Goal: Complete application form

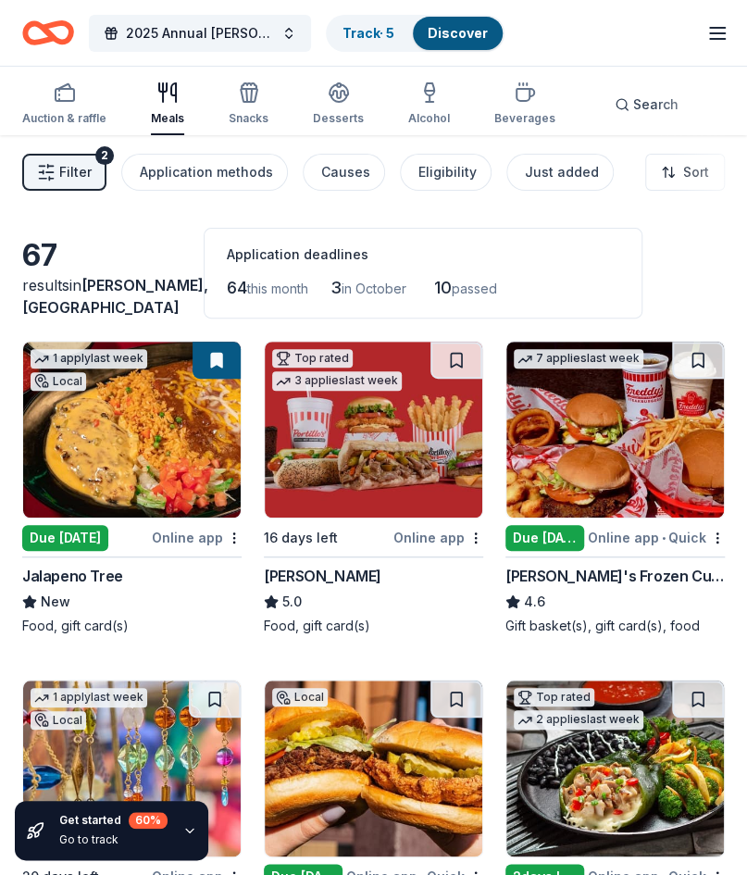
click at [495, 276] on div "10 passed" at bounding box center [474, 288] width 81 height 30
click at [485, 288] on span "passed" at bounding box center [474, 288] width 45 height 16
click at [541, 162] on div "Just added" at bounding box center [562, 172] width 74 height 22
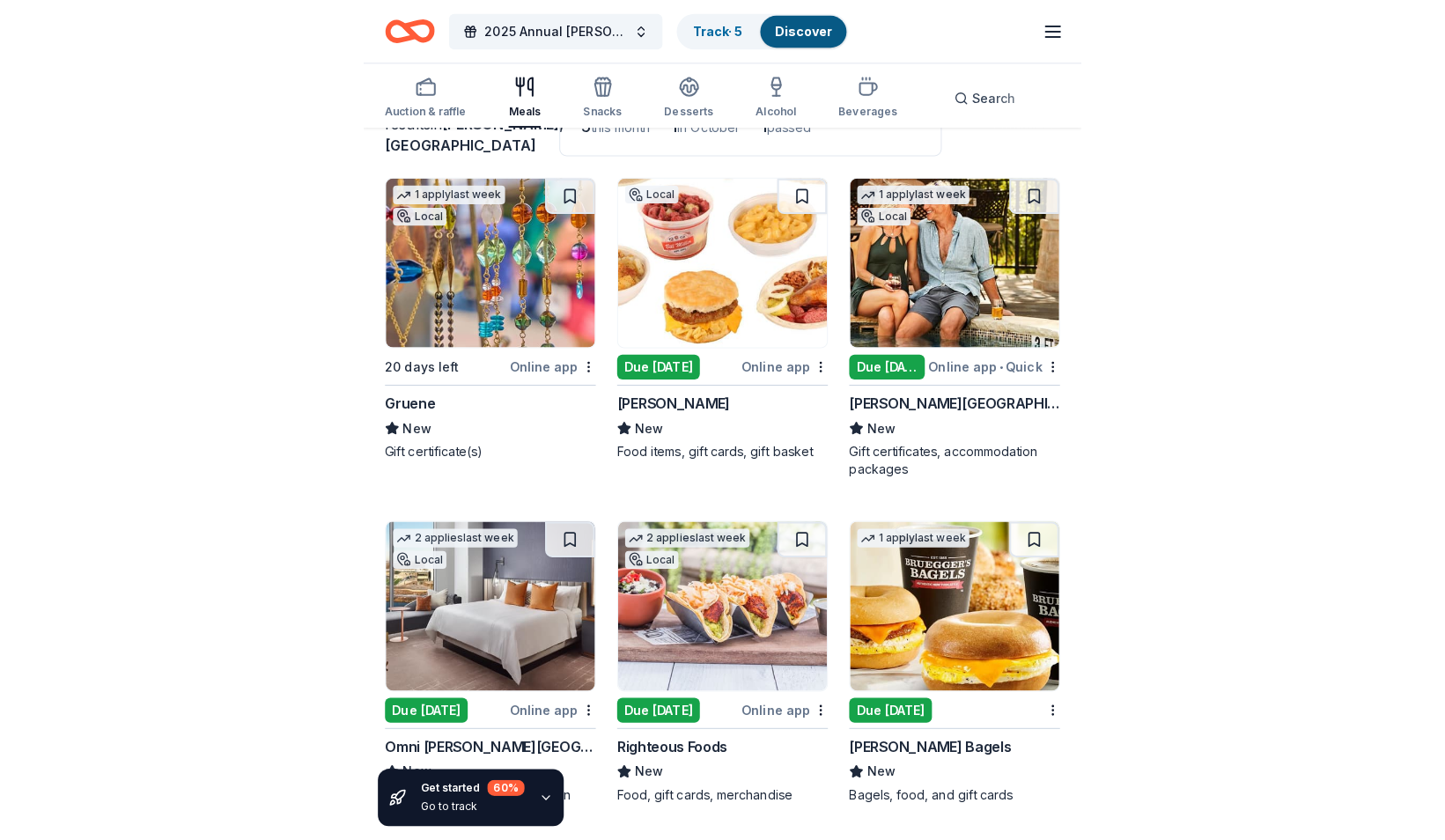
scroll to position [163, 0]
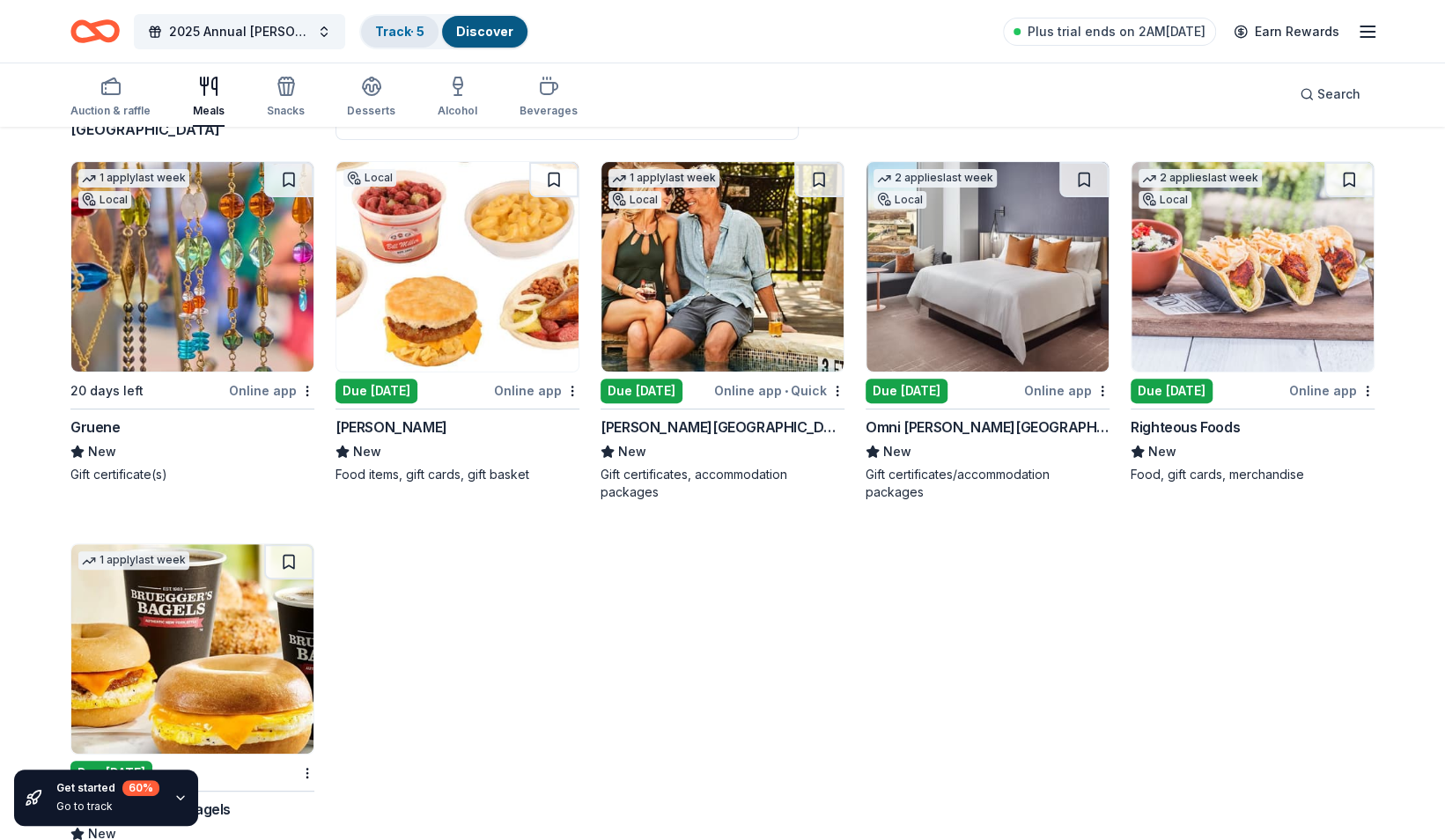
click at [408, 29] on link "Track · 5" at bounding box center [400, 31] width 49 height 15
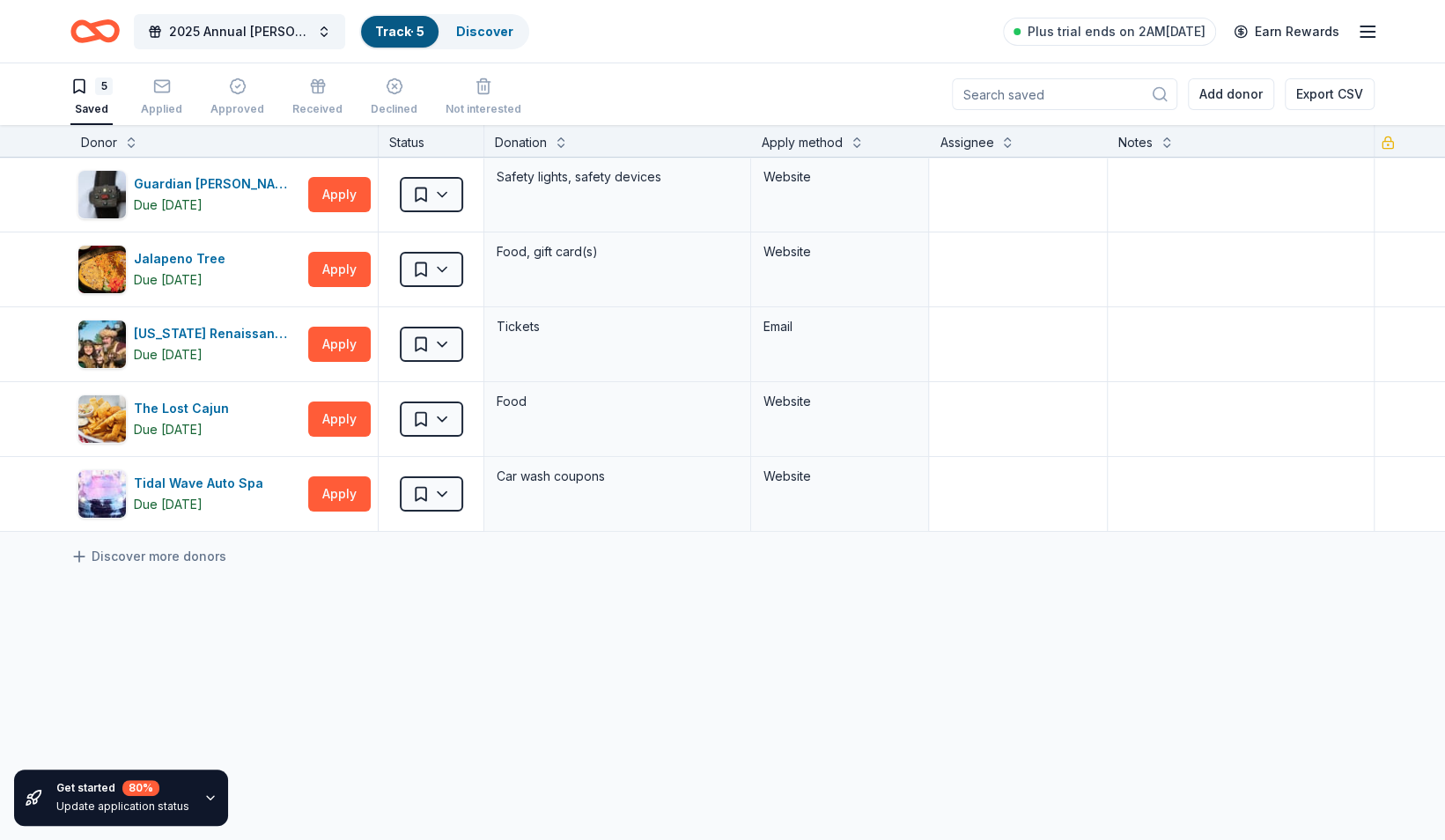
click at [104, 23] on icon "Home" at bounding box center [103, 30] width 28 height 18
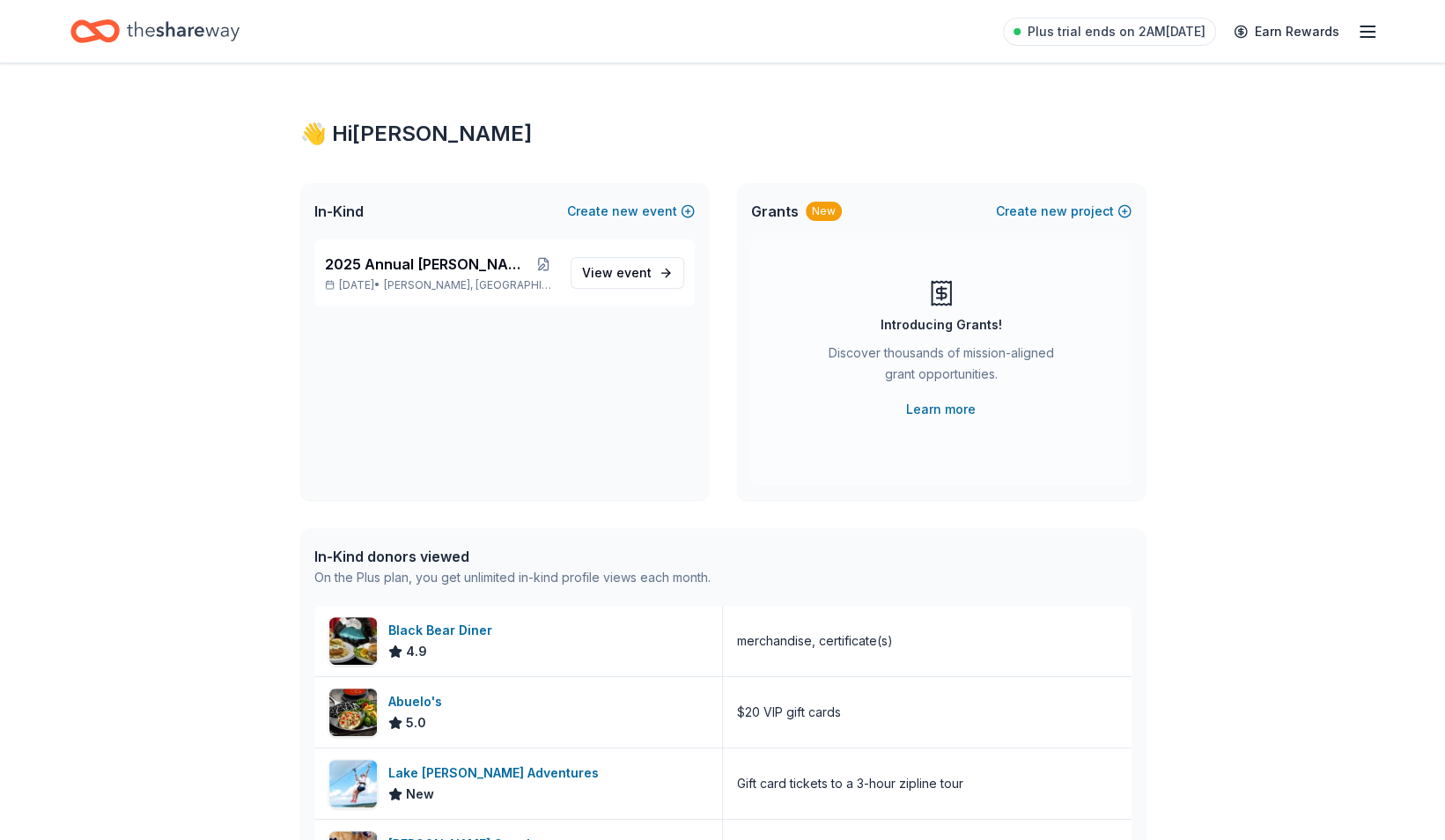
click at [99, 29] on icon "Home" at bounding box center [95, 30] width 49 height 41
click at [111, 22] on icon "Home" at bounding box center [103, 30] width 28 height 18
click at [359, 265] on span "2025 Annual [PERSON_NAME] Fall Festival" at bounding box center [427, 264] width 206 height 21
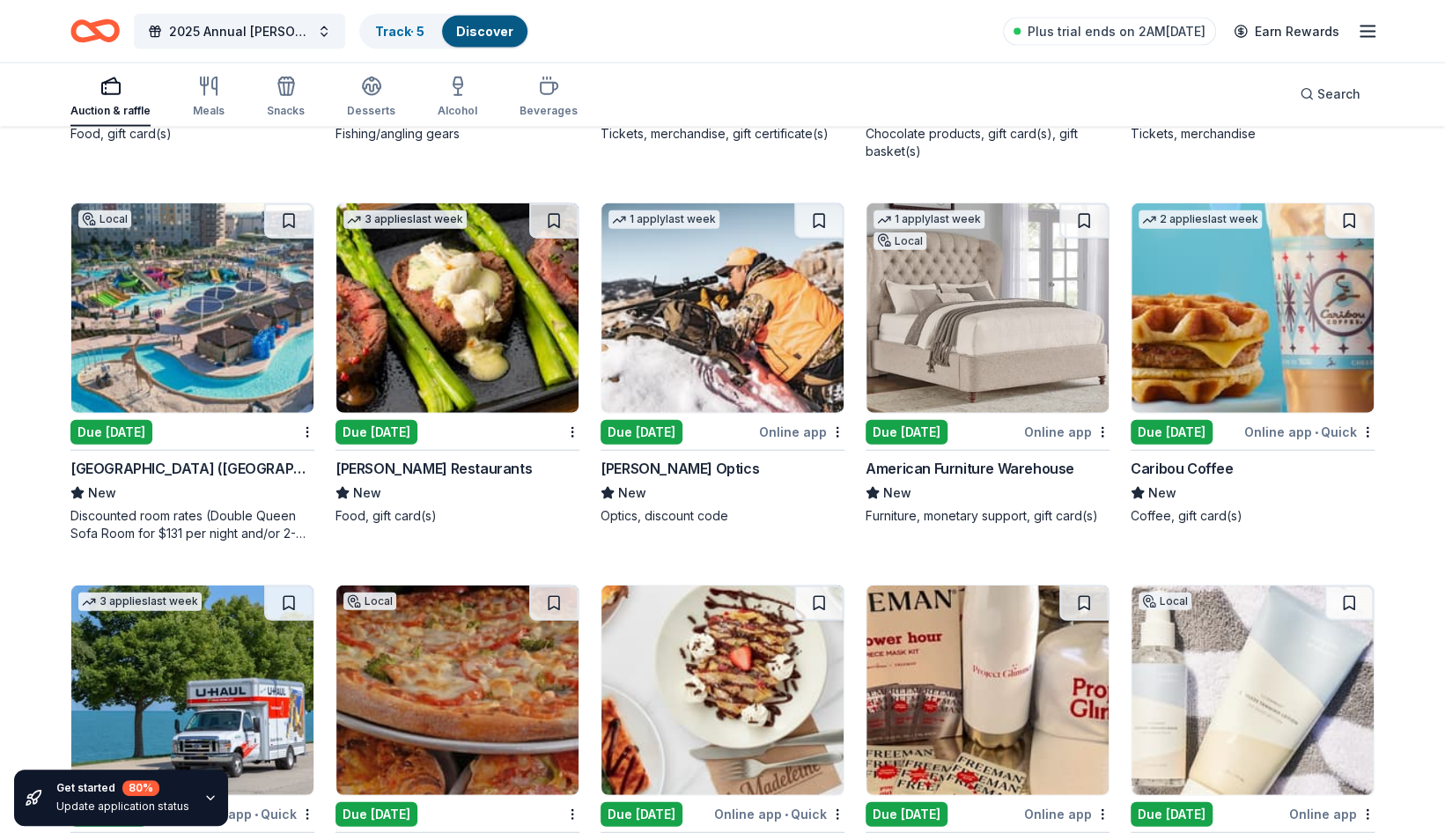
scroll to position [6963, 0]
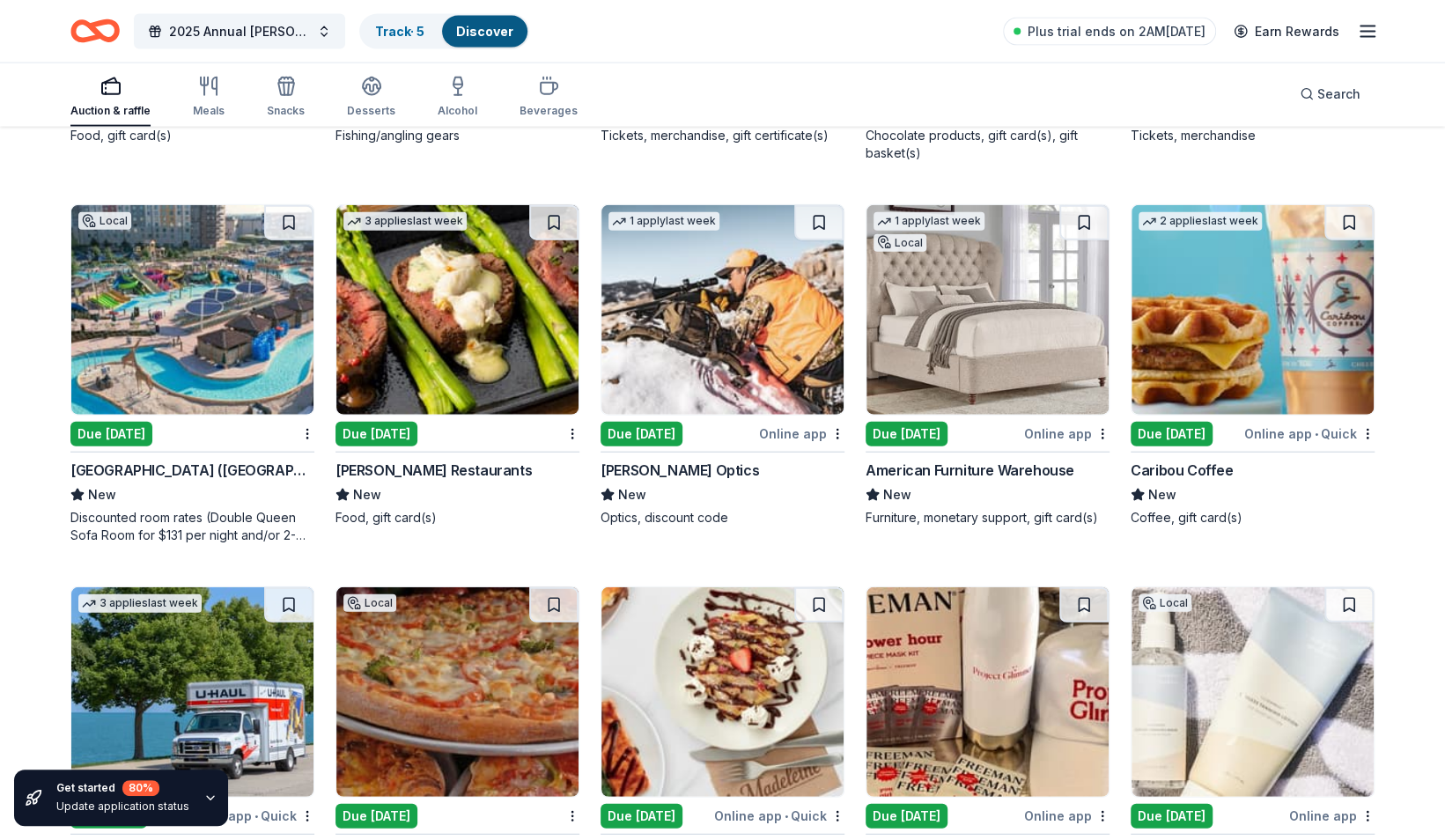
click at [175, 310] on img at bounding box center [192, 310] width 243 height 209
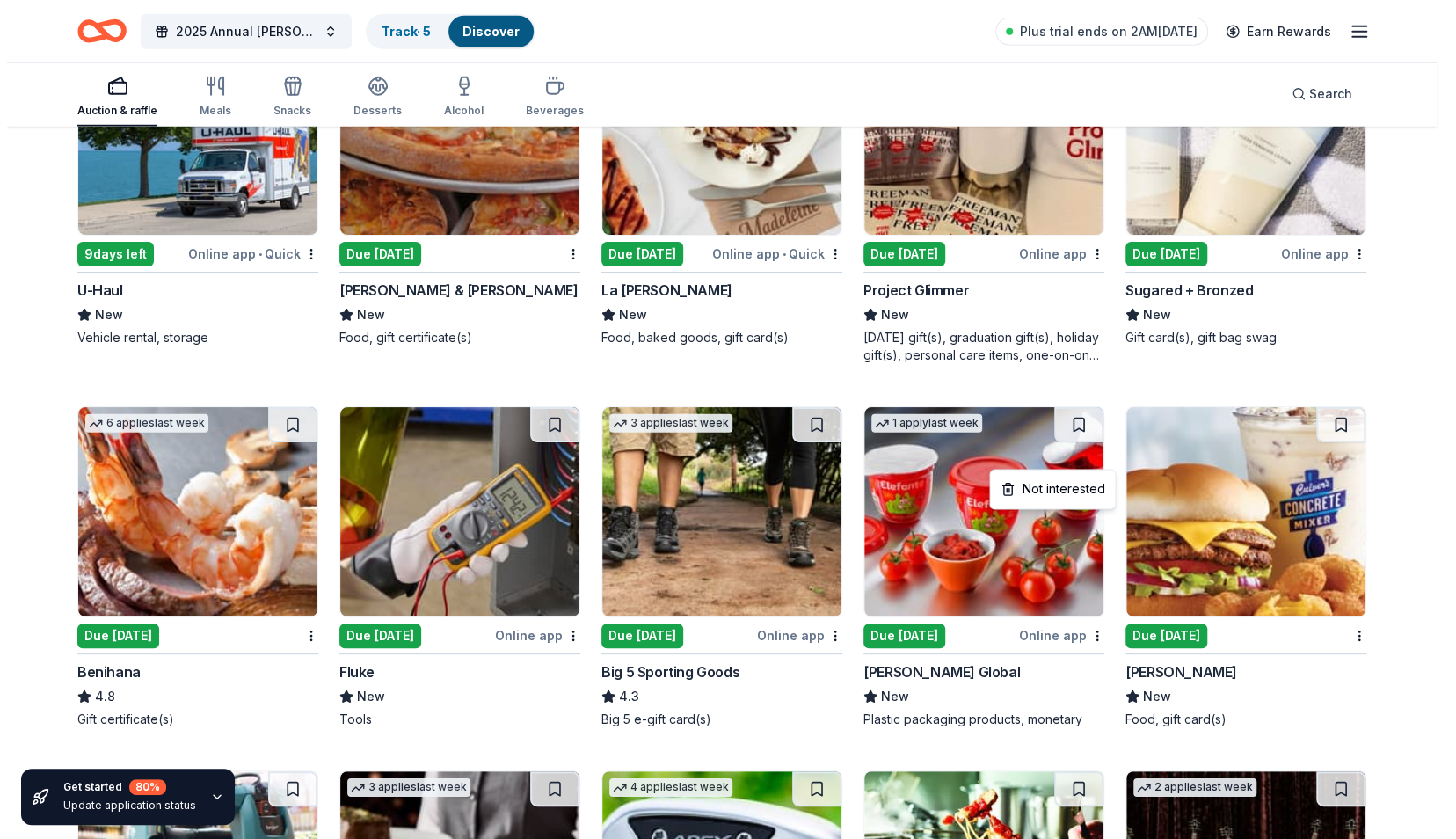
scroll to position [7685, 0]
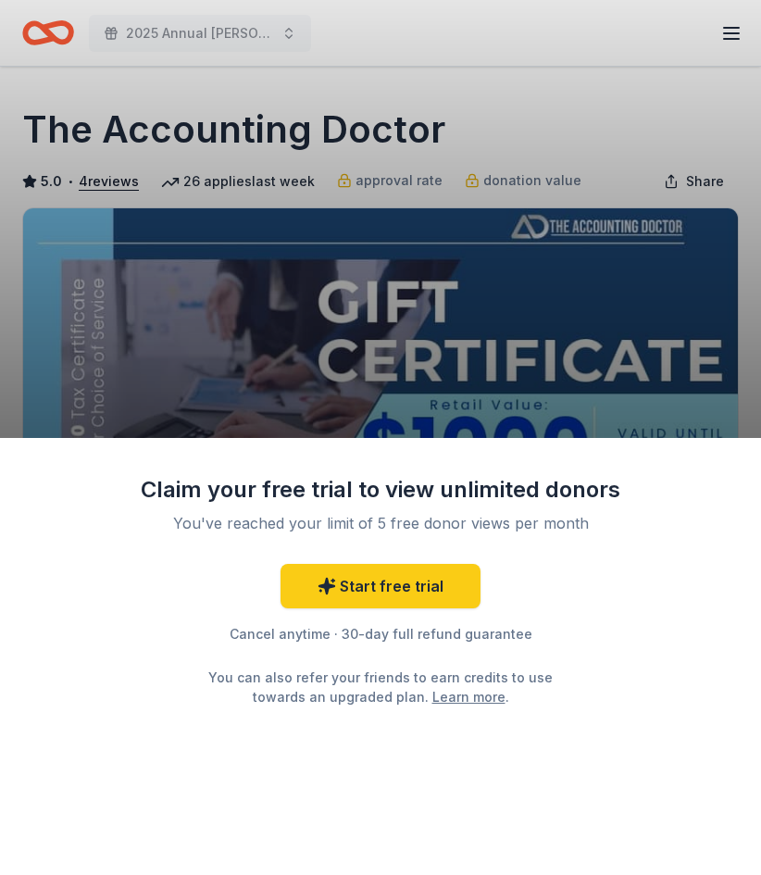
drag, startPoint x: 435, startPoint y: 139, endPoint x: 255, endPoint y: 129, distance: 180.8
click at [255, 129] on div "Claim your free trial to view unlimited donors You've reached your limit of 5 f…" at bounding box center [380, 437] width 761 height 875
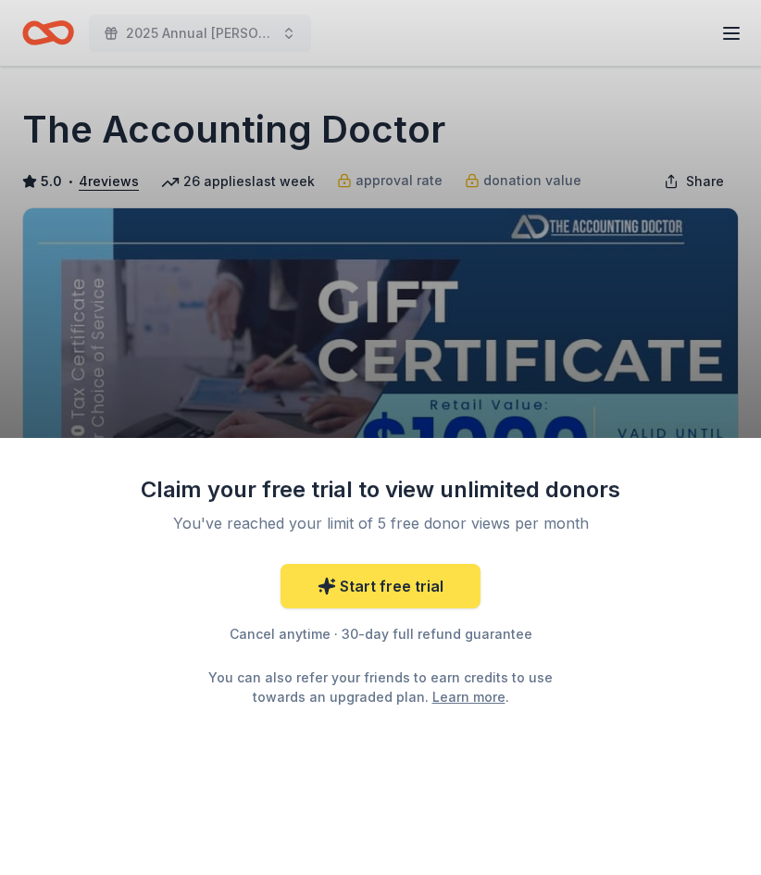
click at [448, 593] on link "Start free trial" at bounding box center [380, 586] width 200 height 44
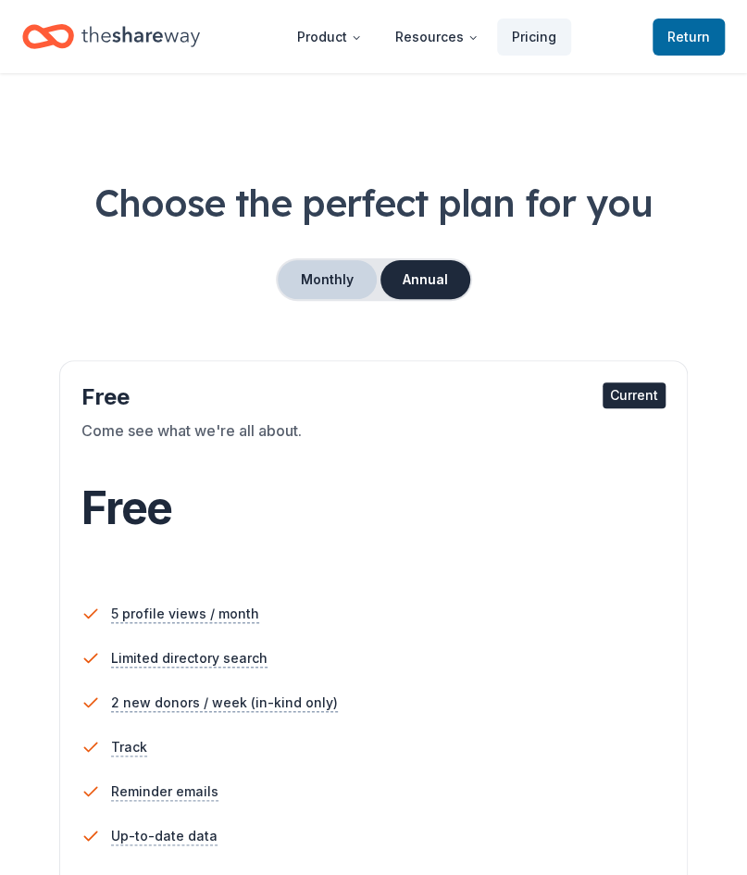
click at [340, 296] on button "Monthly" at bounding box center [327, 279] width 99 height 39
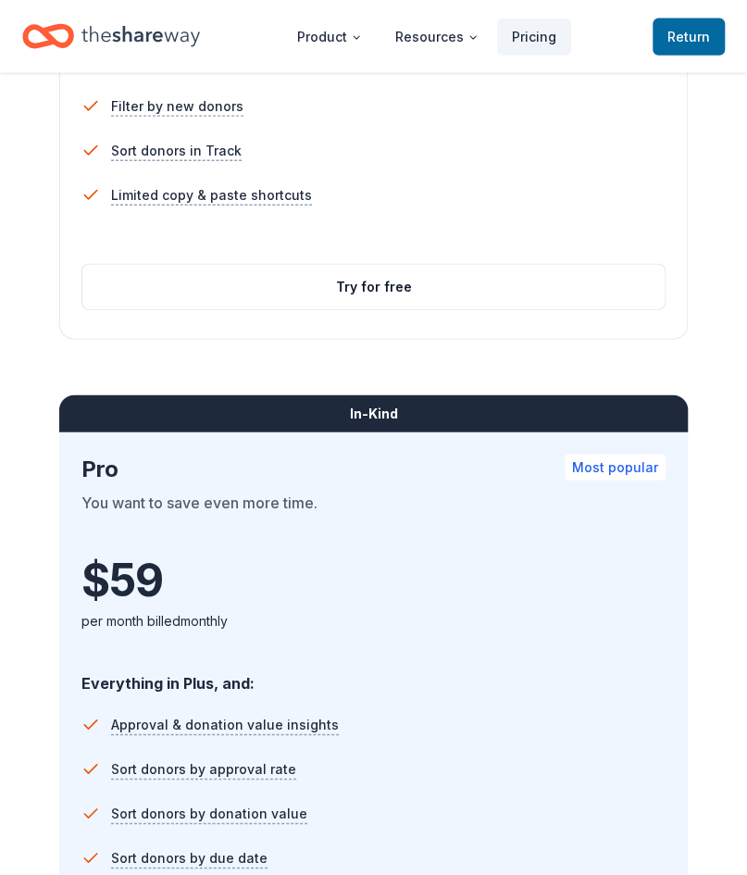
scroll to position [1359, 0]
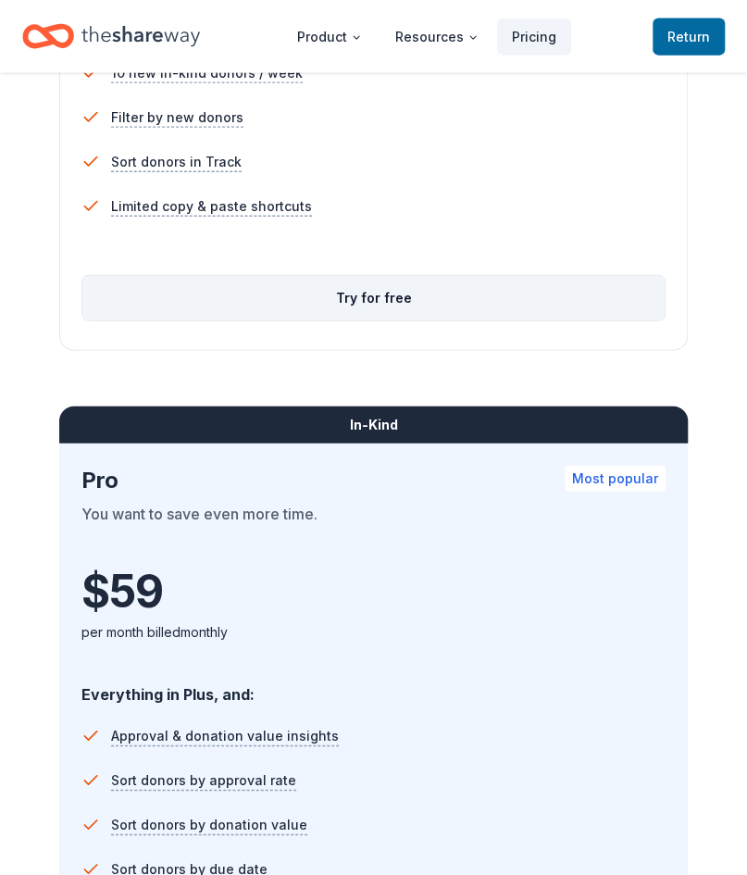
click at [379, 294] on button "Try for free" at bounding box center [373, 298] width 582 height 44
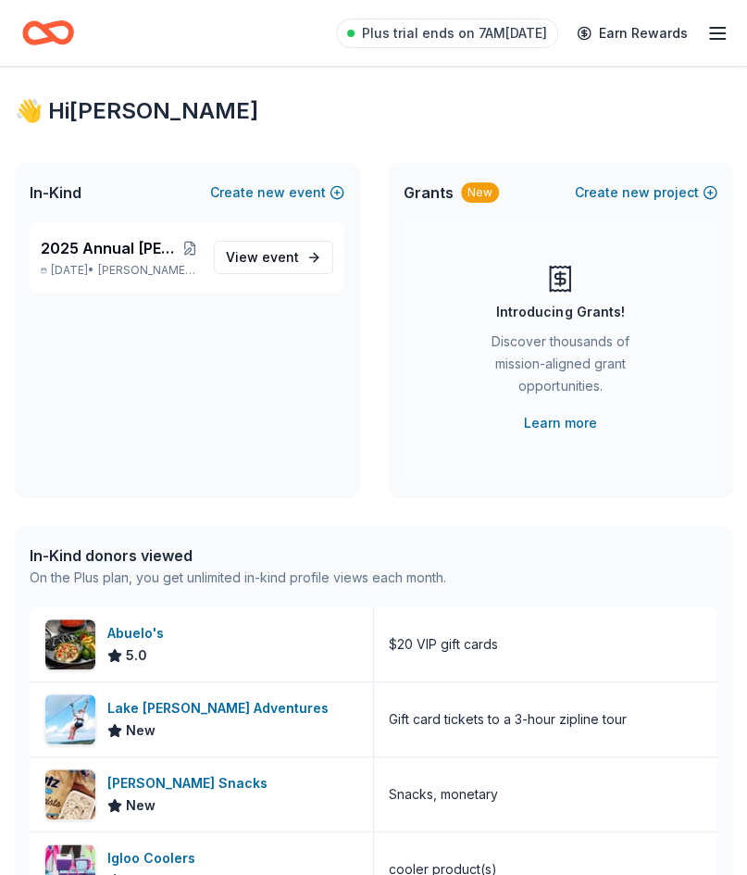
click at [59, 31] on icon "Home" at bounding box center [48, 32] width 52 height 43
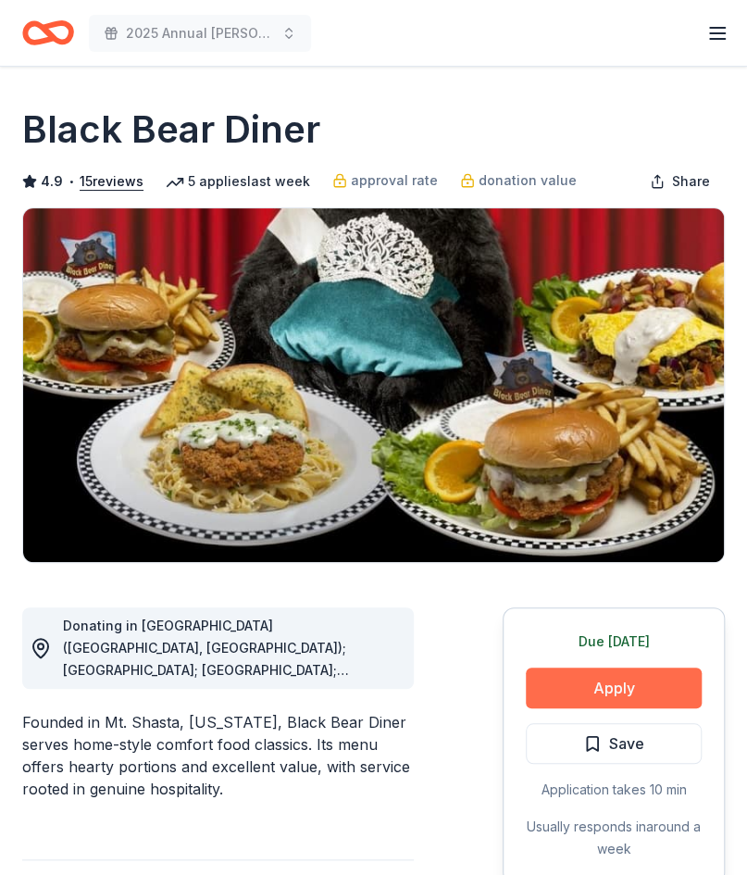
click at [611, 688] on button "Apply" at bounding box center [614, 687] width 176 height 41
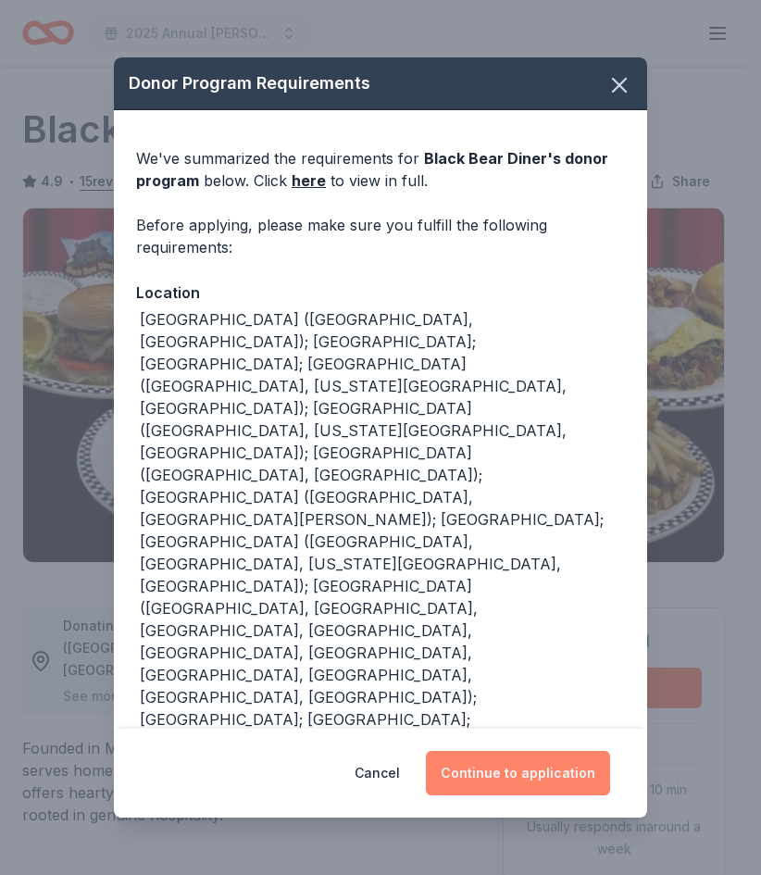
click at [503, 751] on button "Continue to application" at bounding box center [518, 773] width 184 height 44
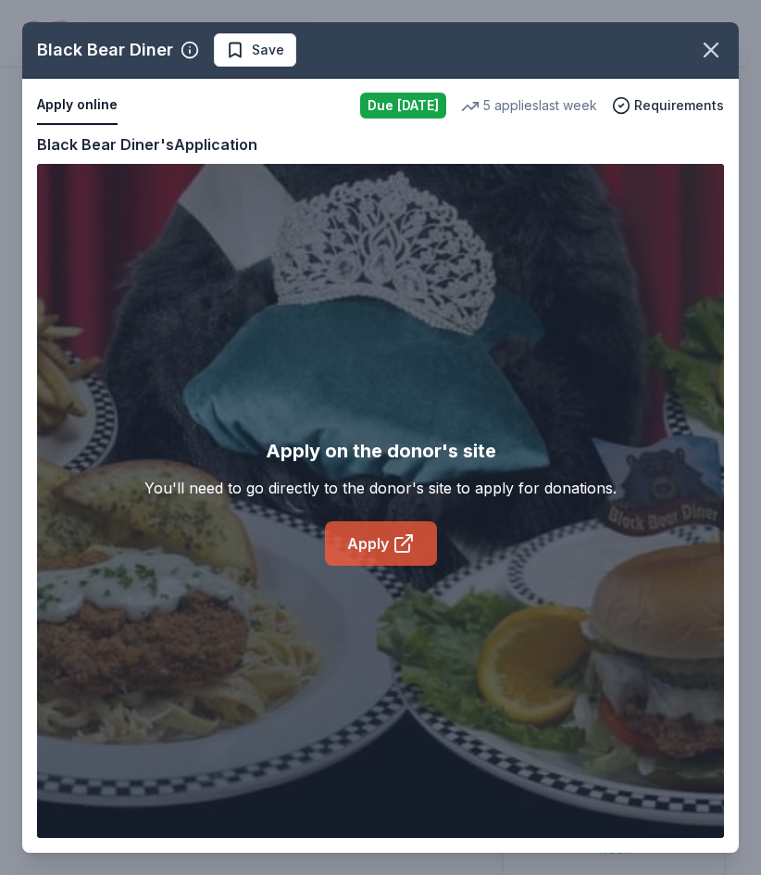
click at [413, 543] on icon at bounding box center [403, 543] width 22 height 22
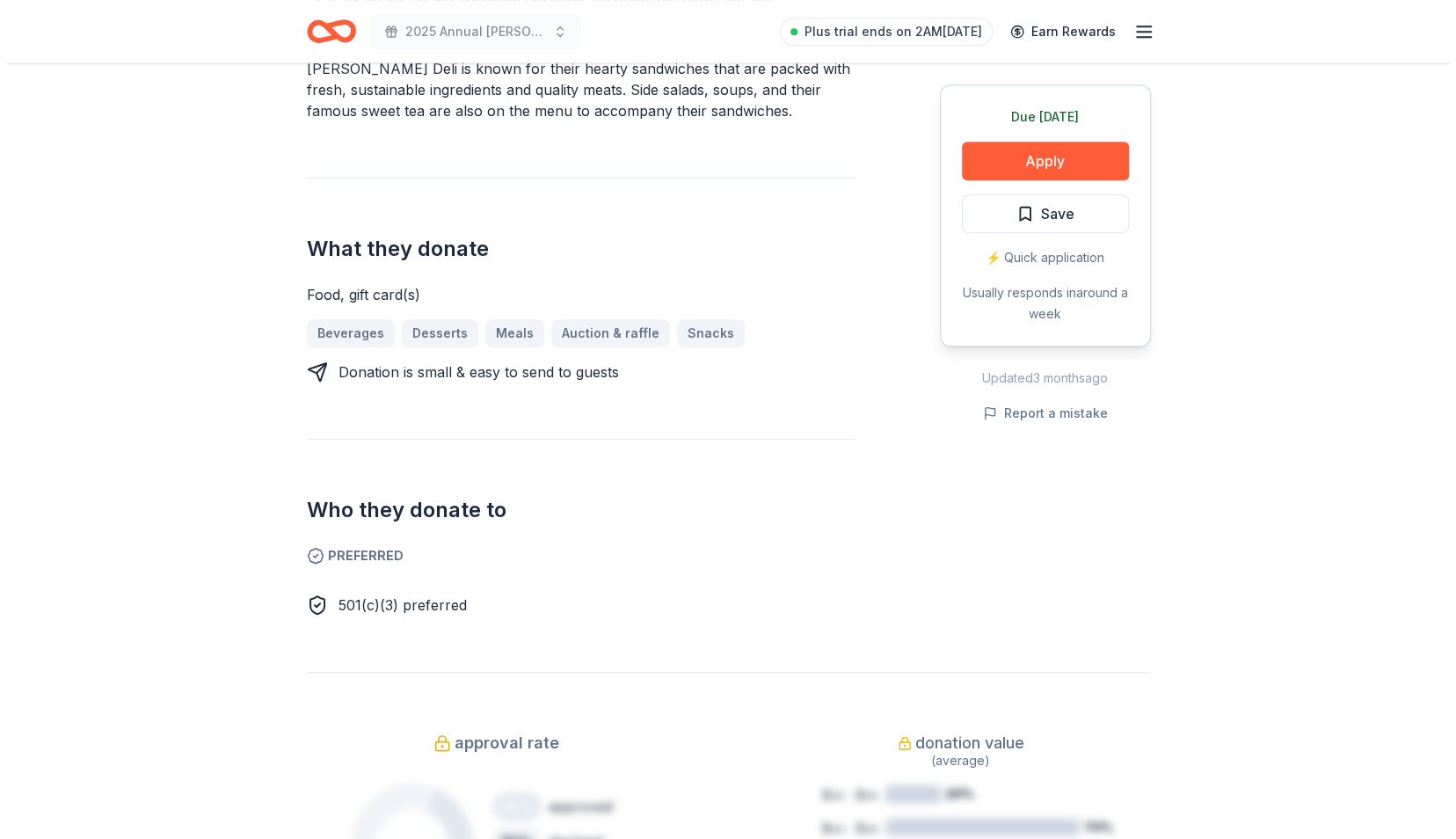
scroll to position [610, 0]
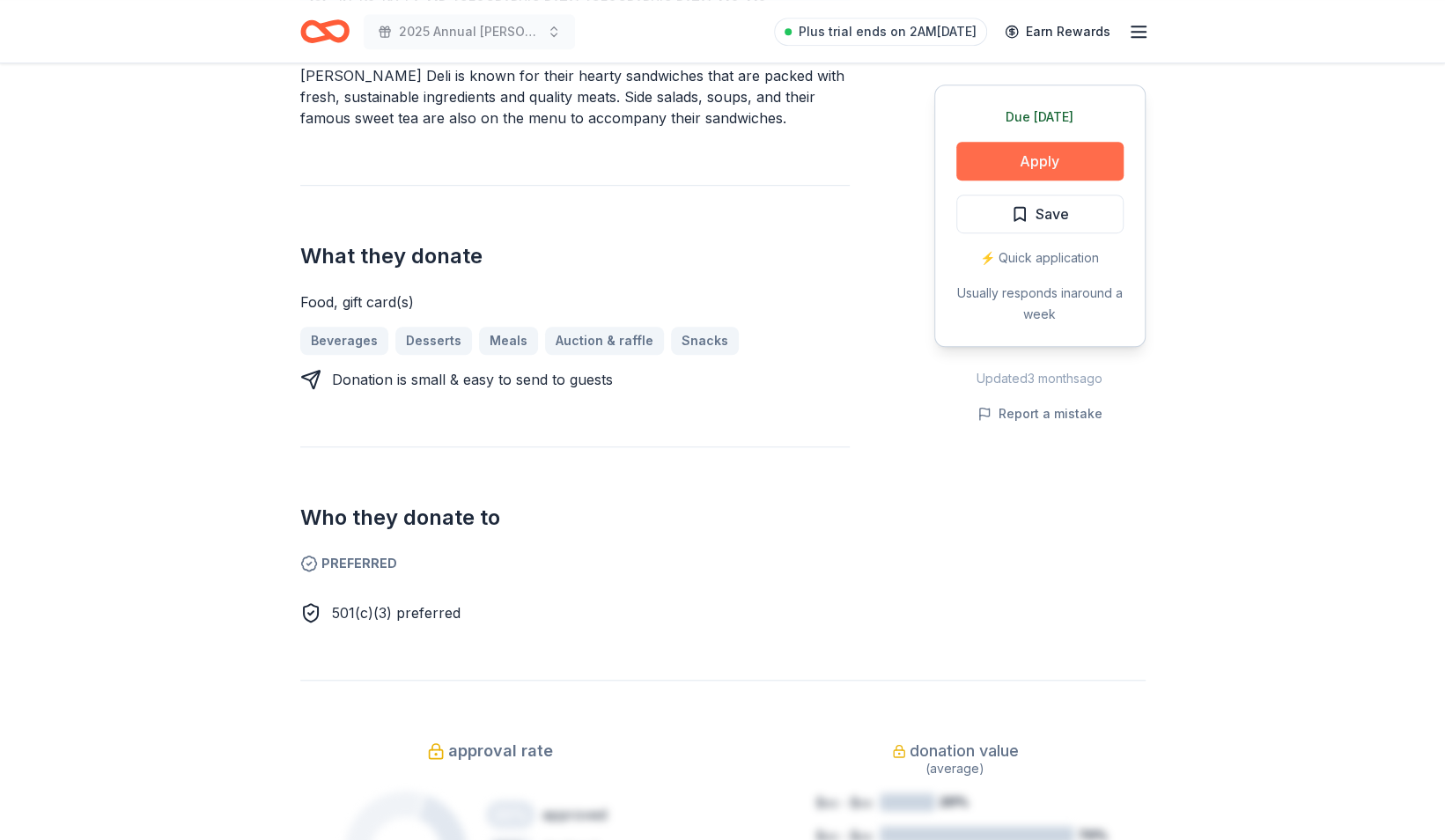
click at [1018, 160] on button "Apply" at bounding box center [1040, 161] width 167 height 39
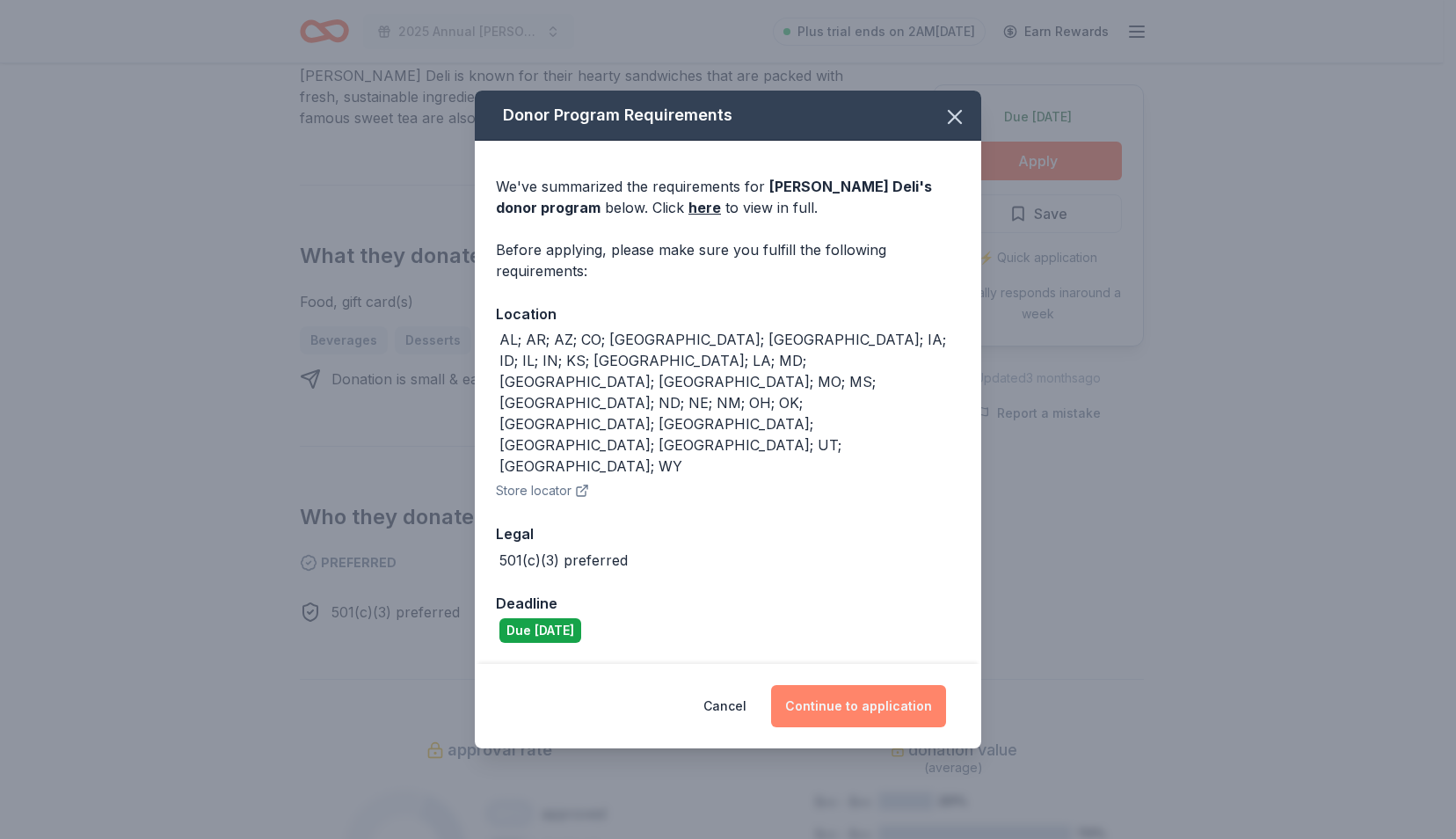
click at [835, 685] on button "Continue to application" at bounding box center [859, 706] width 175 height 42
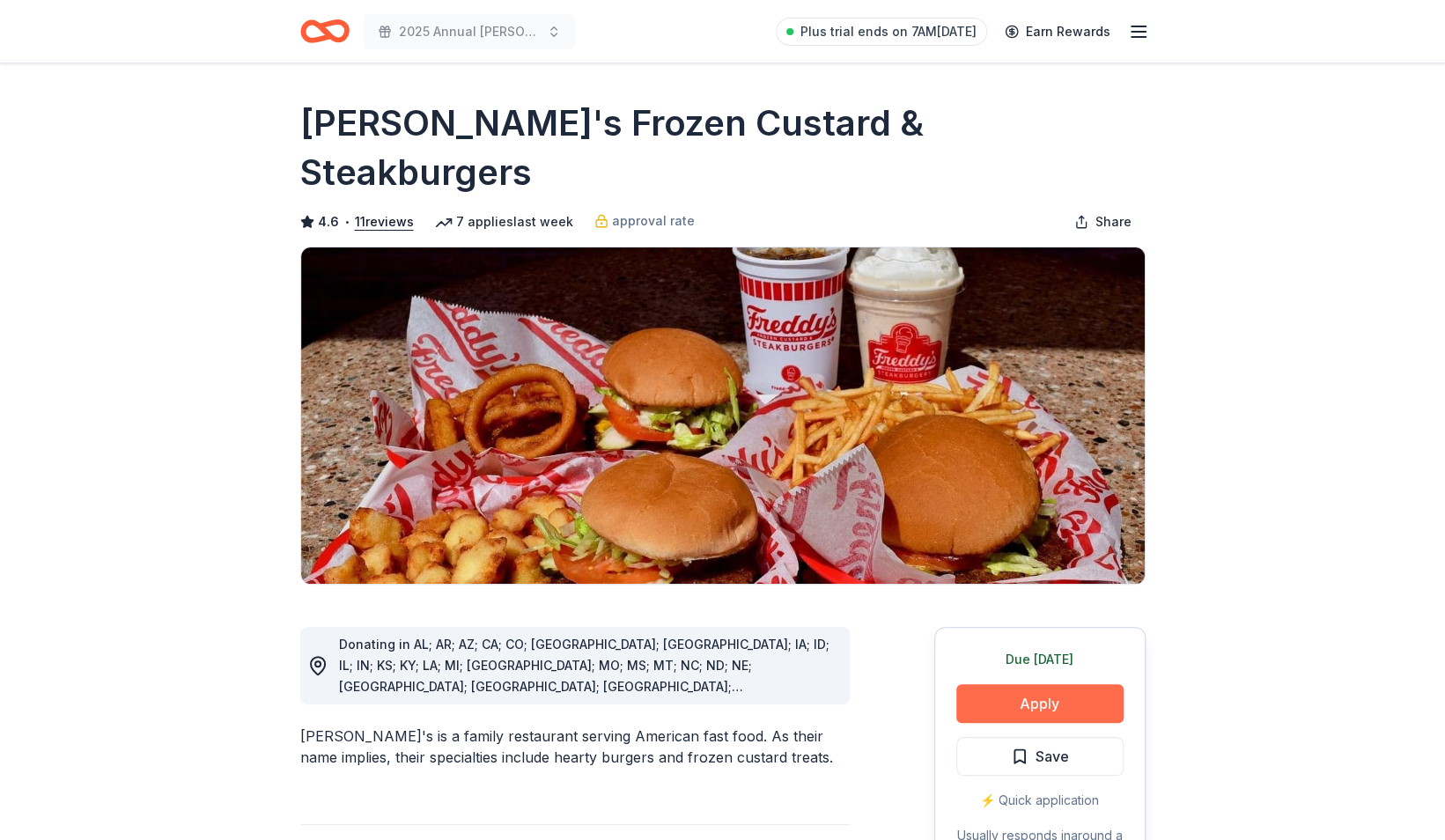
click at [1039, 684] on button "Apply" at bounding box center [1040, 703] width 167 height 39
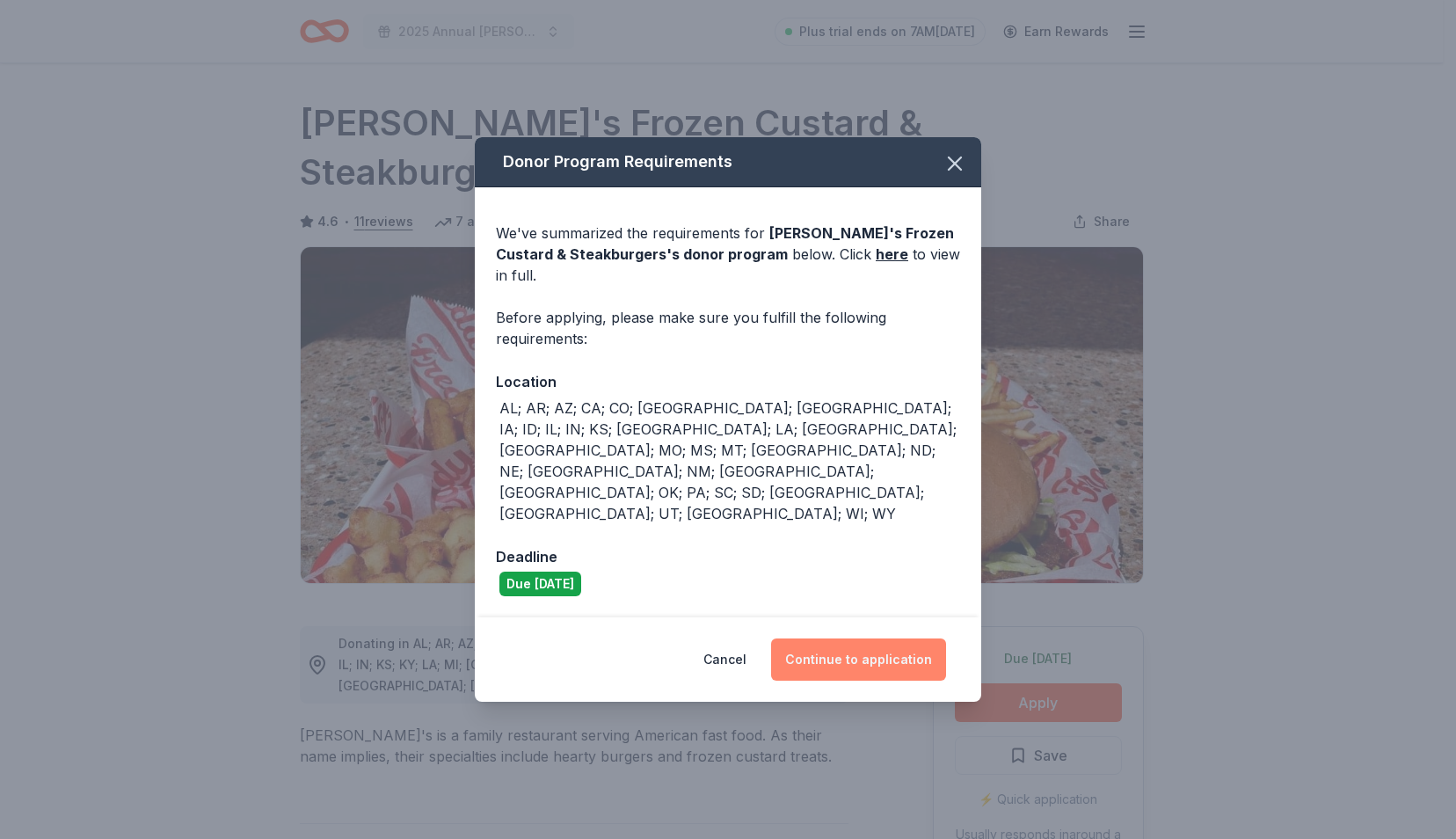
click at [842, 639] on button "Continue to application" at bounding box center [859, 659] width 175 height 42
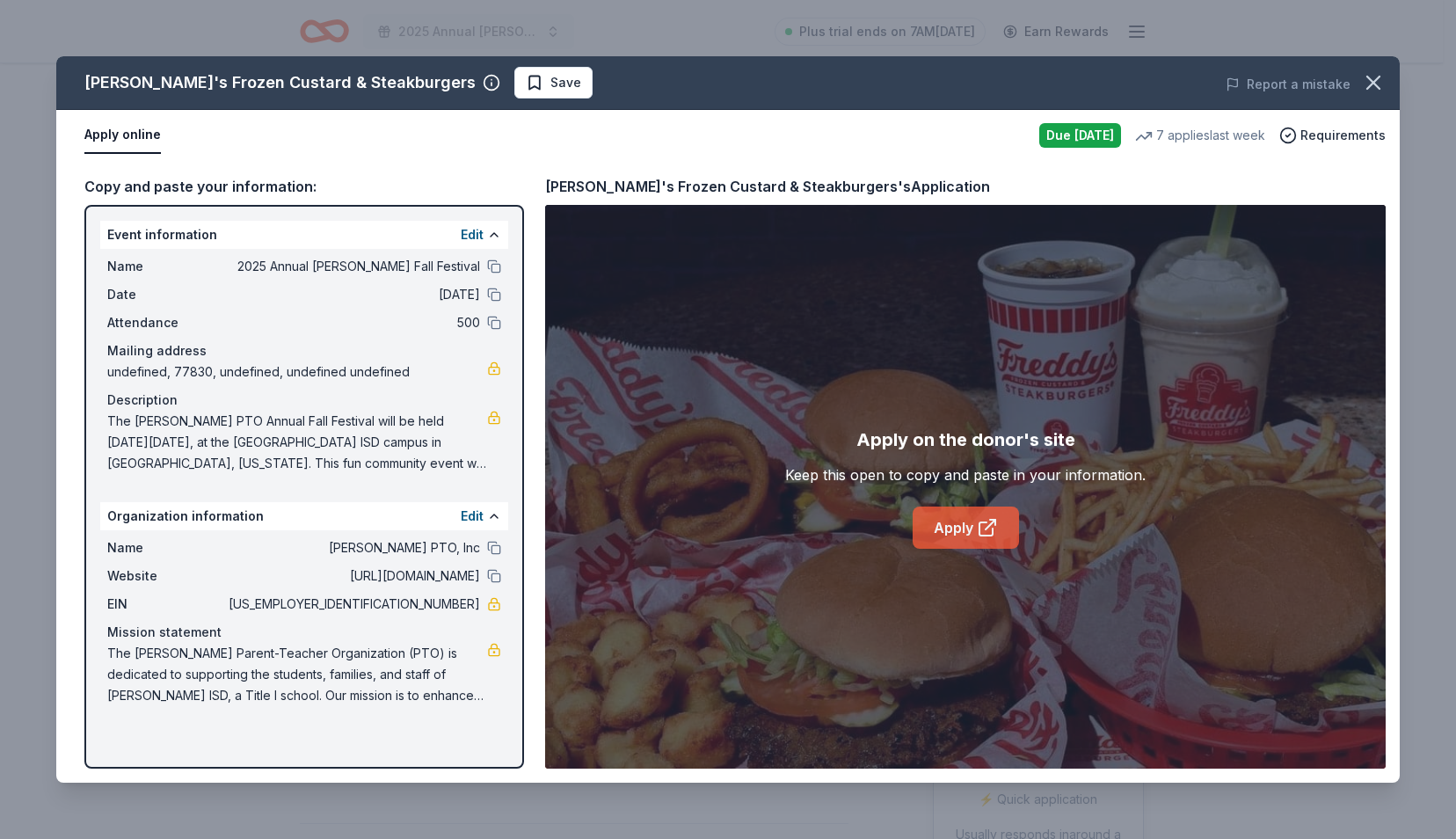
click at [938, 512] on link "Apply" at bounding box center [966, 527] width 106 height 42
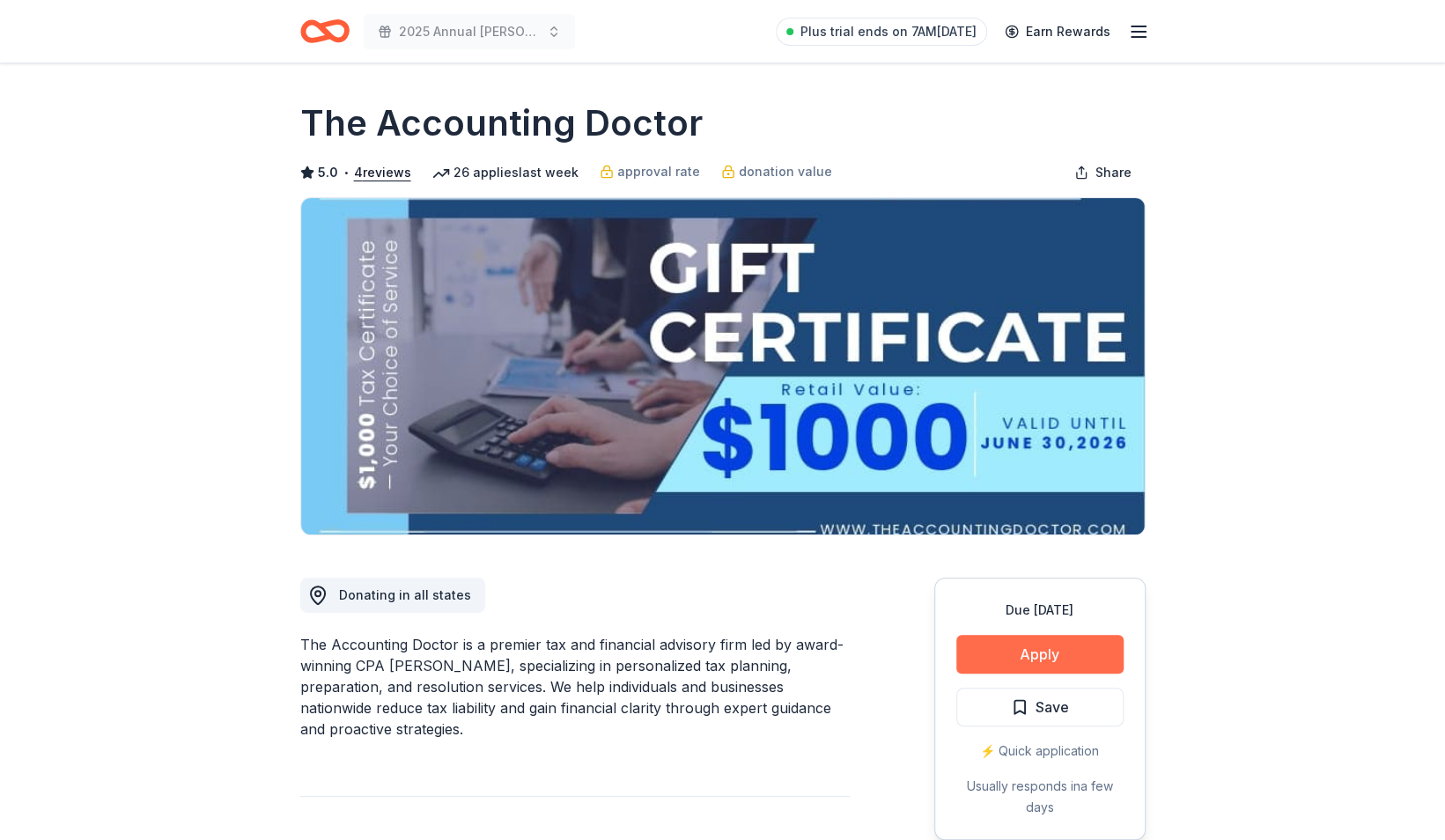
click at [1005, 656] on button "Apply" at bounding box center [1040, 654] width 167 height 39
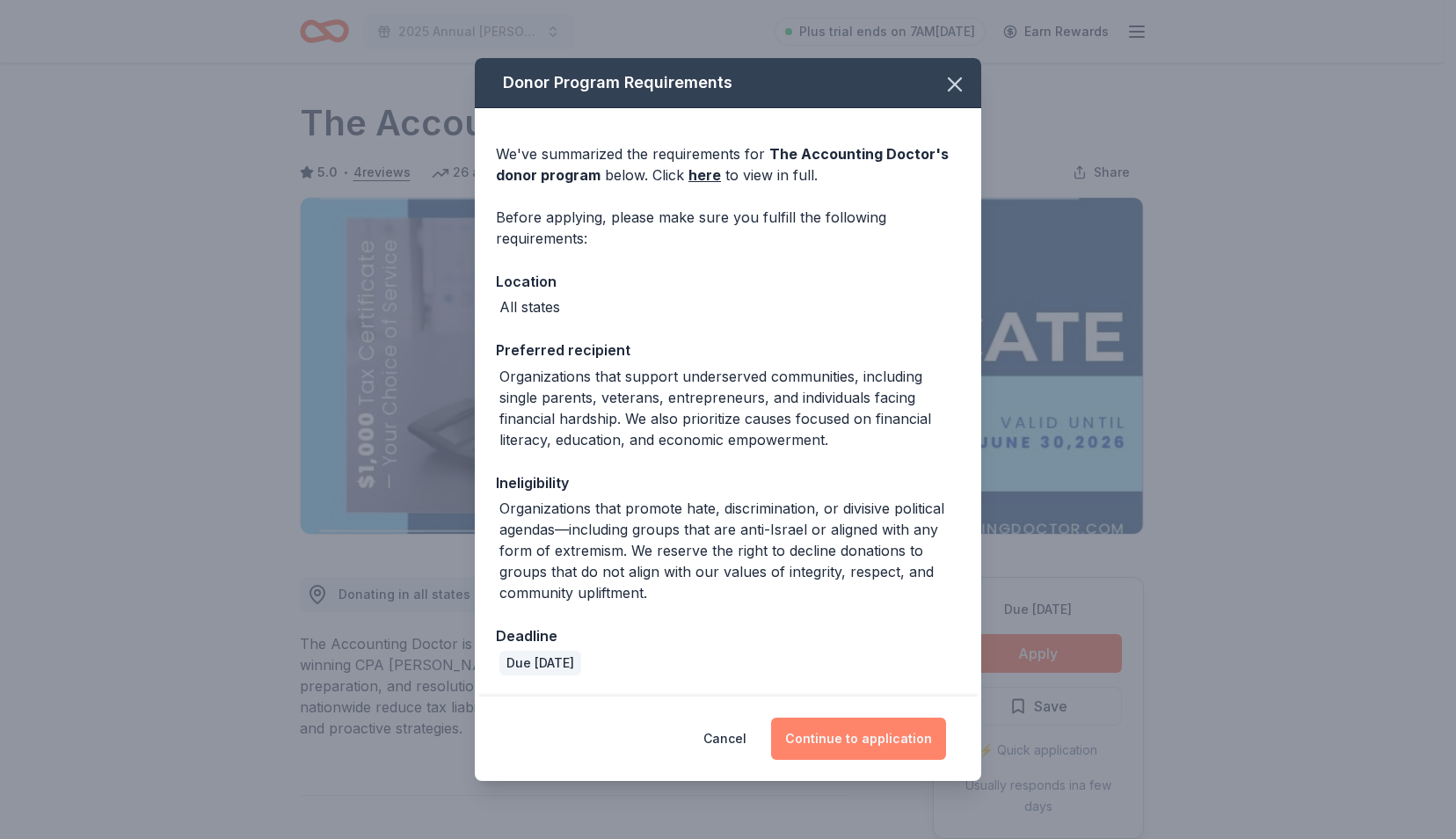
click at [823, 738] on button "Continue to application" at bounding box center [859, 738] width 175 height 42
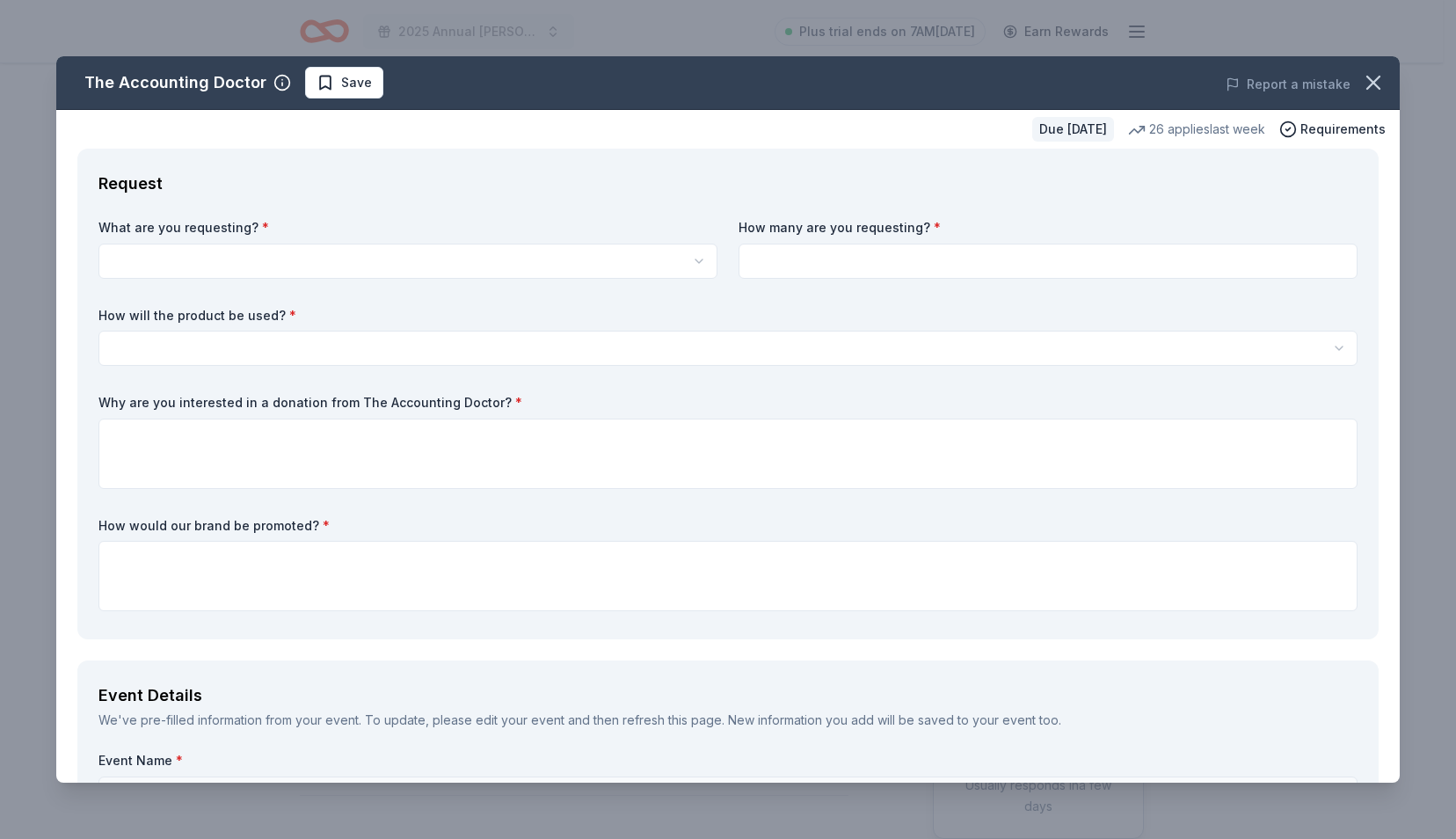
click at [478, 248] on html "2025 Annual Richards Fall Festival Plus trial ends on 7AM, 9/25 Earn Rewards Du…" at bounding box center [728, 419] width 1456 height 839
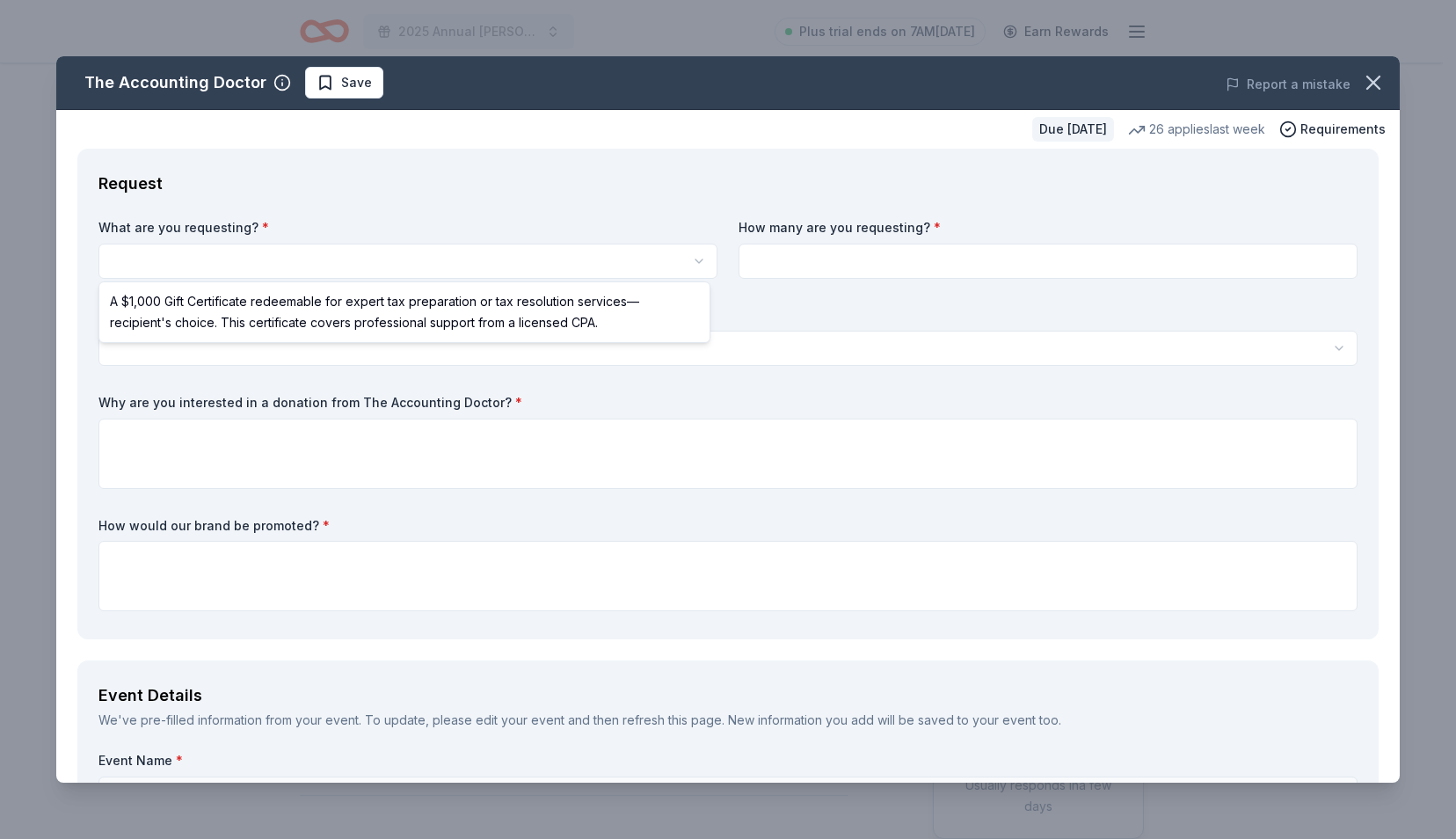
select select "A $1,000 Gift Certificate redeemable for expert tax preparation or tax resoluti…"
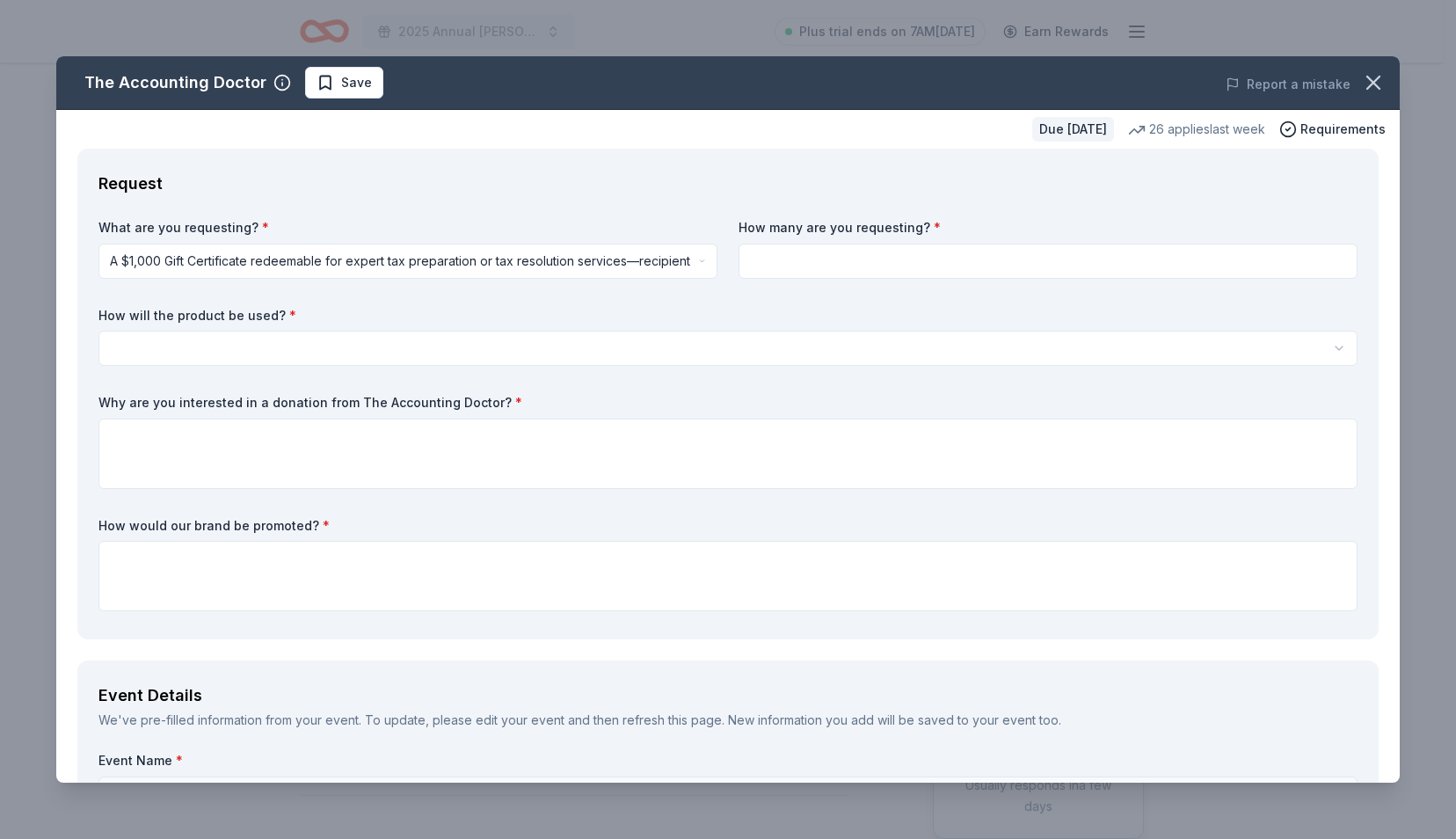
click at [768, 267] on input at bounding box center [1048, 260] width 619 height 35
type input "1"
click at [697, 371] on div "What are you requesting? * A $1,000 Gift Certificate redeemable for expert tax …" at bounding box center [728, 418] width 1258 height 399
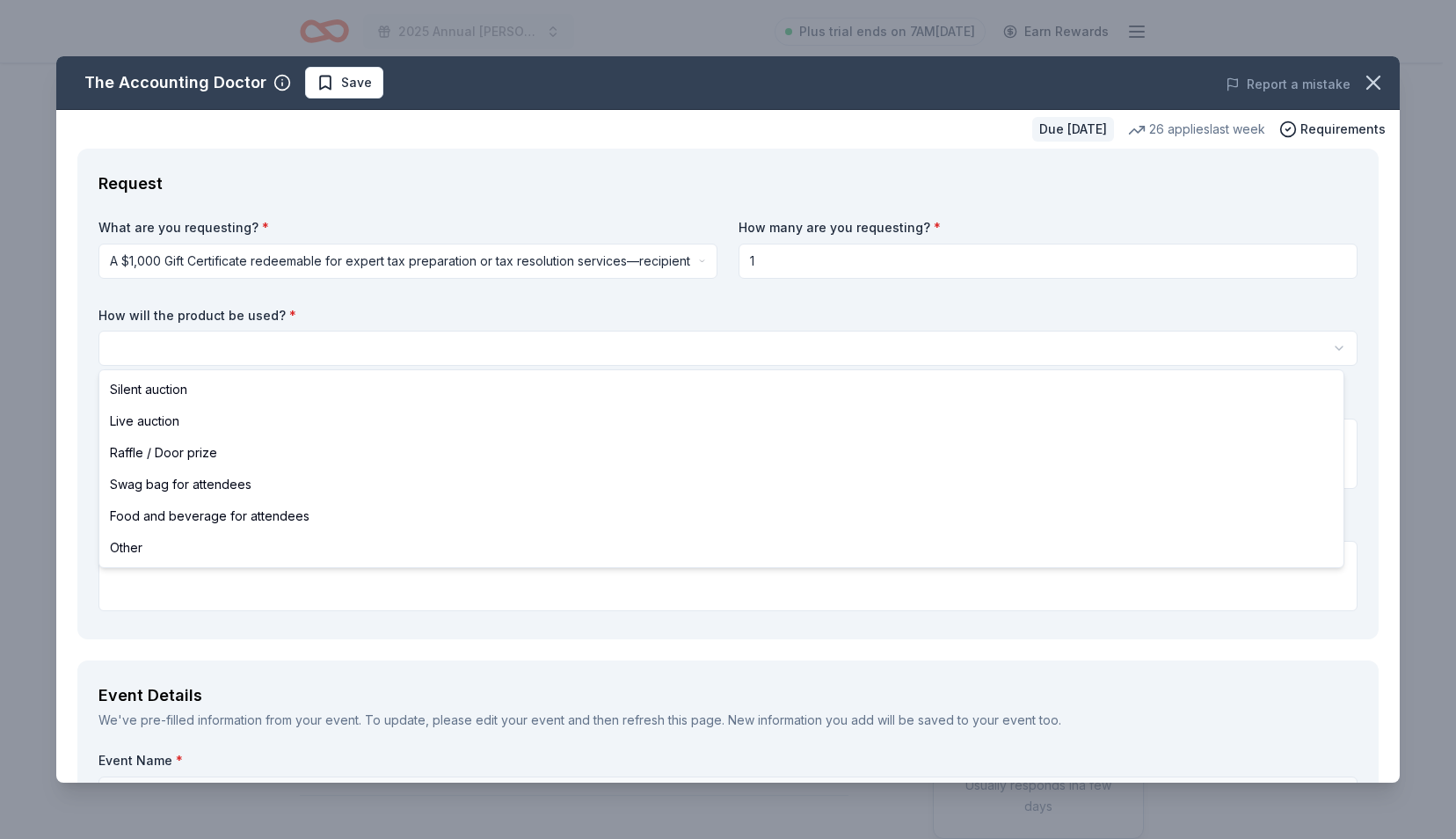
click at [692, 345] on html "2025 Annual Richards Fall Festival Plus trial ends on 7AM, 9/25 Earn Rewards Du…" at bounding box center [728, 419] width 1456 height 839
select select "silentAuction"
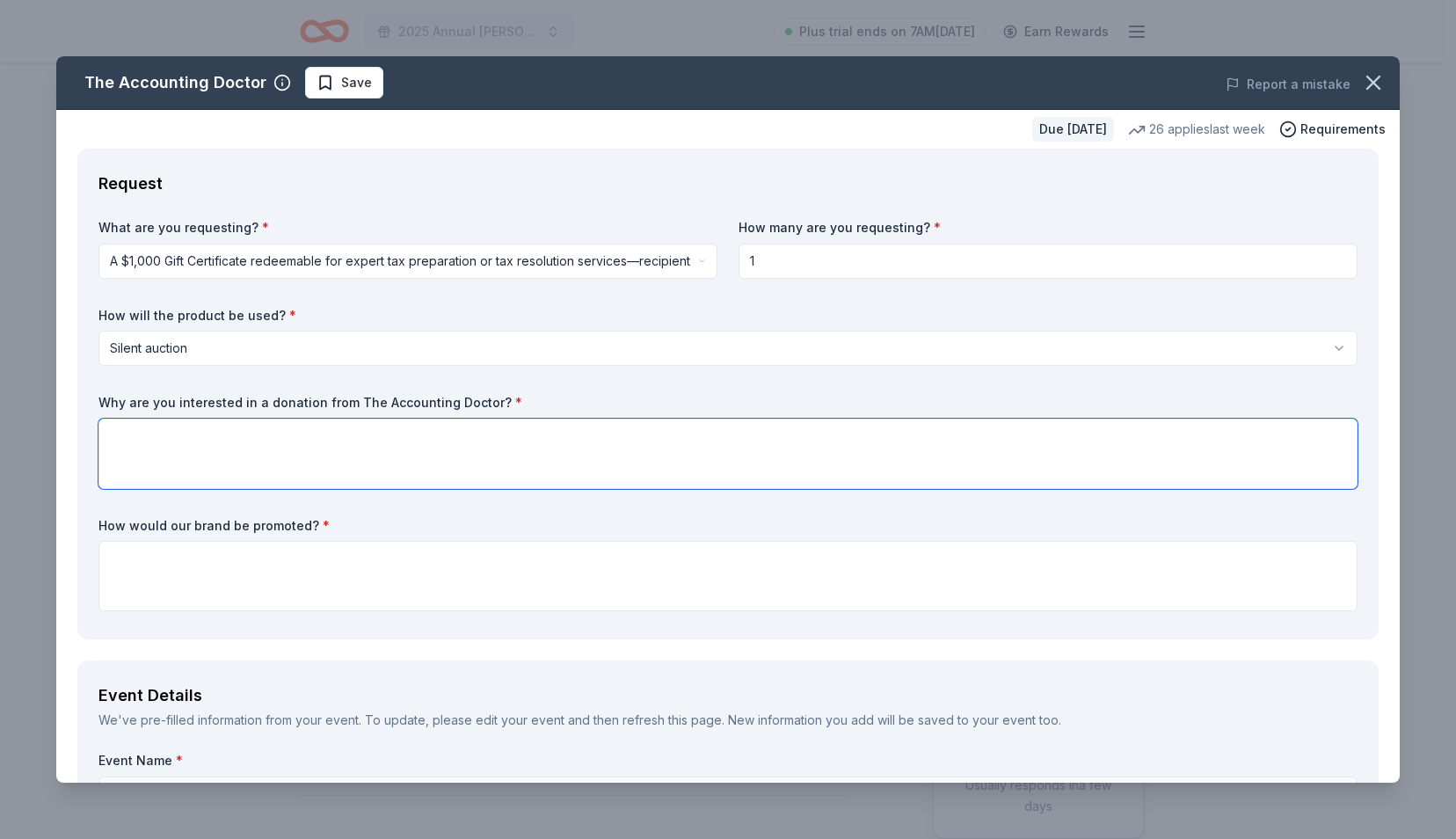
click at [670, 467] on textarea at bounding box center [728, 454] width 1258 height 70
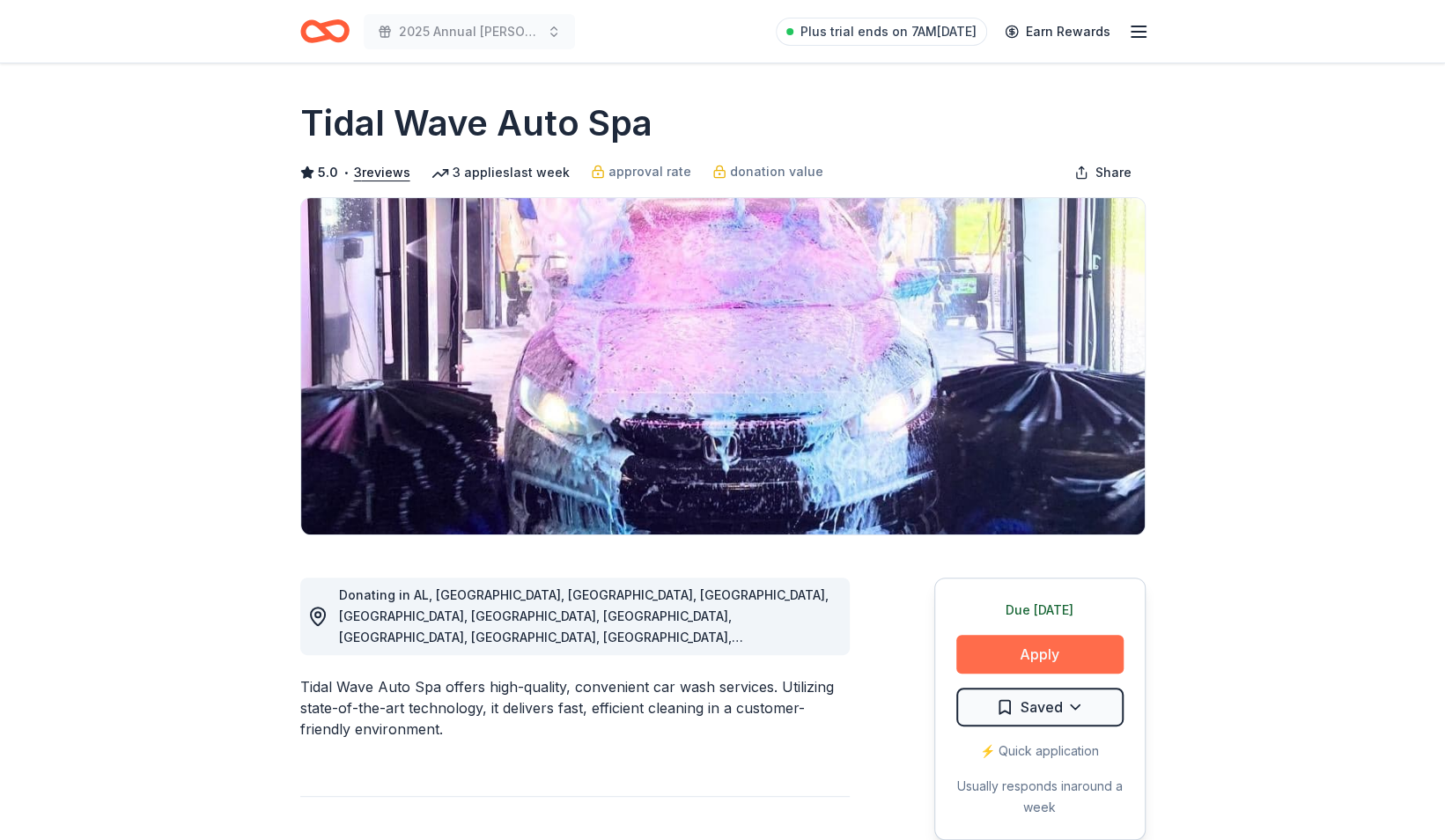
click at [1004, 654] on button "Apply" at bounding box center [1040, 654] width 167 height 39
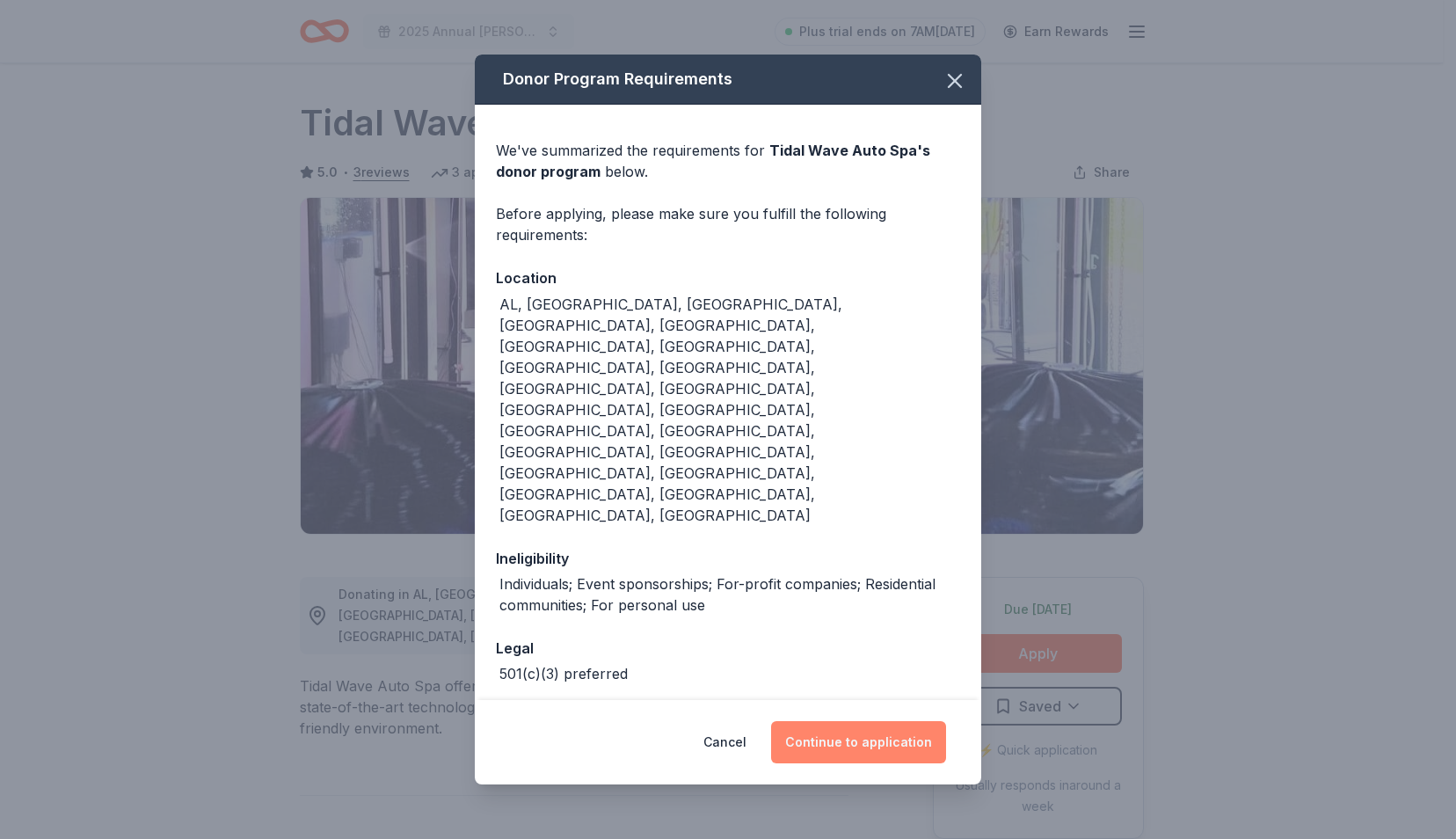
click at [879, 721] on button "Continue to application" at bounding box center [859, 742] width 175 height 42
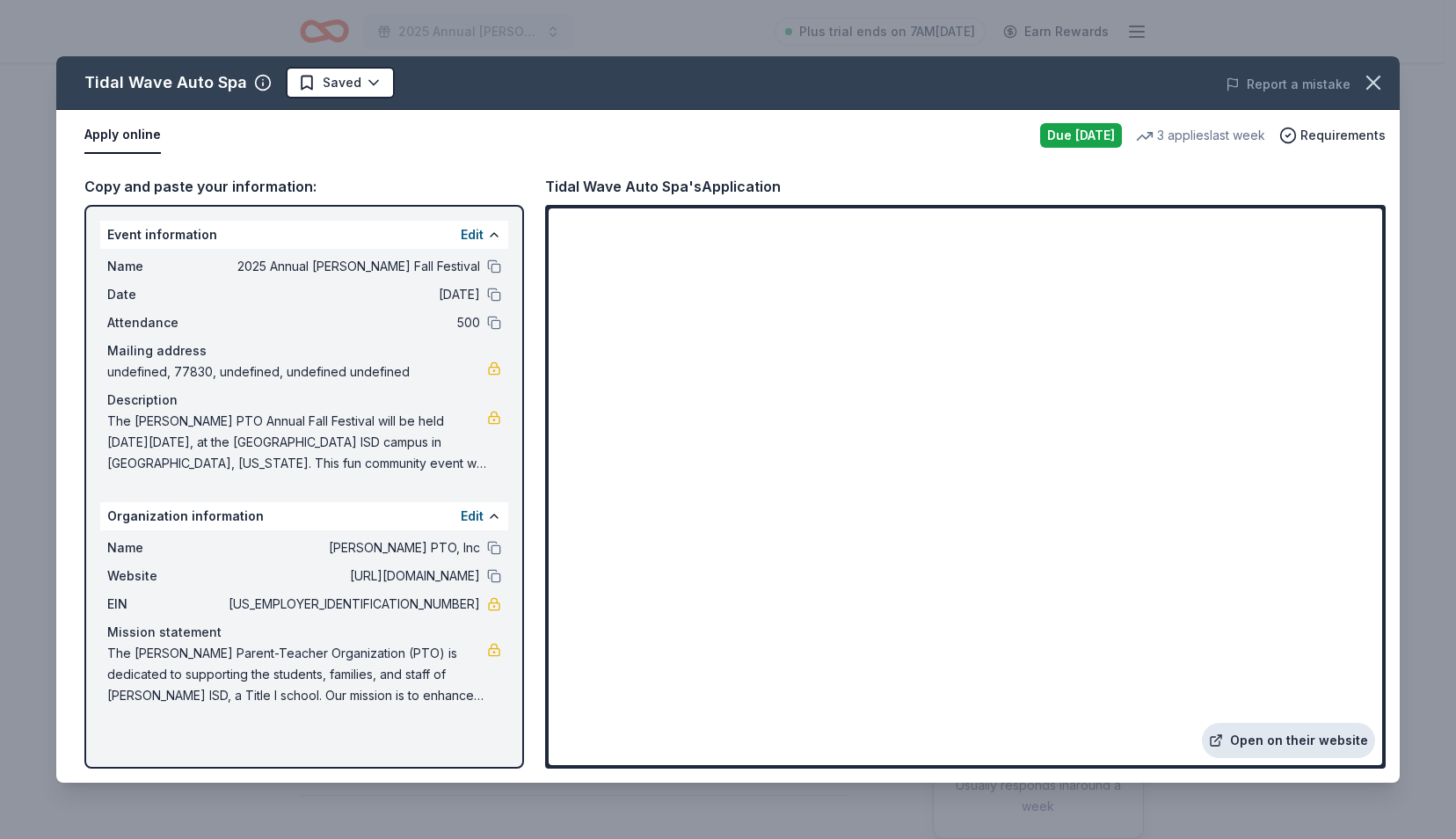
click at [1236, 737] on link "Open on their website" at bounding box center [1288, 740] width 173 height 35
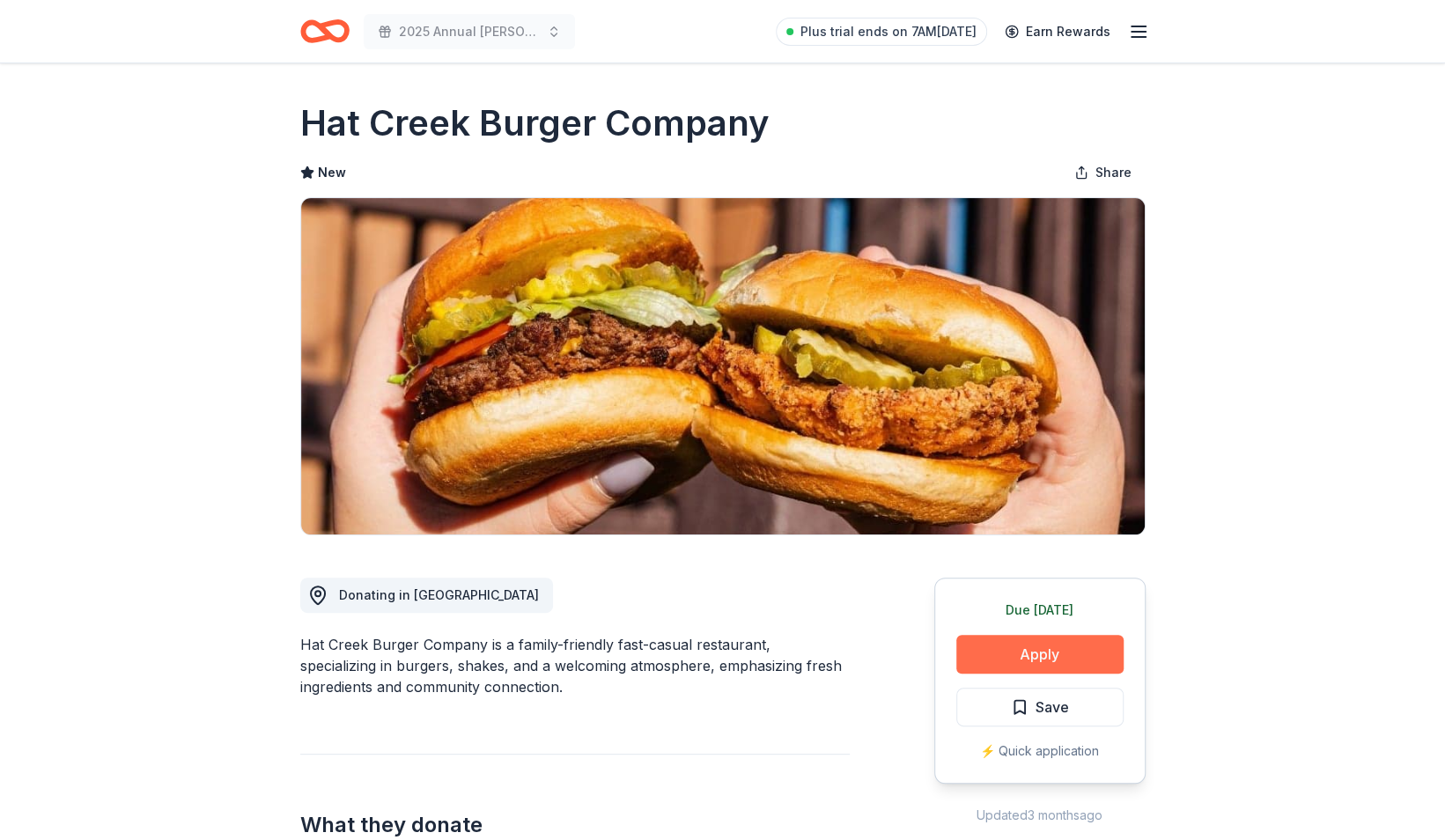
click at [1021, 657] on button "Apply" at bounding box center [1040, 654] width 167 height 39
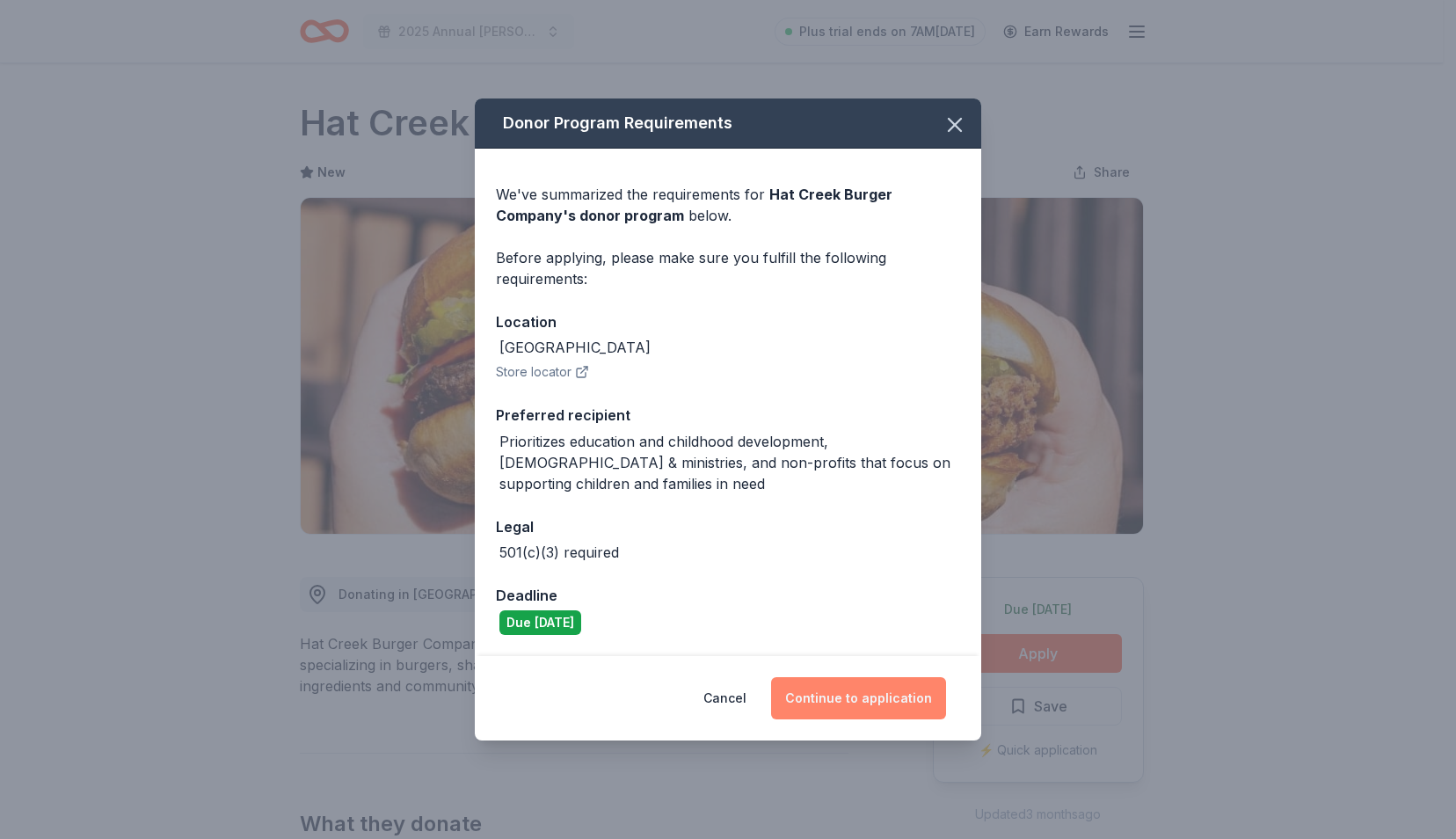
click at [847, 690] on button "Continue to application" at bounding box center [859, 698] width 175 height 42
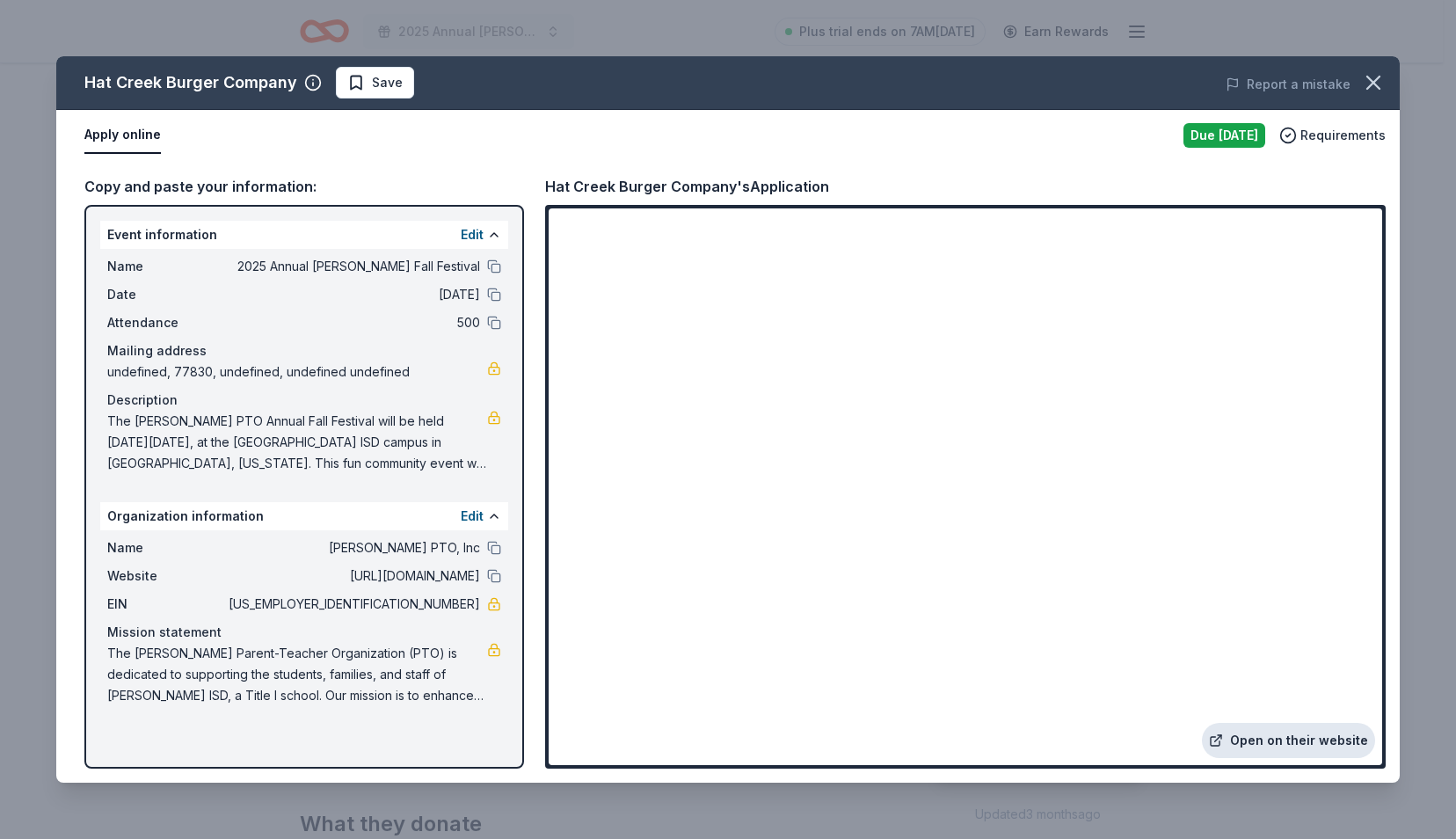
click at [1258, 742] on link "Open on their website" at bounding box center [1288, 740] width 173 height 35
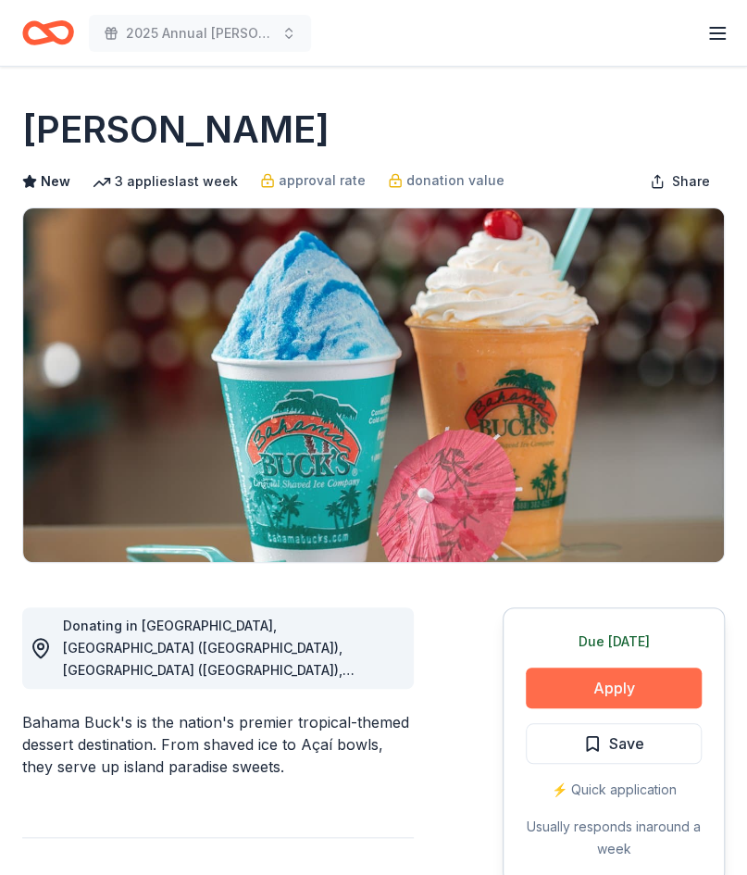
click at [613, 676] on button "Apply" at bounding box center [614, 687] width 176 height 41
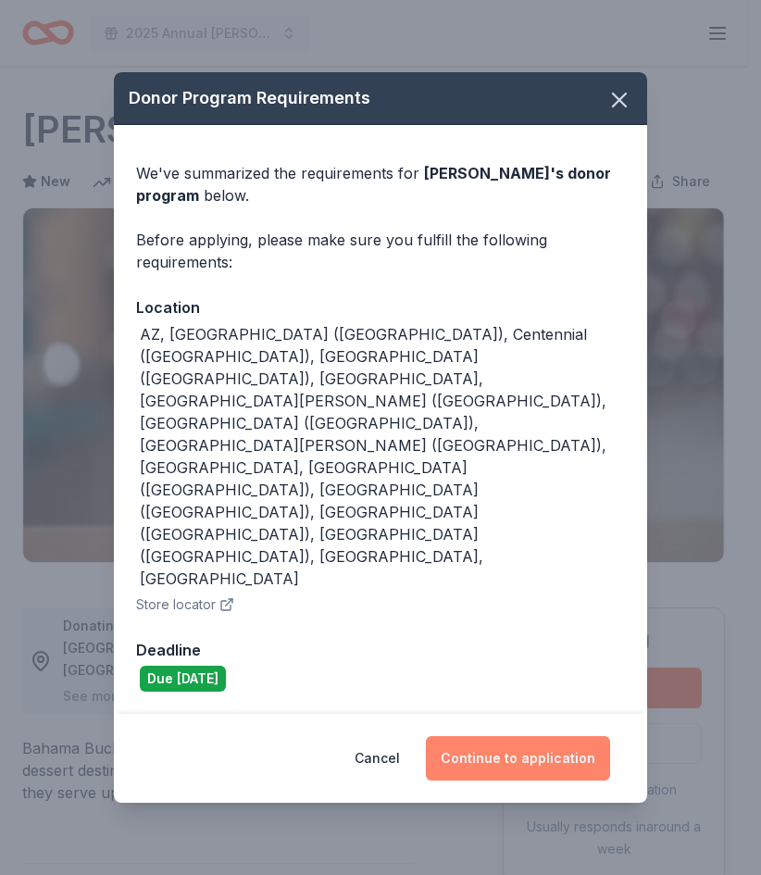
click at [544, 736] on button "Continue to application" at bounding box center [518, 758] width 184 height 44
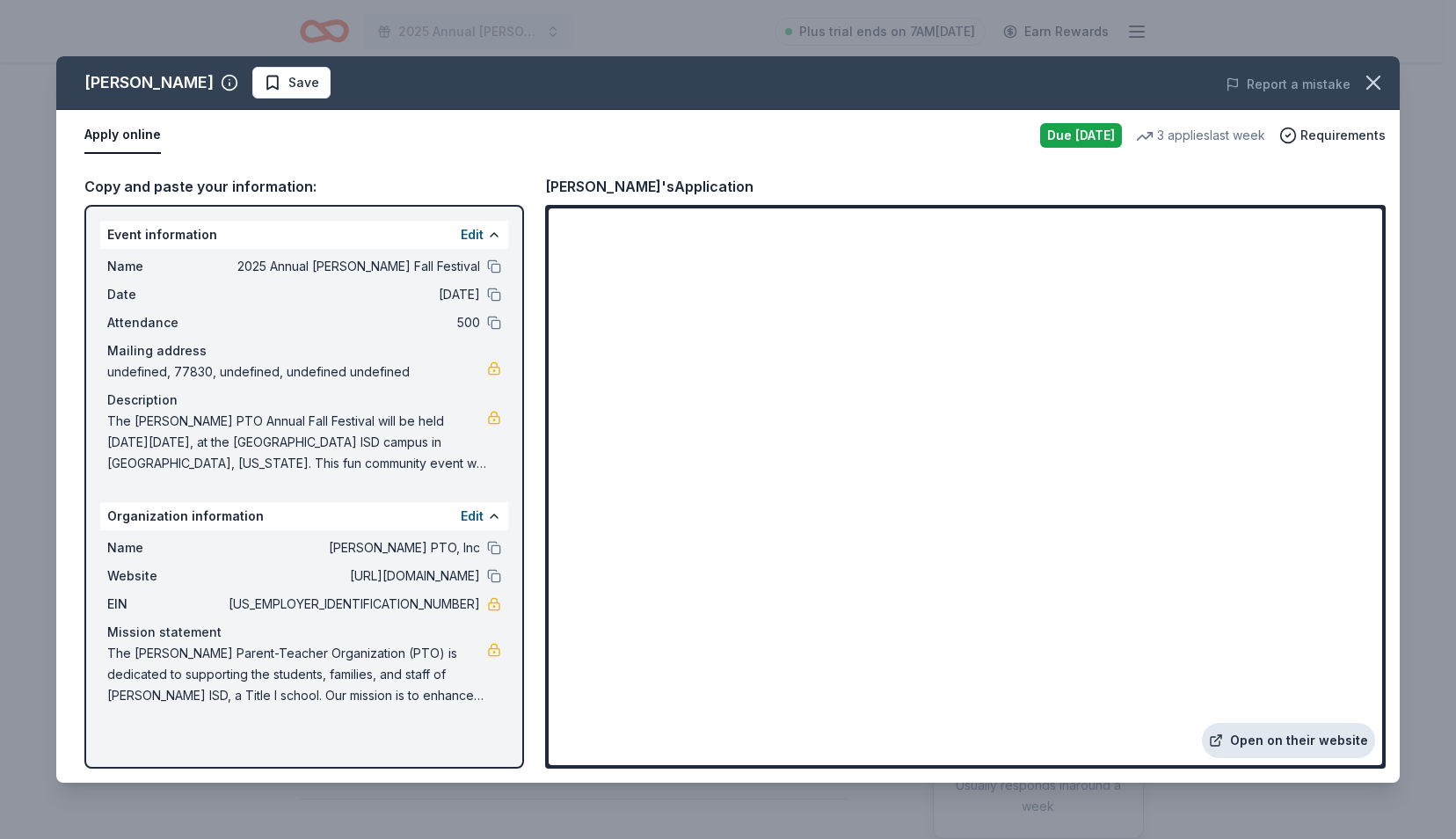
click at [1304, 738] on link "Open on their website" at bounding box center [1288, 740] width 173 height 35
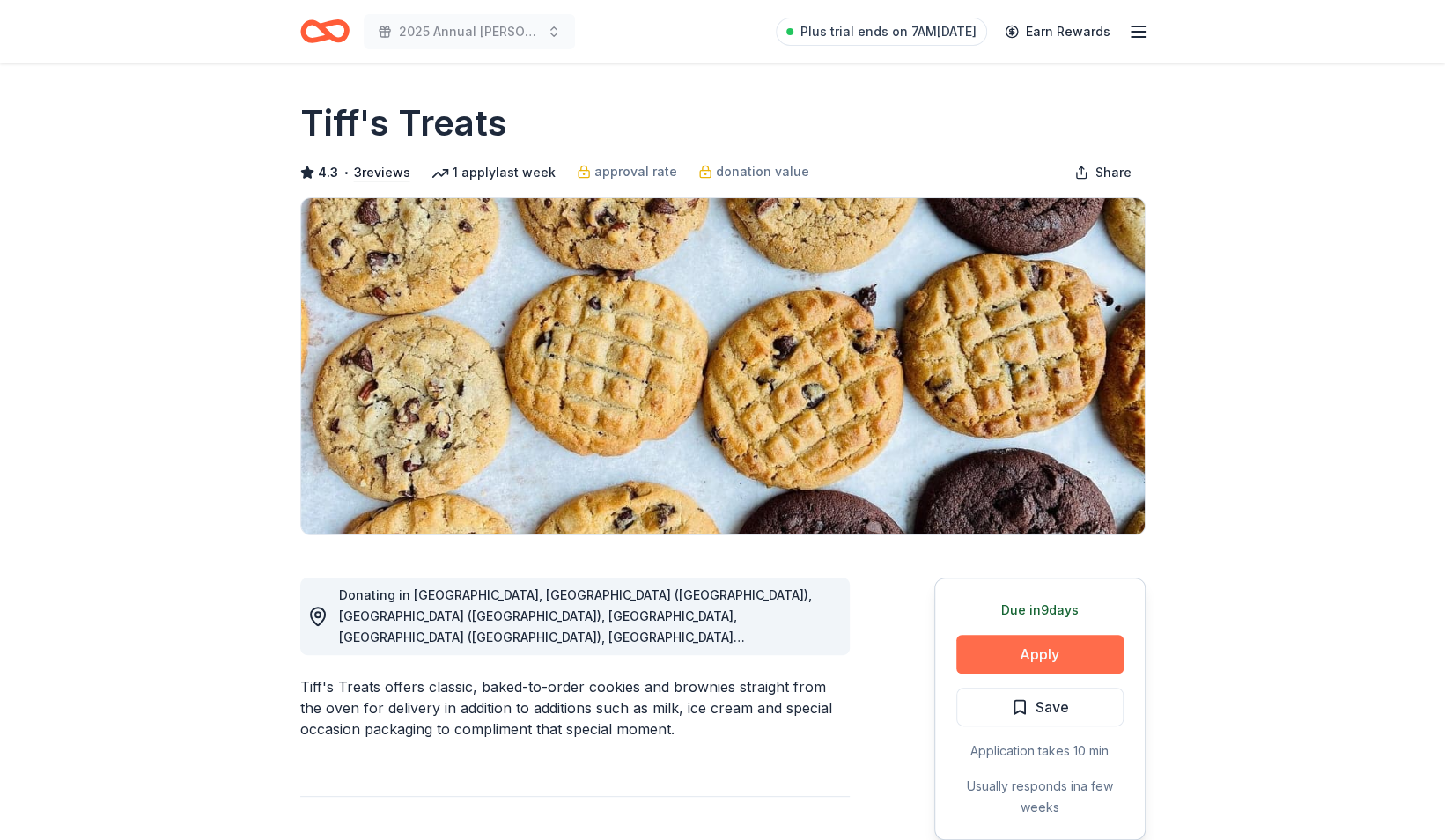
click at [1014, 654] on button "Apply" at bounding box center [1040, 654] width 167 height 39
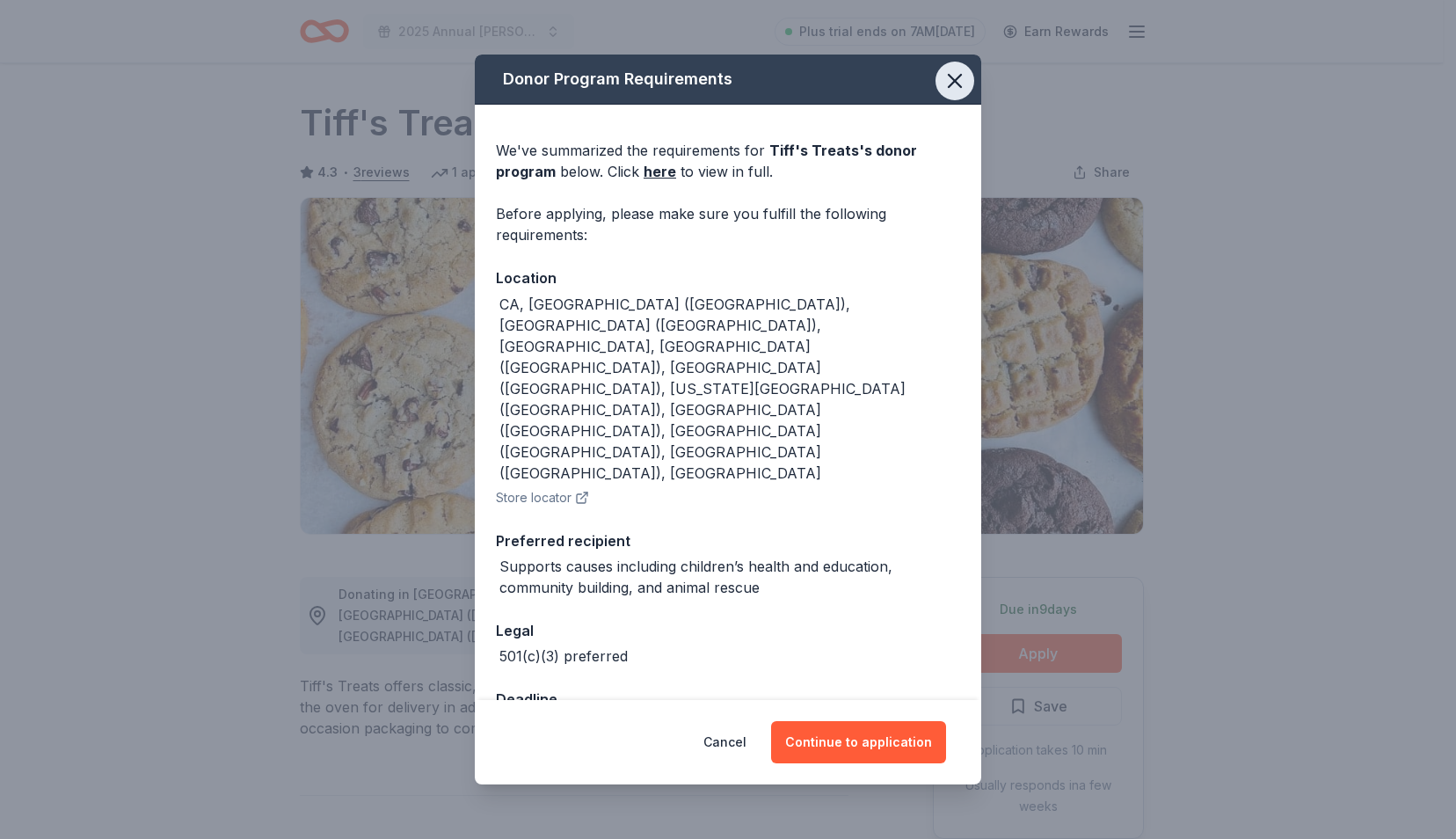
click at [960, 93] on icon "button" at bounding box center [955, 81] width 25 height 25
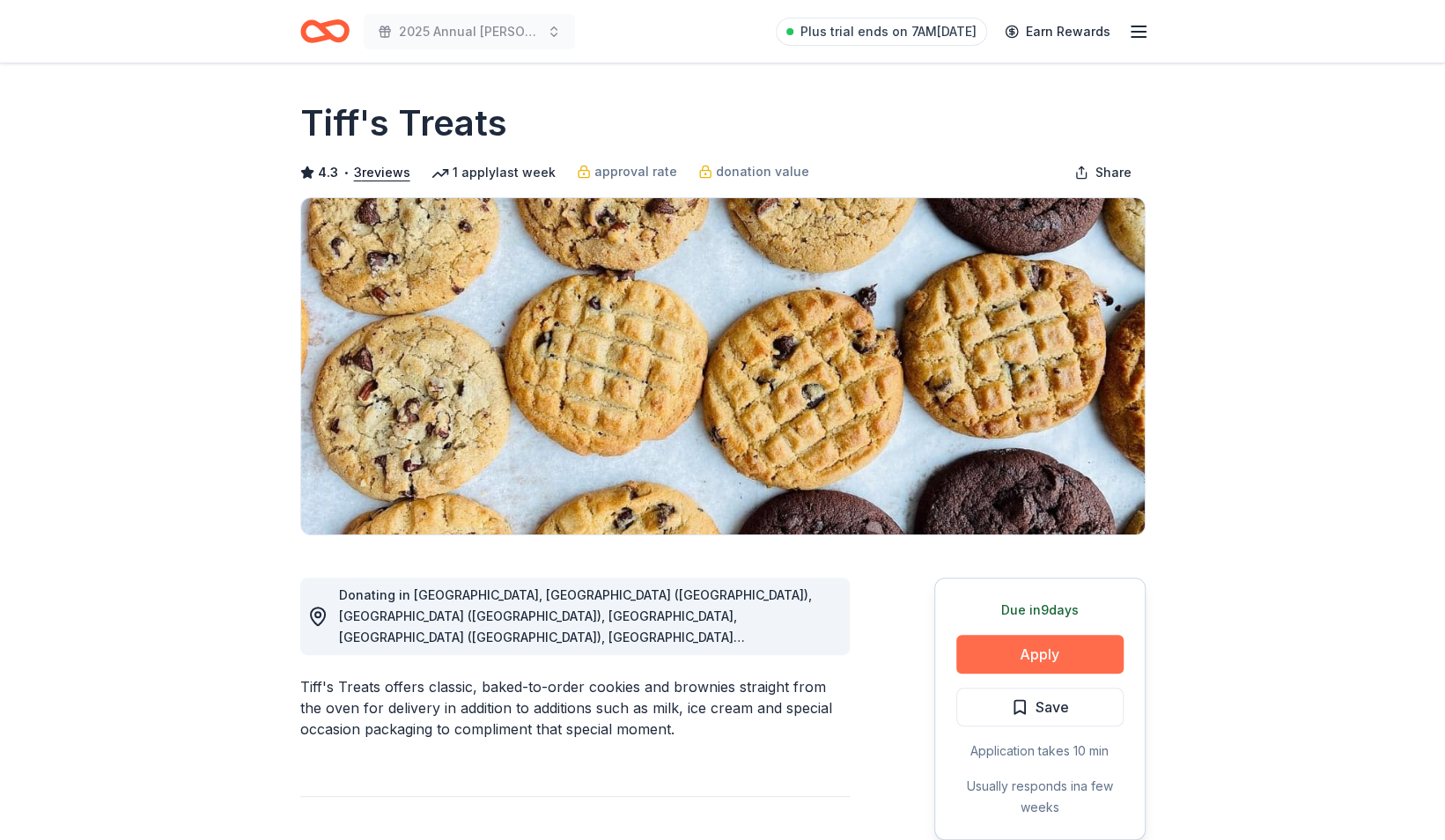
click at [1004, 656] on button "Apply" at bounding box center [1040, 654] width 167 height 39
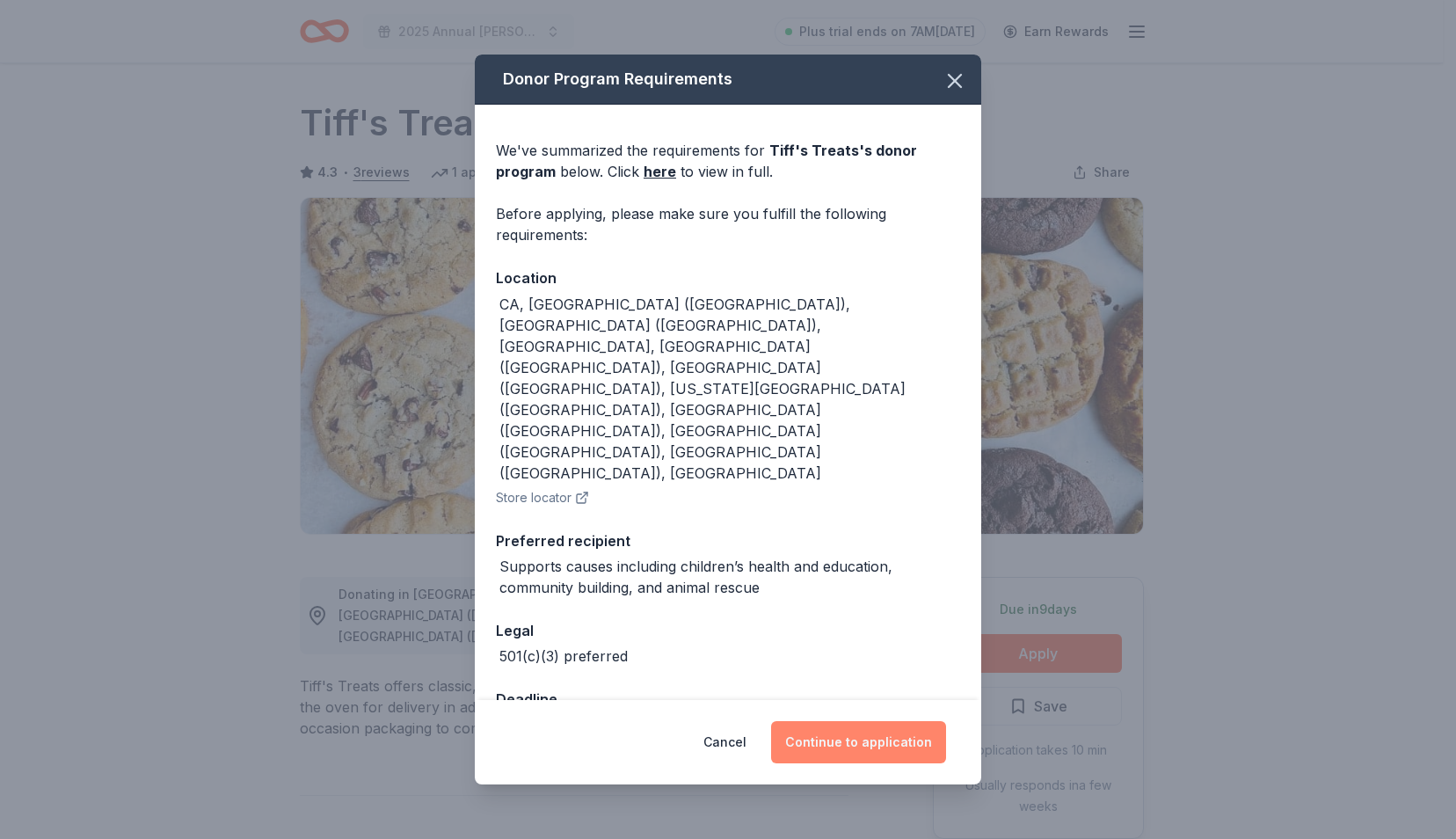
click at [823, 721] on button "Continue to application" at bounding box center [859, 742] width 175 height 42
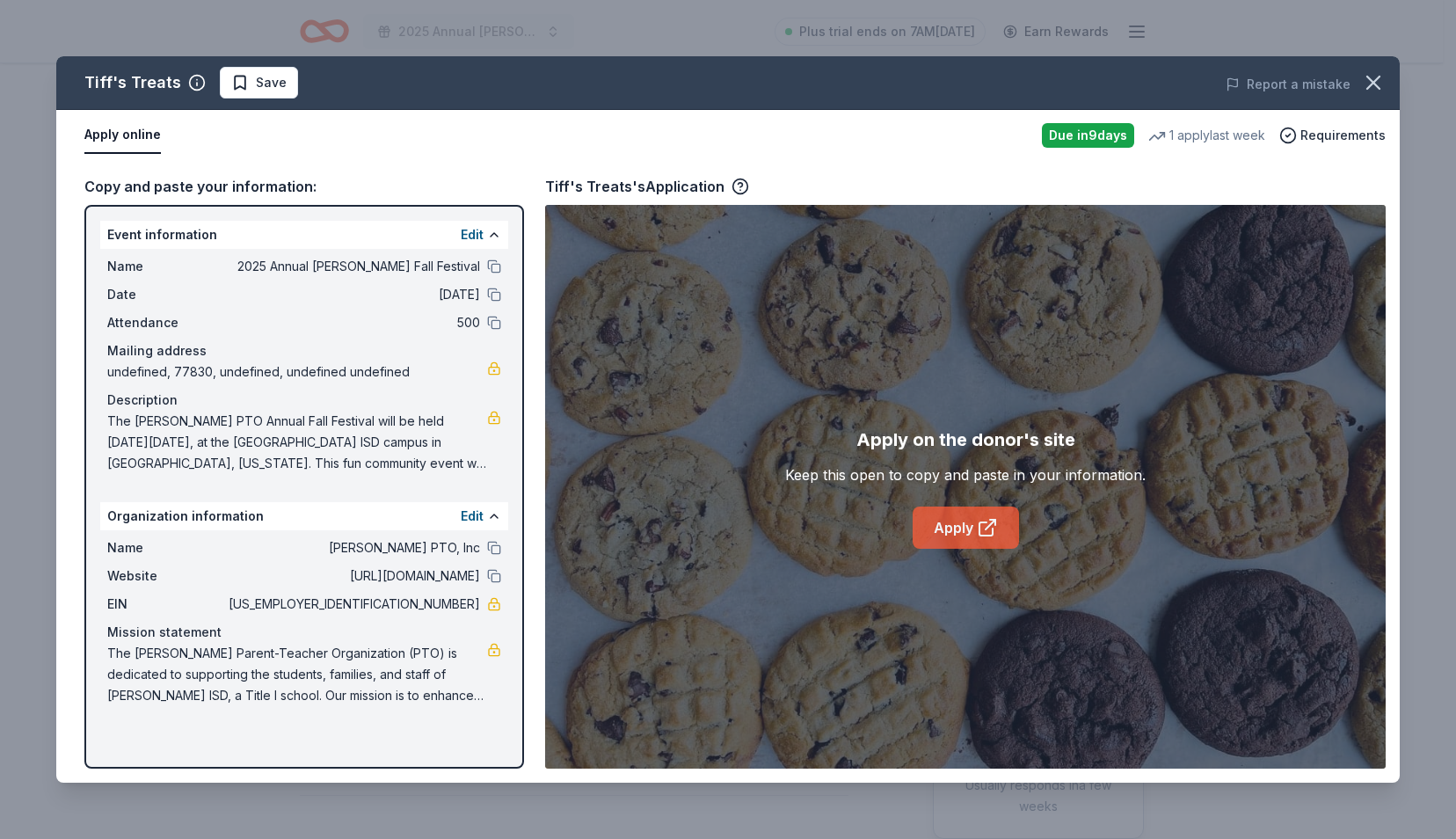
click at [950, 513] on link "Apply" at bounding box center [966, 527] width 106 height 42
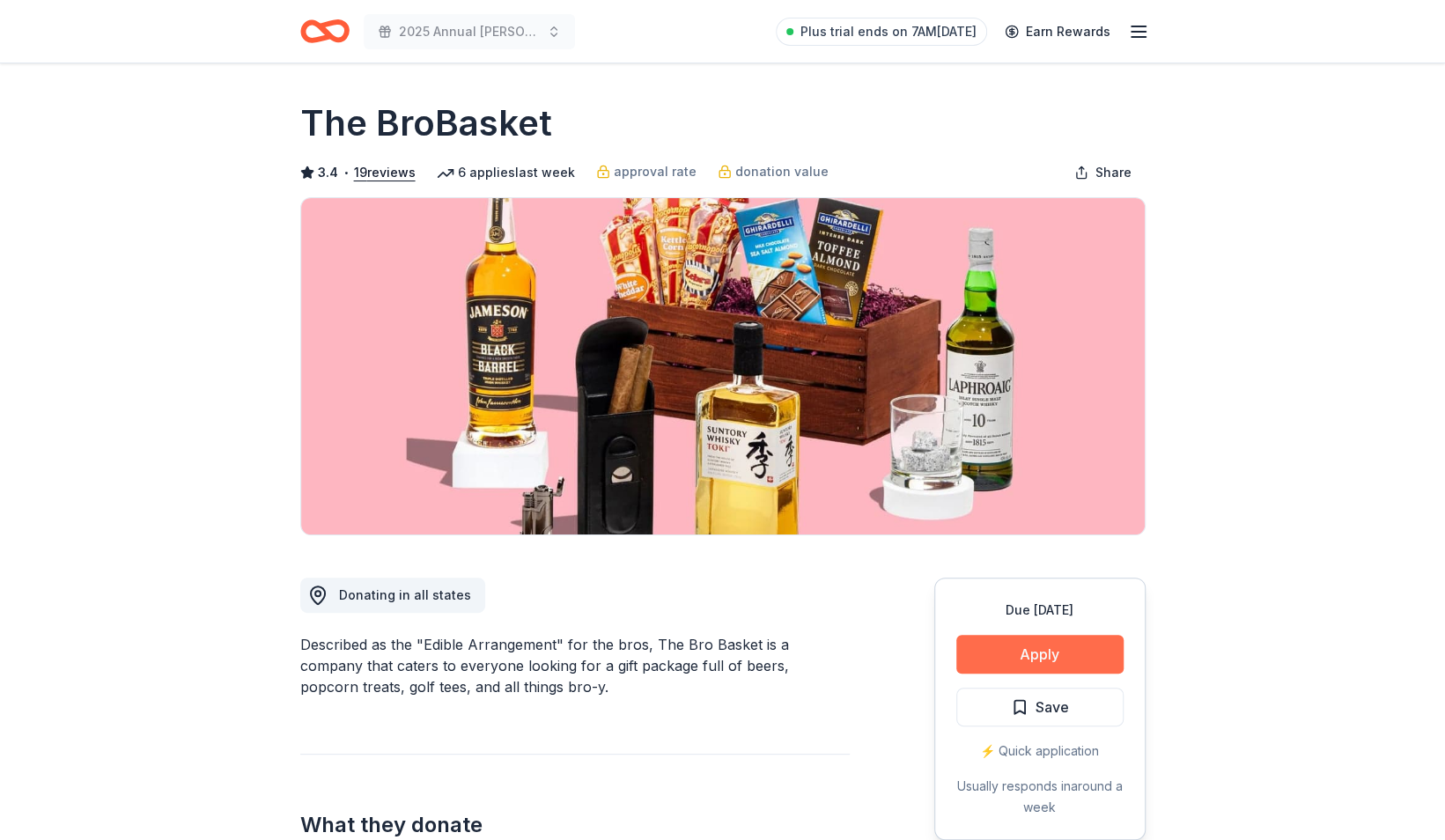
click at [1072, 653] on button "Apply" at bounding box center [1040, 654] width 167 height 39
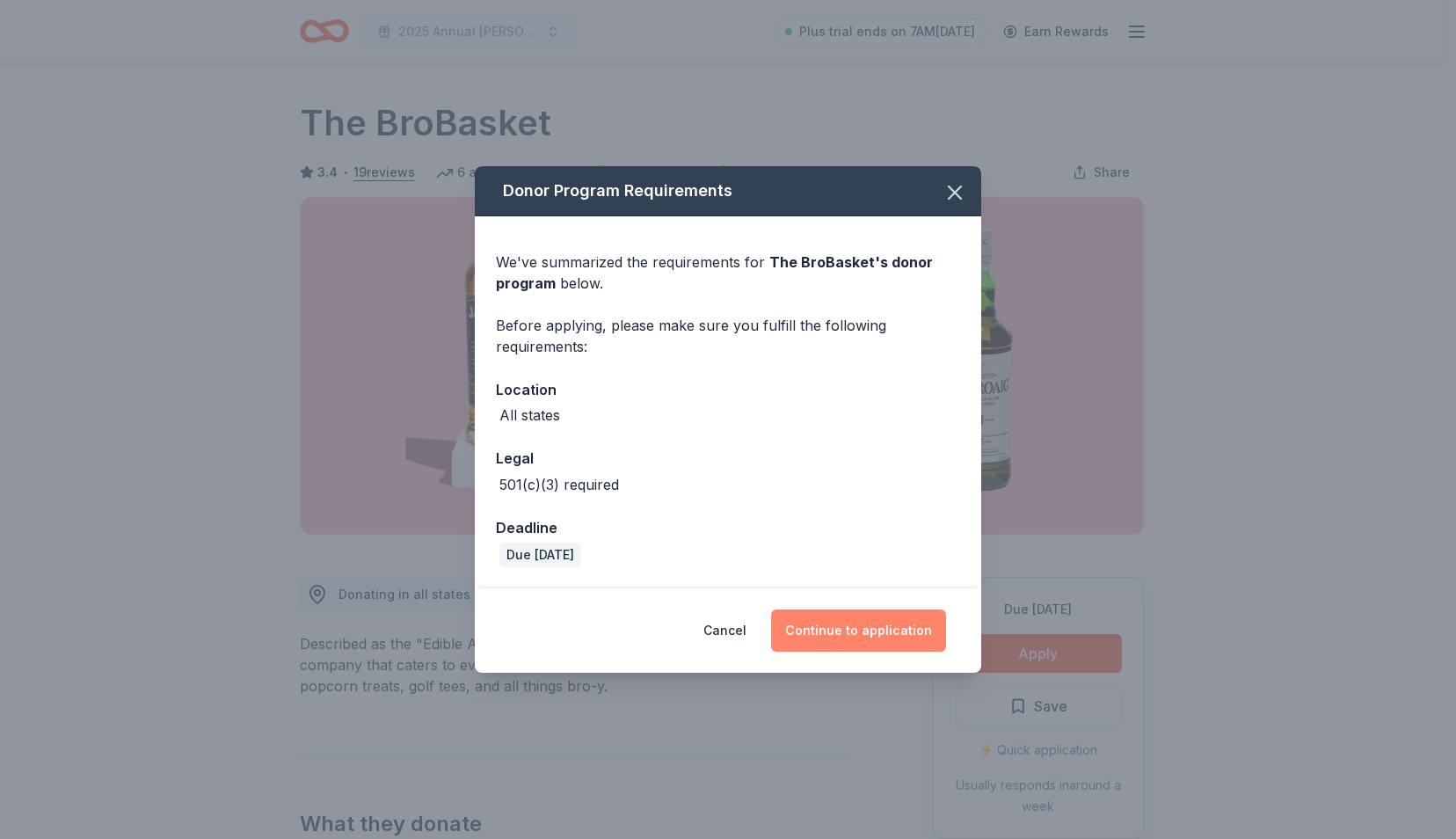
click at [845, 619] on button "Continue to application" at bounding box center [859, 630] width 175 height 42
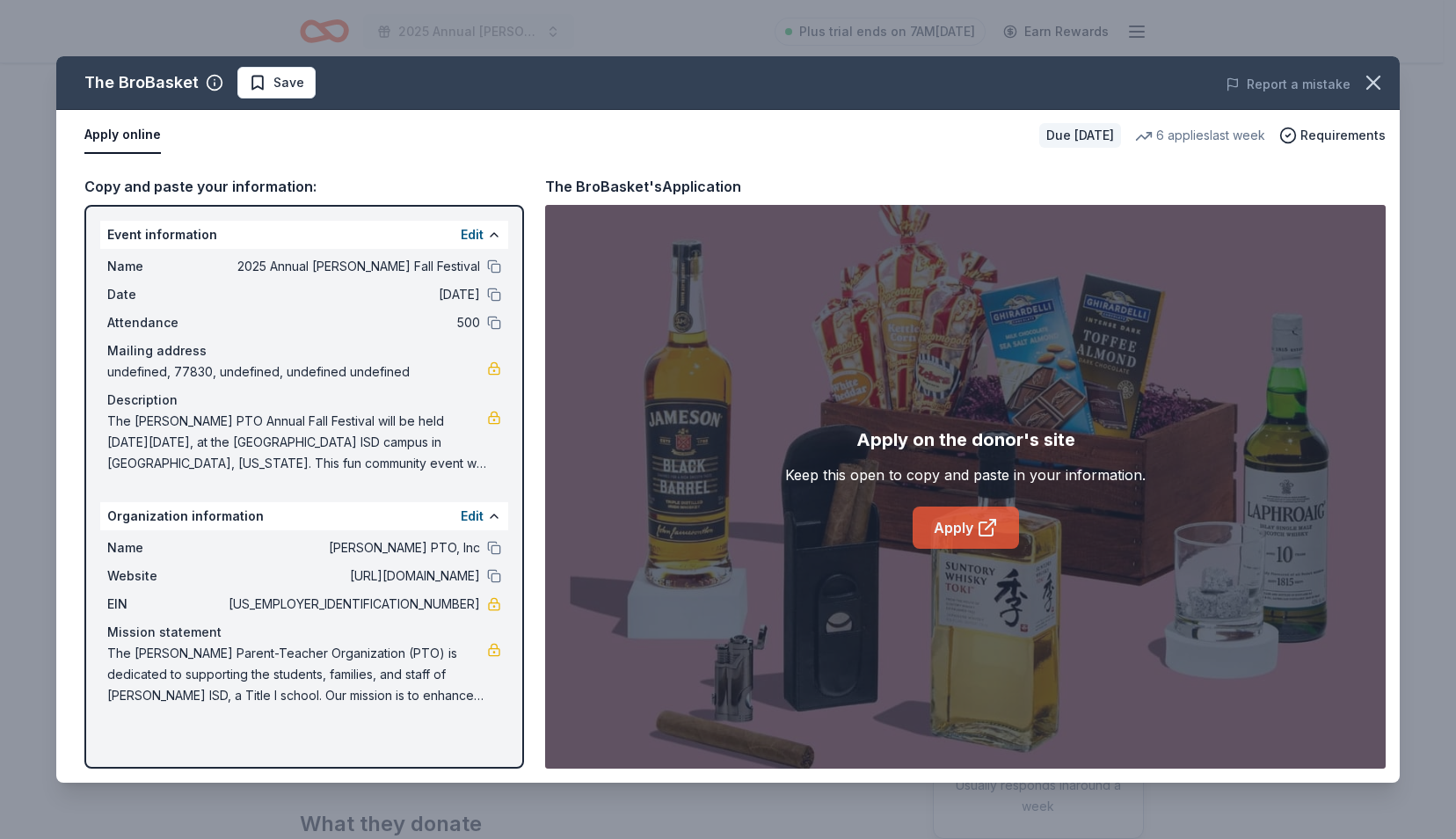
click at [983, 517] on icon at bounding box center [987, 527] width 21 height 21
click at [1364, 91] on icon "button" at bounding box center [1373, 83] width 25 height 25
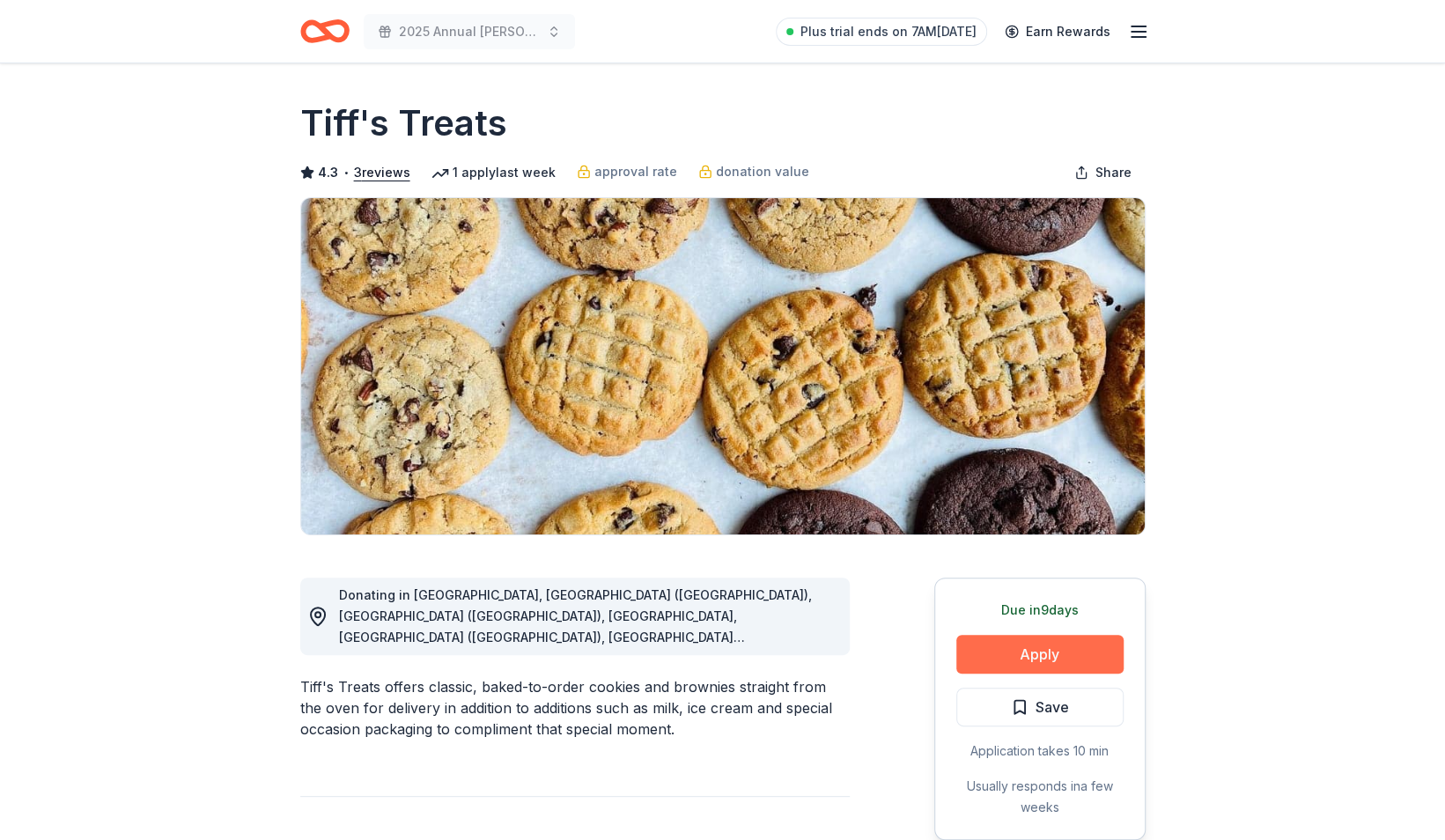
click at [1023, 640] on button "Apply" at bounding box center [1040, 654] width 167 height 39
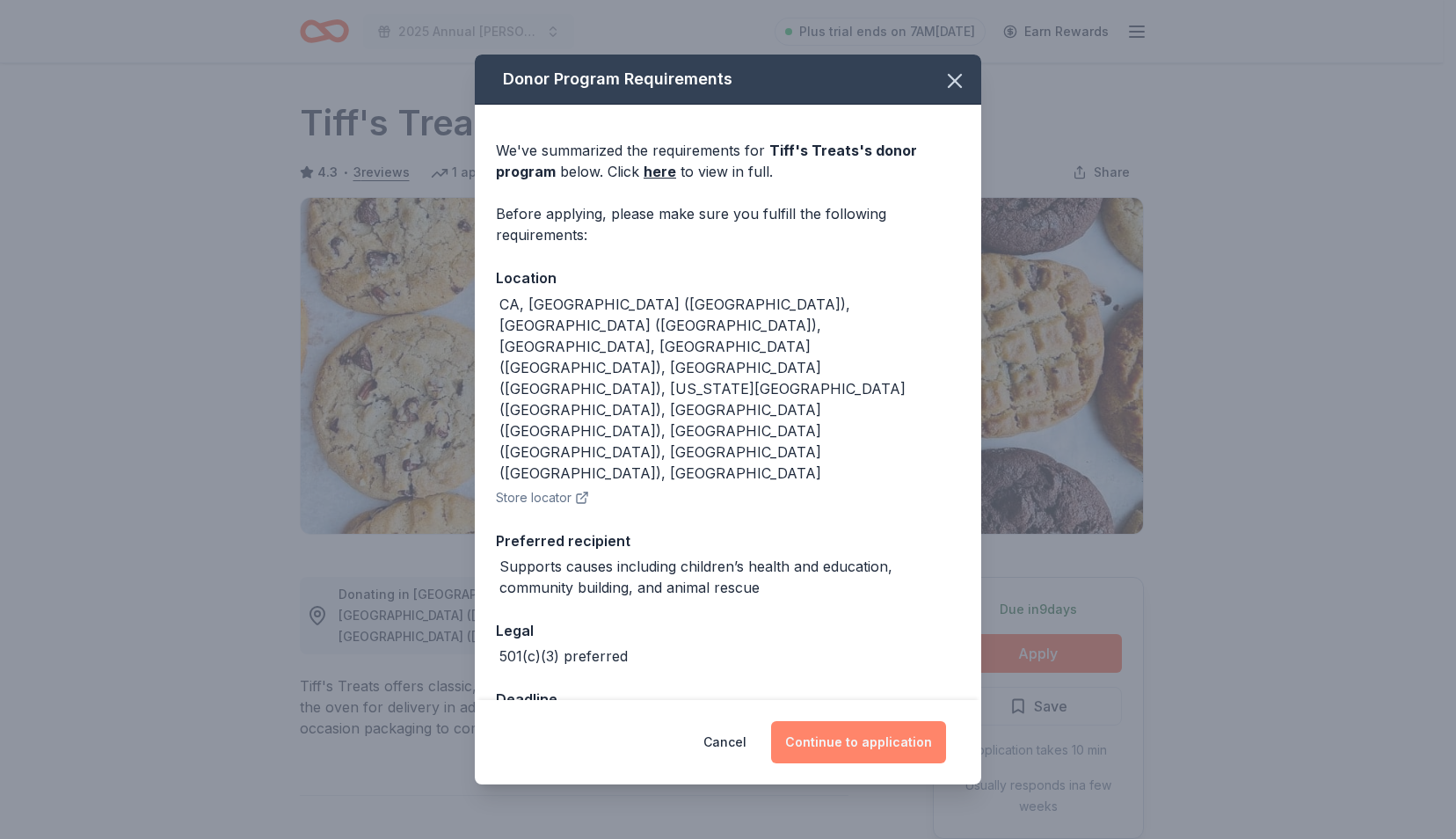
click at [916, 721] on button "Continue to application" at bounding box center [859, 742] width 175 height 42
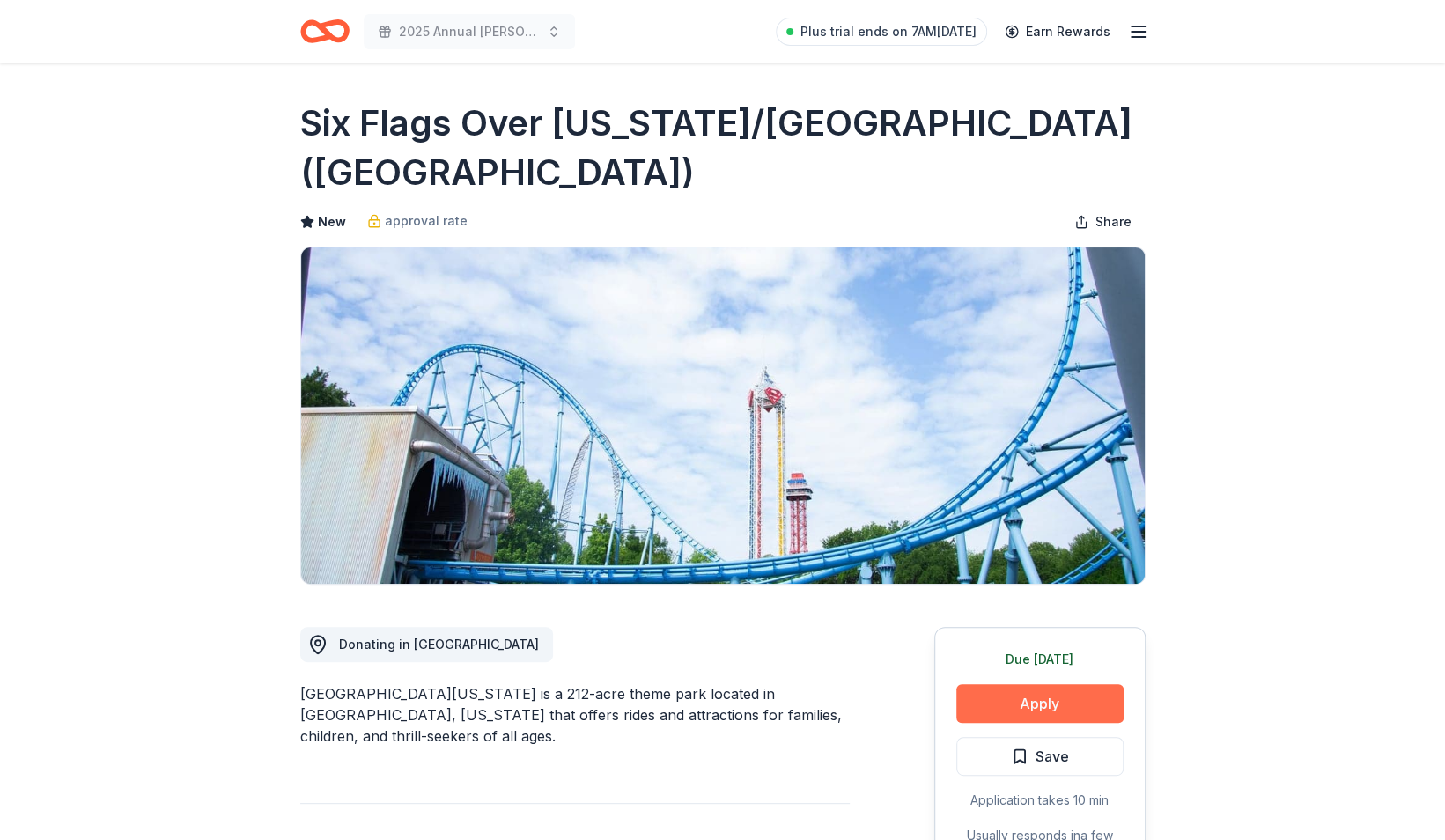
click at [1054, 707] on button "Apply" at bounding box center [1040, 703] width 167 height 39
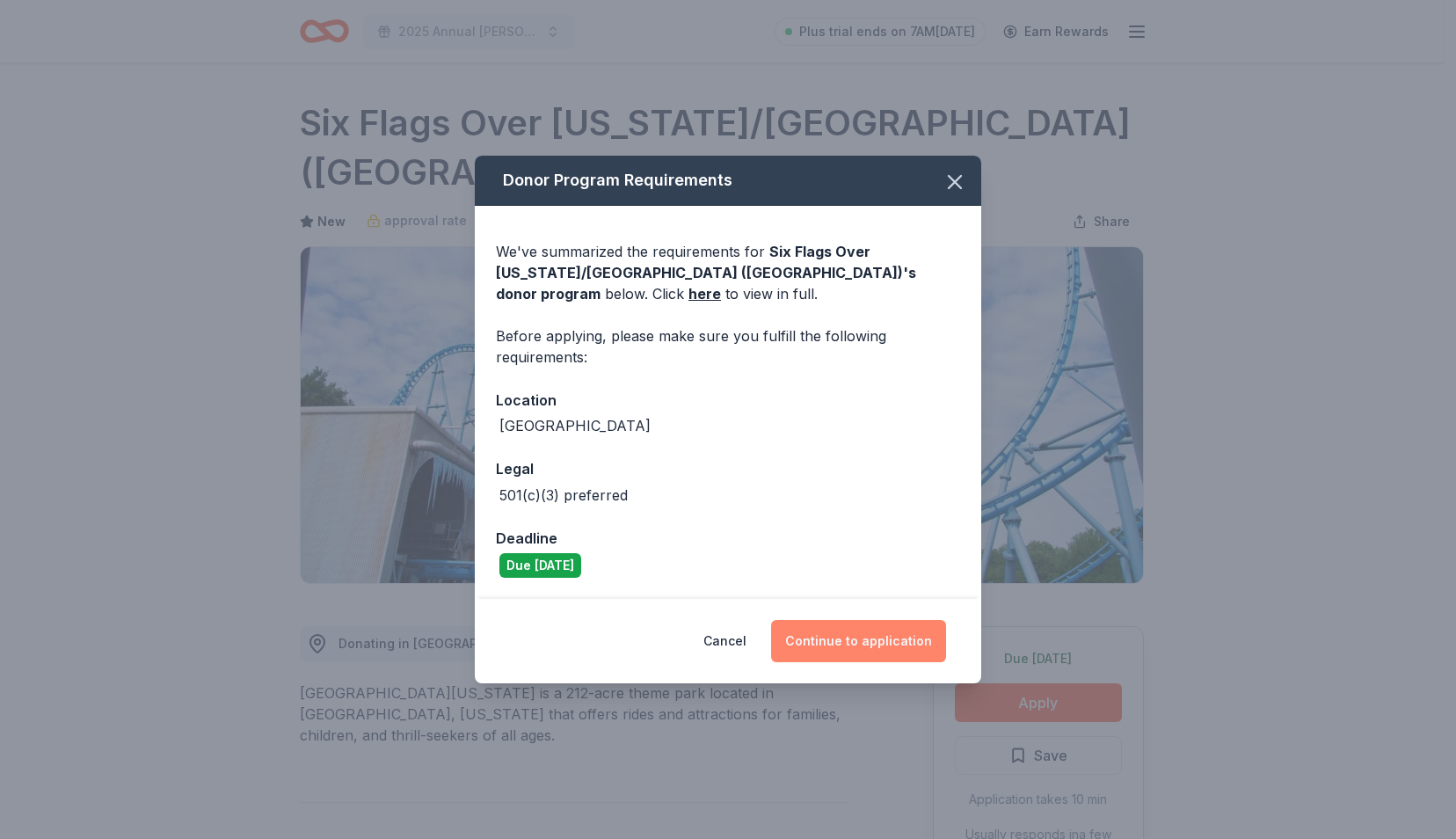
click at [854, 647] on button "Continue to application" at bounding box center [859, 640] width 175 height 42
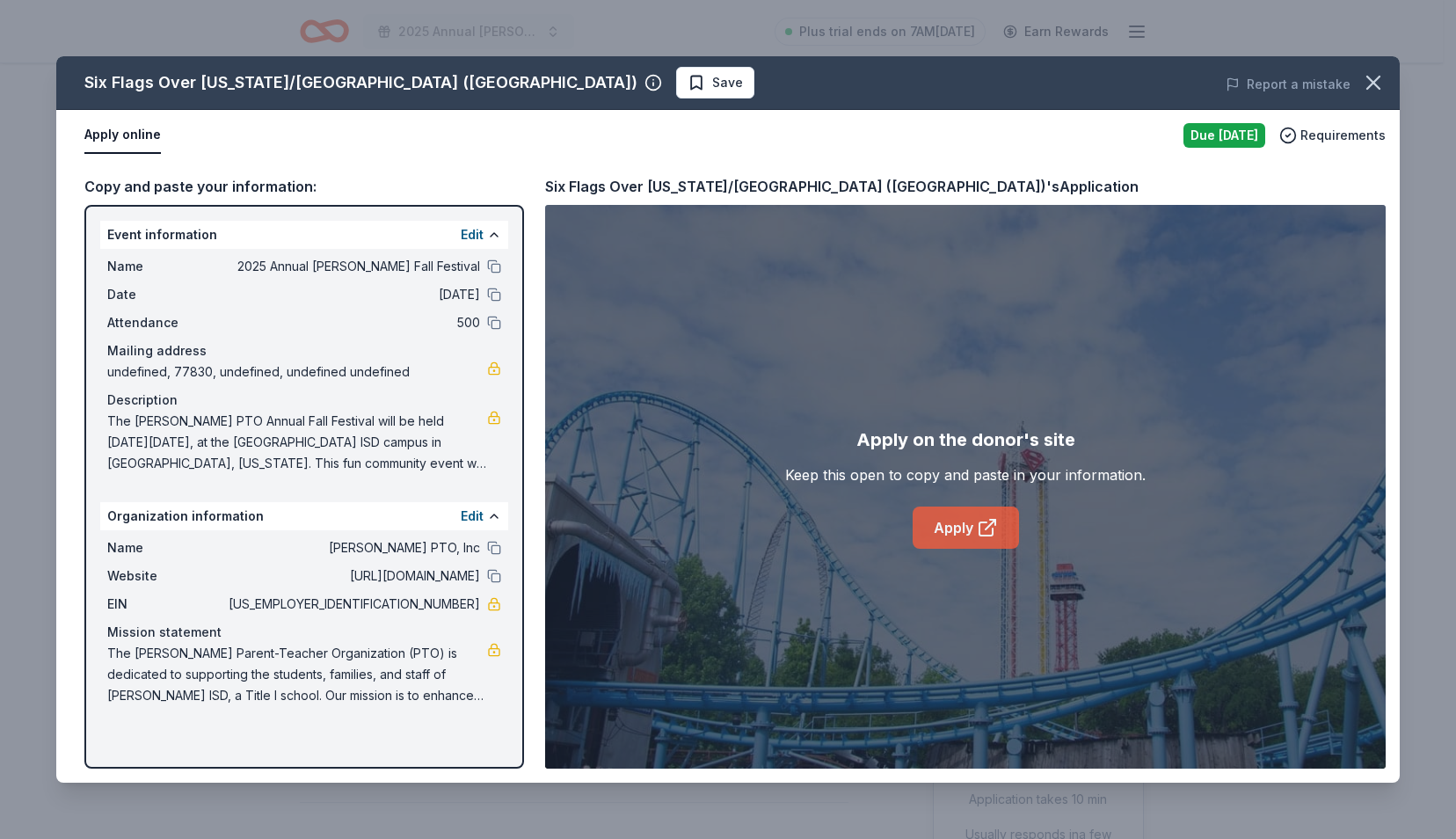
click at [948, 538] on link "Apply" at bounding box center [966, 527] width 106 height 42
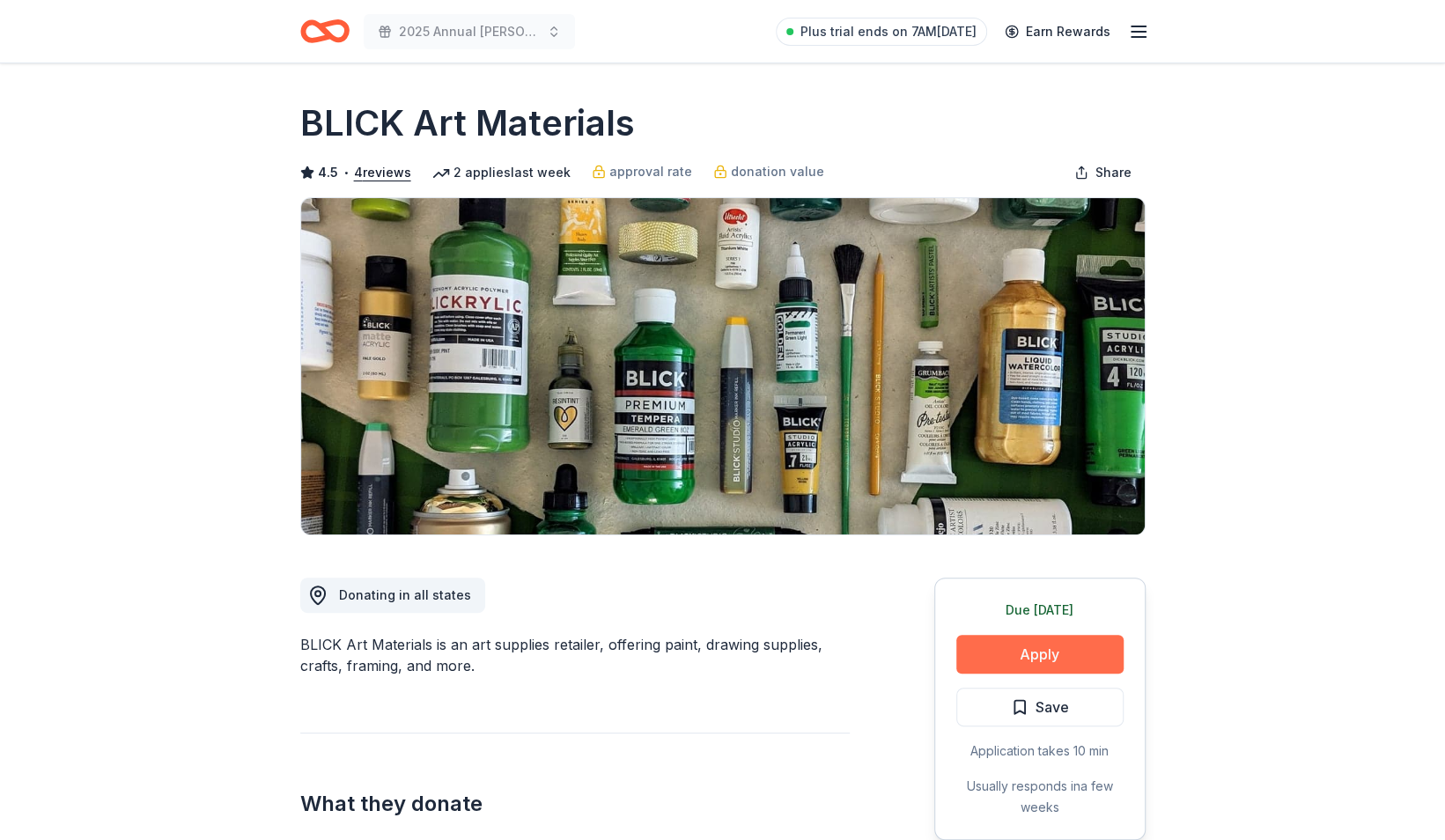
click at [994, 643] on button "Apply" at bounding box center [1040, 654] width 167 height 39
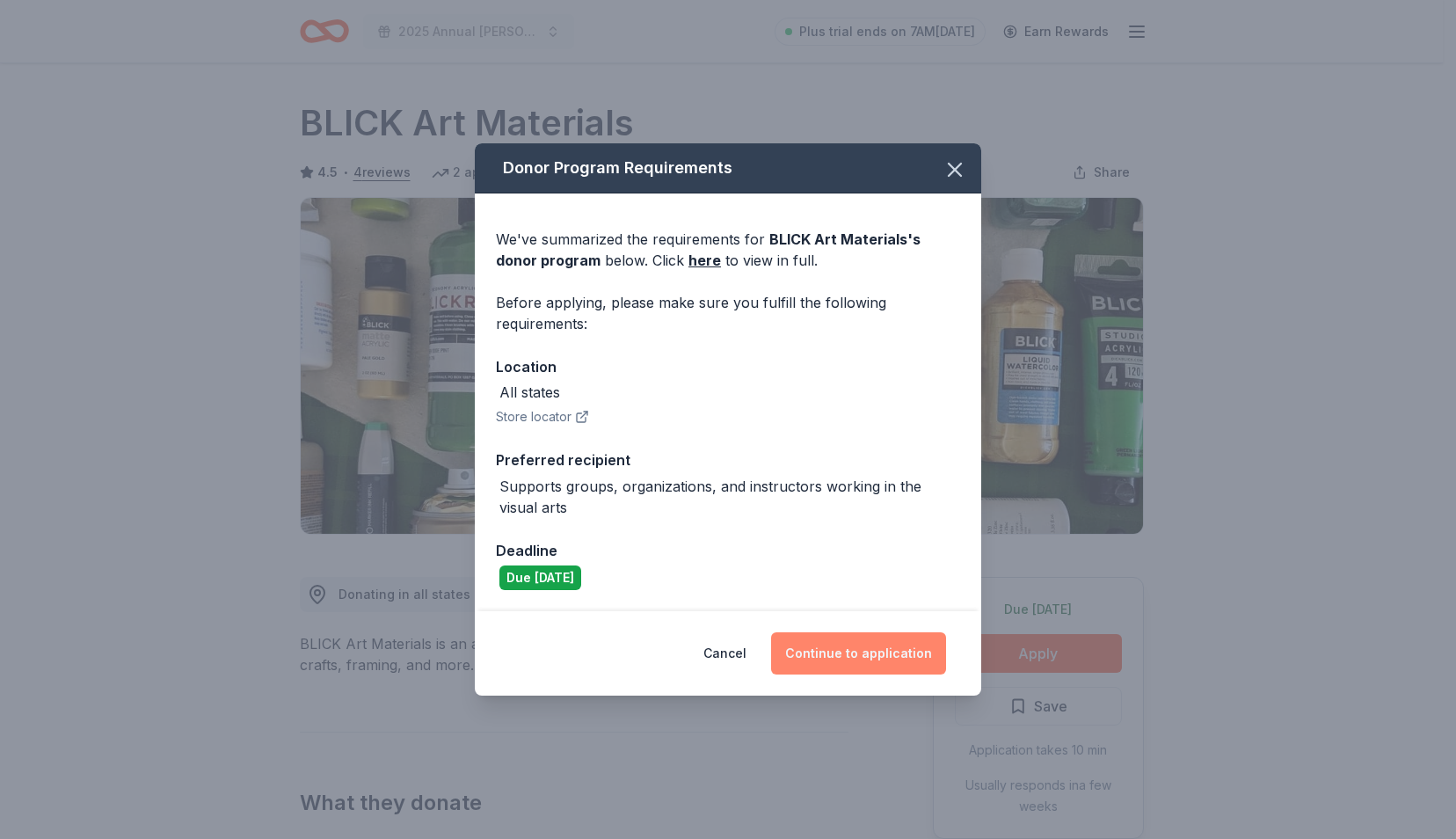
click at [863, 637] on button "Continue to application" at bounding box center [859, 653] width 175 height 42
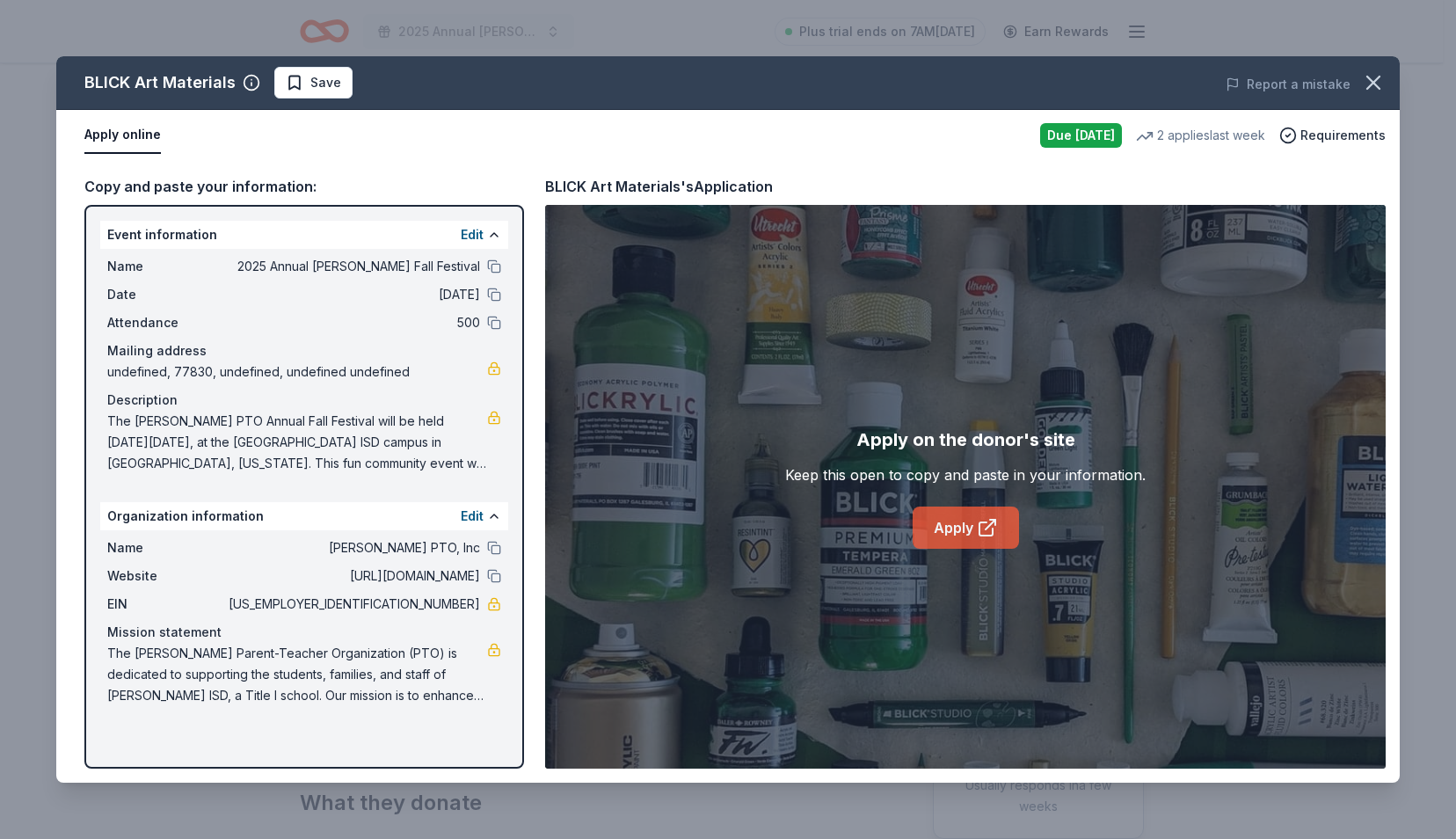
click at [969, 523] on link "Apply" at bounding box center [966, 527] width 106 height 42
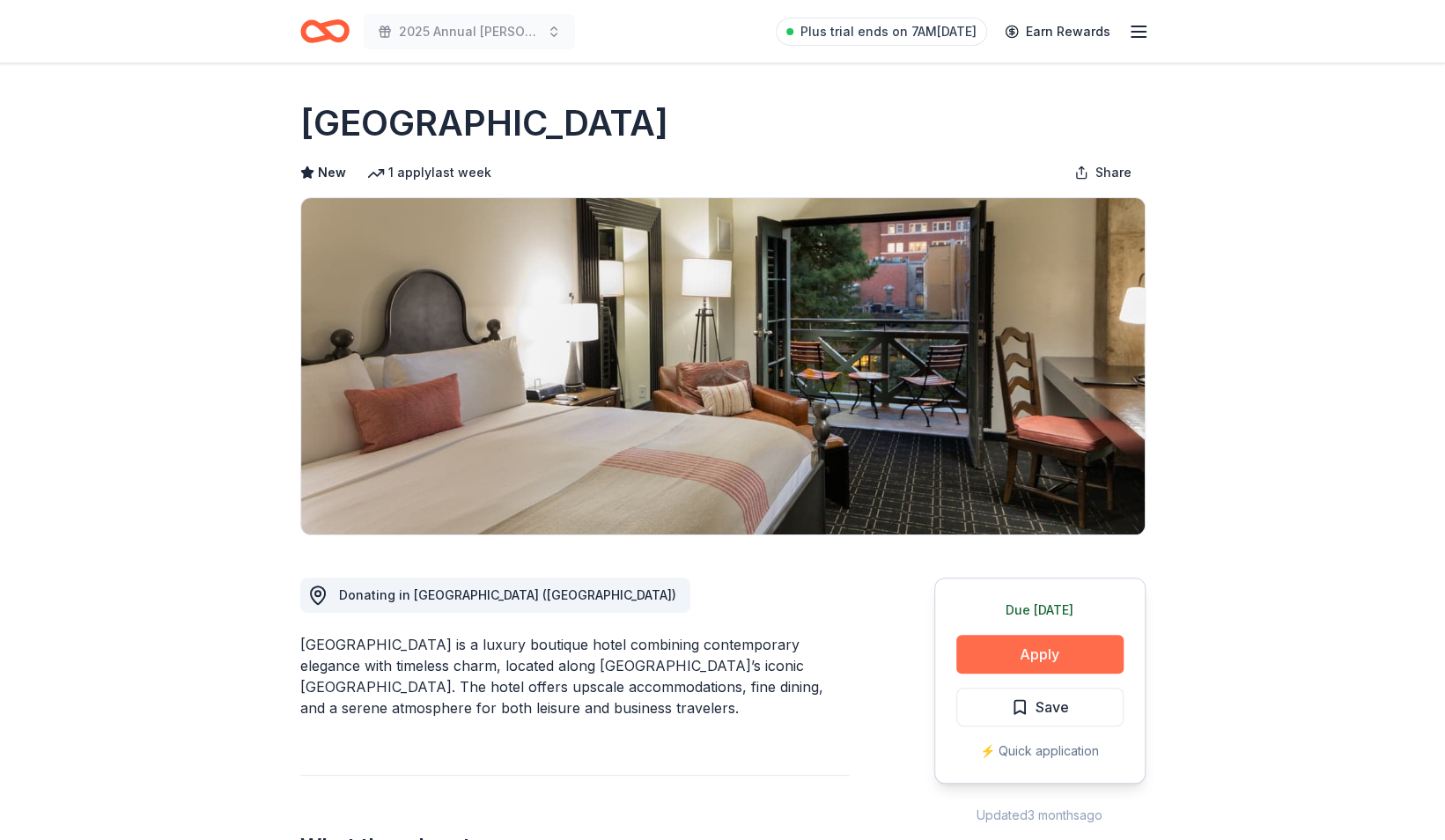
click at [1010, 644] on button "Apply" at bounding box center [1040, 654] width 167 height 39
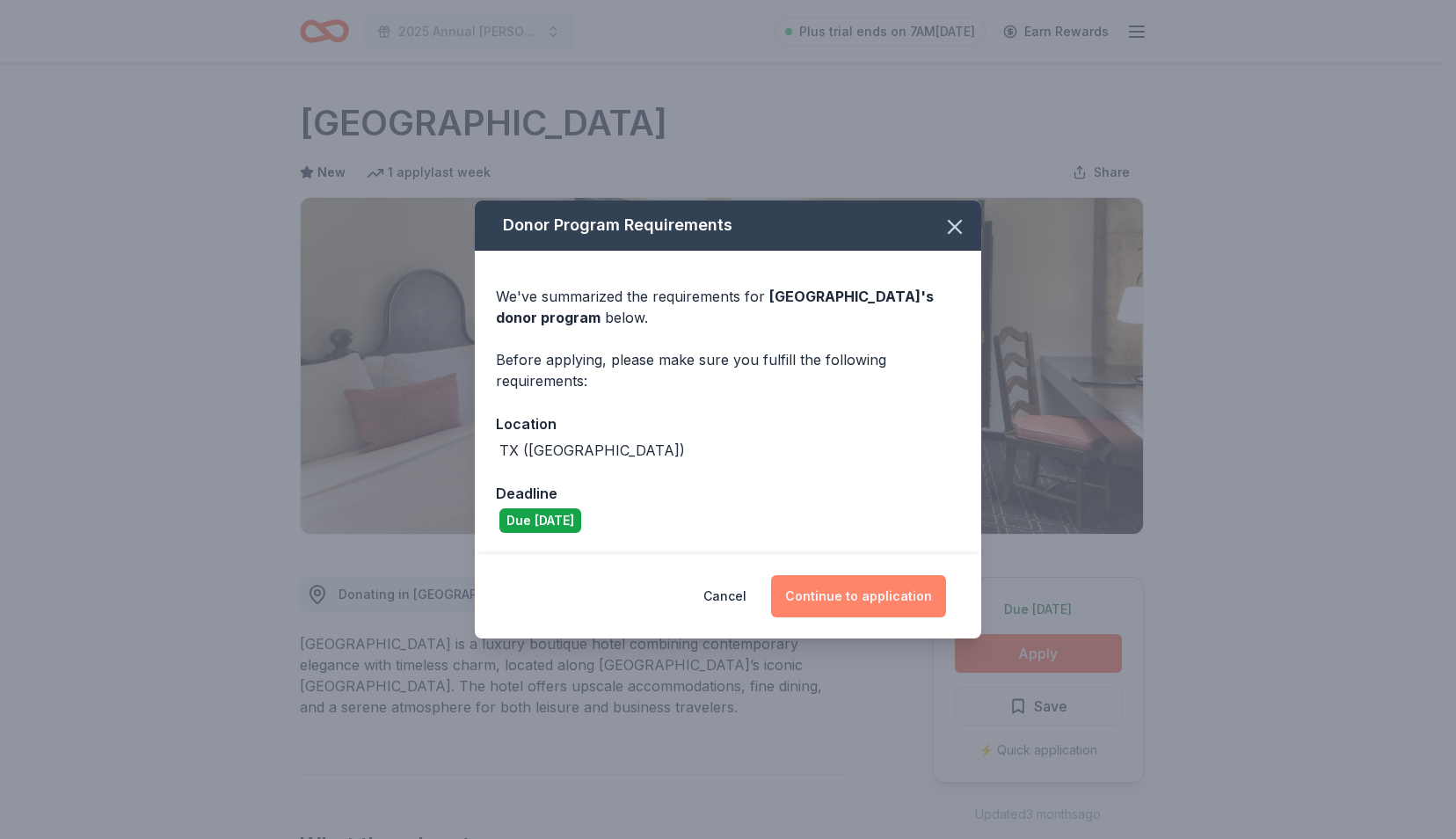
click at [895, 585] on button "Continue to application" at bounding box center [859, 596] width 175 height 42
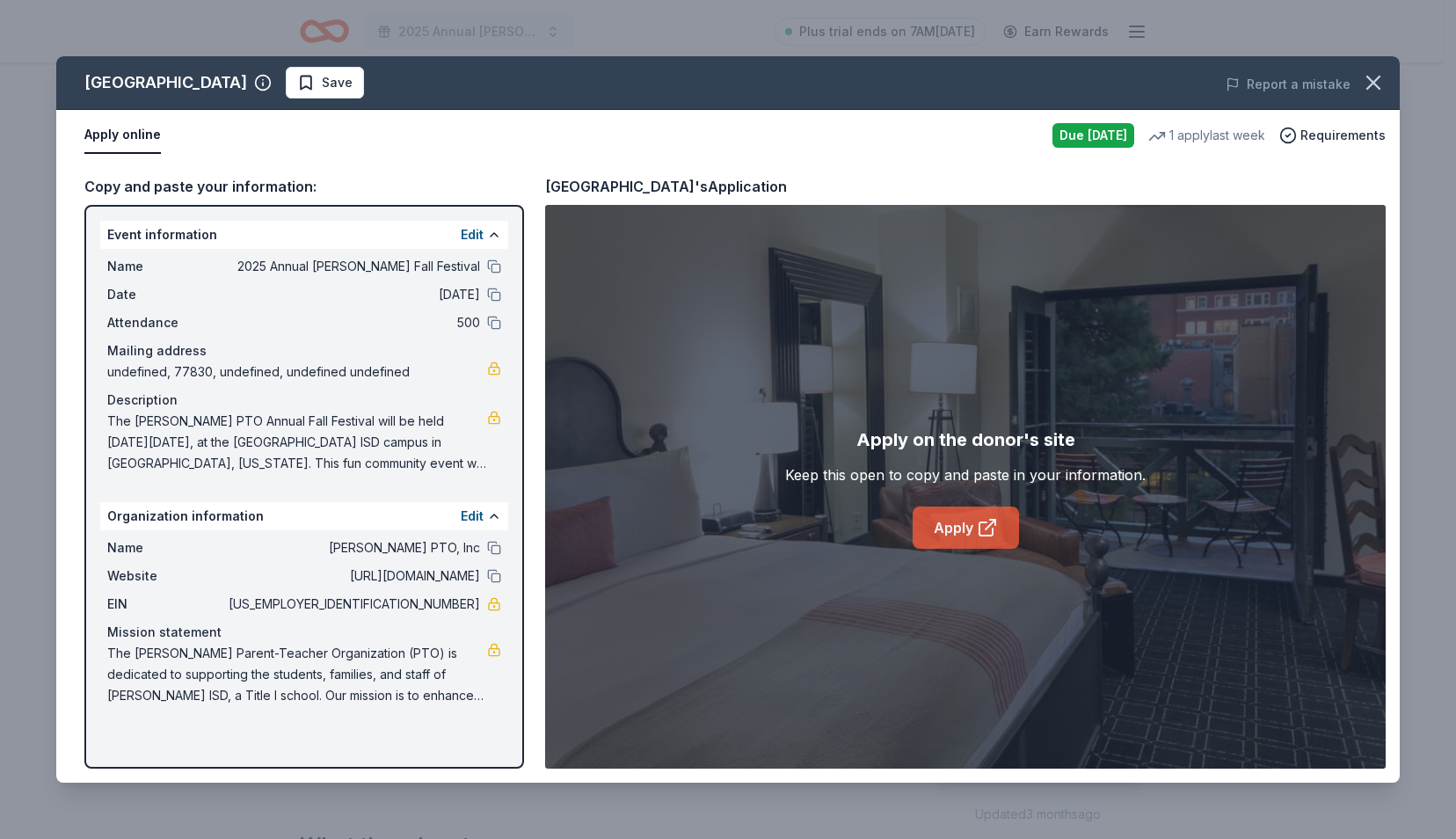
click at [984, 517] on icon at bounding box center [987, 527] width 21 height 21
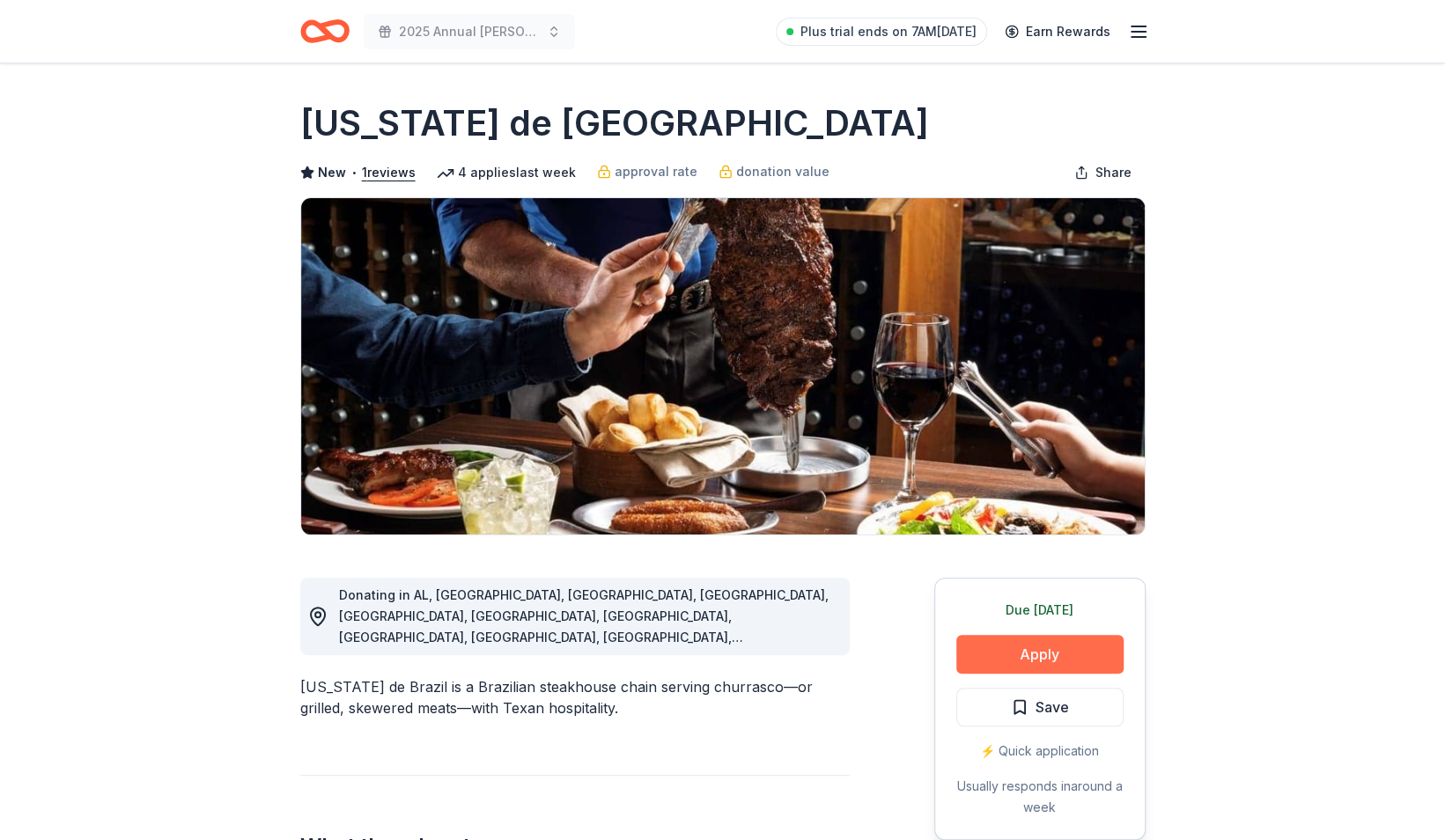
click at [1062, 658] on button "Apply" at bounding box center [1040, 654] width 167 height 39
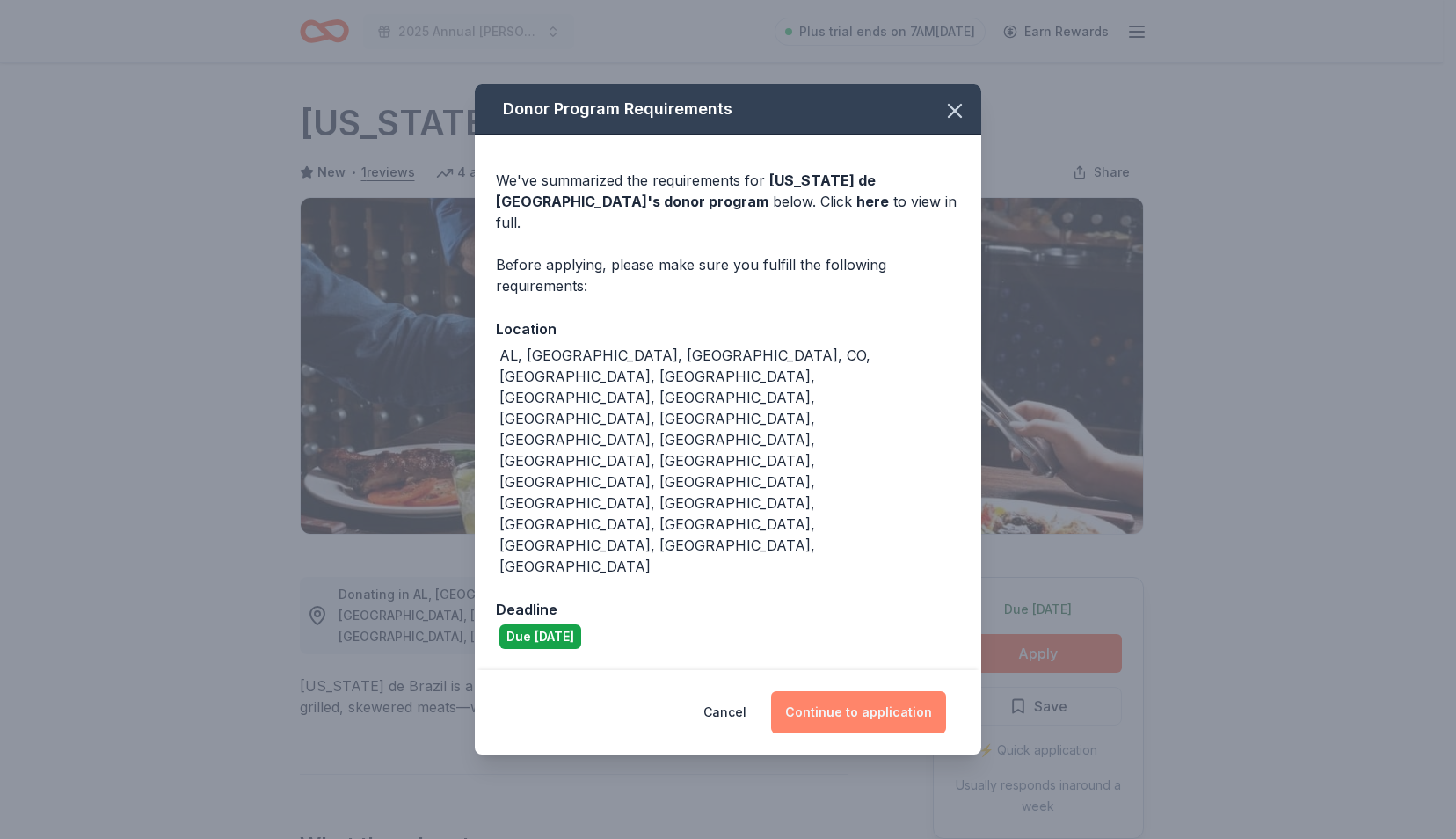
click at [890, 691] on button "Continue to application" at bounding box center [859, 712] width 175 height 42
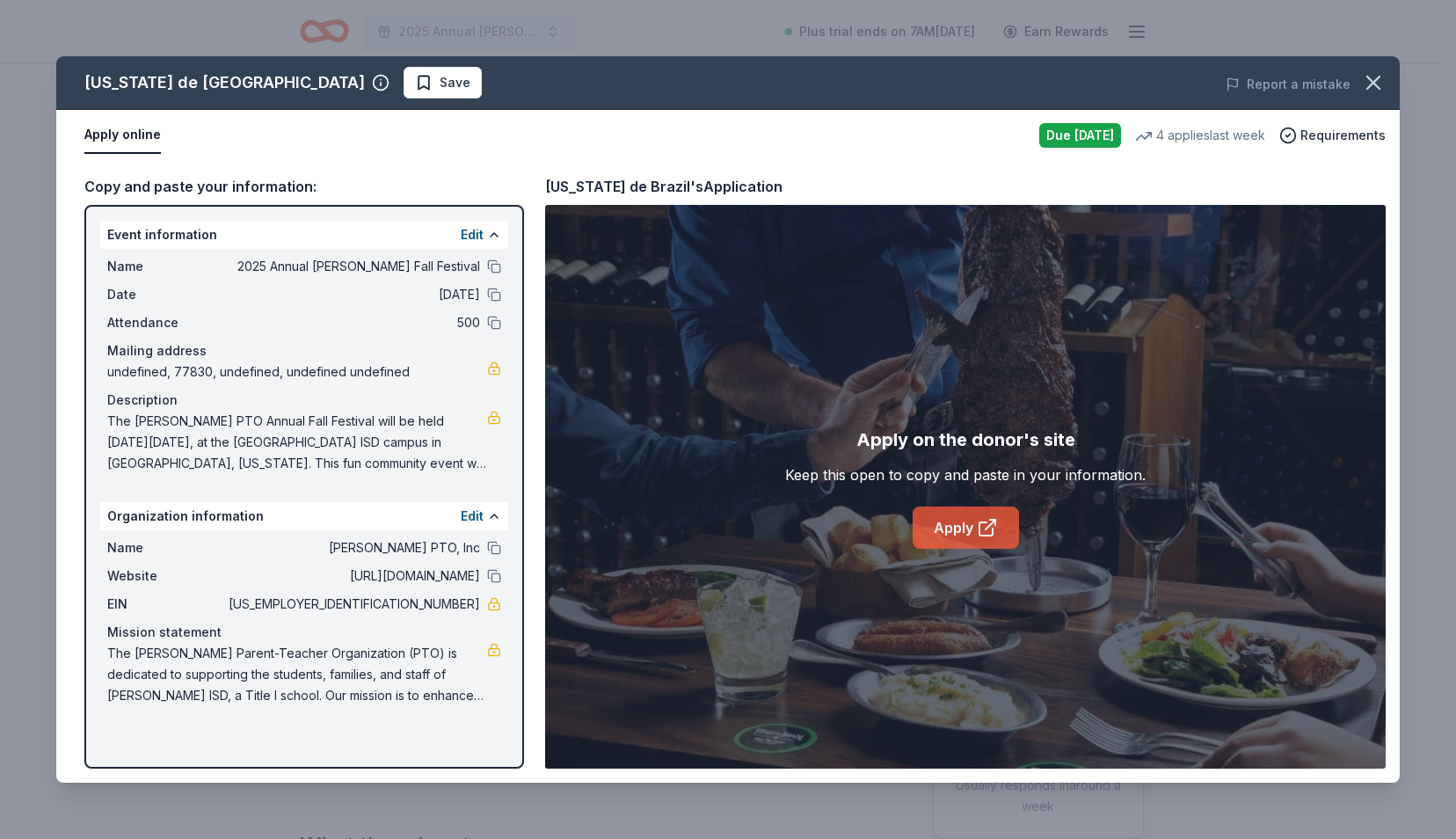
click at [959, 514] on link "Apply" at bounding box center [966, 527] width 106 height 42
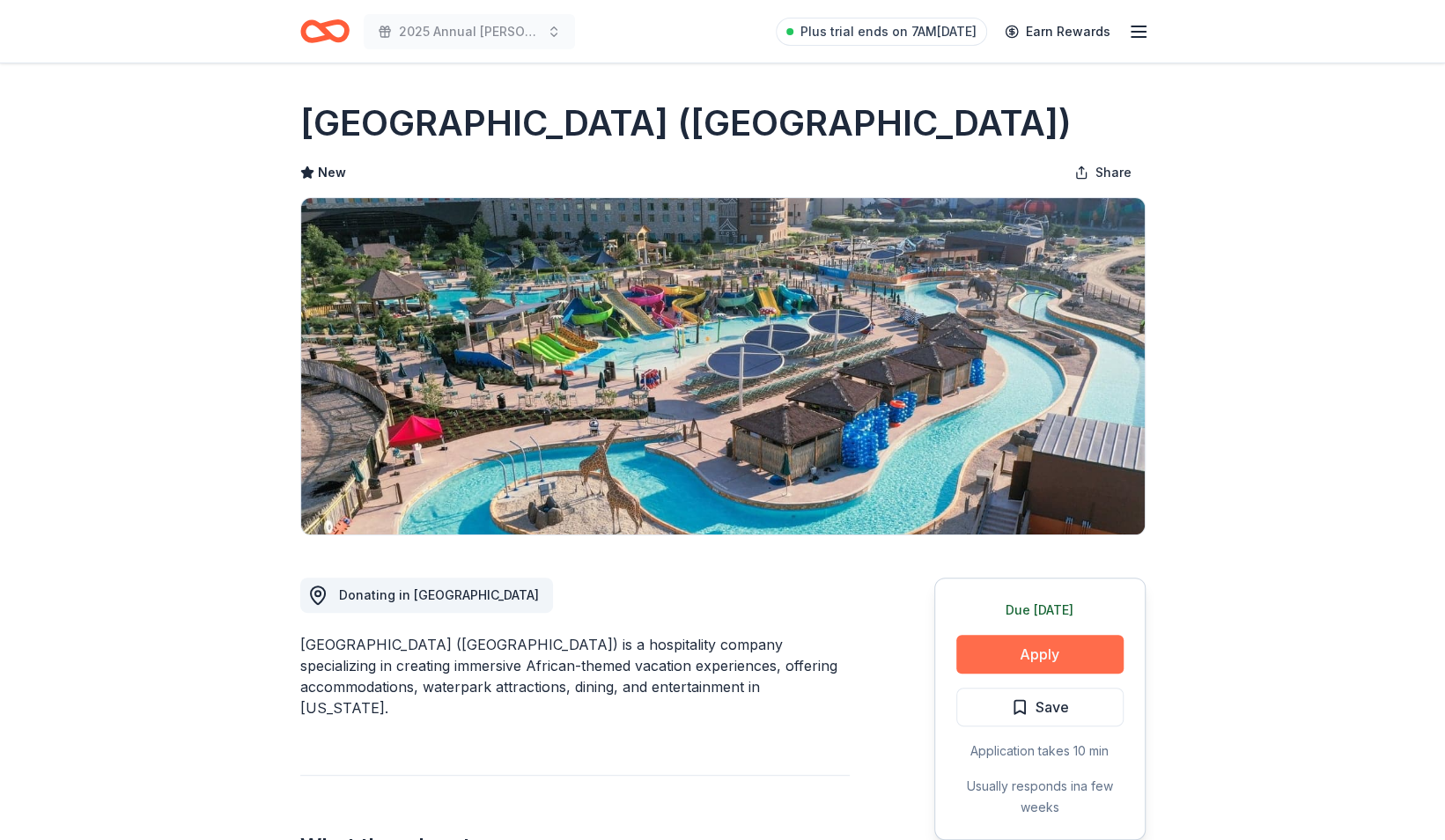
click at [966, 654] on button "Apply" at bounding box center [1040, 654] width 167 height 39
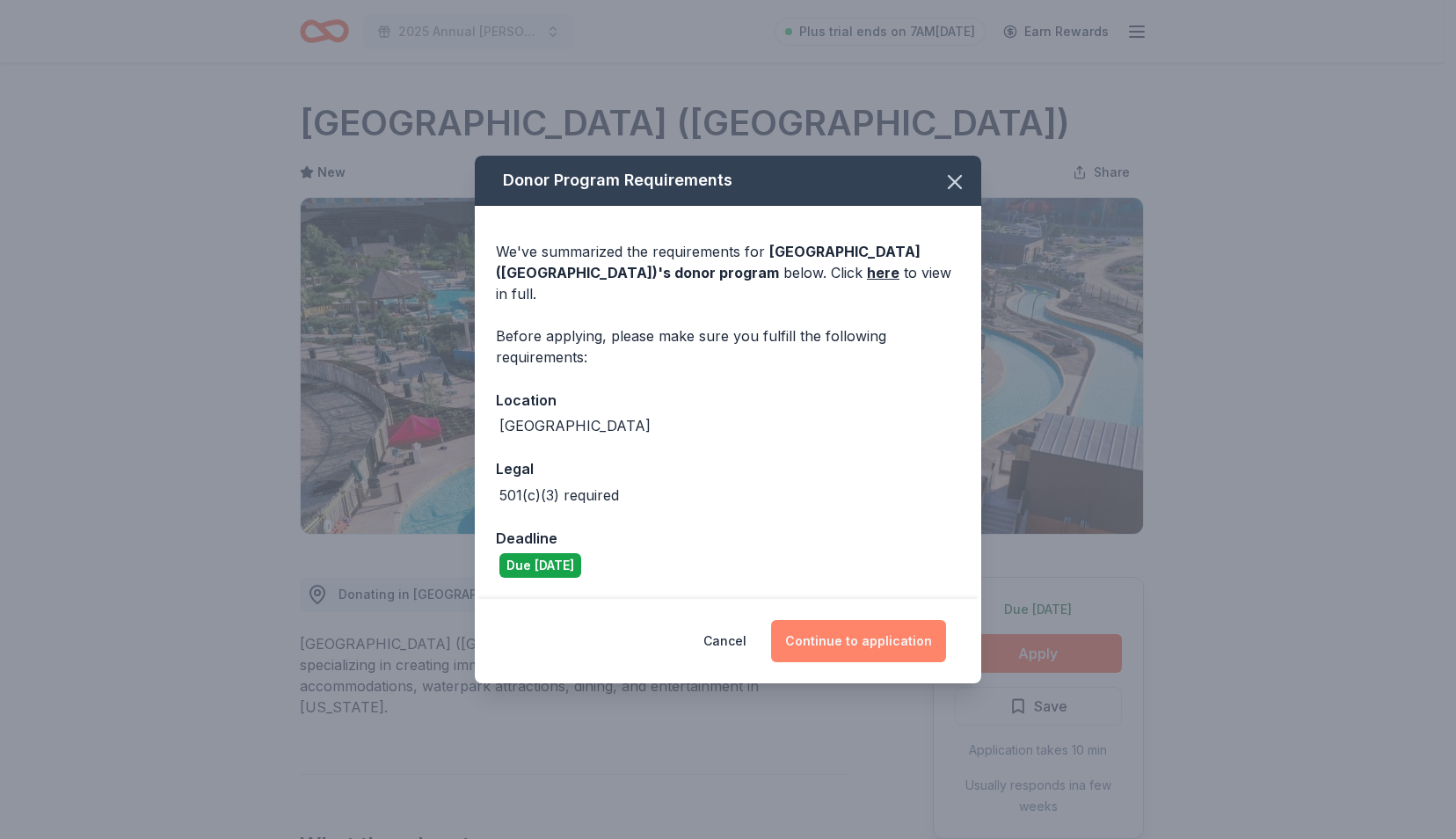
click at [812, 620] on button "Continue to application" at bounding box center [859, 640] width 175 height 42
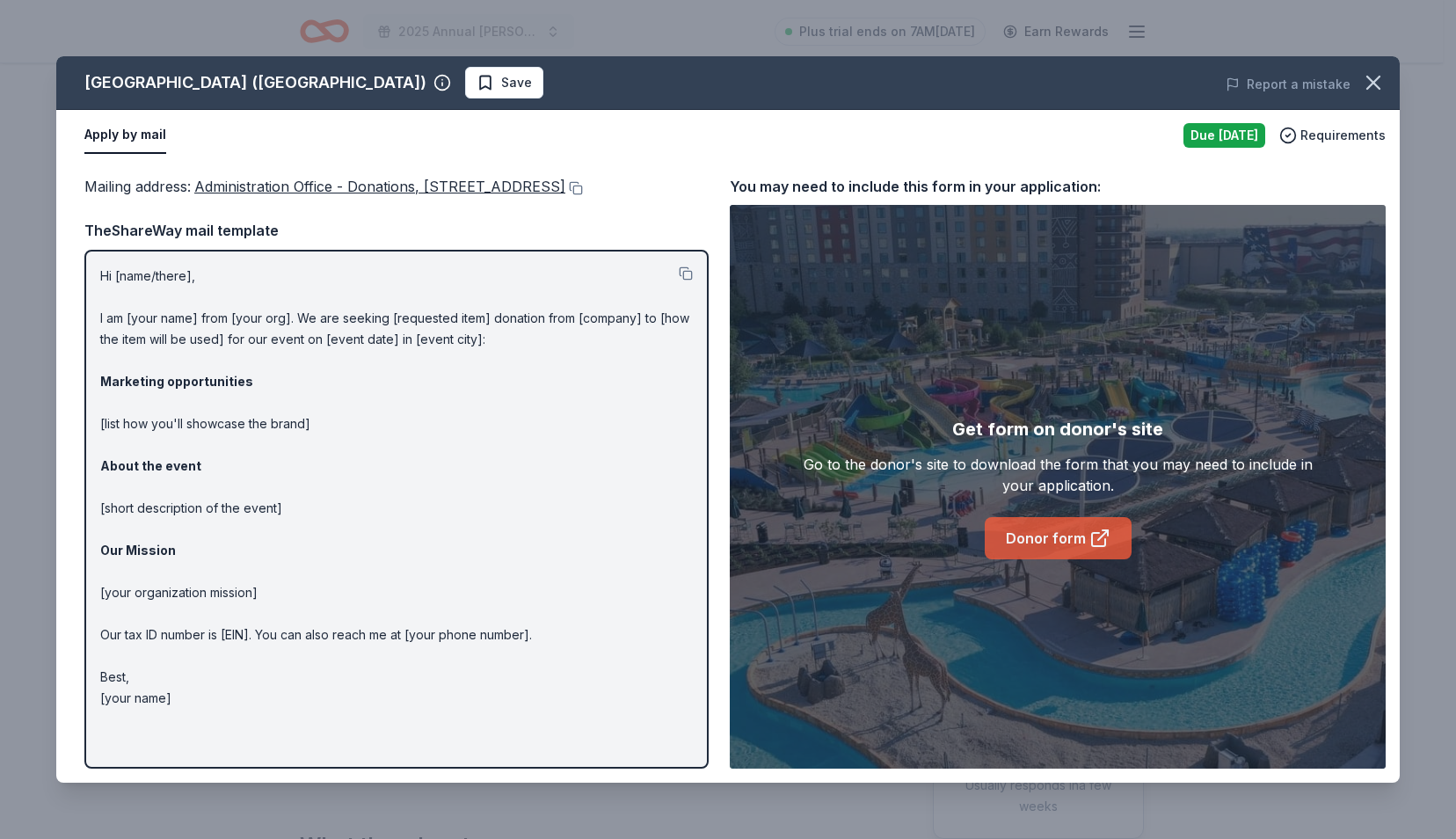
click at [1091, 541] on icon at bounding box center [1098, 540] width 13 height 13
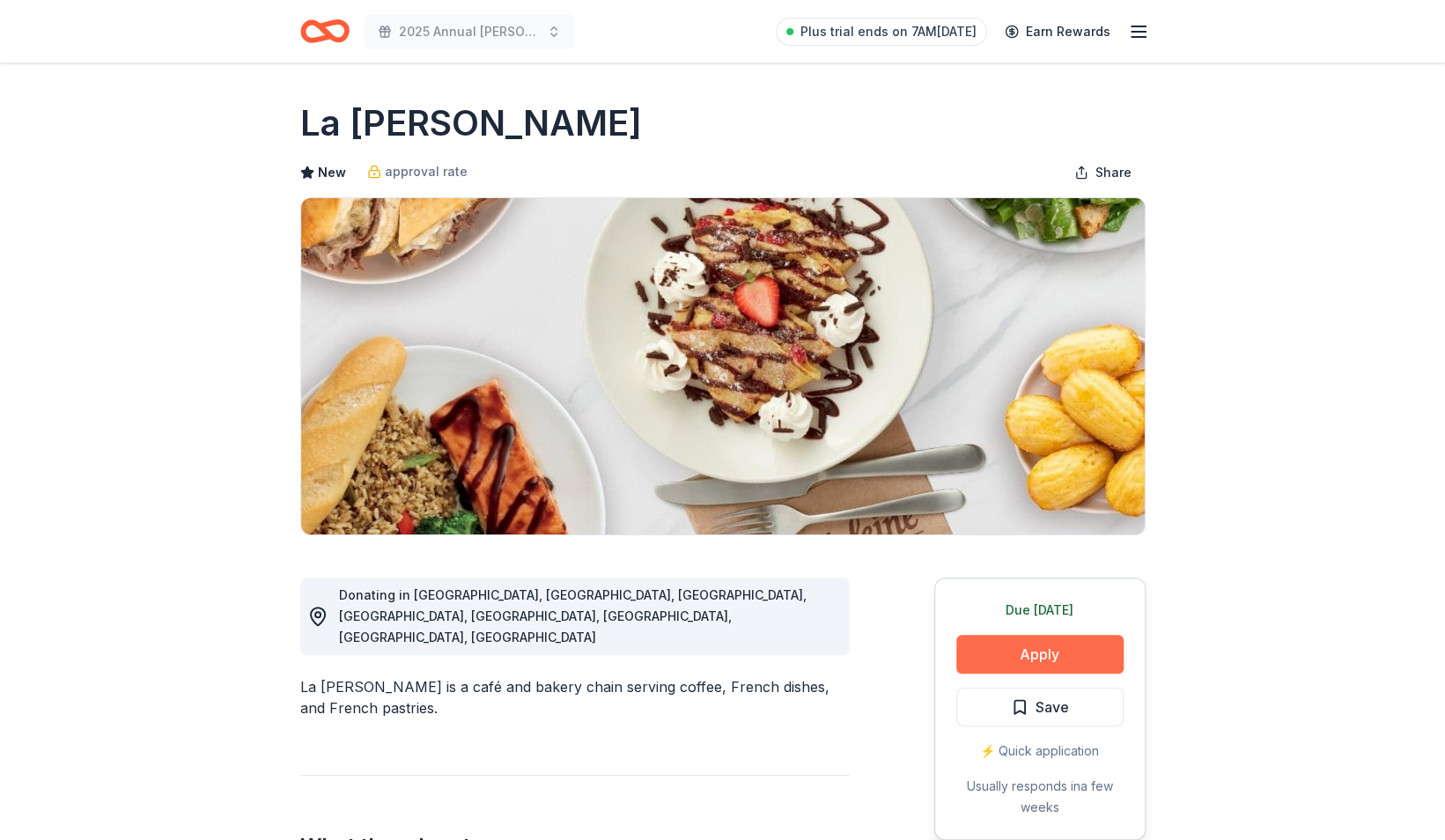
click at [973, 650] on button "Apply" at bounding box center [1040, 654] width 167 height 39
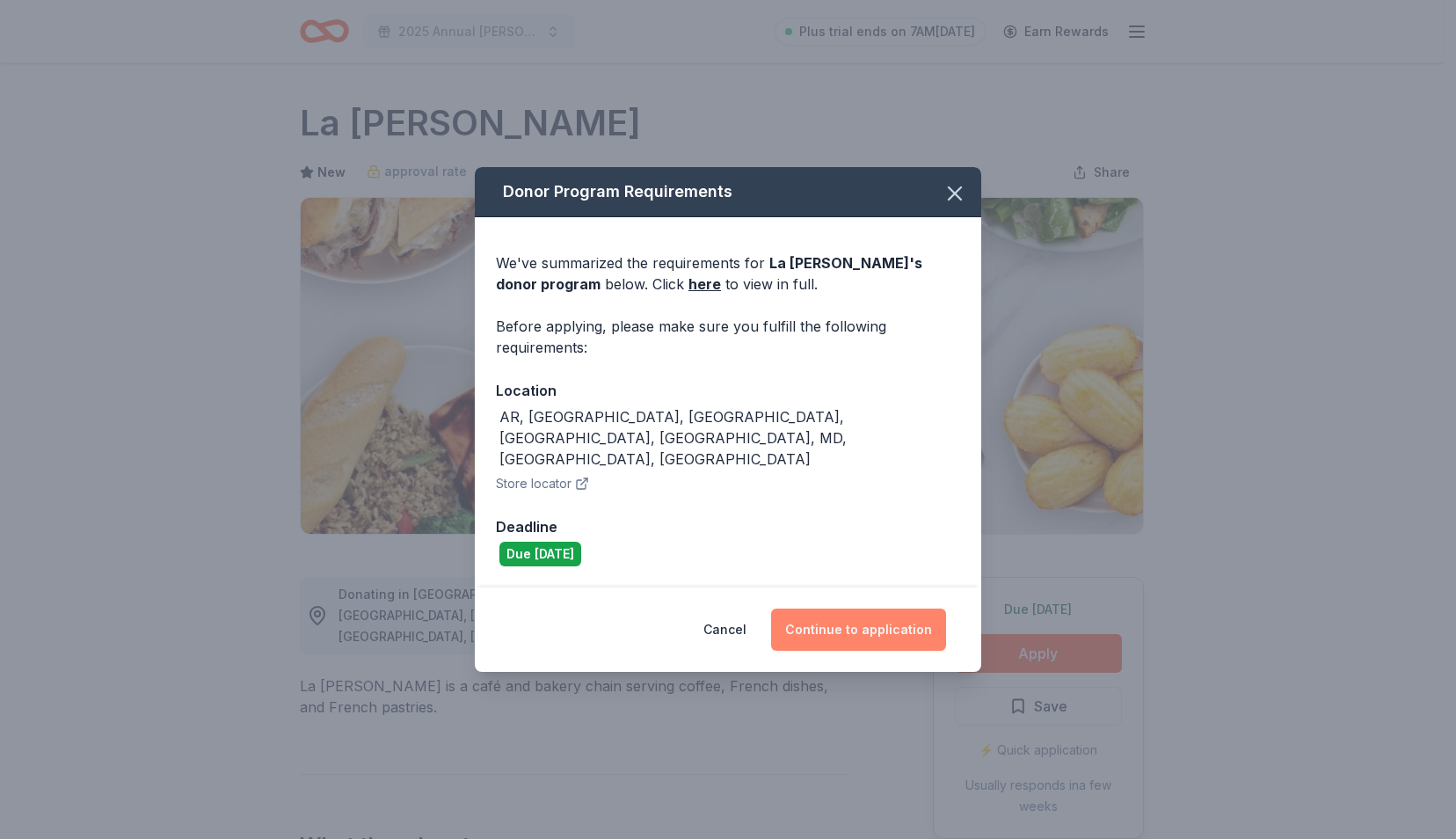
click at [826, 615] on button "Continue to application" at bounding box center [859, 629] width 175 height 42
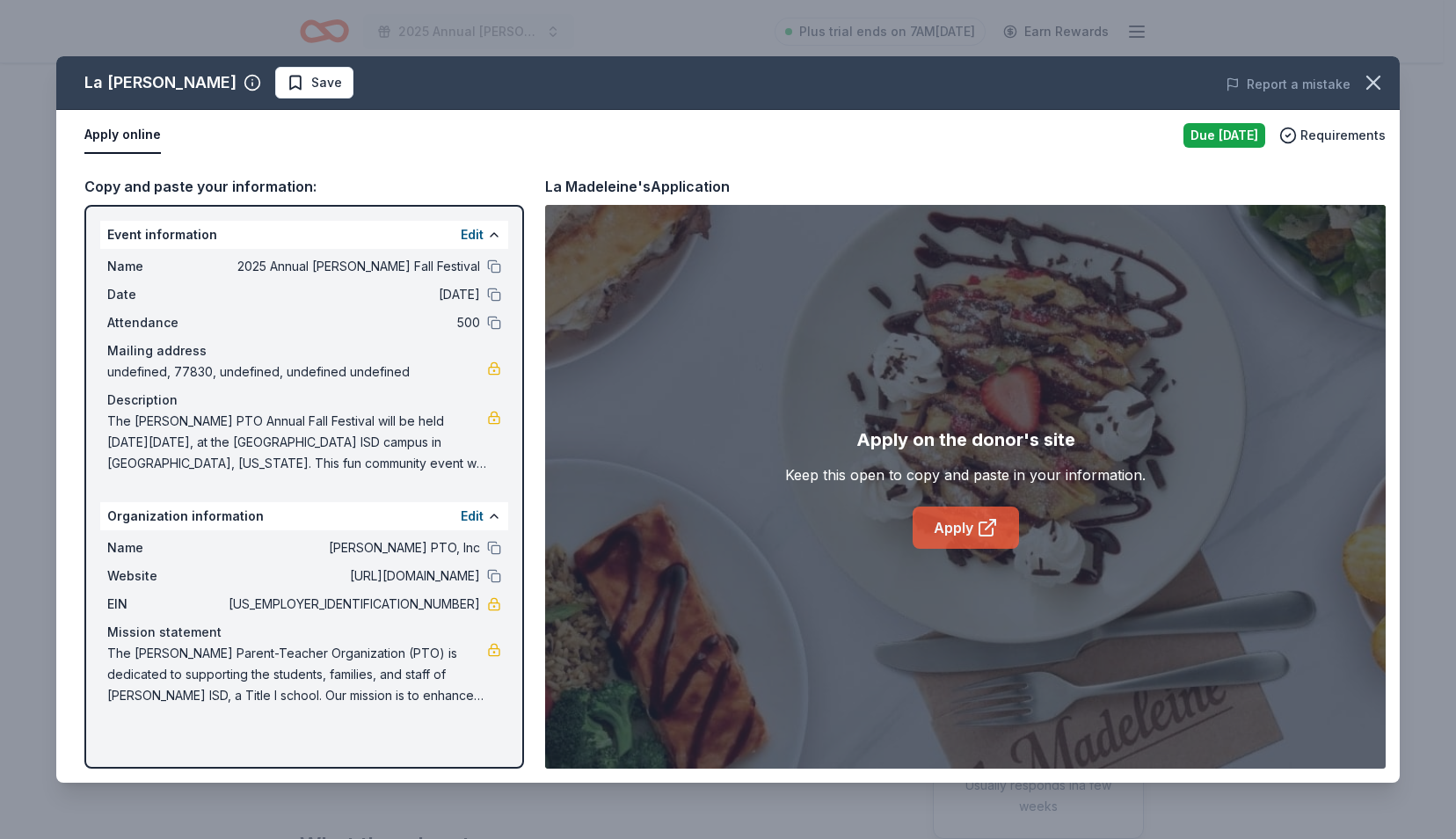
click at [952, 537] on link "Apply" at bounding box center [966, 527] width 106 height 42
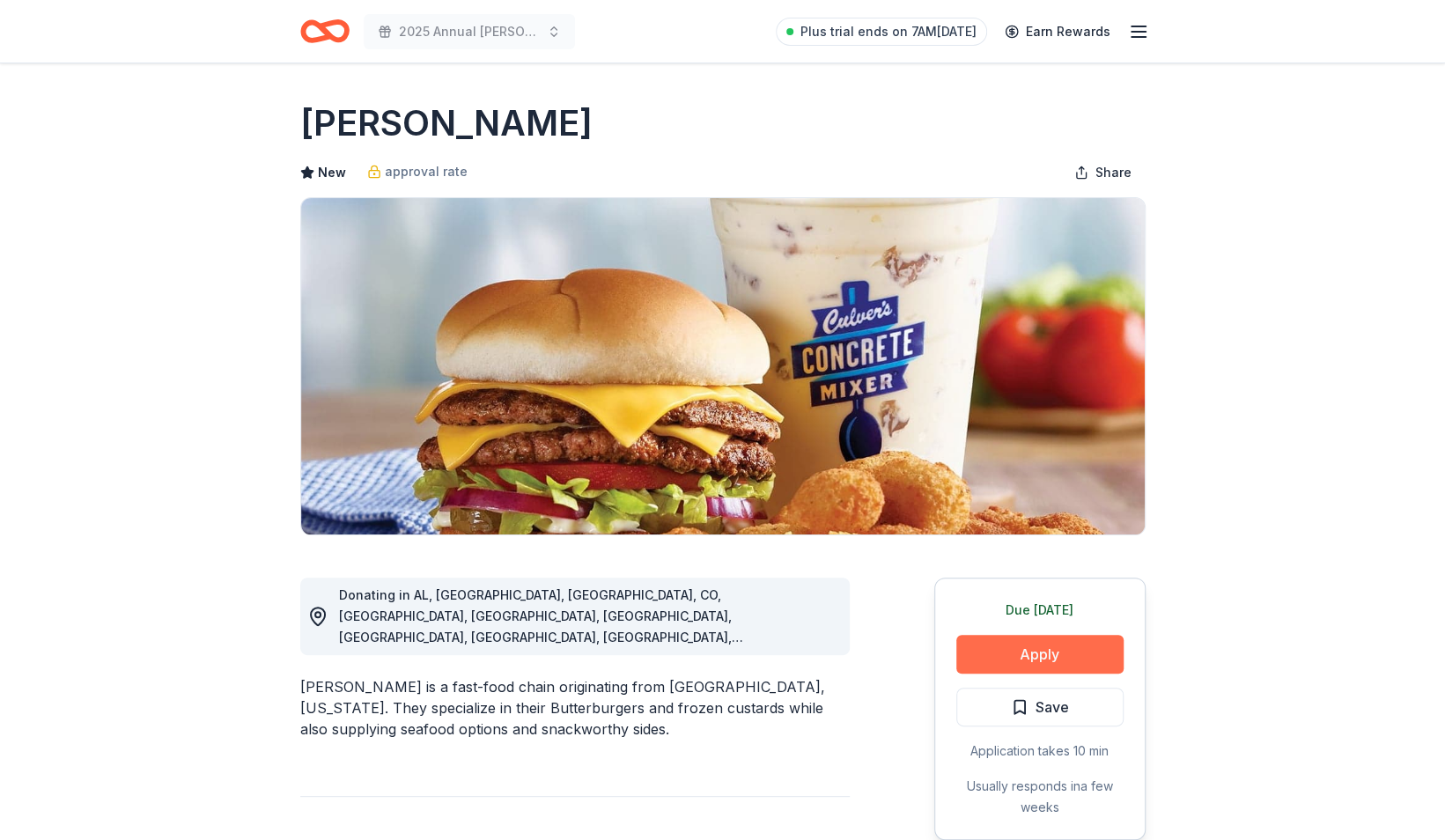
click at [976, 667] on button "Apply" at bounding box center [1040, 654] width 167 height 39
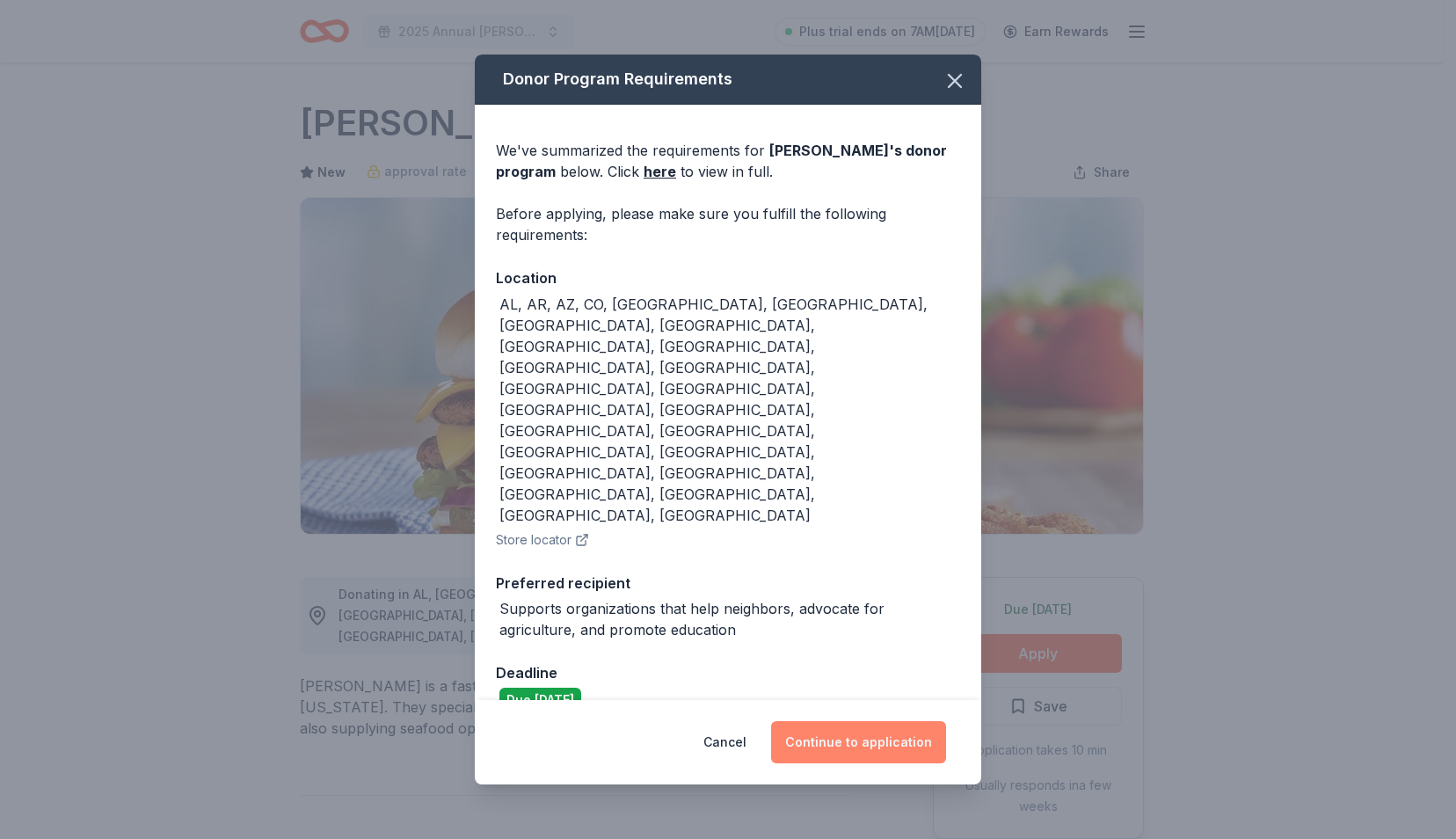
click at [867, 721] on button "Continue to application" at bounding box center [859, 742] width 175 height 42
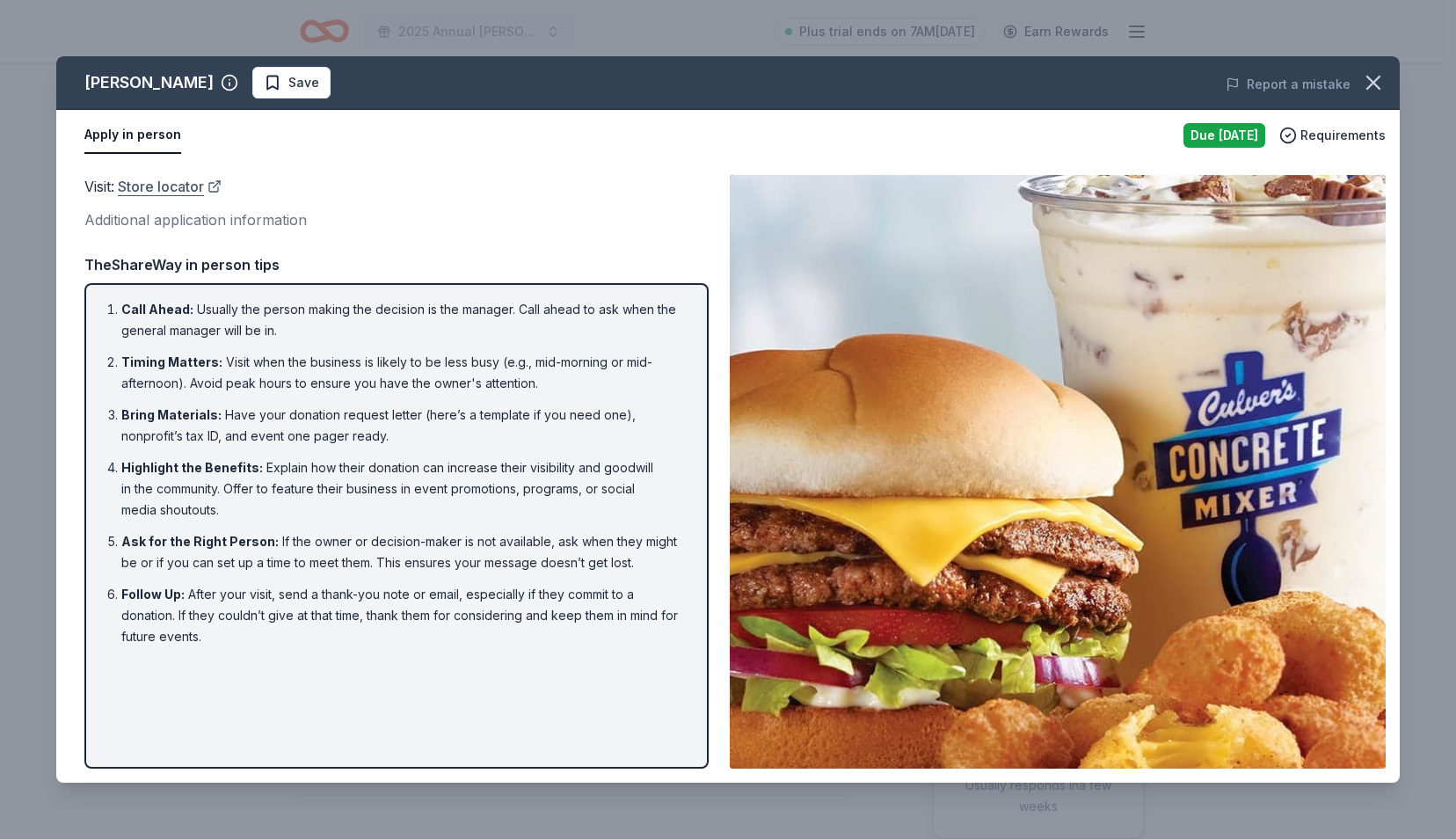
click at [183, 180] on link "Store locator" at bounding box center [169, 186] width 104 height 23
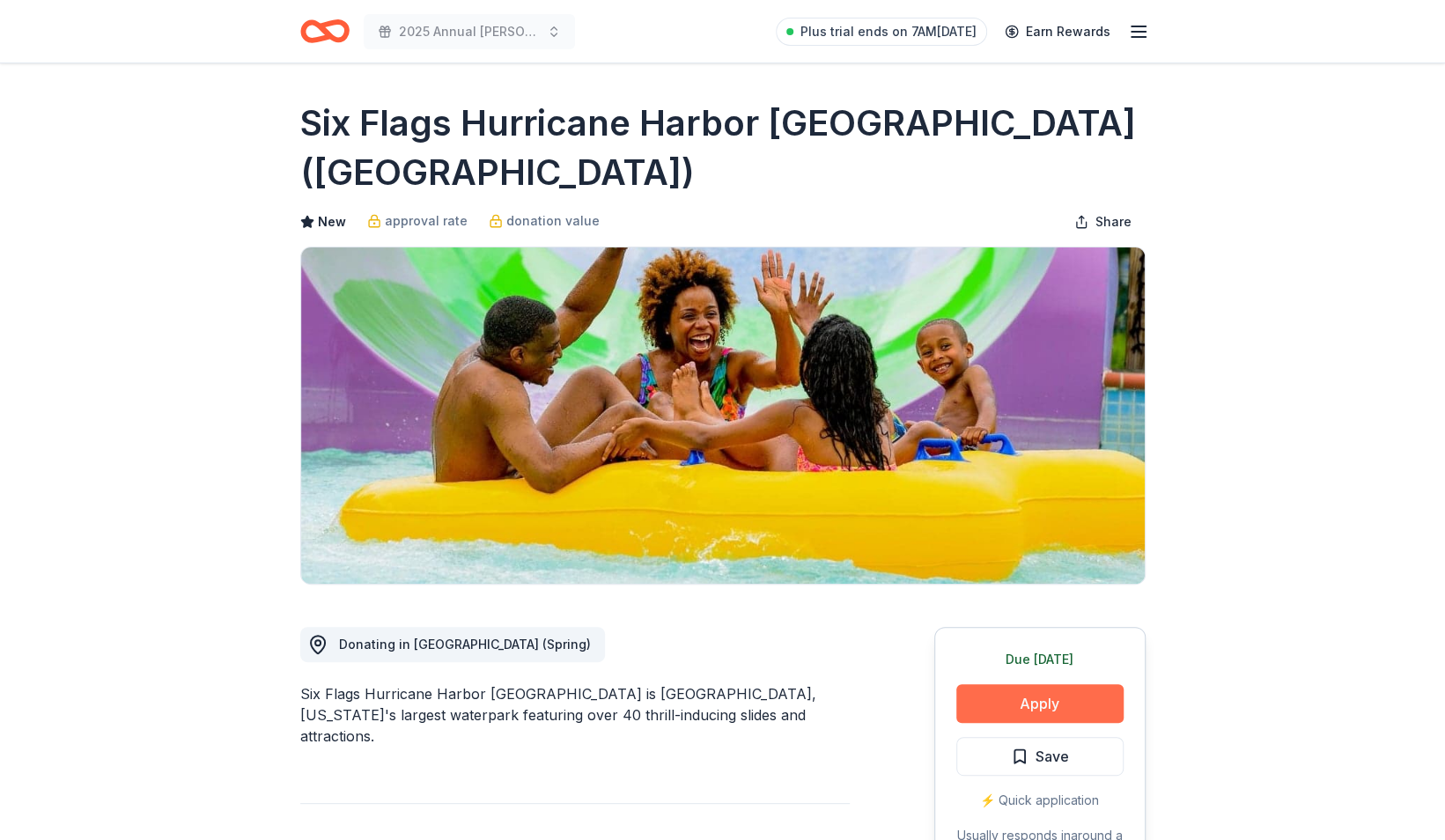
click at [1045, 684] on button "Apply" at bounding box center [1040, 703] width 167 height 39
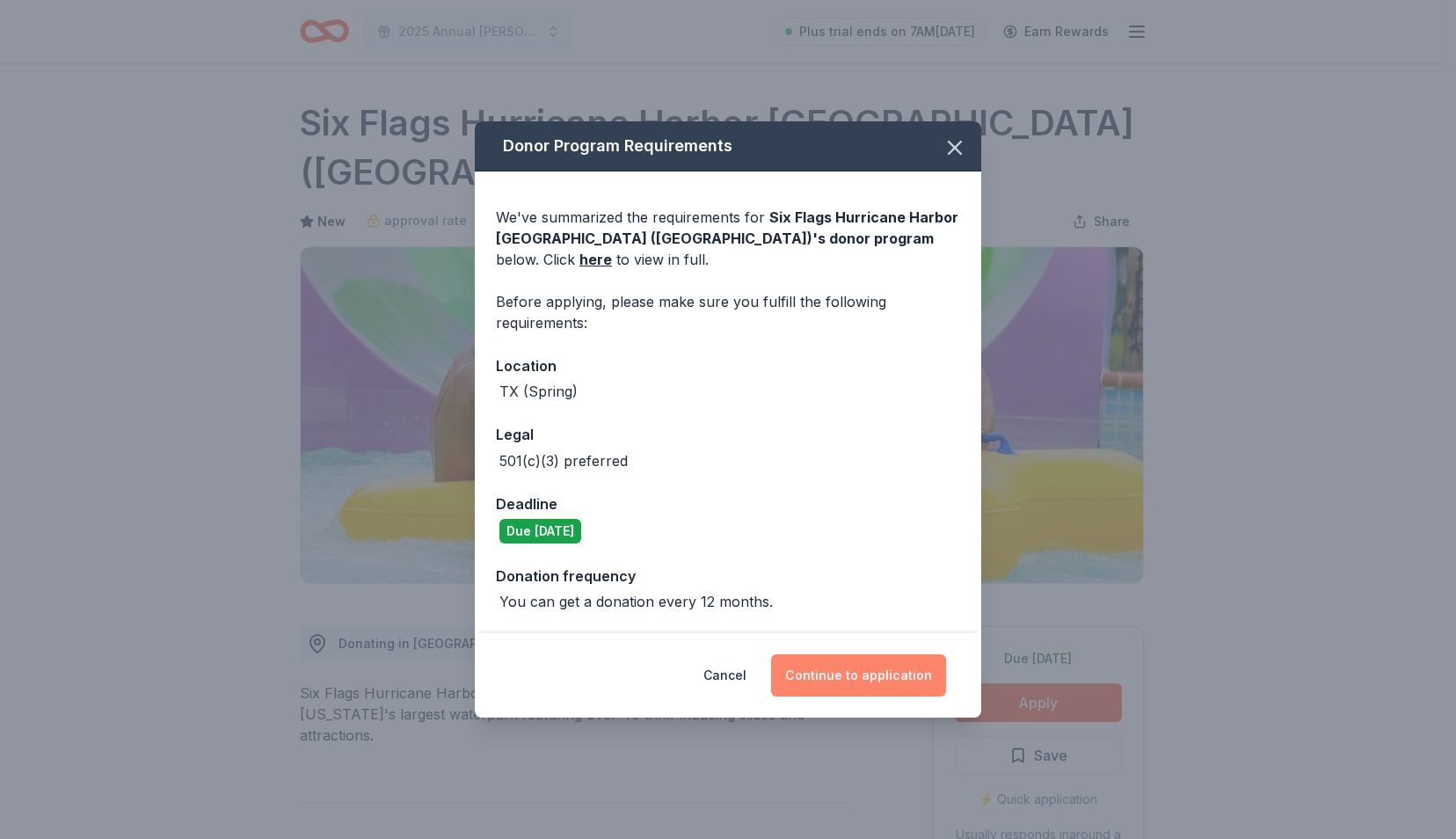
click at [849, 658] on button "Continue to application" at bounding box center [859, 676] width 175 height 42
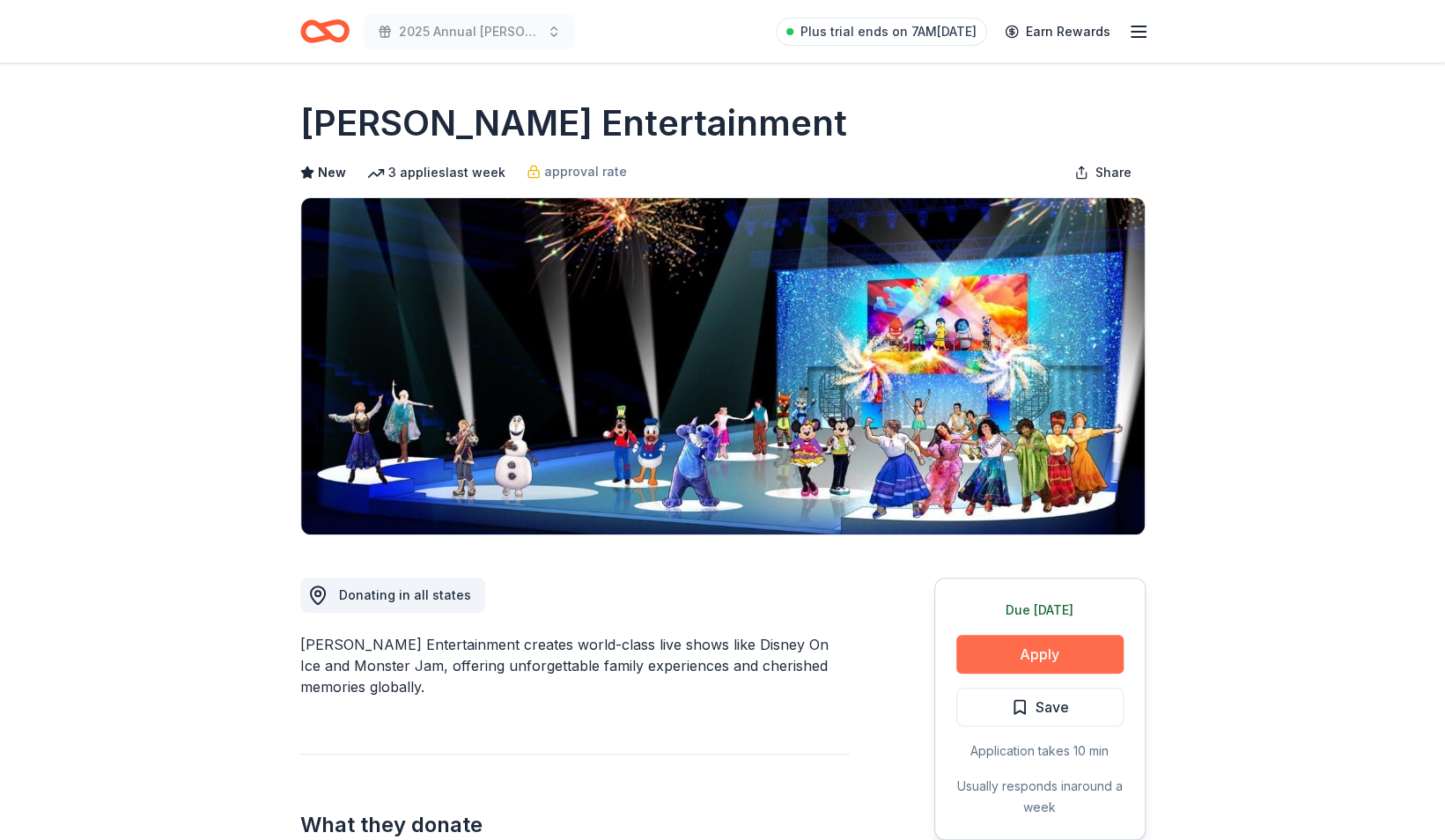
click at [1057, 651] on button "Apply" at bounding box center [1040, 654] width 167 height 39
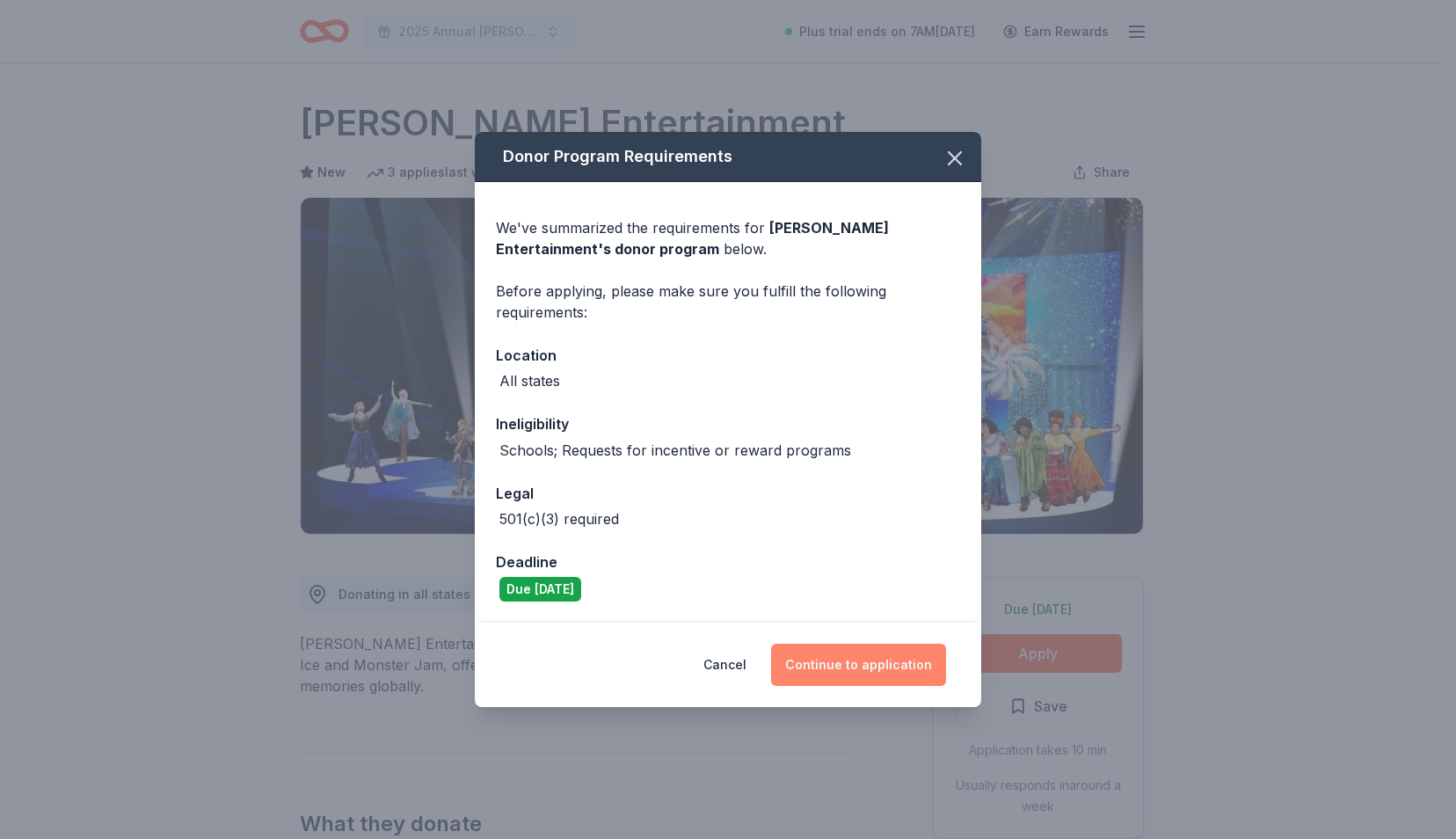
click at [899, 665] on button "Continue to application" at bounding box center [859, 664] width 175 height 42
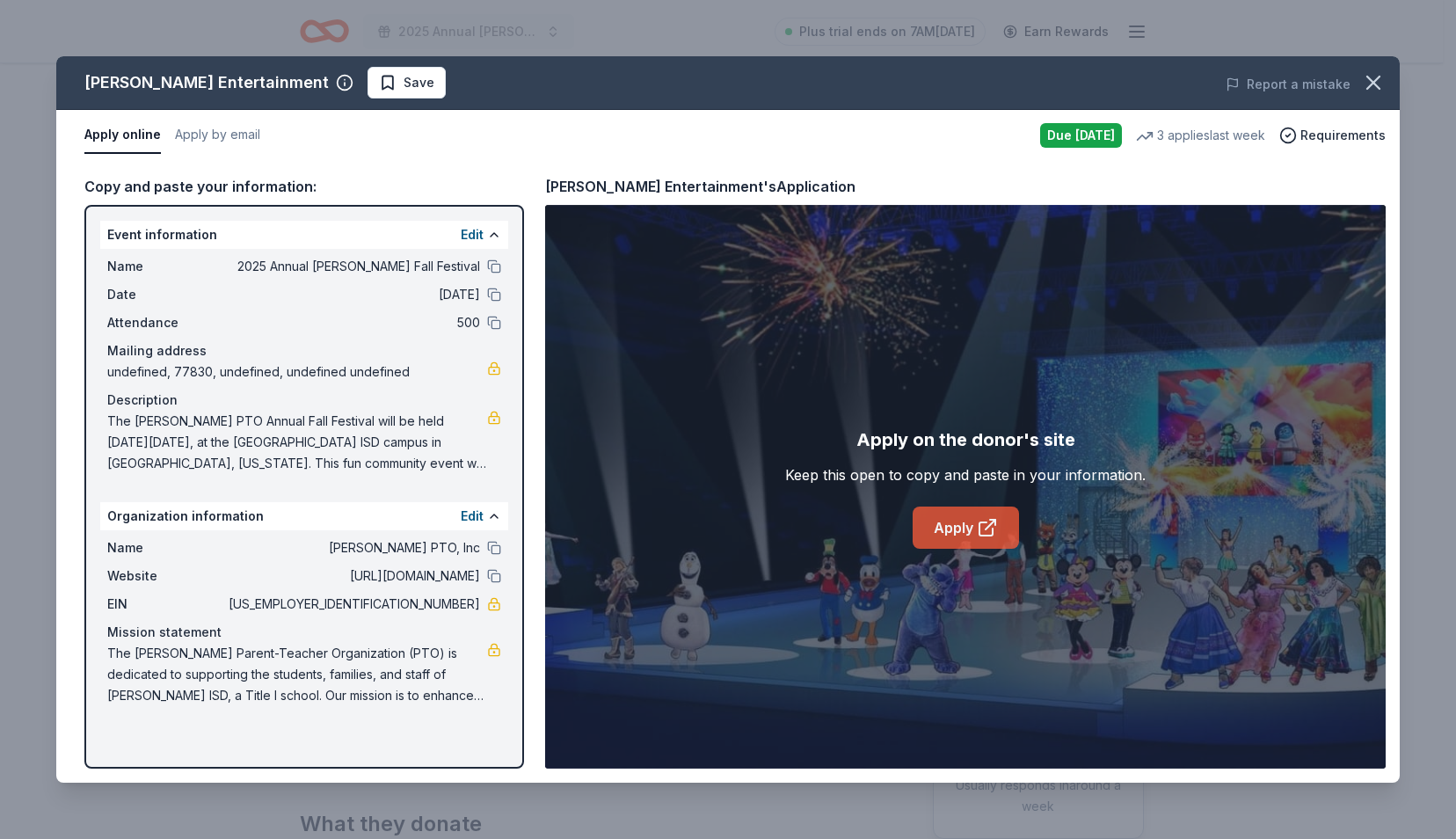
click at [961, 524] on link "Apply" at bounding box center [966, 527] width 106 height 42
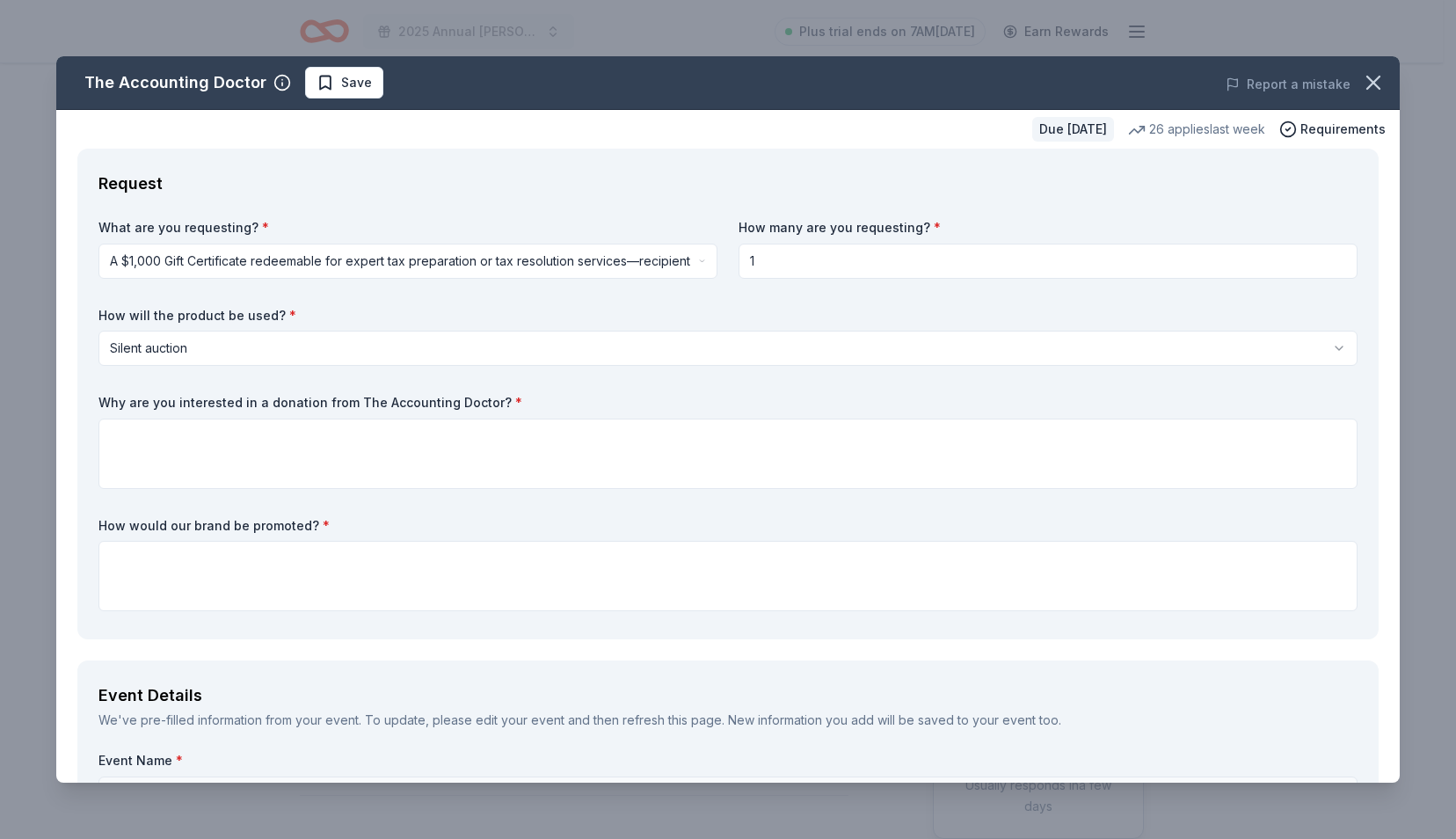
drag, startPoint x: 490, startPoint y: 407, endPoint x: 407, endPoint y: 401, distance: 83.2
click at [407, 401] on label "Why are you interested in a donation from The Accounting Doctor? *" at bounding box center [728, 403] width 1258 height 18
drag, startPoint x: 99, startPoint y: 402, endPoint x: 242, endPoint y: 402, distance: 143.0
click at [242, 402] on label "Why are you interested in a donation from The Accounting Doctor? *" at bounding box center [728, 403] width 1258 height 18
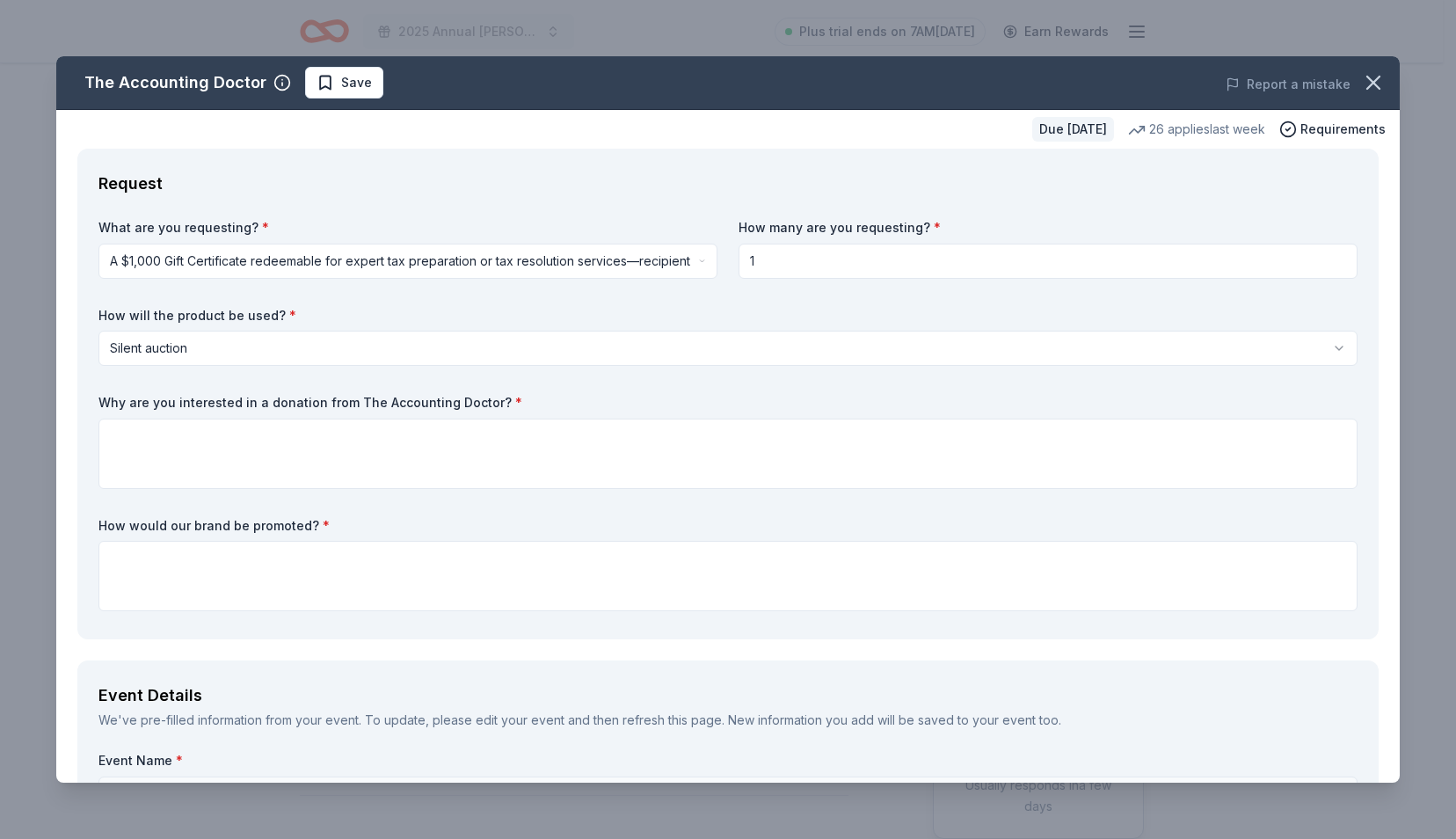
click at [242, 402] on label "Why are you interested in a donation from The Accounting Doctor? *" at bounding box center [728, 403] width 1258 height 18
drag, startPoint x: 99, startPoint y: 397, endPoint x: 318, endPoint y: 405, distance: 219.1
click at [318, 405] on label "Why are you interested in a donation from The Accounting Doctor? *" at bounding box center [728, 403] width 1258 height 18
drag, startPoint x: 489, startPoint y: 398, endPoint x: 289, endPoint y: 395, distance: 200.0
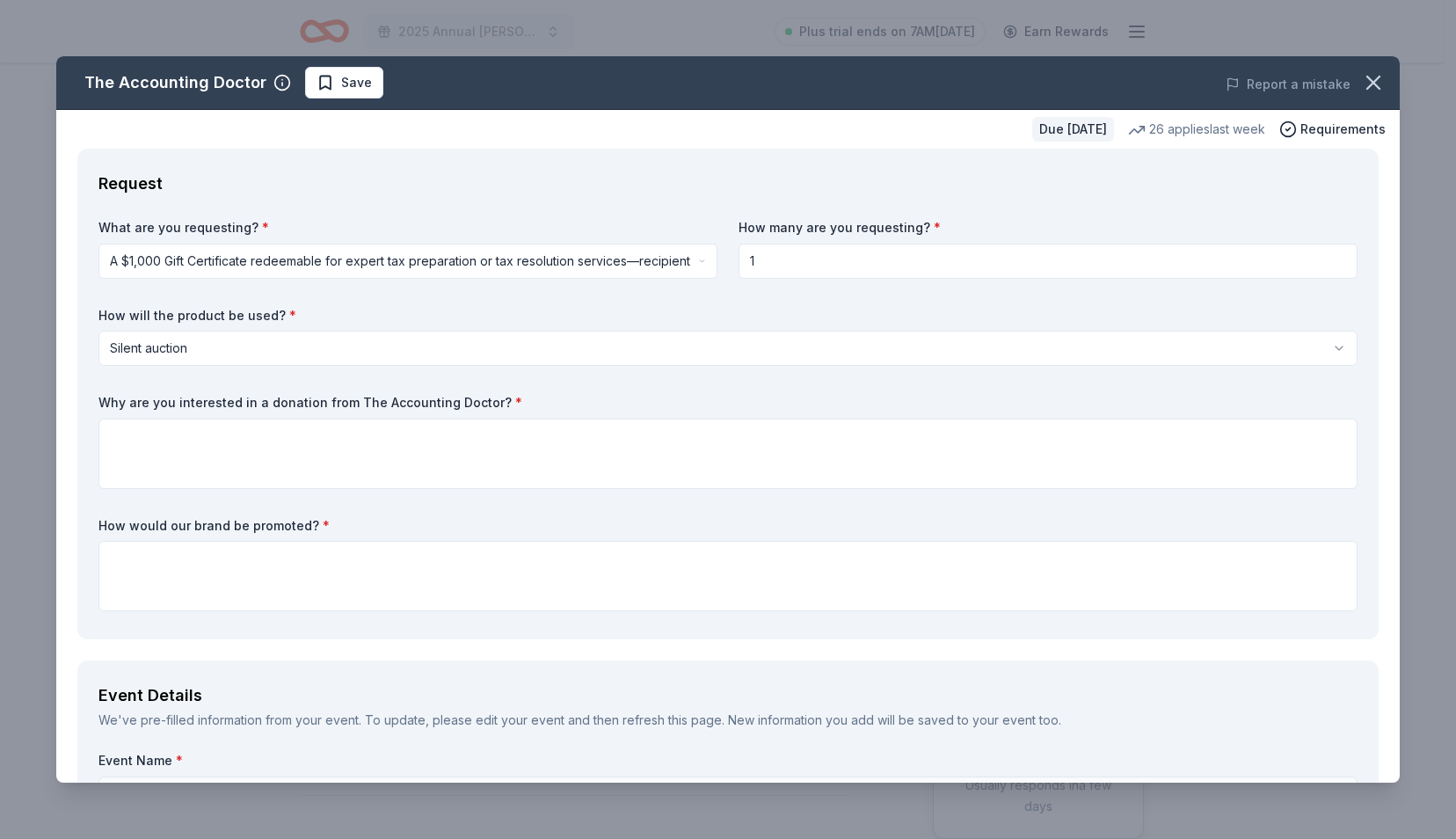
click at [289, 395] on label "Why are you interested in a donation from The Accounting Doctor? *" at bounding box center [728, 403] width 1258 height 18
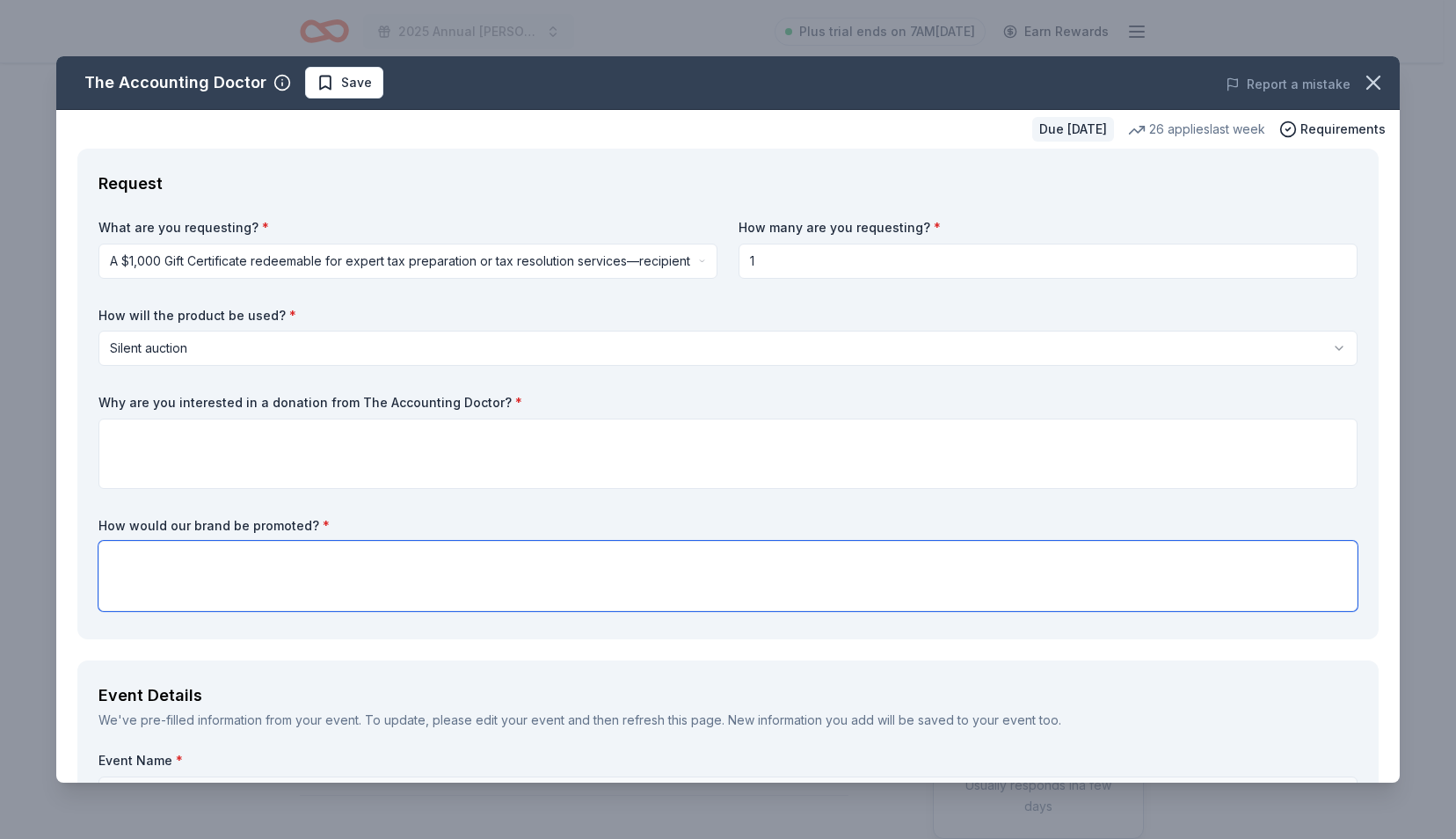
click at [260, 563] on textarea at bounding box center [728, 576] width 1258 height 70
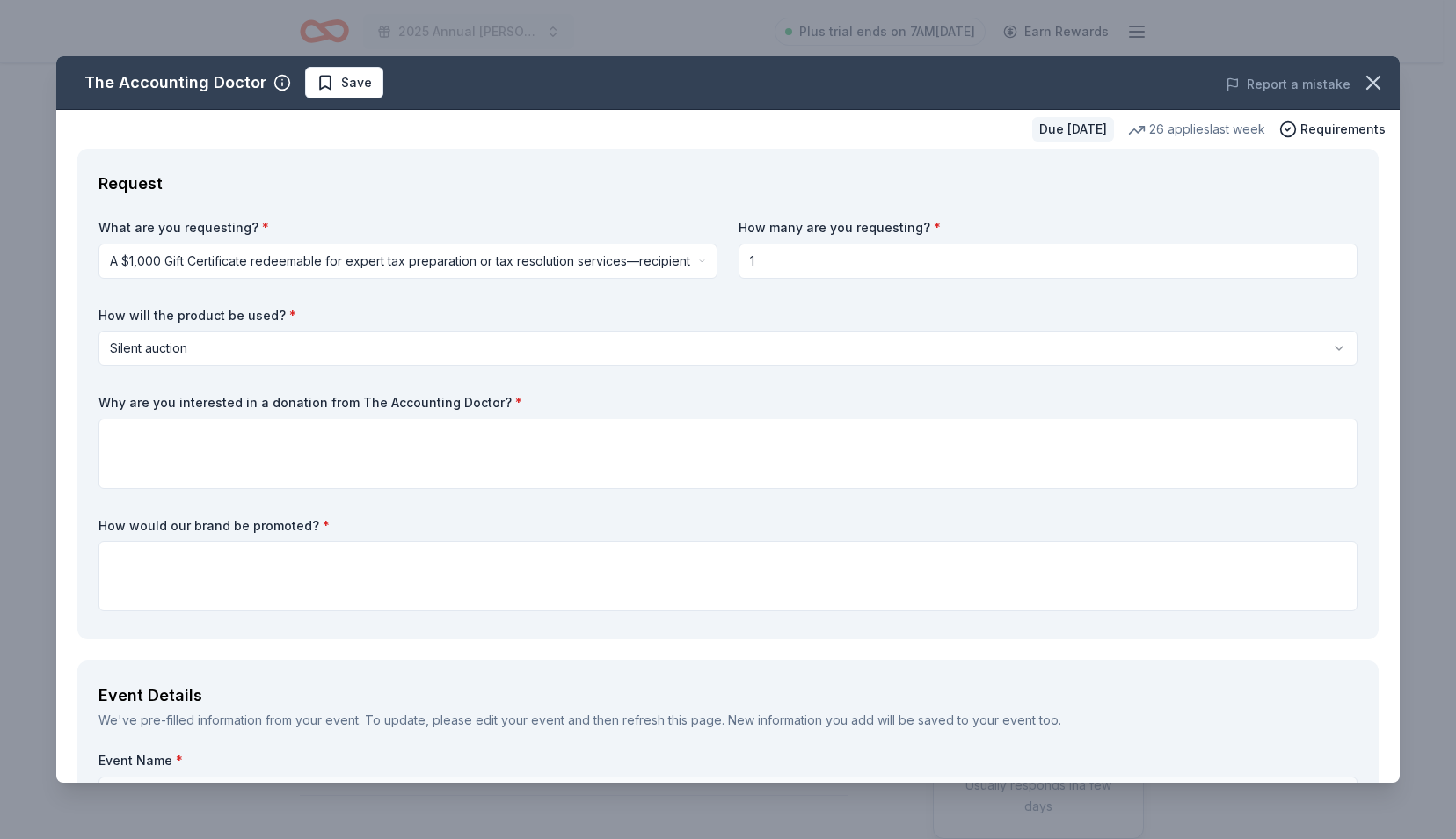
drag, startPoint x: 775, startPoint y: 264, endPoint x: 728, endPoint y: 258, distance: 47.4
click at [728, 258] on div "What are you requesting? * A $1,000 Gift Certificate redeemable for expert tax …" at bounding box center [728, 418] width 1258 height 399
type input "2"
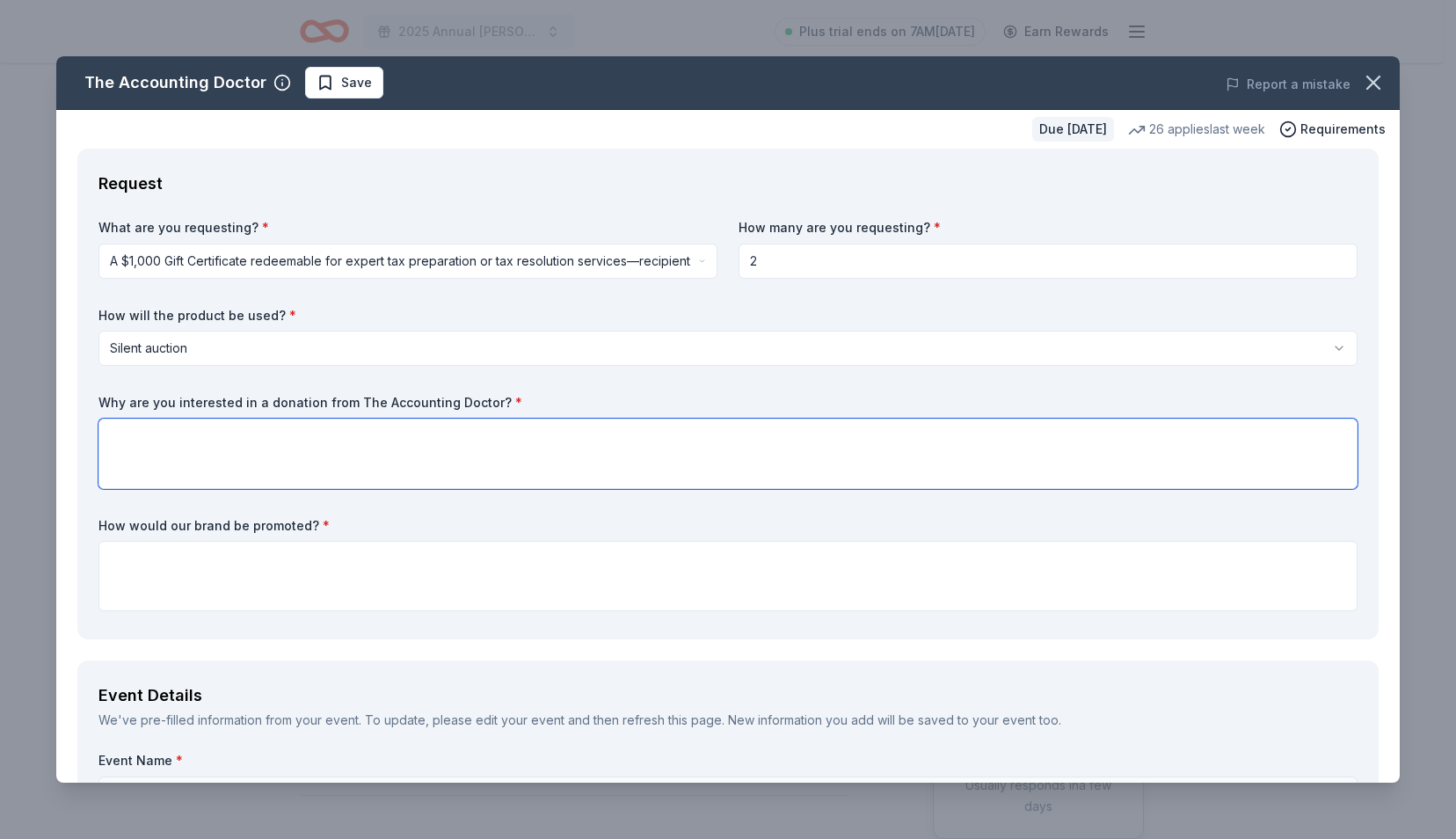
click at [451, 459] on textarea at bounding box center [728, 454] width 1258 height 70
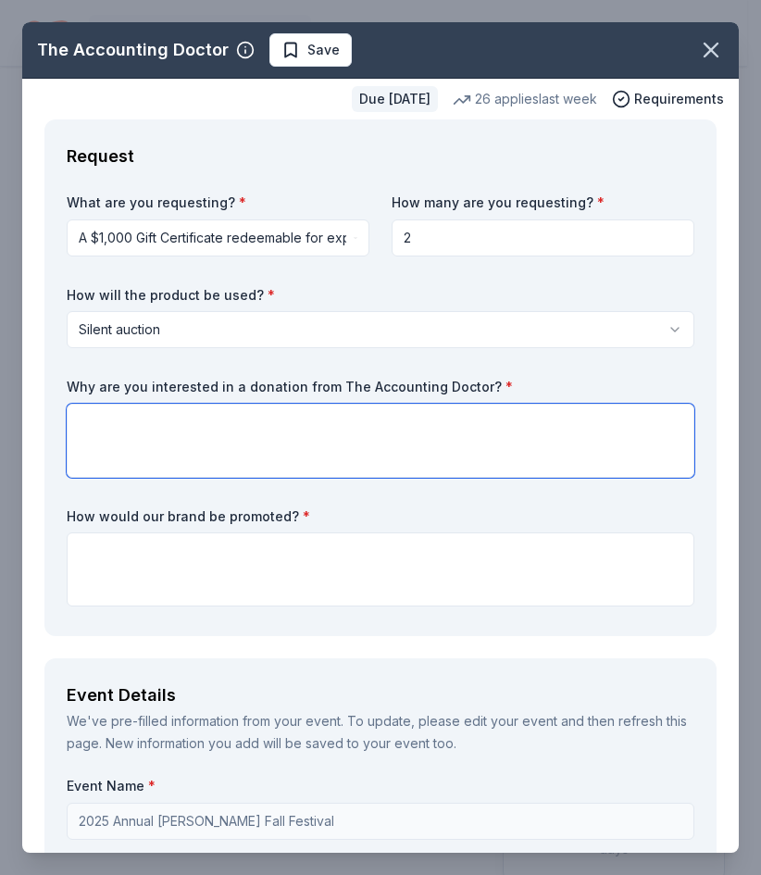
click at [558, 462] on textarea at bounding box center [380, 441] width 627 height 74
paste textarea "We’re interested in a donation from The Accounting Doctor because of the strong…"
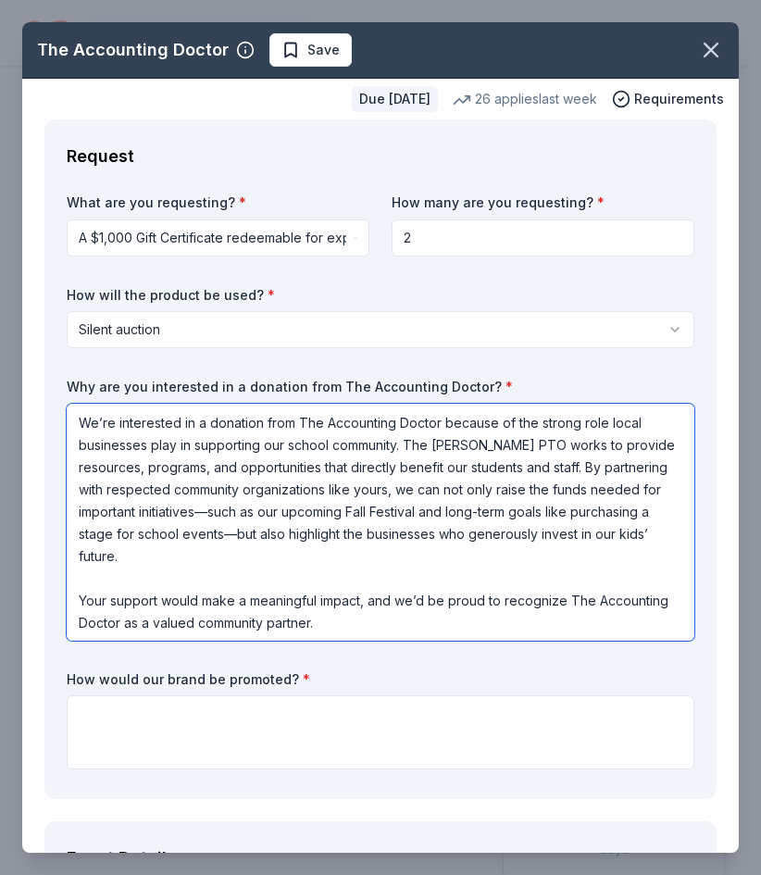
scroll to position [1, 0]
type textarea "We’re interested in a donation from The Accounting Doctor because of the strong…"
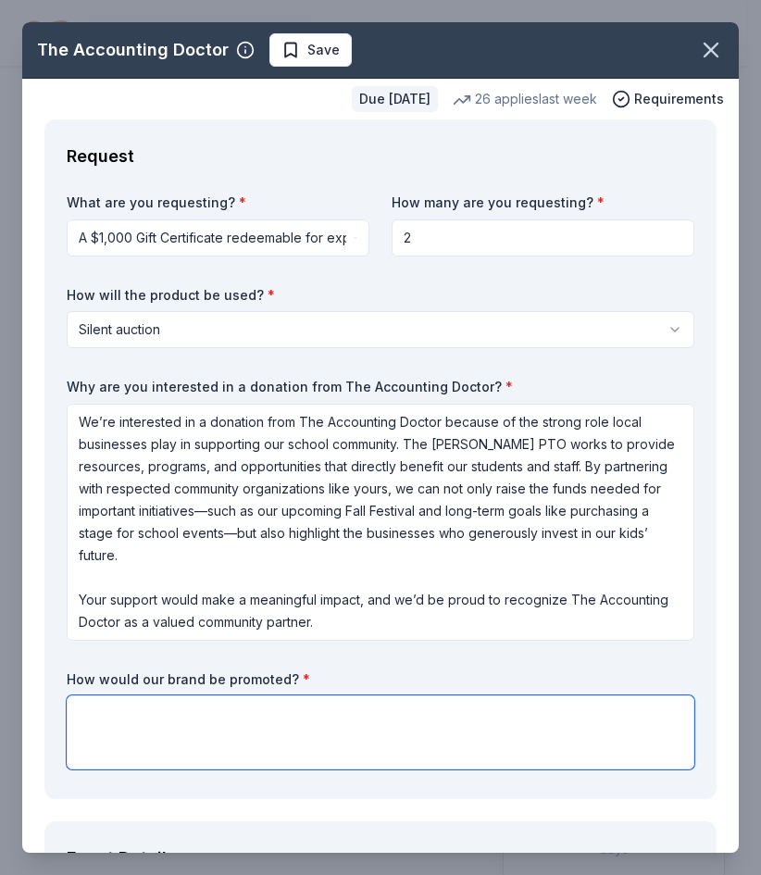
click at [606, 742] on textarea at bounding box center [380, 732] width 627 height 74
paste textarea "Your brand will be promoted in multiple ways leading up to and during the Richa…"
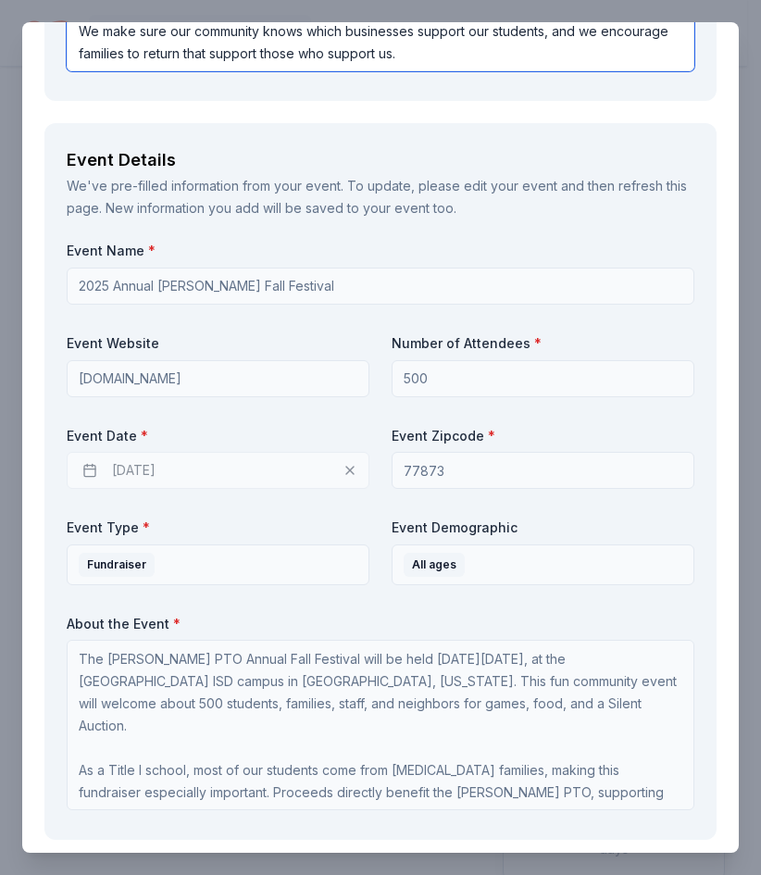
scroll to position [1052, 0]
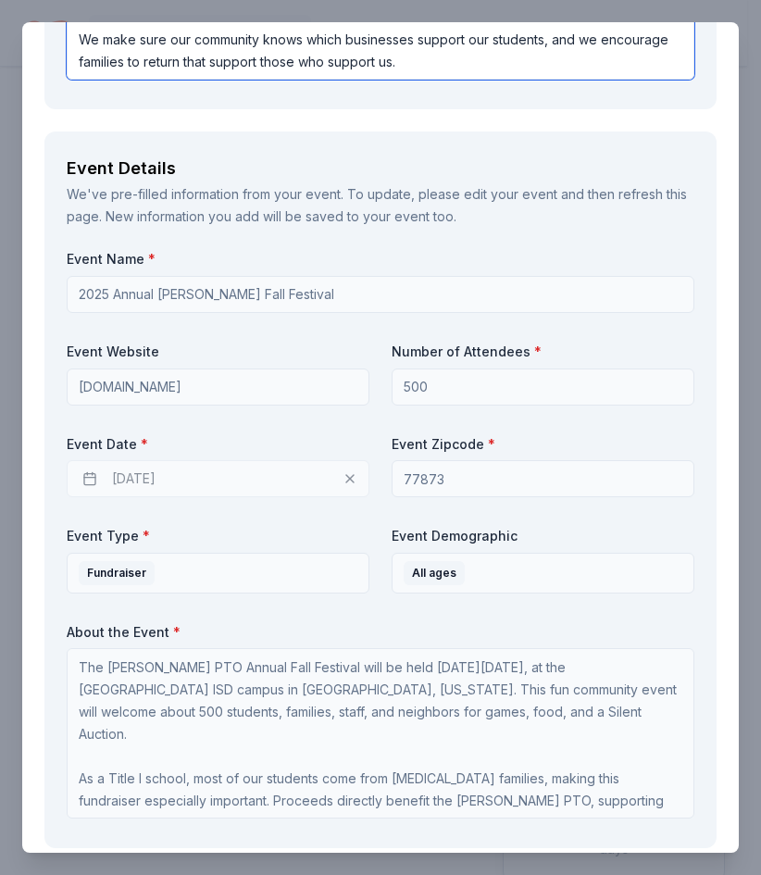
type textarea "Your brand will be promoted in multiple ways leading up to and during the Richa…"
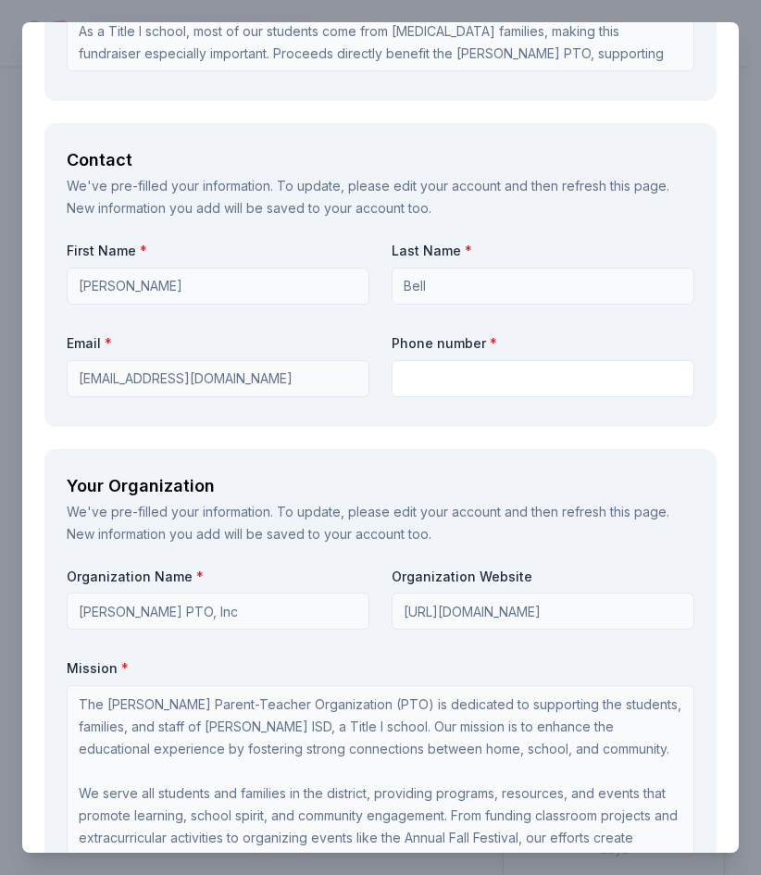
scroll to position [1810, 0]
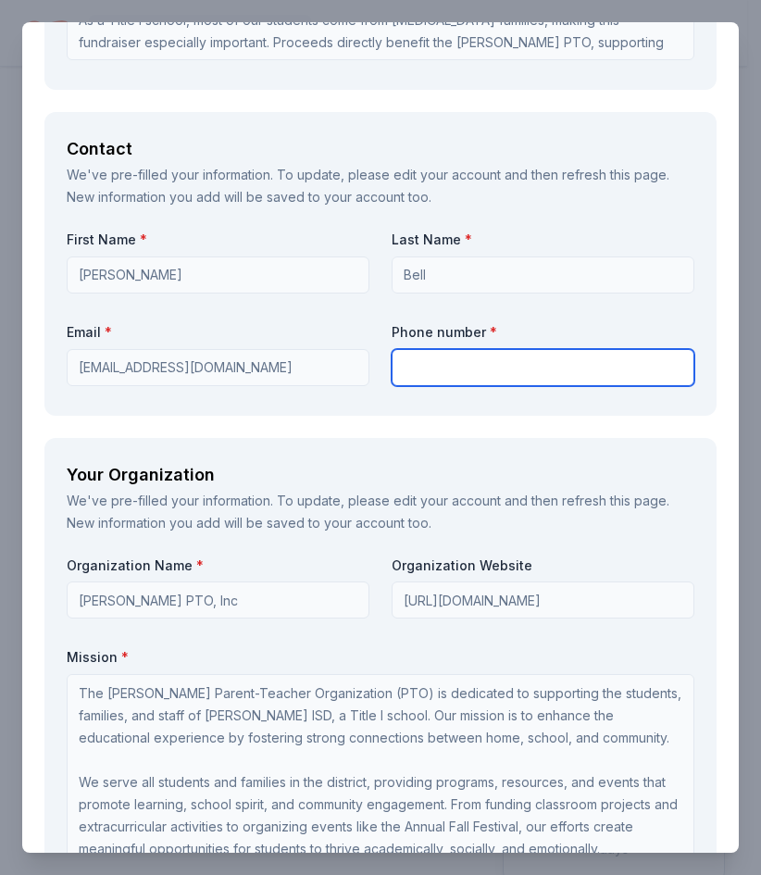
click at [520, 362] on input "text" at bounding box center [542, 367] width 303 height 37
type input "9792039473"
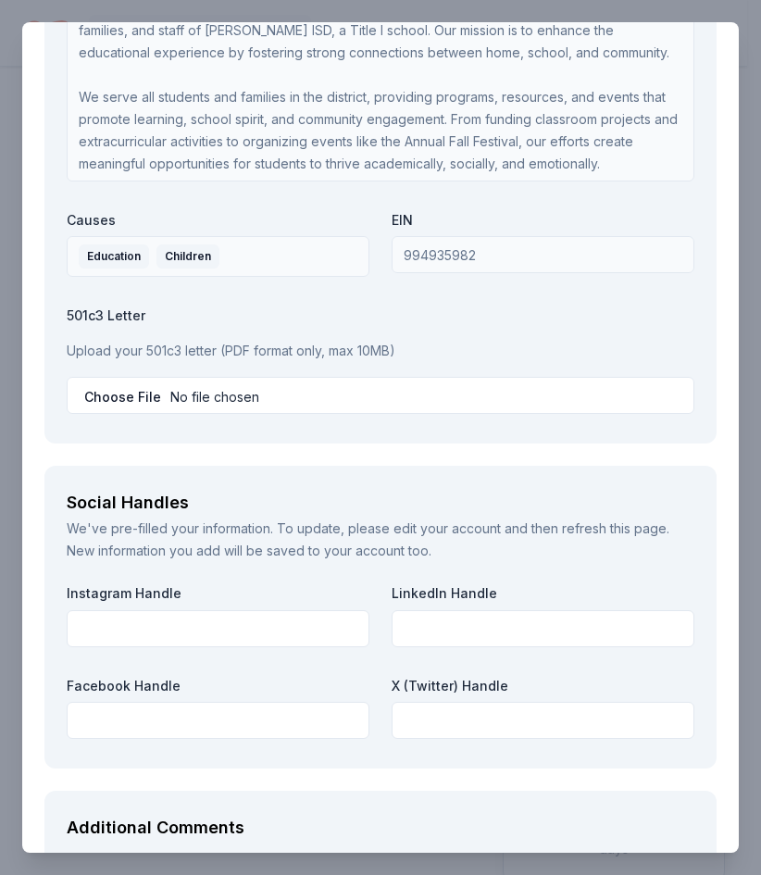
scroll to position [2498, 0]
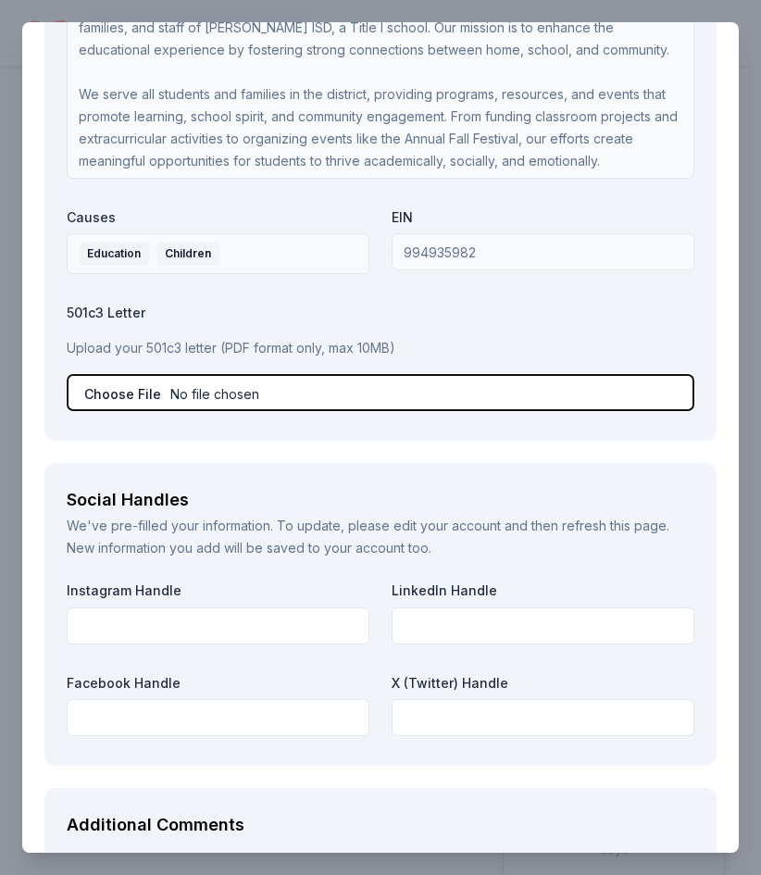
click at [391, 388] on input "file" at bounding box center [380, 392] width 627 height 37
type input "C:\fakepath\FinalLetter_99-4935982_RICHARDSPTOINC_11072024_00.pdf"
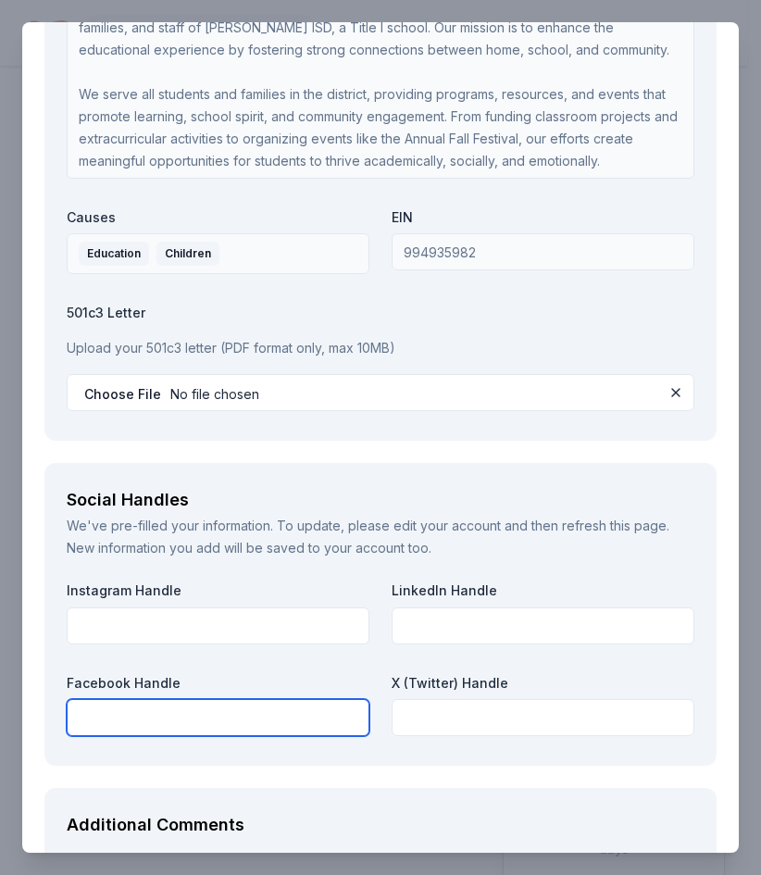
click at [292, 721] on input "text" at bounding box center [218, 717] width 303 height 37
type input "w"
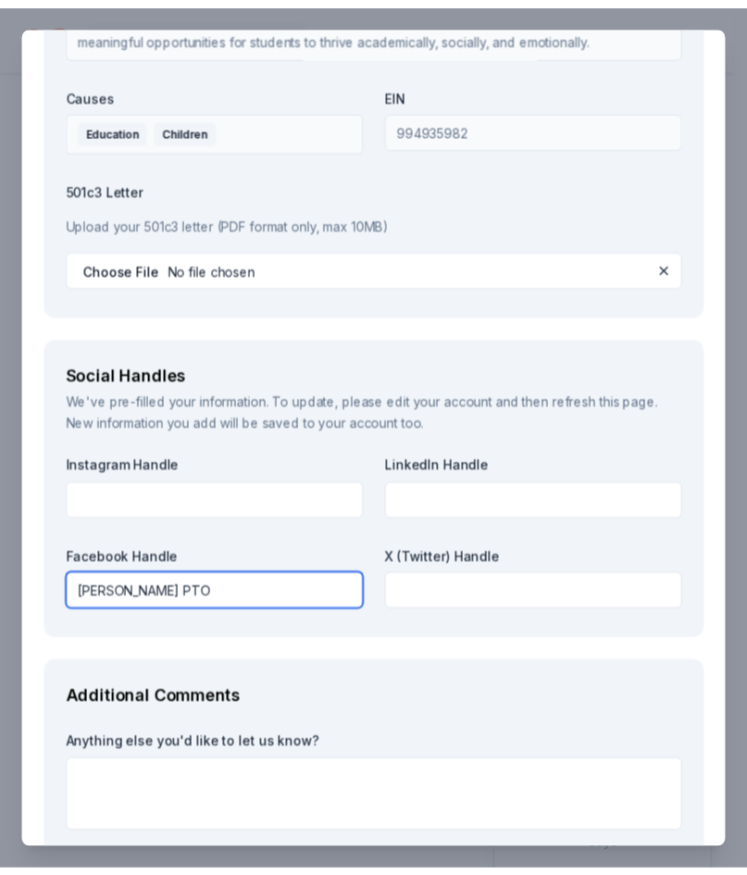
scroll to position [2729, 0]
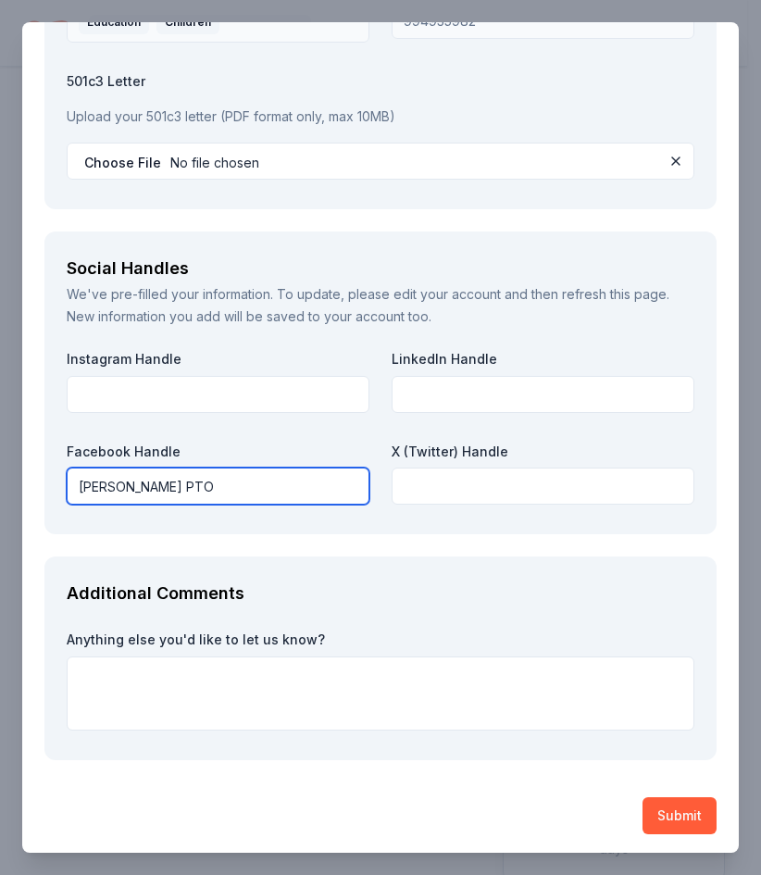
type input "Richards PTO"
click at [663, 822] on button "Submit" at bounding box center [679, 815] width 74 height 37
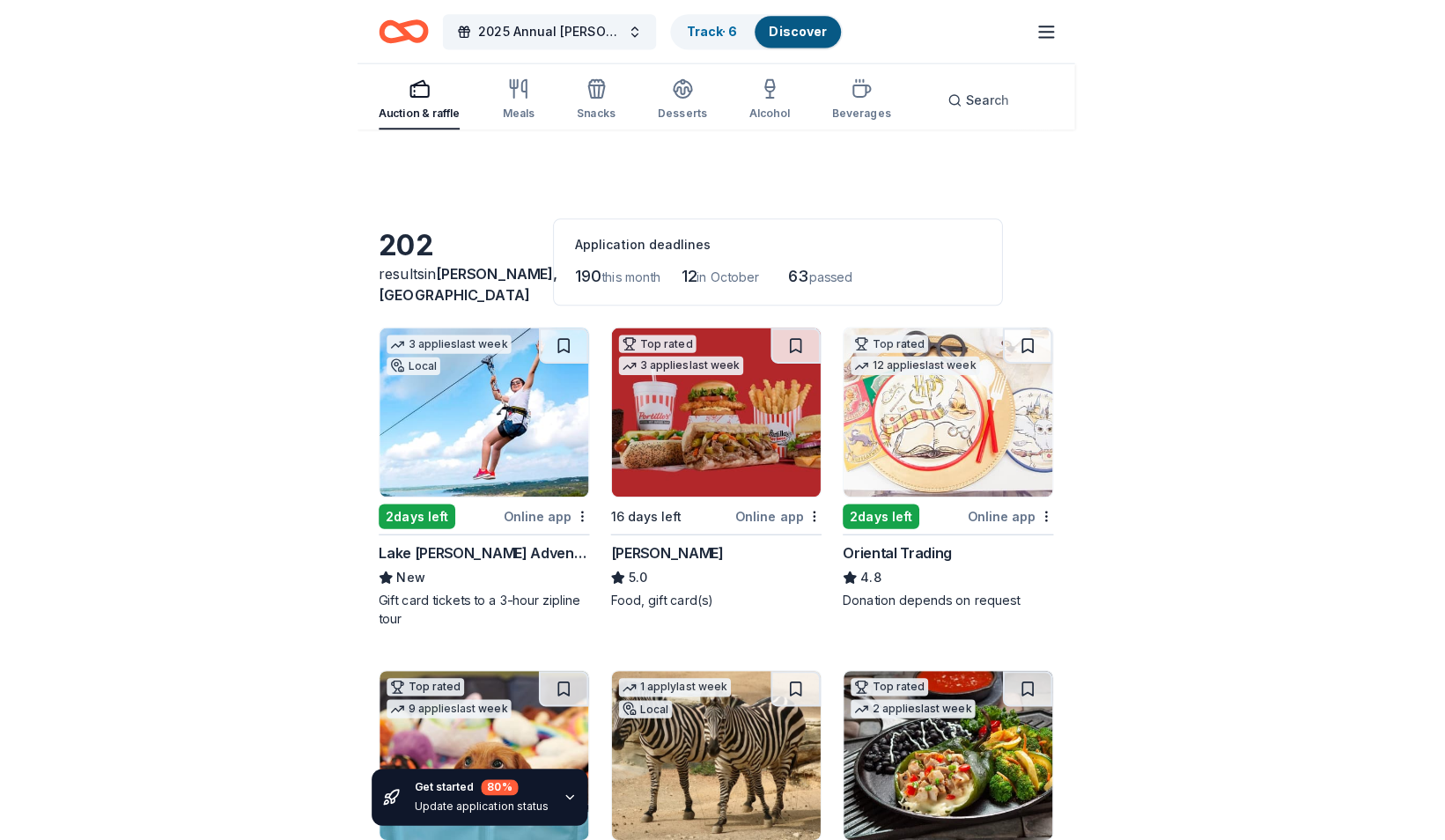
scroll to position [7694, 0]
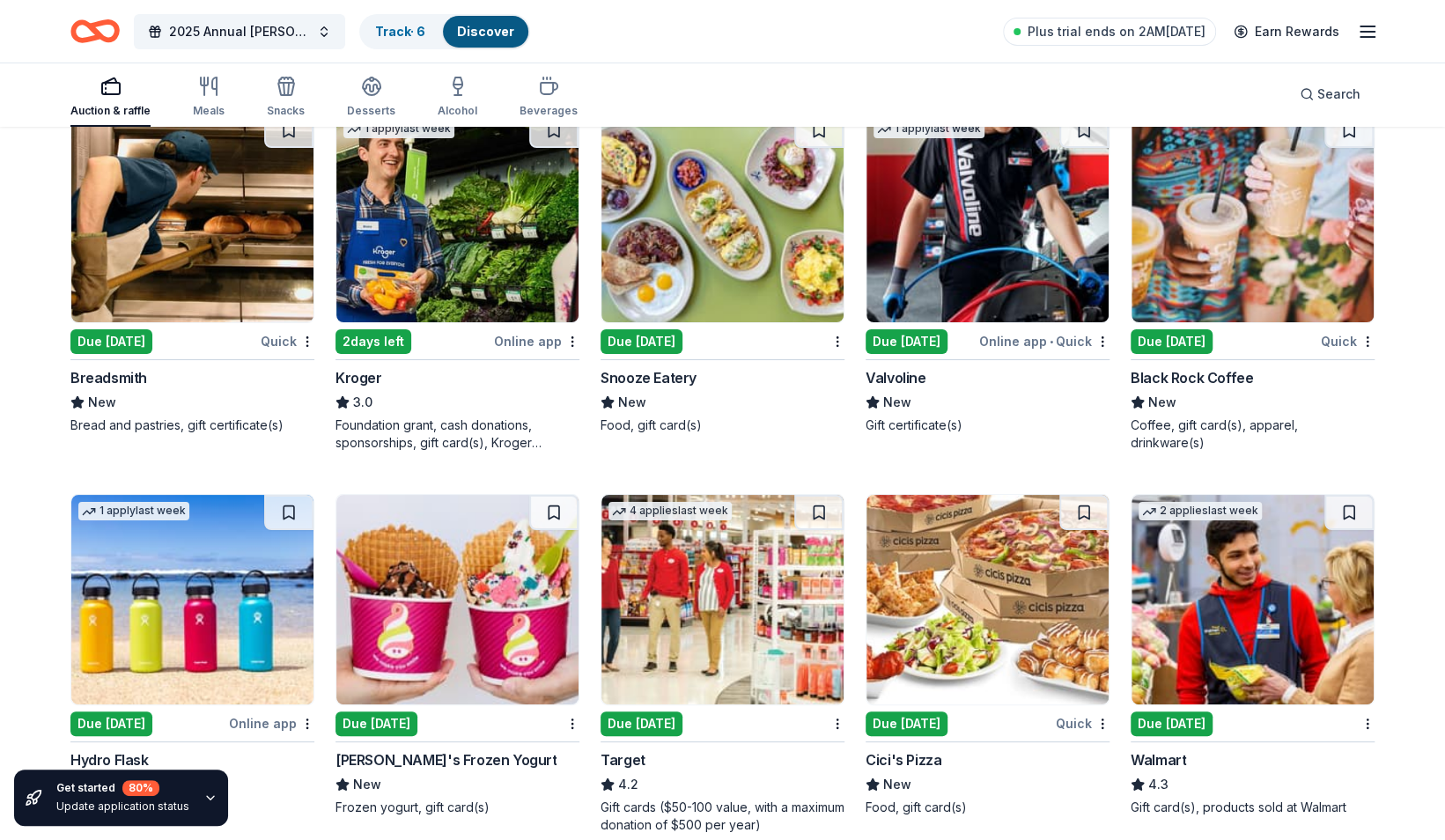
scroll to position [8675, 0]
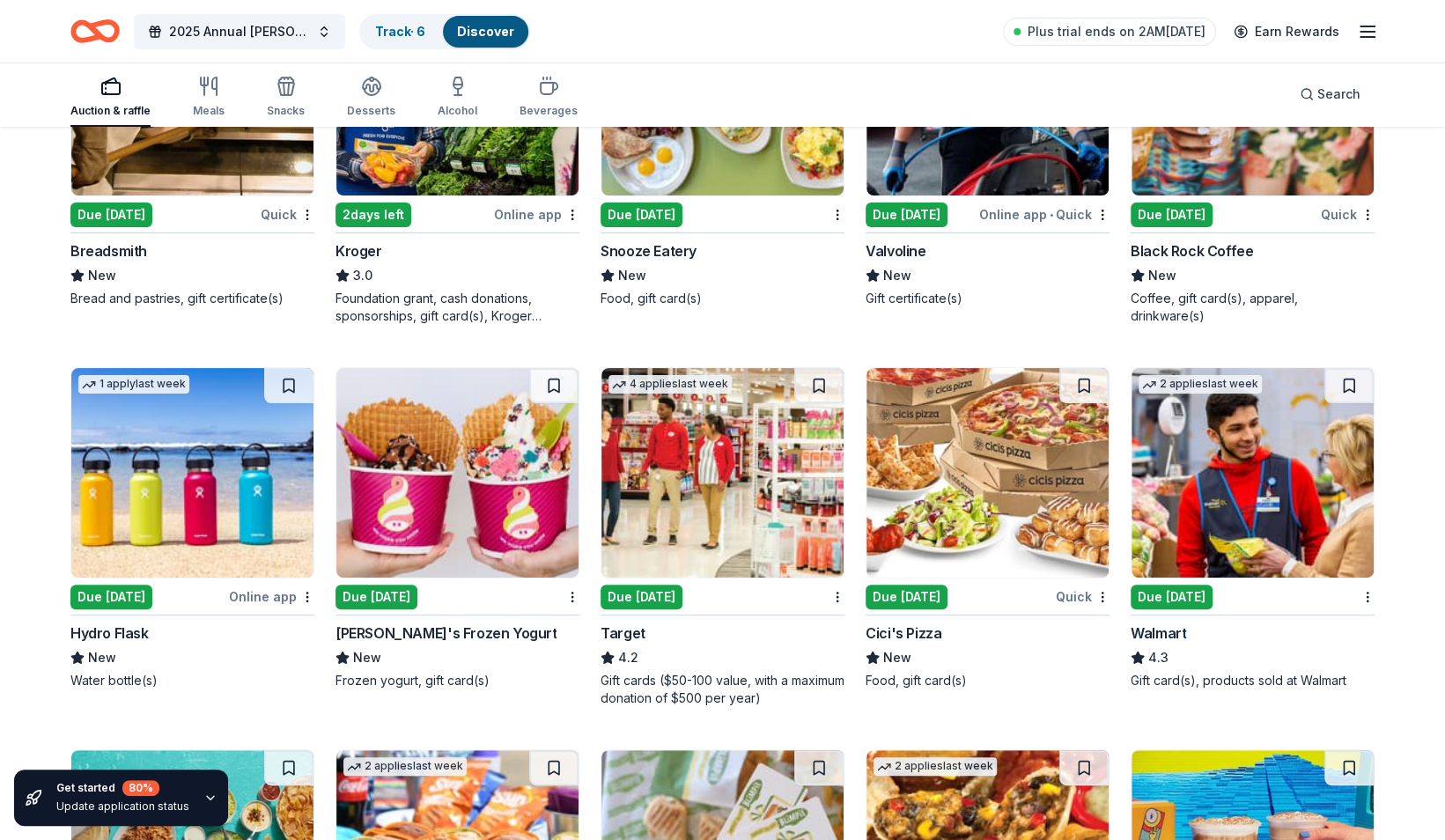
click at [149, 470] on img at bounding box center [192, 473] width 243 height 209
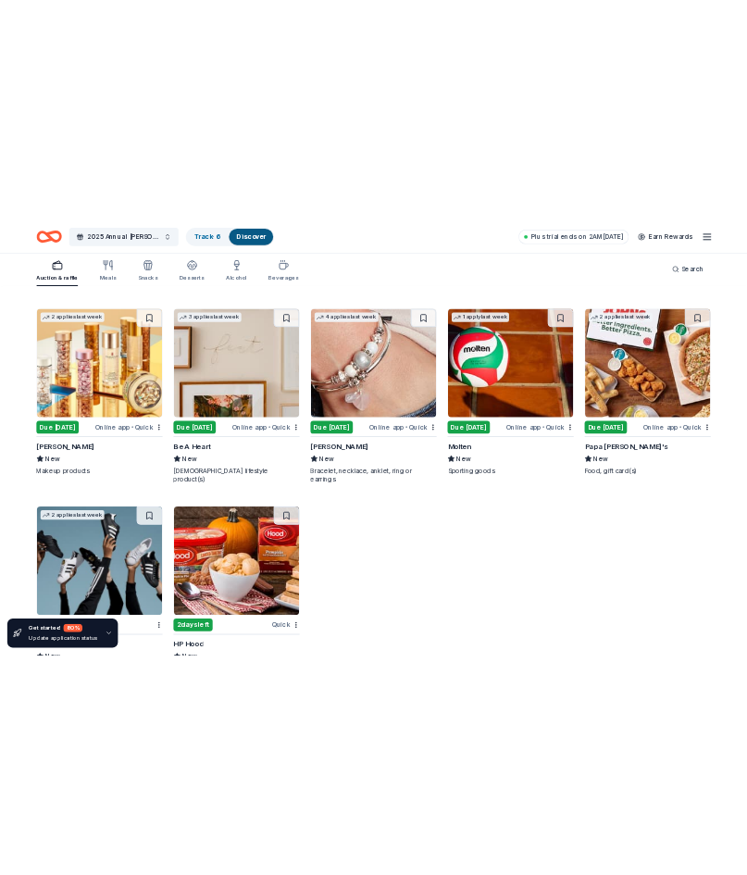
scroll to position [15701, 0]
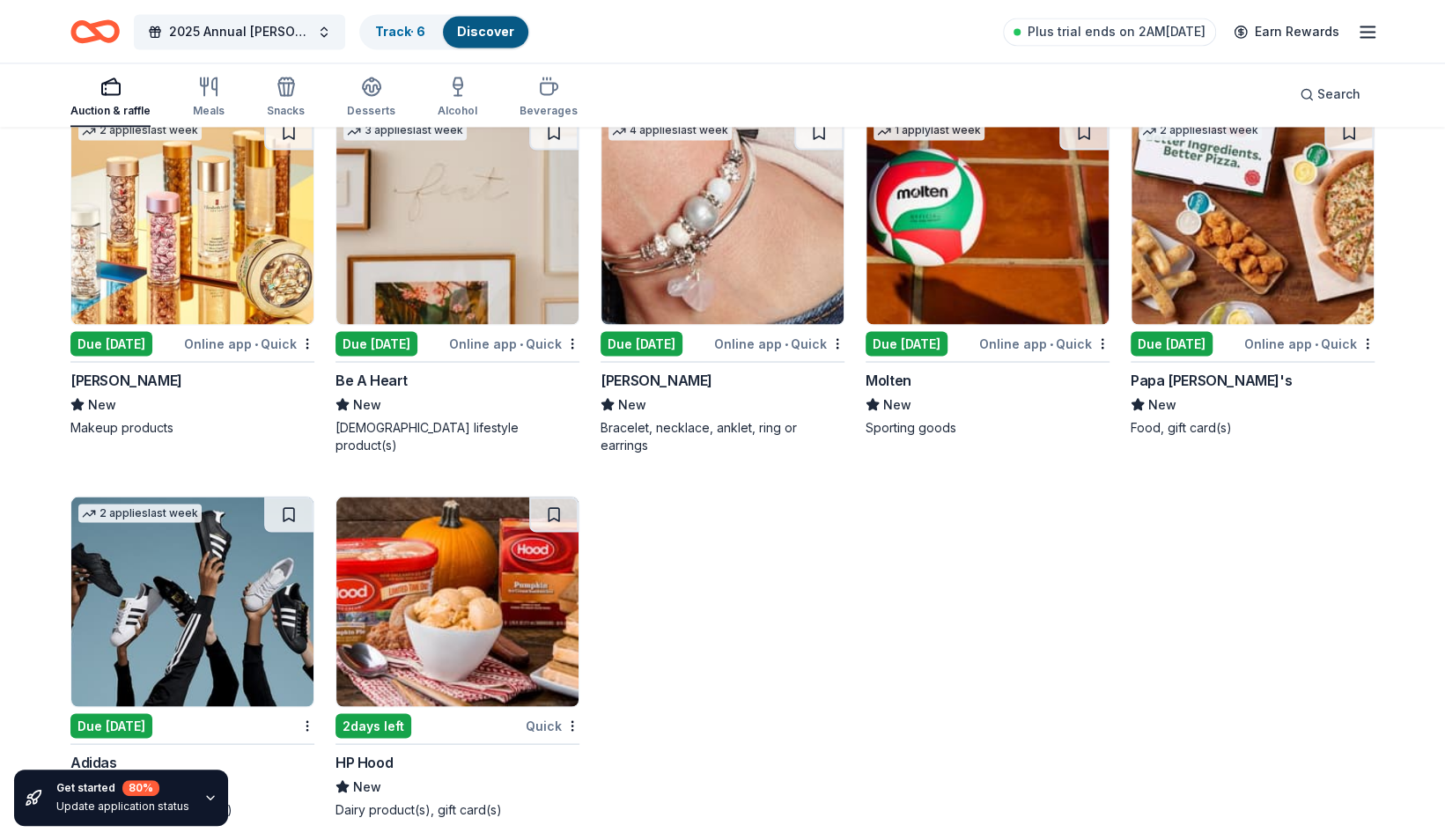
click at [219, 595] on img at bounding box center [192, 601] width 243 height 209
click at [472, 185] on img at bounding box center [458, 219] width 243 height 209
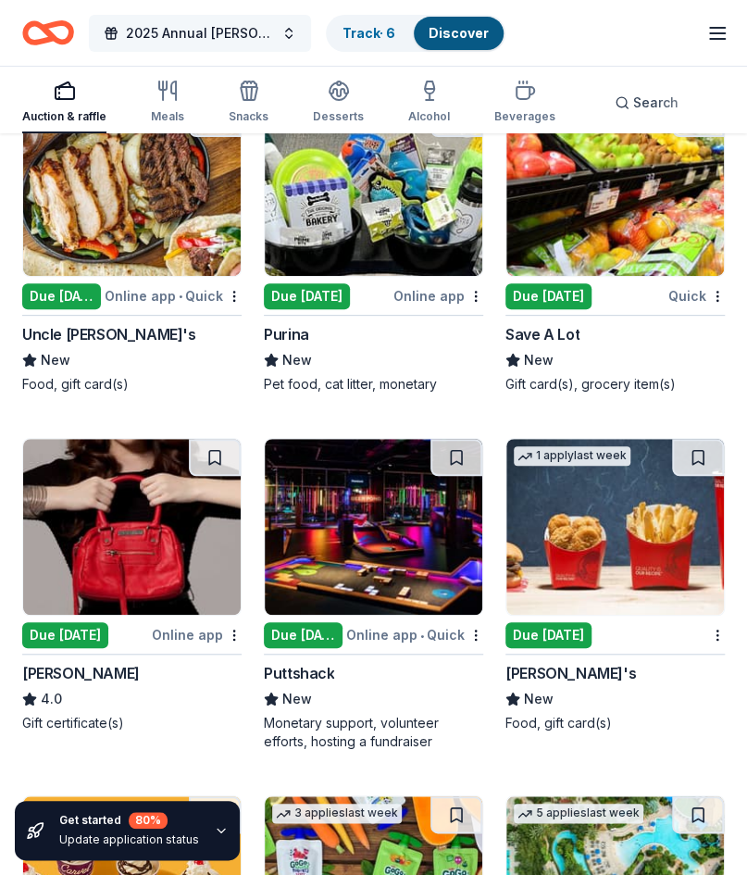
scroll to position [19415, 0]
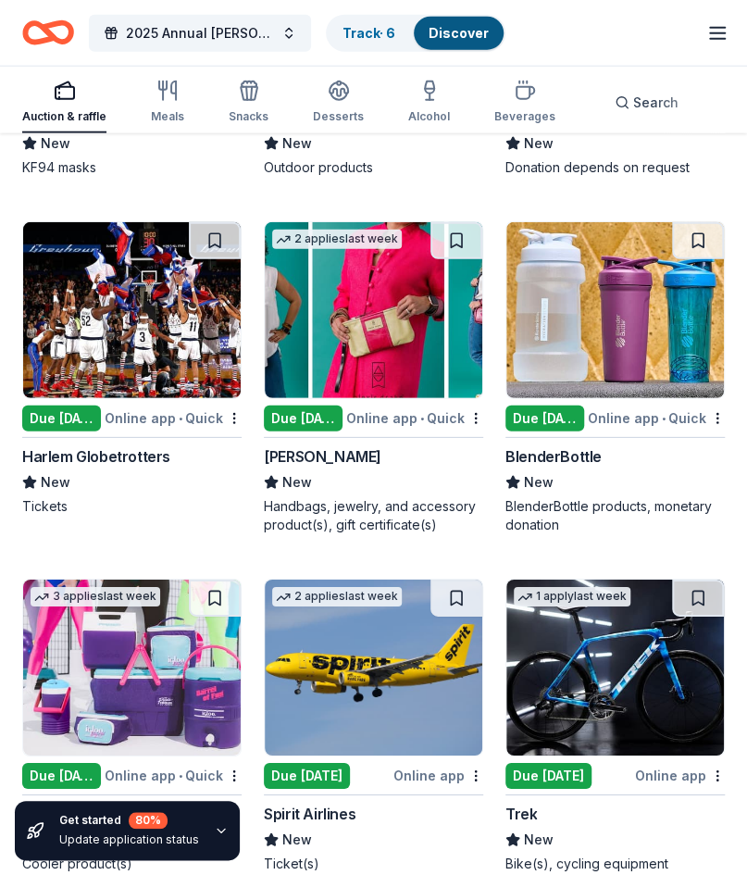
click at [624, 295] on img at bounding box center [614, 310] width 217 height 176
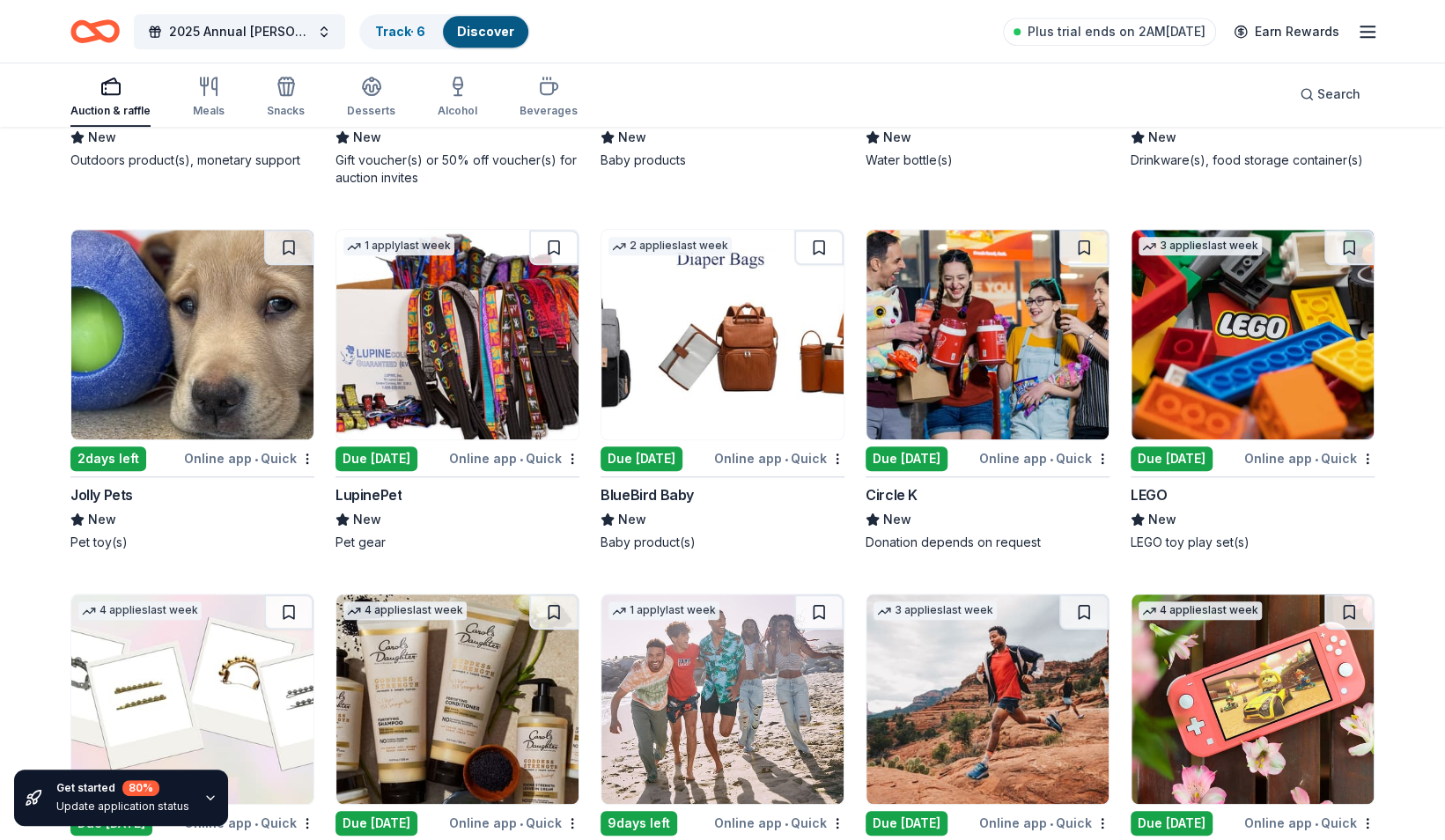
scroll to position [13707, 0]
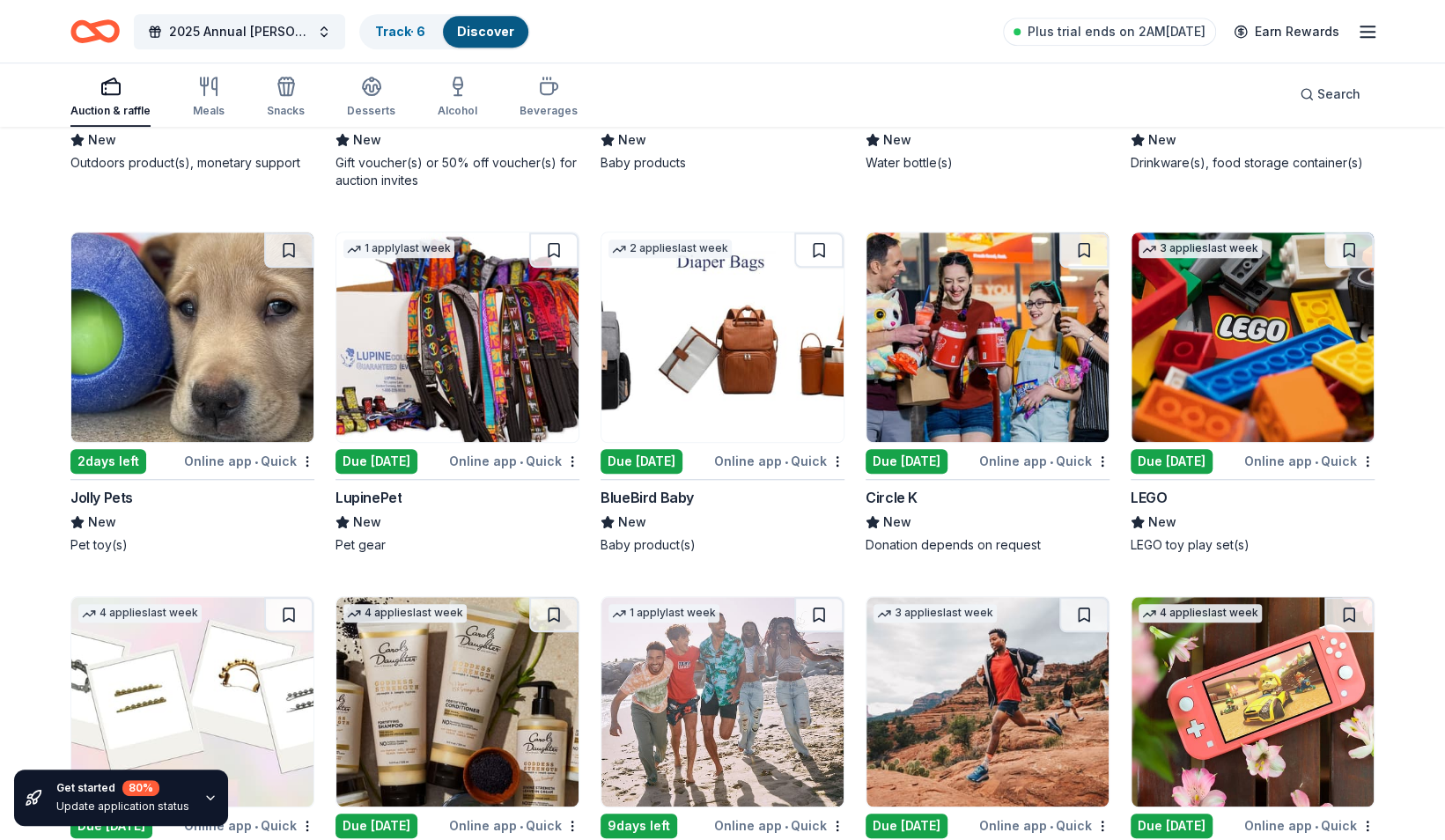
click at [723, 325] on img at bounding box center [722, 337] width 243 height 209
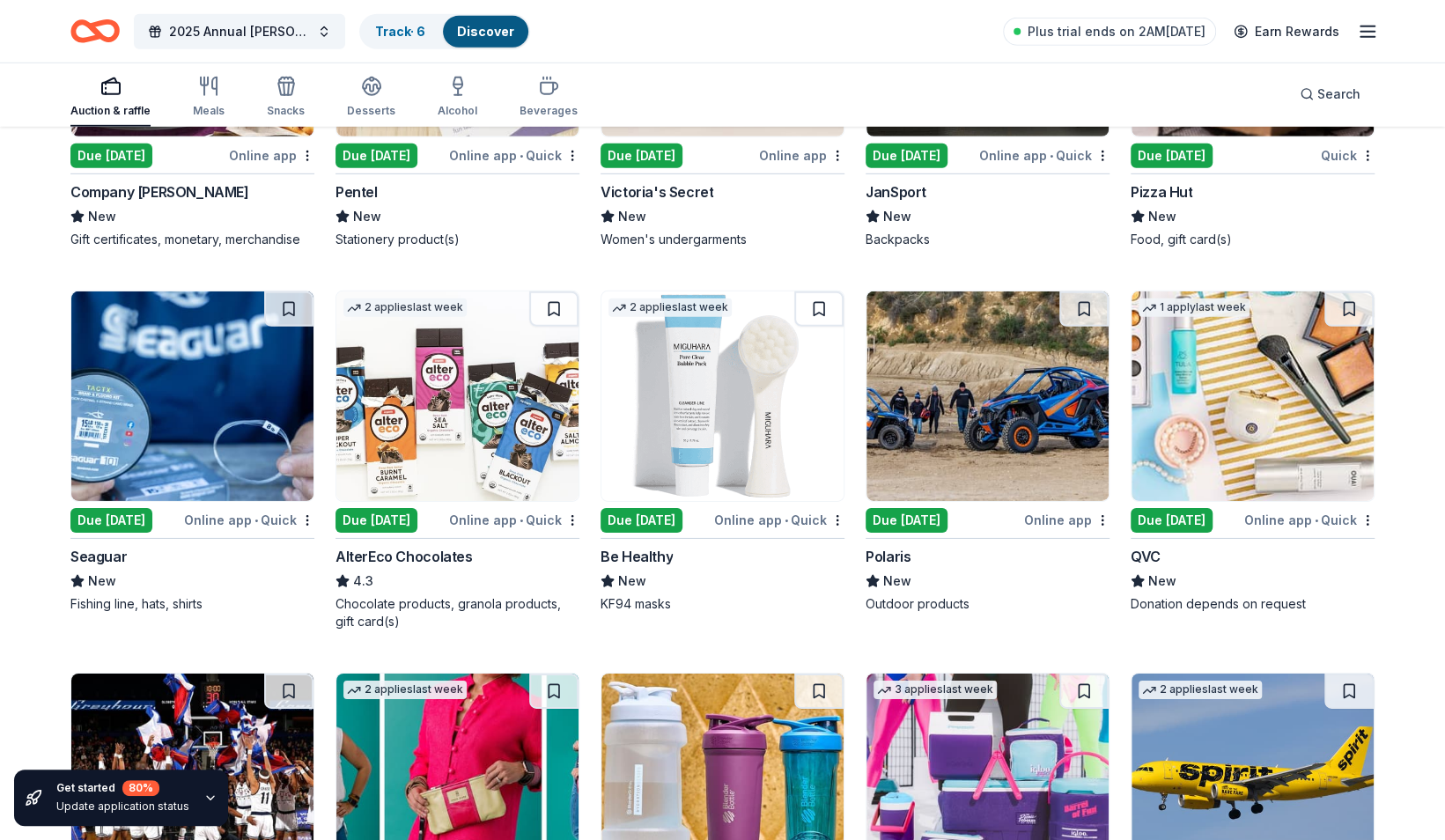
scroll to position [12107, 0]
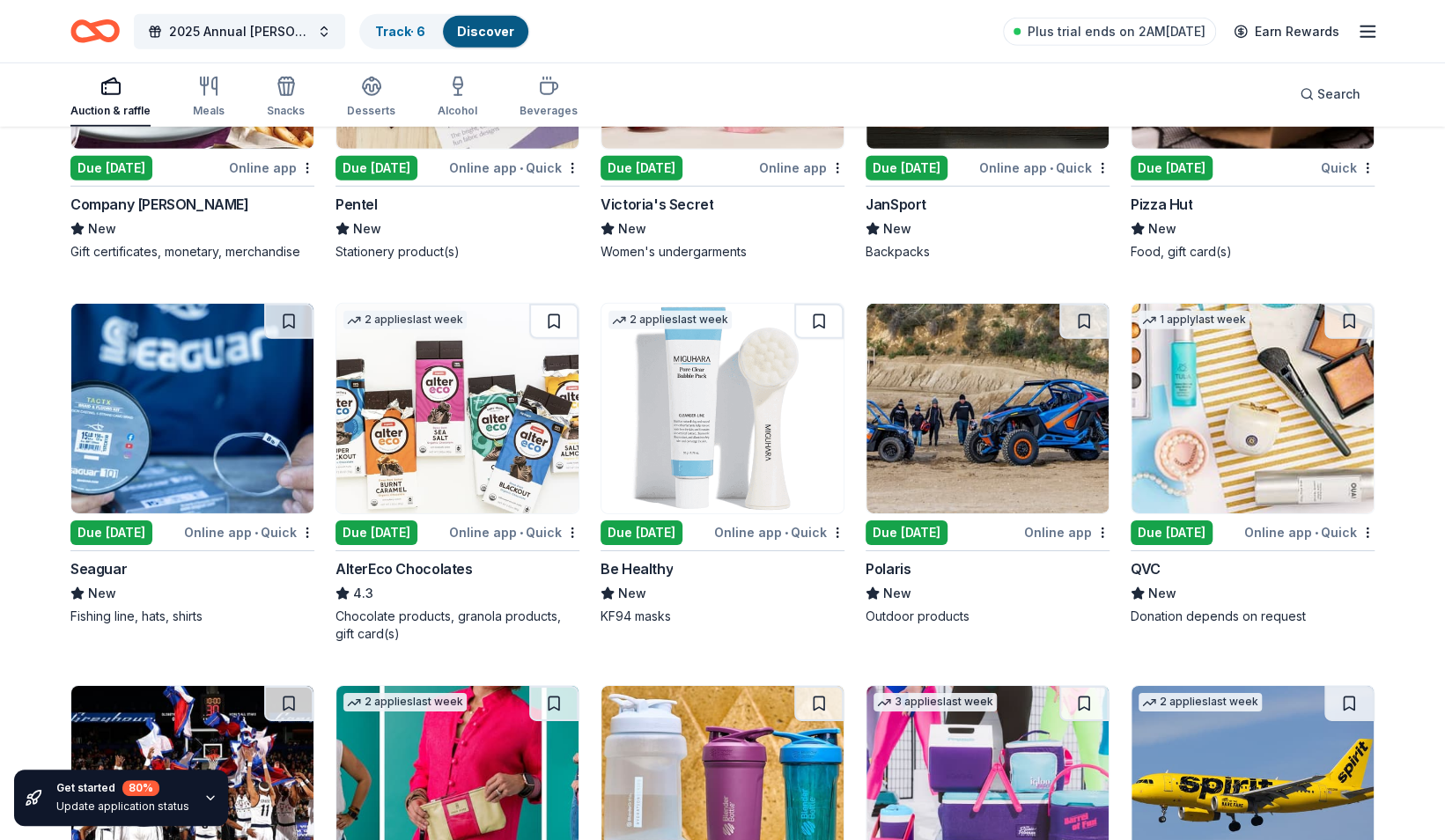
click at [723, 423] on img at bounding box center [987, 408] width 243 height 209
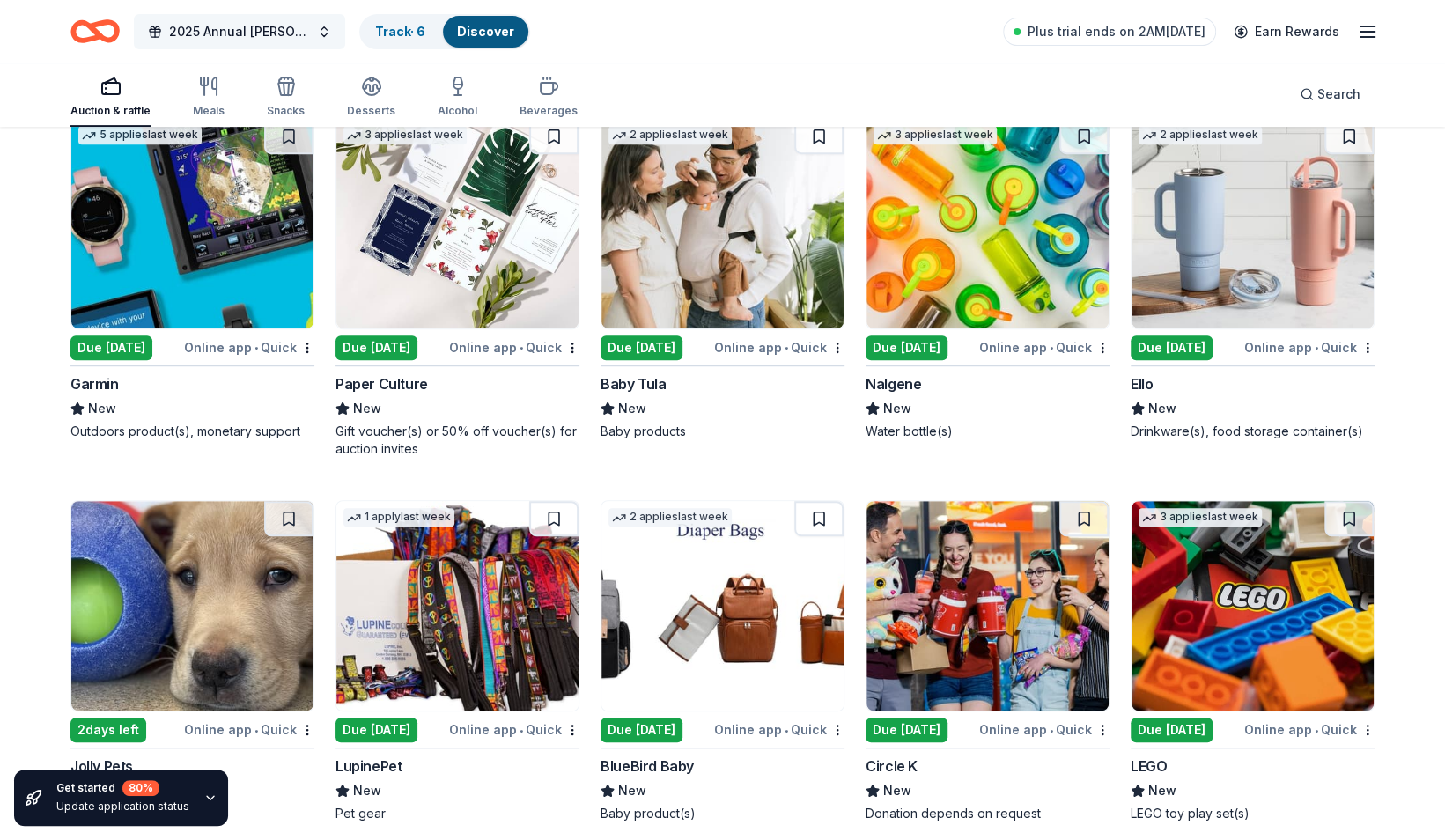
scroll to position [13436, 0]
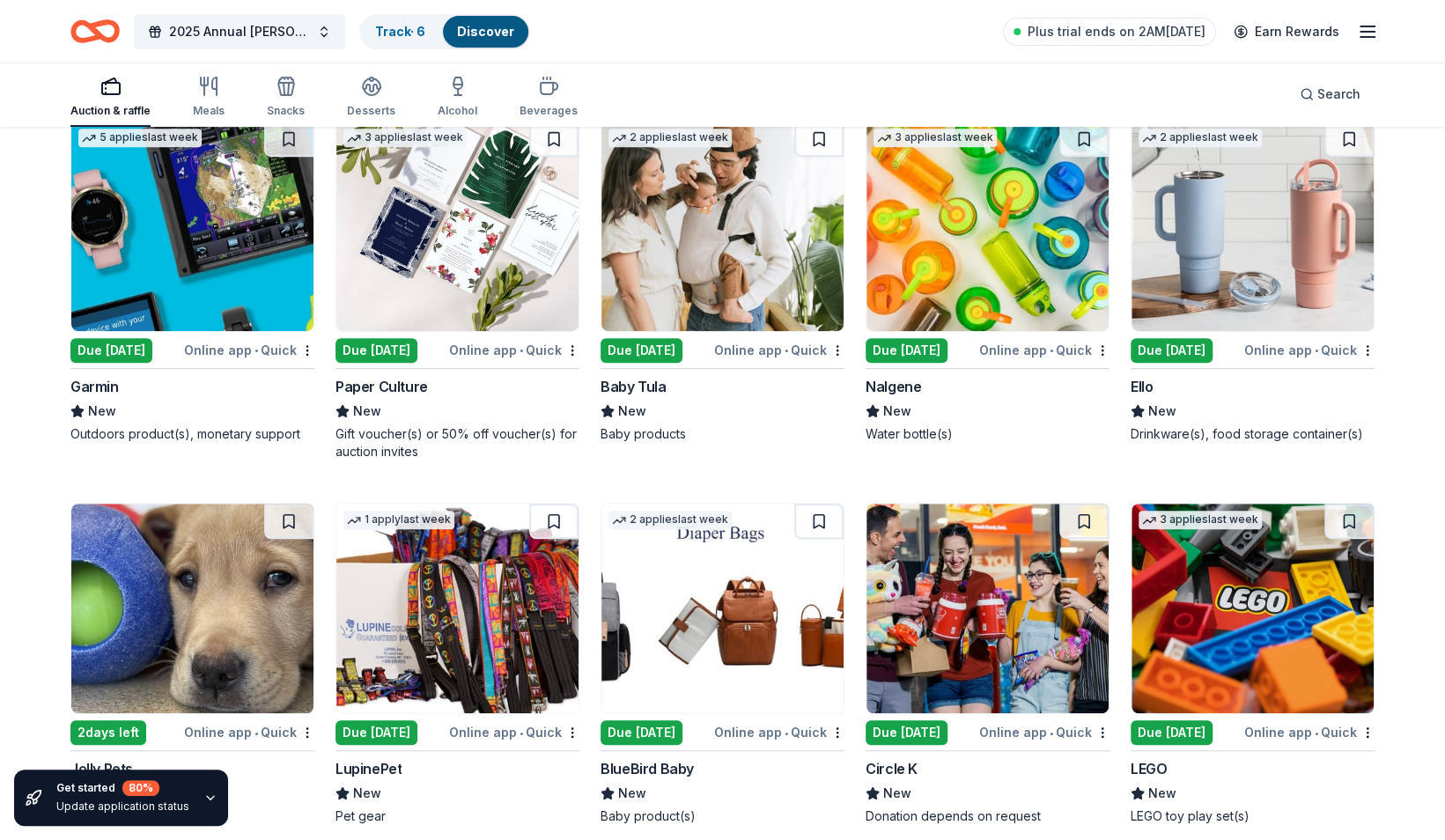
click at [723, 606] on img at bounding box center [722, 608] width 243 height 209
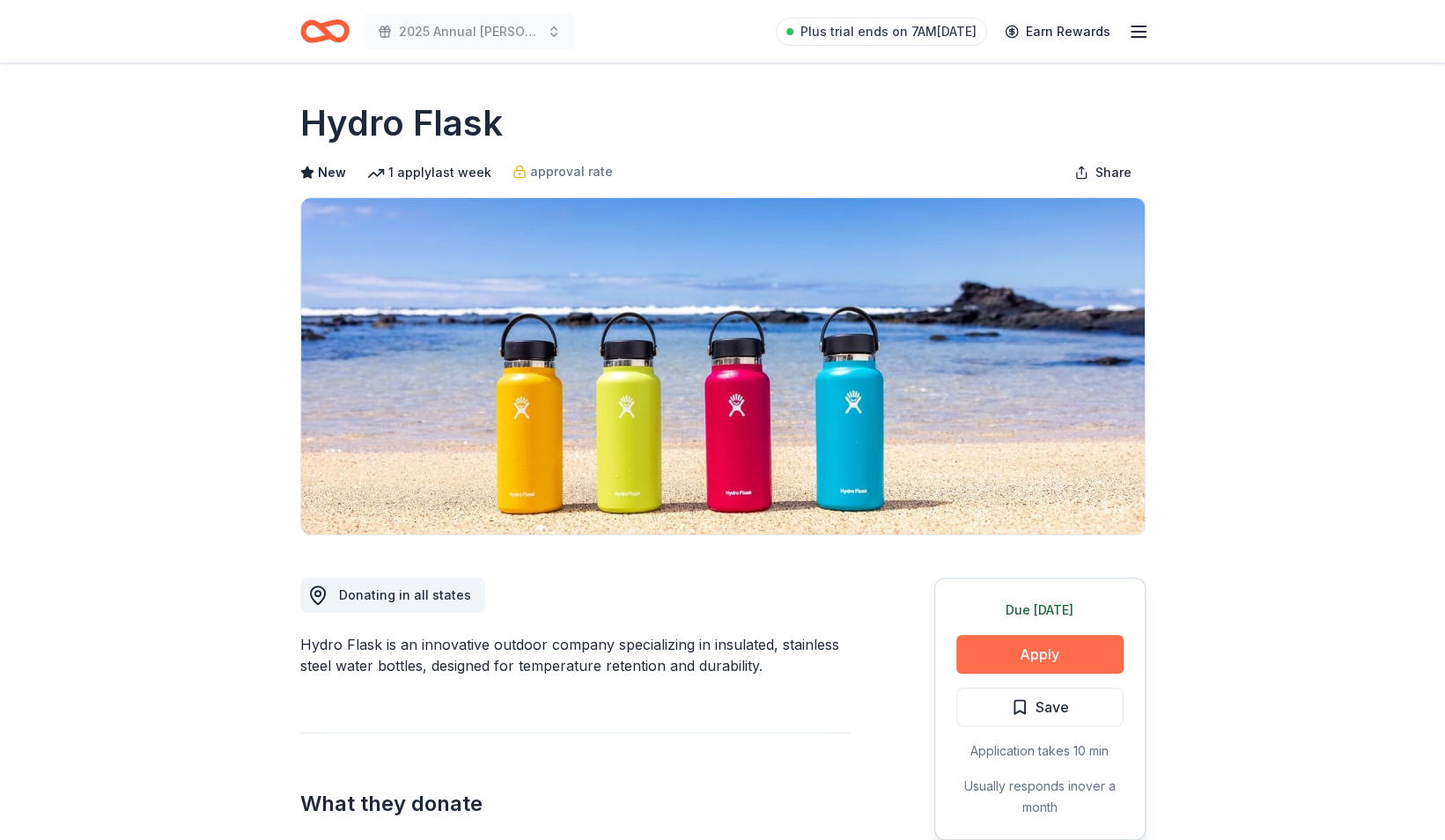
click at [1025, 641] on button "Apply" at bounding box center [1040, 654] width 167 height 39
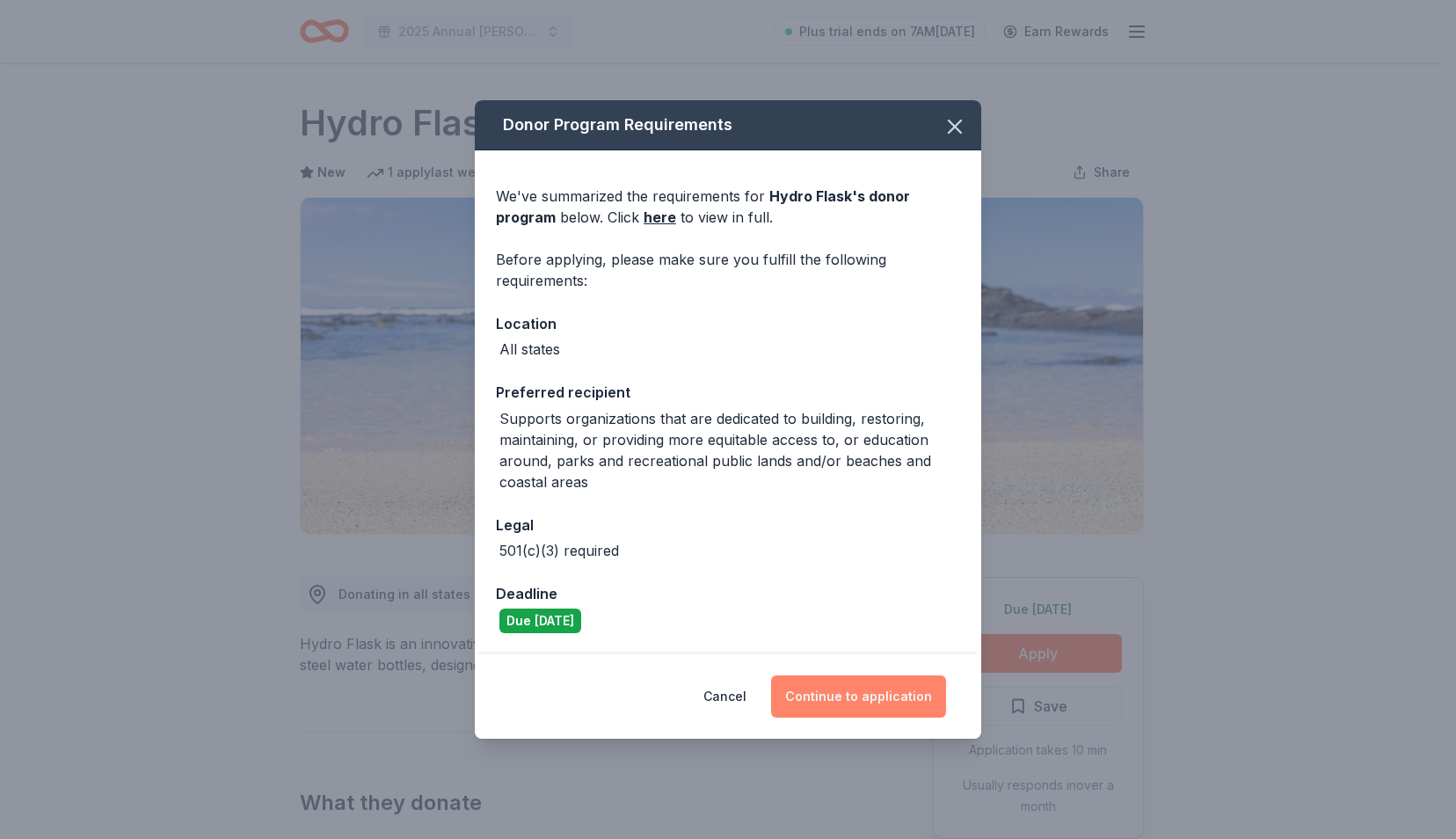
click at [888, 696] on button "Continue to application" at bounding box center [859, 696] width 175 height 42
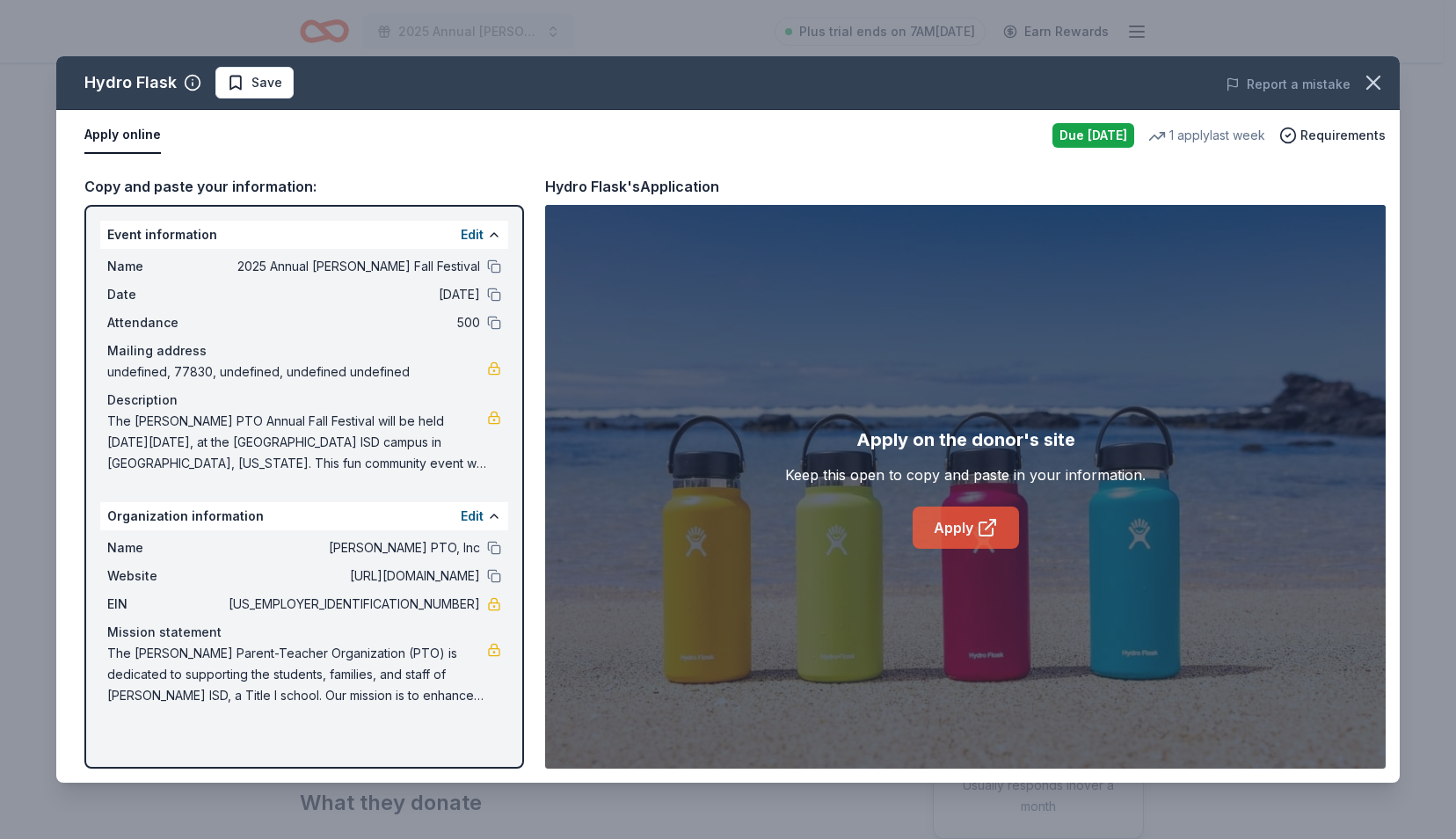
click at [963, 529] on link "Apply" at bounding box center [966, 527] width 106 height 42
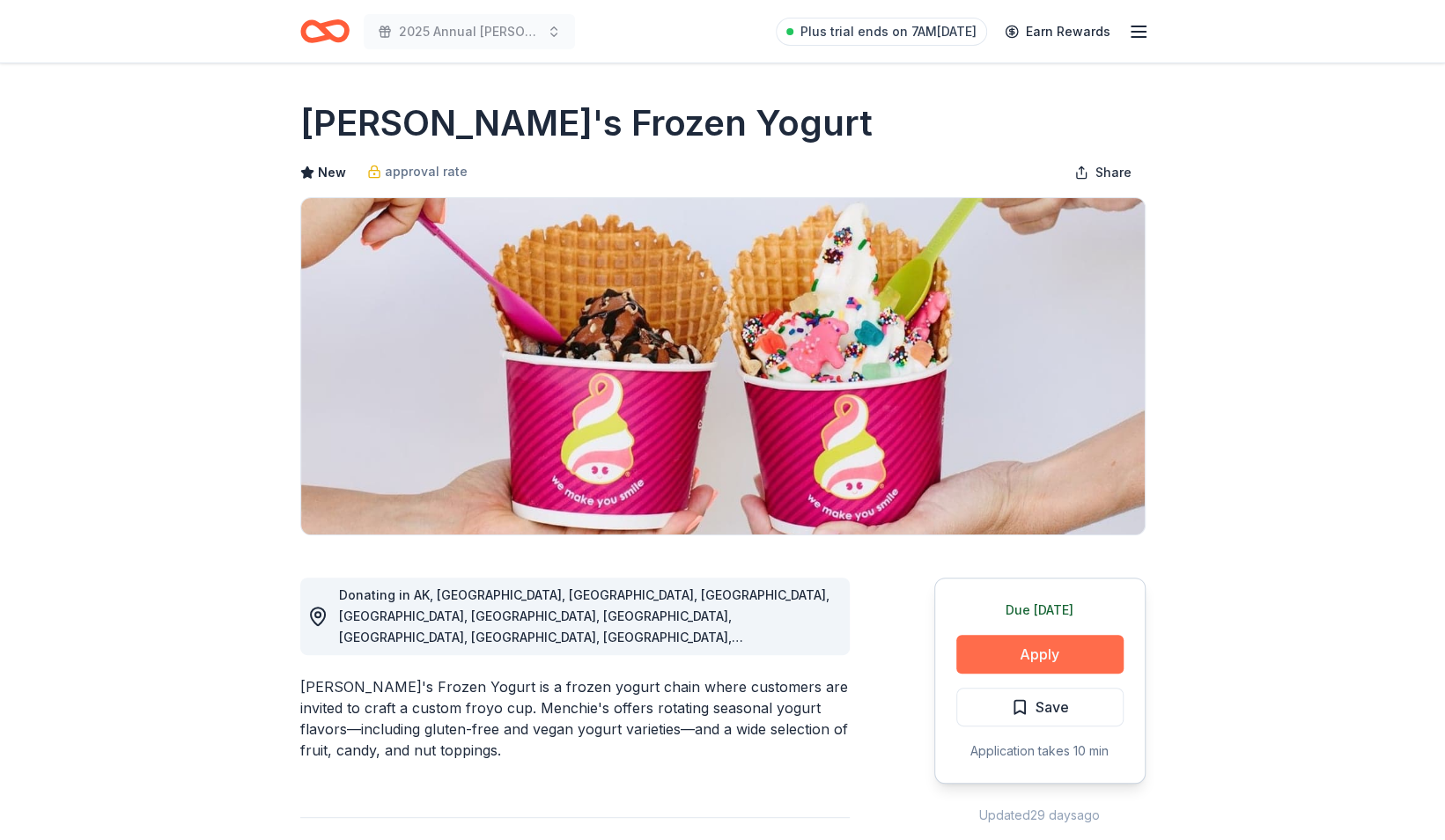
click at [1023, 638] on button "Apply" at bounding box center [1040, 654] width 167 height 39
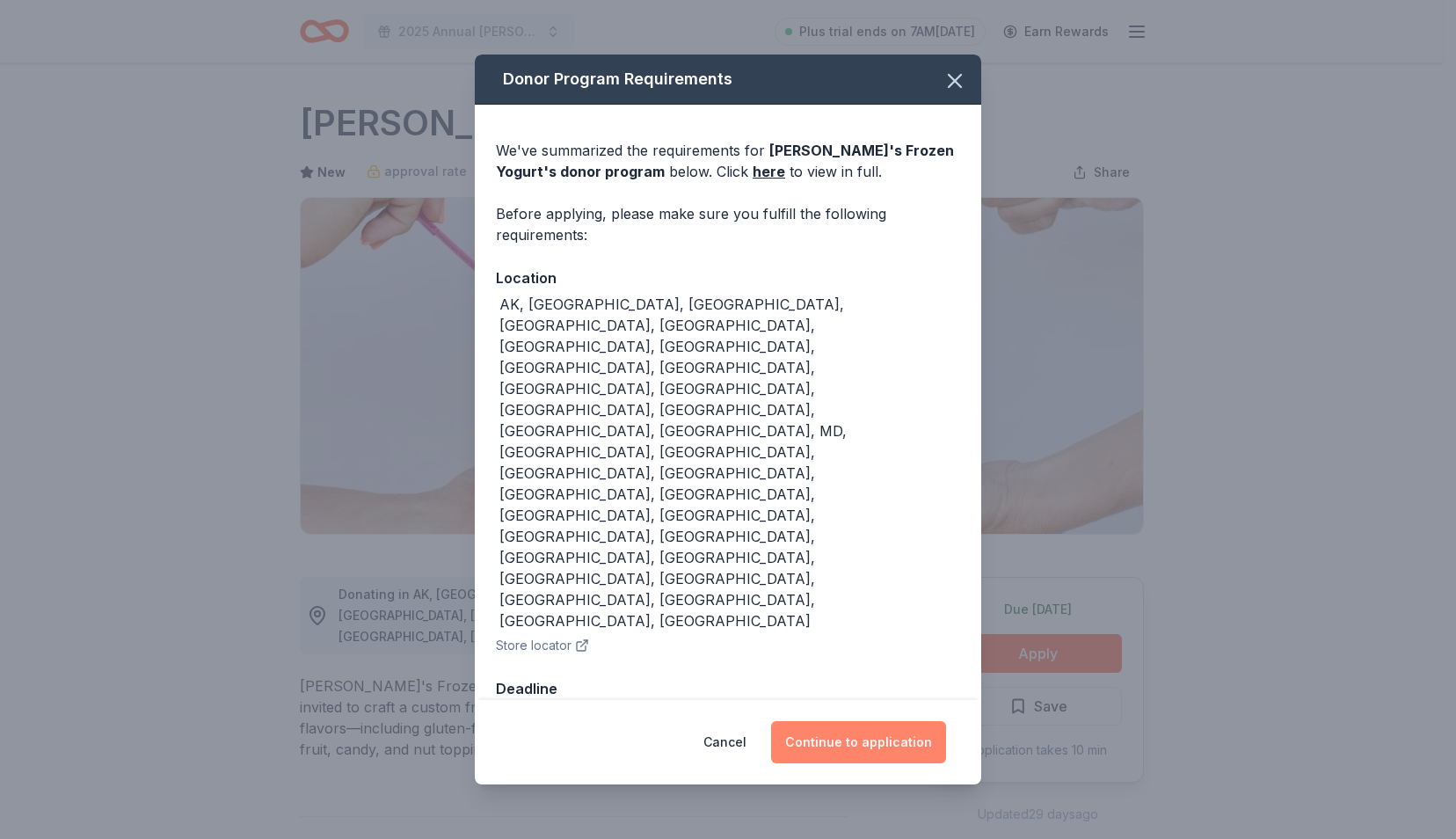
click at [896, 721] on button "Continue to application" at bounding box center [859, 742] width 175 height 42
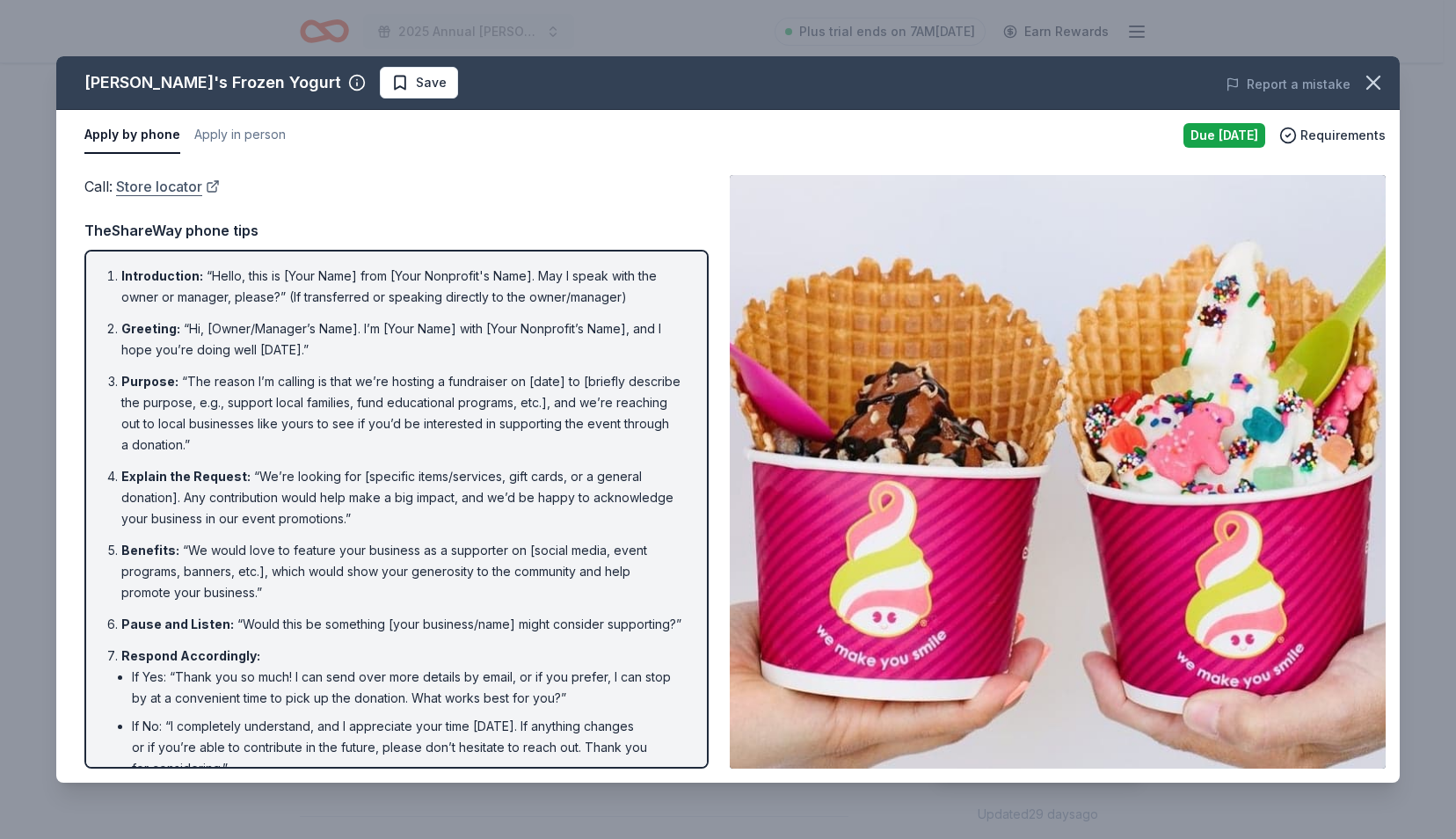
click at [174, 184] on link "Store locator" at bounding box center [167, 186] width 104 height 23
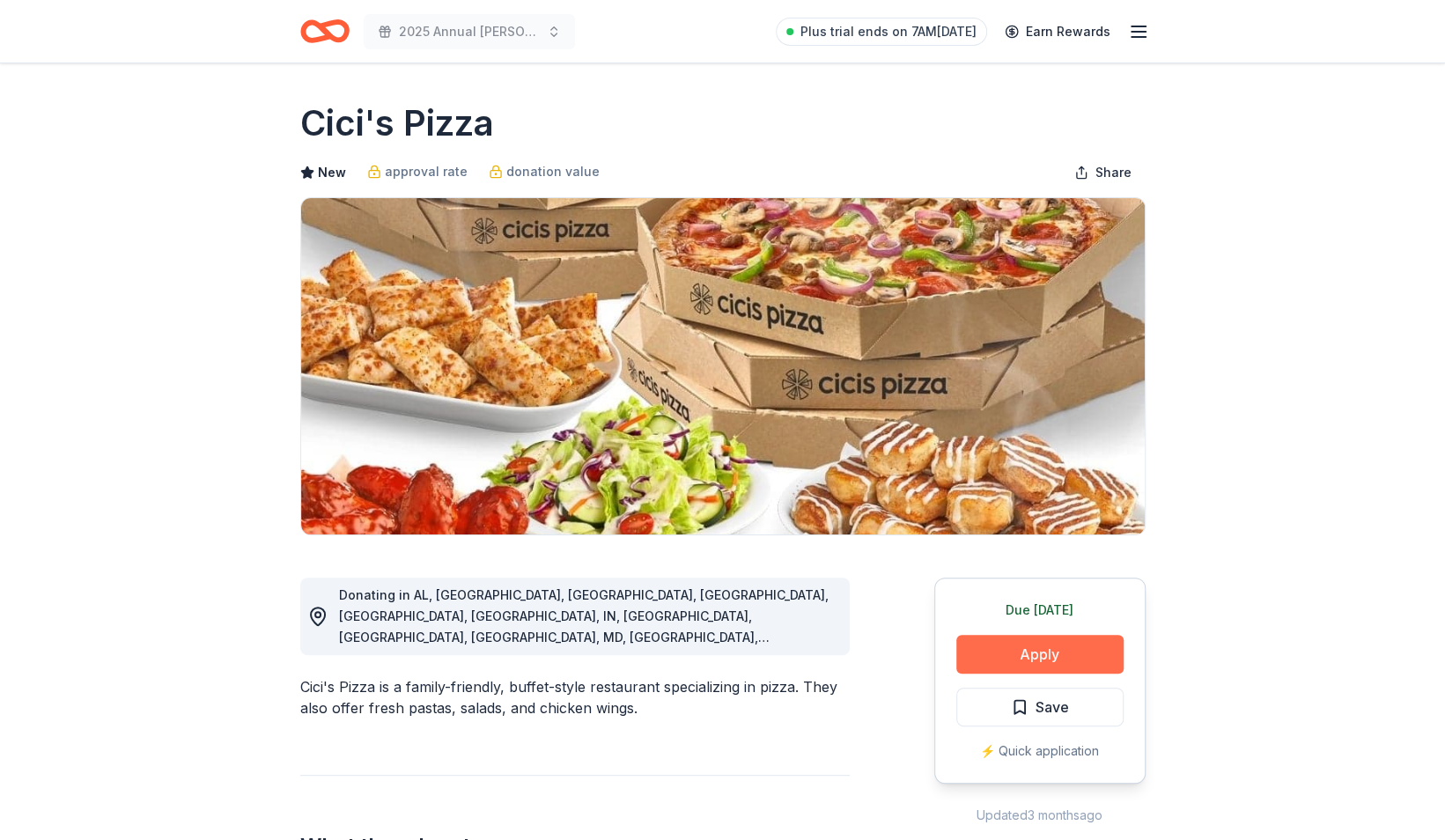
click at [1018, 641] on button "Apply" at bounding box center [1040, 654] width 167 height 39
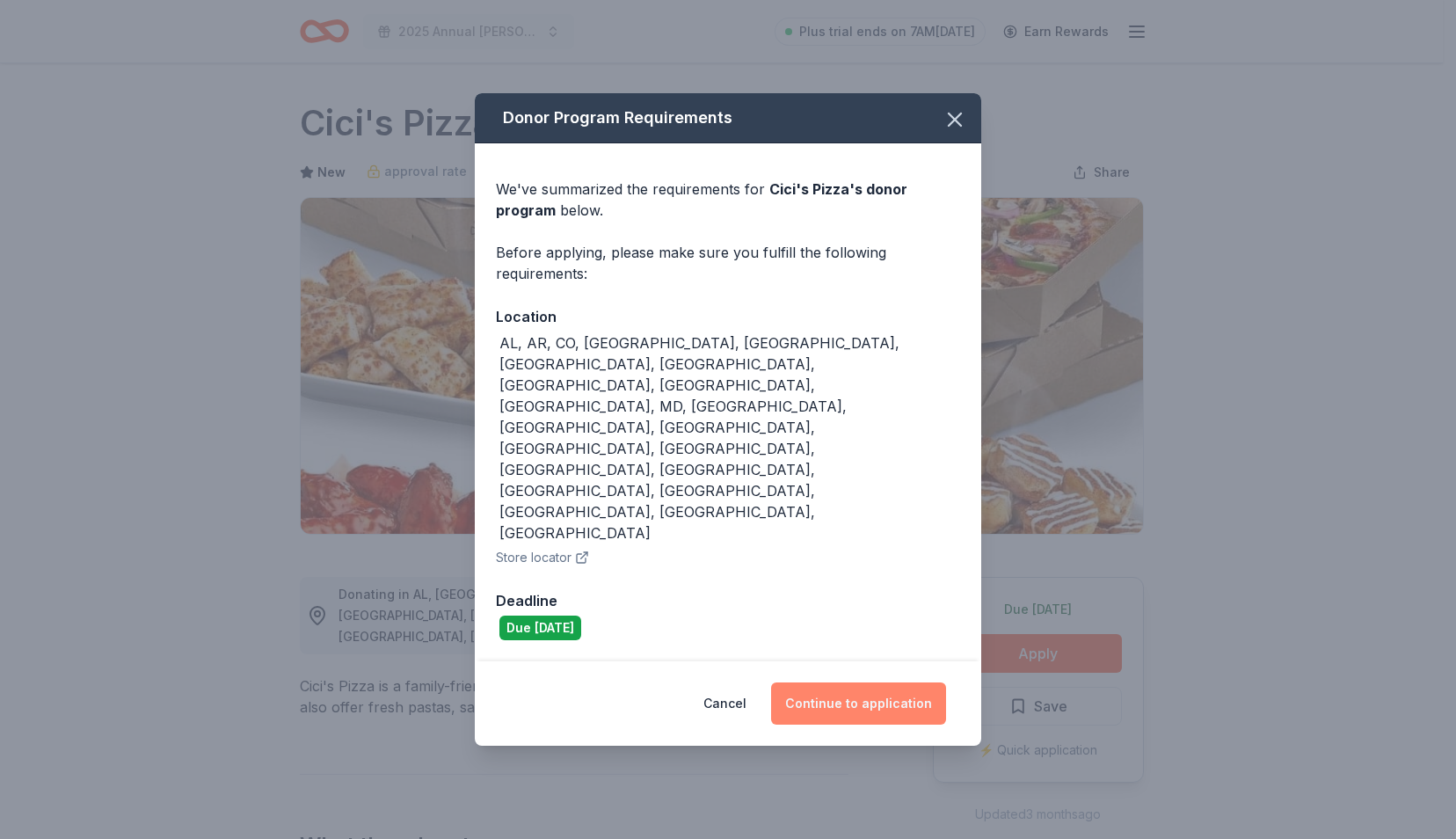
click at [881, 682] on button "Continue to application" at bounding box center [859, 703] width 175 height 42
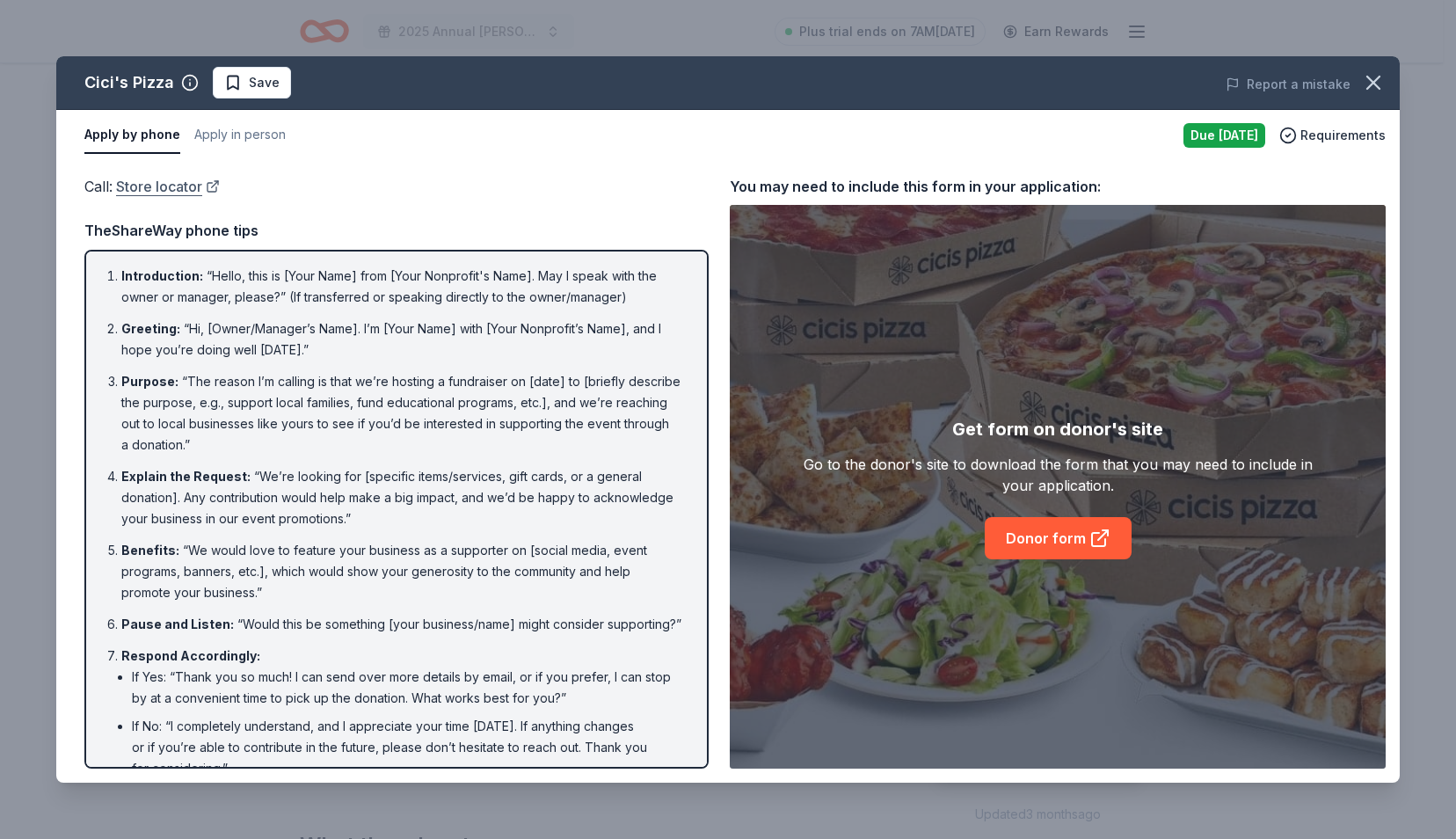
click at [151, 176] on link "Store locator" at bounding box center [167, 186] width 104 height 23
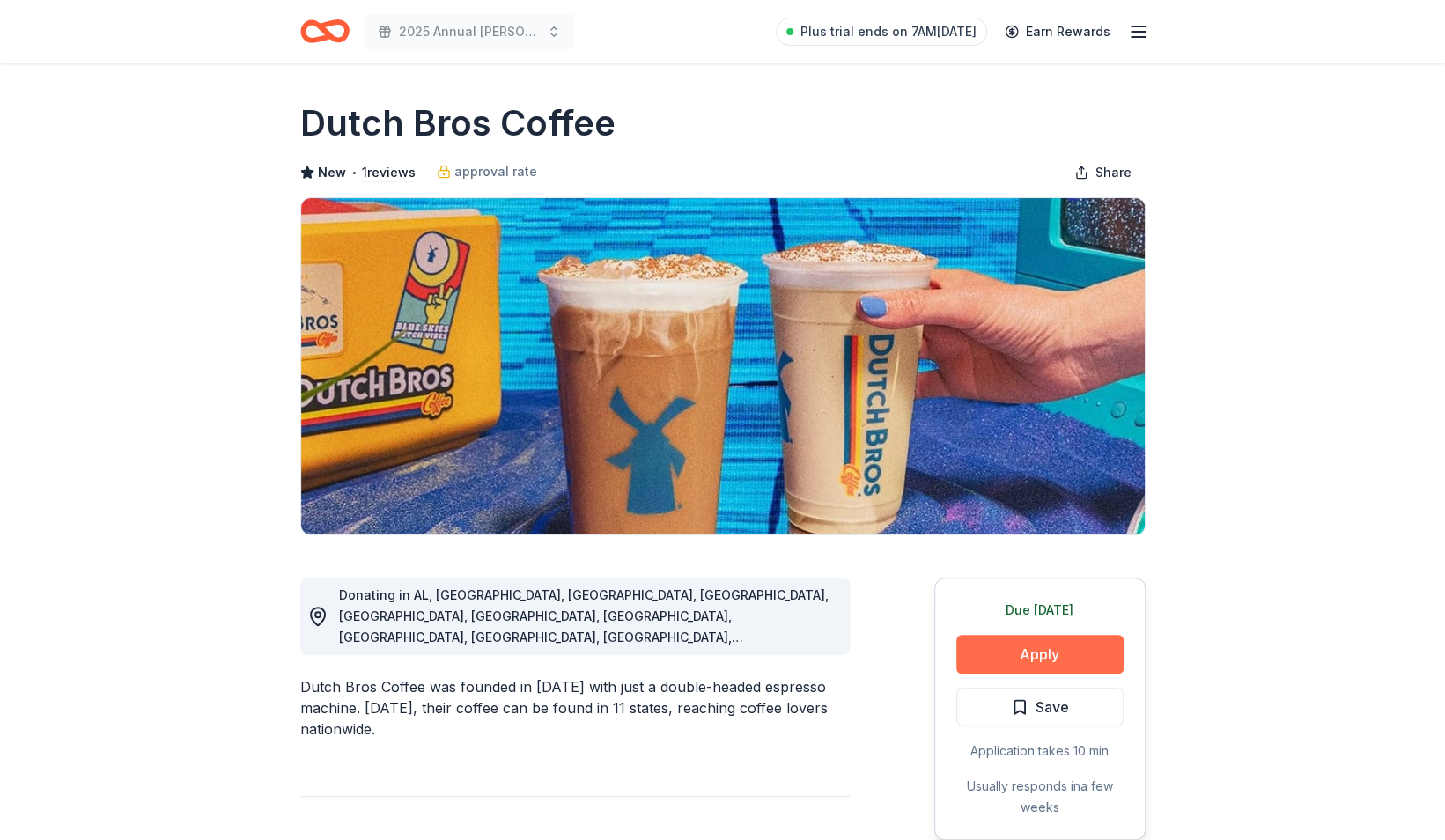
click at [988, 641] on button "Apply" at bounding box center [1040, 654] width 167 height 39
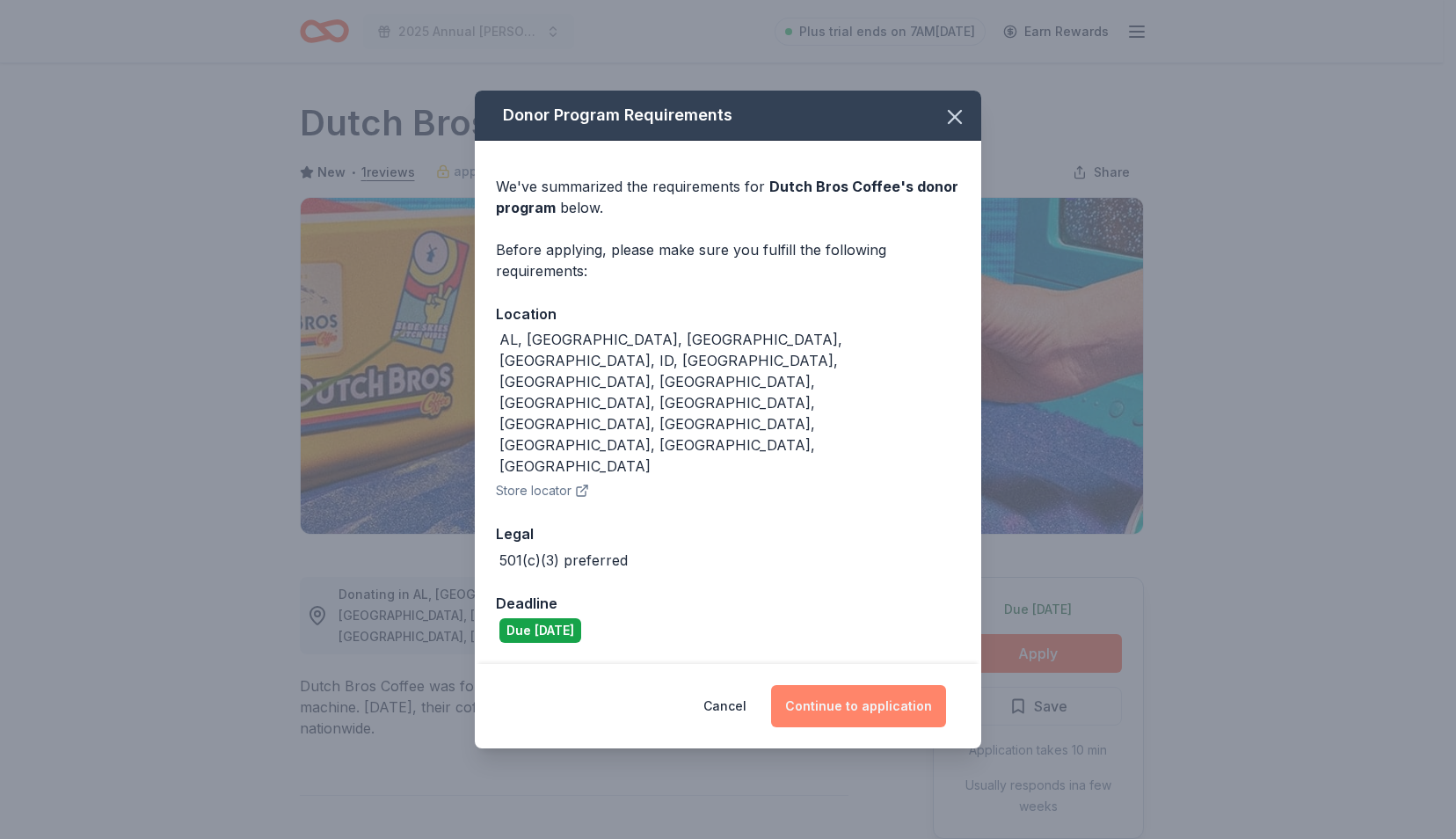
click at [835, 685] on button "Continue to application" at bounding box center [859, 706] width 175 height 42
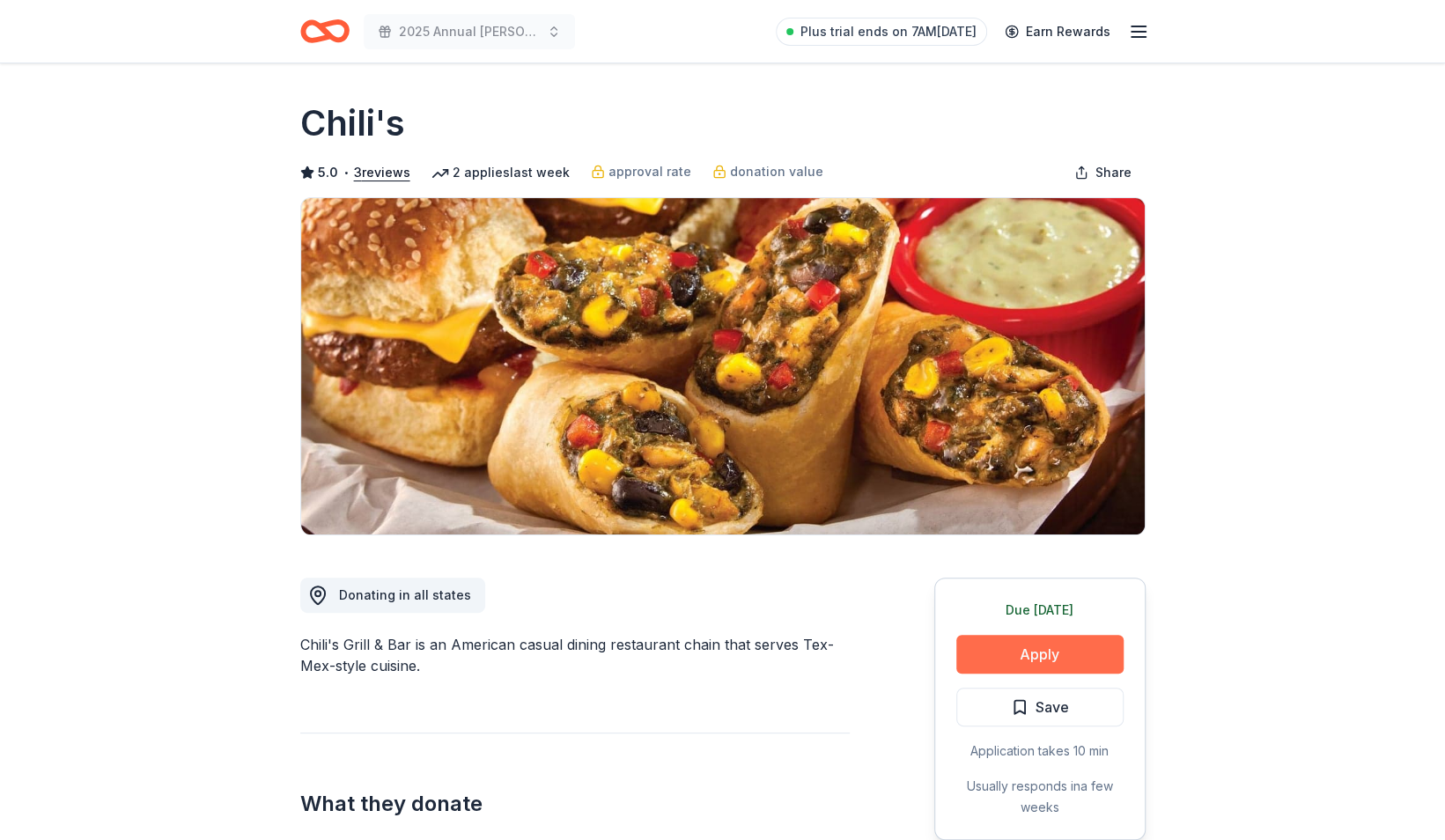
click at [996, 654] on button "Apply" at bounding box center [1040, 654] width 167 height 39
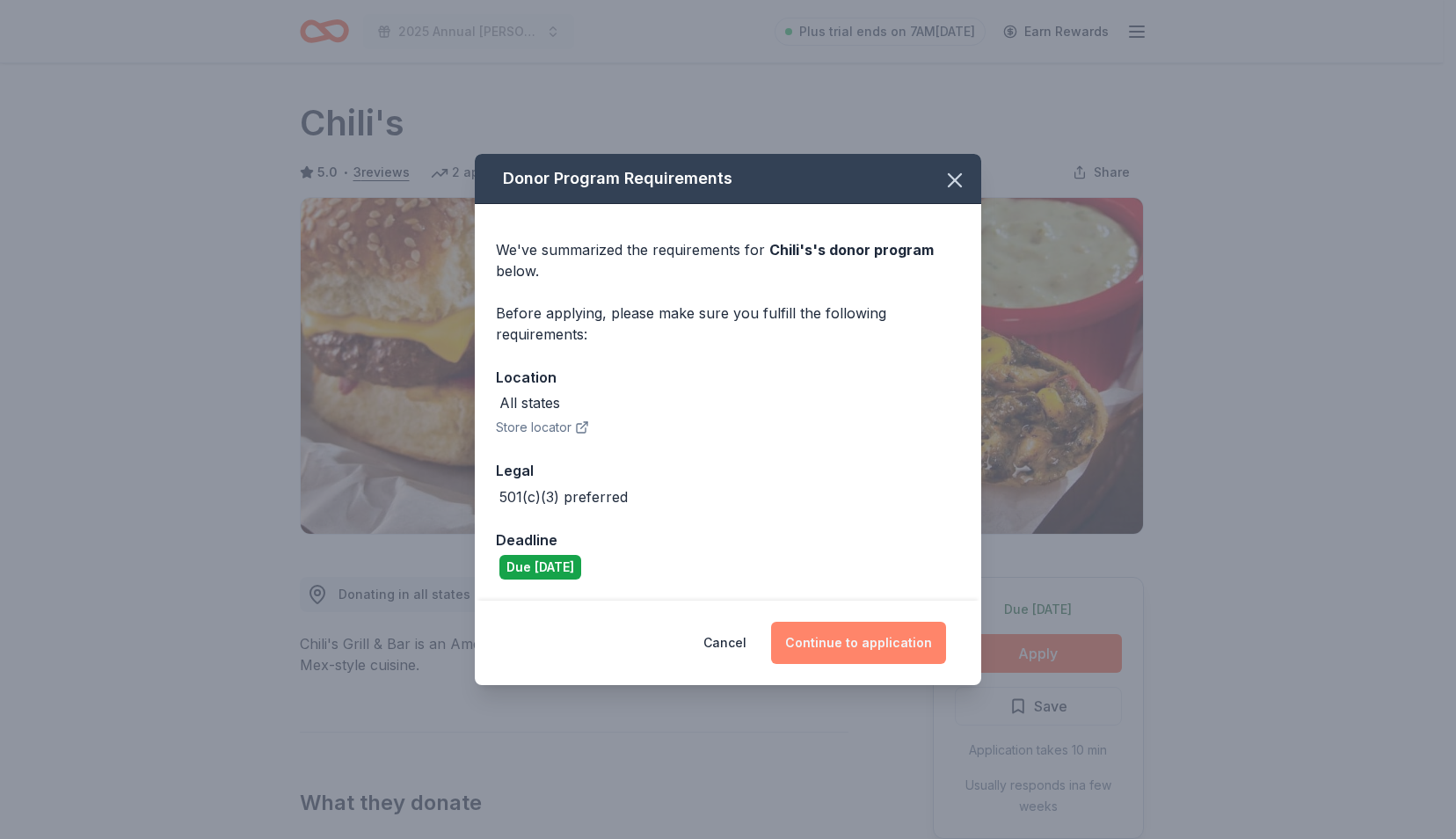
click at [858, 642] on button "Continue to application" at bounding box center [859, 642] width 175 height 42
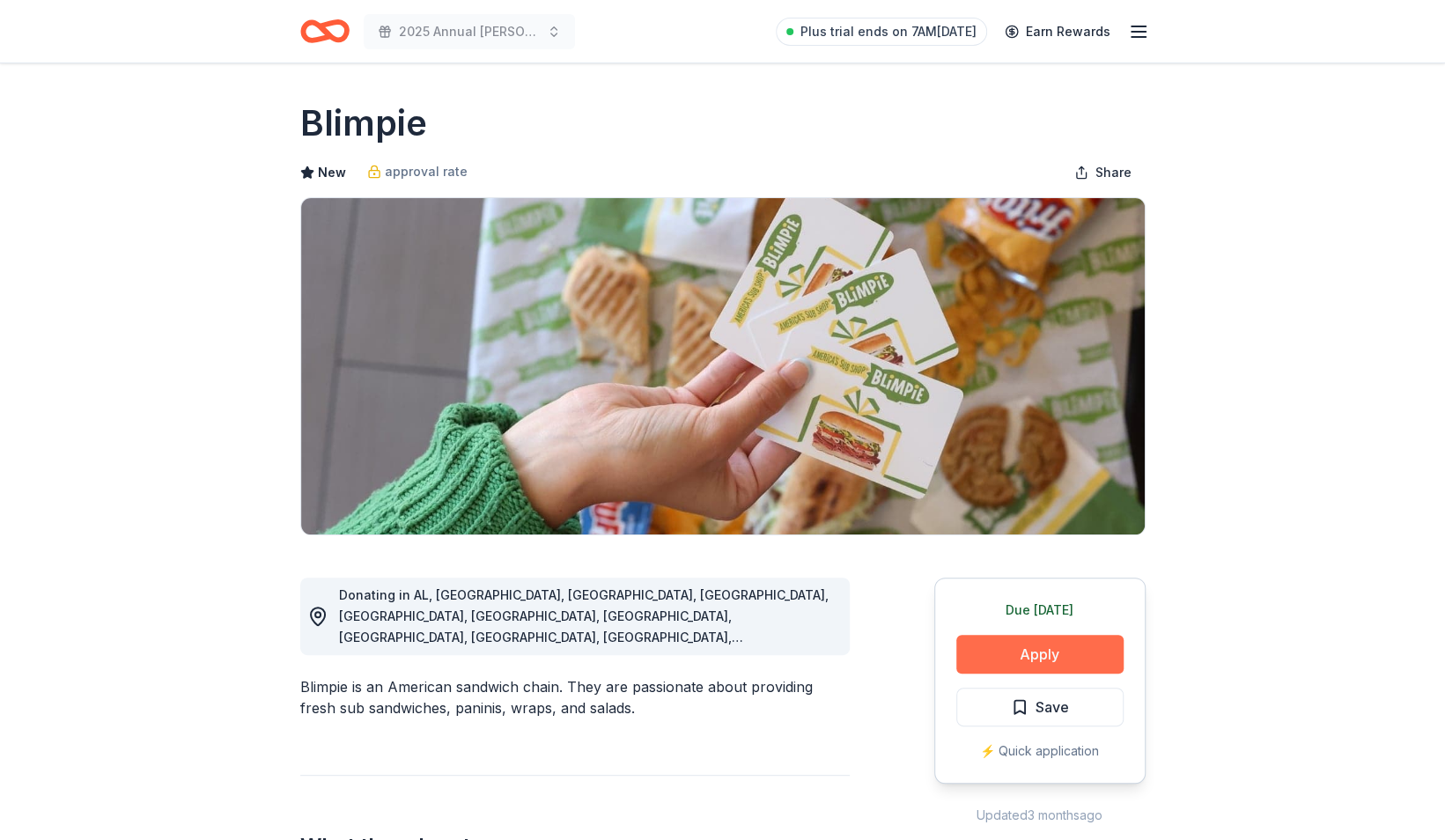
click at [1010, 656] on button "Apply" at bounding box center [1040, 654] width 167 height 39
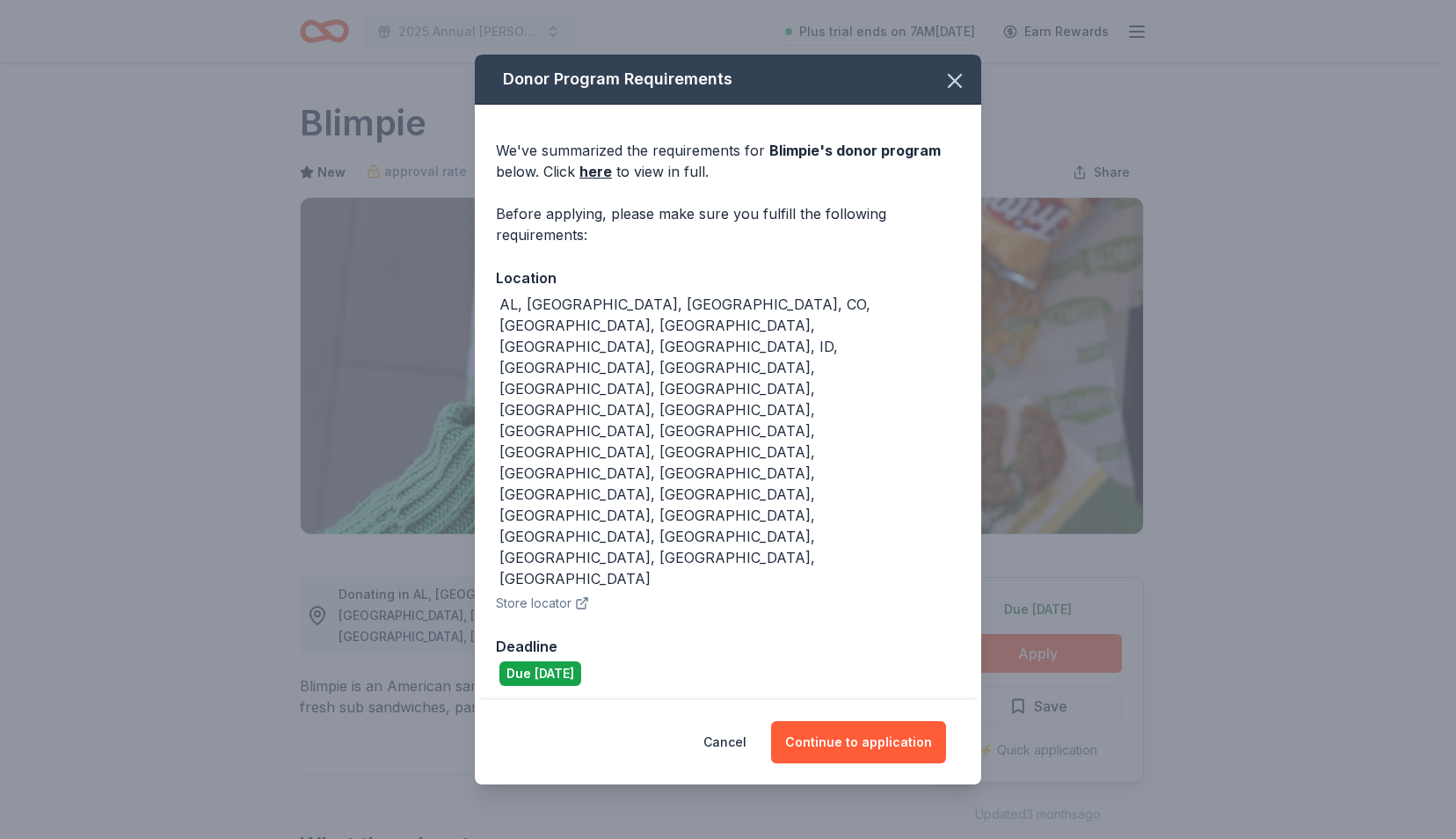
click at [876, 700] on div "Cancel Continue to application" at bounding box center [728, 742] width 506 height 85
click at [868, 721] on button "Continue to application" at bounding box center [859, 742] width 175 height 42
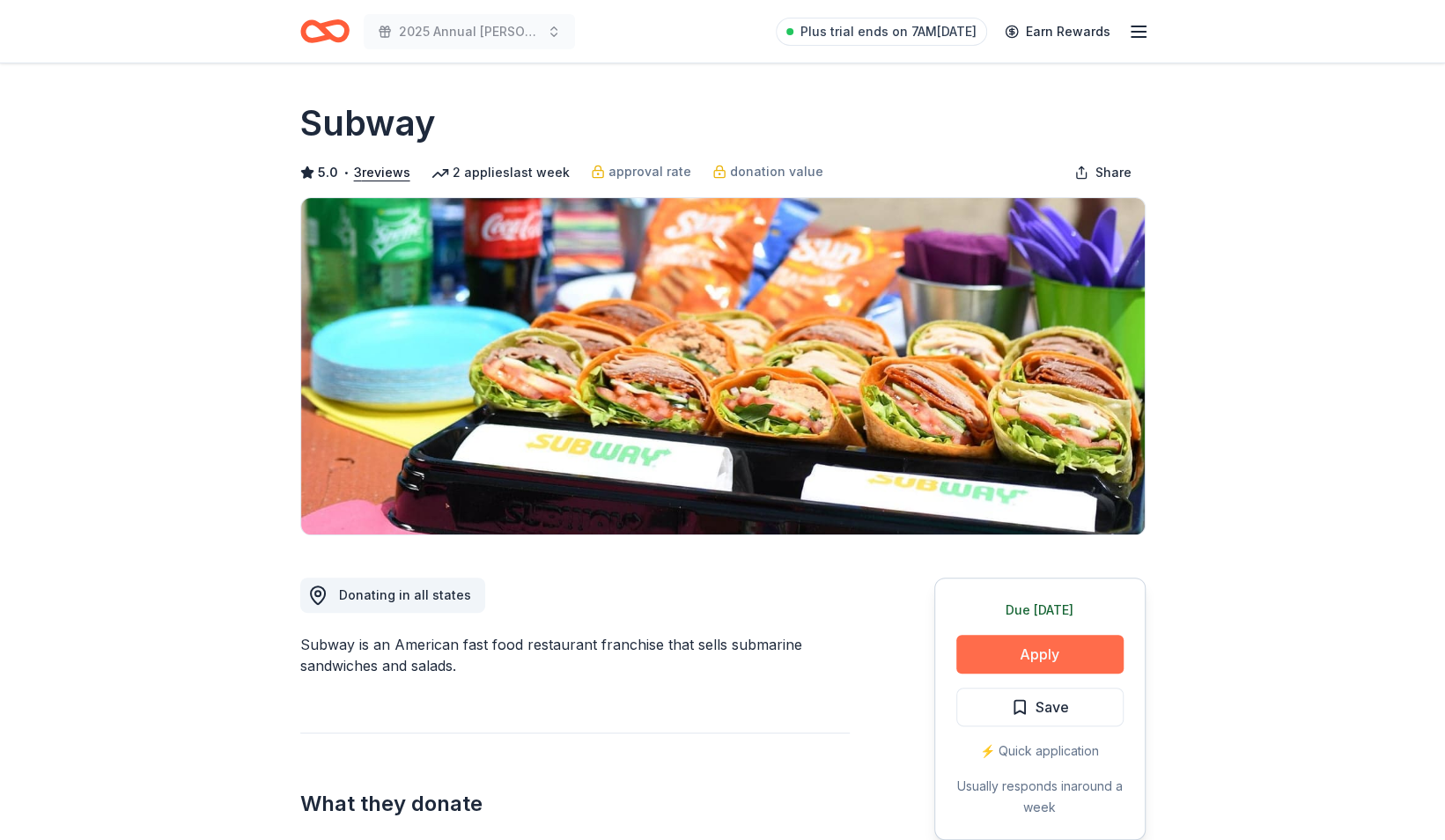
click at [987, 656] on button "Apply" at bounding box center [1040, 654] width 167 height 39
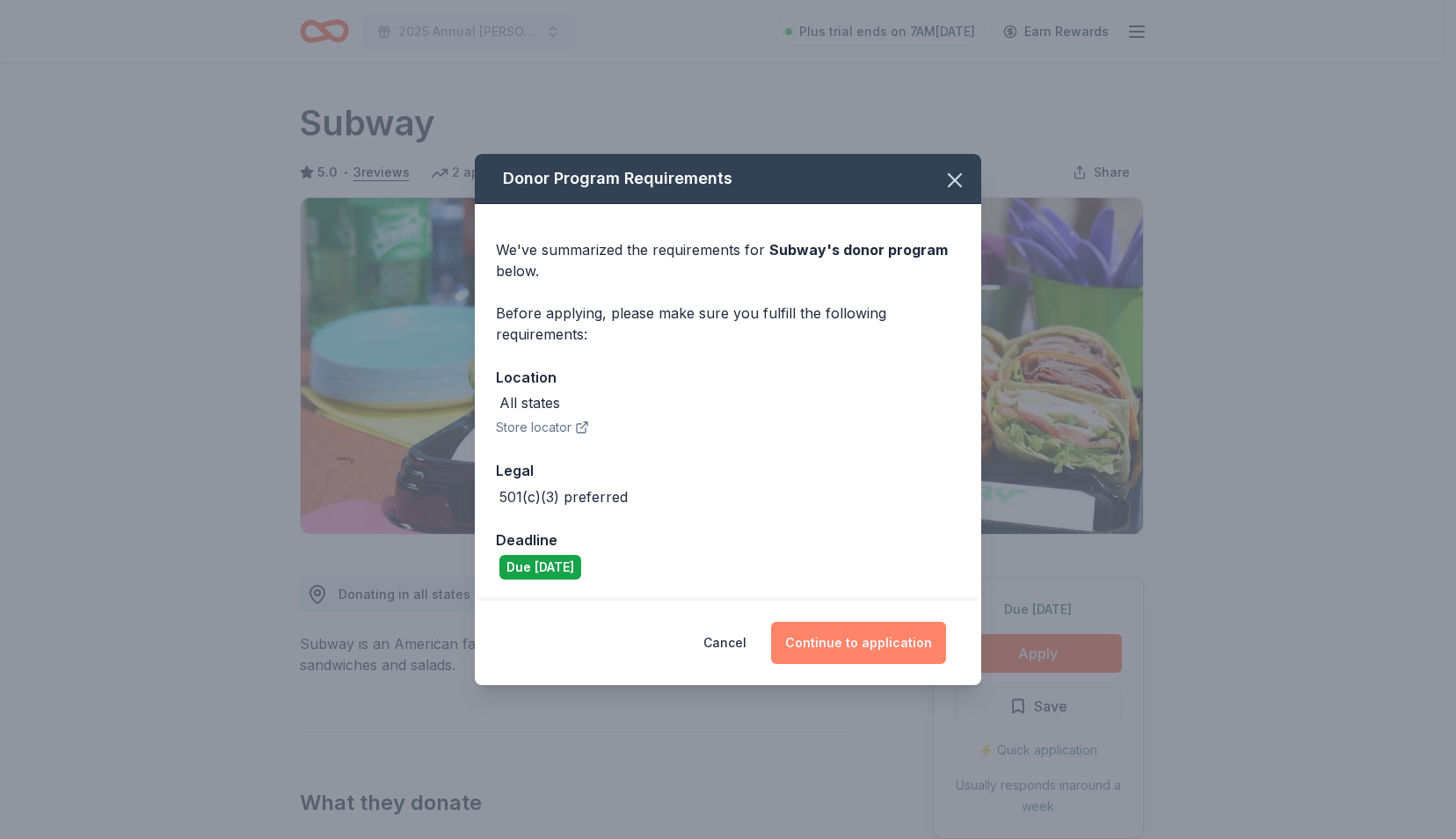
click at [795, 644] on button "Continue to application" at bounding box center [859, 642] width 175 height 42
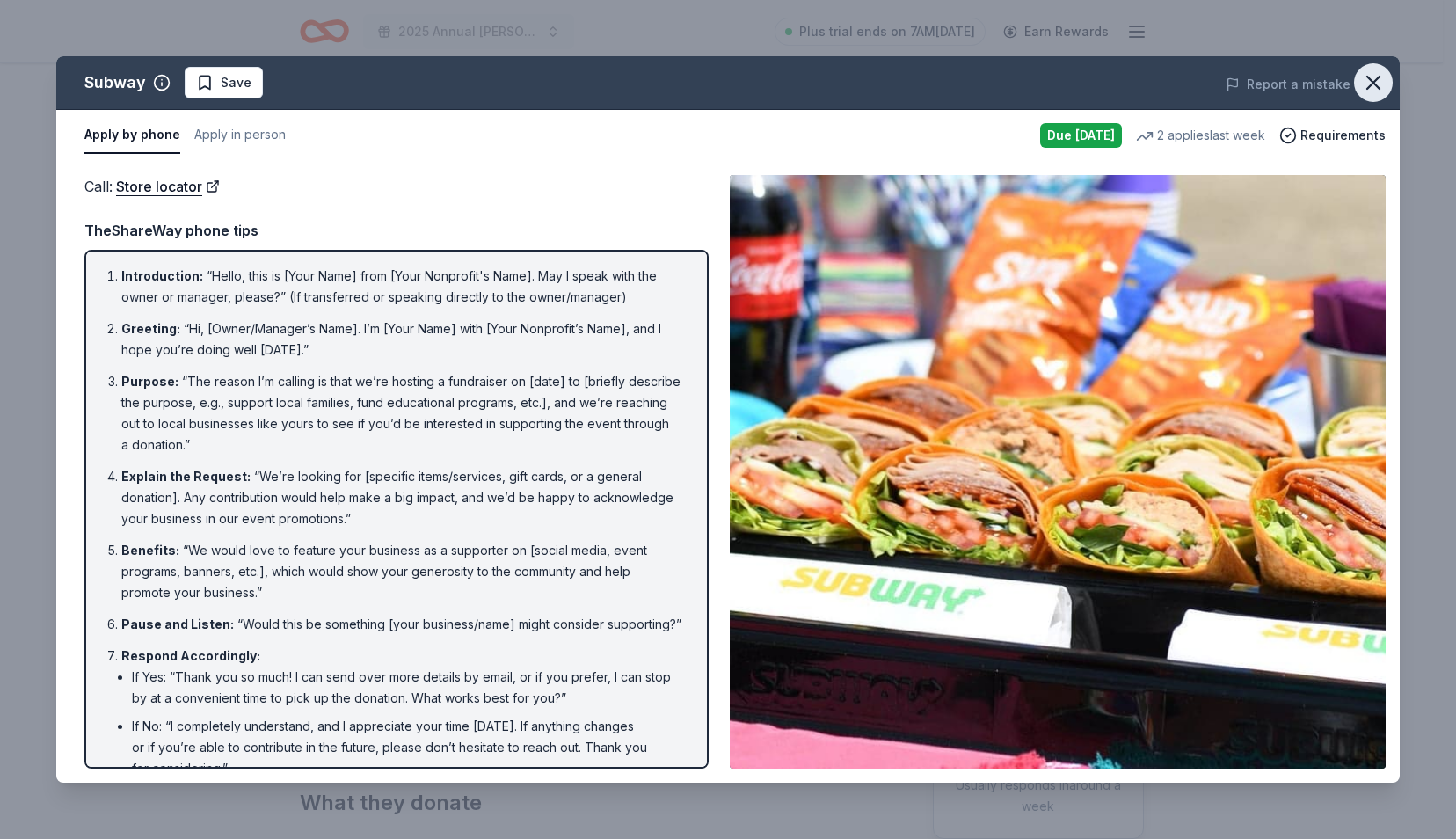
click at [1387, 77] on button "button" at bounding box center [1372, 83] width 39 height 39
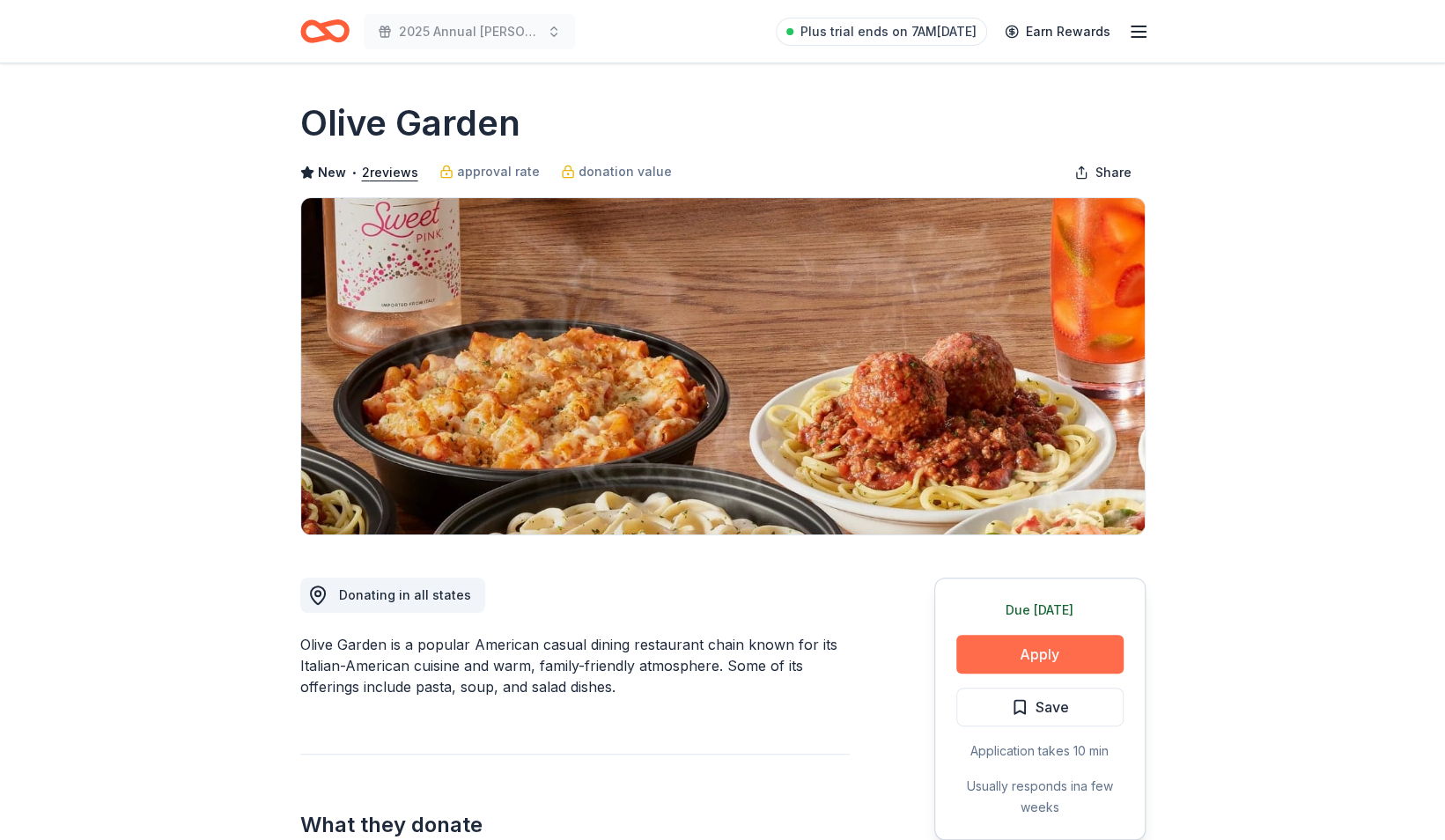
click at [1025, 655] on button "Apply" at bounding box center [1040, 654] width 167 height 39
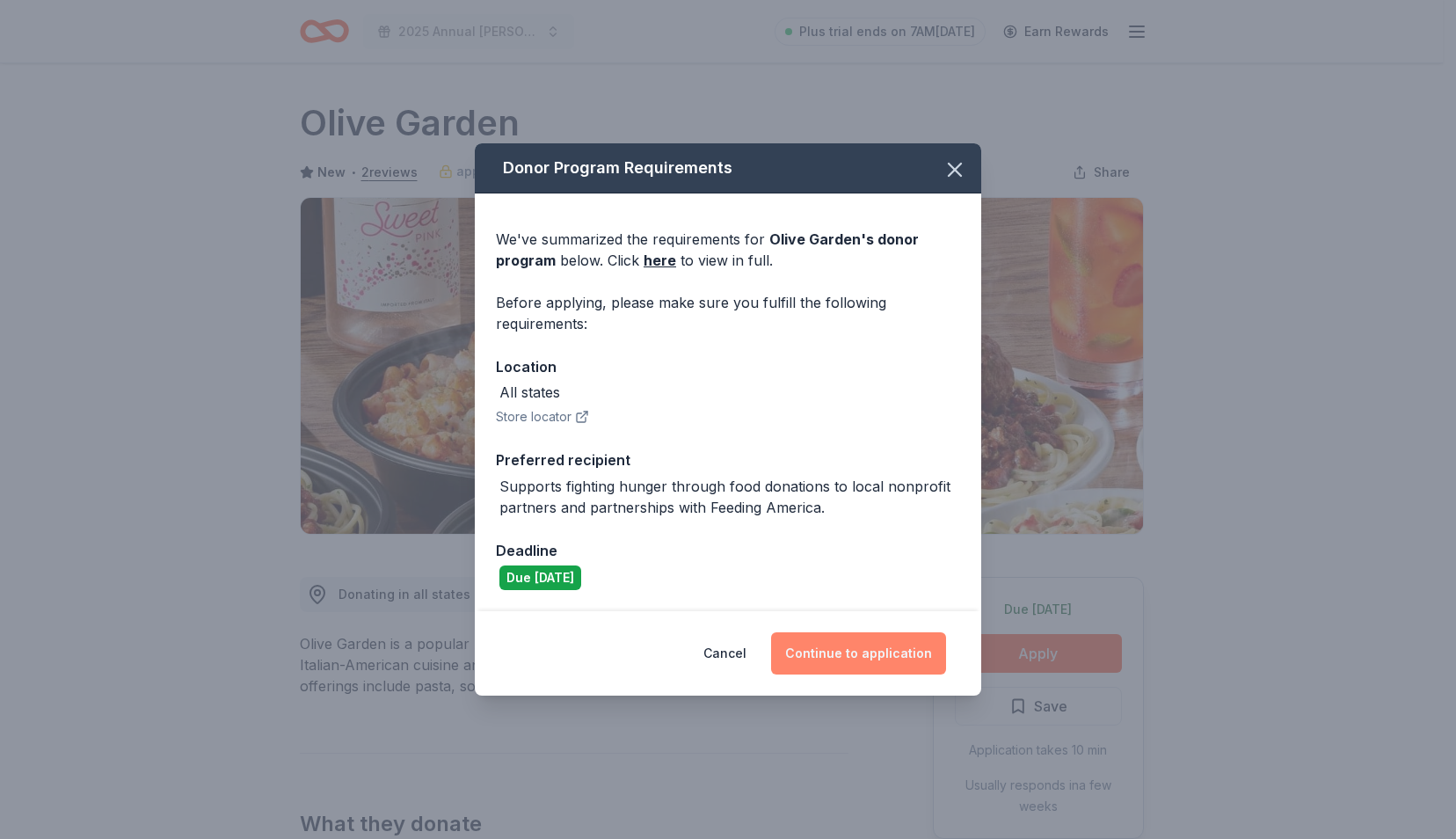
click at [898, 646] on button "Continue to application" at bounding box center [859, 653] width 175 height 42
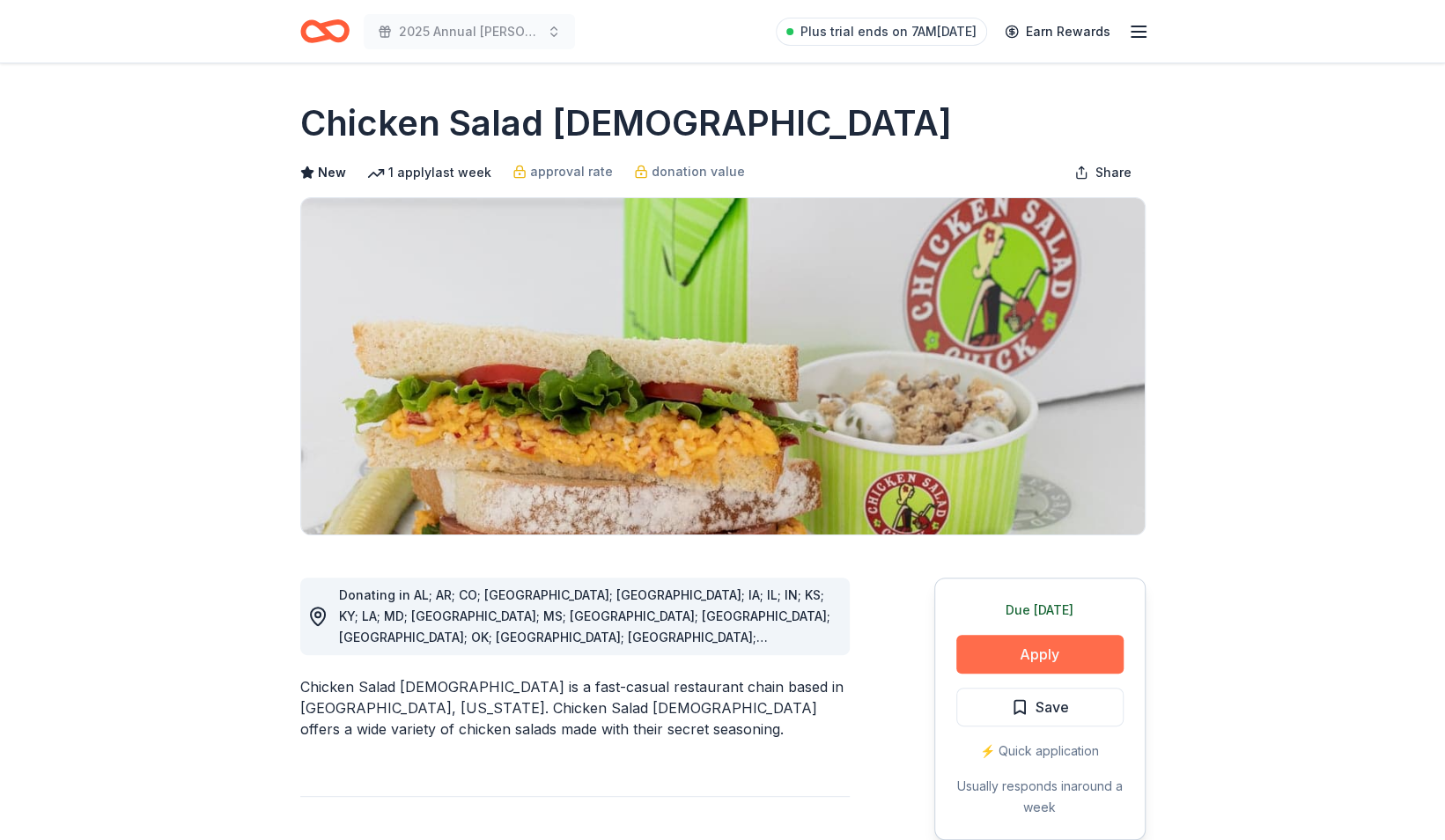
click at [1034, 650] on button "Apply" at bounding box center [1040, 654] width 167 height 39
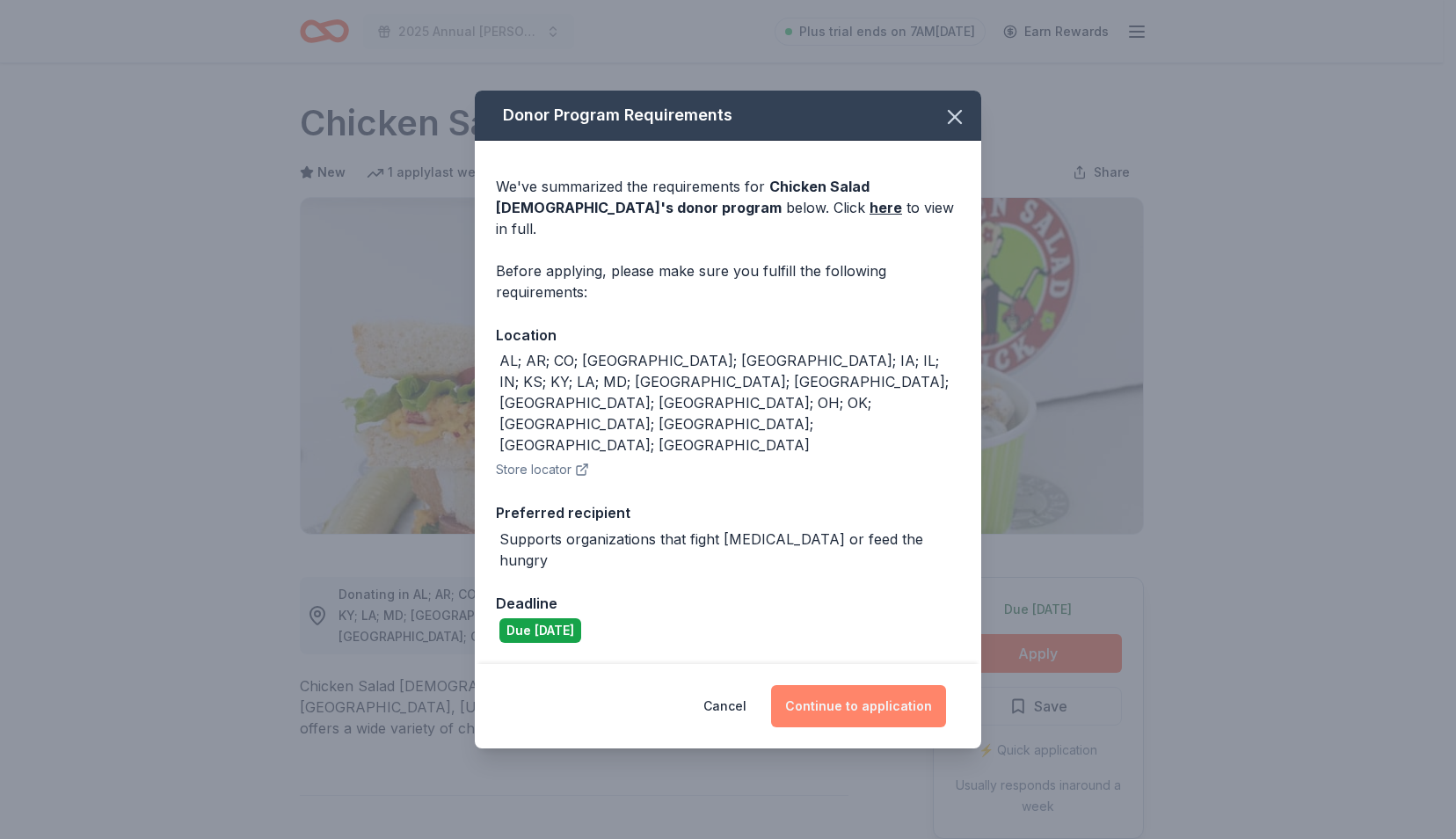
click at [907, 685] on button "Continue to application" at bounding box center [859, 706] width 175 height 42
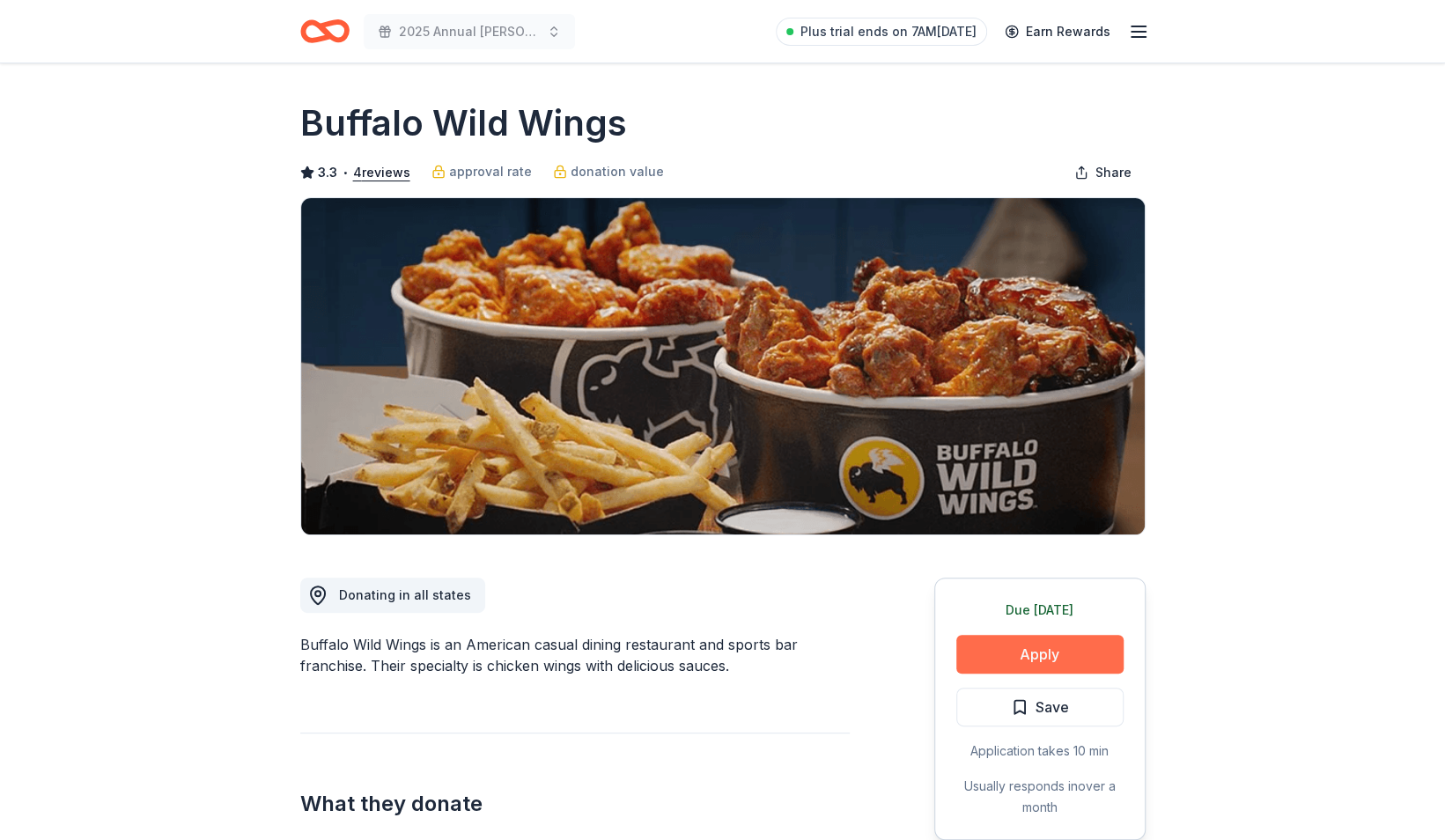
click at [1000, 645] on button "Apply" at bounding box center [1040, 654] width 167 height 39
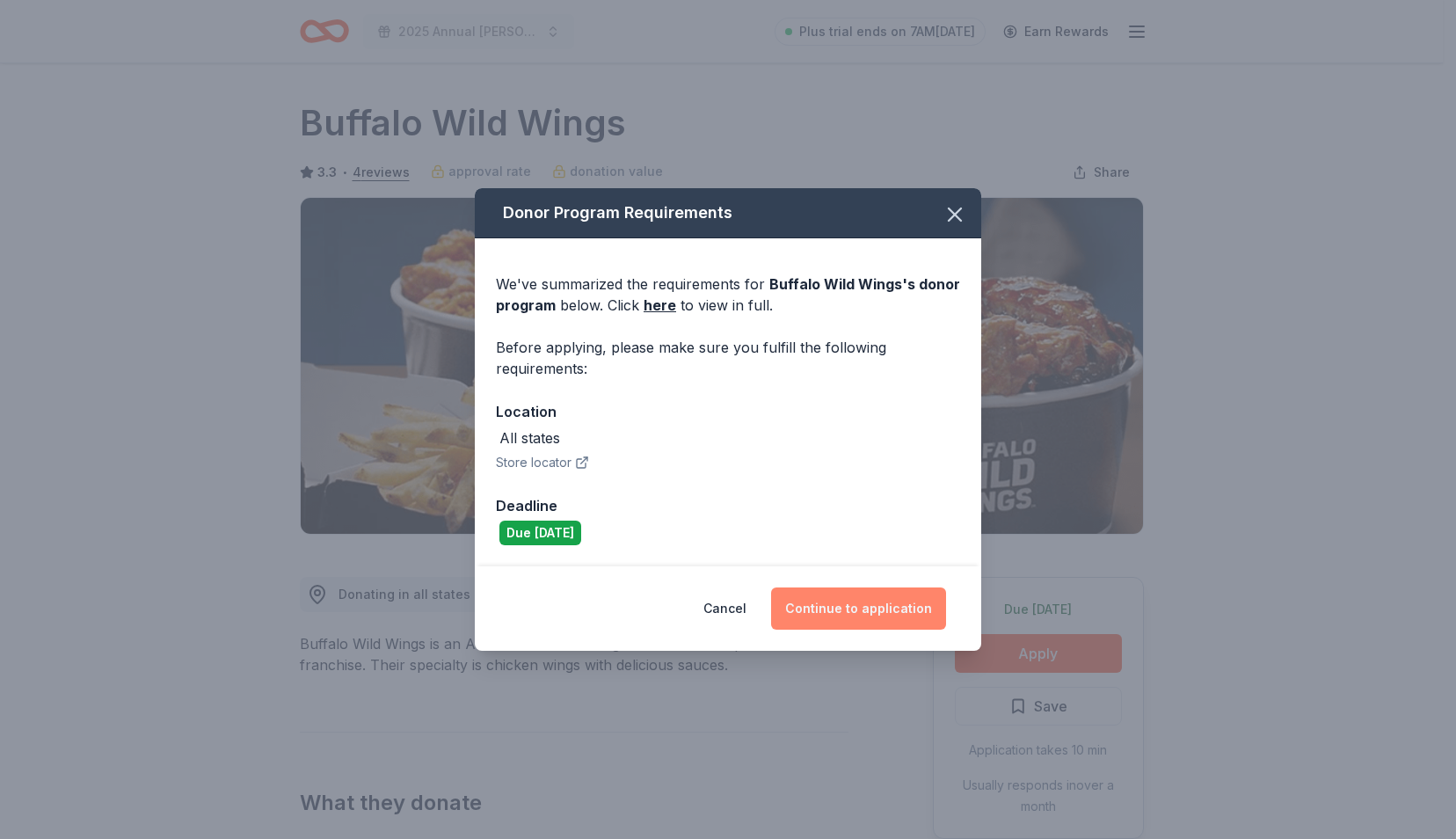
click at [875, 608] on button "Continue to application" at bounding box center [859, 608] width 175 height 42
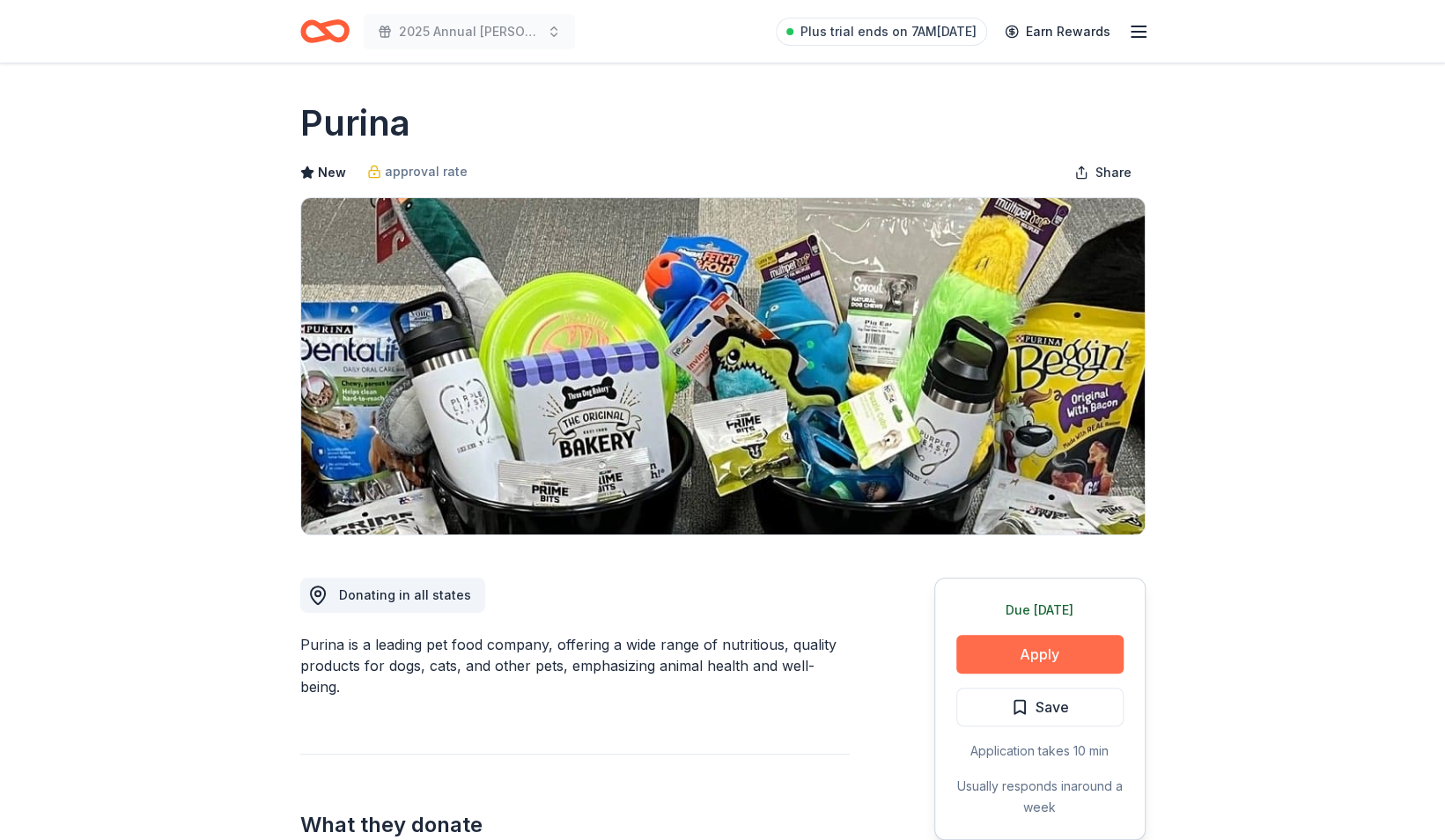
click at [1003, 652] on button "Apply" at bounding box center [1040, 654] width 167 height 39
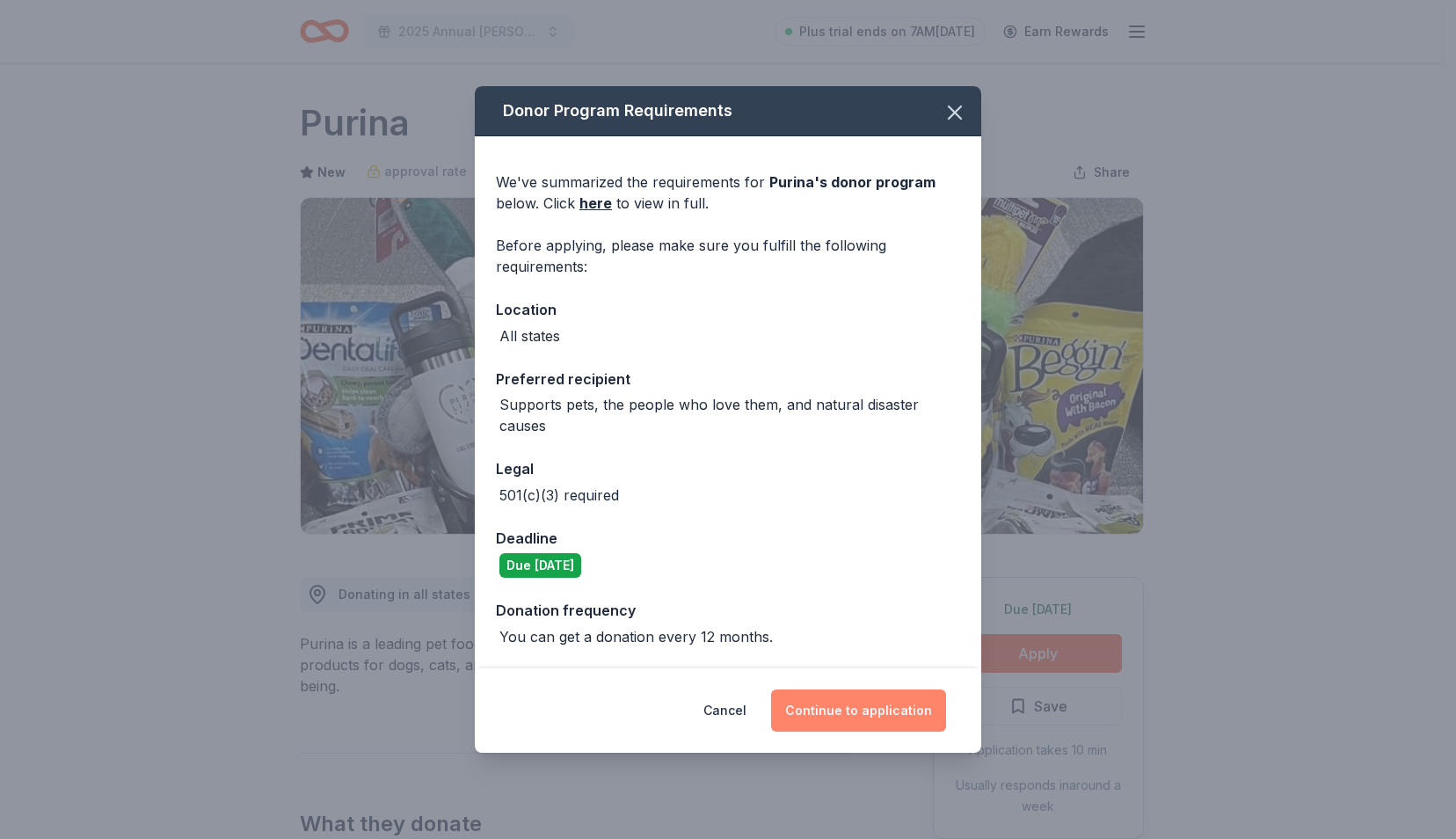
click at [809, 702] on button "Continue to application" at bounding box center [859, 711] width 175 height 42
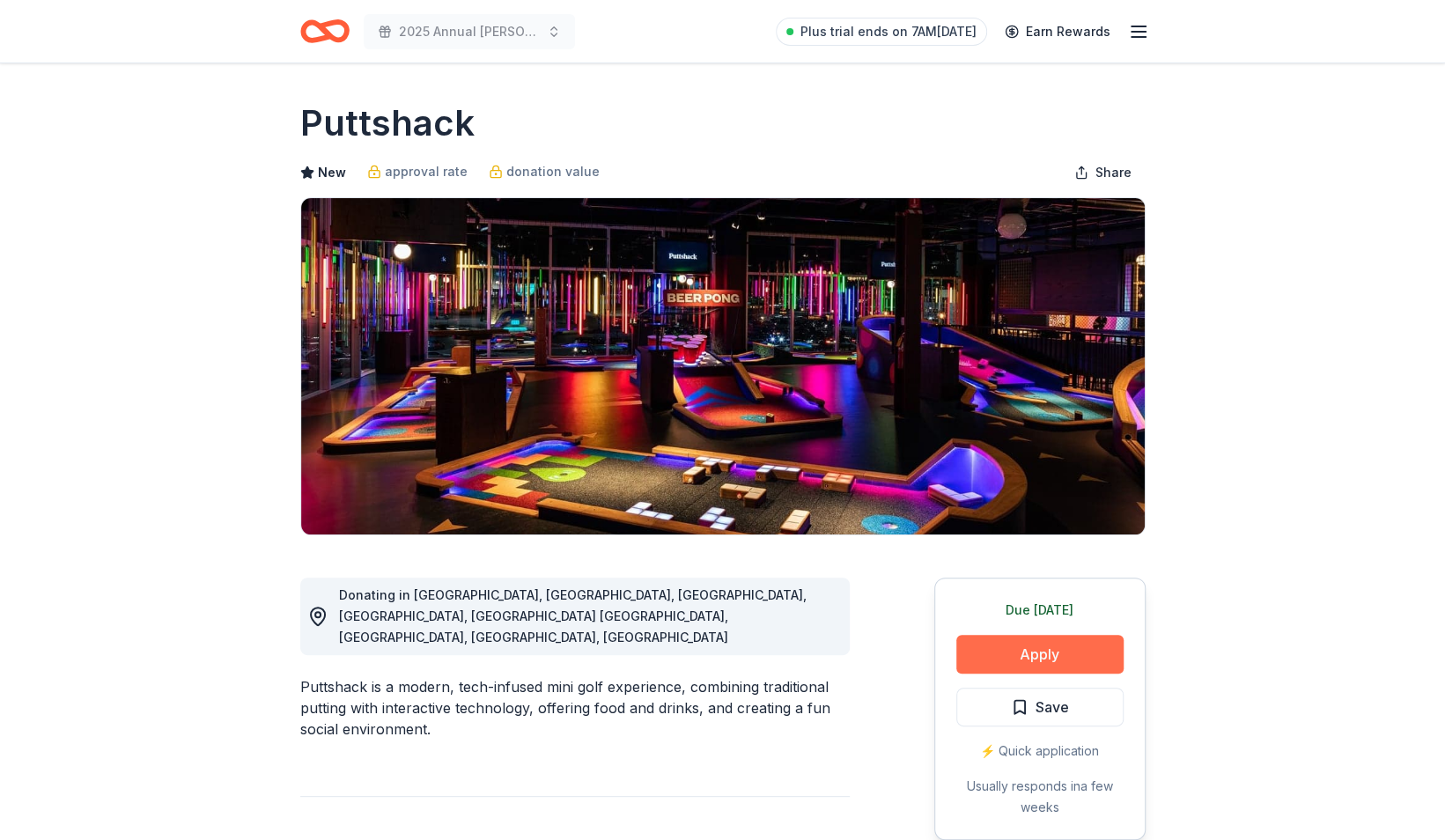
click at [1000, 655] on button "Apply" at bounding box center [1040, 654] width 167 height 39
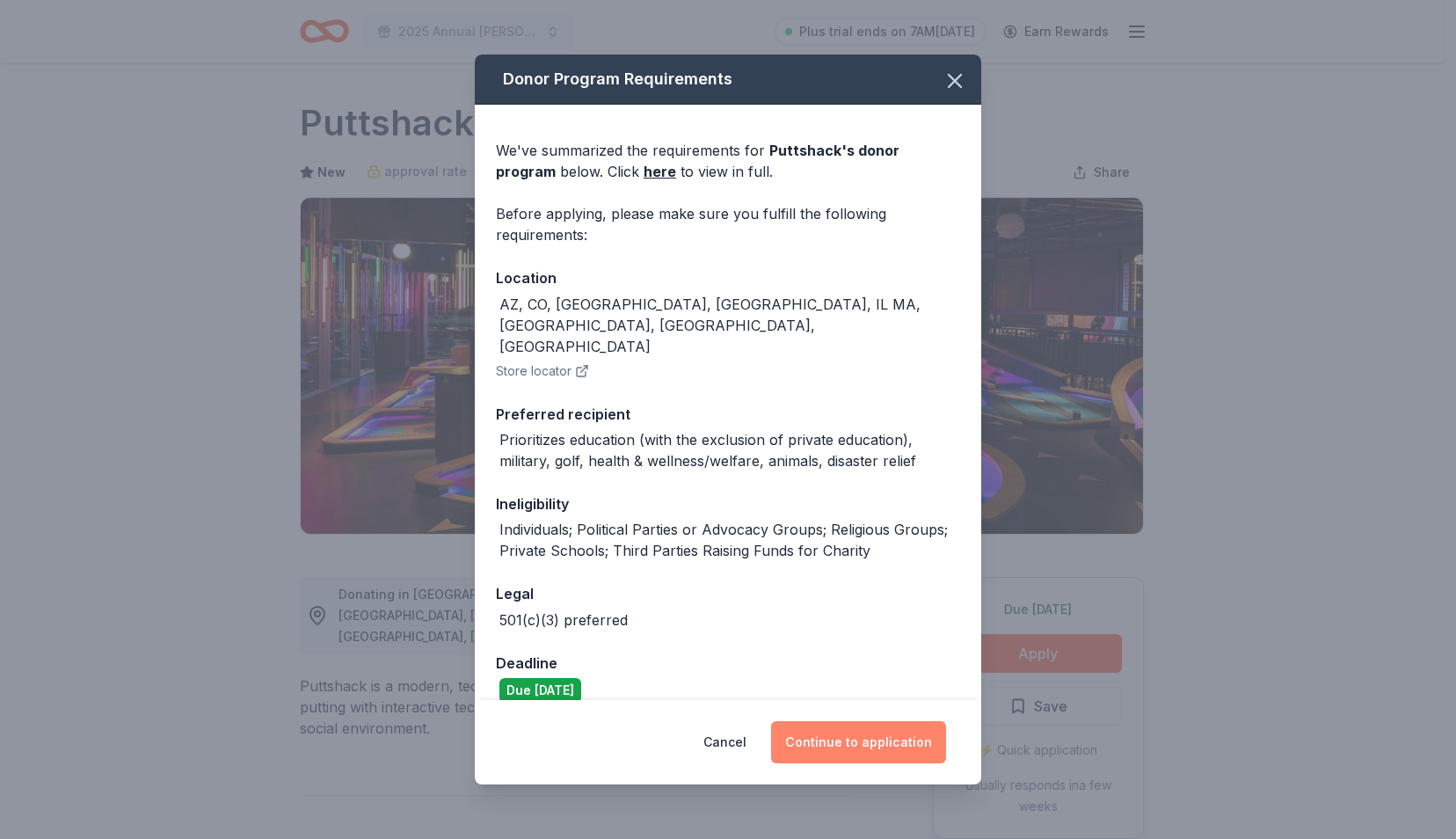
click at [888, 726] on button "Continue to application" at bounding box center [859, 742] width 175 height 42
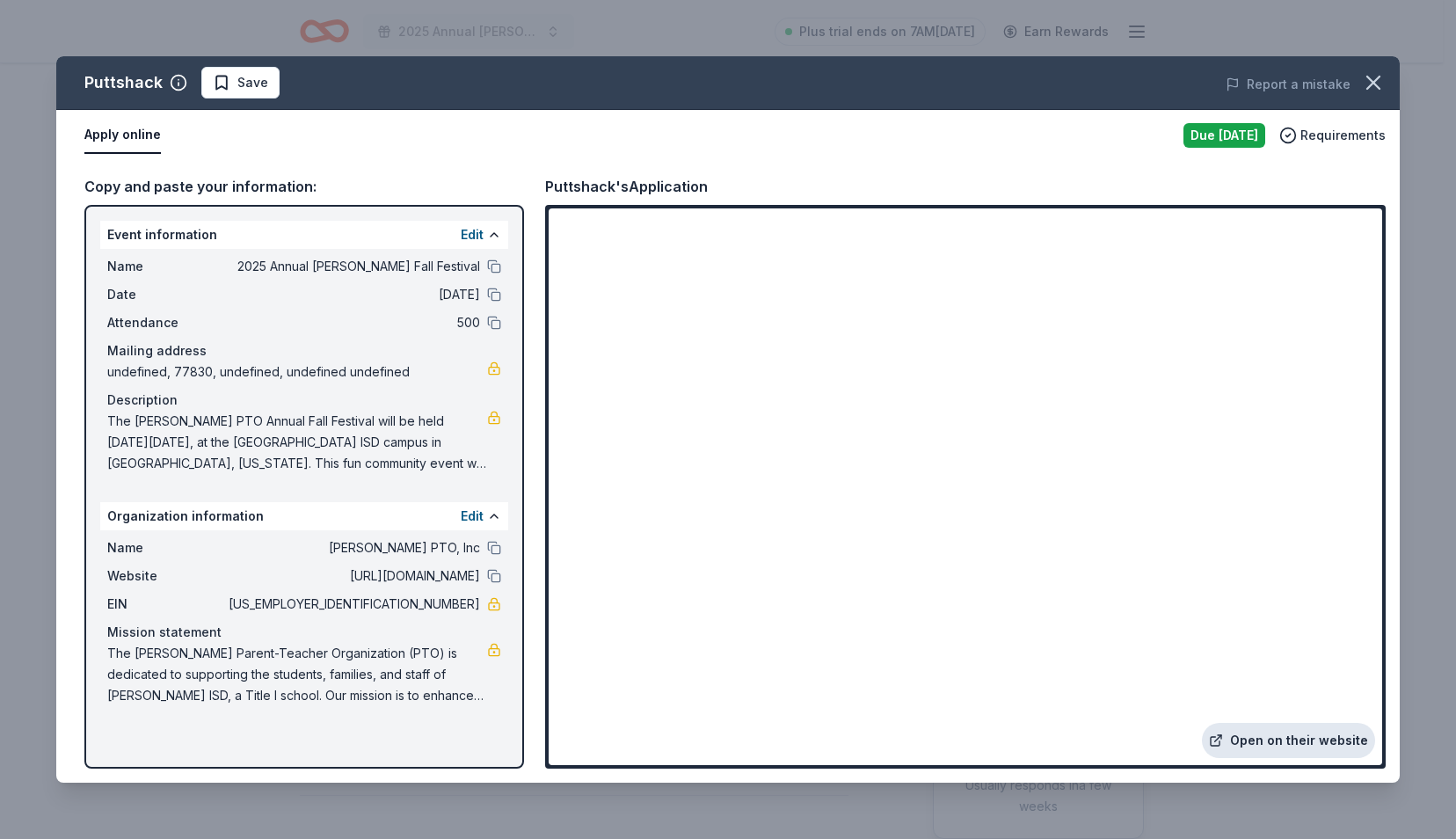
click at [1254, 734] on link "Open on their website" at bounding box center [1288, 740] width 173 height 35
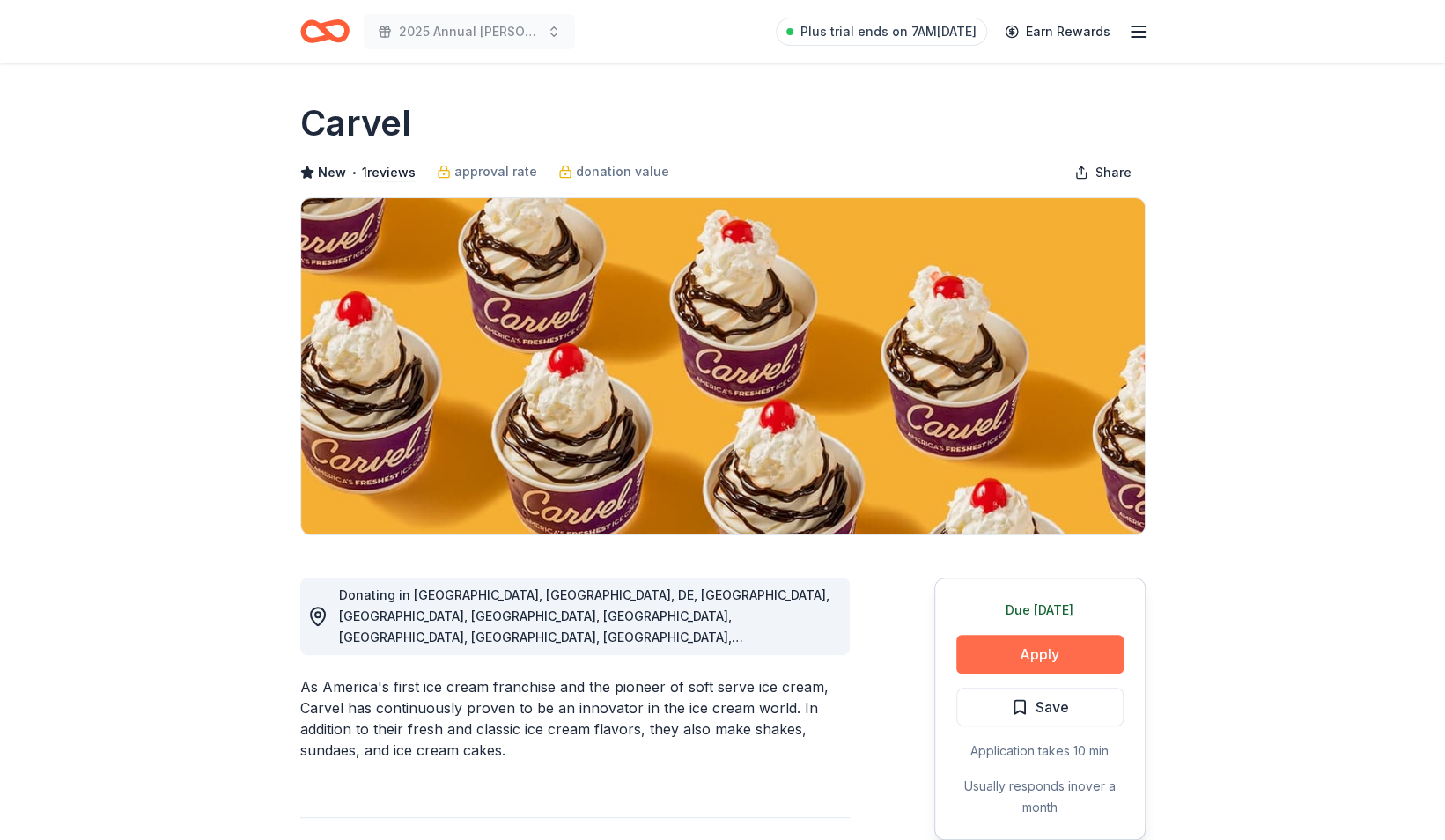
click at [994, 663] on button "Apply" at bounding box center [1040, 654] width 167 height 39
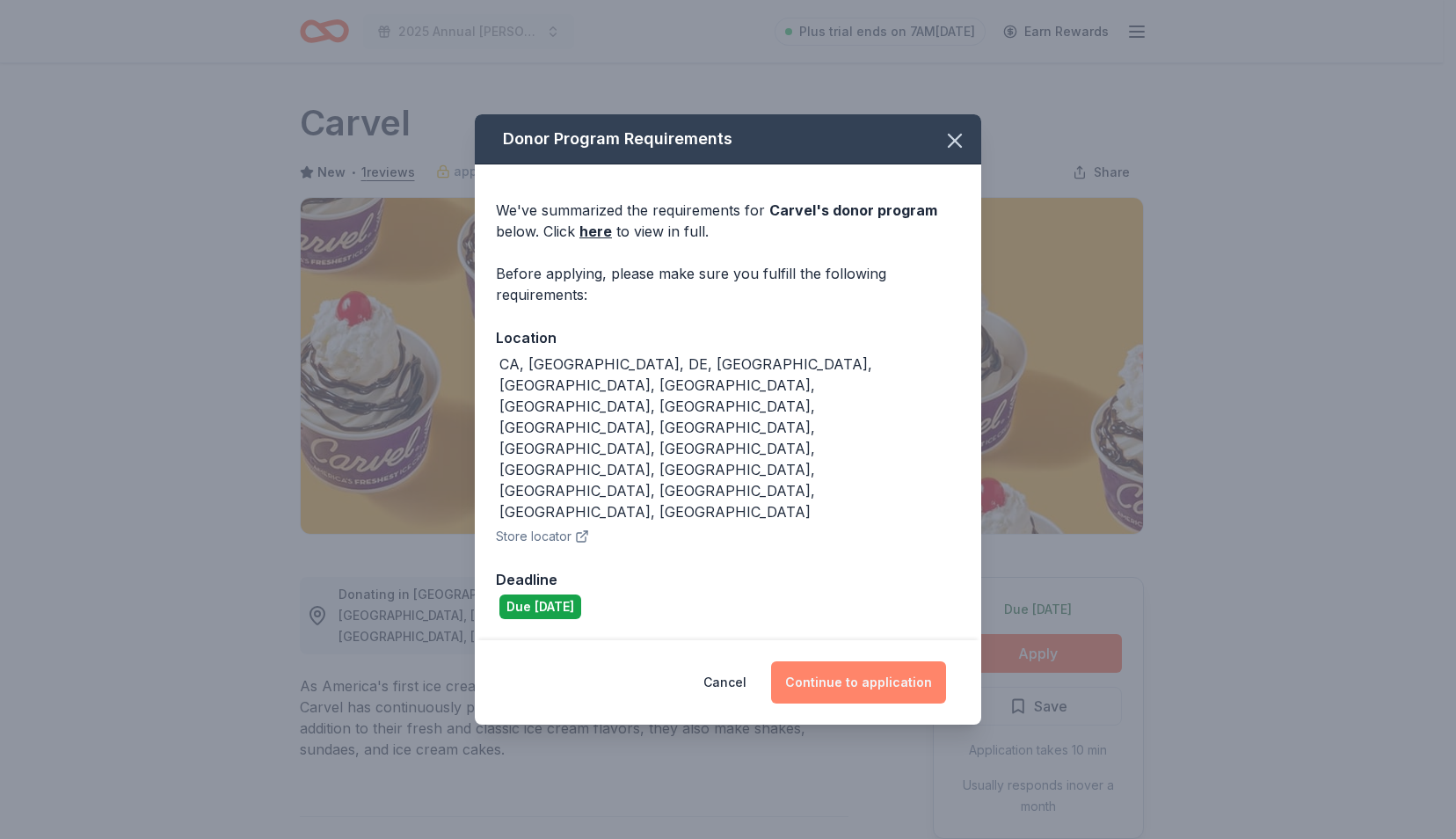
click at [805, 661] on button "Continue to application" at bounding box center [859, 682] width 175 height 42
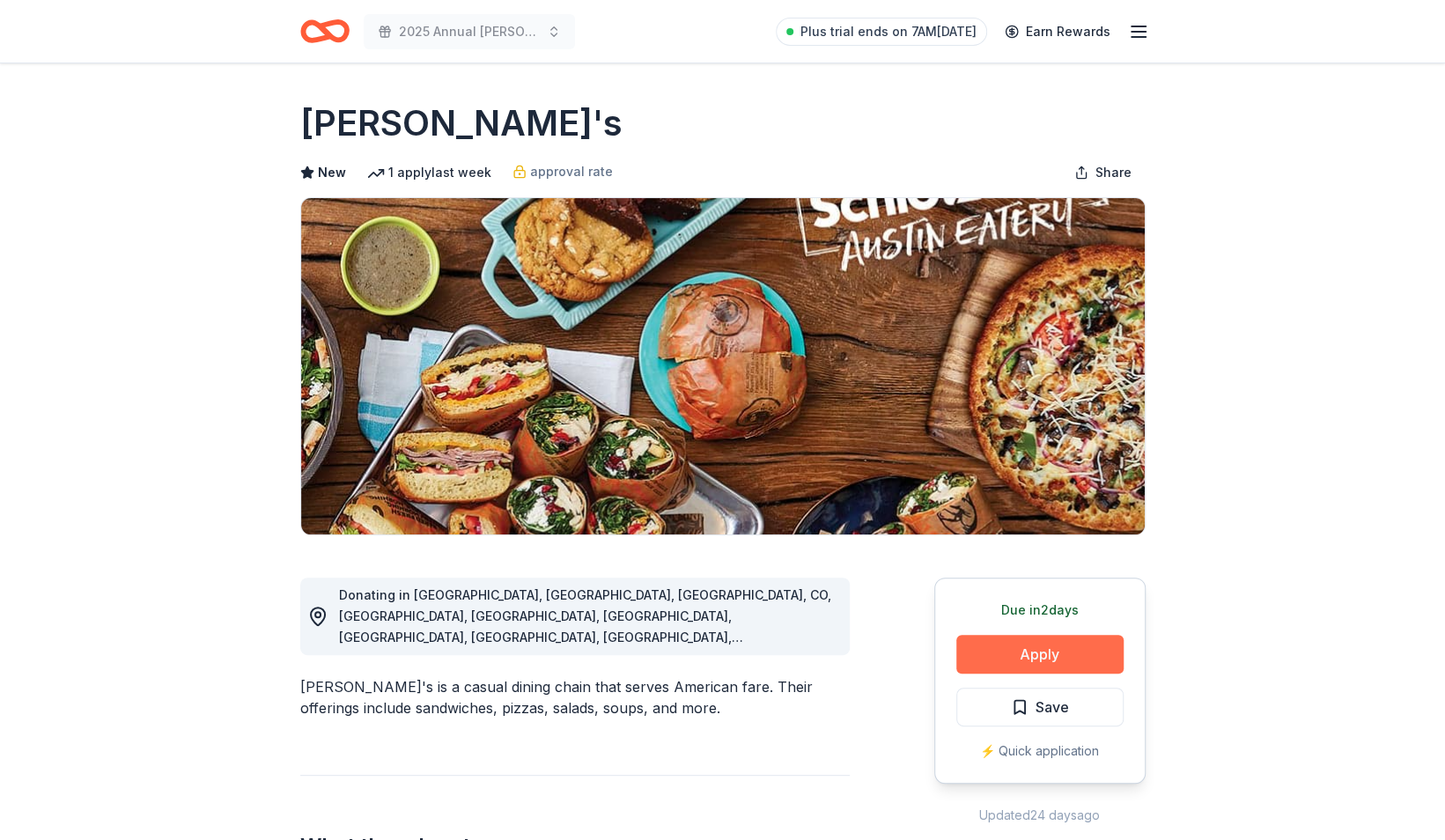
click button "Apply"
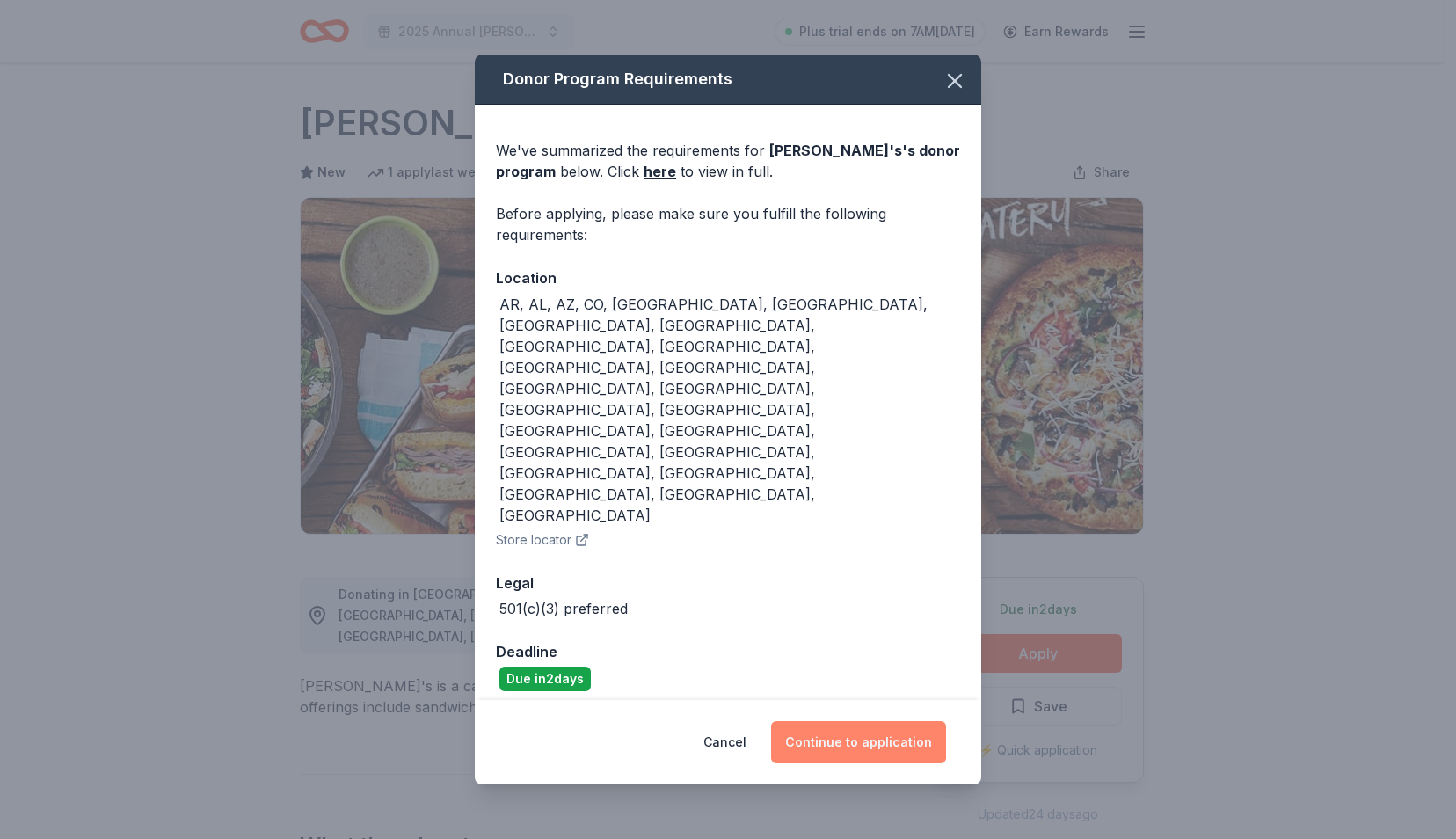
click button "Continue to application"
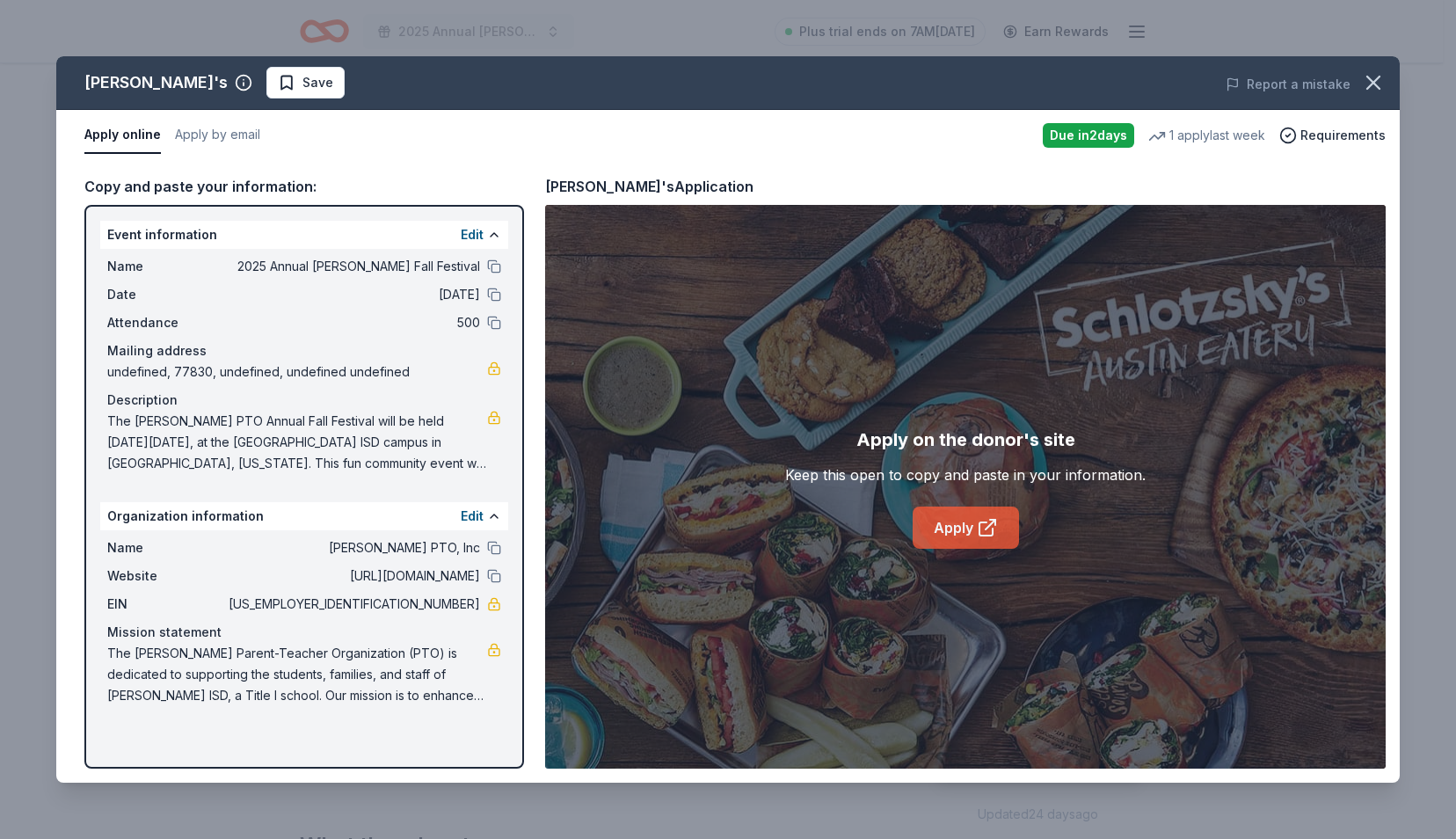
click link "Apply"
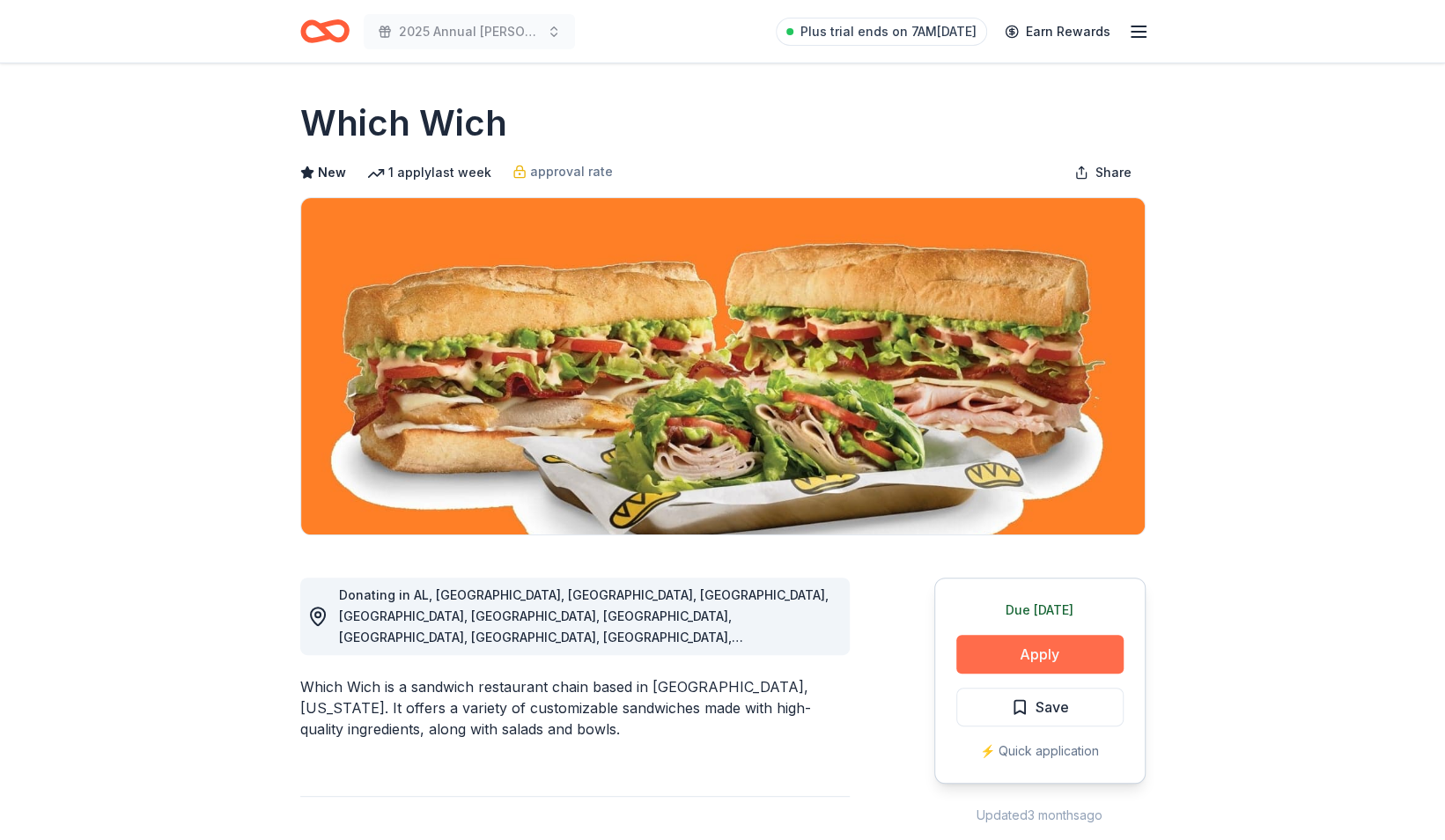
click at [1040, 660] on button "Apply" at bounding box center [1040, 654] width 167 height 39
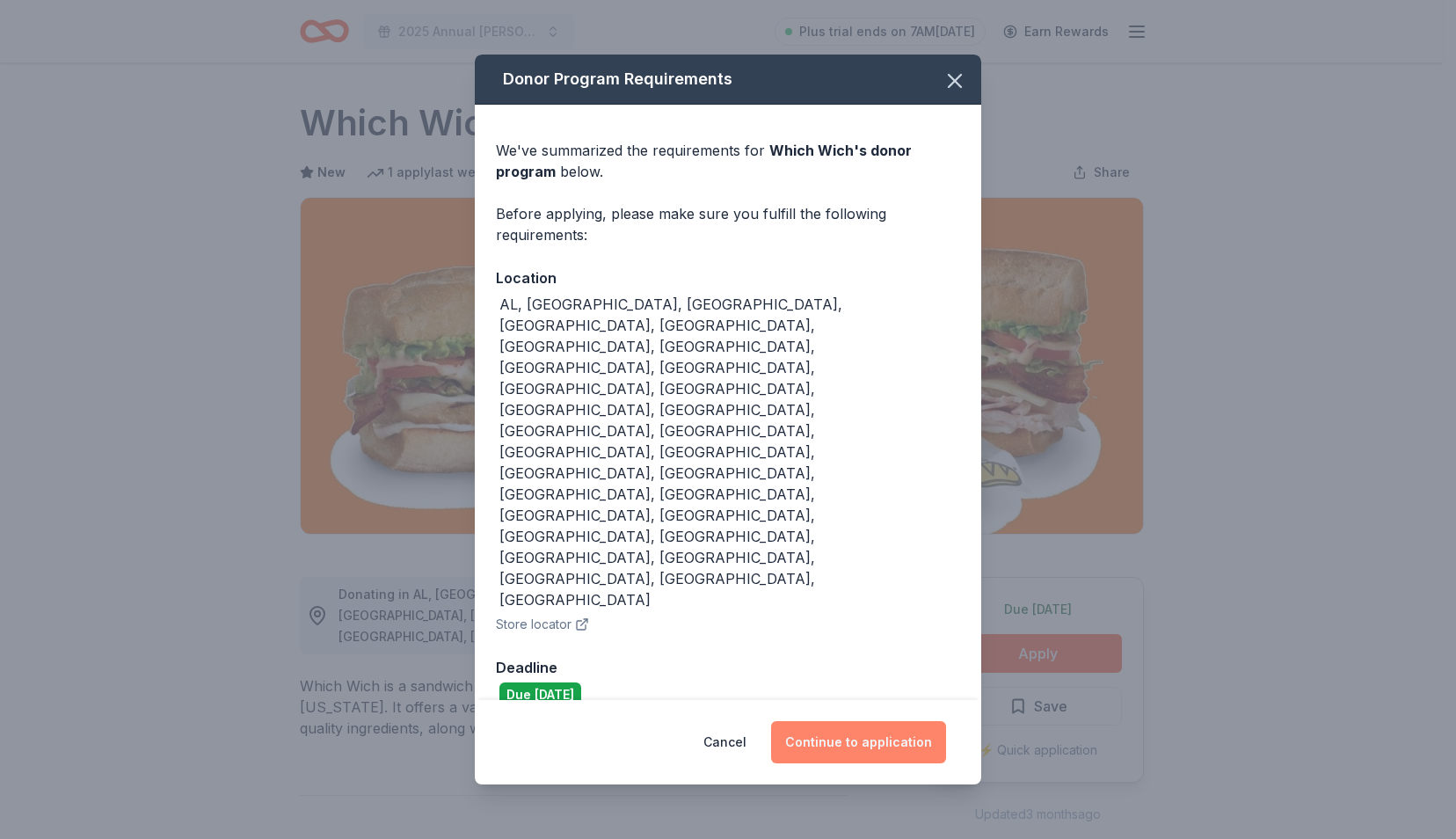
click at [875, 721] on button "Continue to application" at bounding box center [859, 742] width 175 height 42
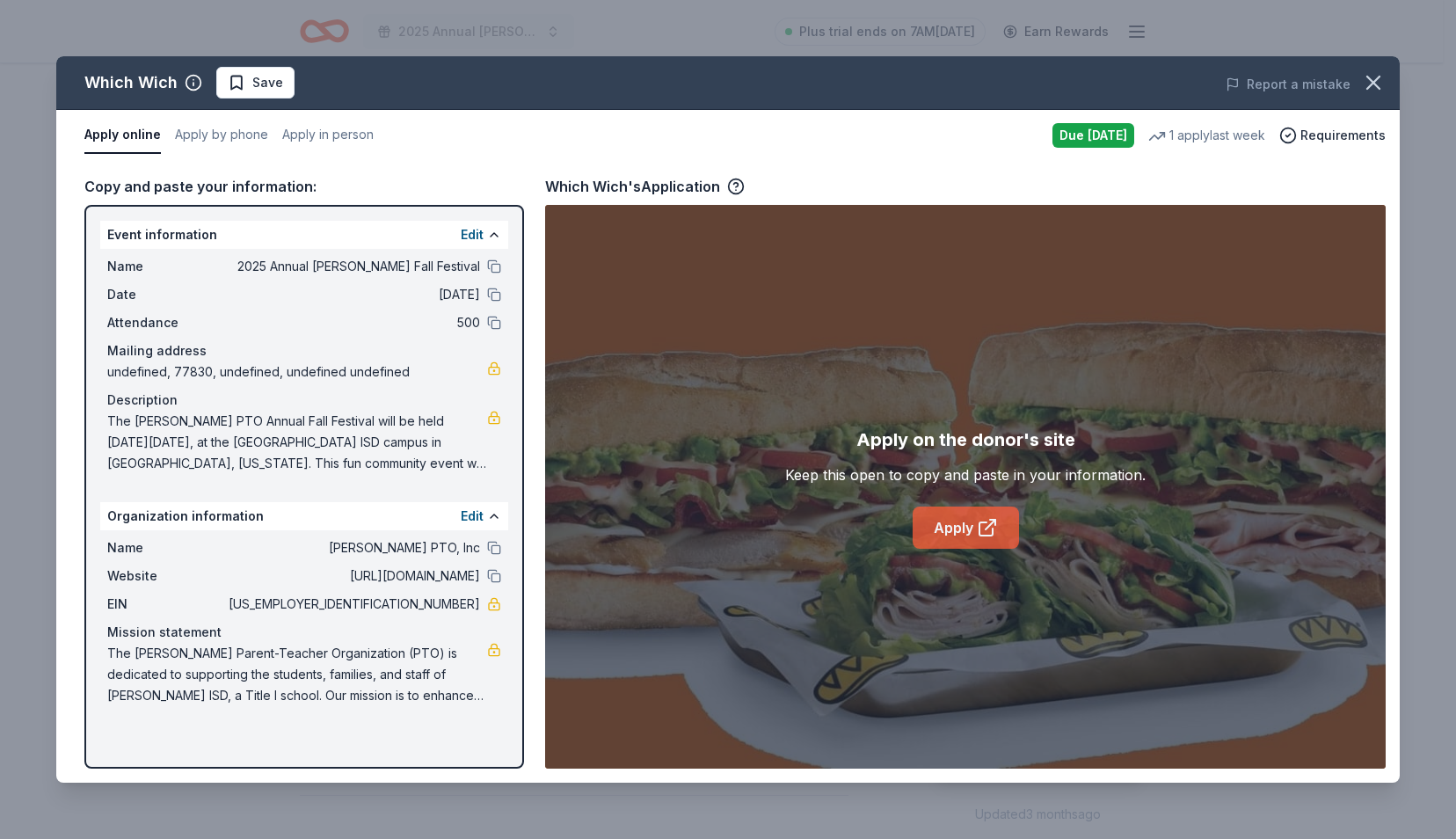
click at [938, 522] on link "Apply" at bounding box center [966, 527] width 106 height 42
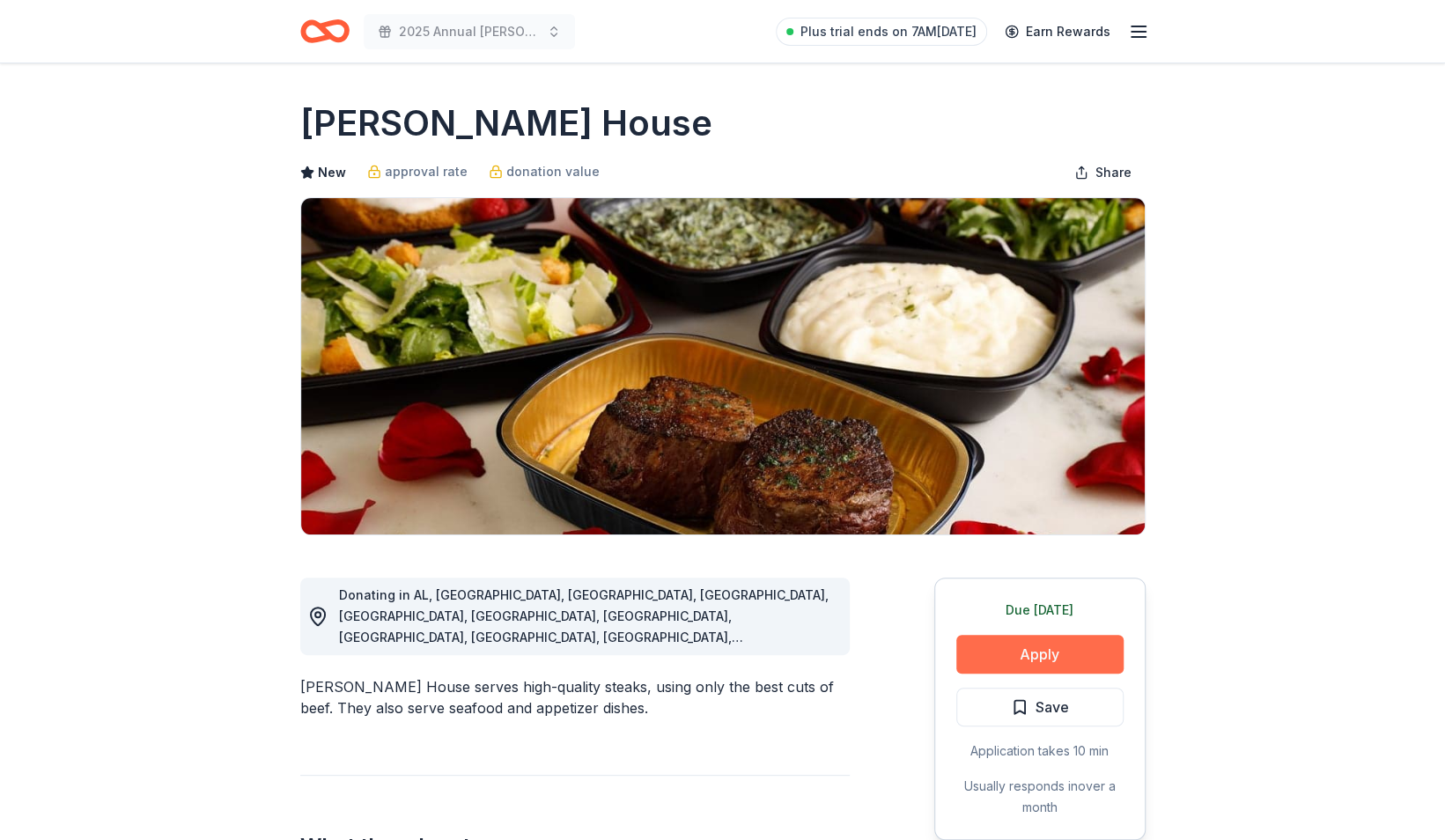
click at [974, 654] on button "Apply" at bounding box center [1040, 654] width 167 height 39
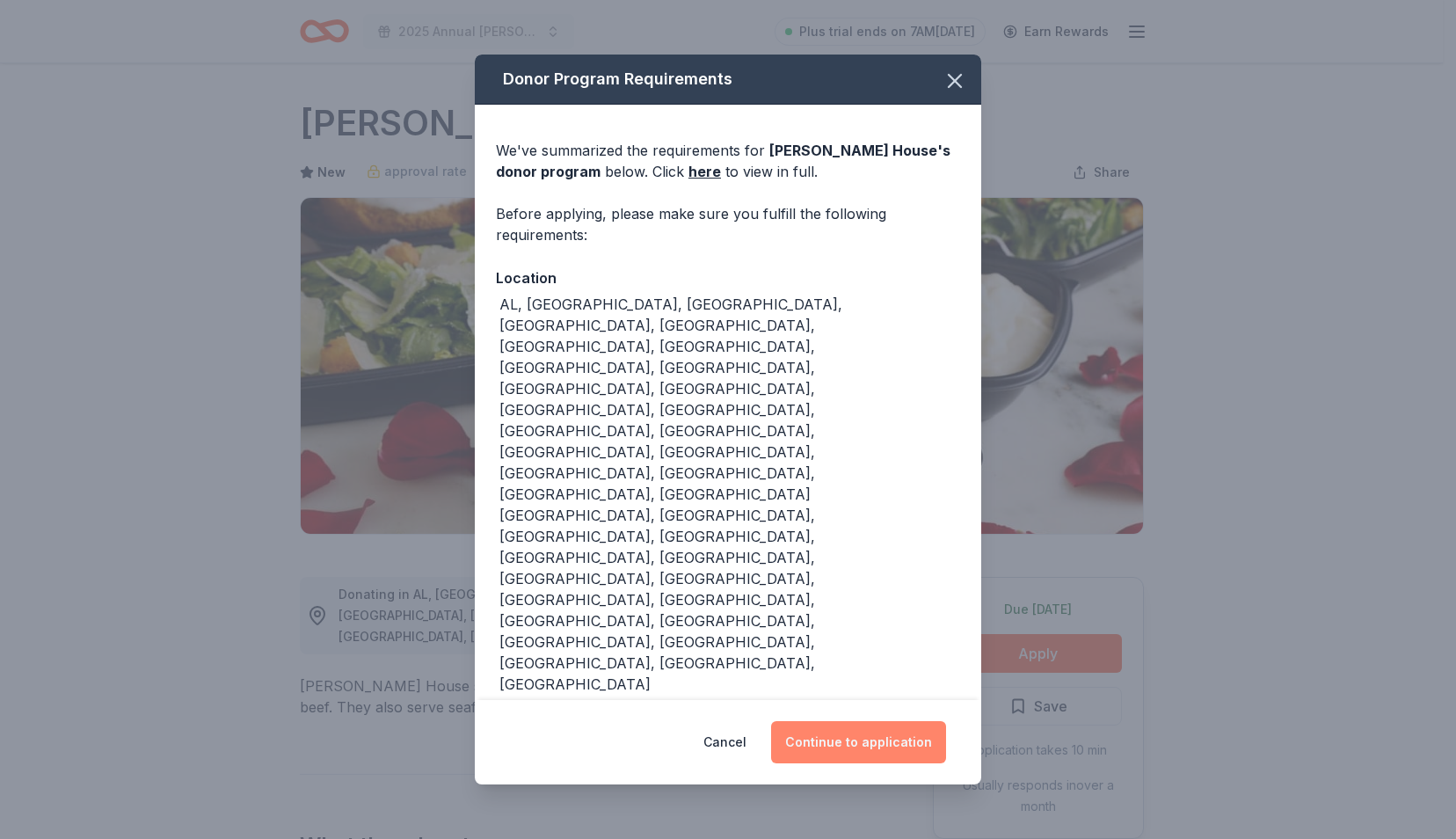
click at [867, 721] on button "Continue to application" at bounding box center [859, 742] width 175 height 42
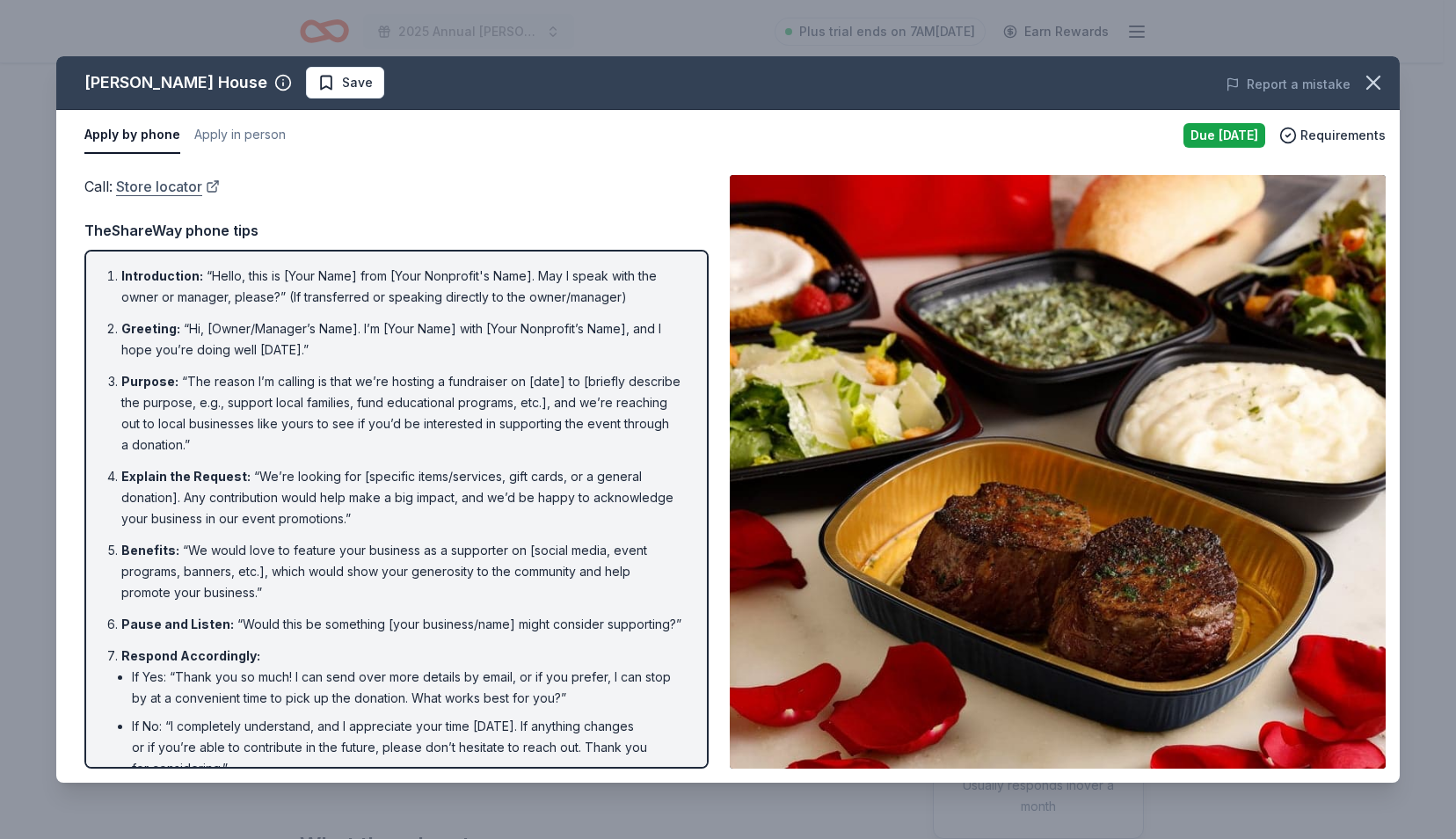
click at [190, 180] on link "Store locator" at bounding box center [167, 186] width 104 height 23
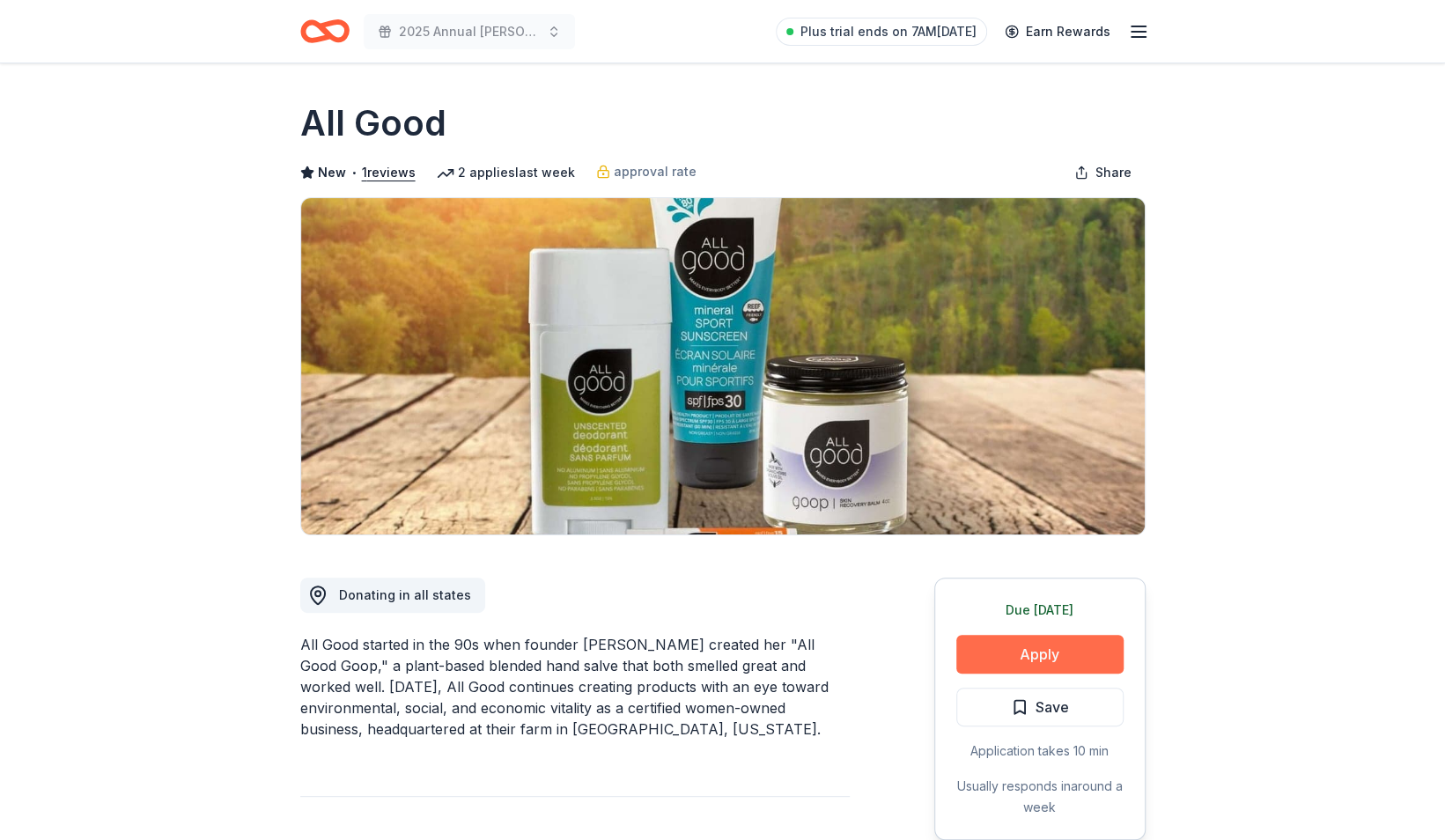
click at [1007, 660] on button "Apply" at bounding box center [1040, 654] width 167 height 39
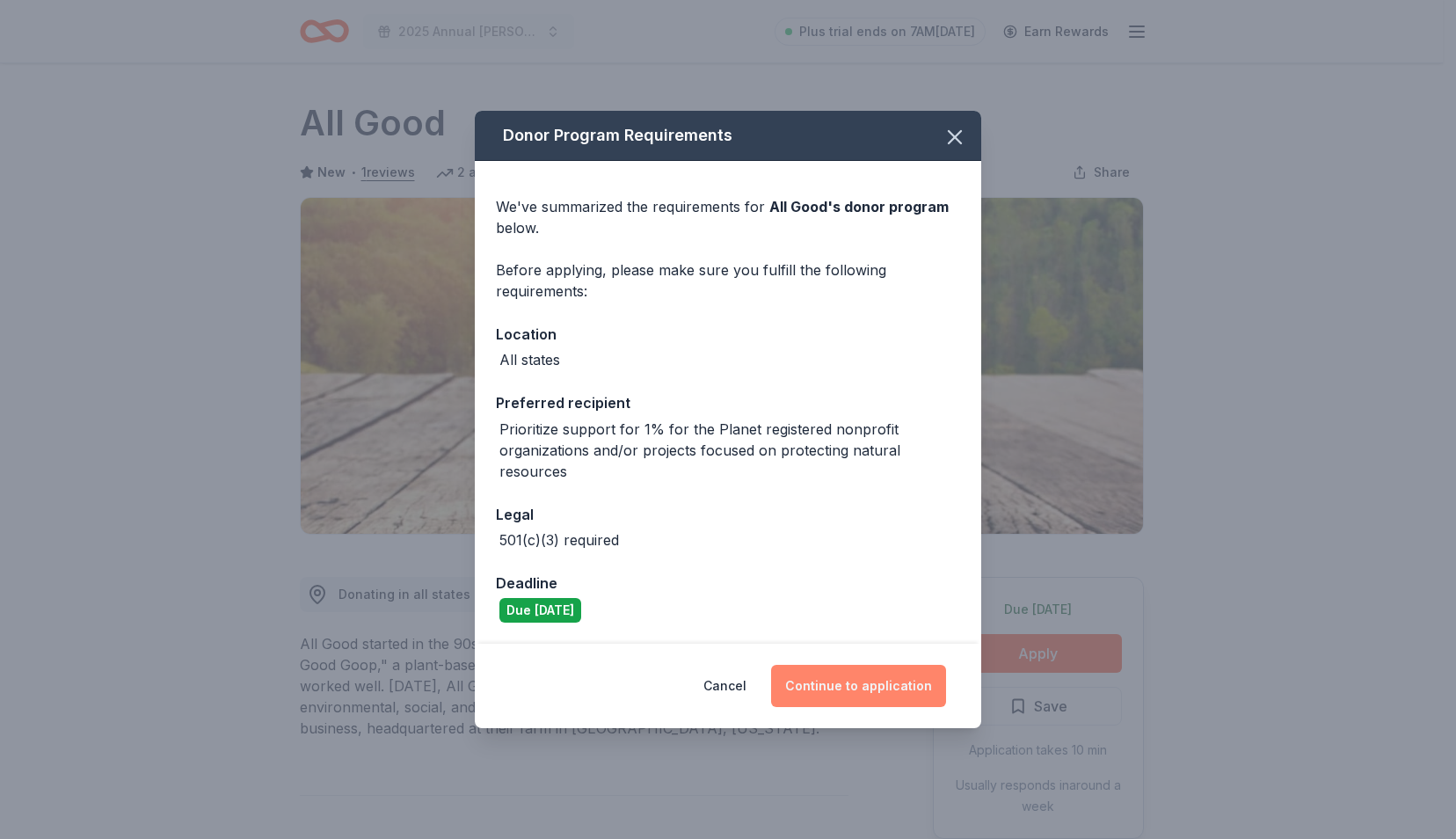
click at [880, 686] on button "Continue to application" at bounding box center [859, 686] width 175 height 42
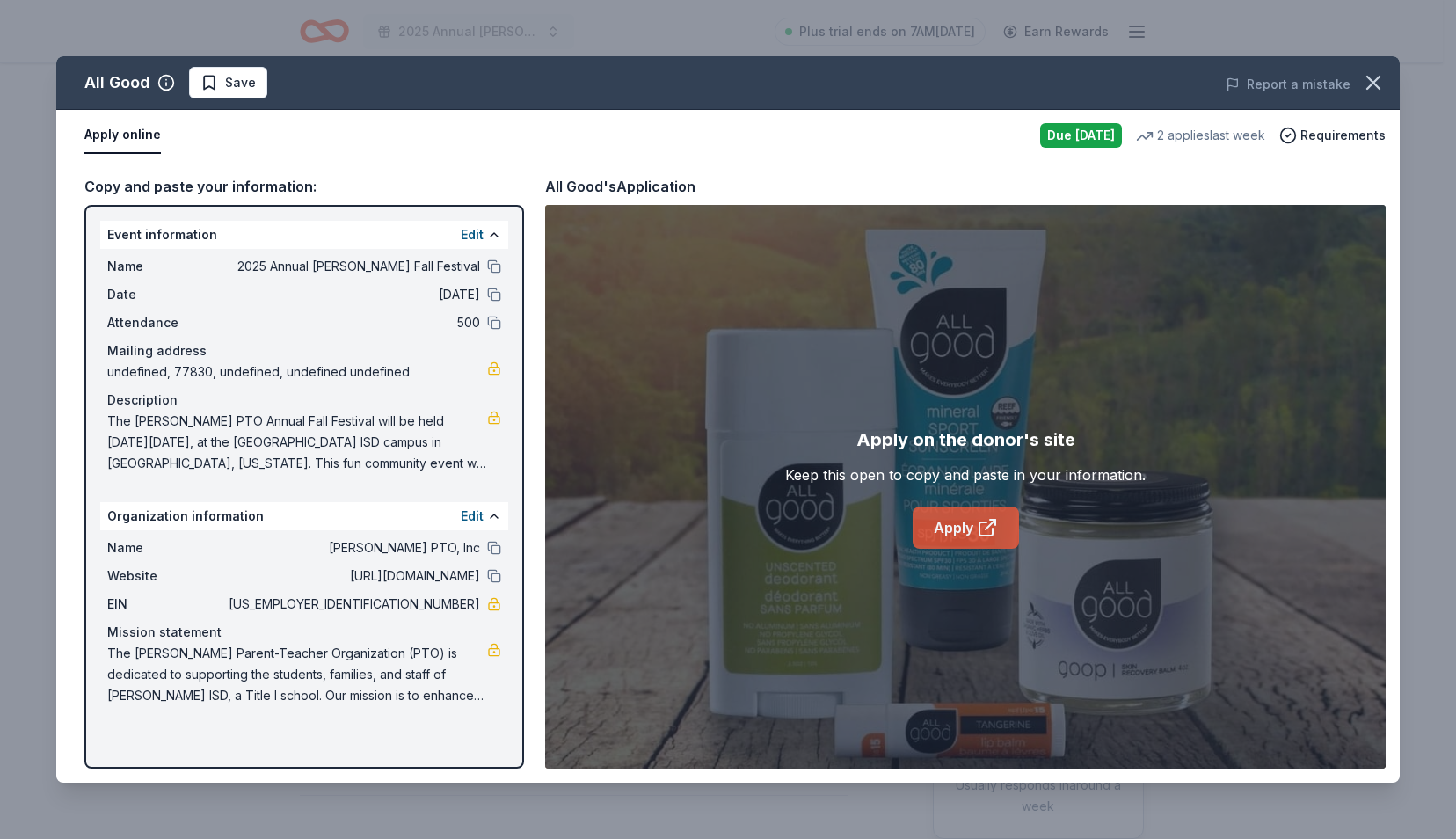
click at [976, 547] on link "Apply" at bounding box center [966, 527] width 106 height 42
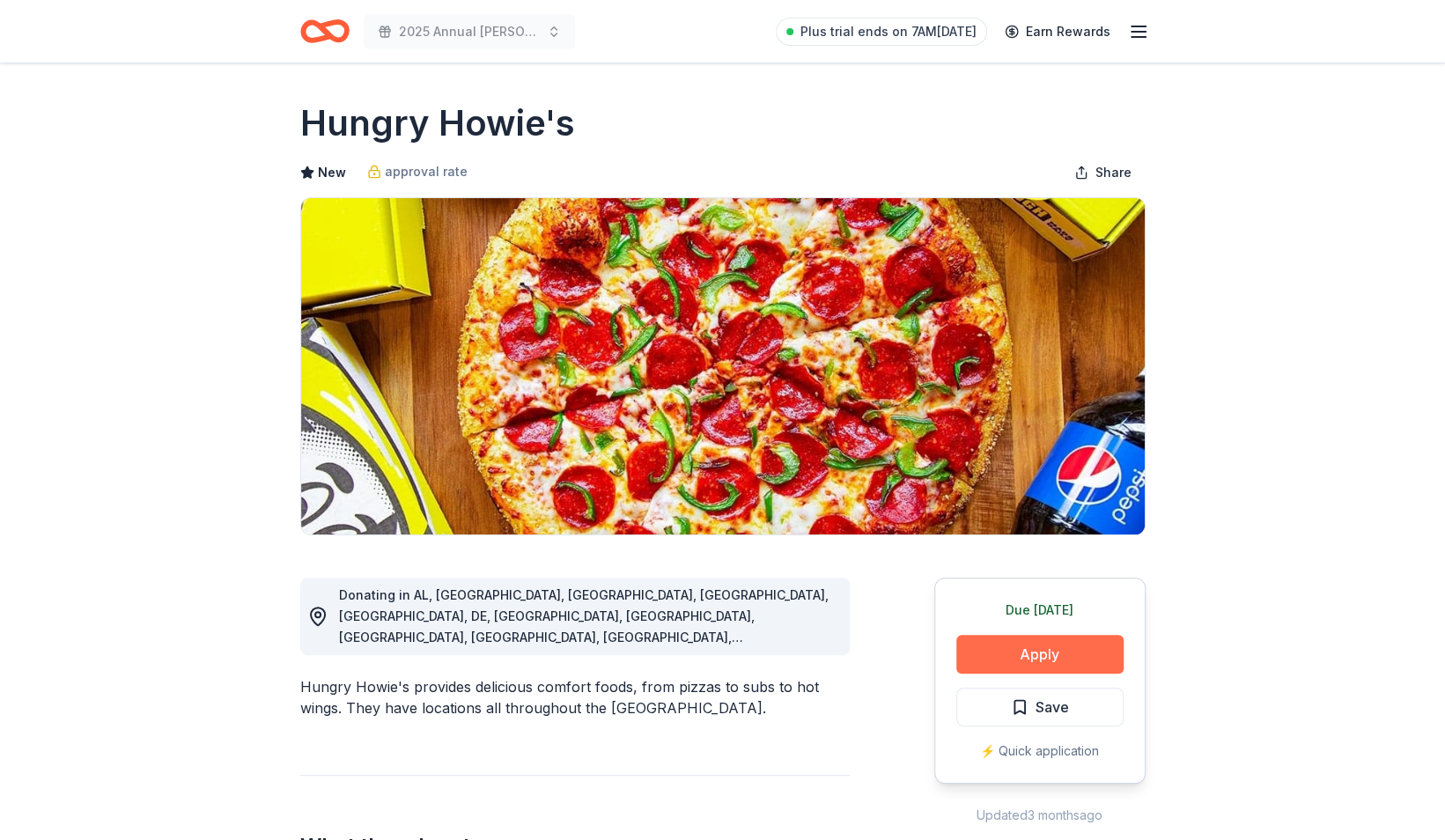
click at [997, 655] on button "Apply" at bounding box center [1040, 654] width 167 height 39
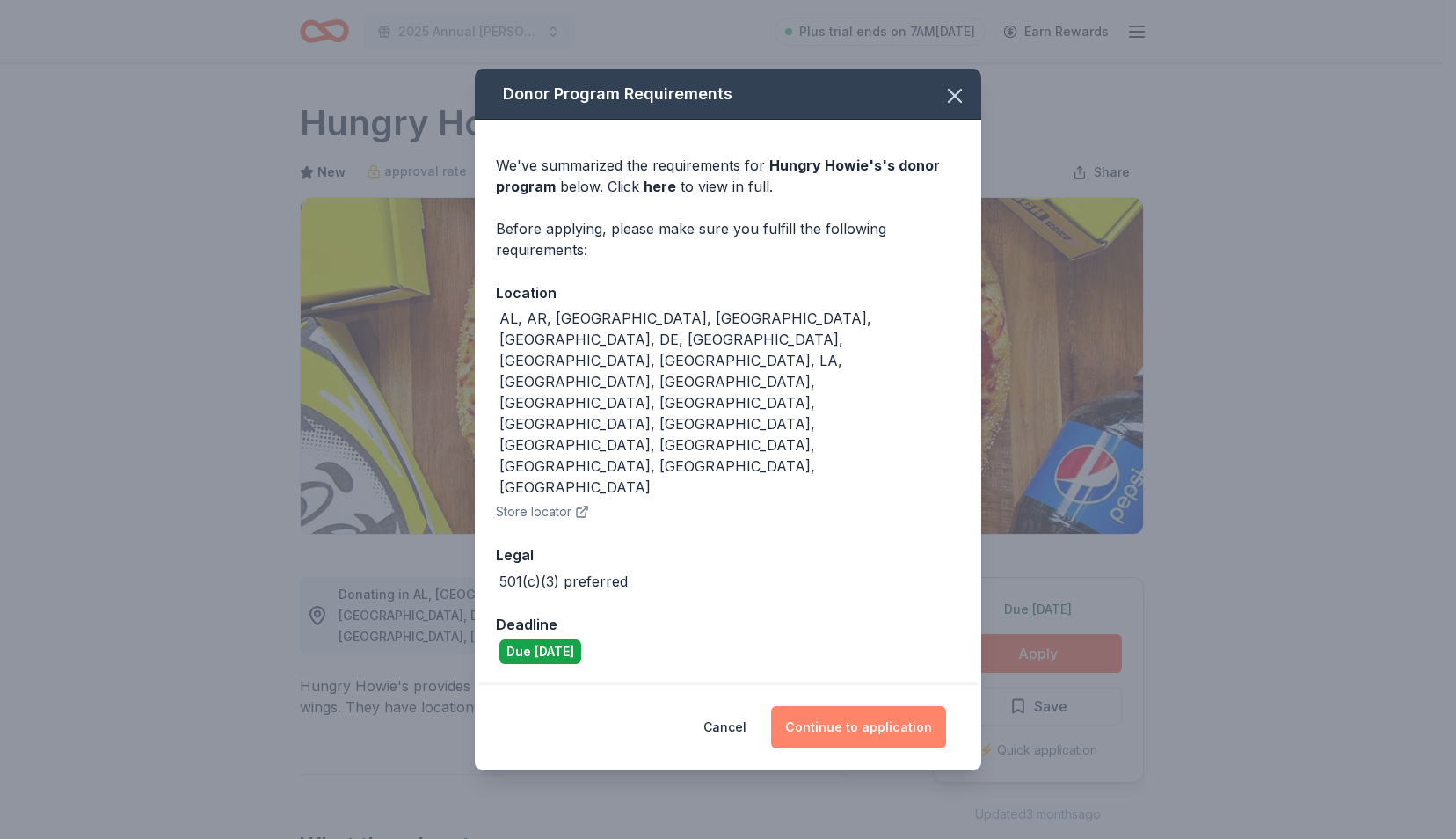
click at [867, 706] on button "Continue to application" at bounding box center [859, 727] width 175 height 42
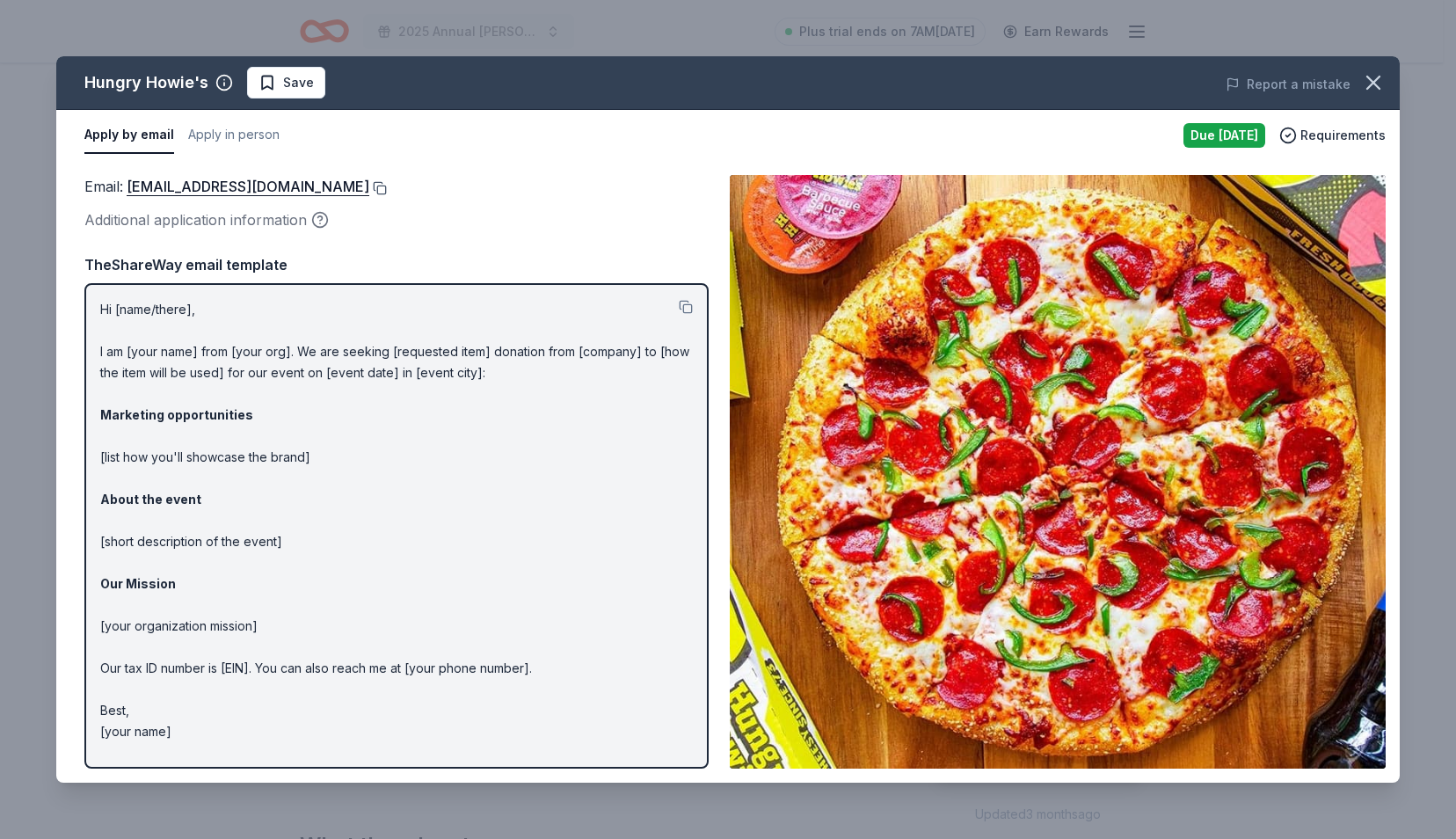
click at [369, 184] on button at bounding box center [378, 188] width 18 height 14
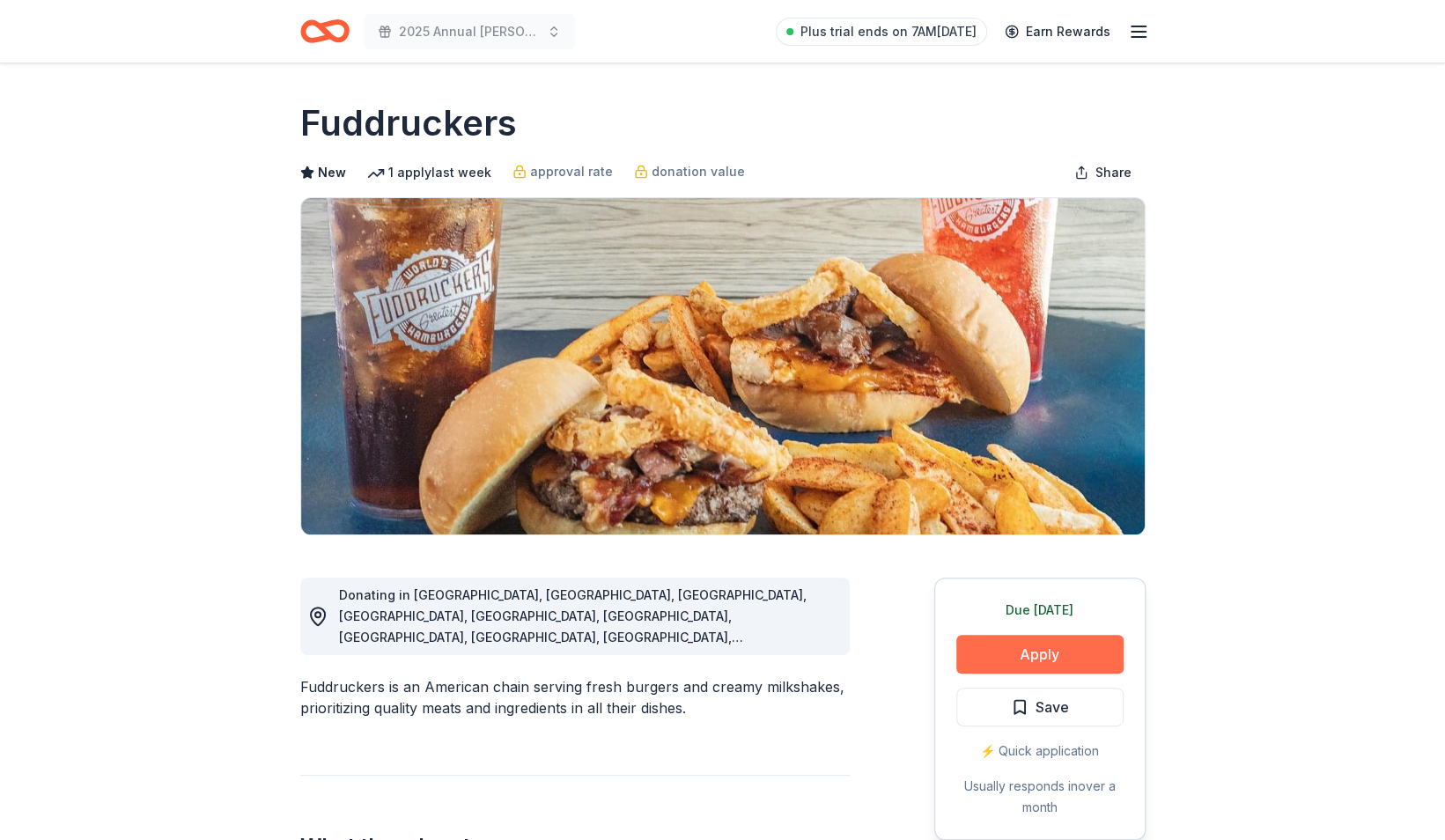
click at [1036, 656] on button "Apply" at bounding box center [1040, 654] width 167 height 39
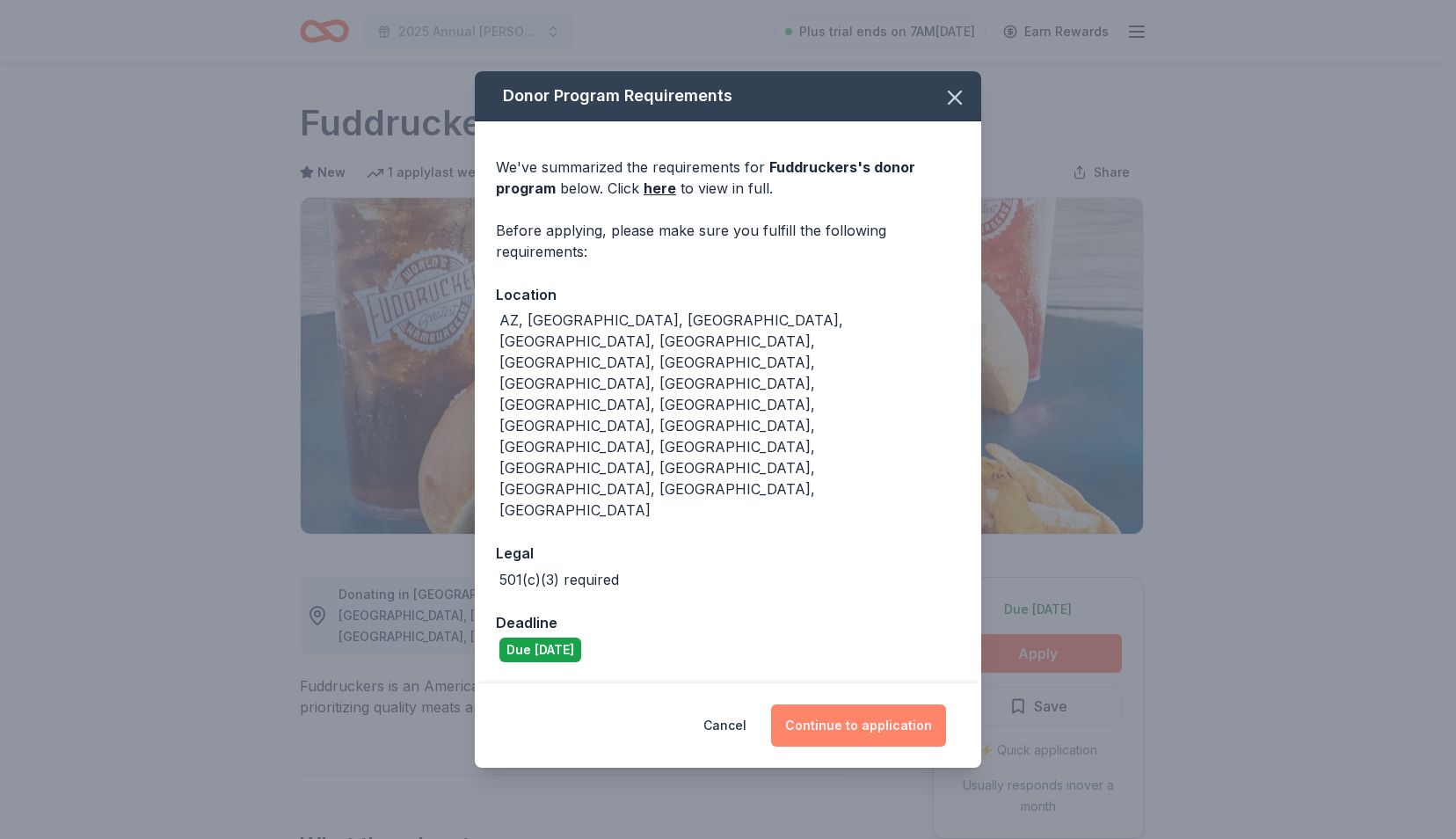
click at [855, 704] on button "Continue to application" at bounding box center [859, 725] width 175 height 42
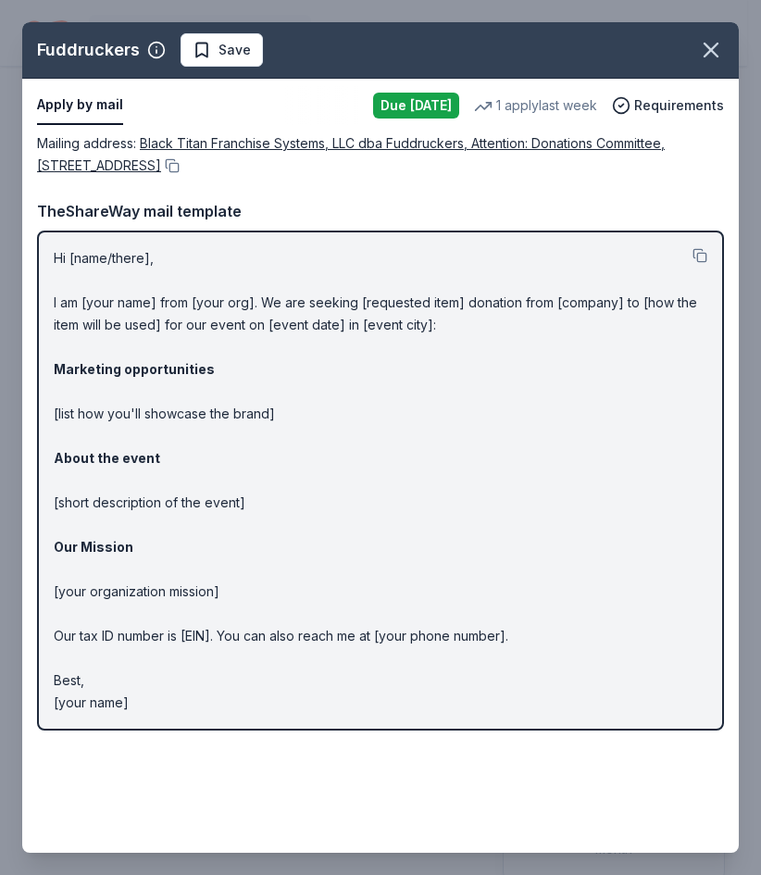
click at [341, 169] on div "Mailing address : Black Titan Franchise Systems, LLC dba Fuddruckers, Attention…" at bounding box center [380, 154] width 687 height 44
click at [180, 167] on button at bounding box center [170, 165] width 19 height 15
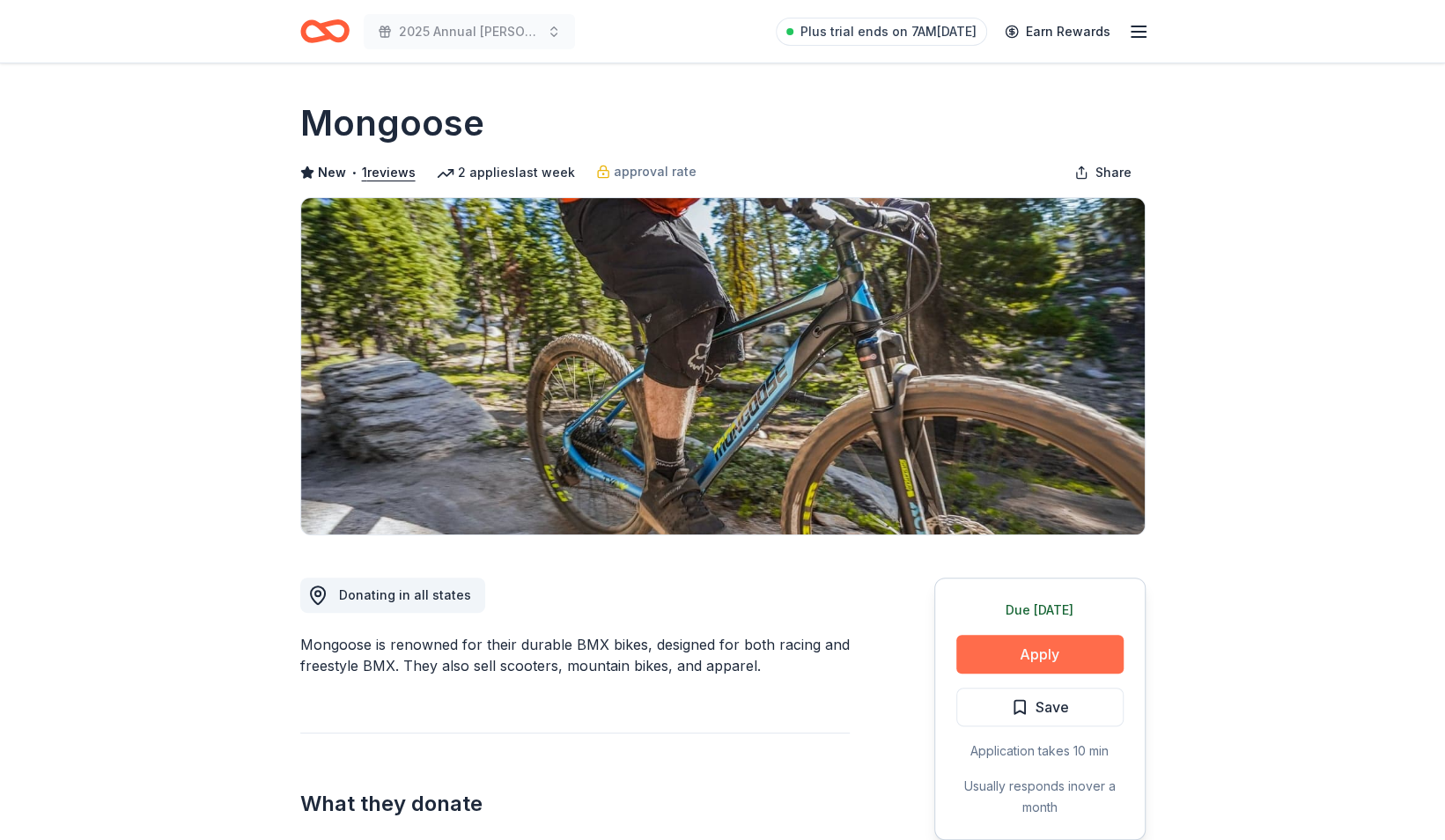
click at [956, 647] on button "Apply" at bounding box center [1040, 654] width 167 height 39
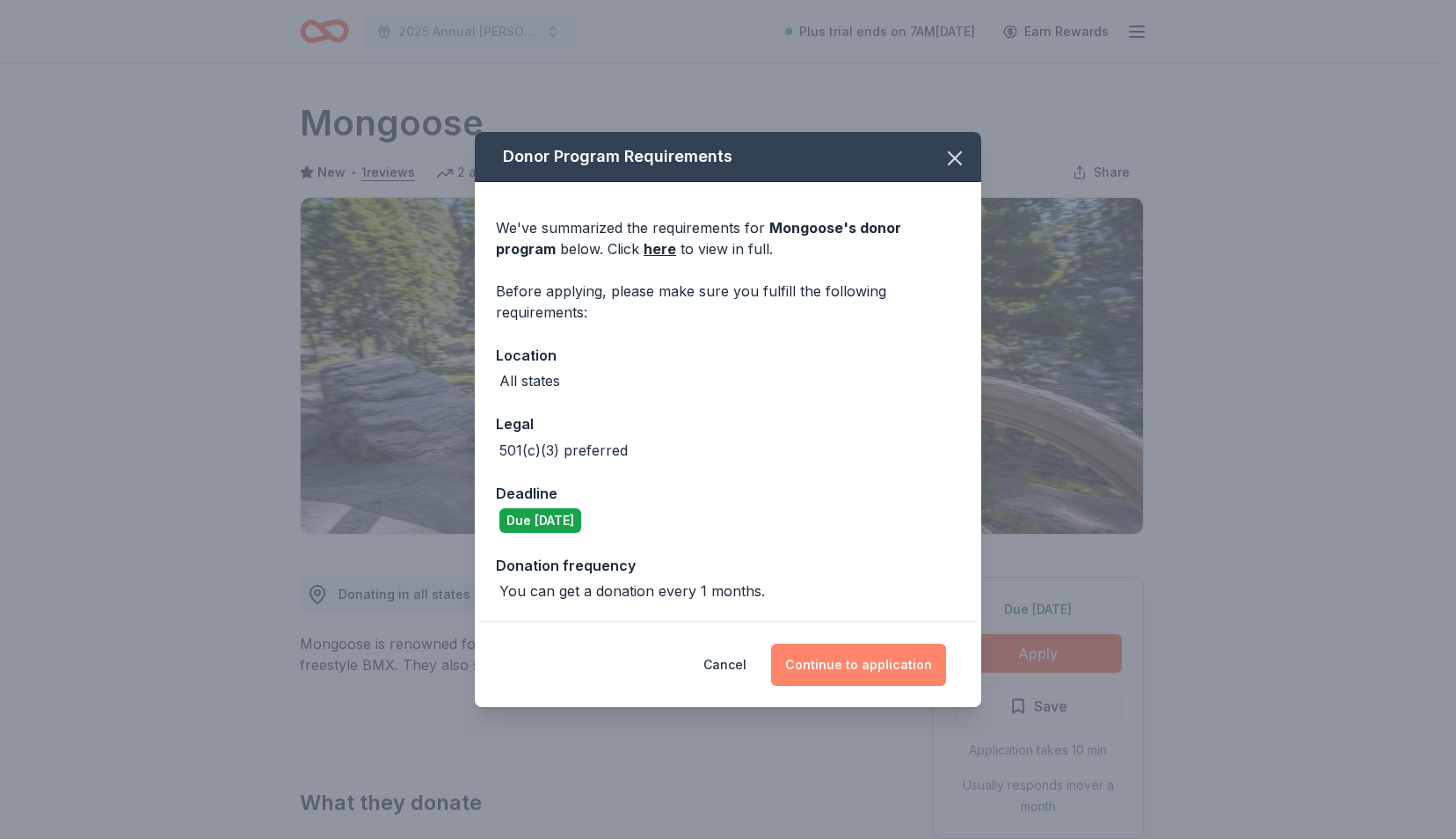
click at [854, 667] on button "Continue to application" at bounding box center [859, 664] width 175 height 42
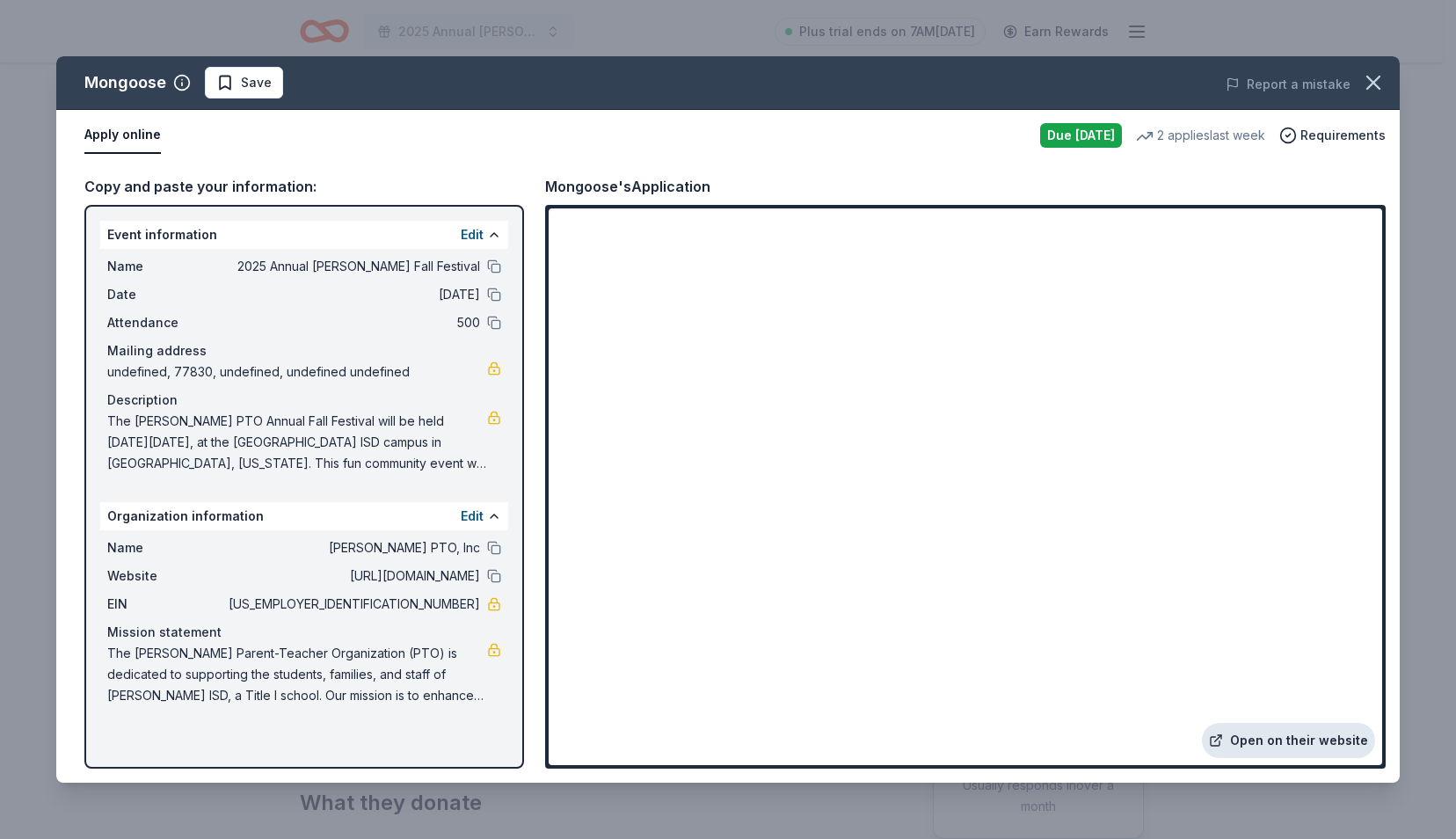
click at [1283, 737] on link "Open on their website" at bounding box center [1288, 740] width 173 height 35
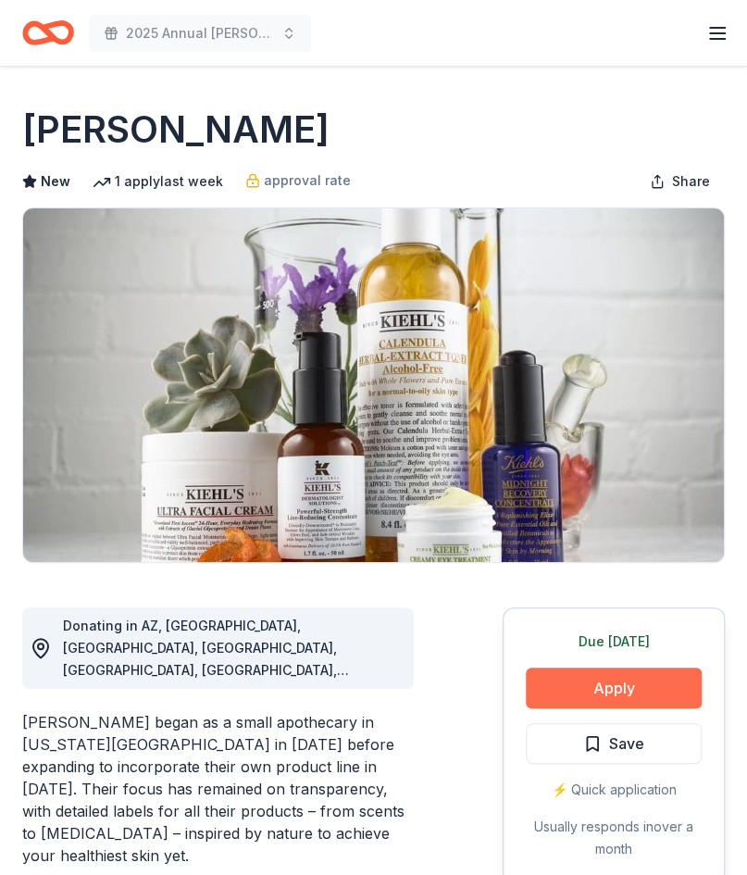
click at [624, 676] on button "Apply" at bounding box center [614, 687] width 176 height 41
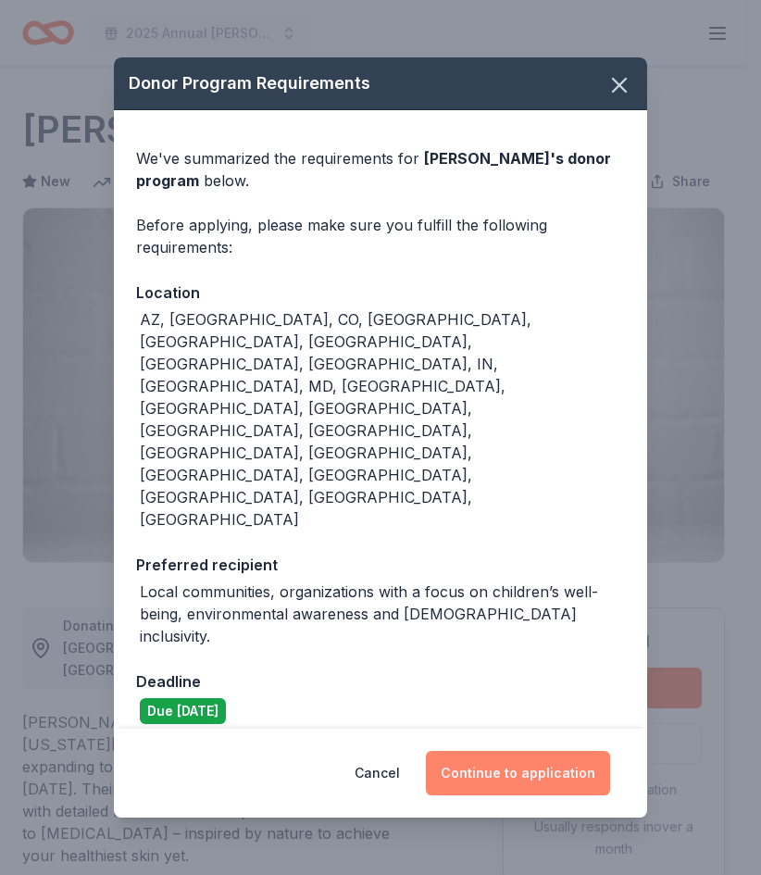
click at [527, 751] on button "Continue to application" at bounding box center [518, 773] width 184 height 44
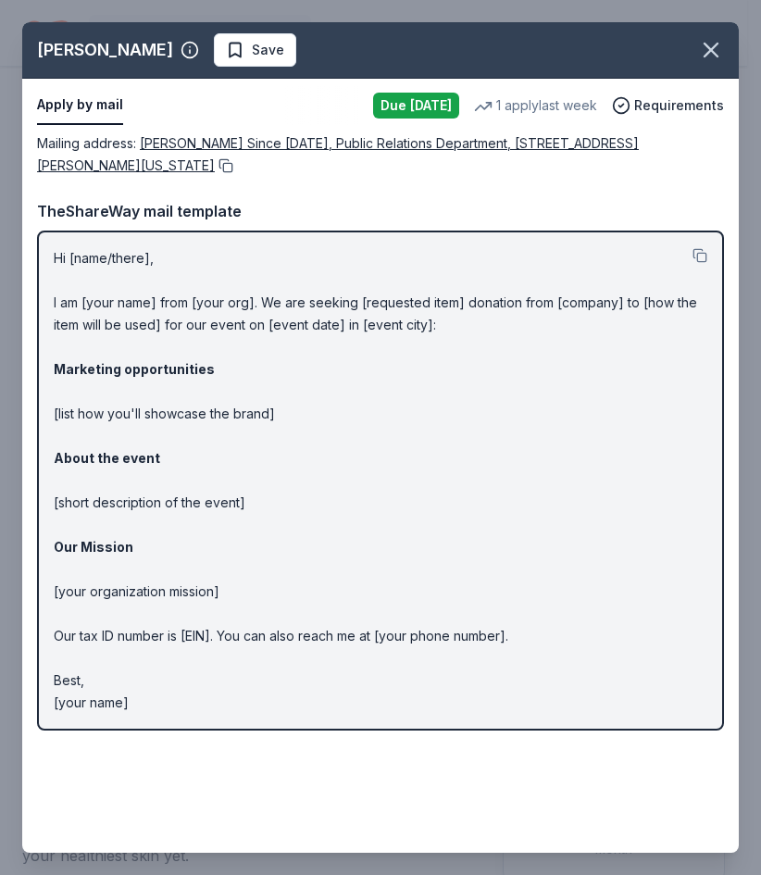
click at [215, 161] on button at bounding box center [224, 165] width 19 height 15
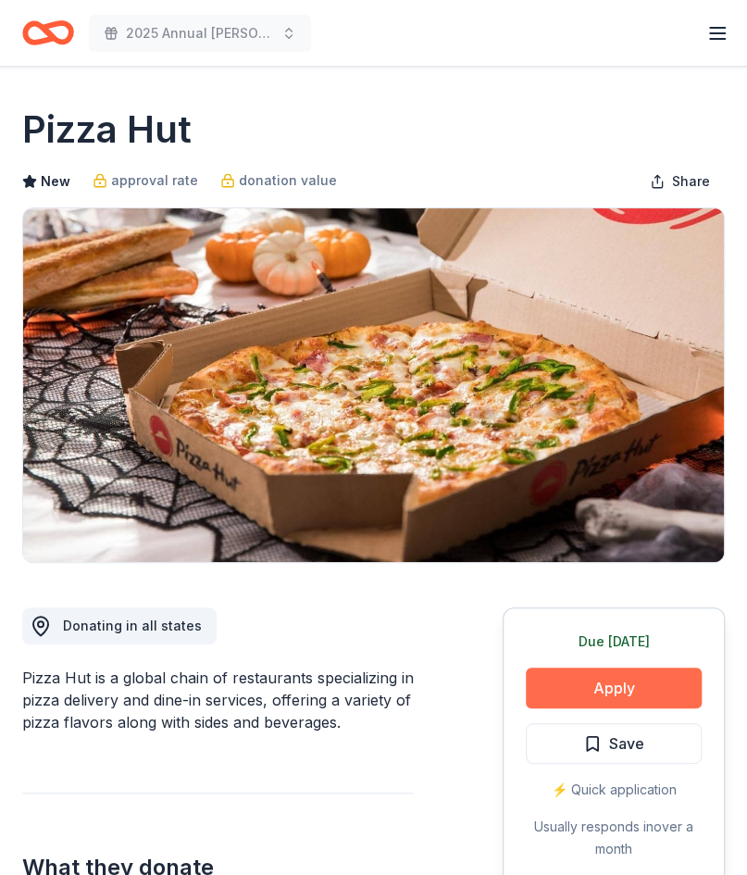
click at [597, 691] on button "Apply" at bounding box center [614, 687] width 176 height 41
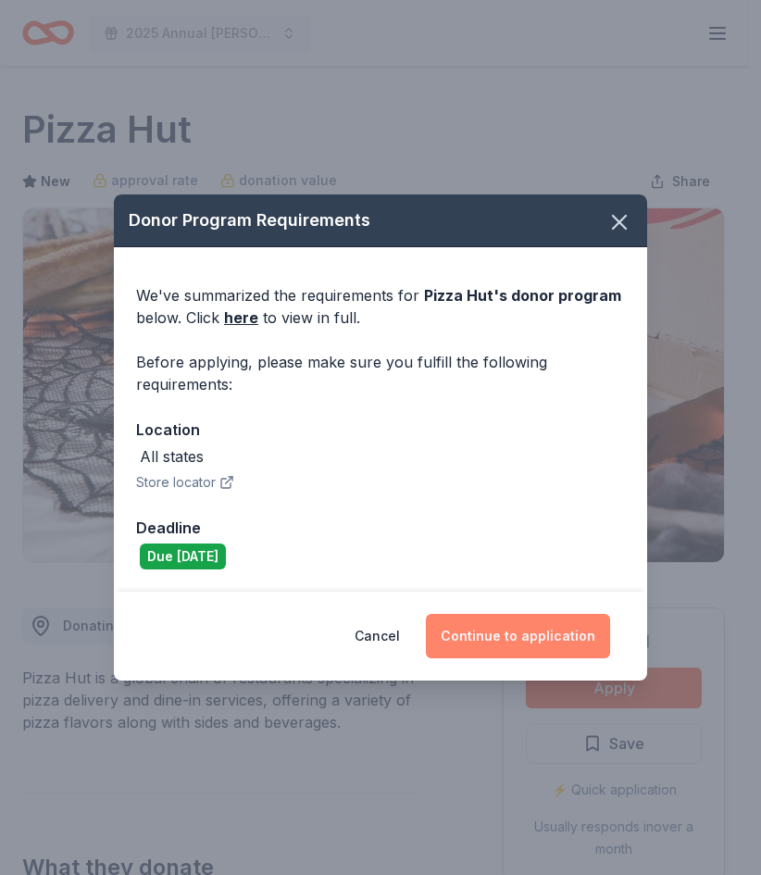
click at [559, 634] on button "Continue to application" at bounding box center [518, 636] width 184 height 44
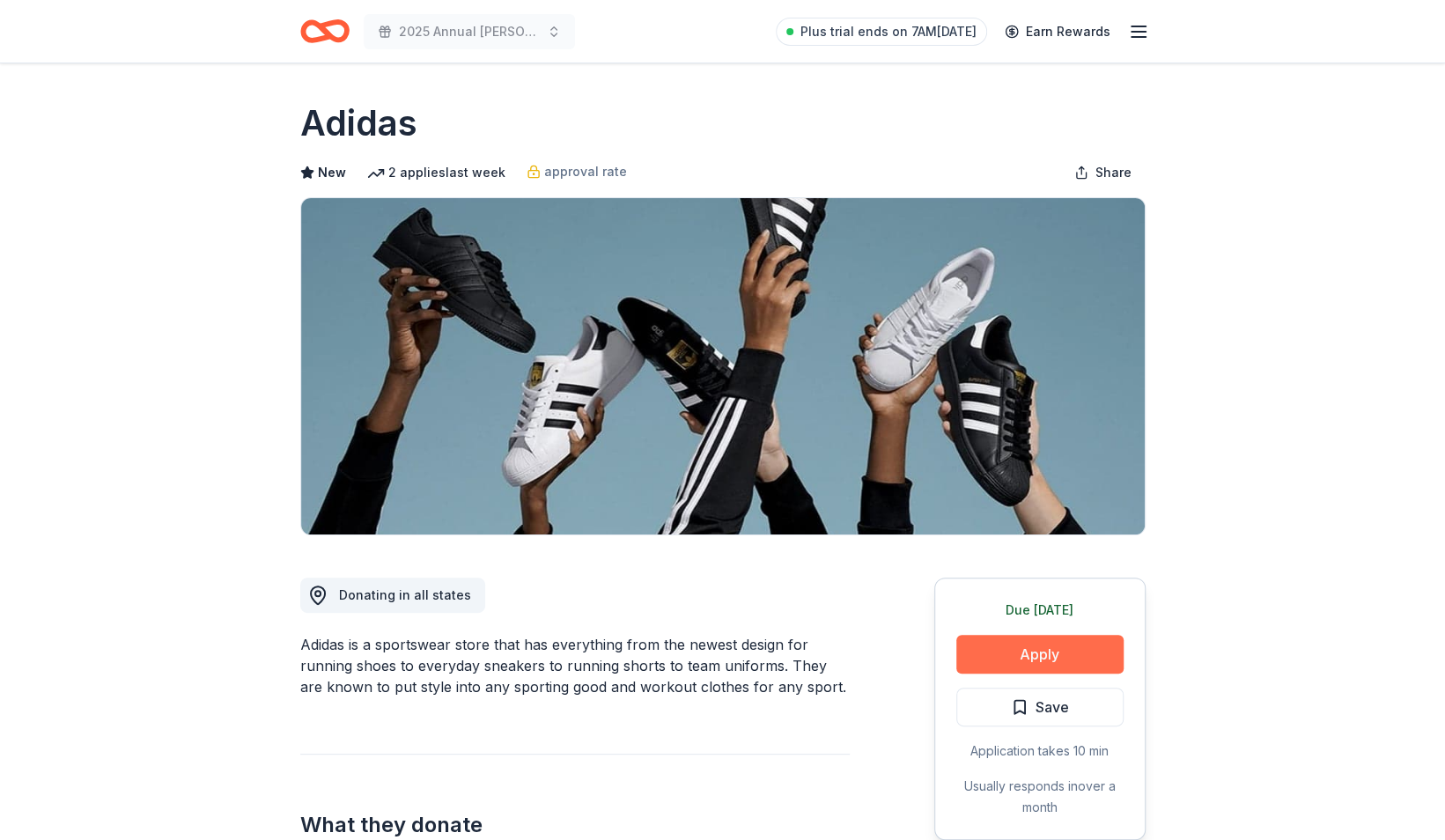
click at [980, 656] on button "Apply" at bounding box center [1040, 654] width 167 height 39
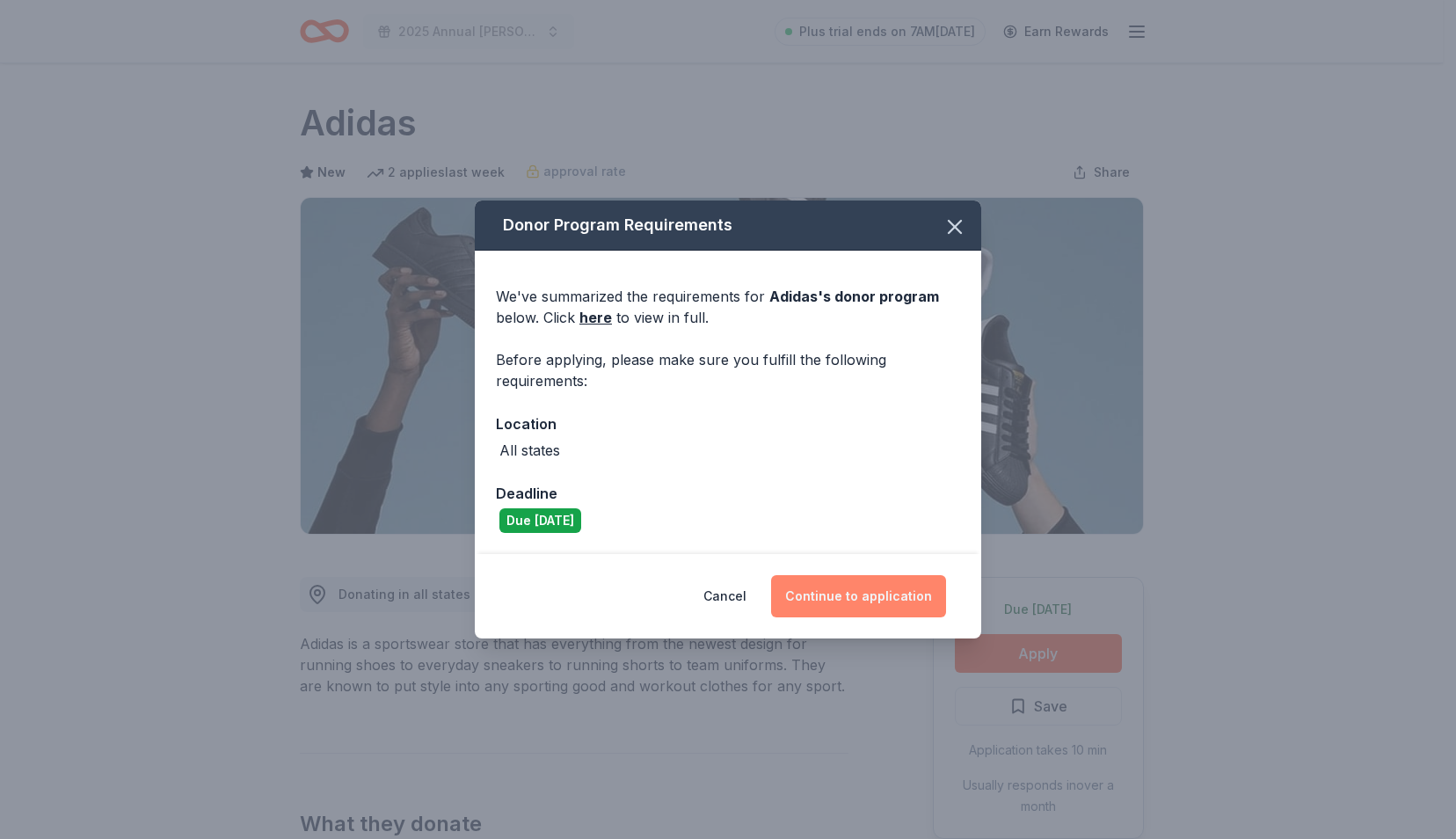
click at [867, 587] on button "Continue to application" at bounding box center [859, 596] width 175 height 42
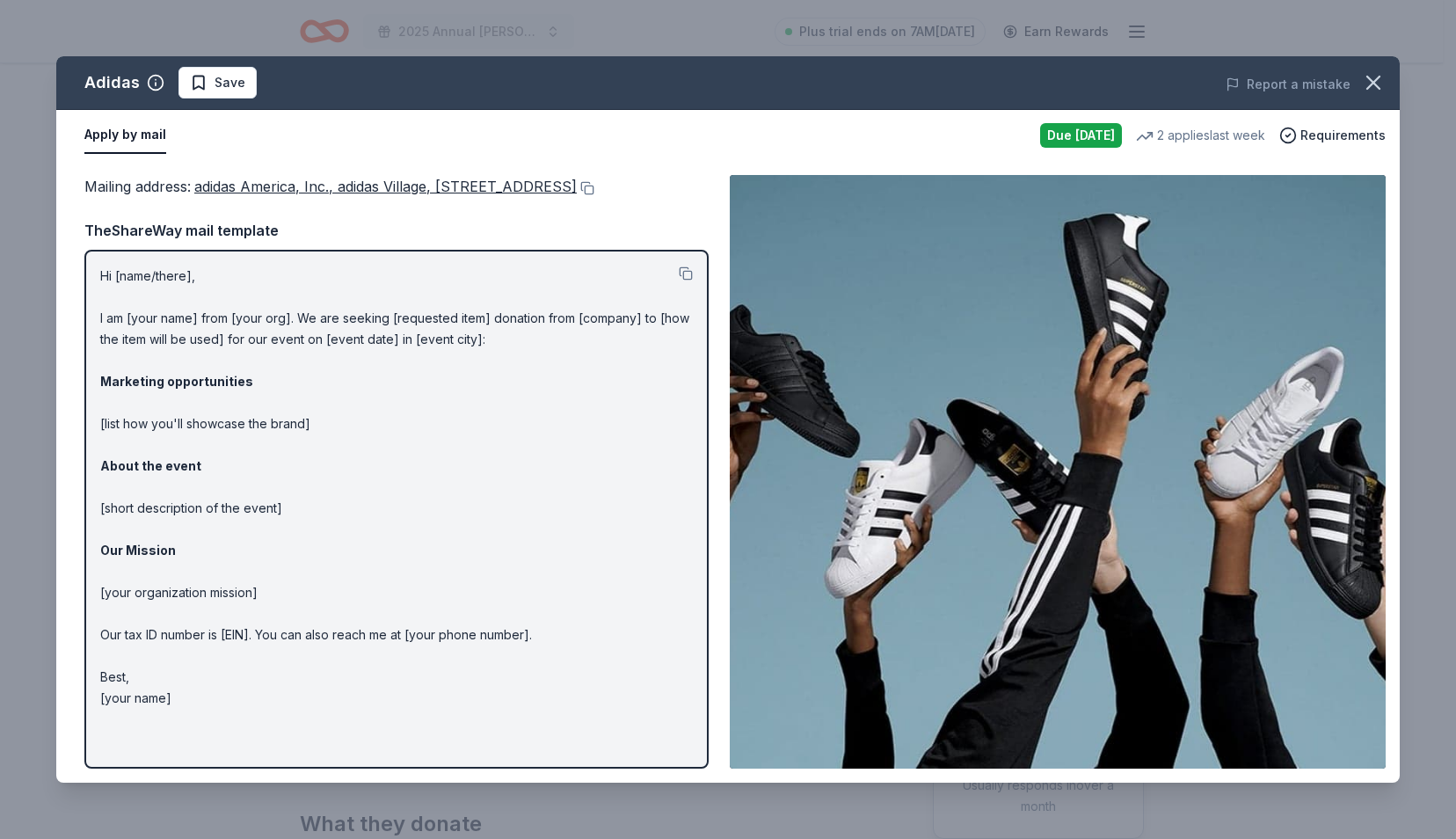
click at [569, 182] on span "adidas America, Inc., adidas Village, [STREET_ADDRESS]" at bounding box center [386, 186] width 383 height 18
click at [577, 195] on button at bounding box center [585, 188] width 18 height 14
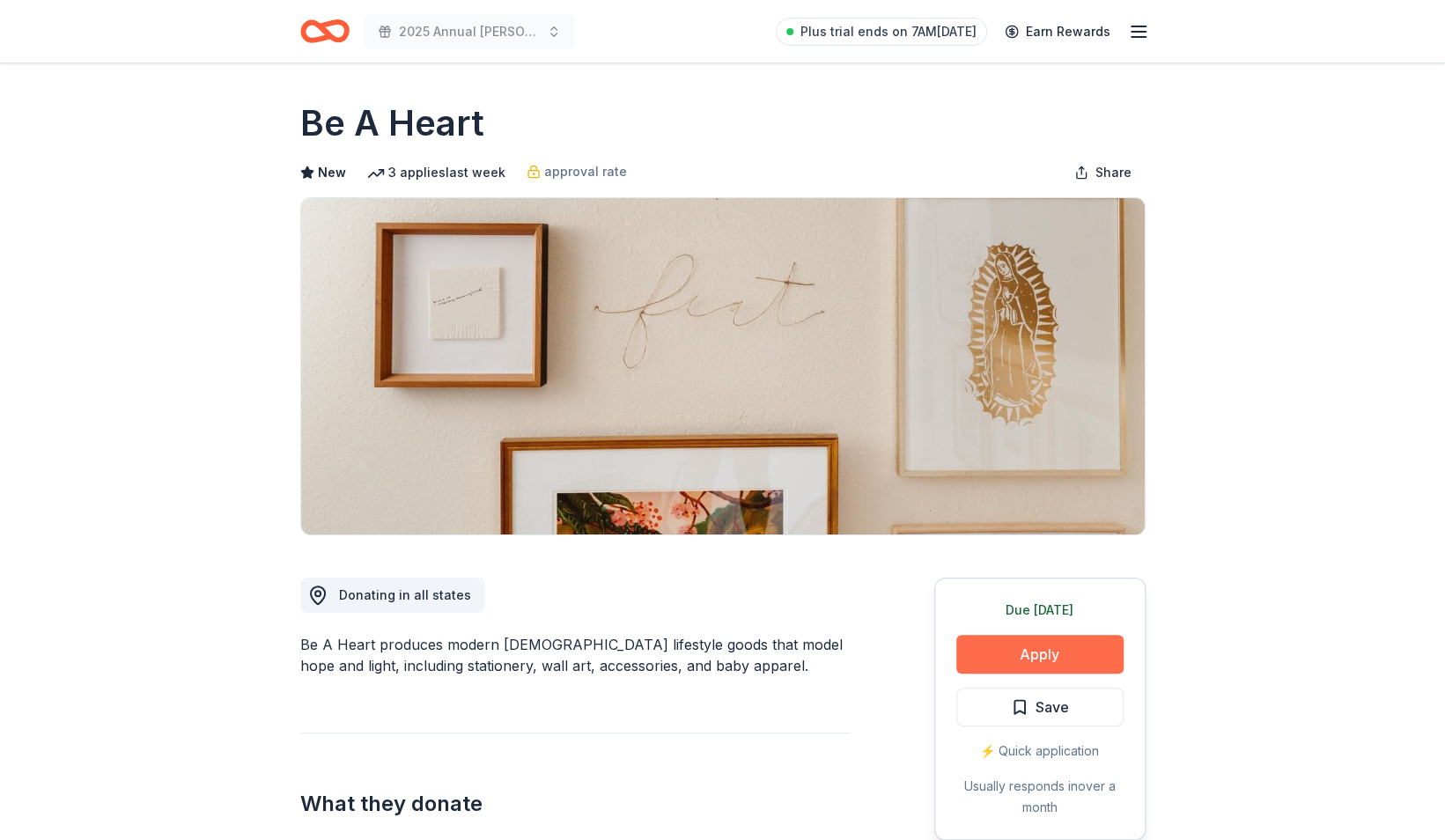
click at [1007, 655] on button "Apply" at bounding box center [1040, 654] width 167 height 39
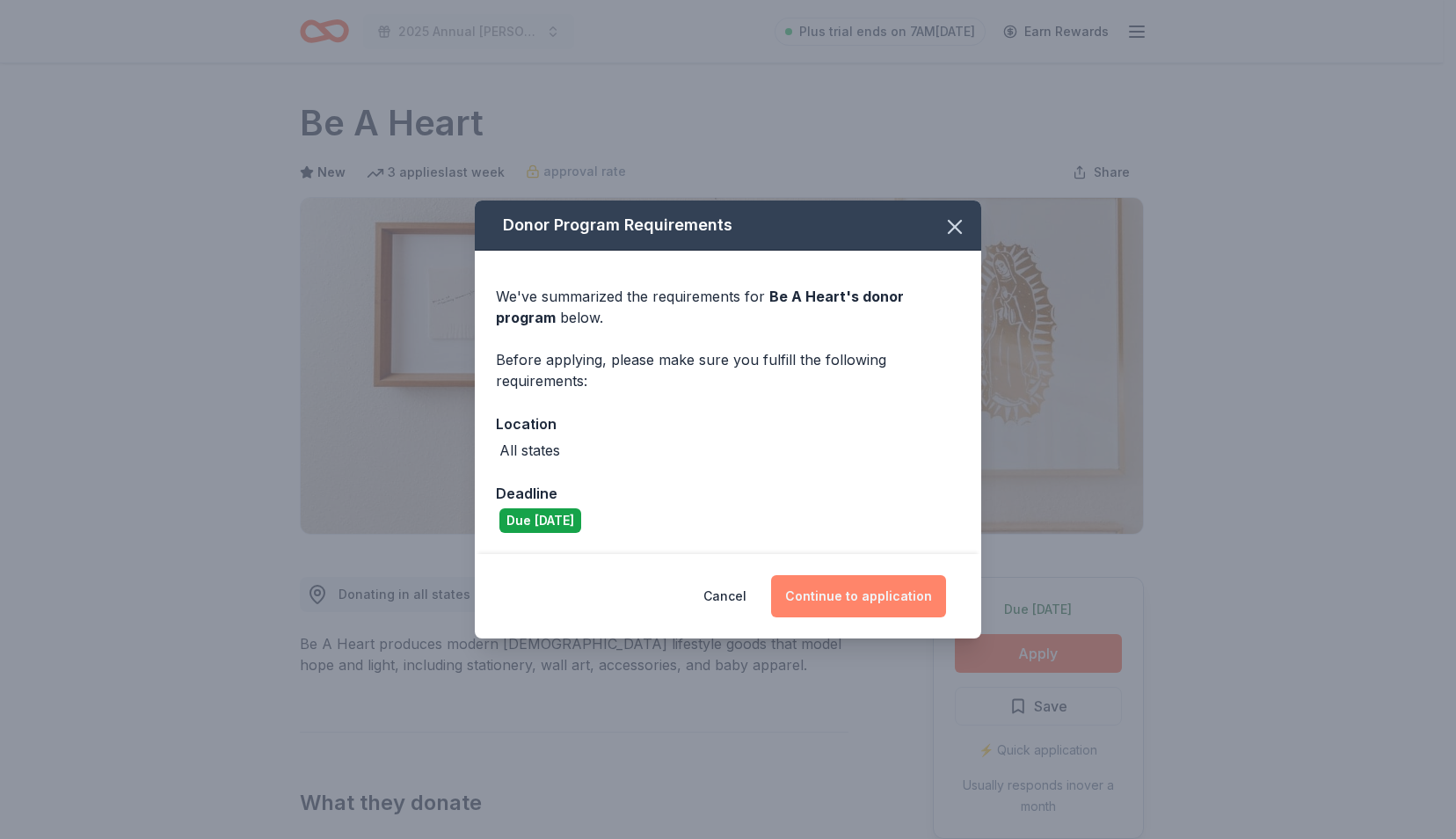
click at [914, 594] on button "Continue to application" at bounding box center [859, 596] width 175 height 42
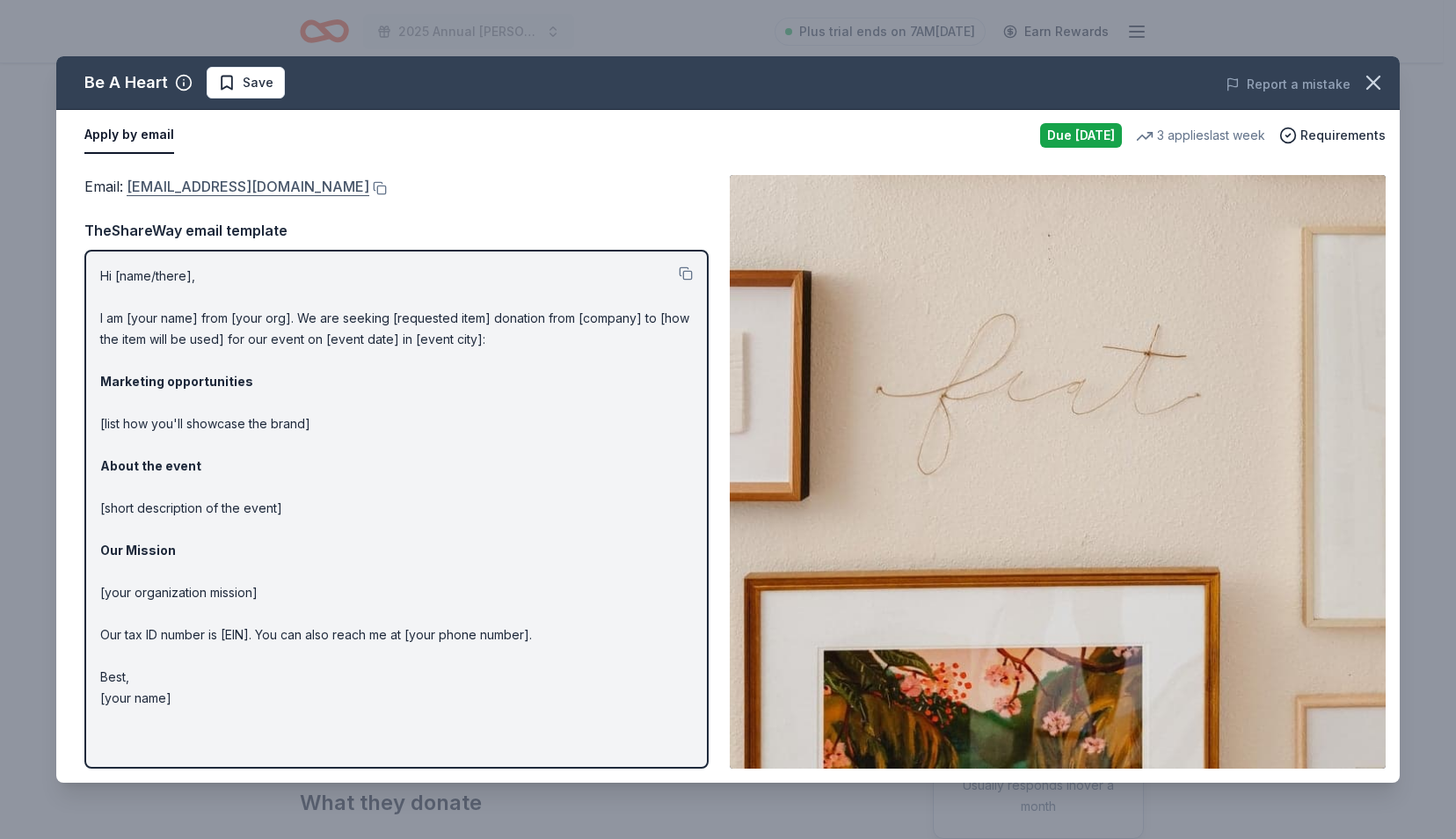
click at [232, 180] on link "hello@beaheart.com" at bounding box center [247, 186] width 242 height 23
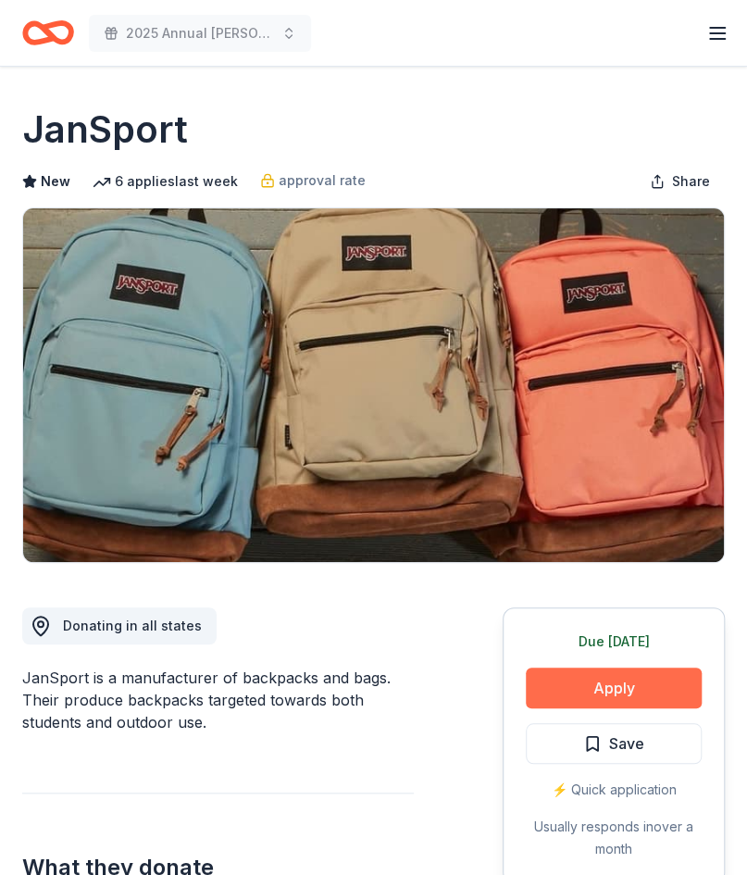
click at [550, 684] on button "Apply" at bounding box center [614, 687] width 176 height 41
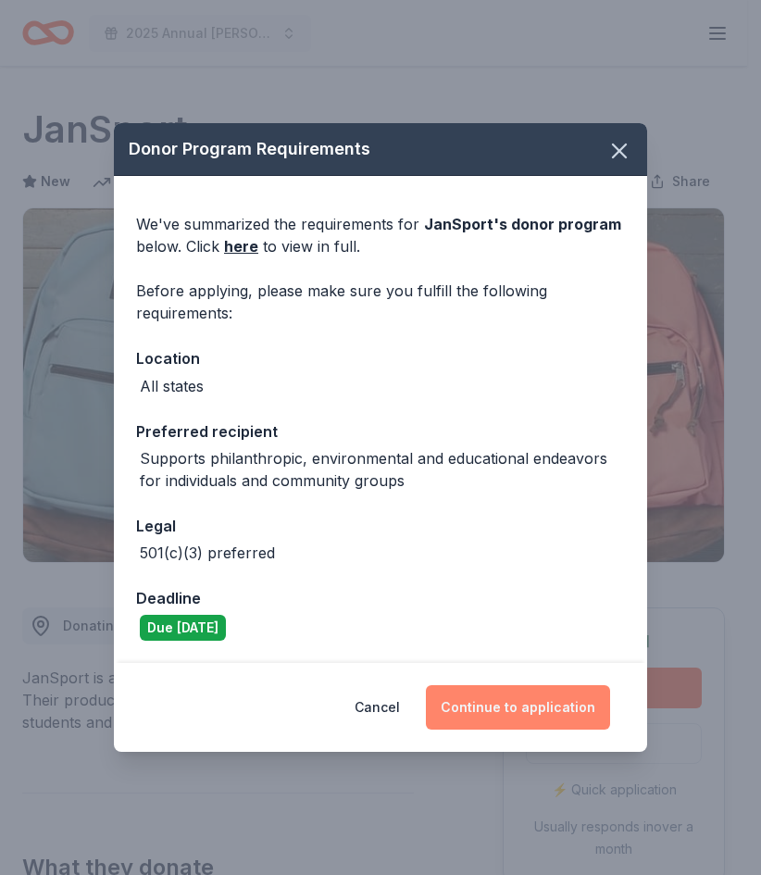
click at [568, 695] on button "Continue to application" at bounding box center [518, 707] width 184 height 44
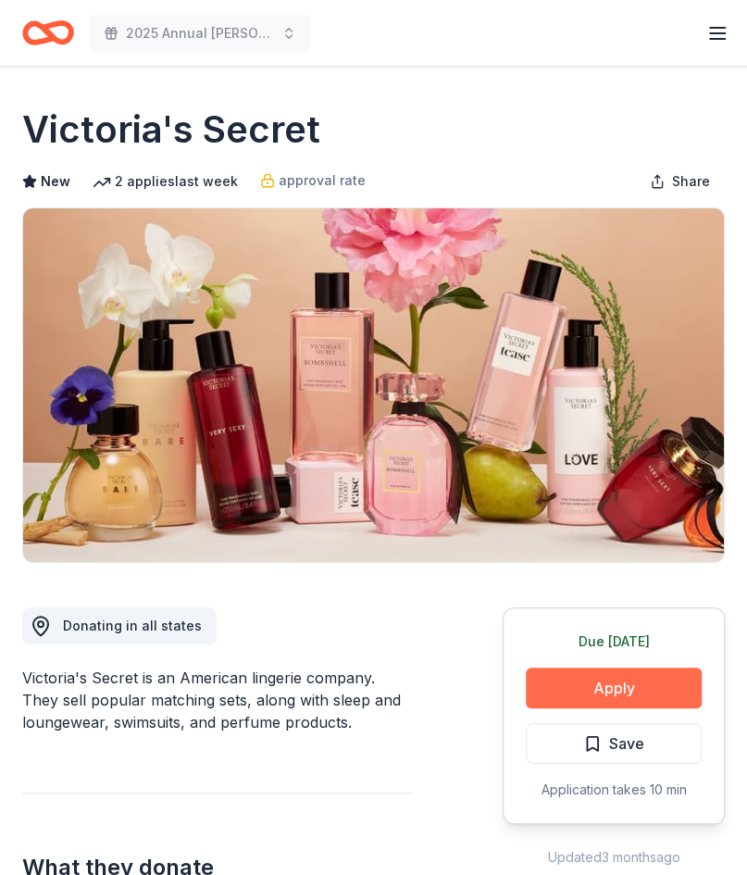
click at [649, 676] on button "Apply" at bounding box center [614, 687] width 176 height 41
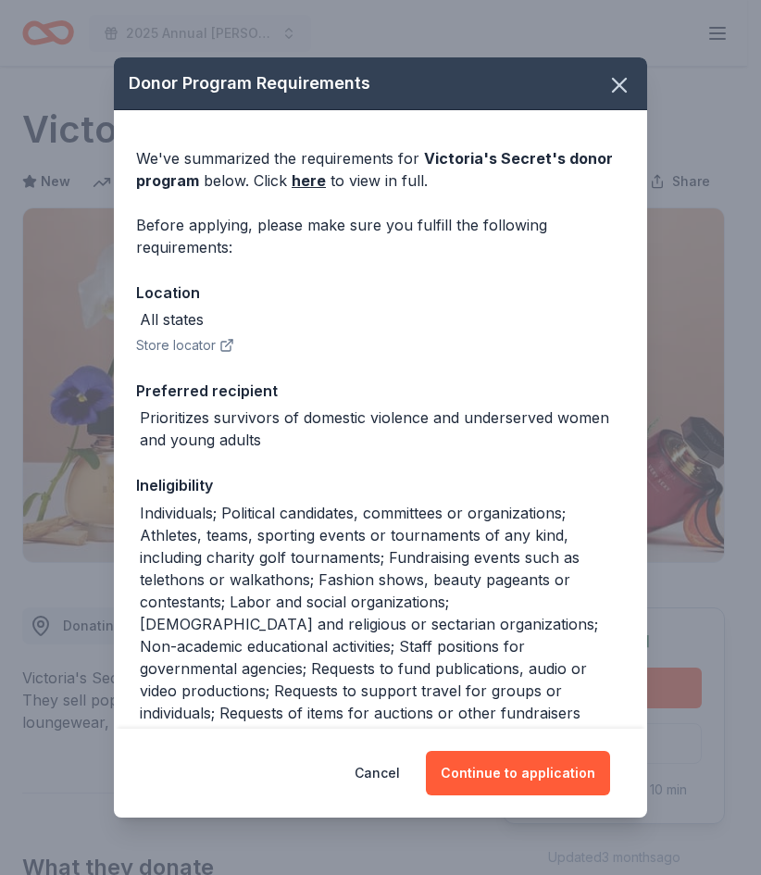
drag, startPoint x: 484, startPoint y: 764, endPoint x: 388, endPoint y: 557, distance: 228.6
click at [388, 557] on div "Donor Program Requirements We've summarized the requirements for Victoria's Sec…" at bounding box center [380, 437] width 533 height 761
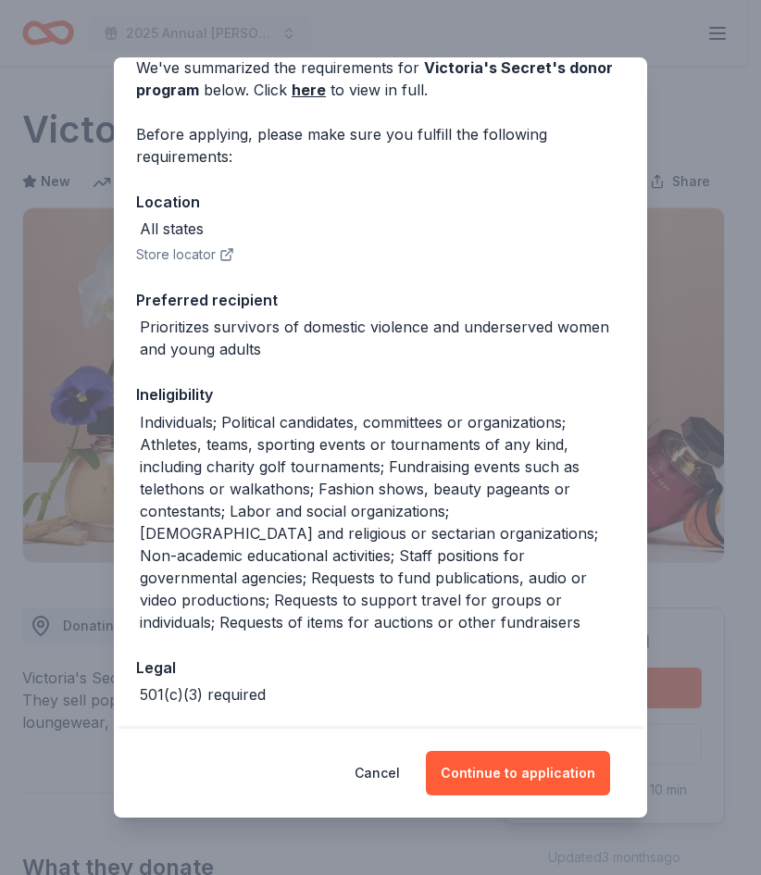
scroll to position [88, 0]
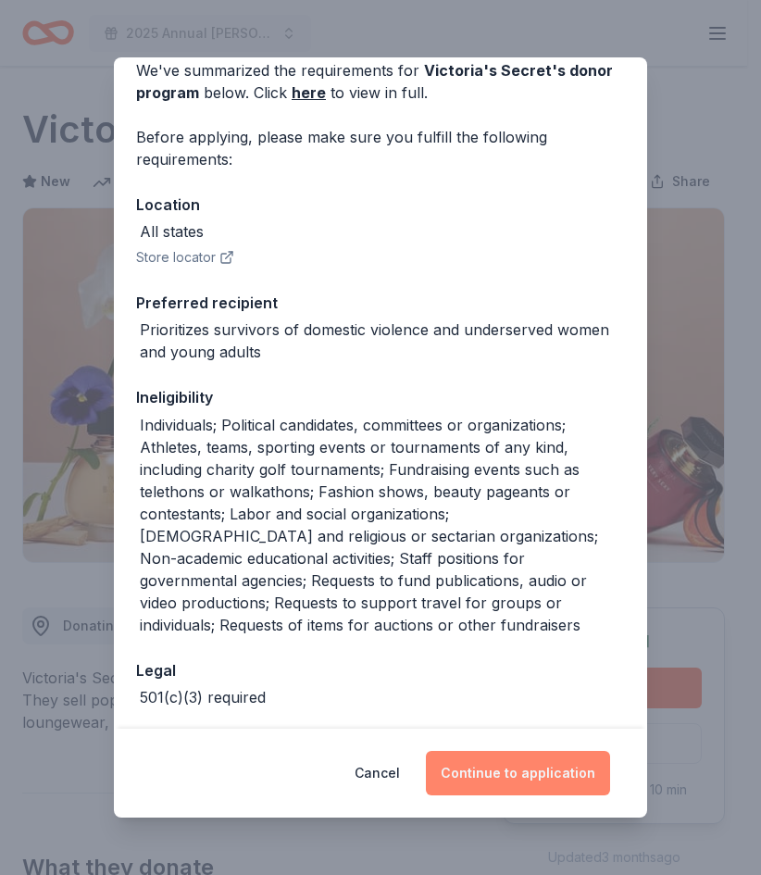
click at [519, 771] on button "Continue to application" at bounding box center [518, 773] width 184 height 44
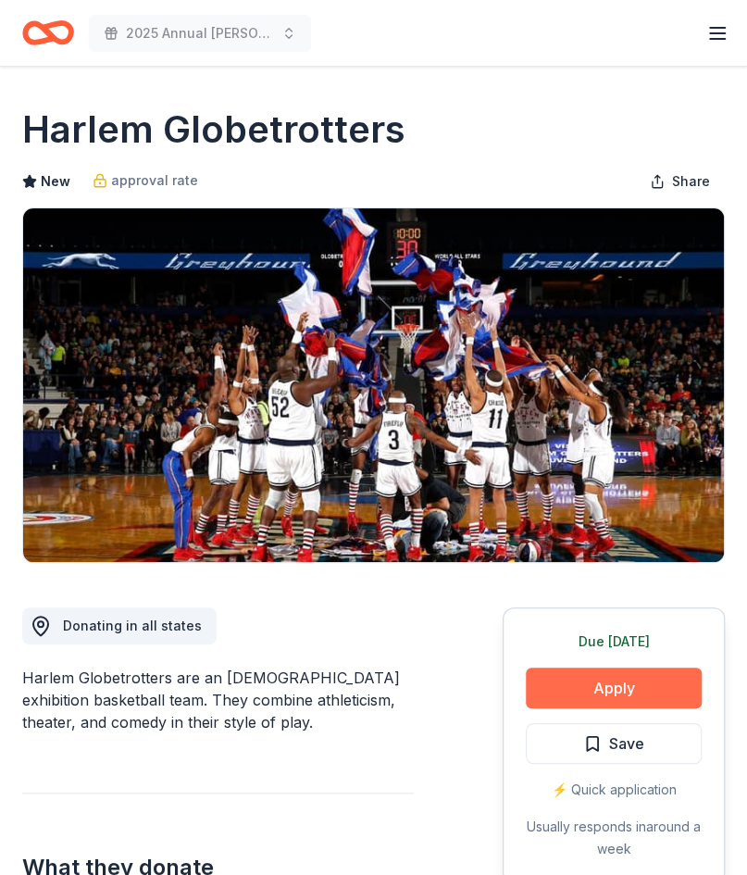
click at [666, 685] on button "Apply" at bounding box center [614, 687] width 176 height 41
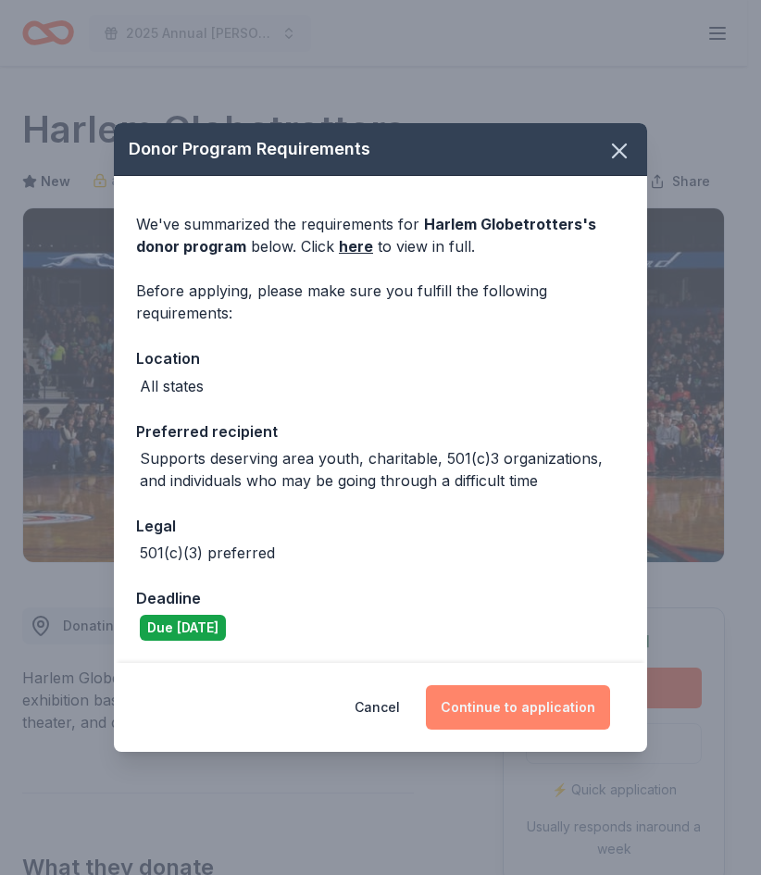
click at [579, 712] on button "Continue to application" at bounding box center [518, 707] width 184 height 44
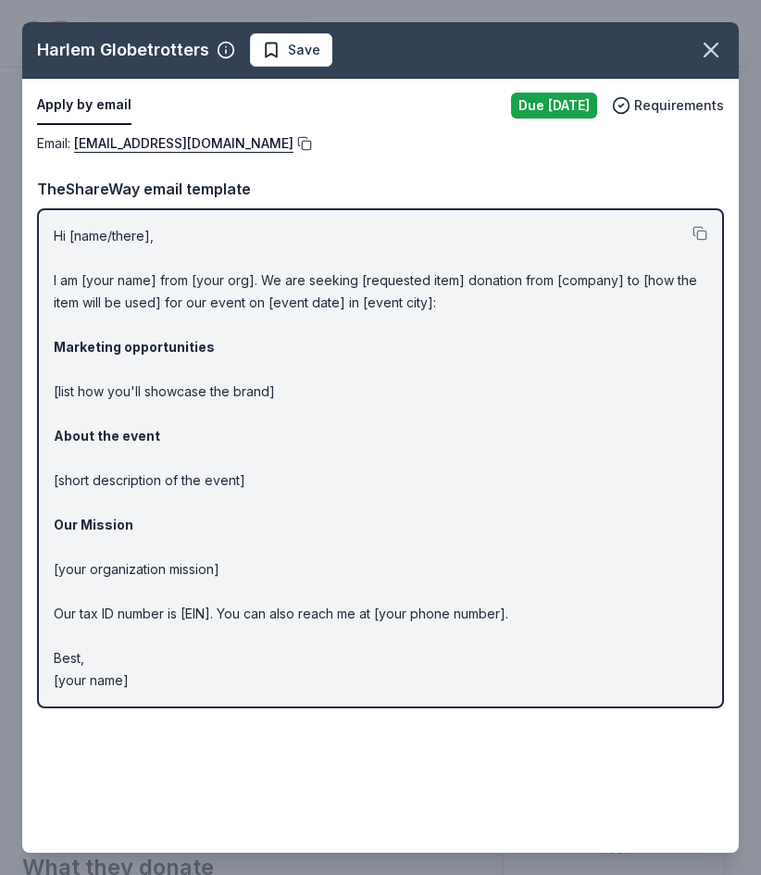
click at [293, 143] on button at bounding box center [302, 143] width 19 height 15
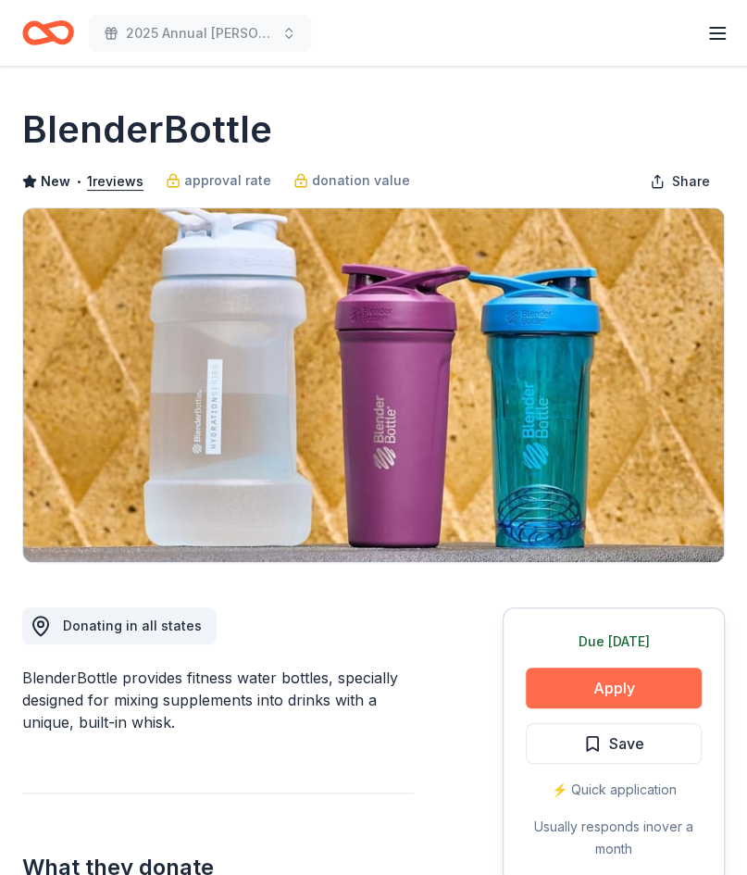
click at [629, 688] on button "Apply" at bounding box center [614, 687] width 176 height 41
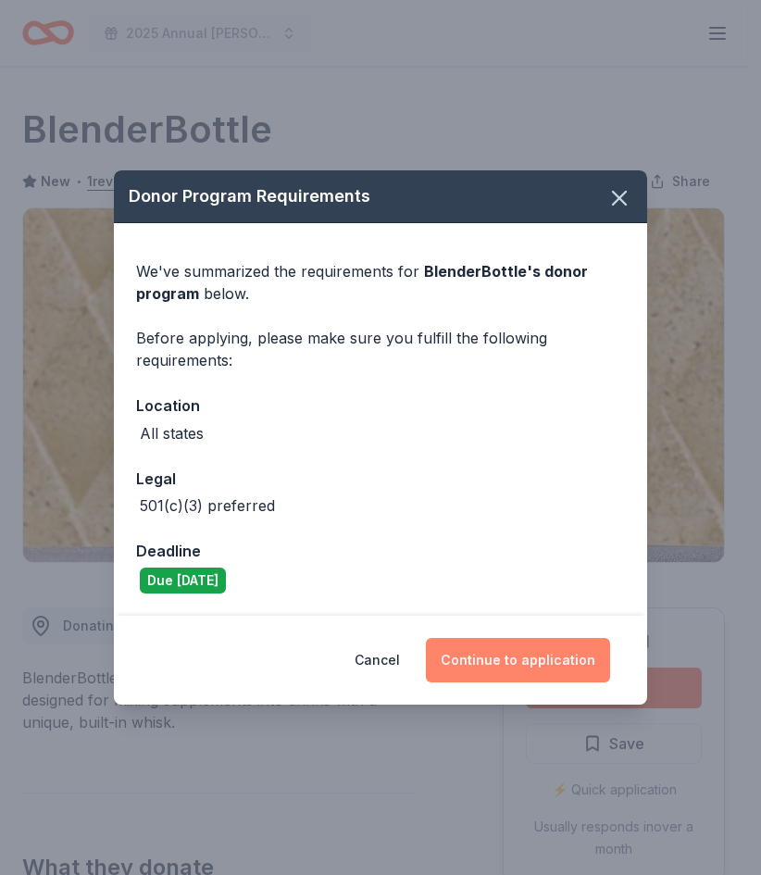
click at [505, 651] on button "Continue to application" at bounding box center [518, 660] width 184 height 44
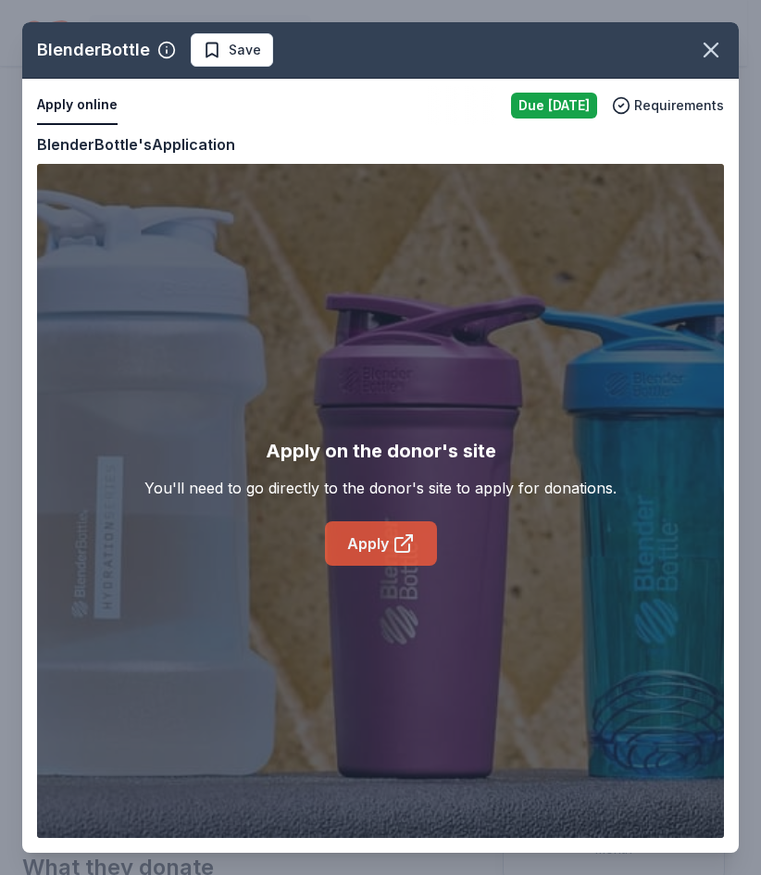
click at [410, 540] on icon at bounding box center [403, 543] width 22 height 22
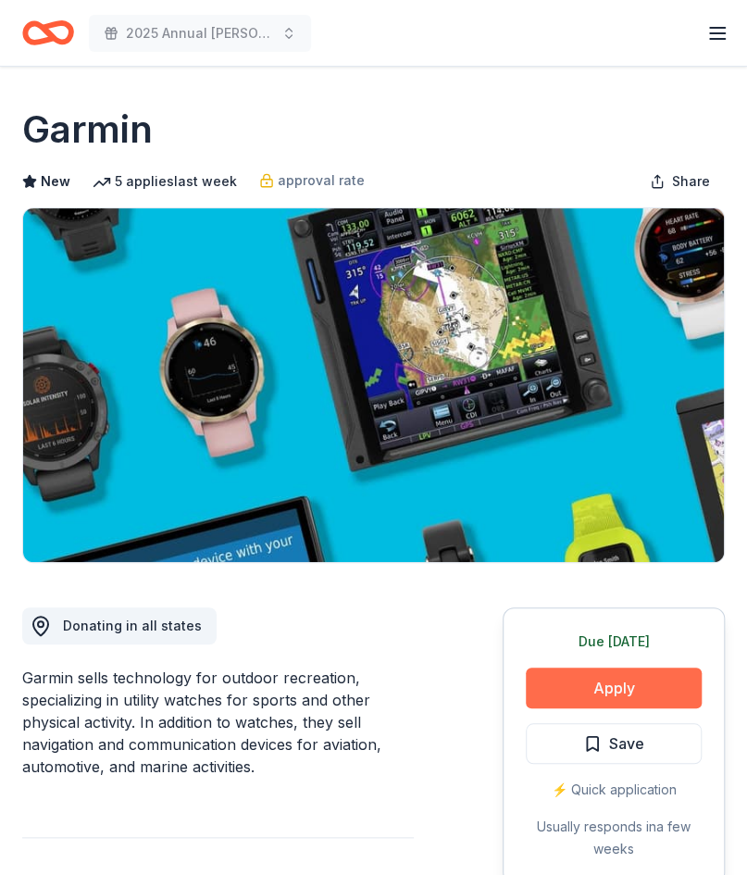
click at [627, 689] on button "Apply" at bounding box center [614, 687] width 176 height 41
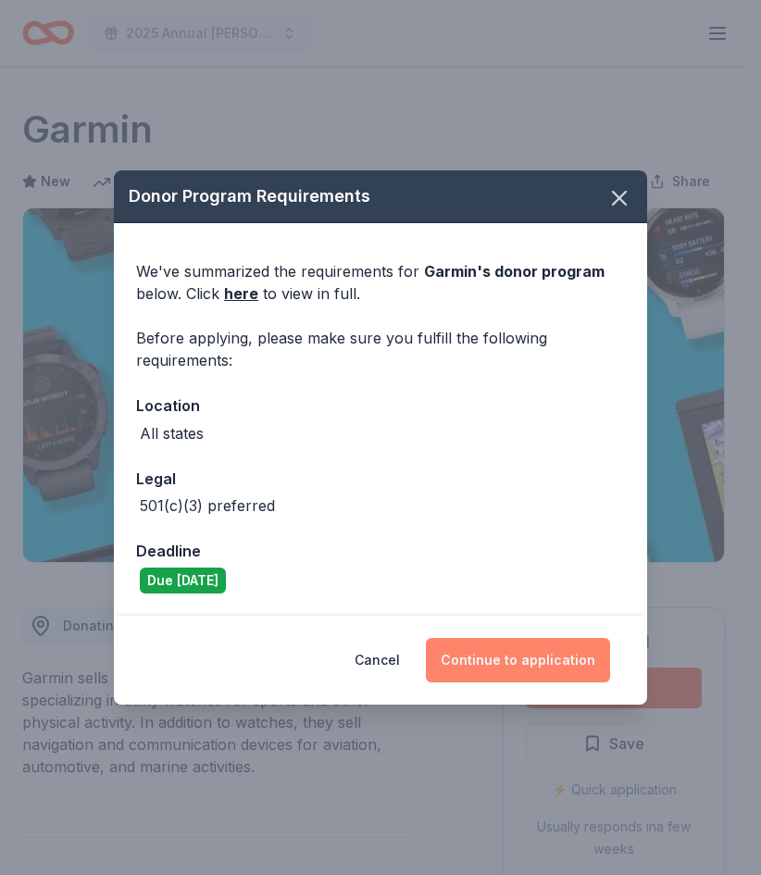
click at [478, 659] on button "Continue to application" at bounding box center [518, 660] width 184 height 44
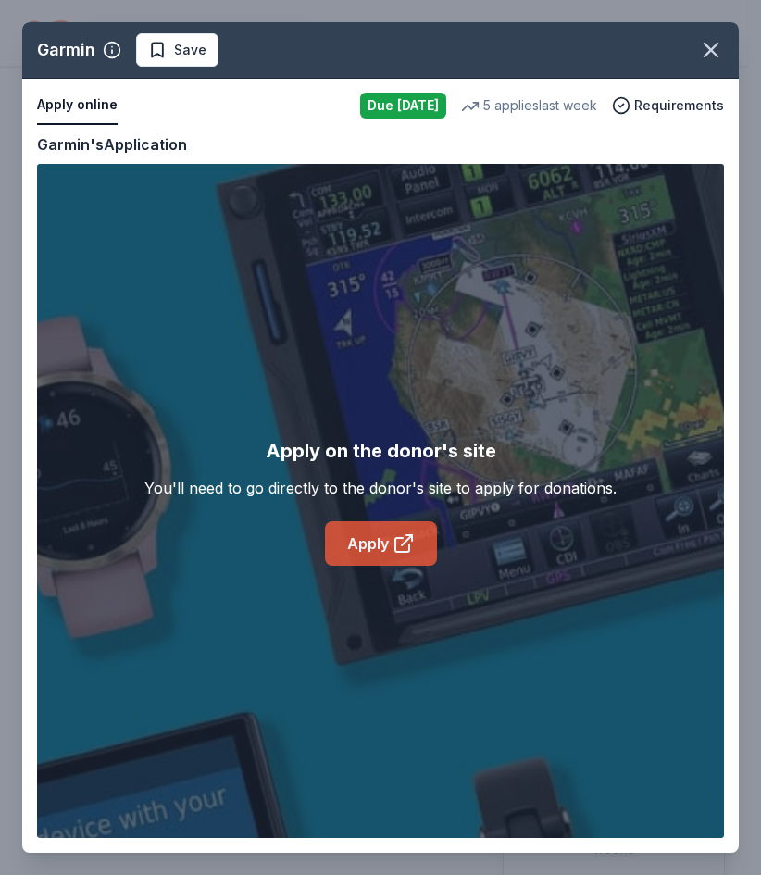
click at [375, 544] on link "Apply" at bounding box center [381, 543] width 112 height 44
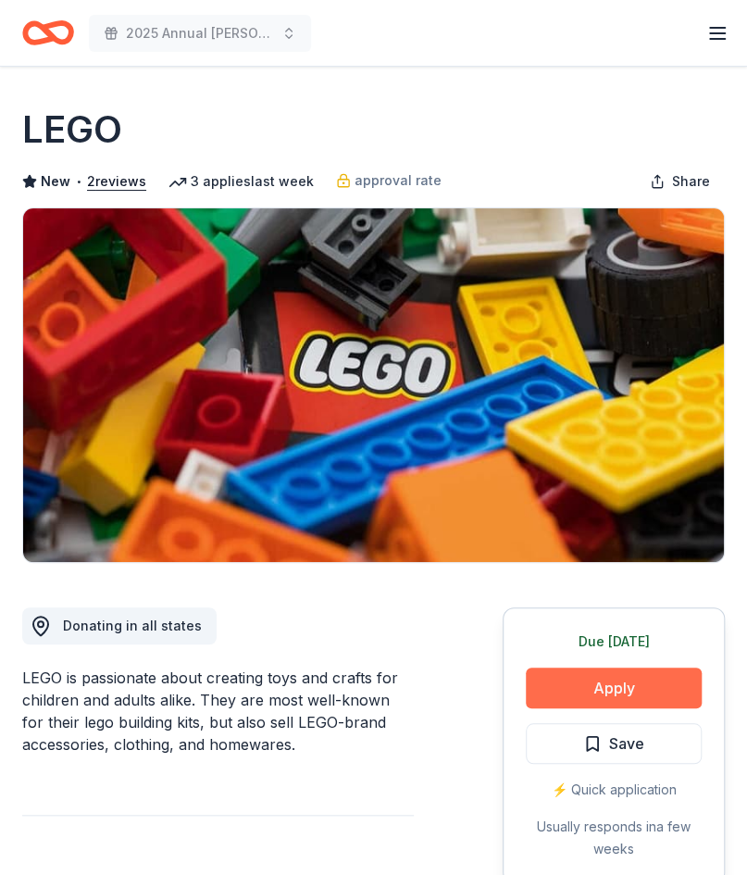
click at [630, 695] on button "Apply" at bounding box center [614, 687] width 176 height 41
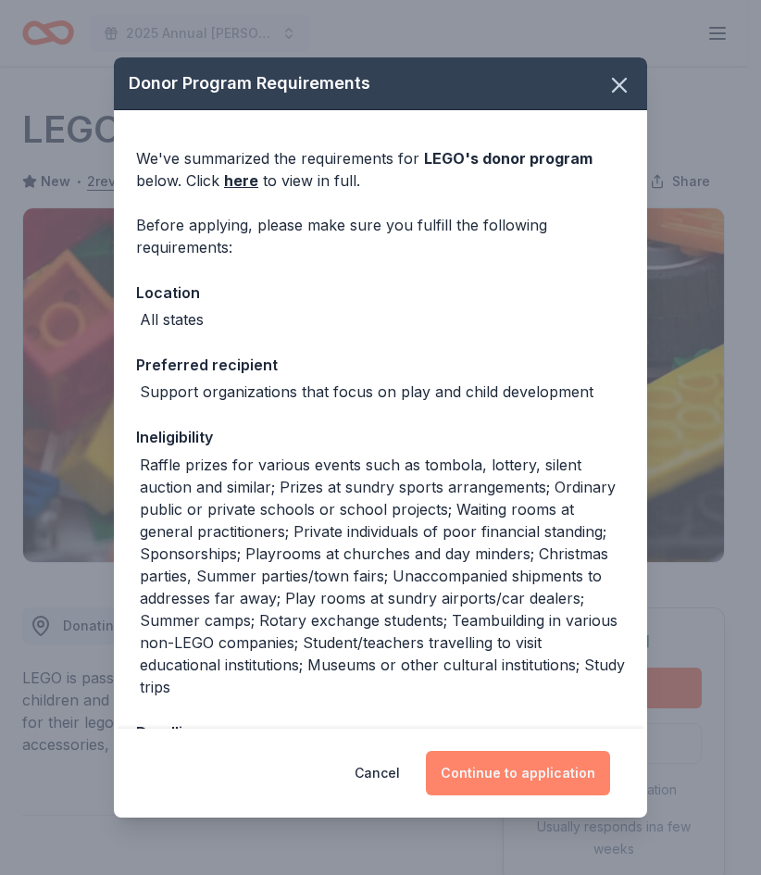
click at [560, 764] on button "Continue to application" at bounding box center [518, 773] width 184 height 44
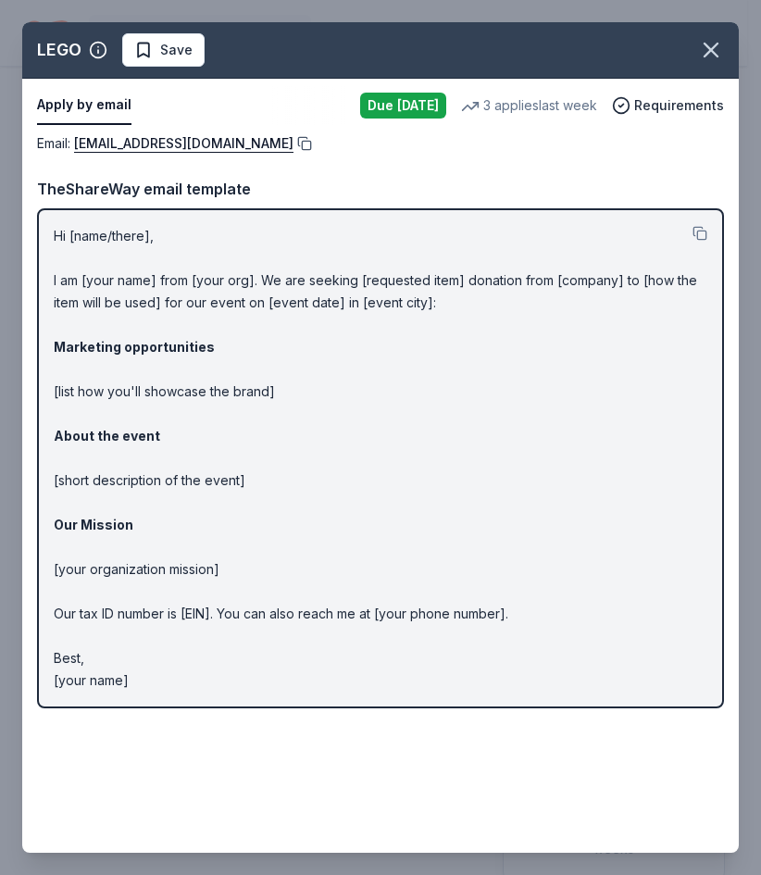
click at [293, 143] on button at bounding box center [302, 143] width 19 height 15
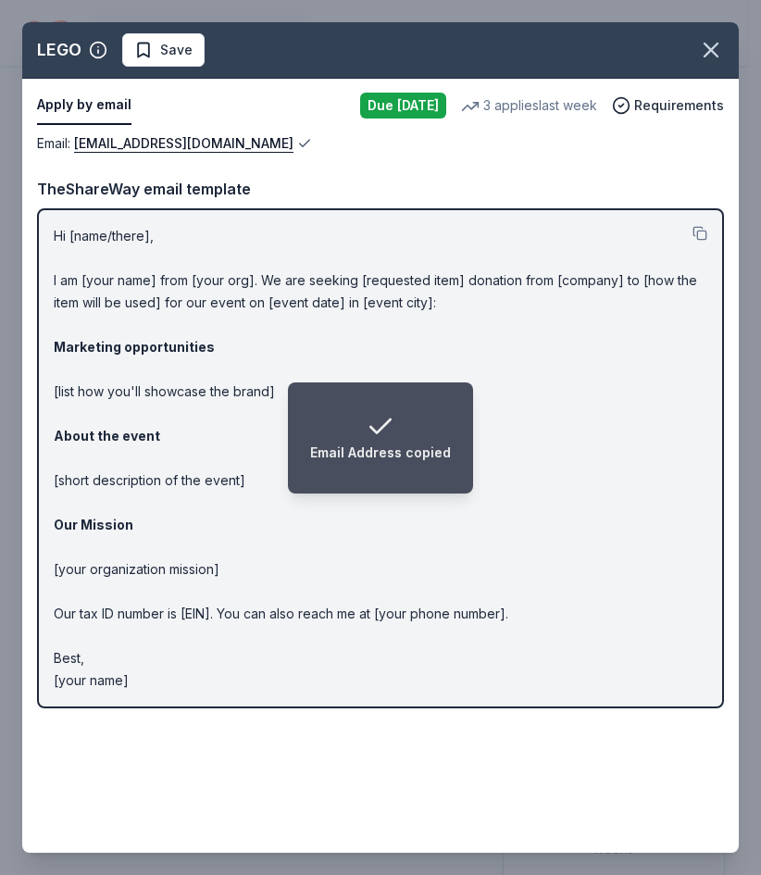
click at [293, 143] on button at bounding box center [302, 143] width 19 height 15
click at [714, 55] on icon "button" at bounding box center [710, 49] width 13 height 13
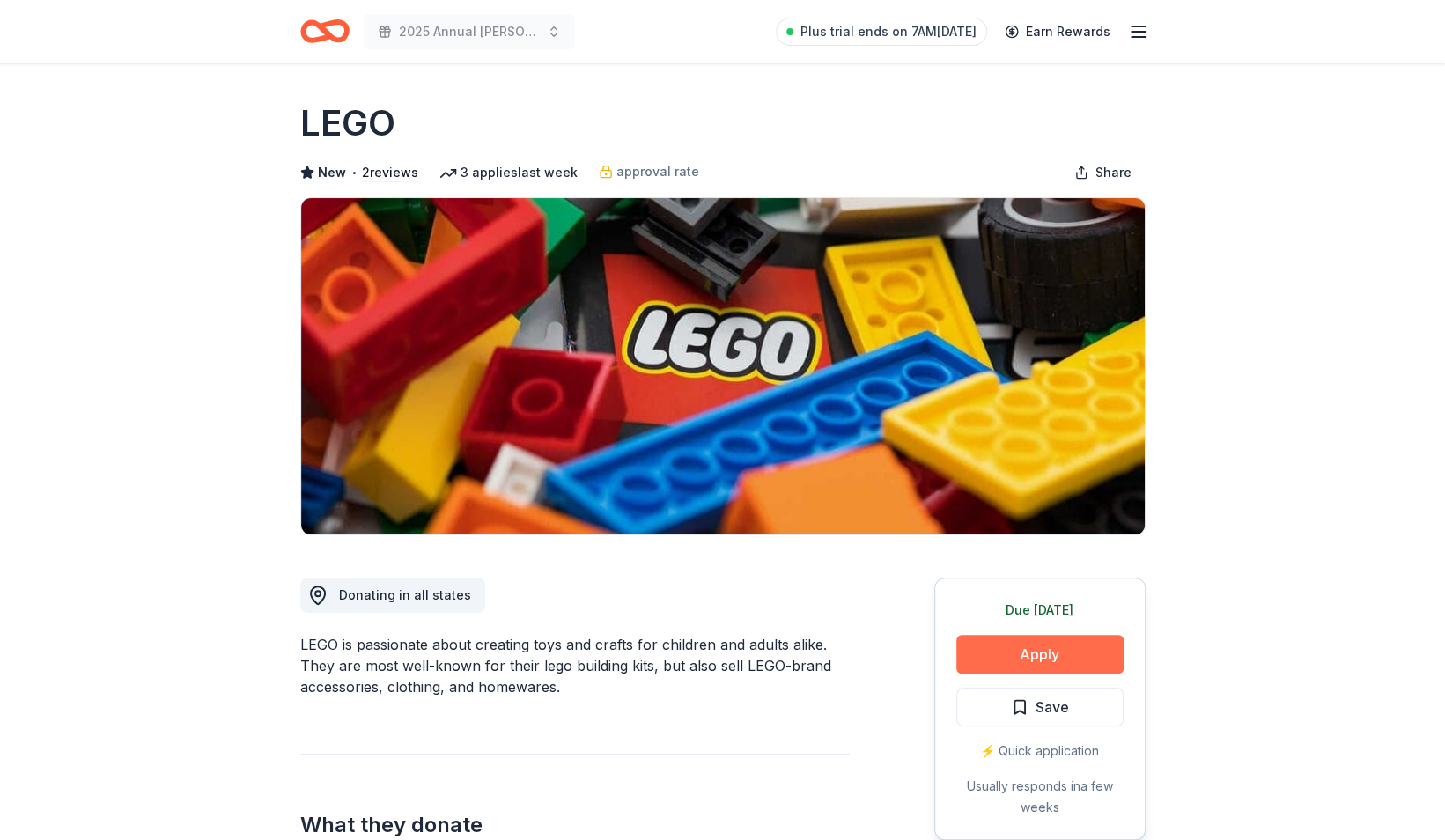
click at [710, 651] on button "Apply" at bounding box center [1040, 654] width 167 height 39
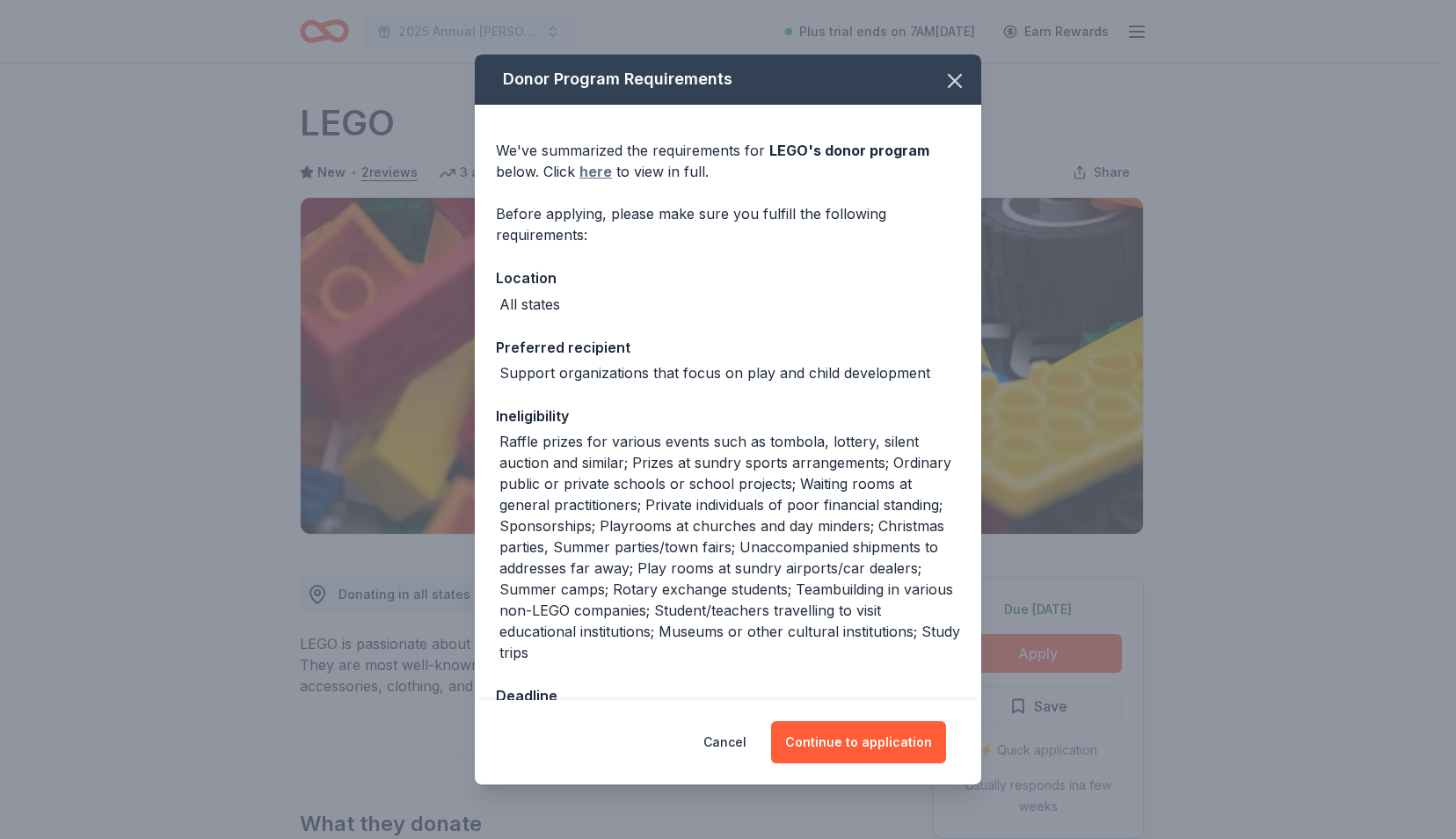
click at [584, 171] on link "here" at bounding box center [596, 171] width 32 height 21
click at [709, 83] on icon "button" at bounding box center [955, 81] width 12 height 12
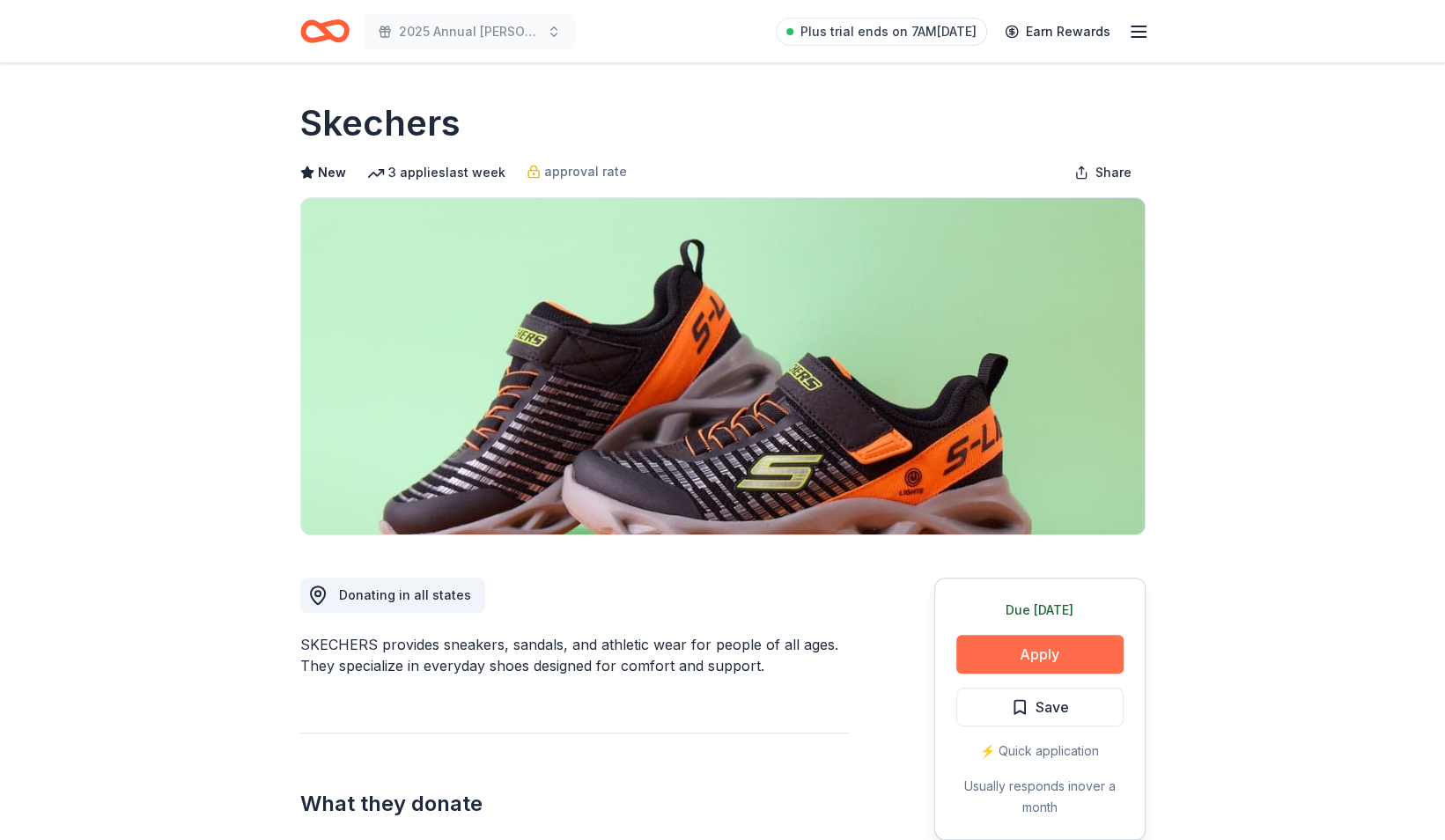
click at [974, 651] on button "Apply" at bounding box center [1040, 654] width 167 height 39
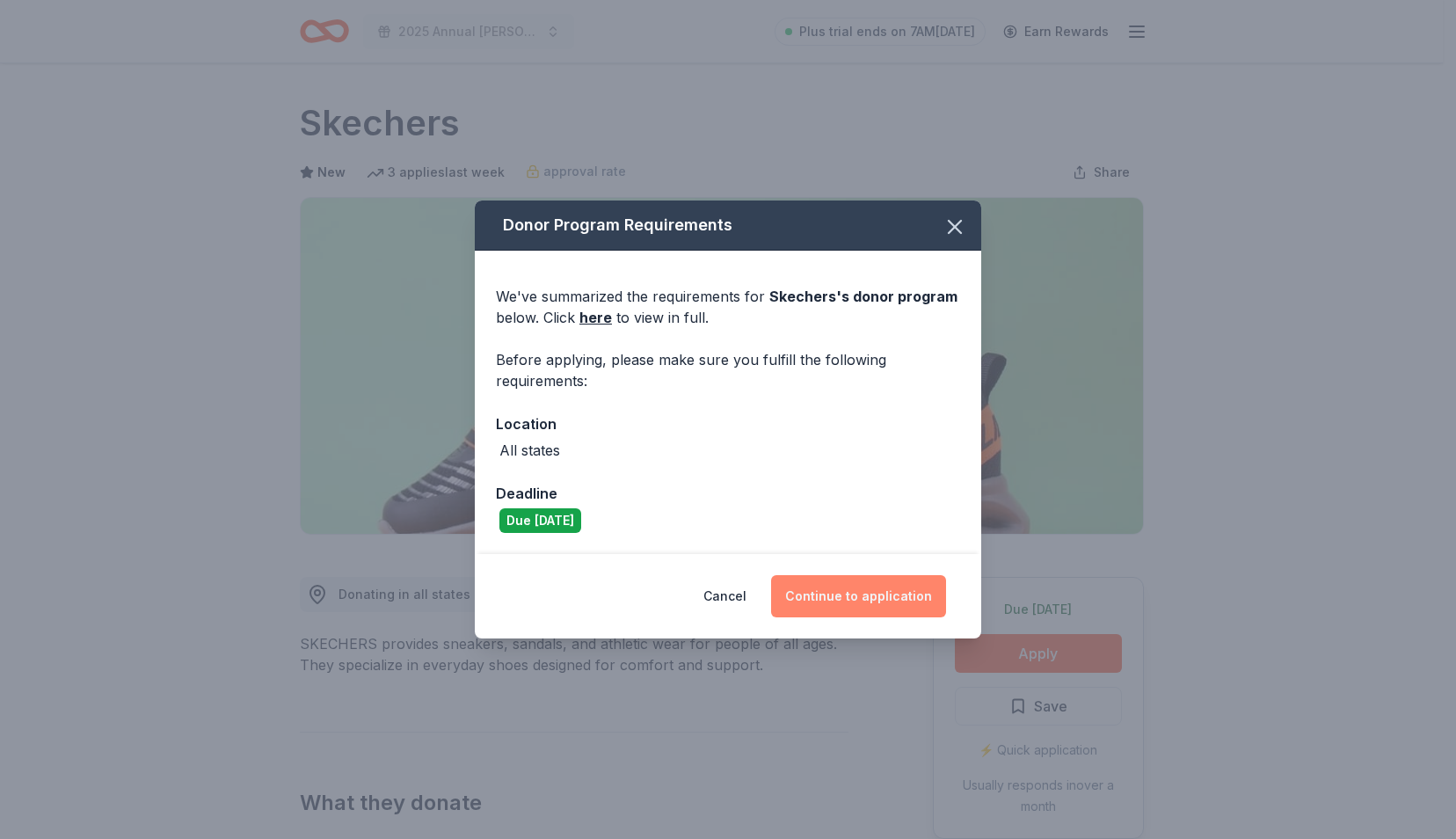
click at [867, 592] on button "Continue to application" at bounding box center [859, 596] width 175 height 42
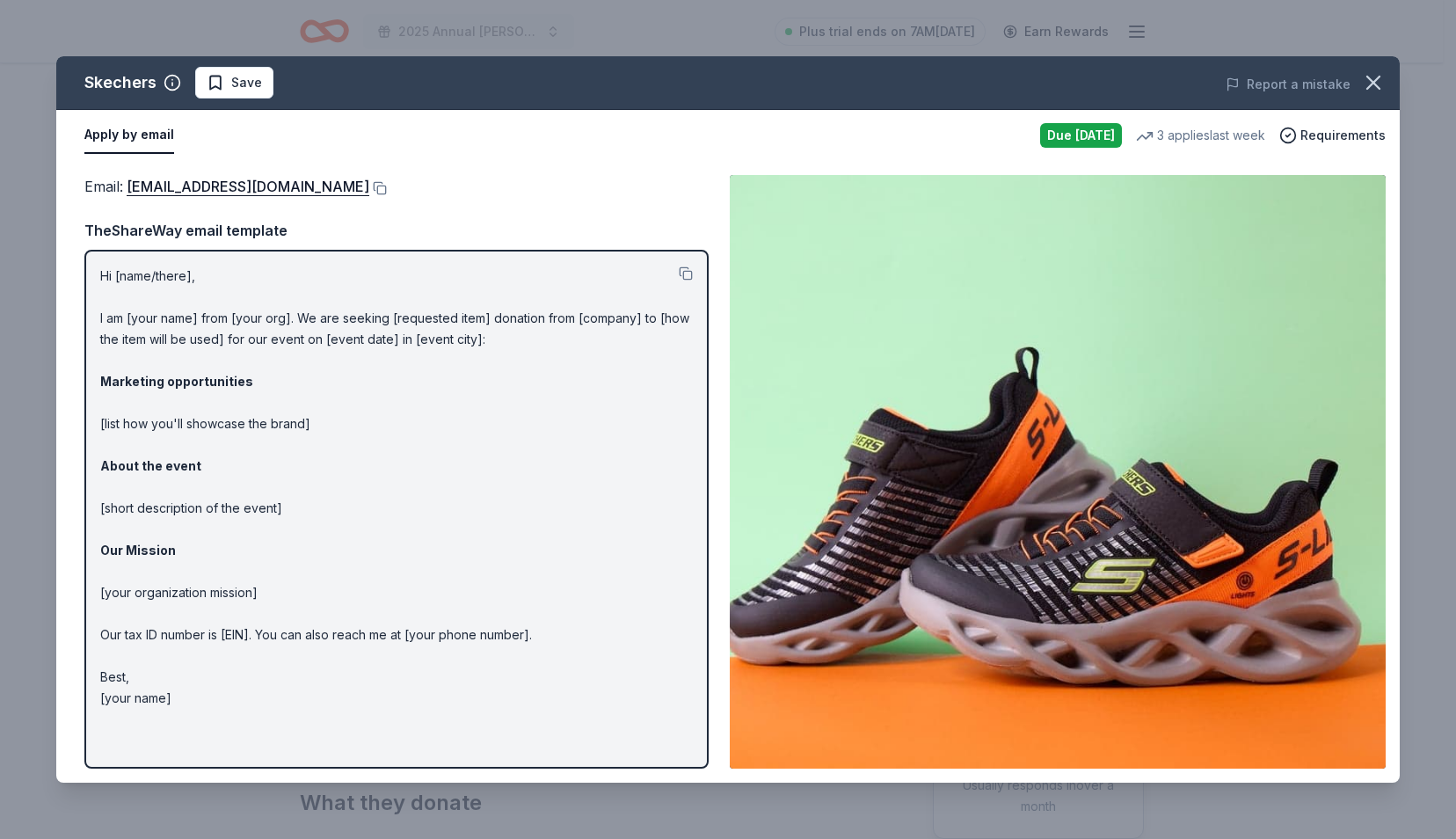
click at [325, 186] on div "Email : foundation@skechers.com" at bounding box center [396, 186] width 624 height 23
click at [369, 186] on button at bounding box center [378, 188] width 18 height 14
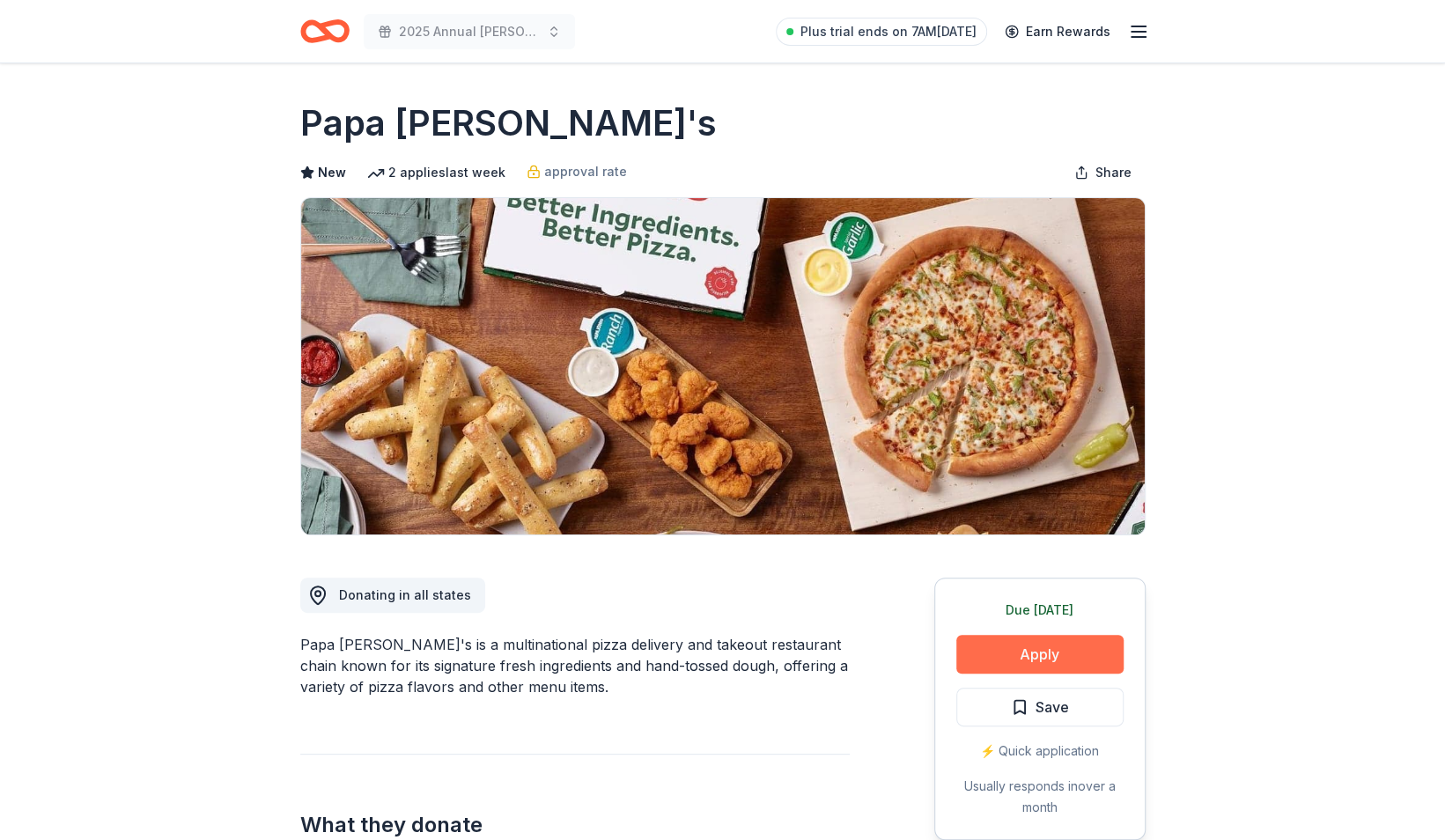
click at [1022, 653] on button "Apply" at bounding box center [1040, 654] width 167 height 39
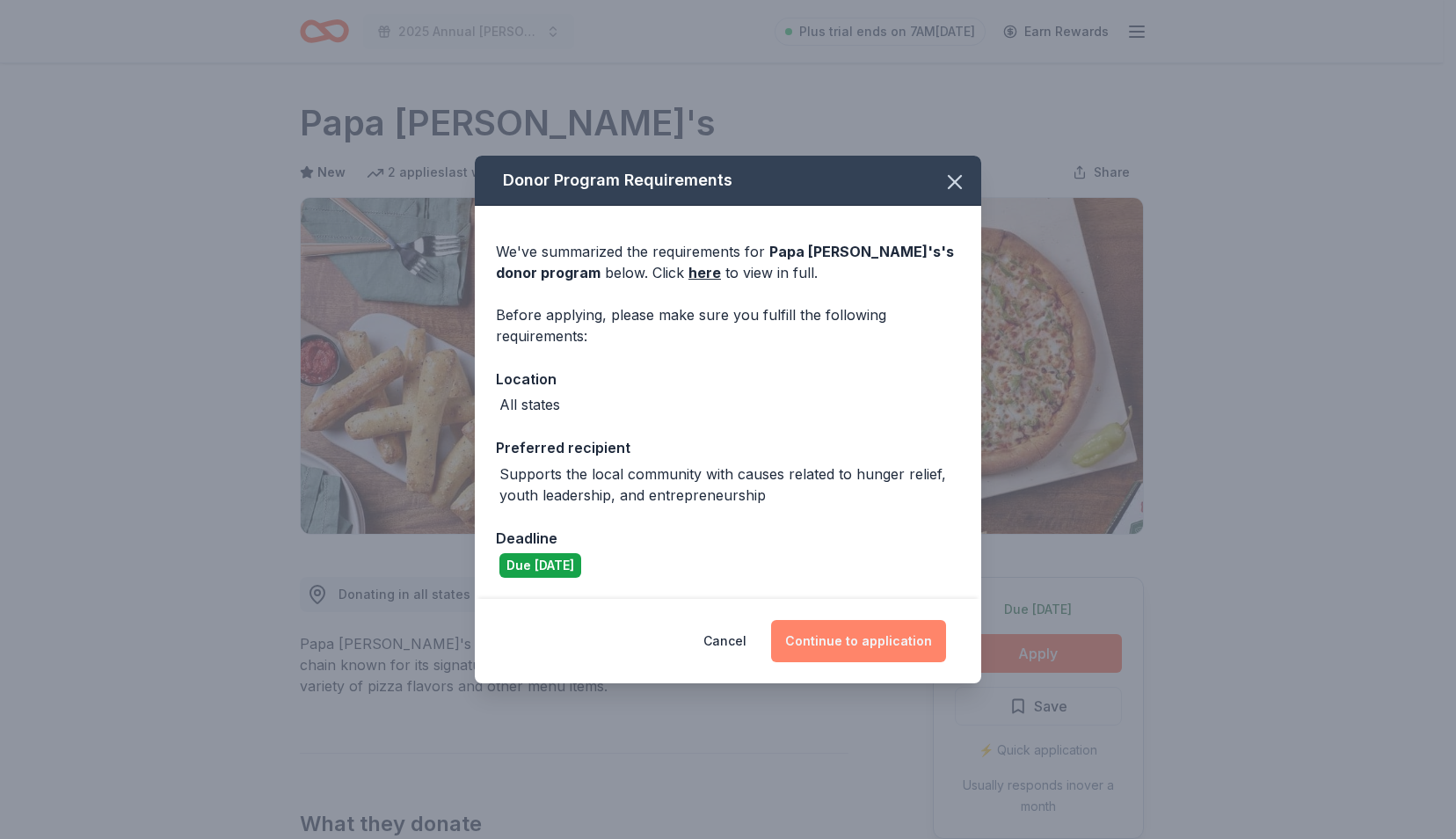
click at [802, 623] on button "Continue to application" at bounding box center [859, 640] width 175 height 42
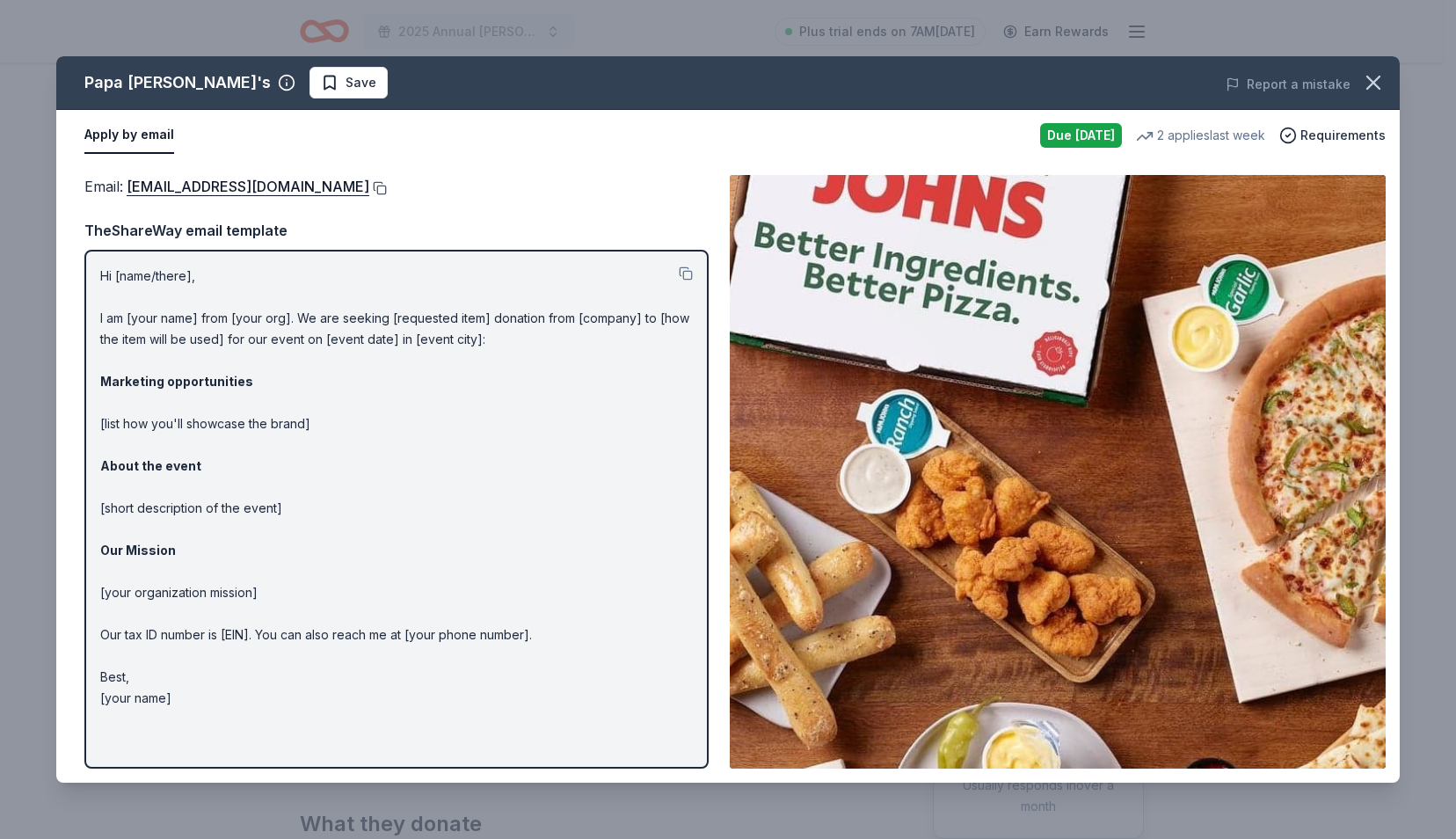
click at [369, 190] on button at bounding box center [378, 188] width 18 height 14
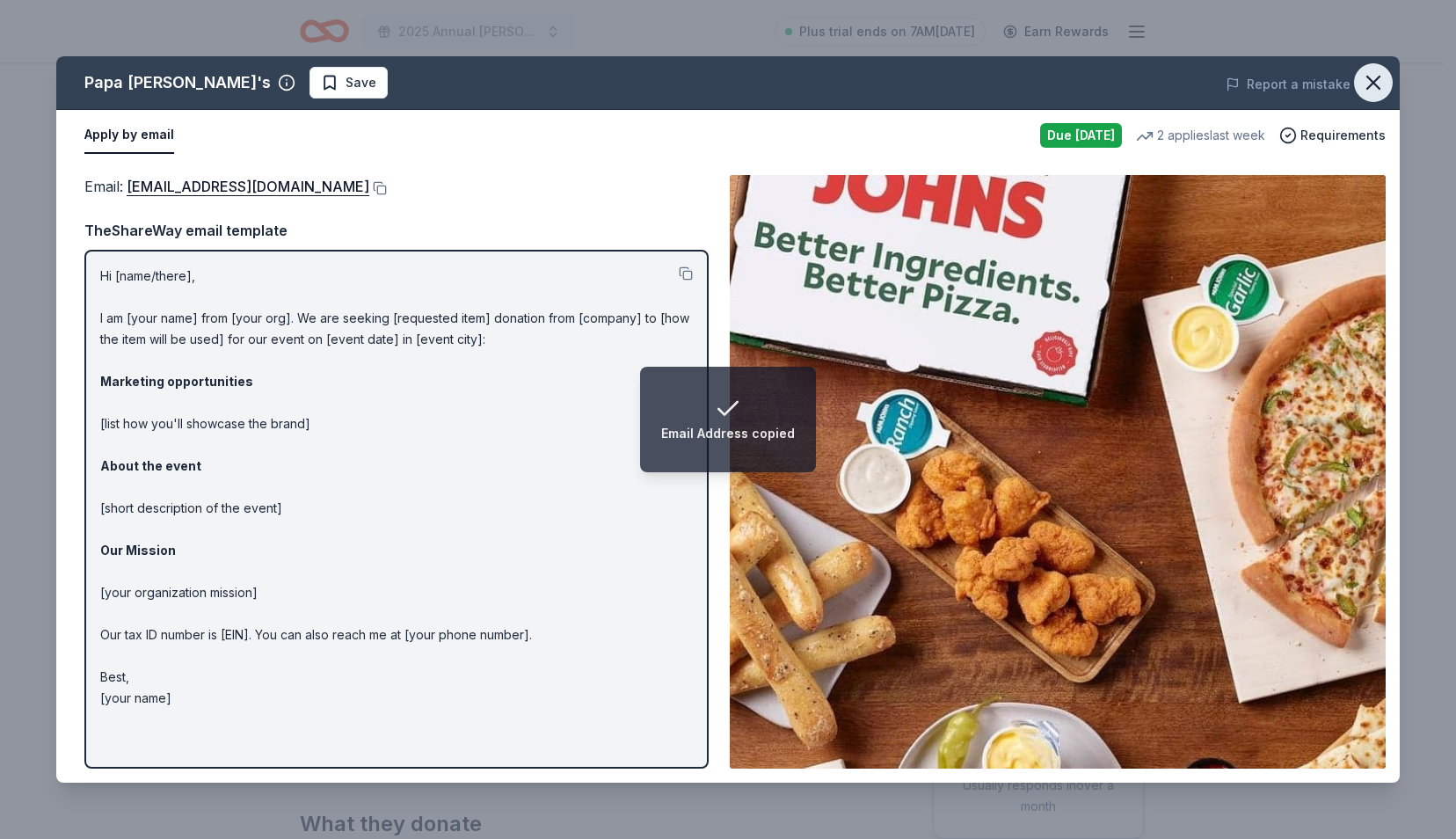
click at [1374, 82] on icon "button" at bounding box center [1372, 83] width 12 height 12
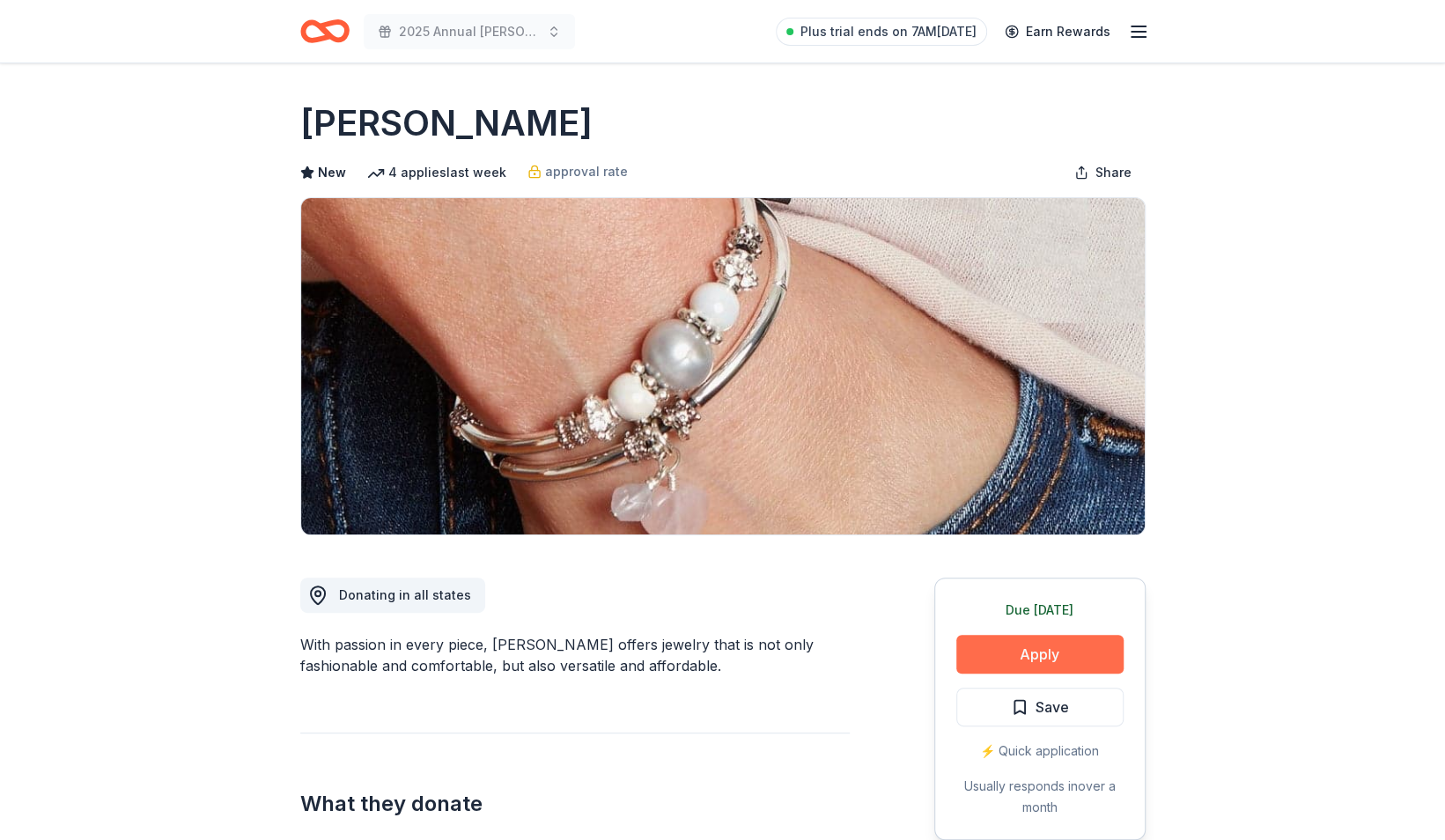
click at [1047, 647] on button "Apply" at bounding box center [1040, 654] width 167 height 39
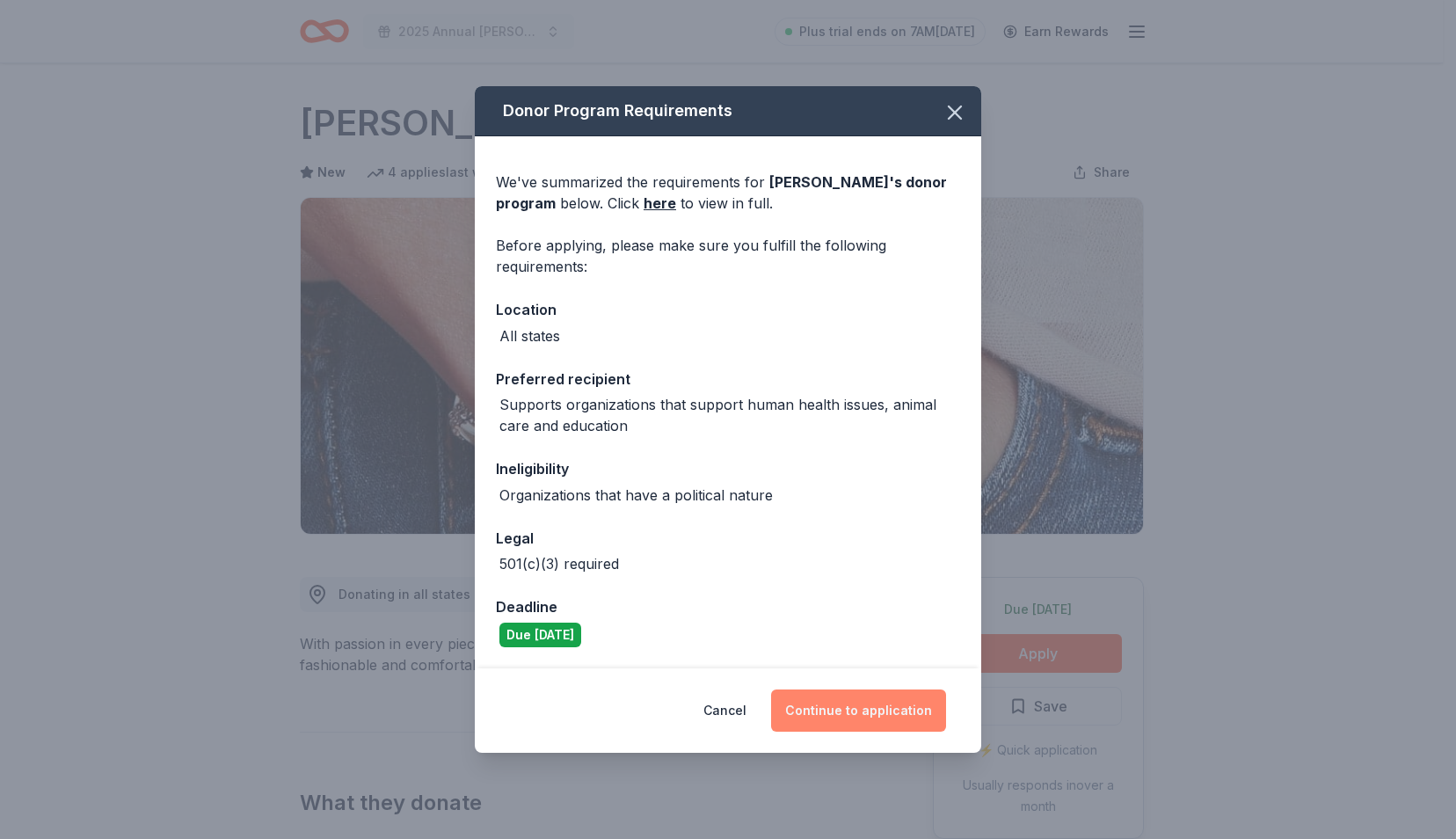
click at [843, 702] on button "Continue to application" at bounding box center [859, 711] width 175 height 42
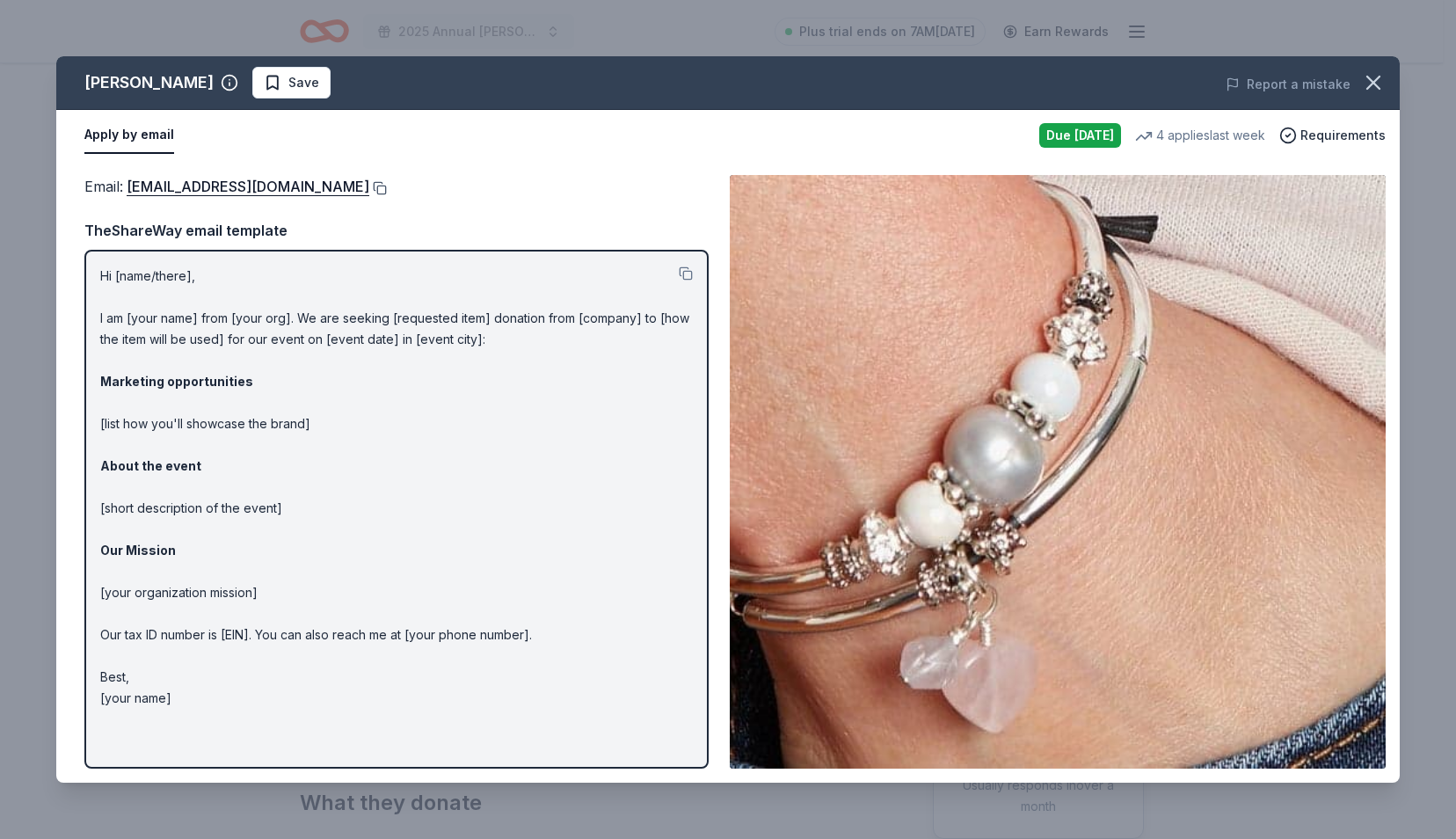
click at [369, 189] on button at bounding box center [378, 188] width 18 height 14
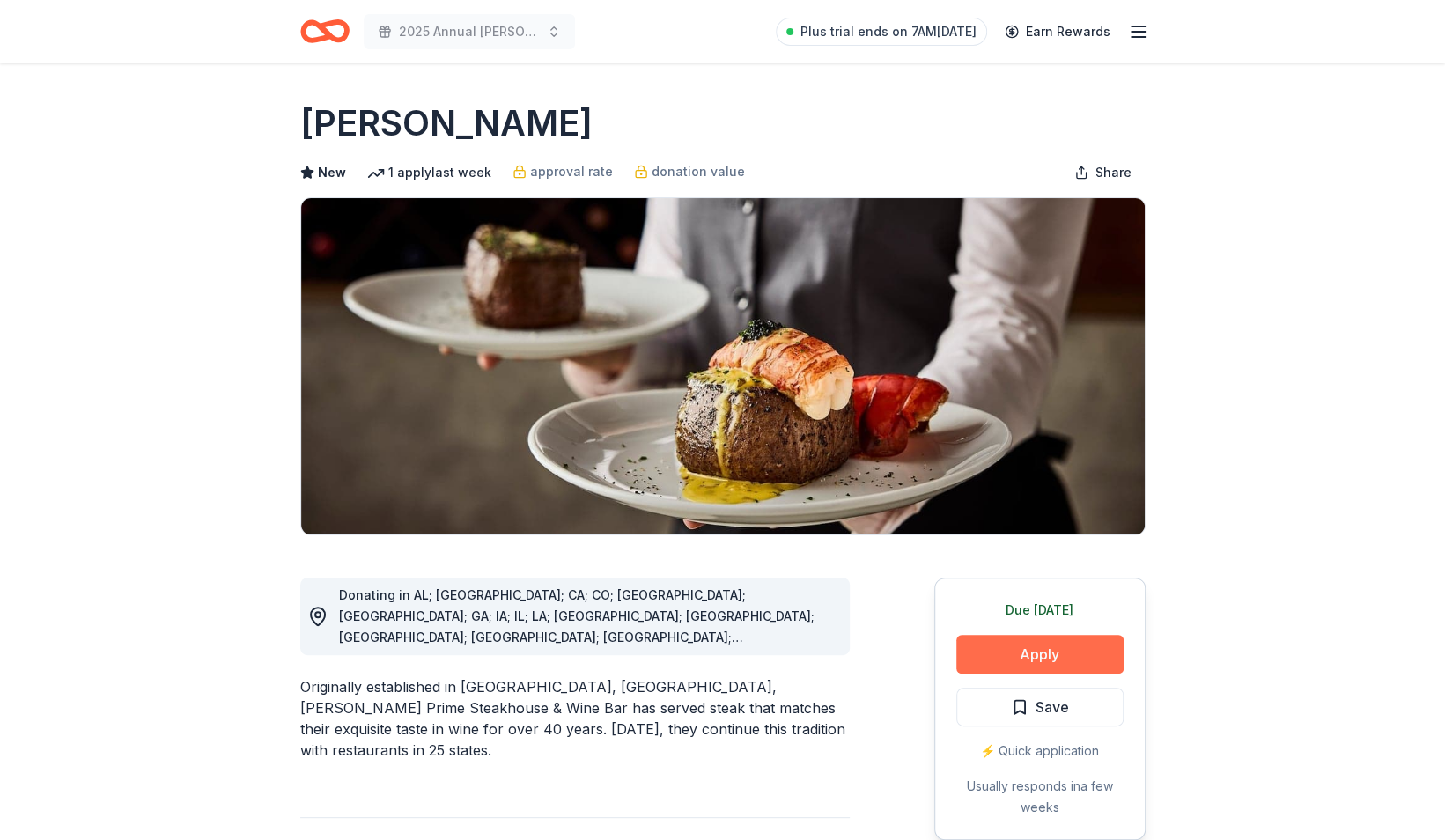
click at [993, 650] on button "Apply" at bounding box center [1040, 654] width 167 height 39
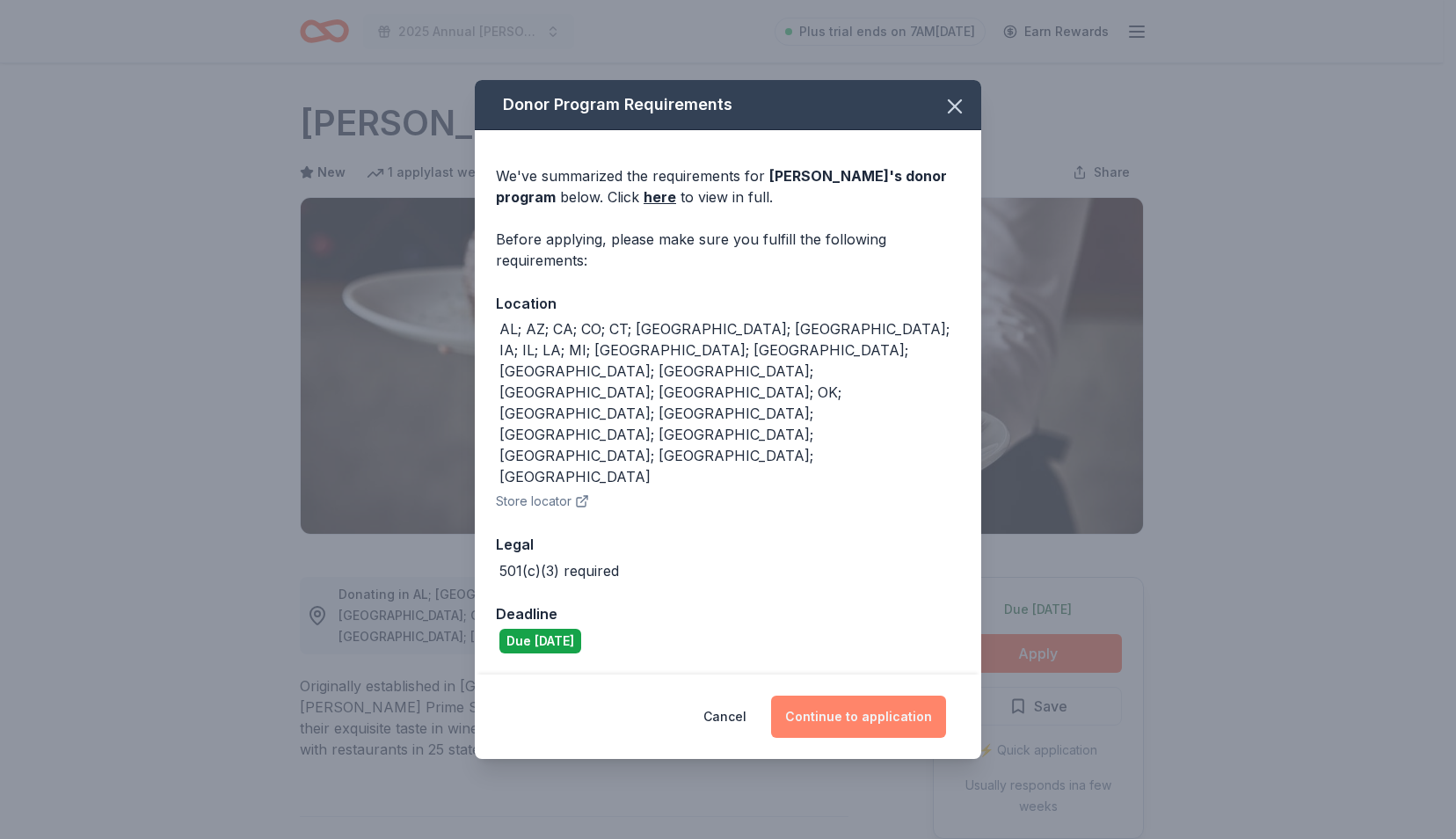
click at [904, 696] on button "Continue to application" at bounding box center [859, 716] width 175 height 42
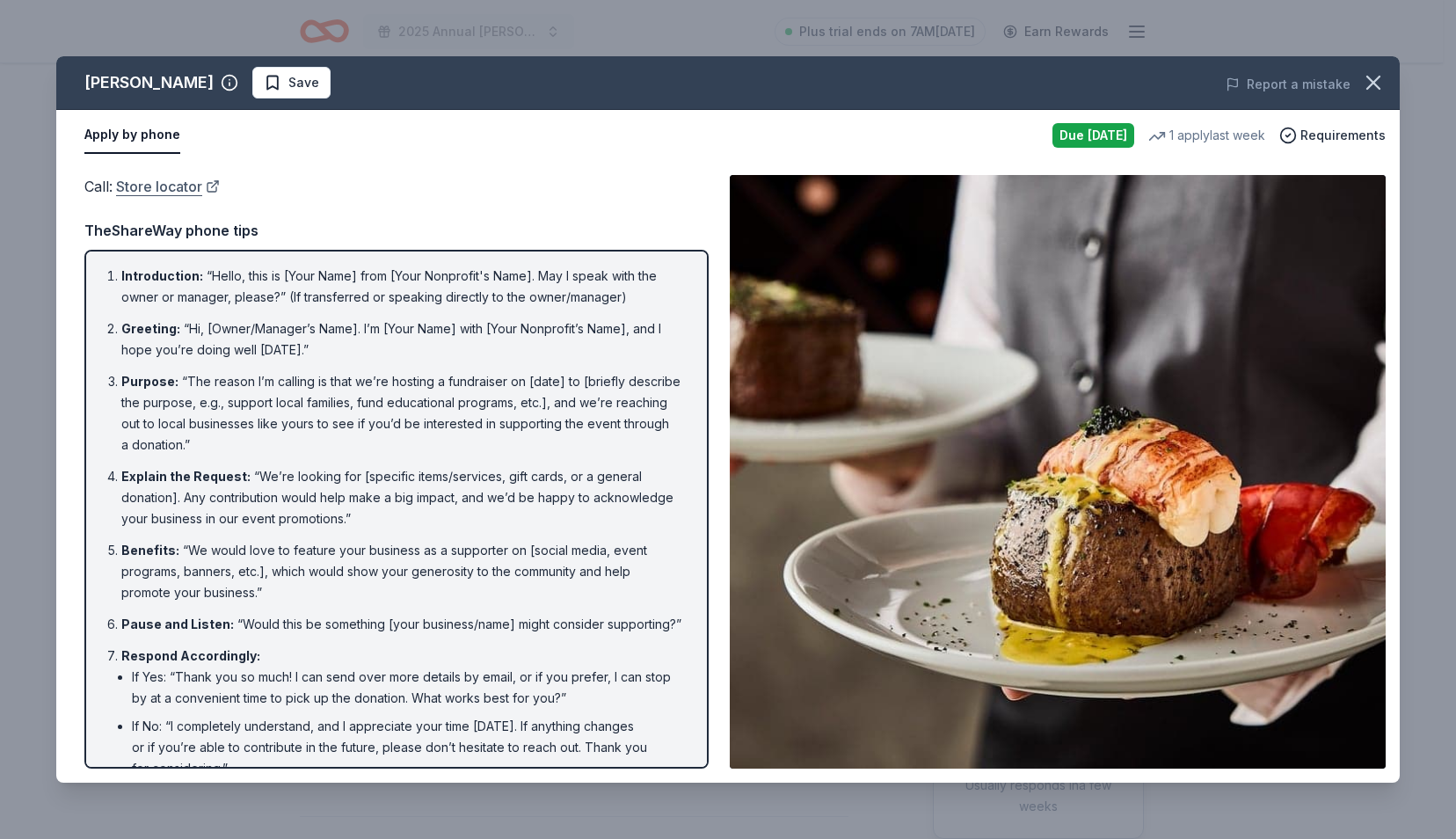
click at [141, 184] on link "Store locator" at bounding box center [167, 186] width 104 height 23
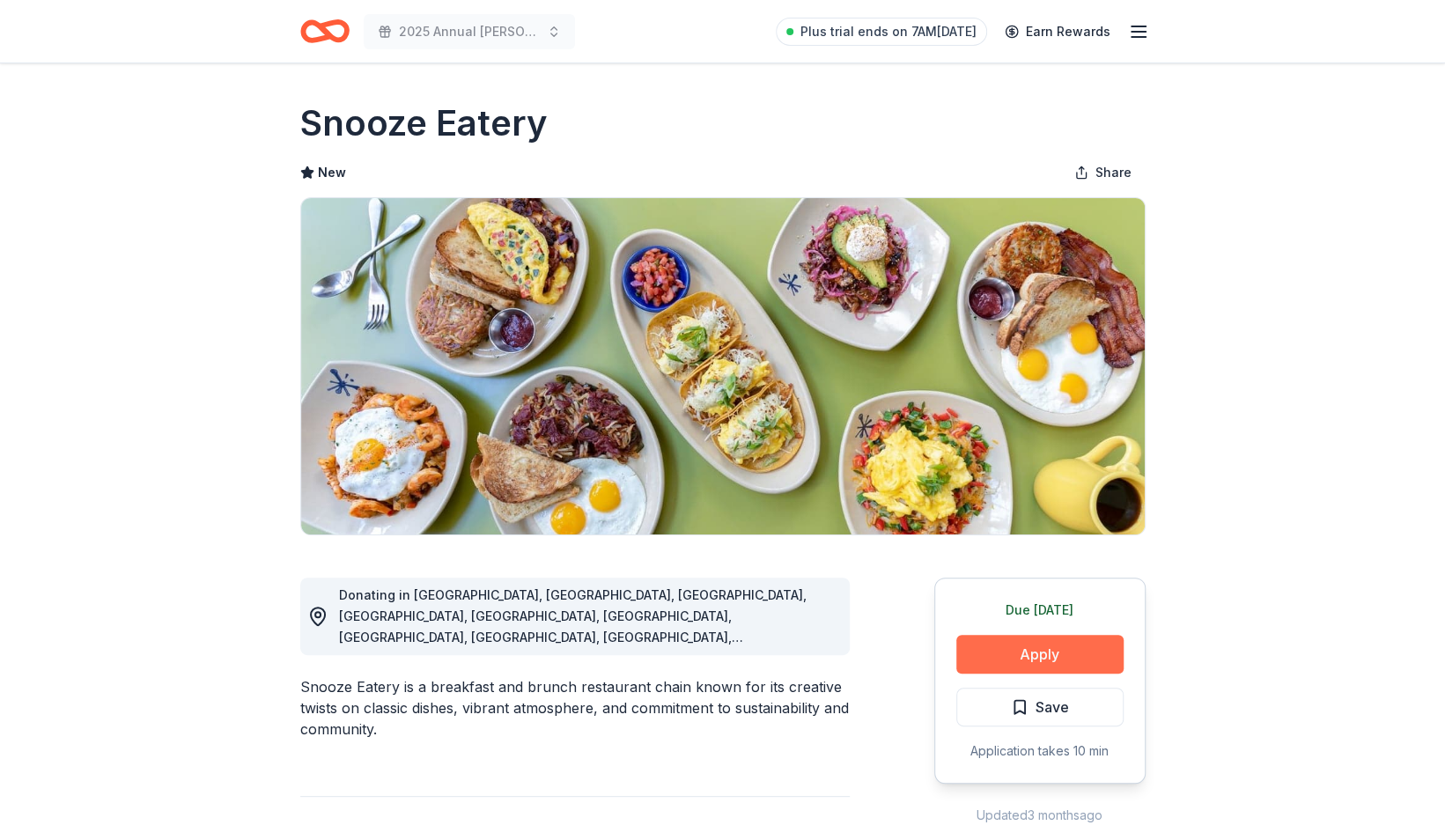
click at [1004, 654] on button "Apply" at bounding box center [1040, 654] width 167 height 39
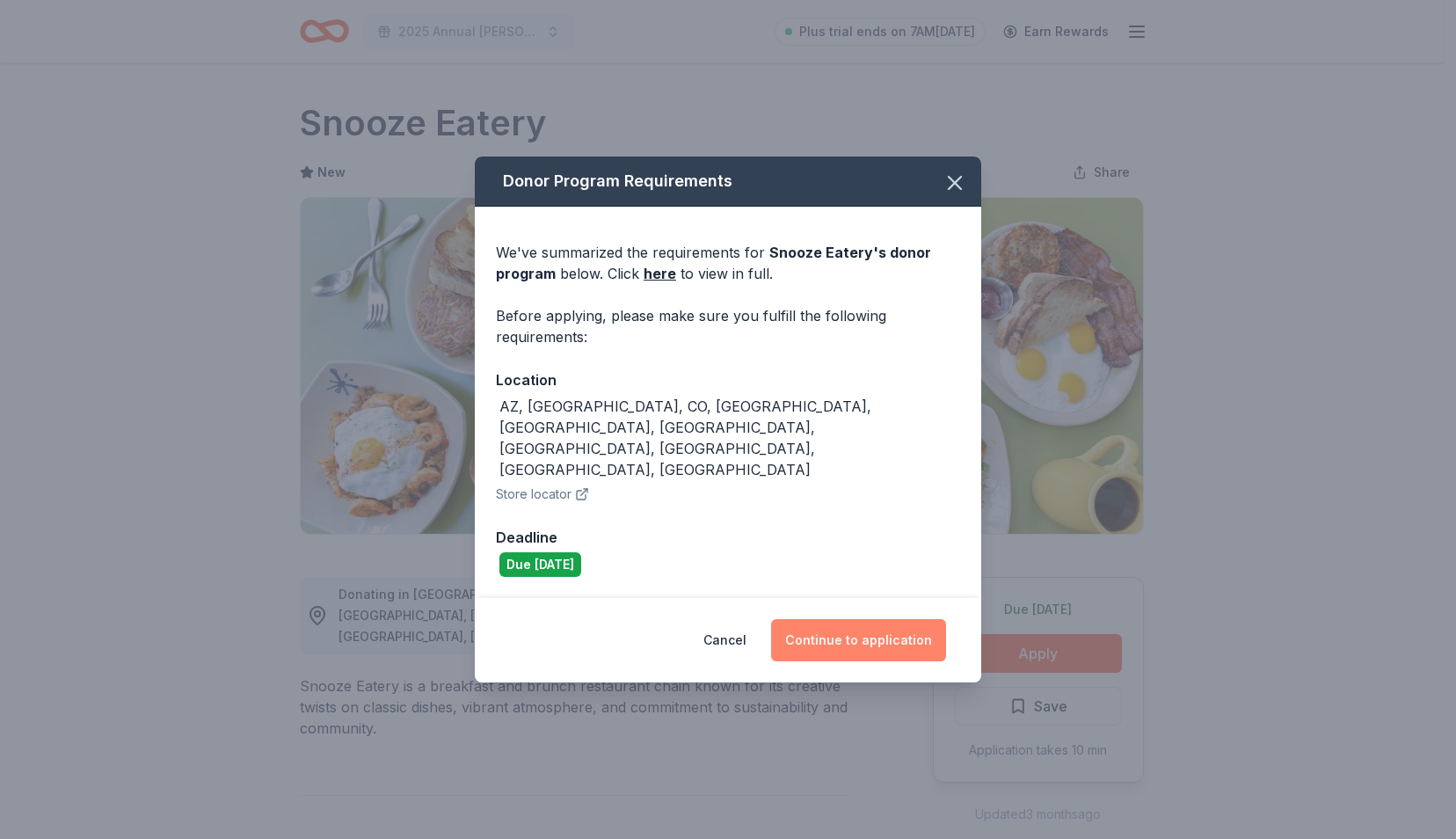
click at [856, 620] on button "Continue to application" at bounding box center [859, 640] width 175 height 42
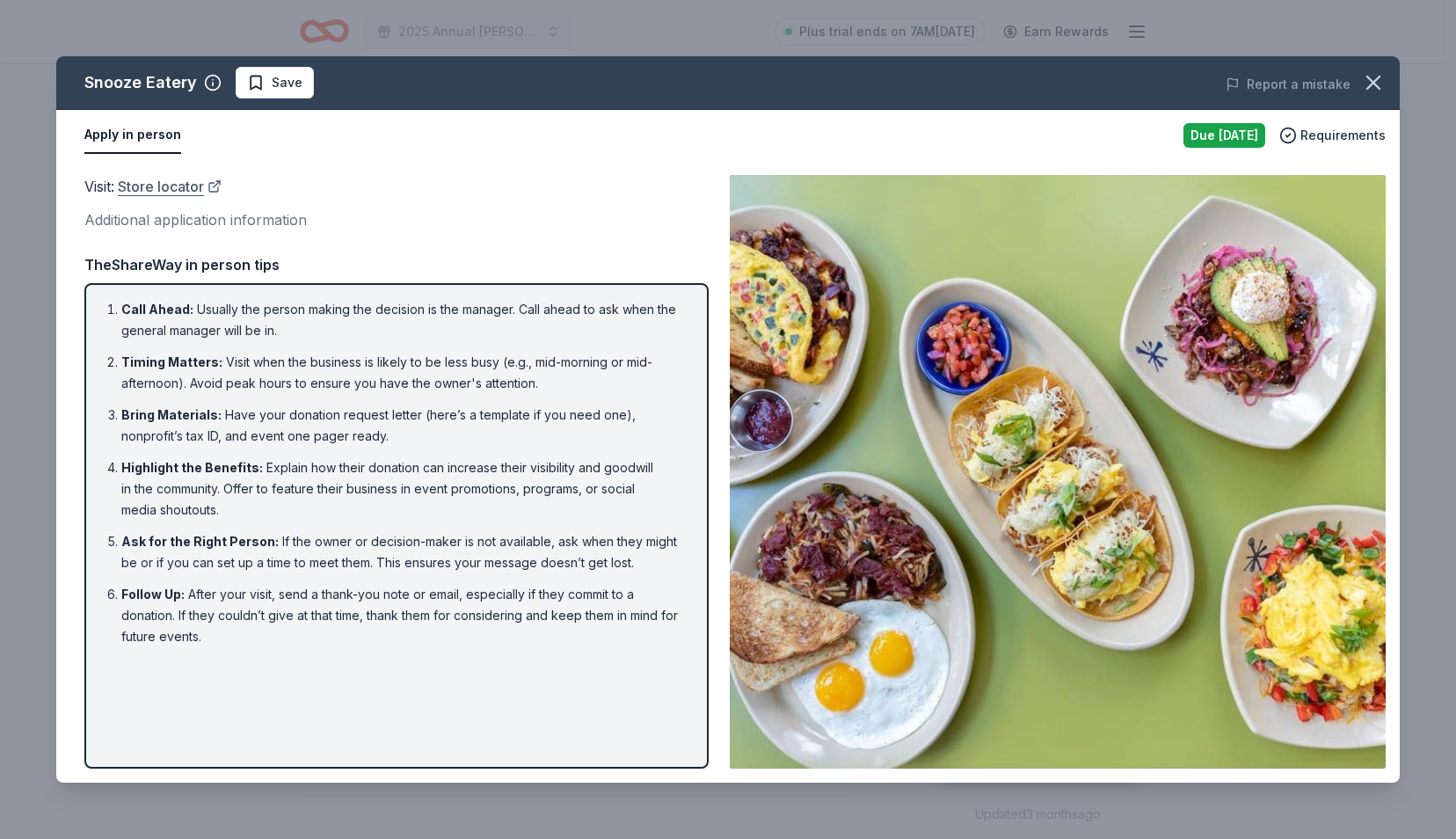
click at [163, 186] on link "Store locator" at bounding box center [169, 186] width 104 height 23
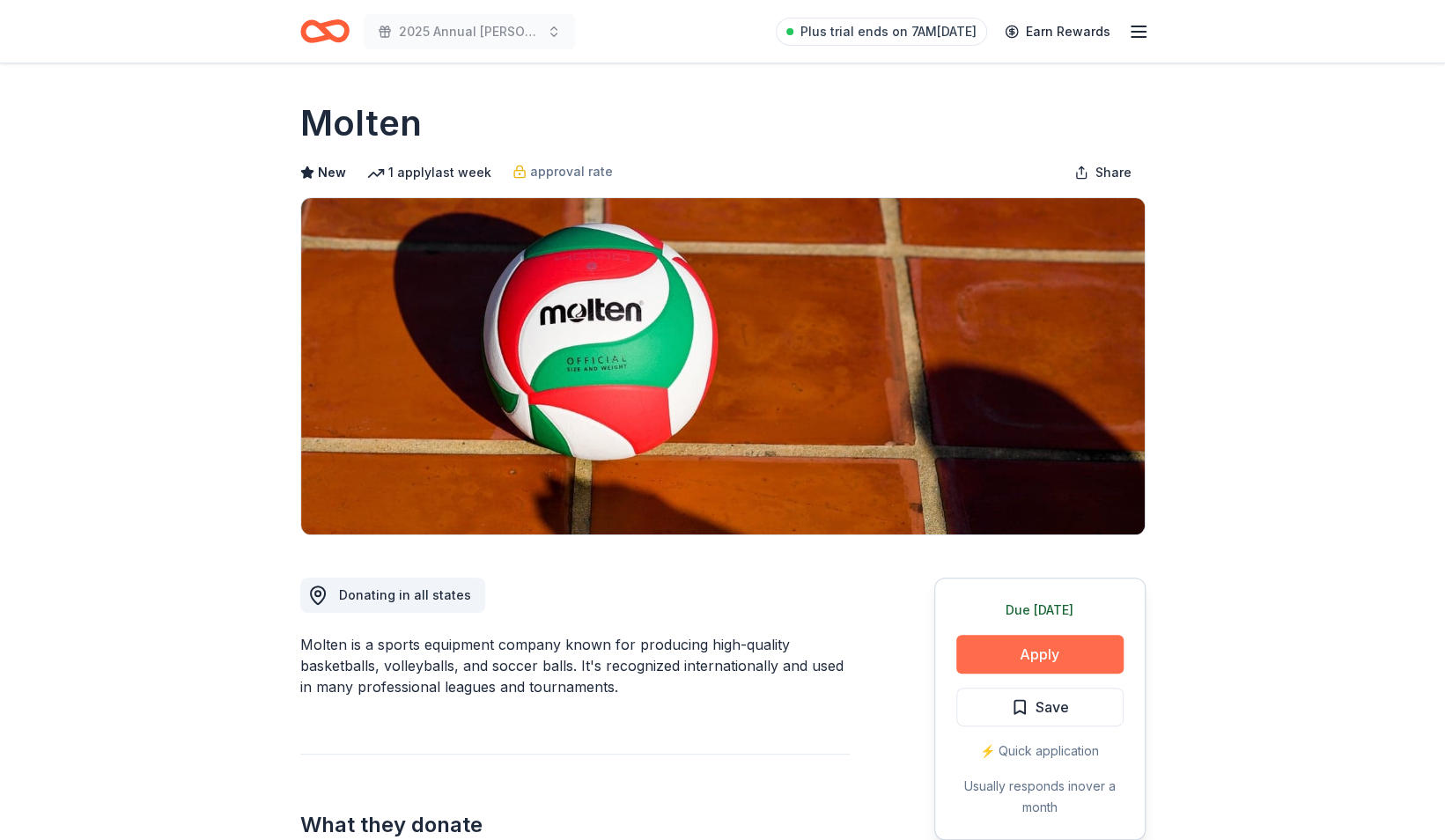
click at [1090, 641] on button "Apply" at bounding box center [1040, 654] width 167 height 39
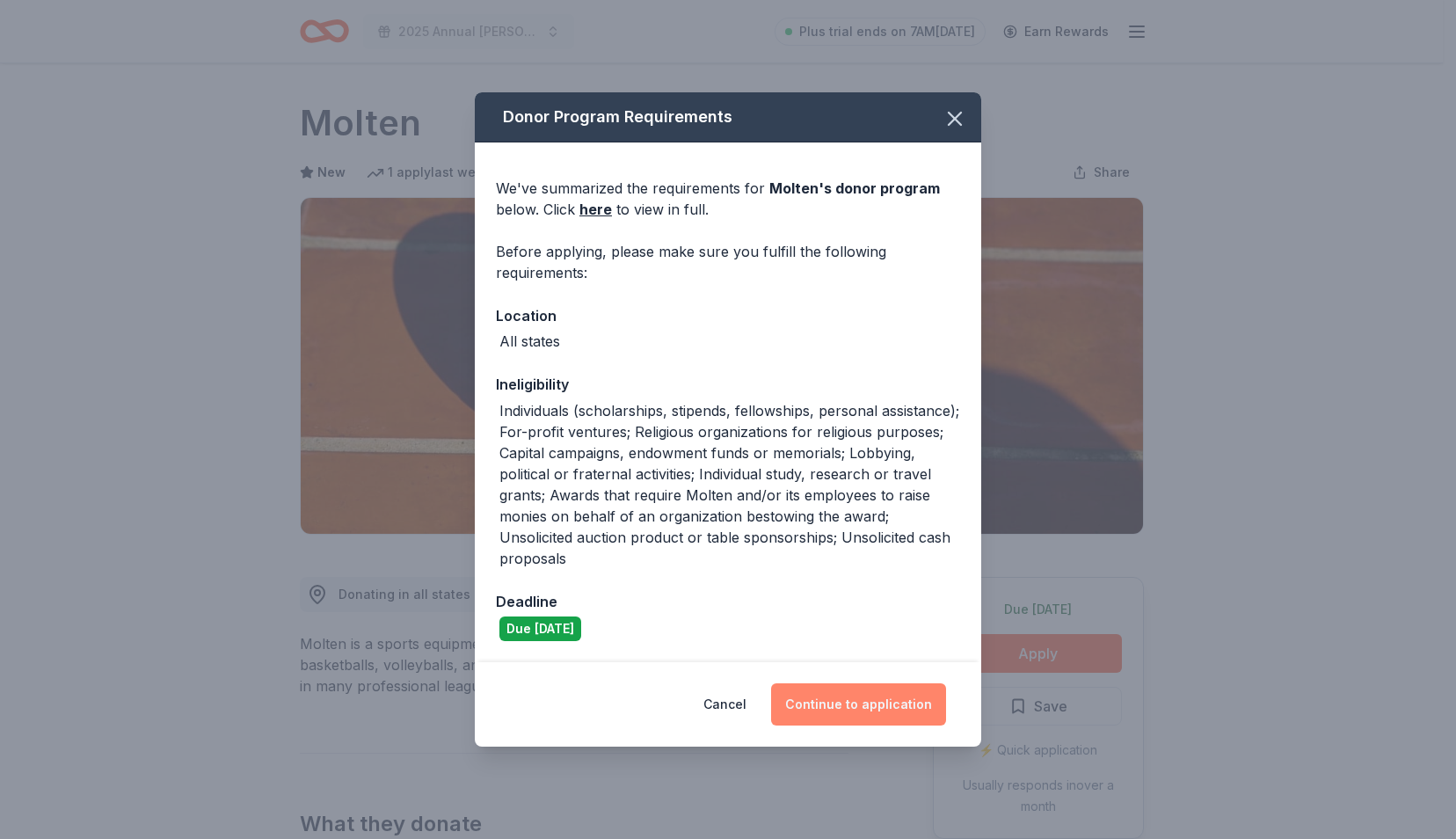
click at [847, 711] on button "Continue to application" at bounding box center [859, 704] width 175 height 42
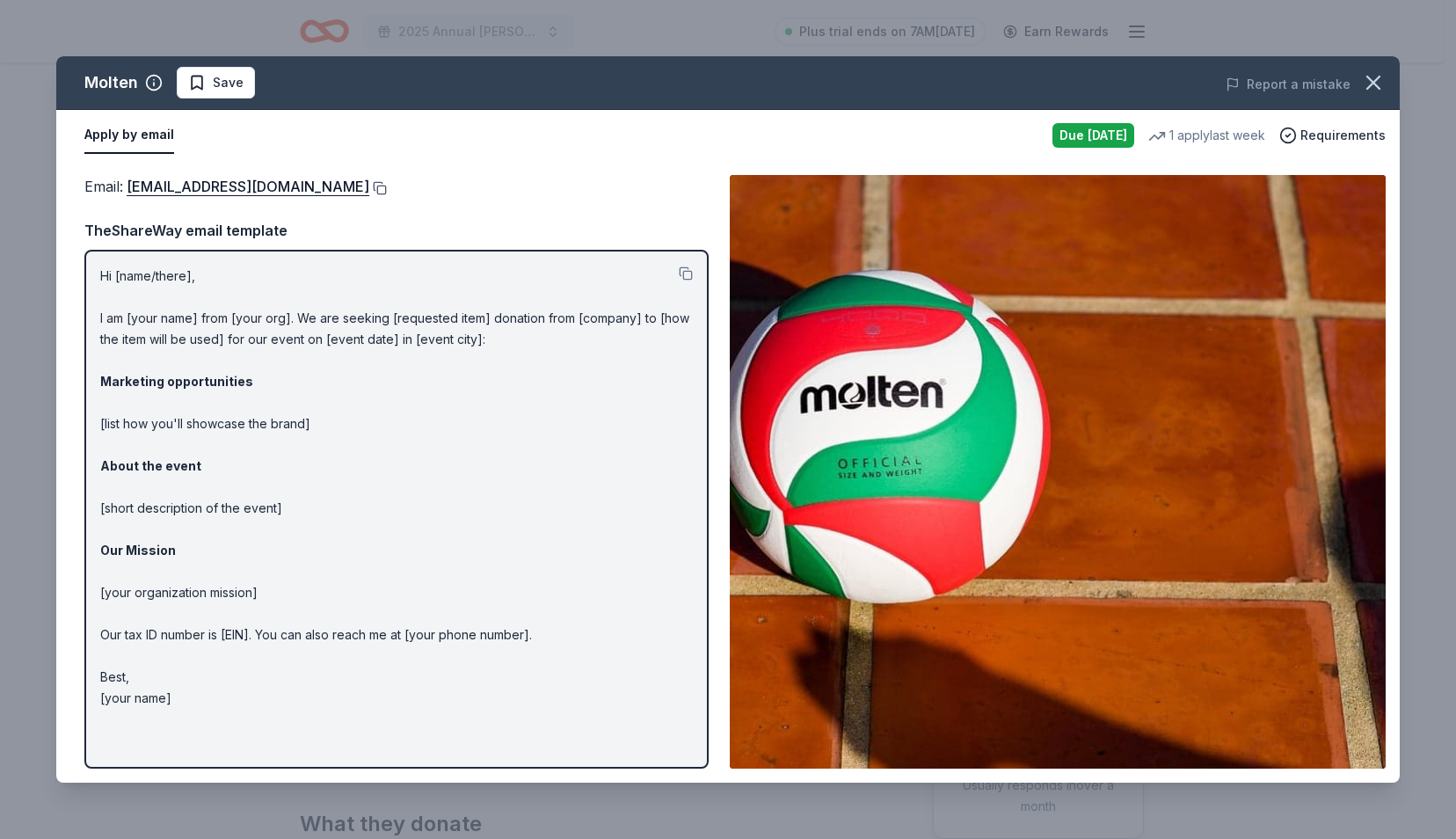
click at [369, 183] on button at bounding box center [378, 188] width 18 height 14
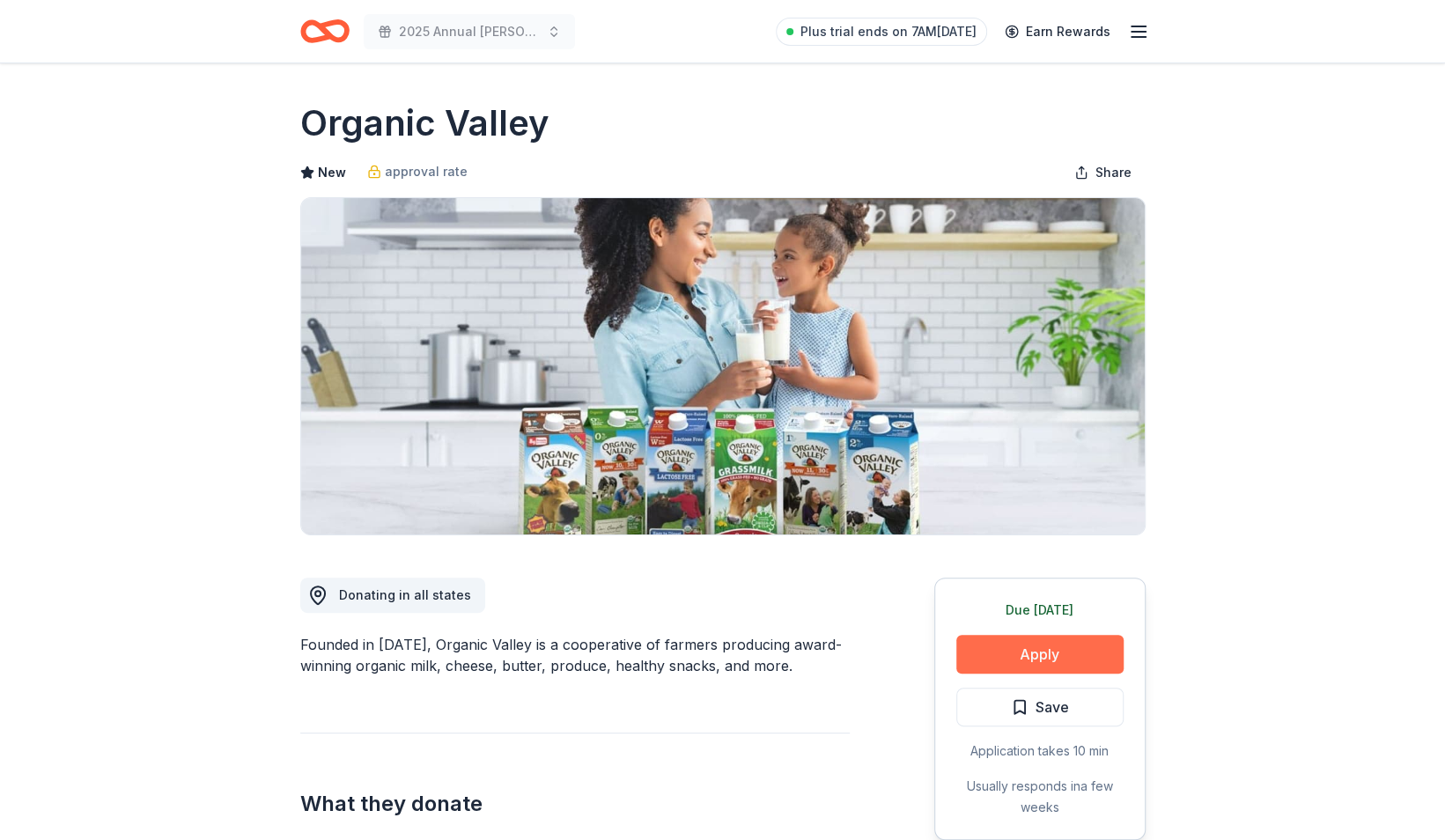
click at [1064, 662] on button "Apply" at bounding box center [1040, 654] width 167 height 39
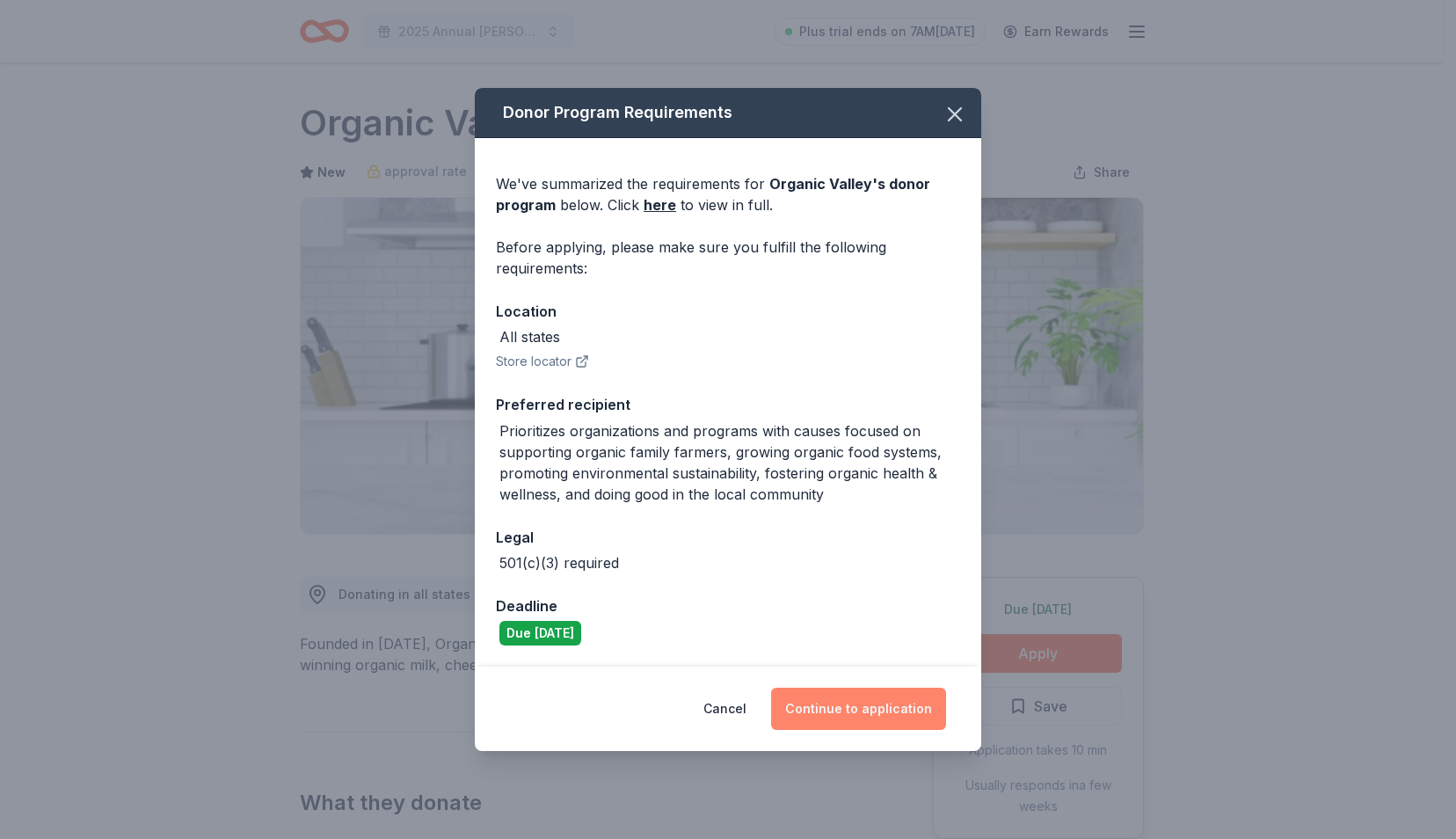
click at [945, 714] on button "Continue to application" at bounding box center [859, 709] width 175 height 42
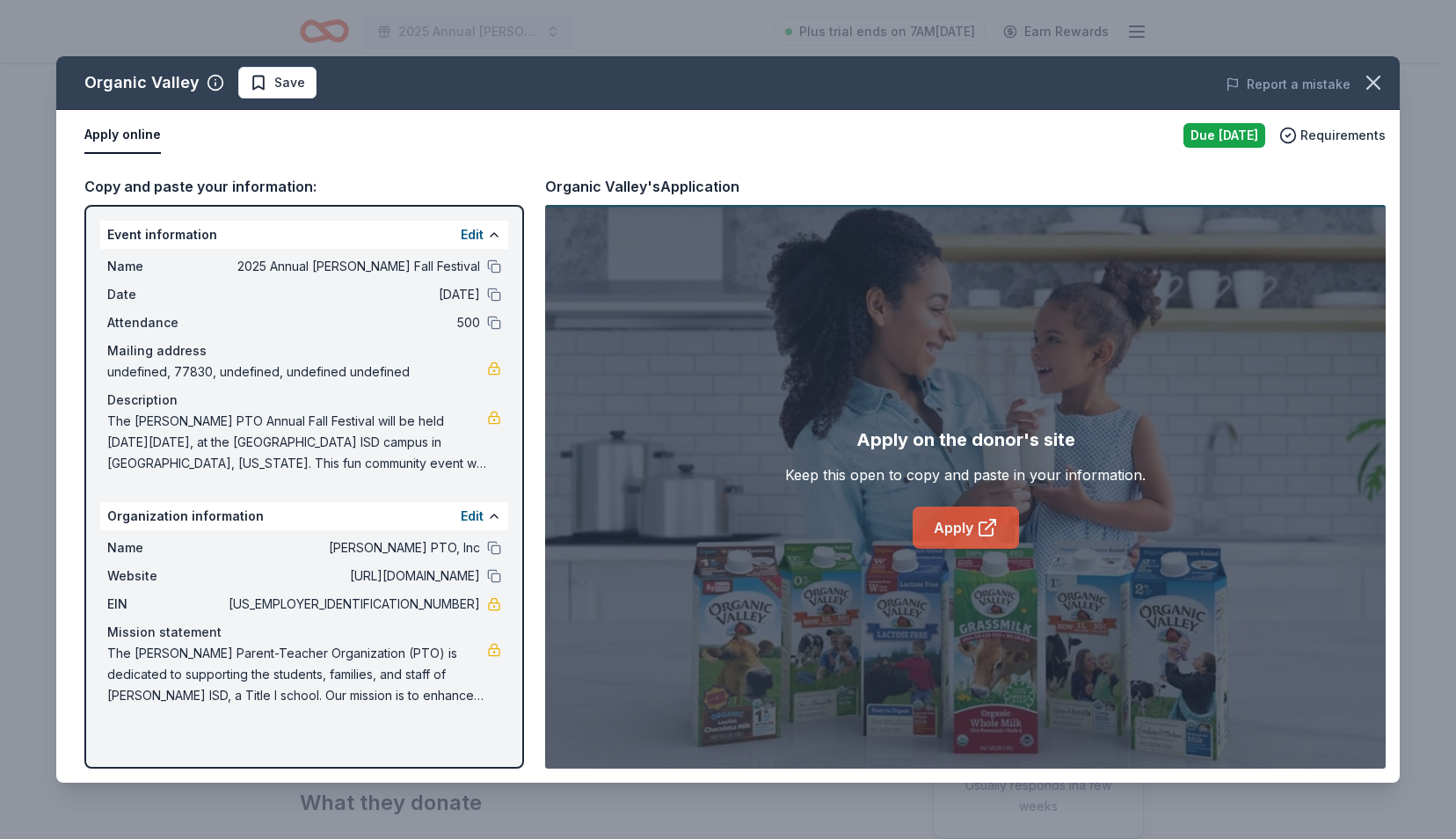
click at [956, 518] on link "Apply" at bounding box center [966, 527] width 106 height 42
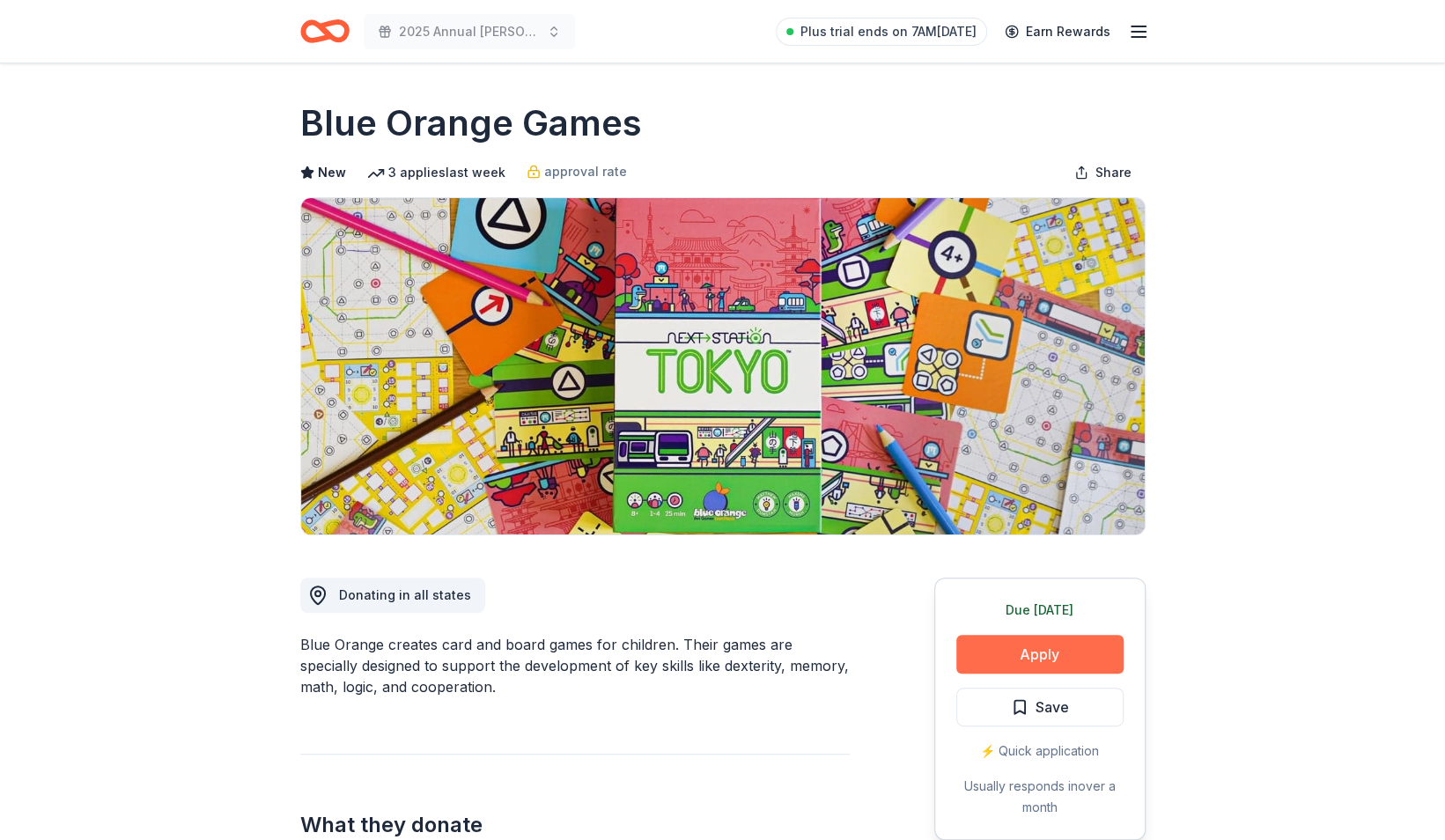
click at [1019, 656] on button "Apply" at bounding box center [1040, 654] width 167 height 39
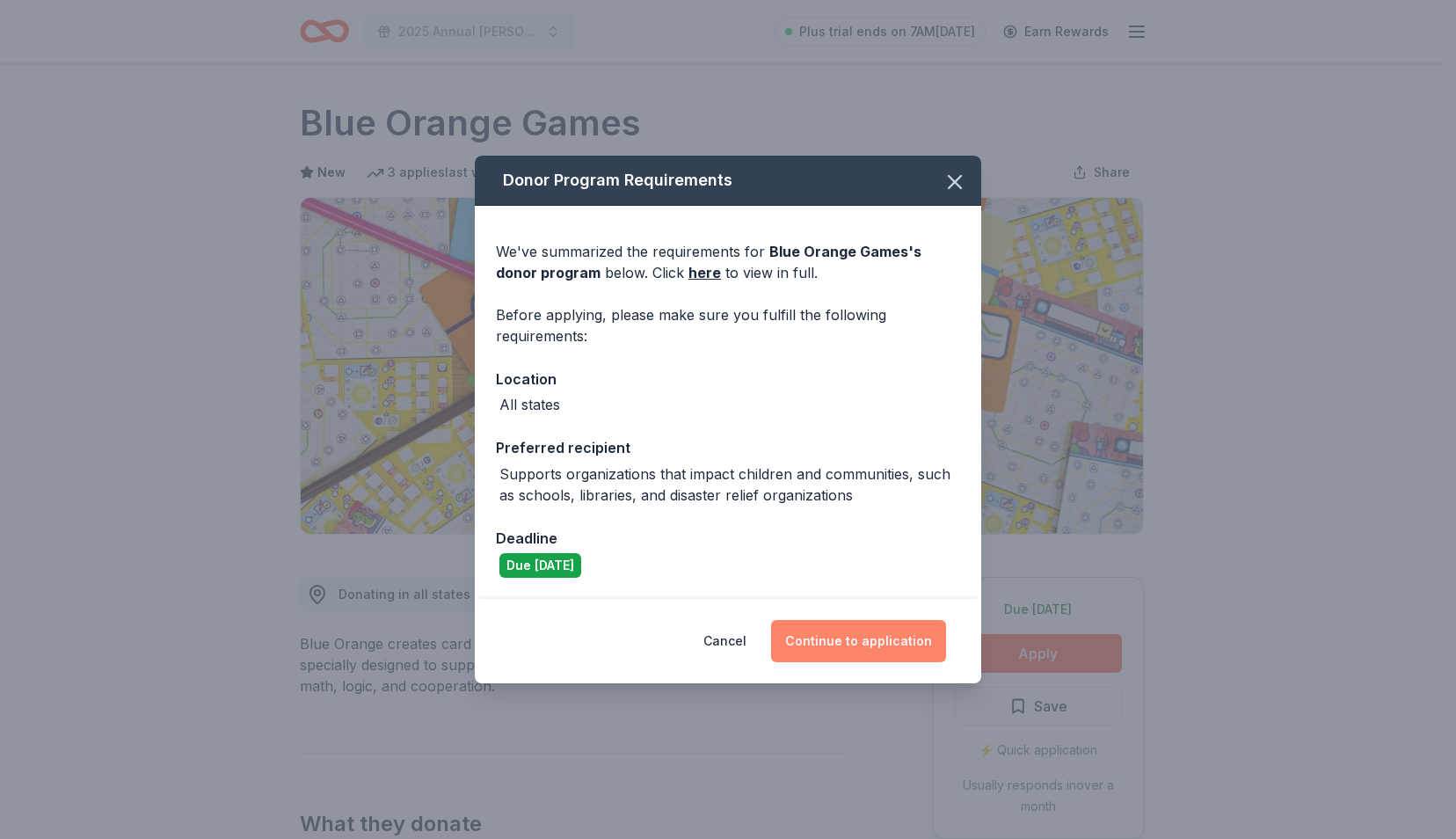
click at [861, 639] on button "Continue to application" at bounding box center [859, 640] width 175 height 42
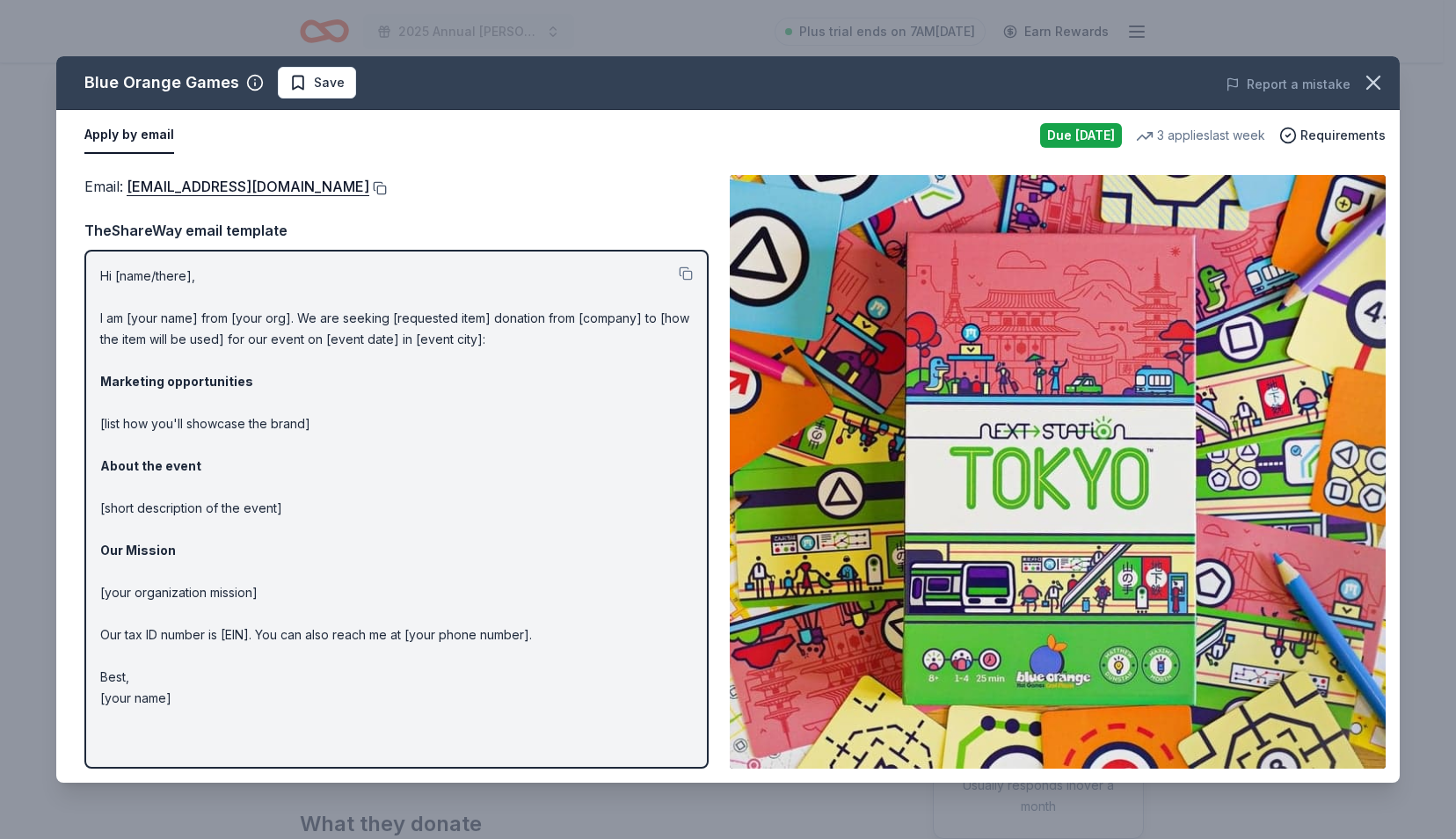
click at [369, 186] on button at bounding box center [378, 188] width 18 height 14
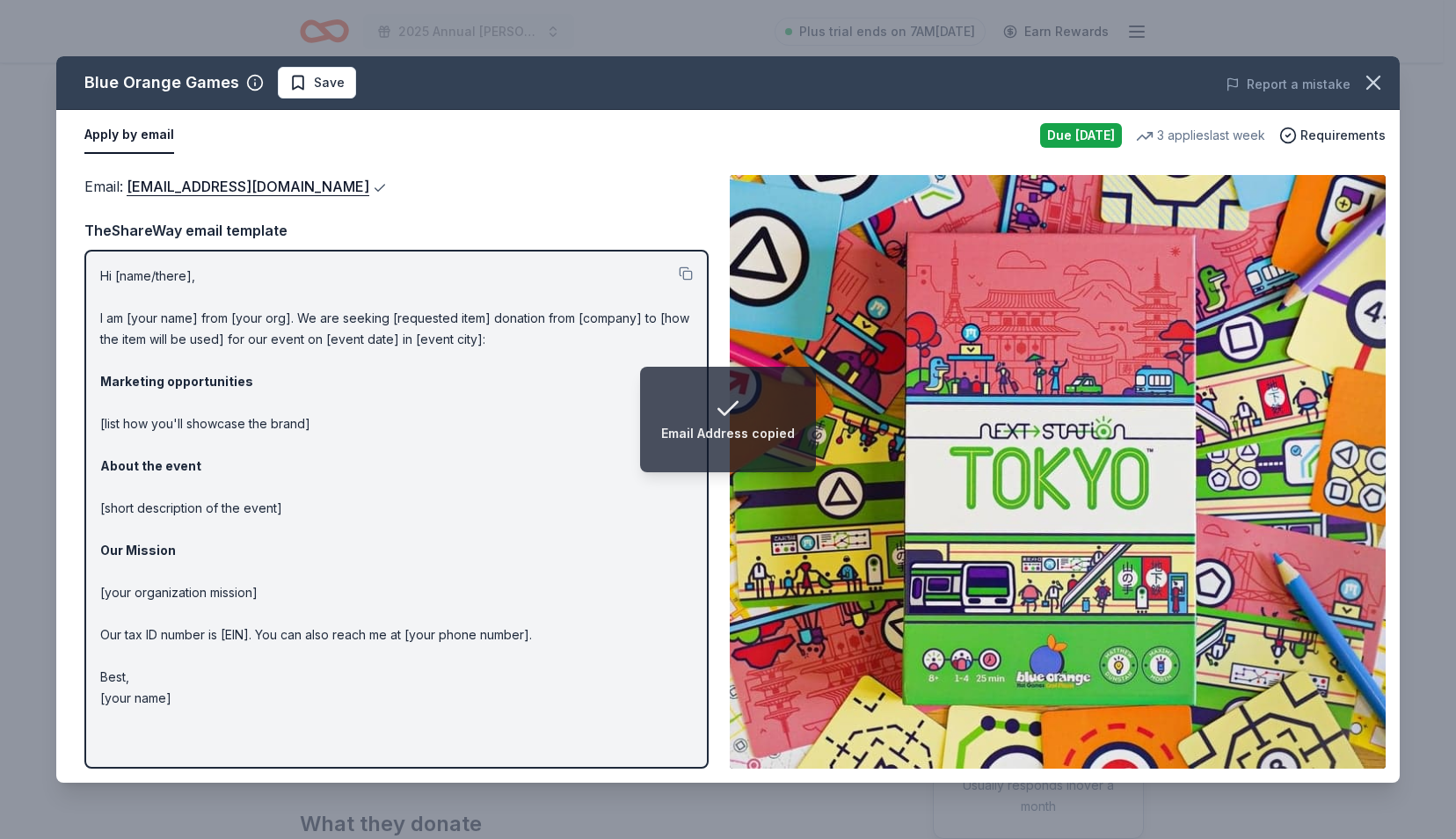
click at [369, 186] on button at bounding box center [378, 188] width 18 height 14
click at [1376, 86] on icon "button" at bounding box center [1372, 83] width 12 height 12
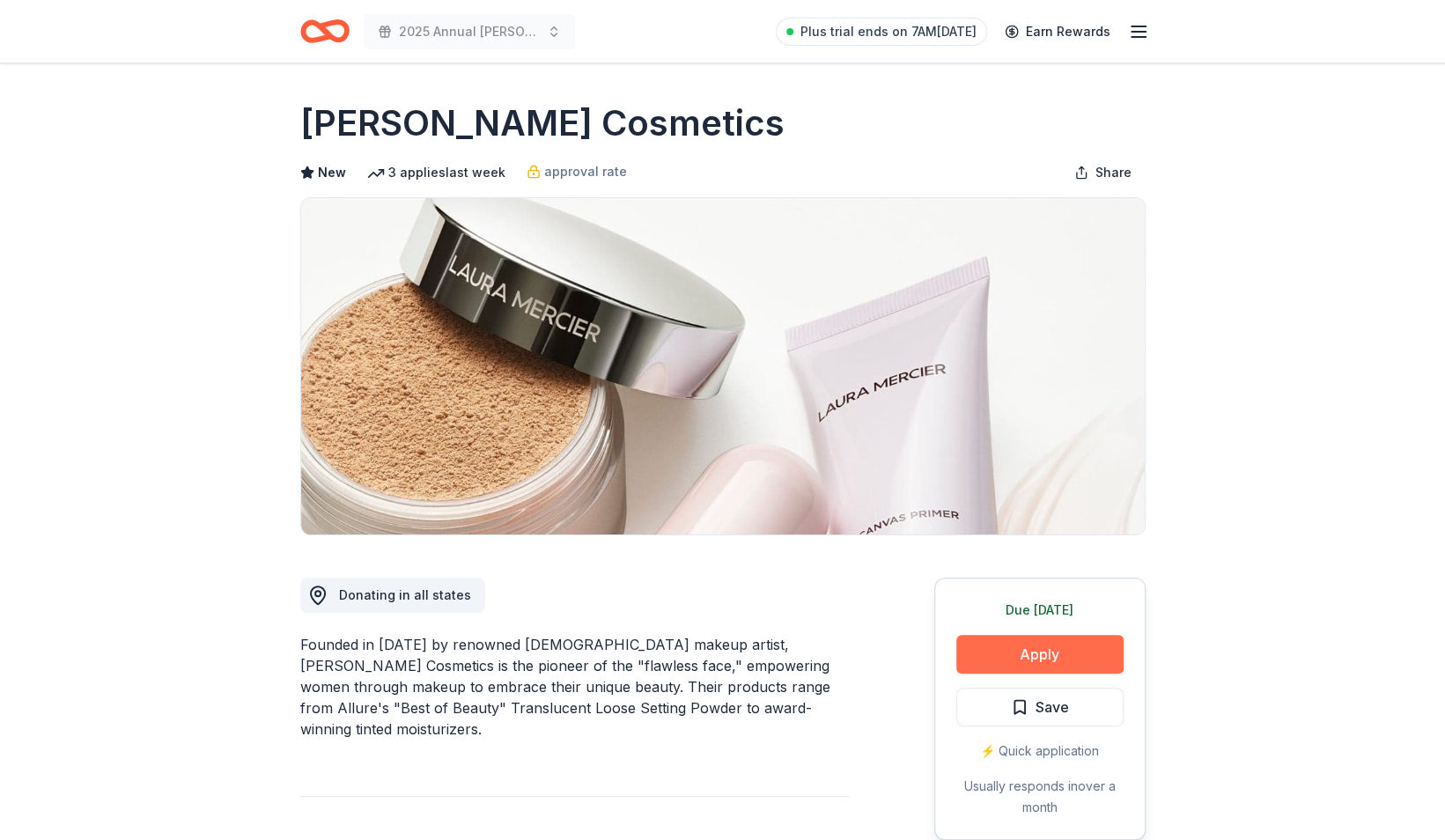
click at [1062, 651] on button "Apply" at bounding box center [1040, 654] width 167 height 39
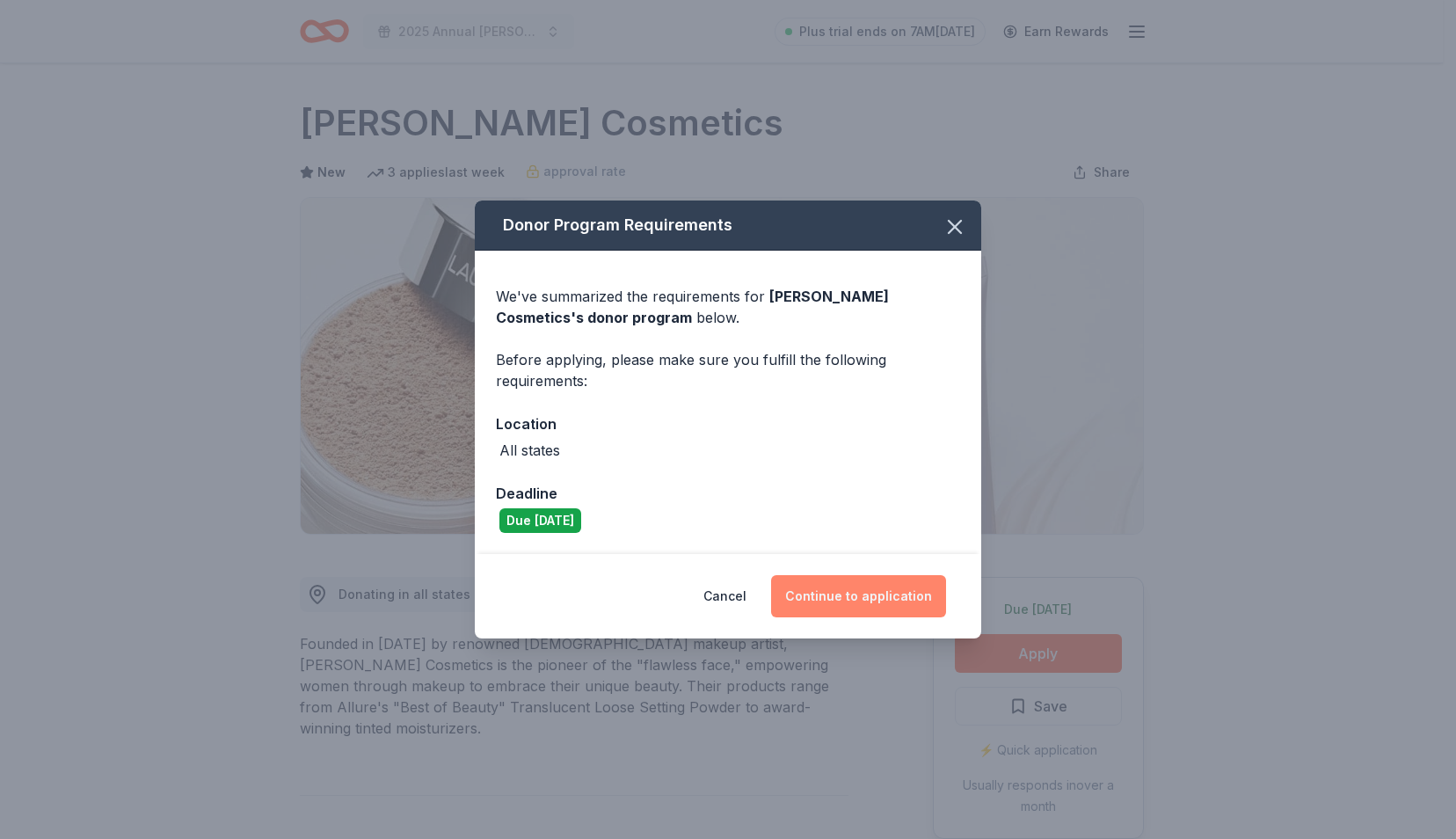
click at [893, 599] on button "Continue to application" at bounding box center [859, 596] width 175 height 42
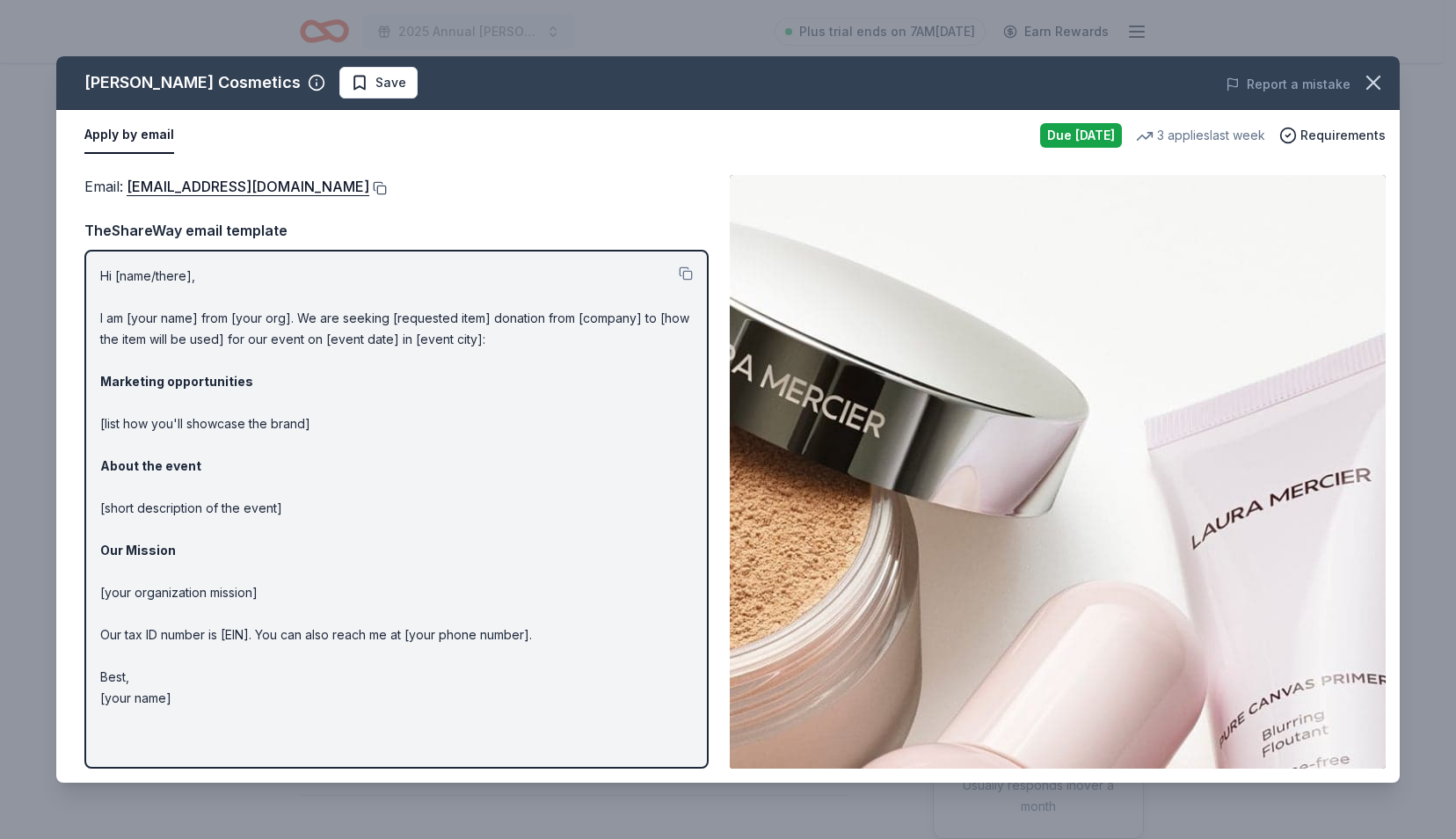
click at [369, 187] on button at bounding box center [378, 188] width 18 height 14
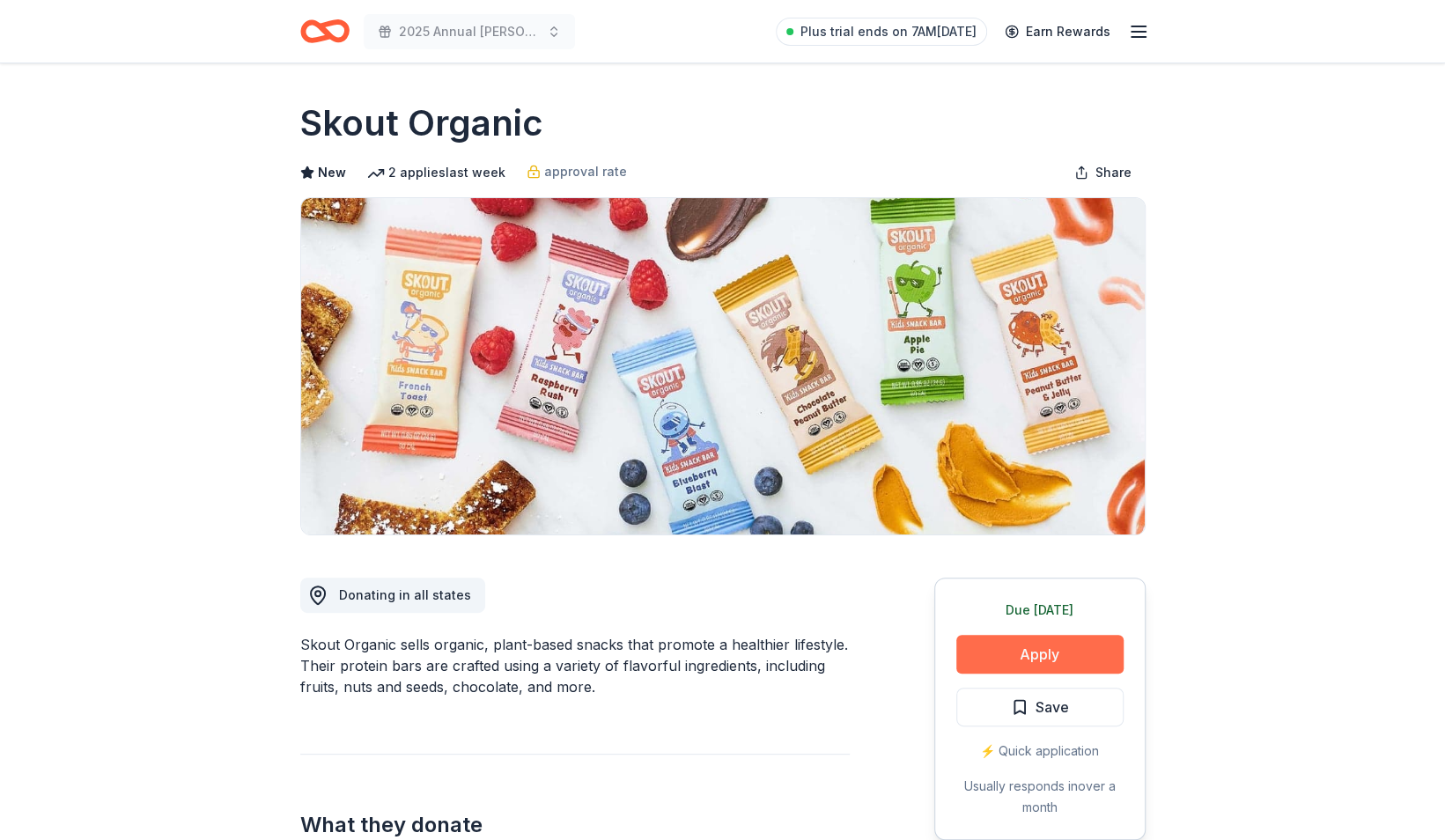
click at [991, 661] on button "Apply" at bounding box center [1040, 654] width 167 height 39
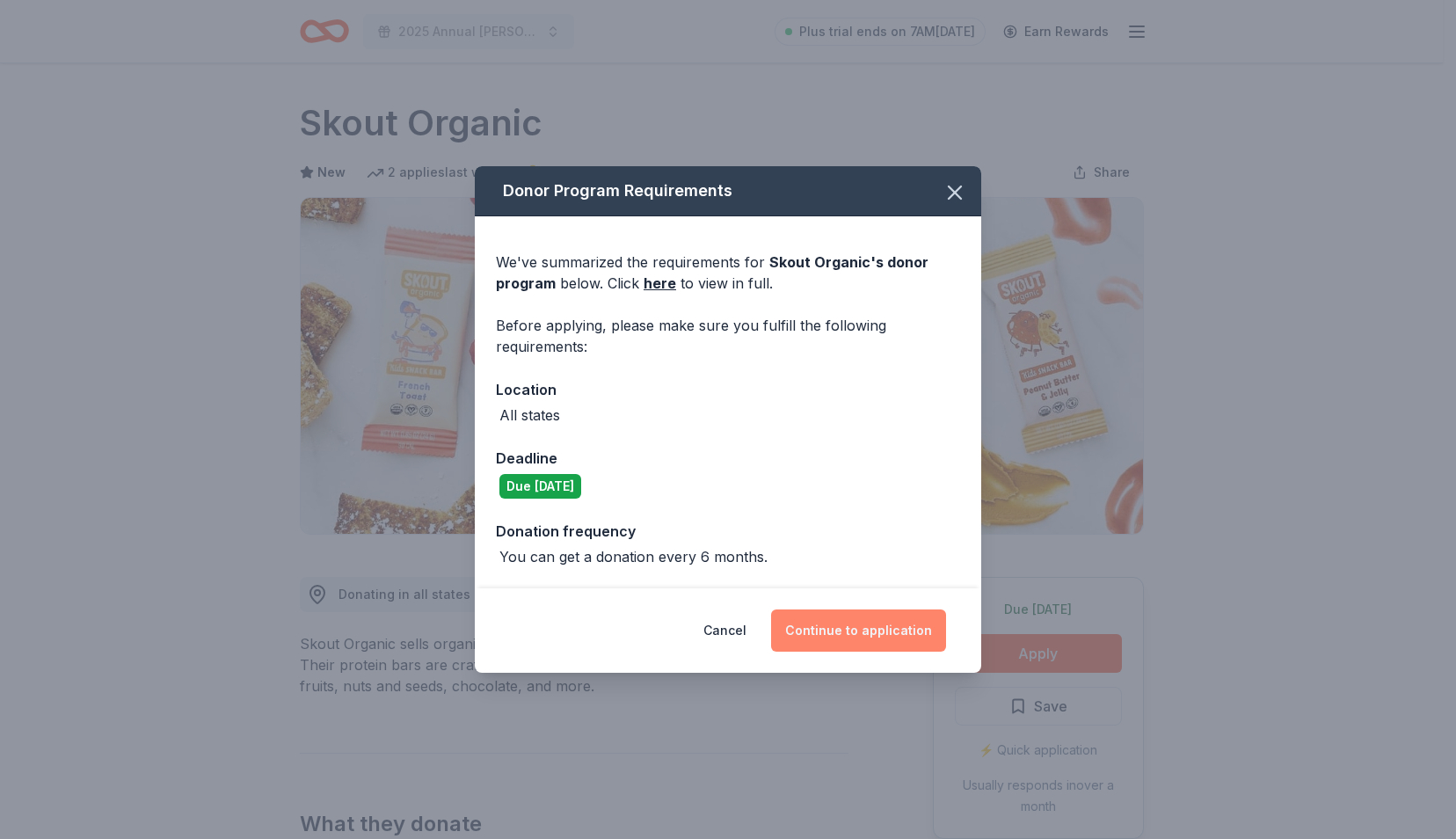
click at [868, 632] on button "Continue to application" at bounding box center [859, 630] width 175 height 42
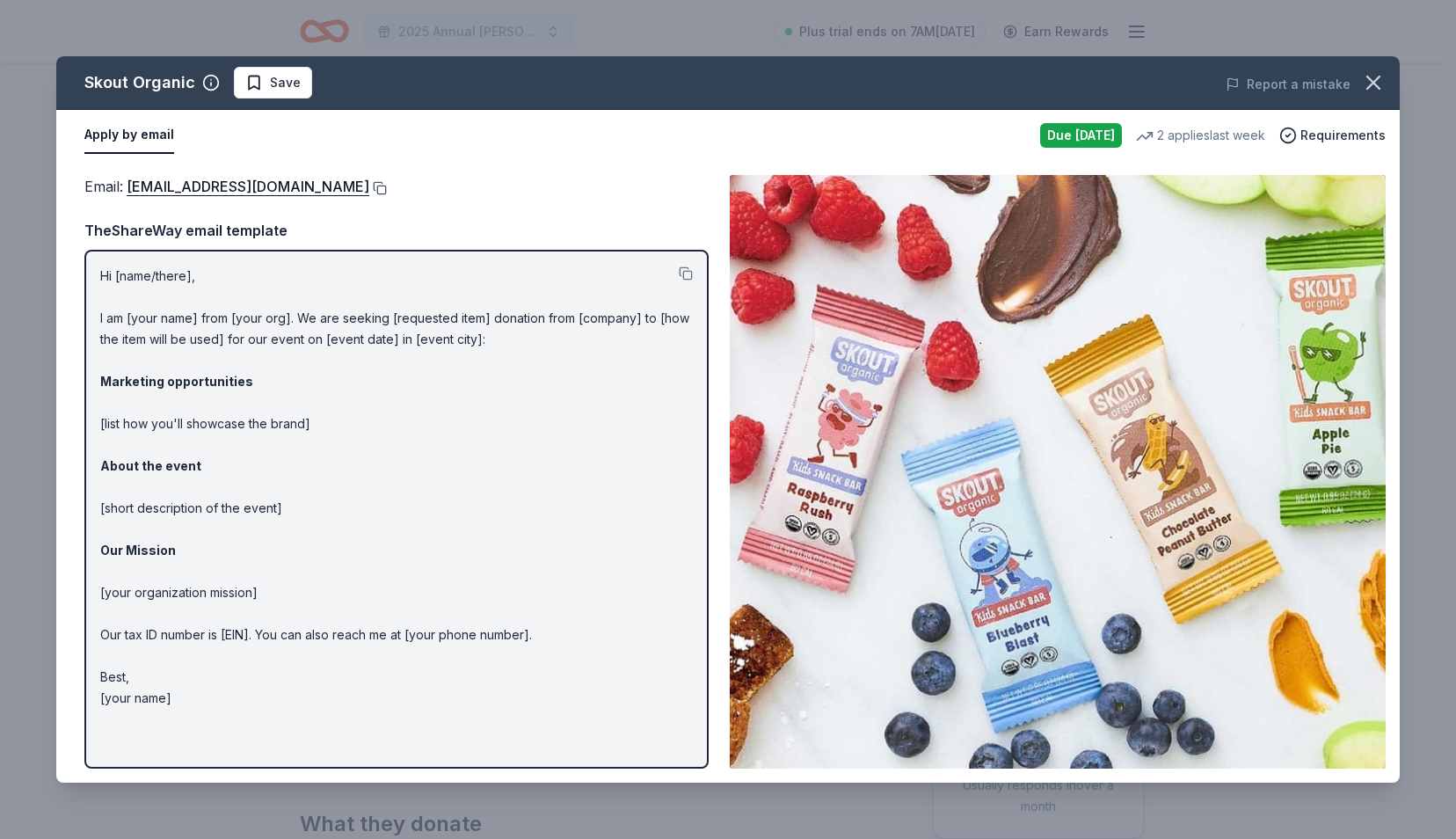
click at [369, 186] on button at bounding box center [378, 188] width 18 height 14
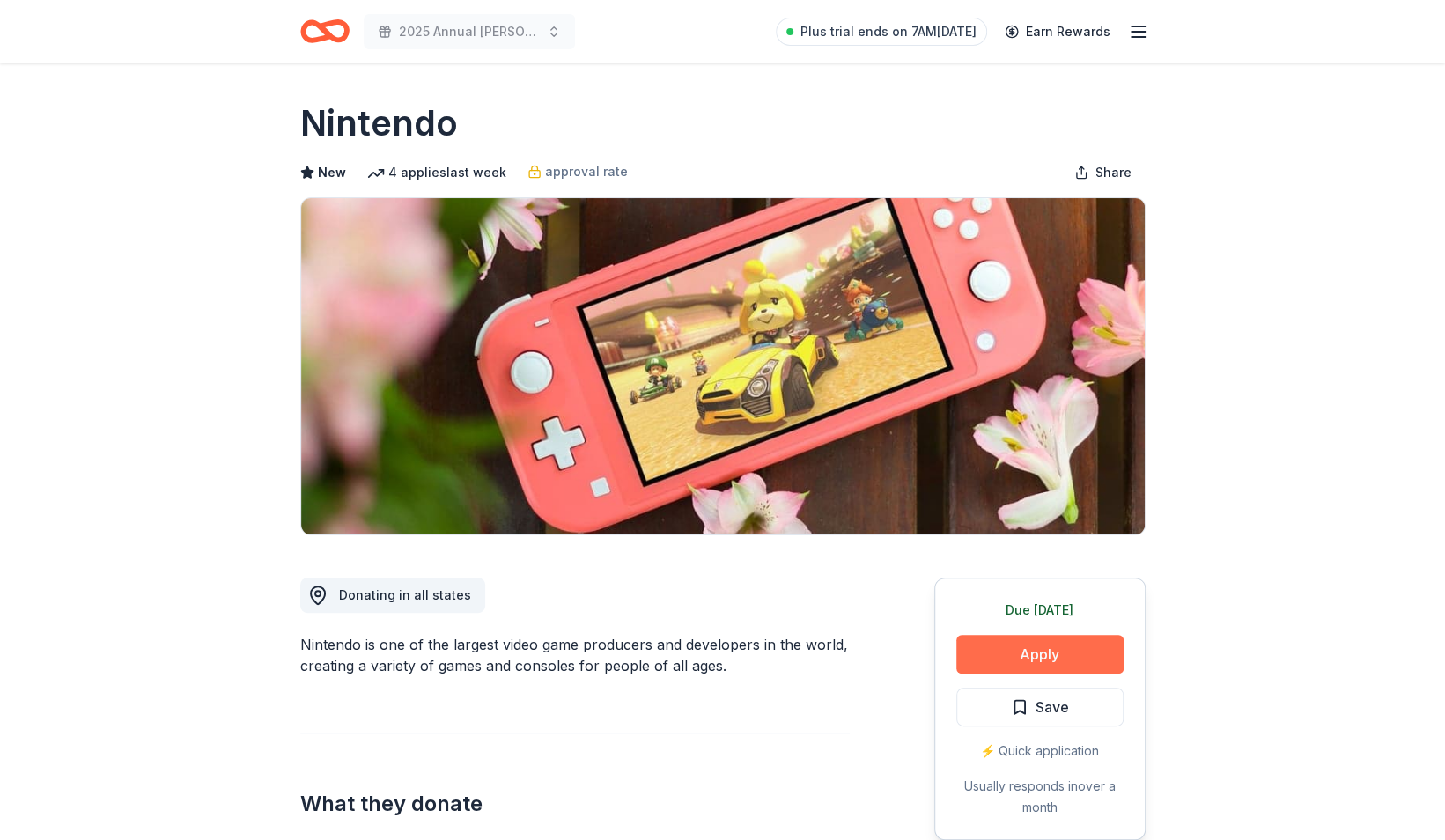
click at [980, 654] on button "Apply" at bounding box center [1040, 654] width 167 height 39
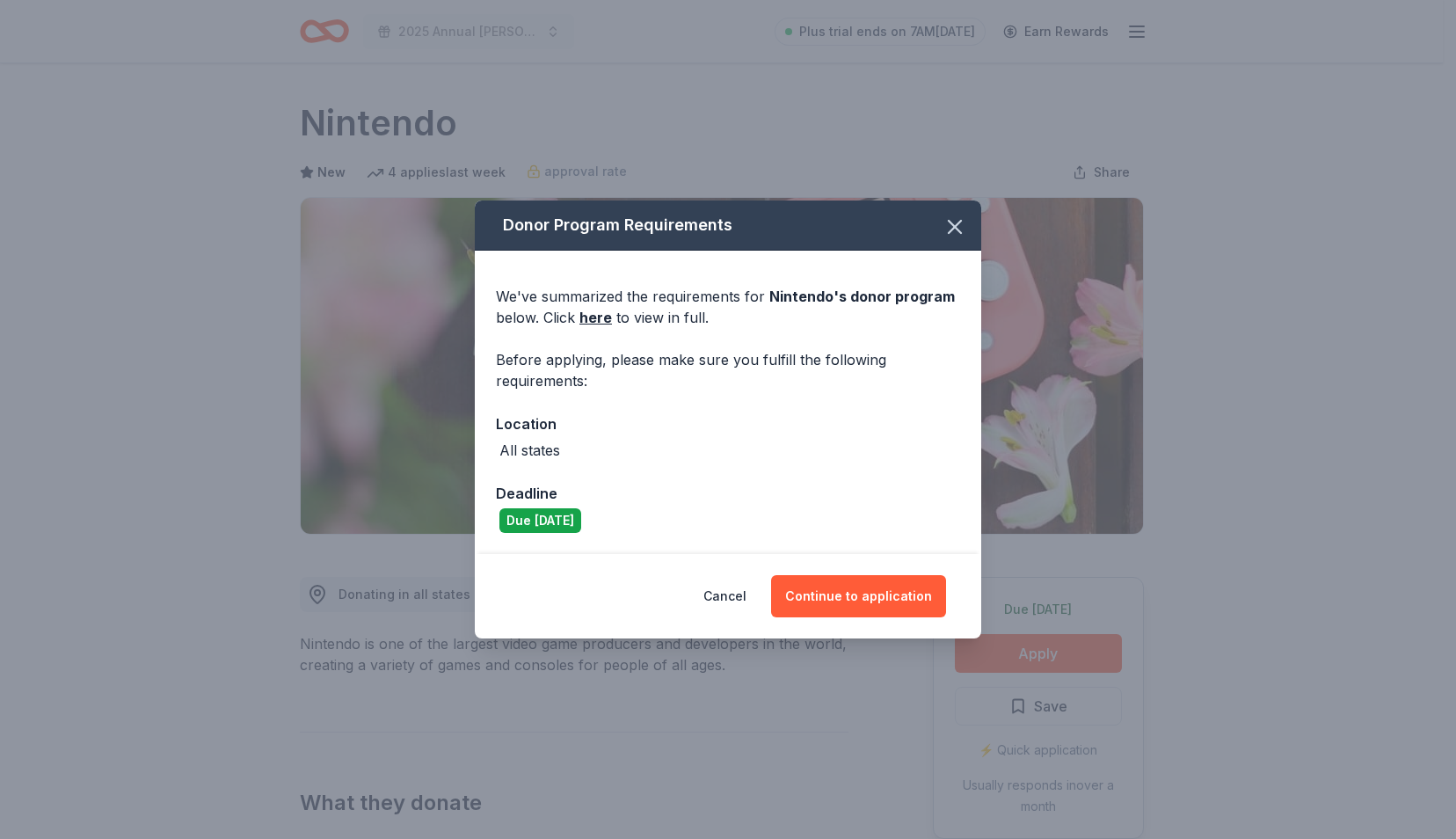
click at [846, 573] on div "Cancel Continue to application" at bounding box center [728, 596] width 506 height 85
click at [843, 591] on button "Continue to application" at bounding box center [859, 596] width 175 height 42
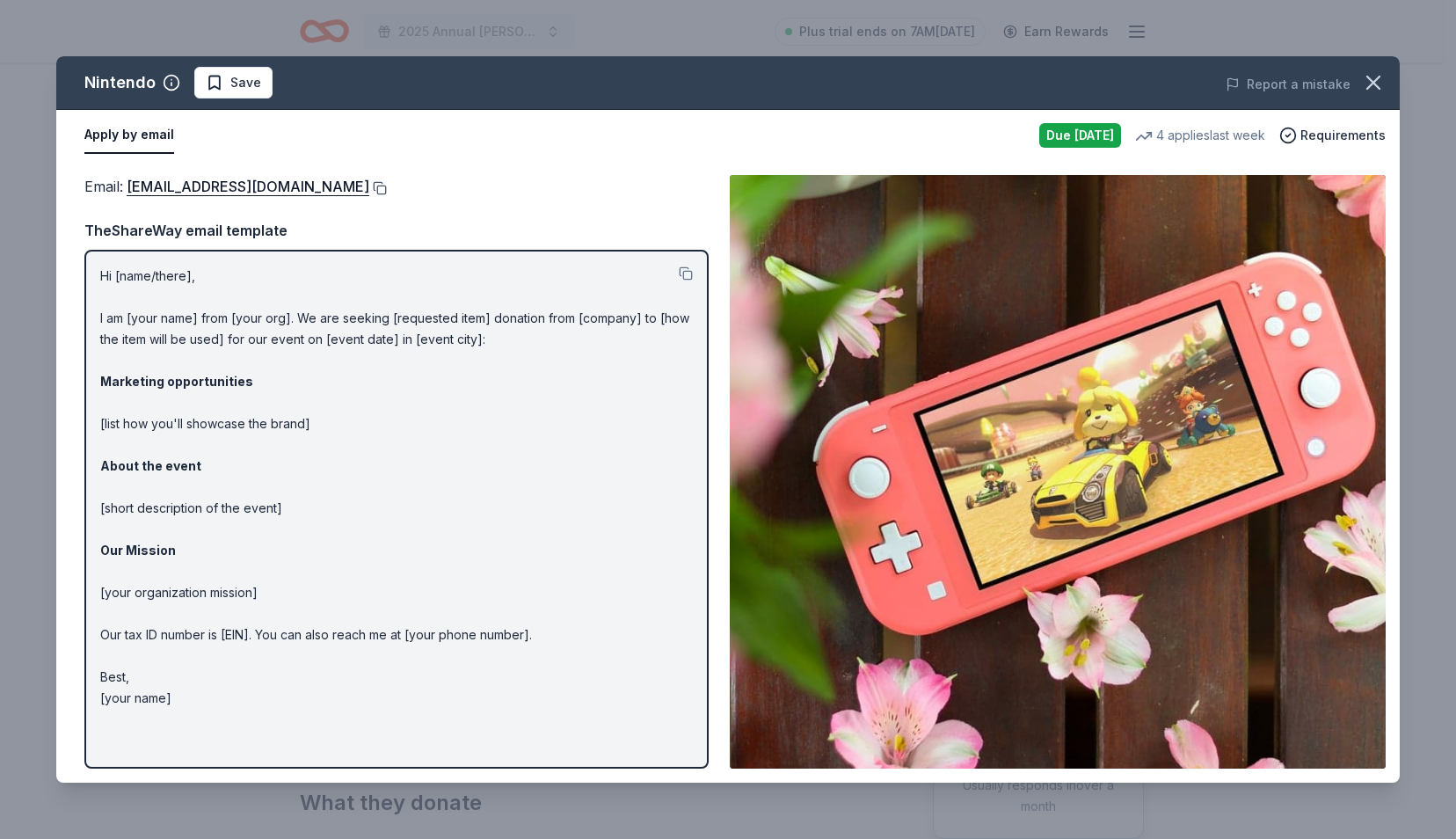
click at [387, 187] on button at bounding box center [378, 188] width 18 height 14
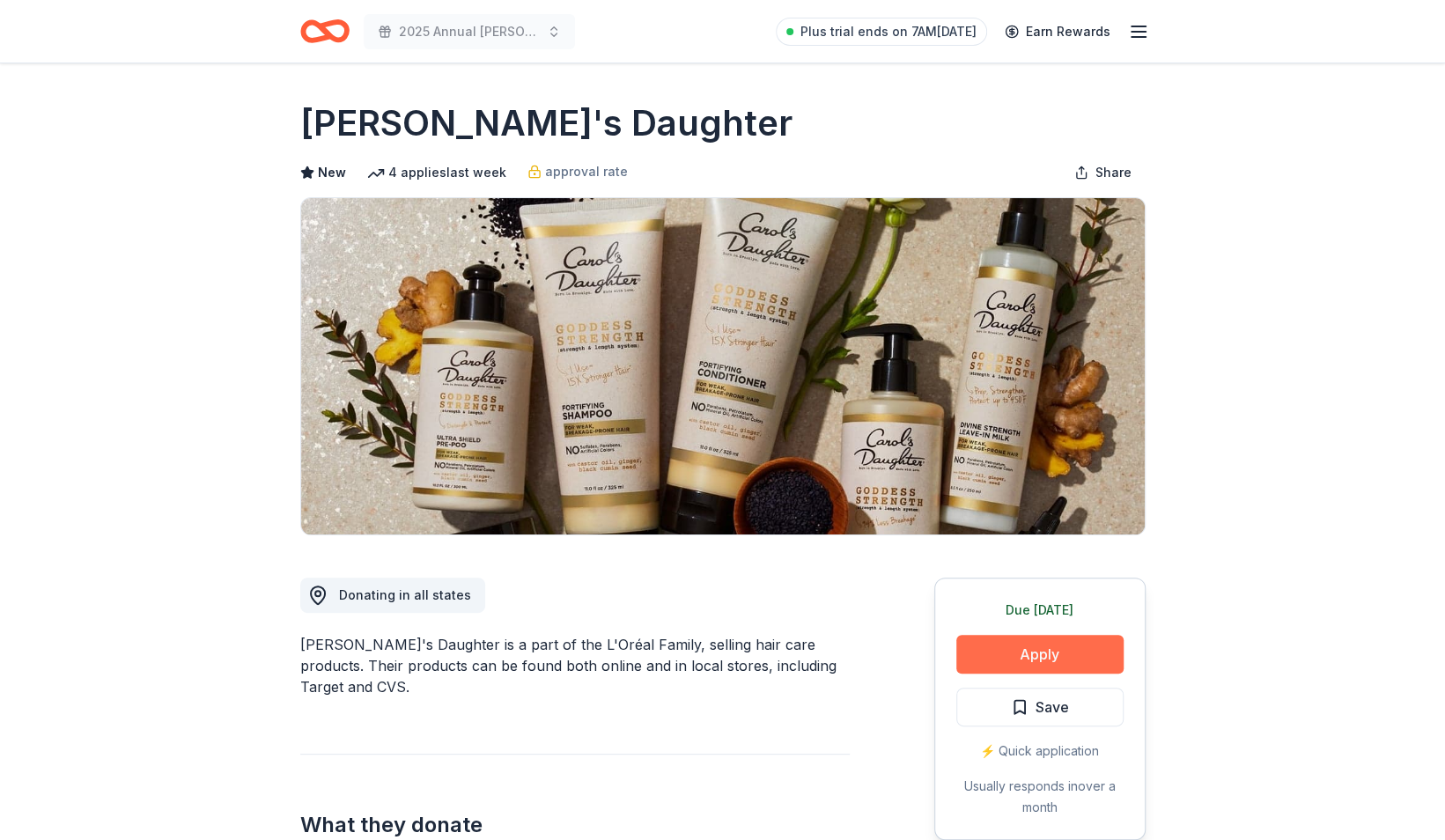
click at [995, 648] on button "Apply" at bounding box center [1040, 654] width 167 height 39
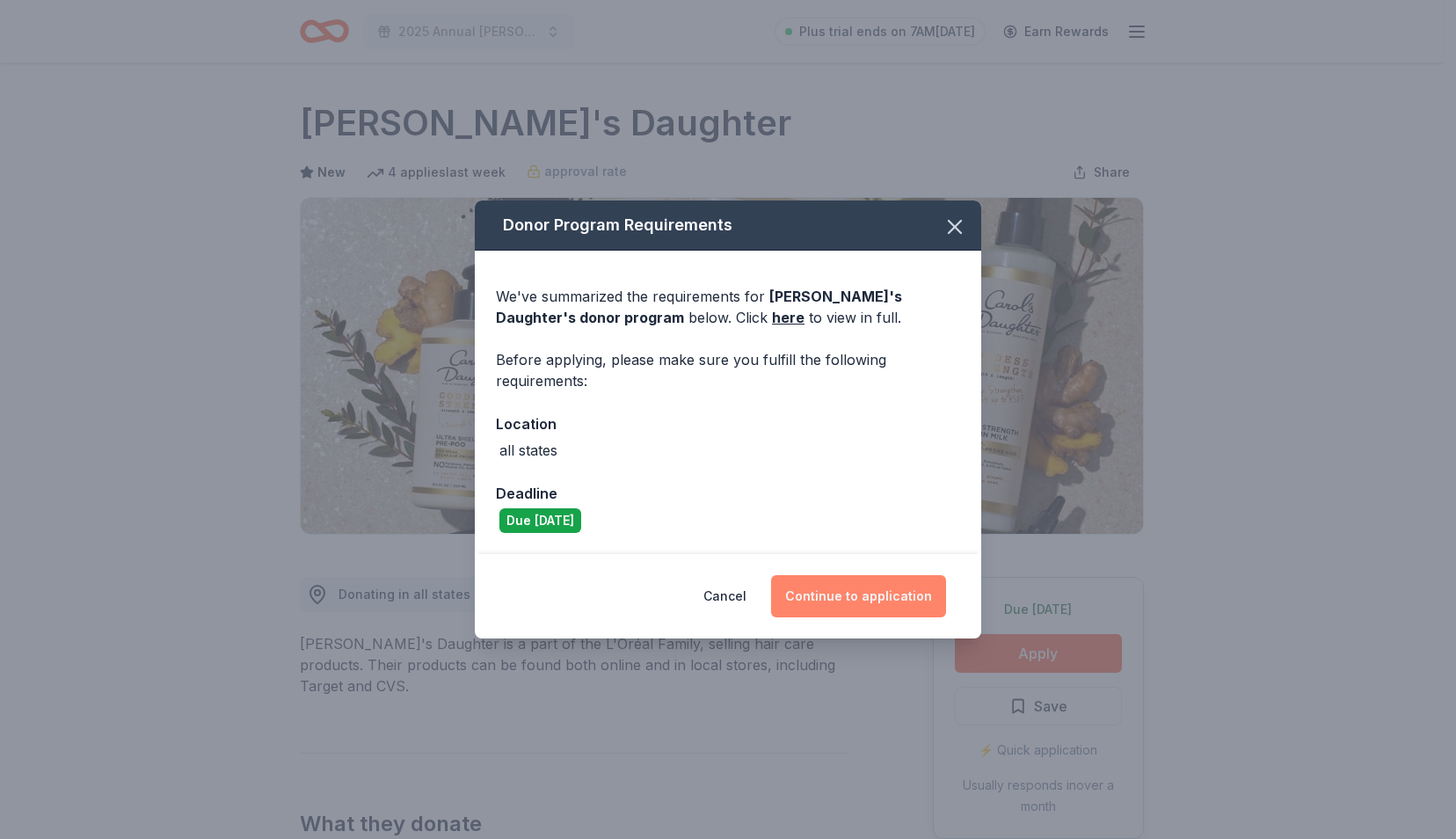
click at [848, 601] on button "Continue to application" at bounding box center [859, 596] width 175 height 42
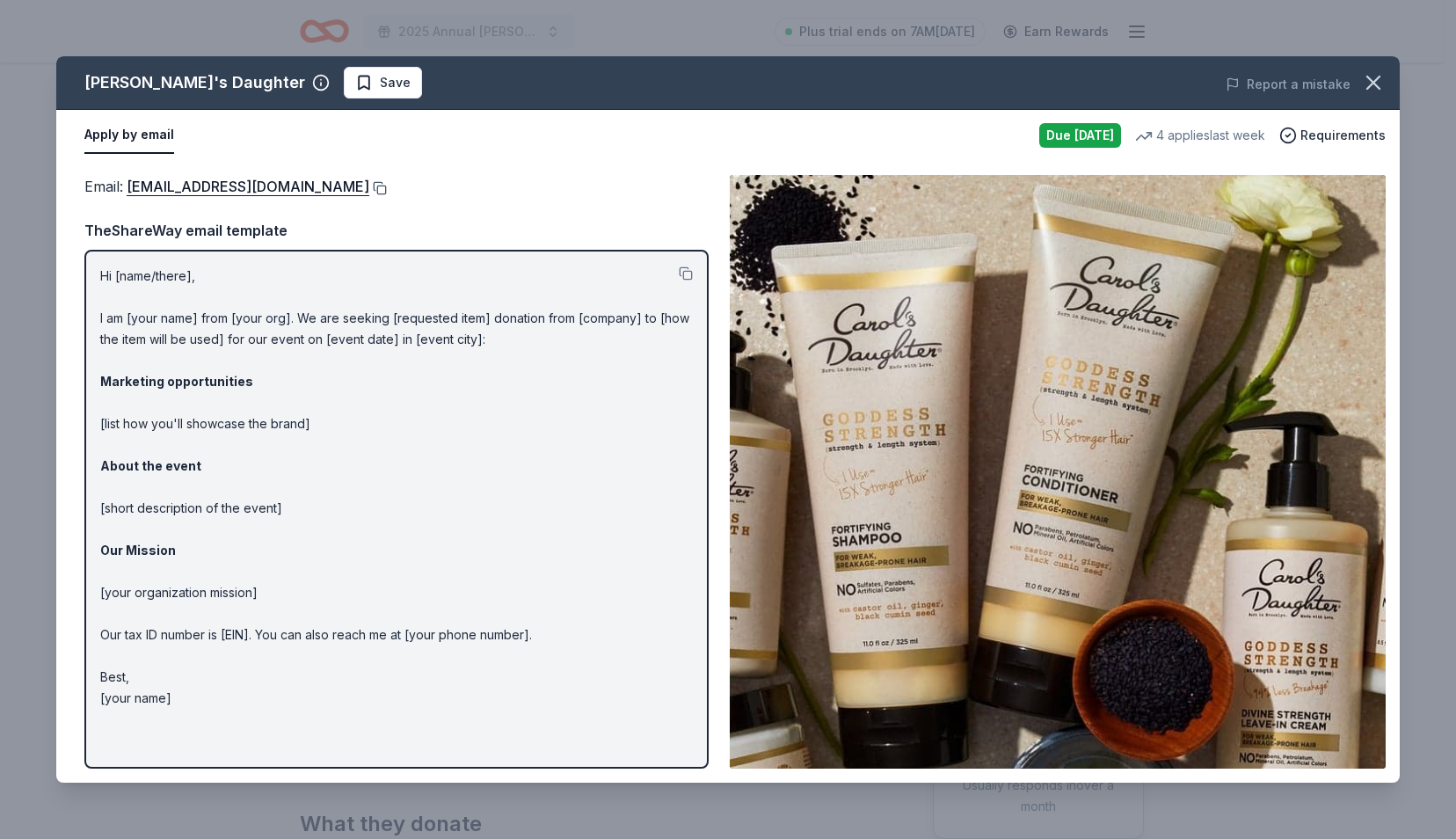
click at [378, 188] on button at bounding box center [378, 188] width 18 height 14
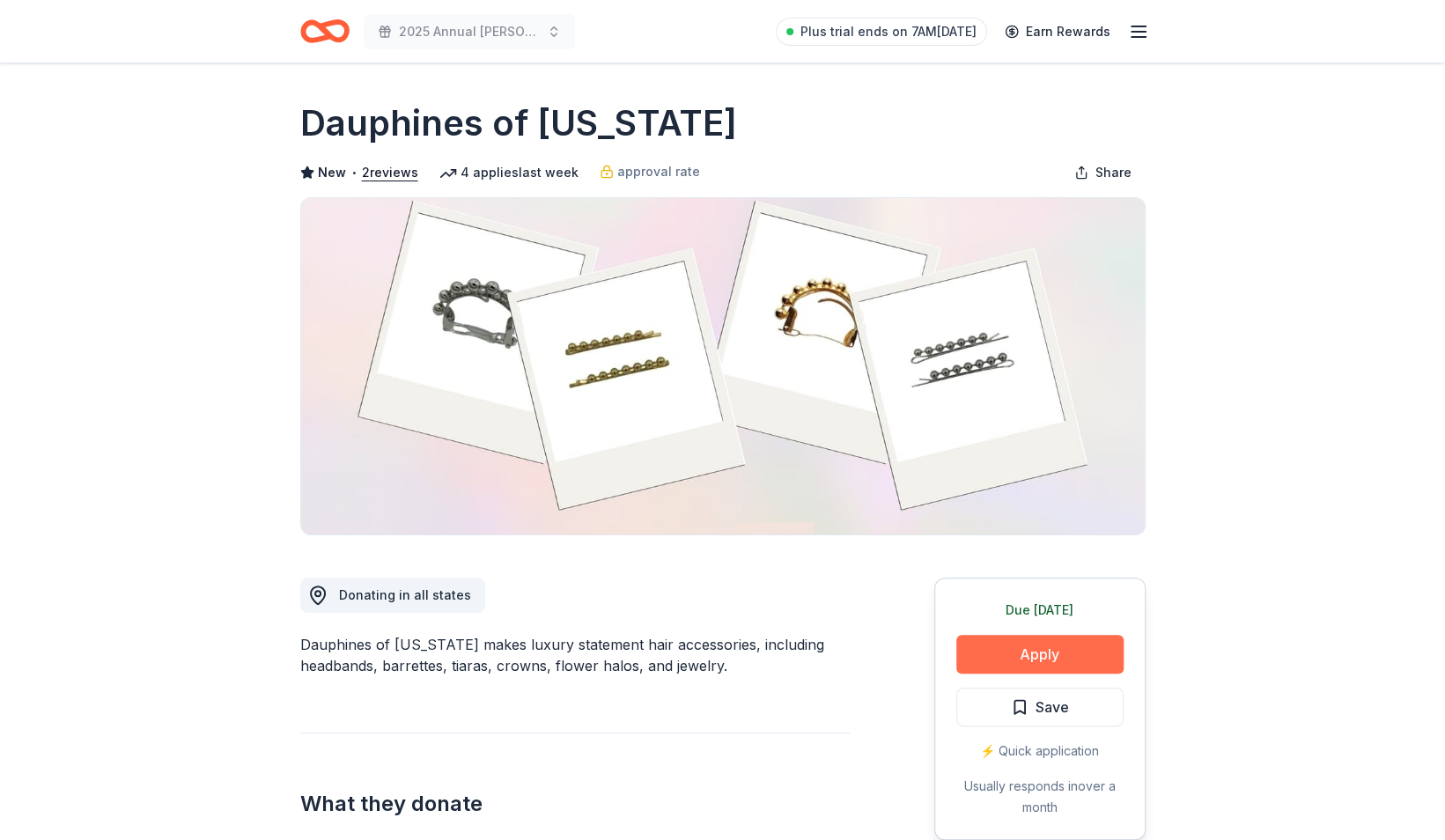
click at [1005, 649] on button "Apply" at bounding box center [1040, 654] width 167 height 39
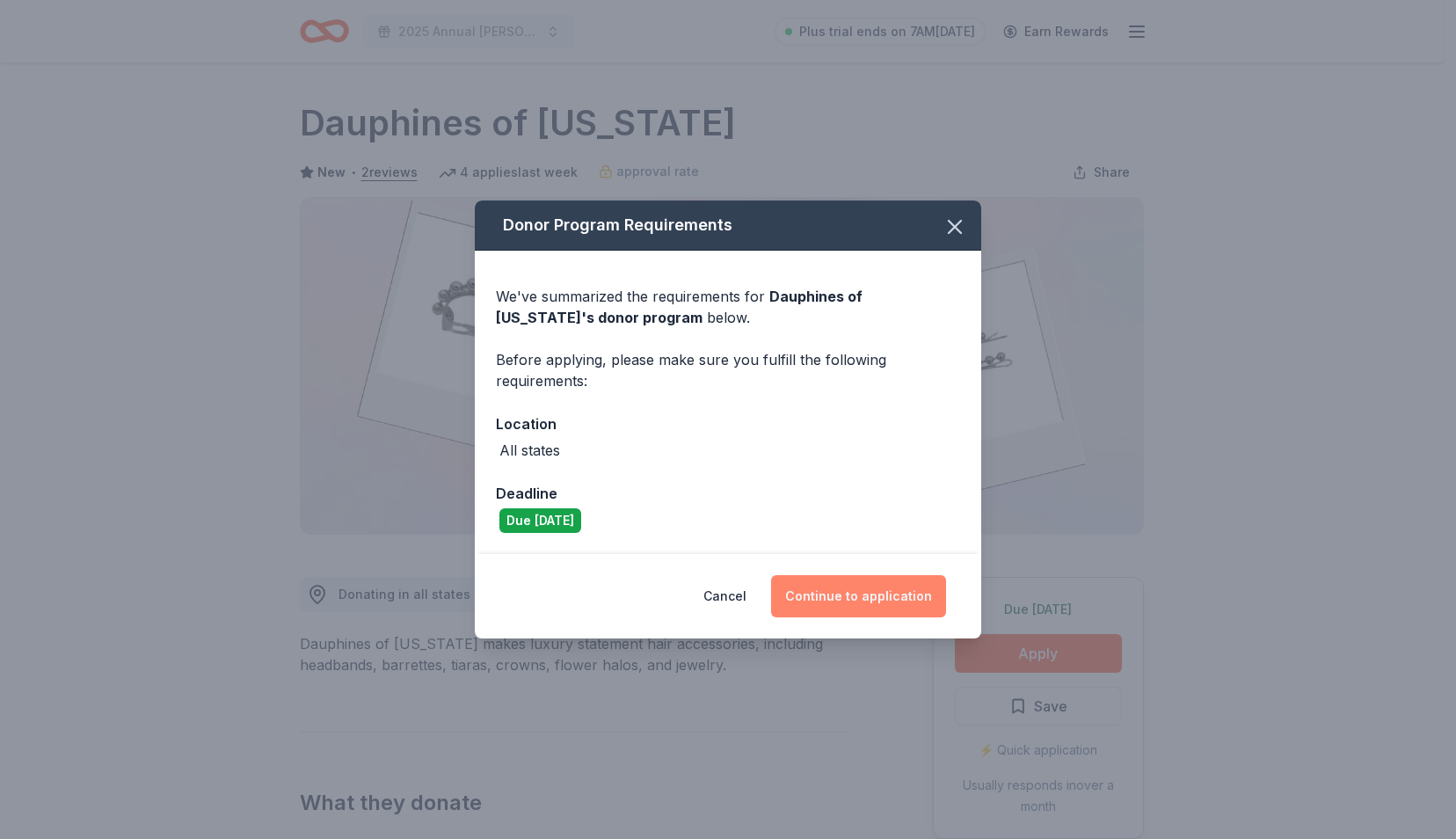
click at [897, 595] on button "Continue to application" at bounding box center [859, 596] width 175 height 42
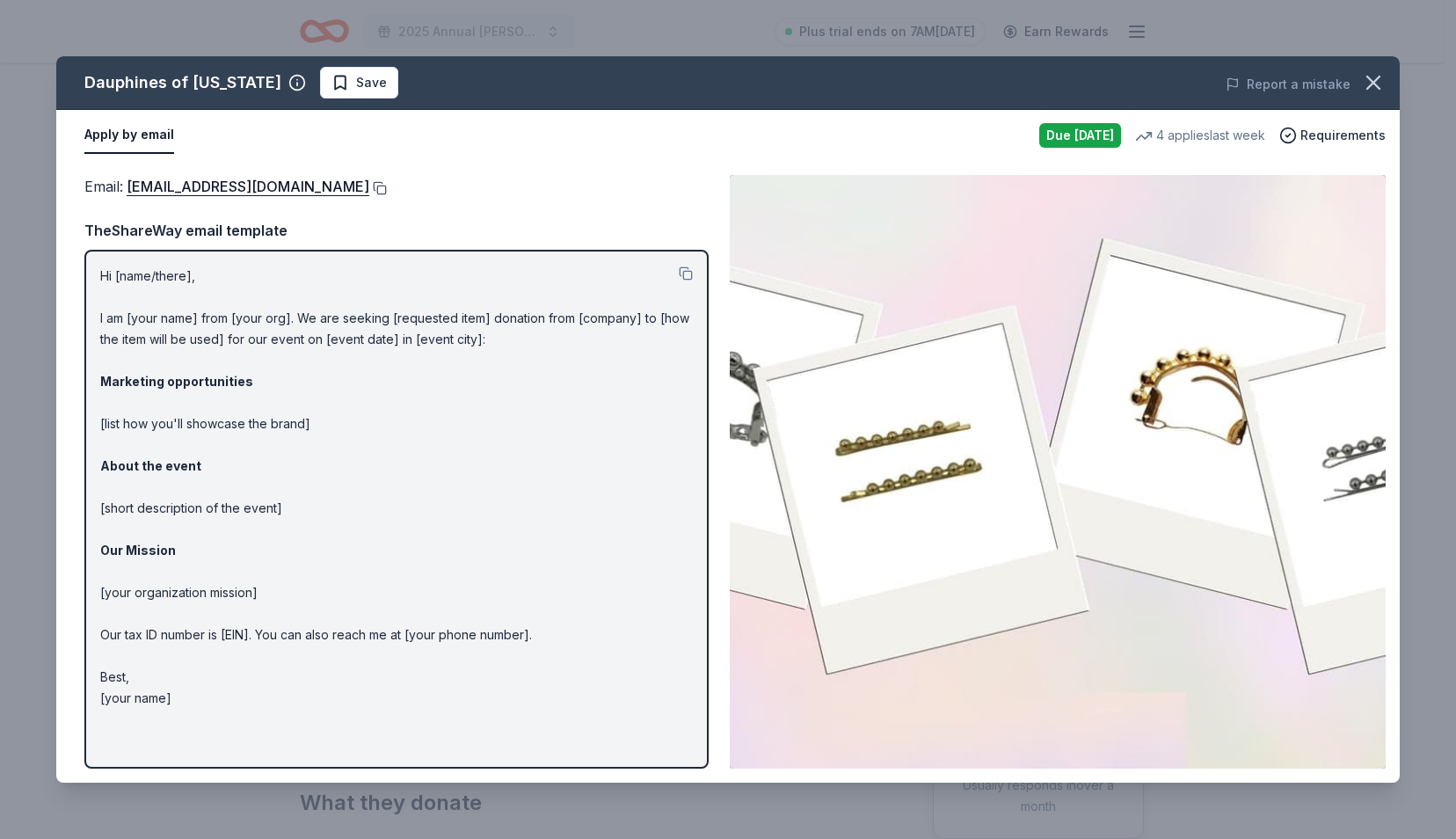
click at [387, 190] on button at bounding box center [378, 188] width 18 height 14
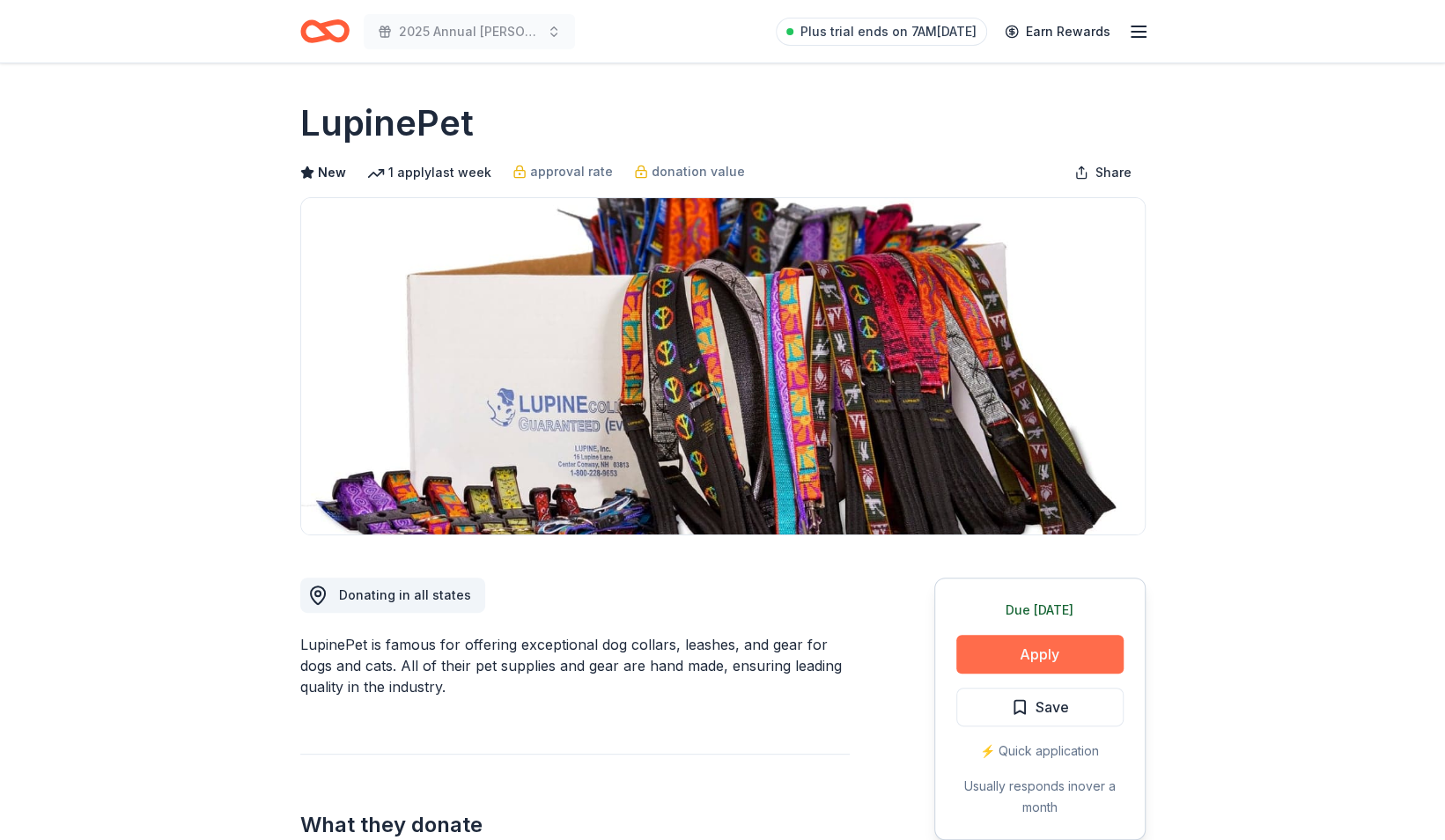
click at [983, 640] on button "Apply" at bounding box center [1040, 654] width 167 height 39
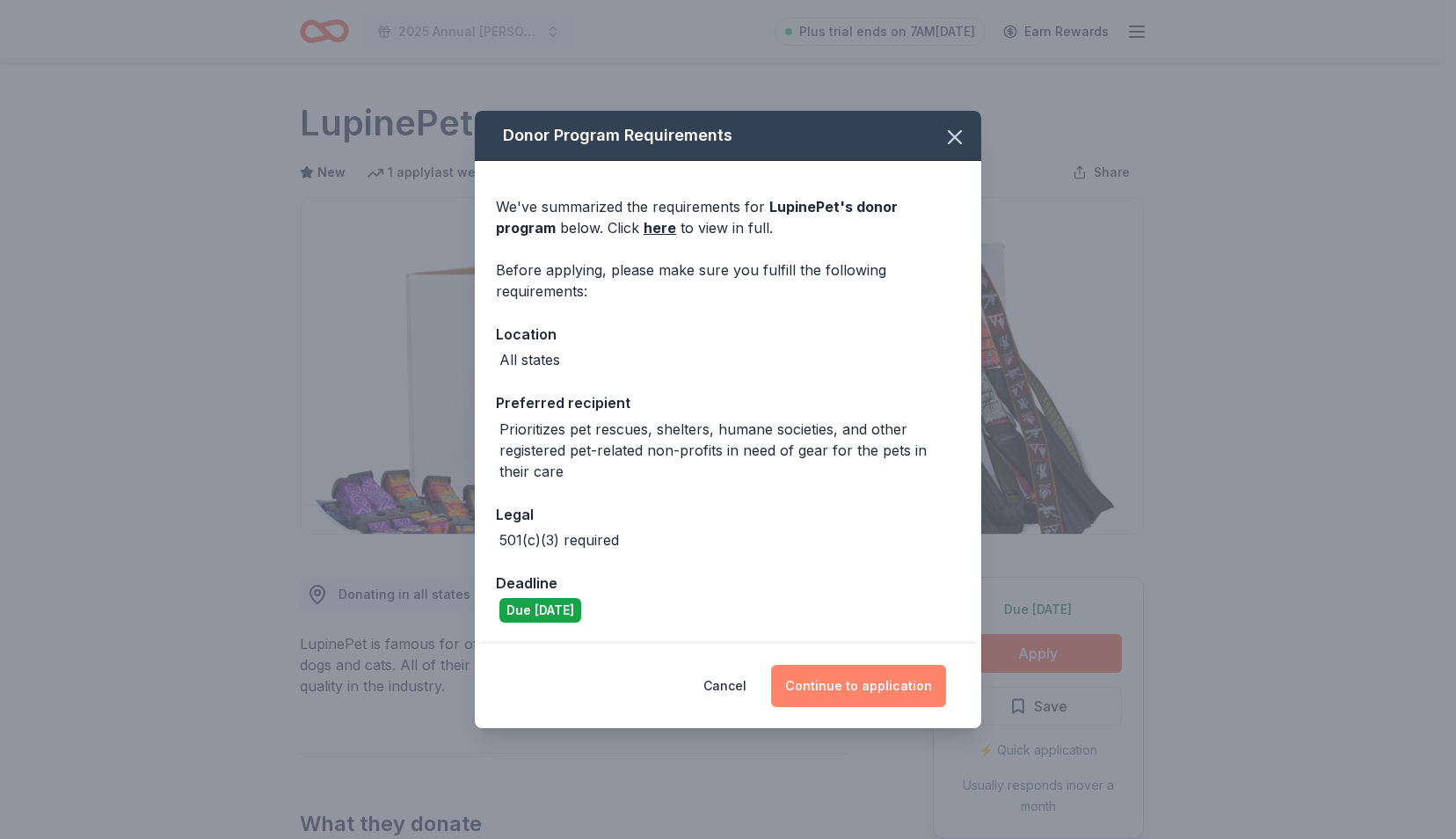
click at [841, 681] on button "Continue to application" at bounding box center [859, 686] width 175 height 42
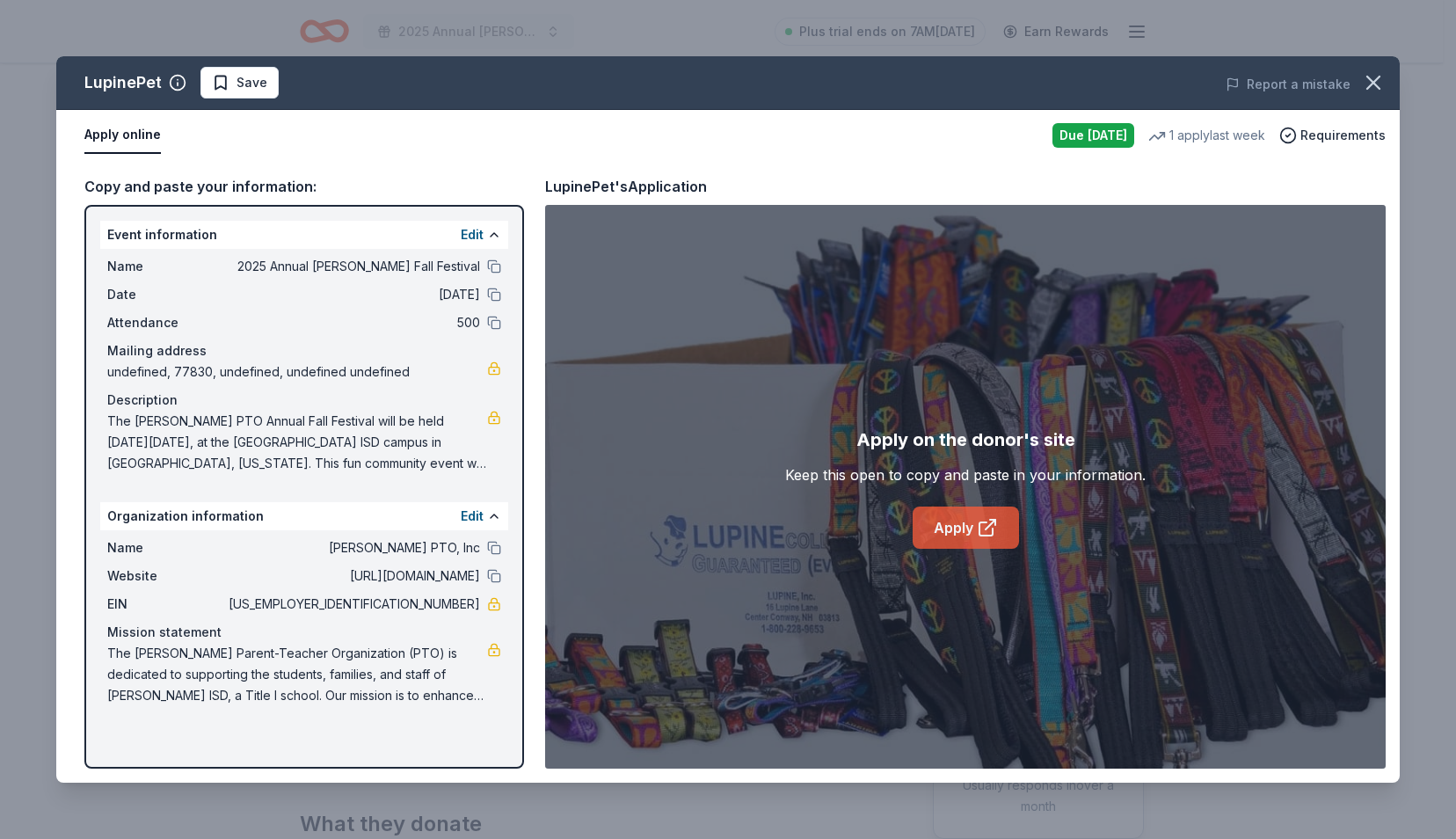
click at [940, 519] on link "Apply" at bounding box center [966, 527] width 106 height 42
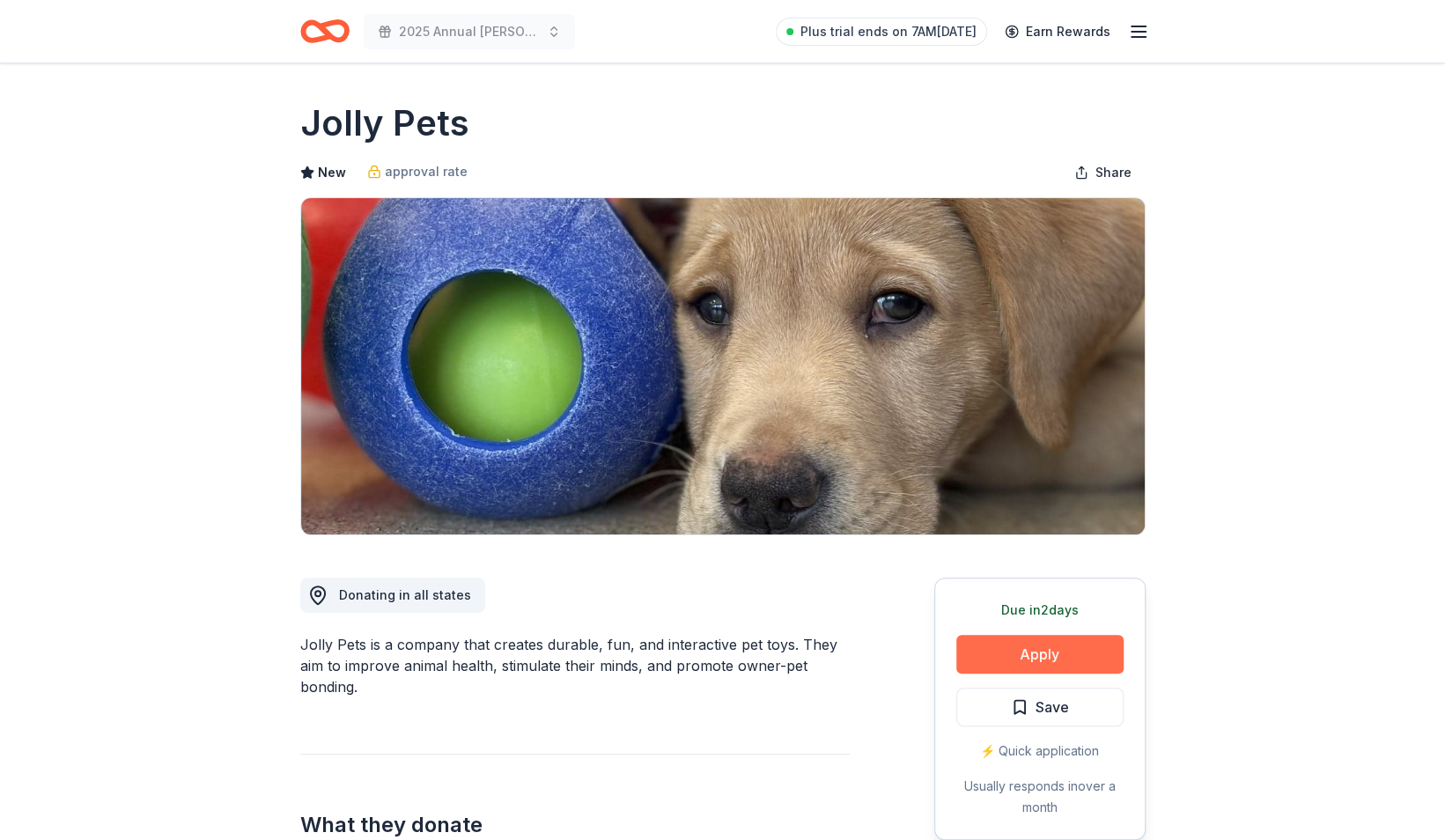
click at [998, 661] on button "Apply" at bounding box center [1040, 654] width 167 height 39
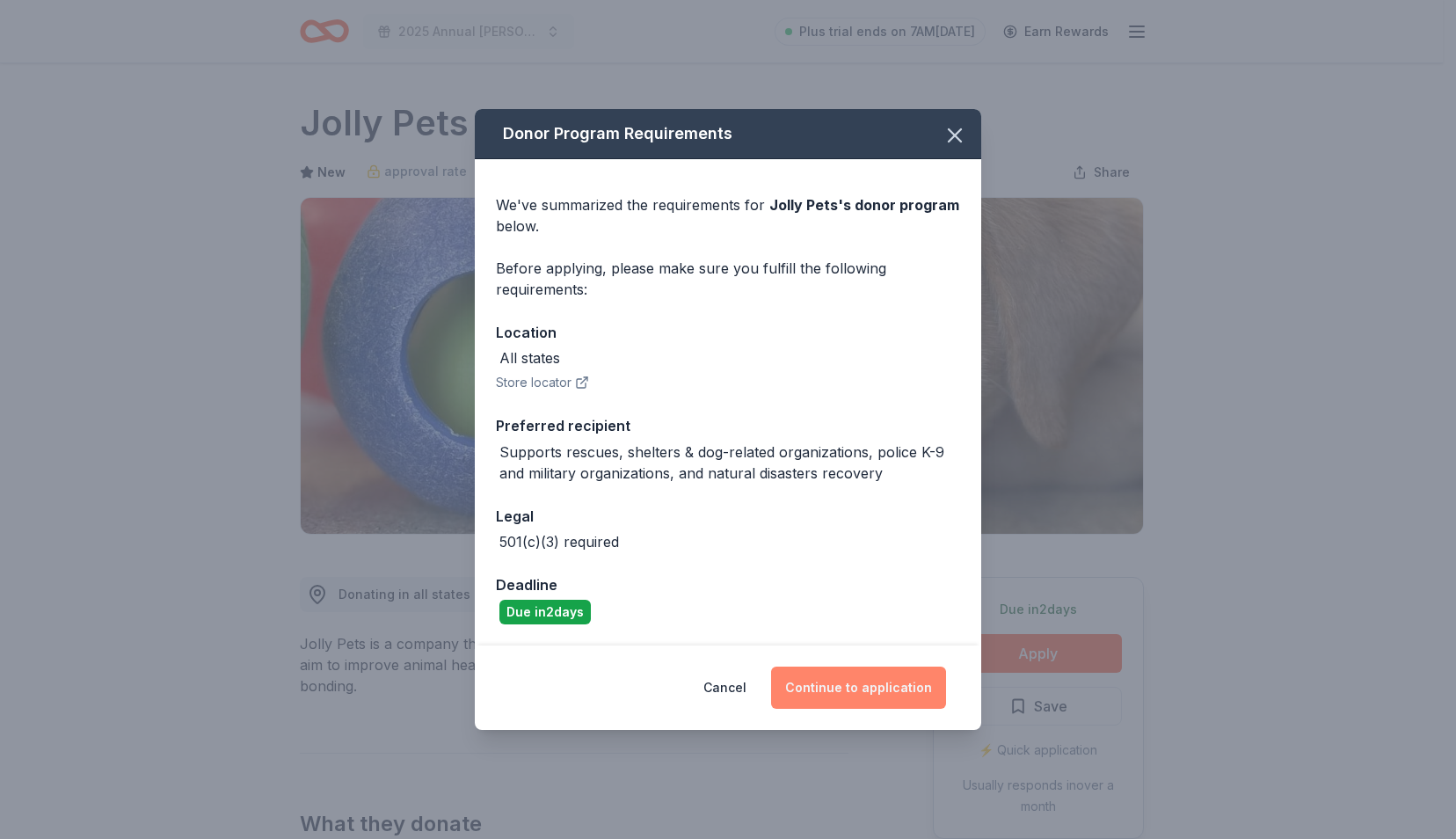
click at [835, 677] on button "Continue to application" at bounding box center [859, 688] width 175 height 42
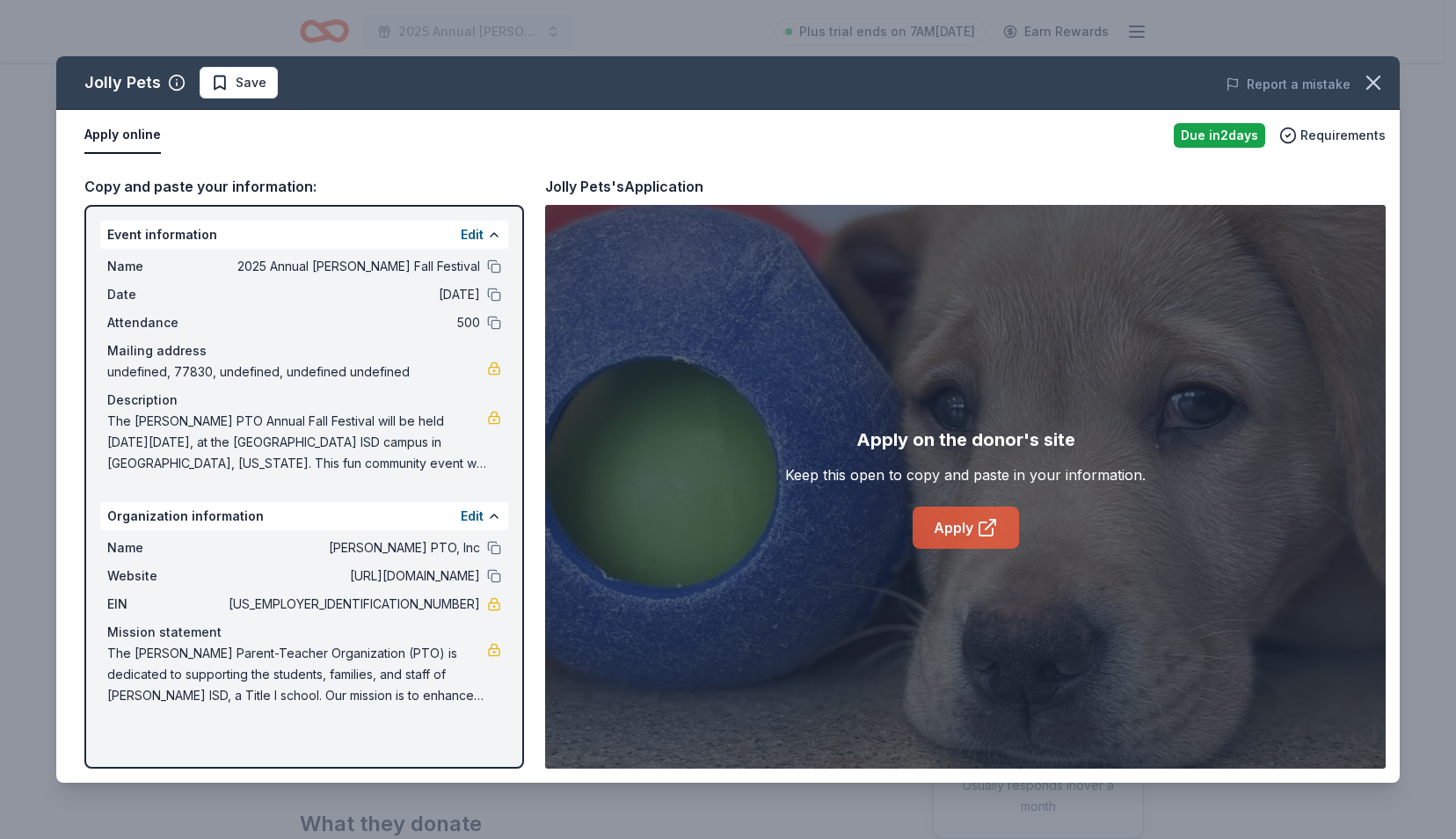
click at [957, 524] on link "Apply" at bounding box center [966, 527] width 106 height 42
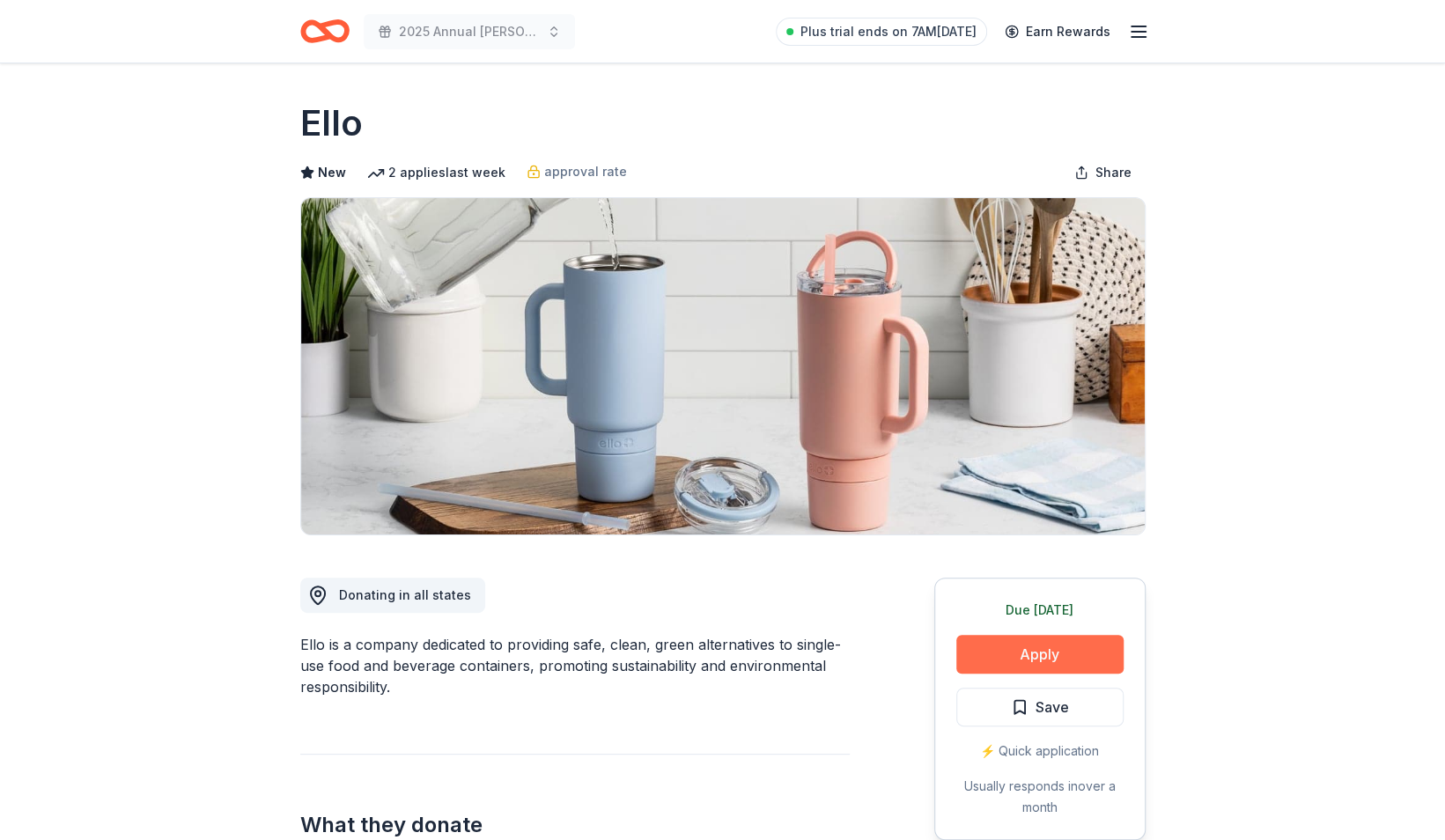
click at [980, 655] on button "Apply" at bounding box center [1040, 654] width 167 height 39
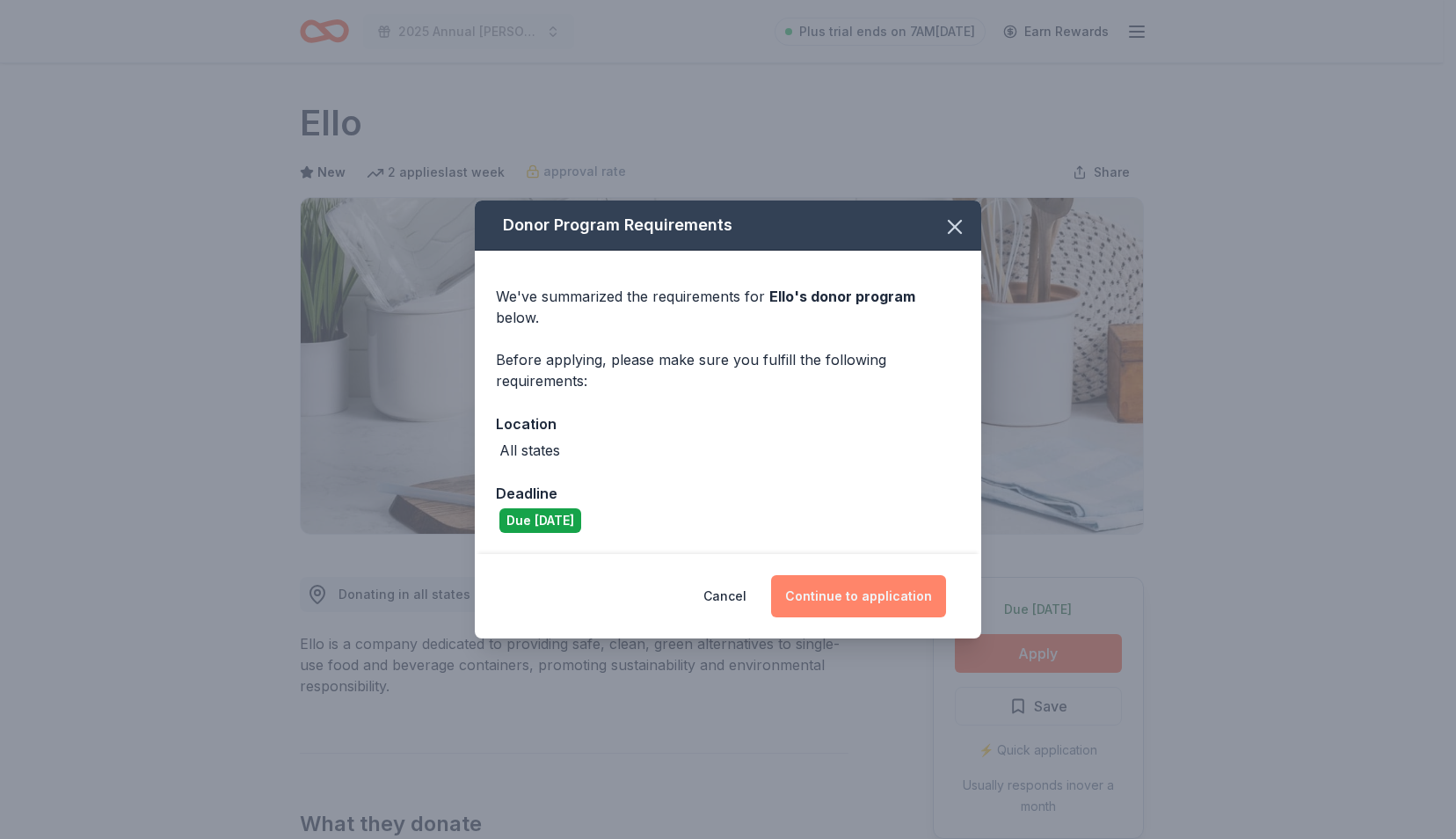
click at [893, 578] on button "Continue to application" at bounding box center [859, 596] width 175 height 42
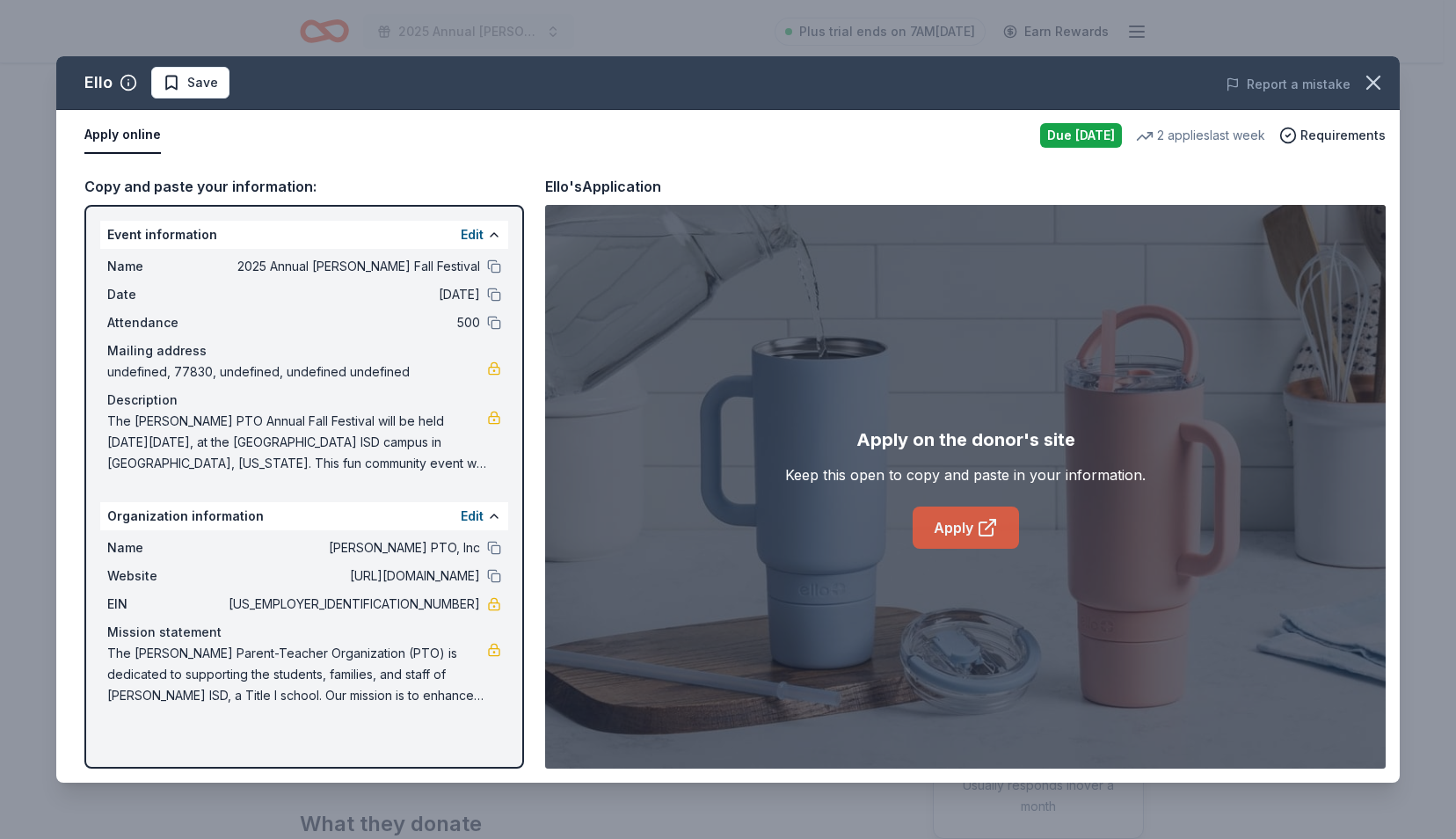
click at [960, 526] on link "Apply" at bounding box center [966, 527] width 106 height 42
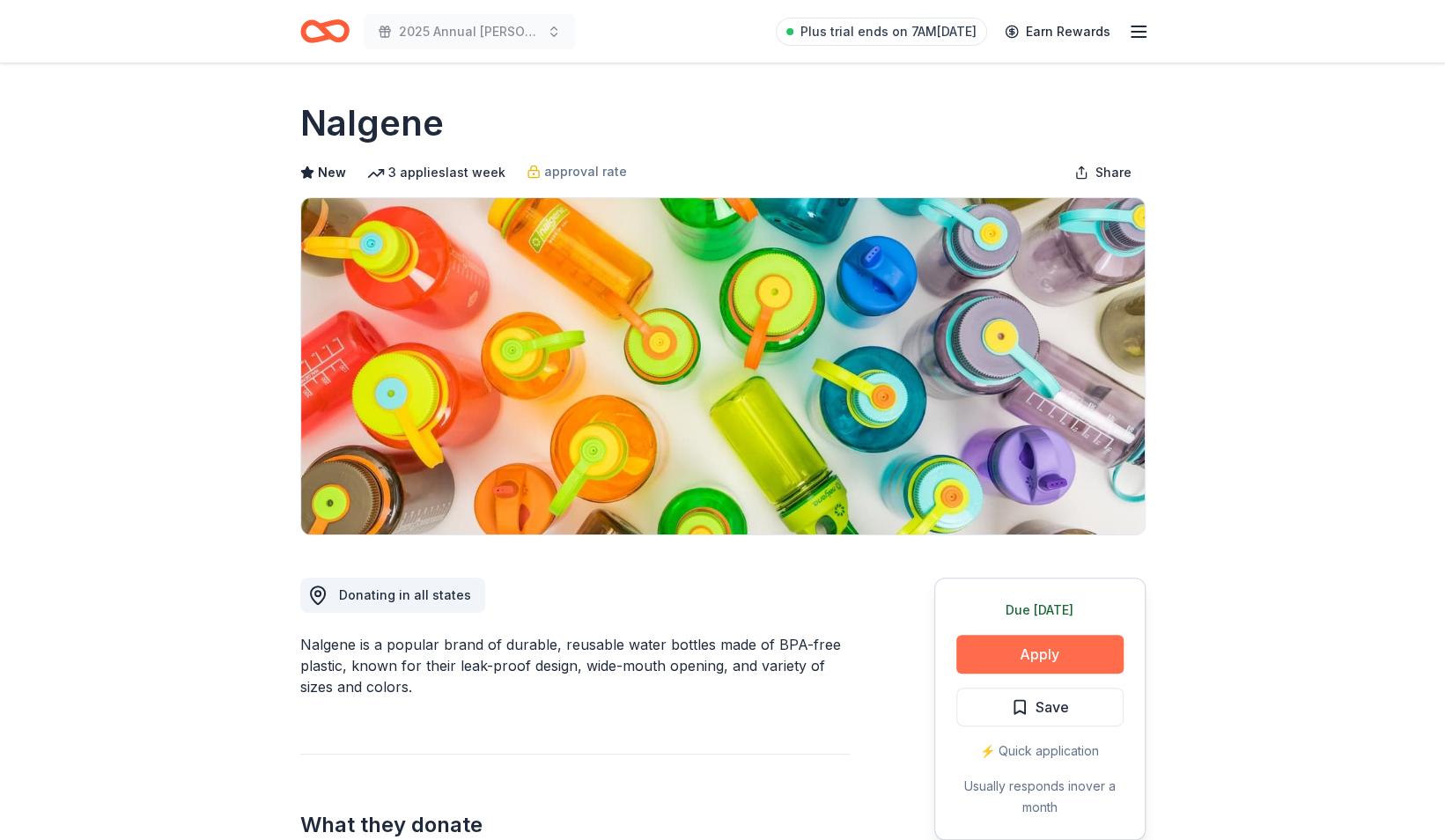
click at [1010, 659] on button "Apply" at bounding box center [1040, 654] width 167 height 39
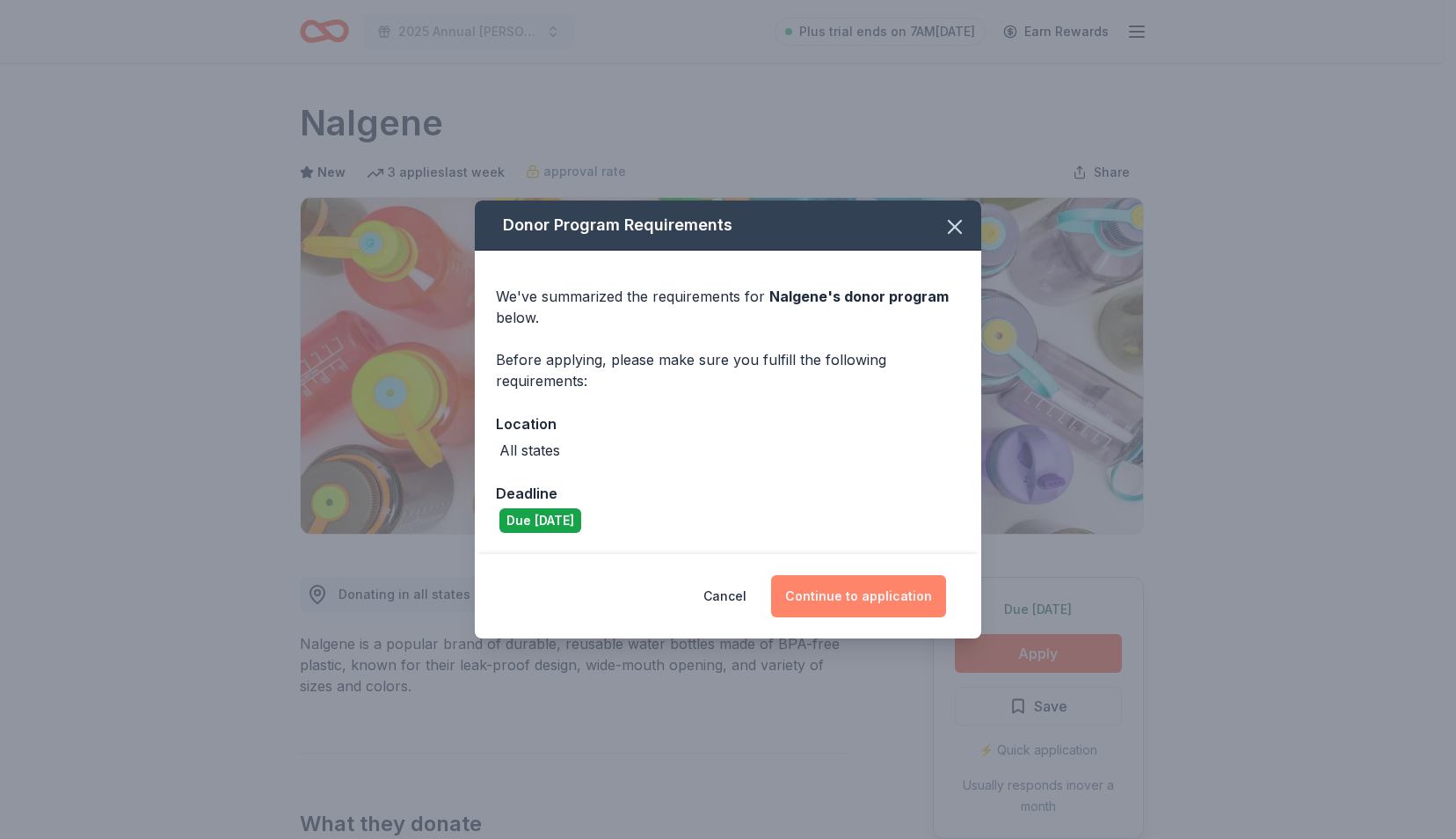
click at [814, 601] on button "Continue to application" at bounding box center [859, 596] width 175 height 42
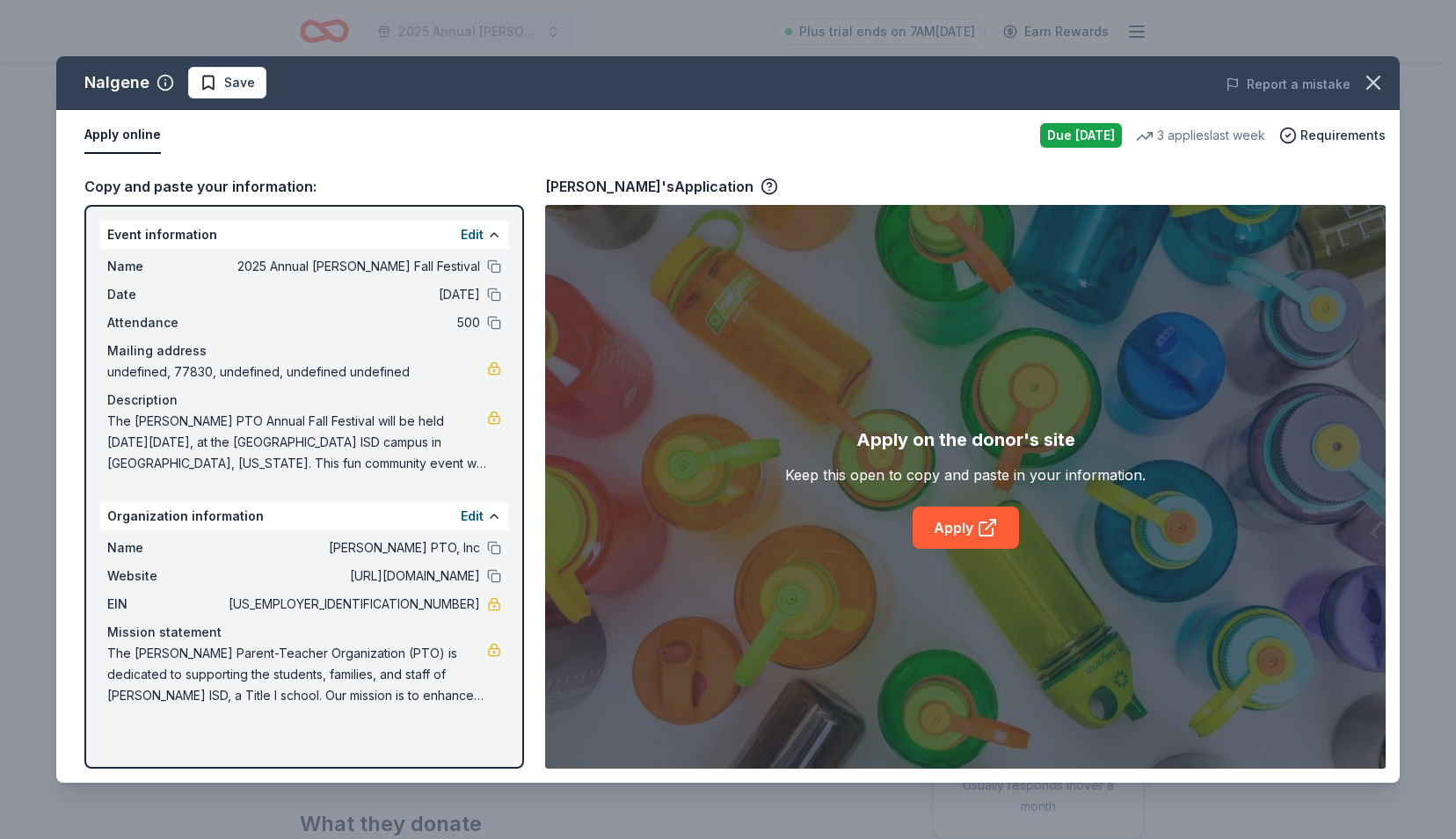
click at [946, 505] on div "Apply on the donor's site Keep this open to copy and paste in your information.…" at bounding box center [964, 487] width 360 height 124
click at [951, 538] on link "Apply" at bounding box center [966, 527] width 106 height 42
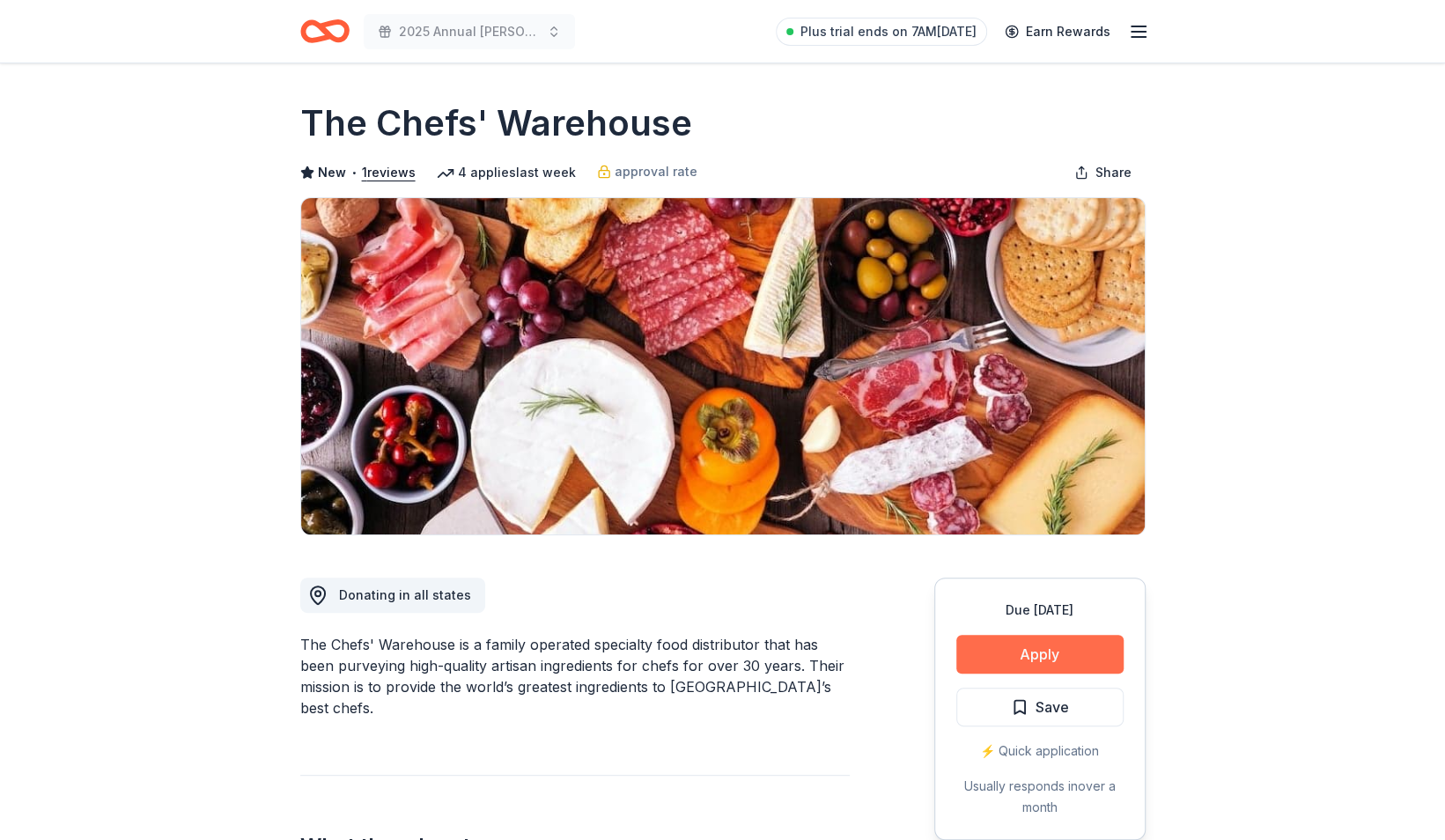
click at [1012, 646] on button "Apply" at bounding box center [1040, 654] width 167 height 39
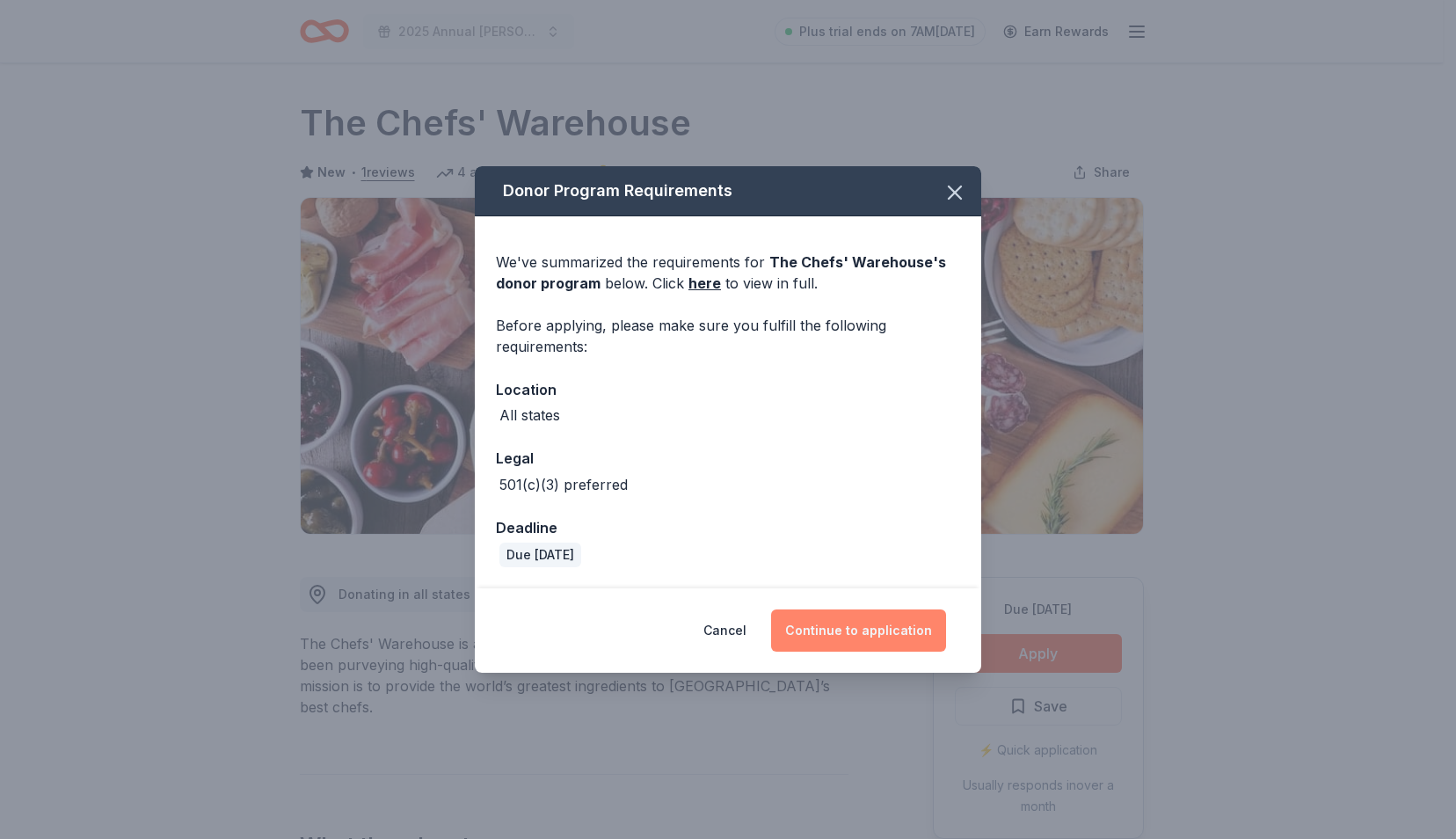
click at [843, 636] on button "Continue to application" at bounding box center [859, 630] width 175 height 42
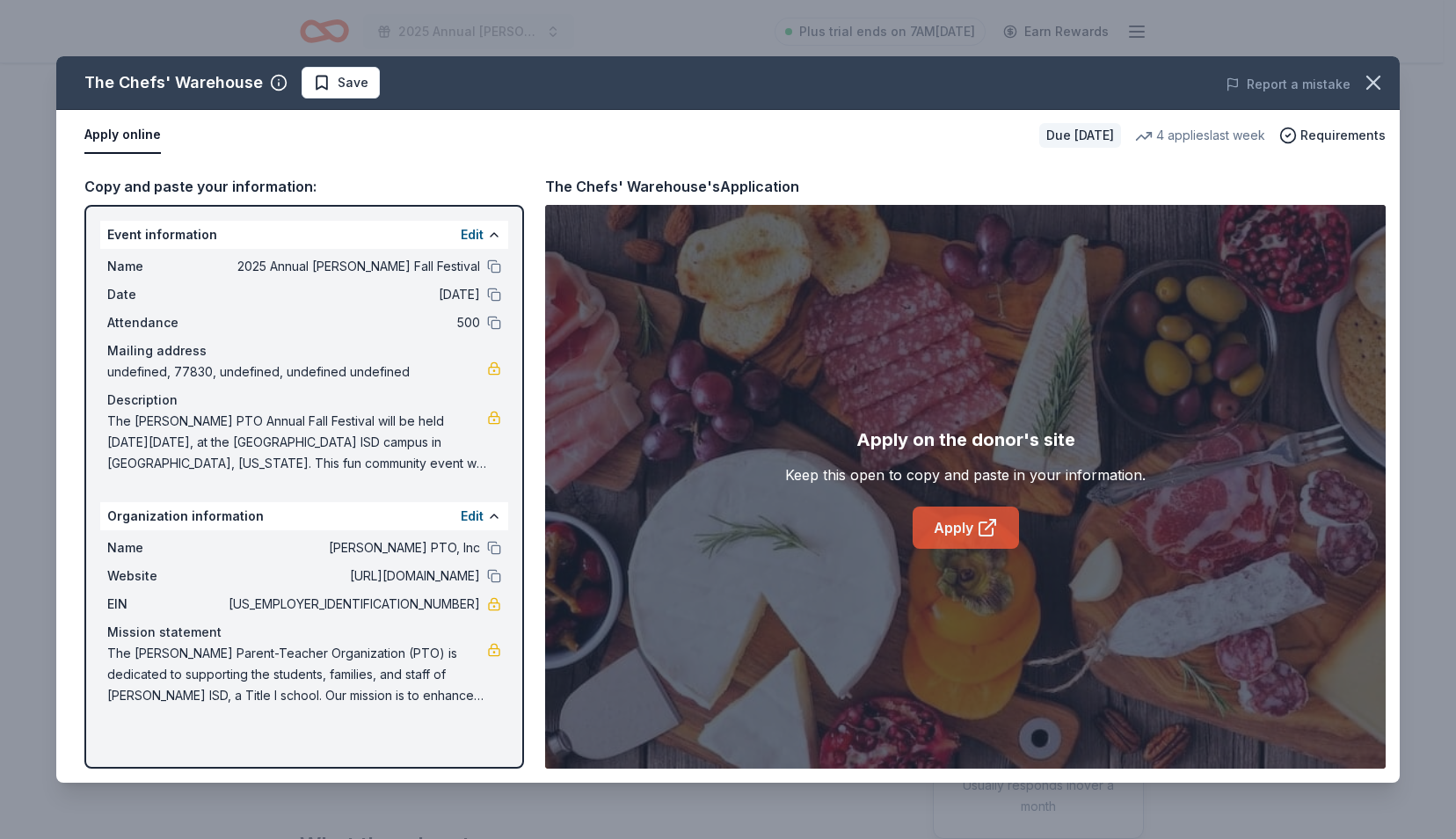
click at [964, 532] on link "Apply" at bounding box center [966, 527] width 106 height 42
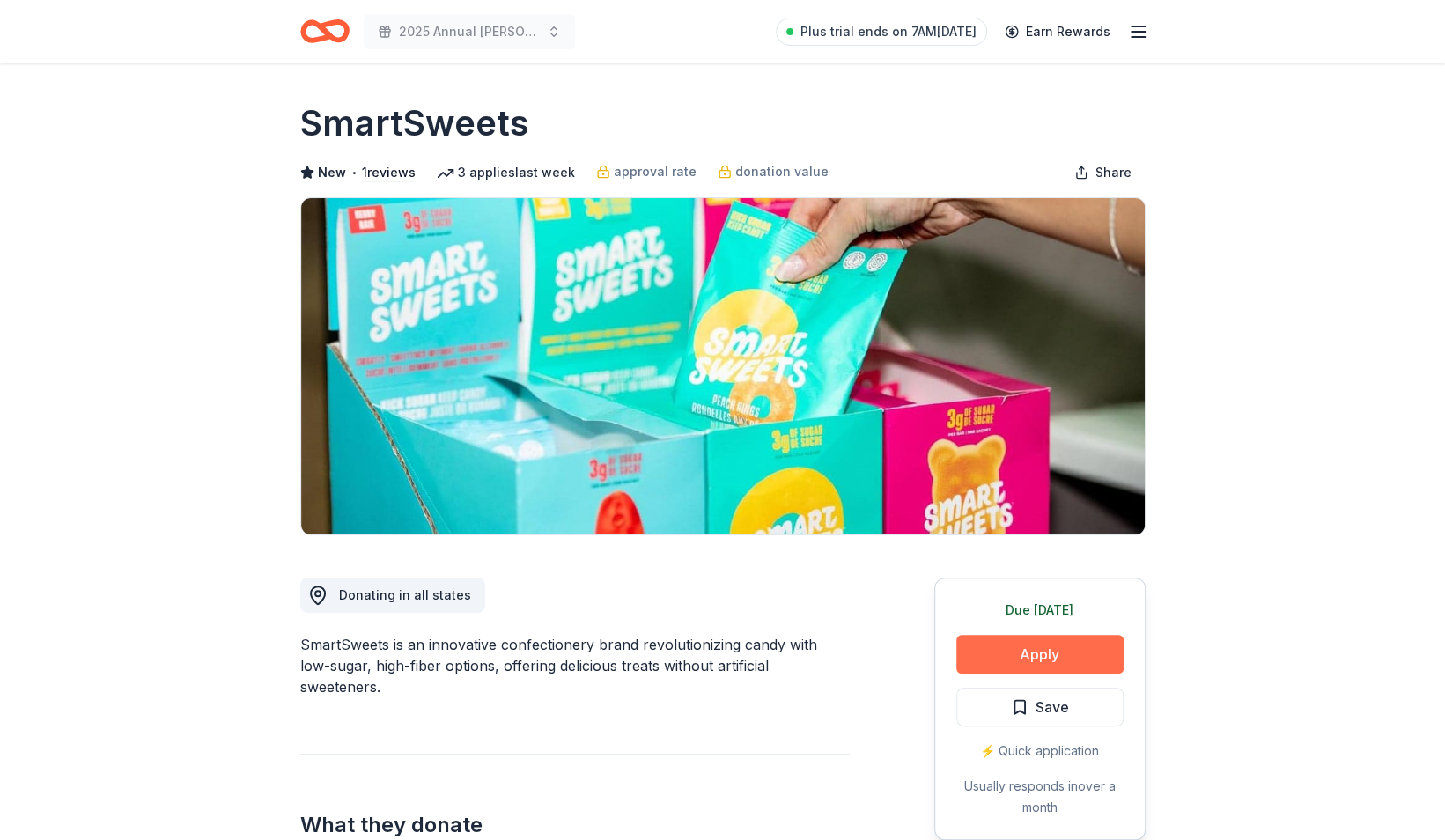
click at [995, 639] on button "Apply" at bounding box center [1040, 654] width 167 height 39
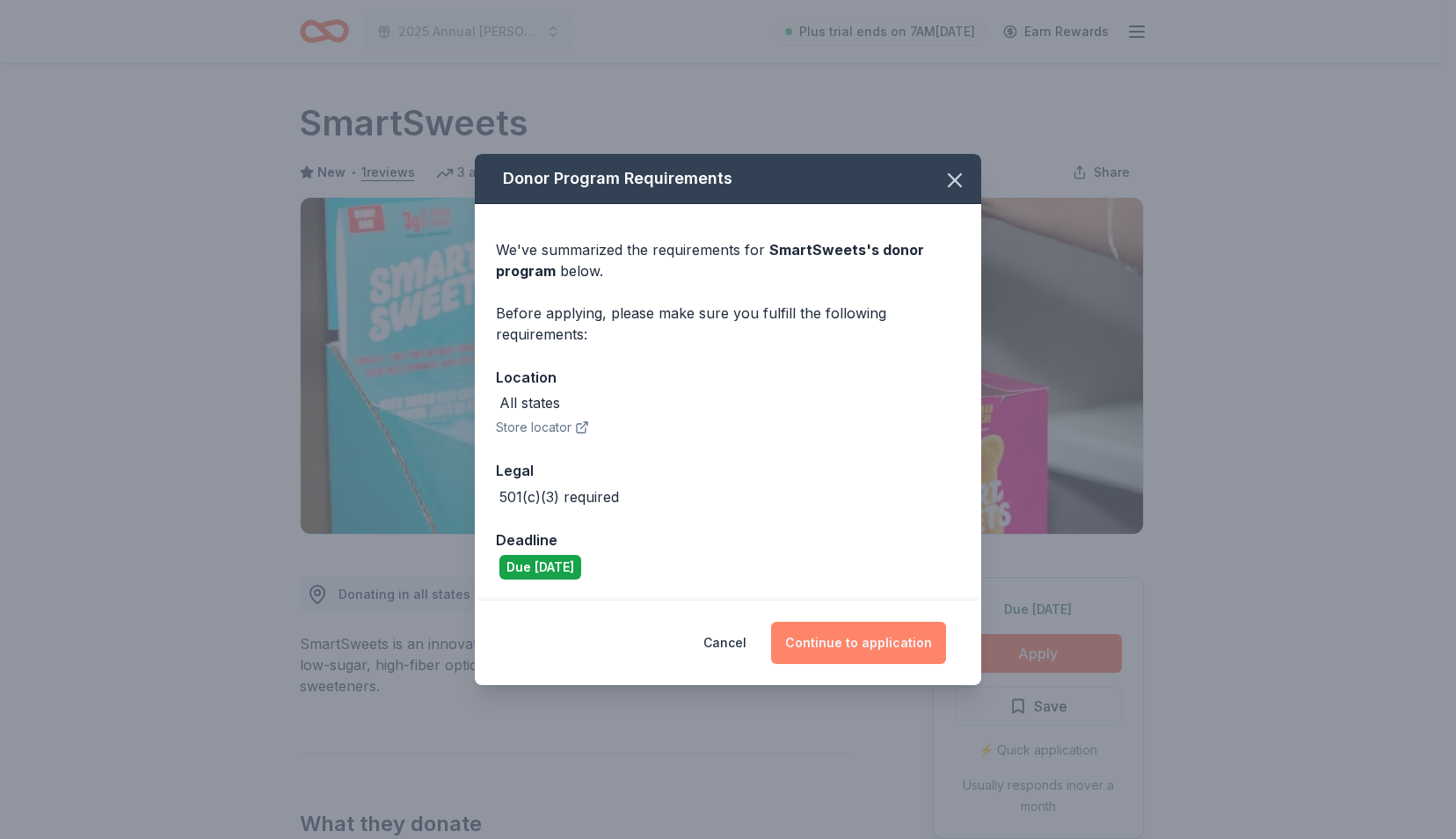
click at [858, 648] on button "Continue to application" at bounding box center [859, 642] width 175 height 42
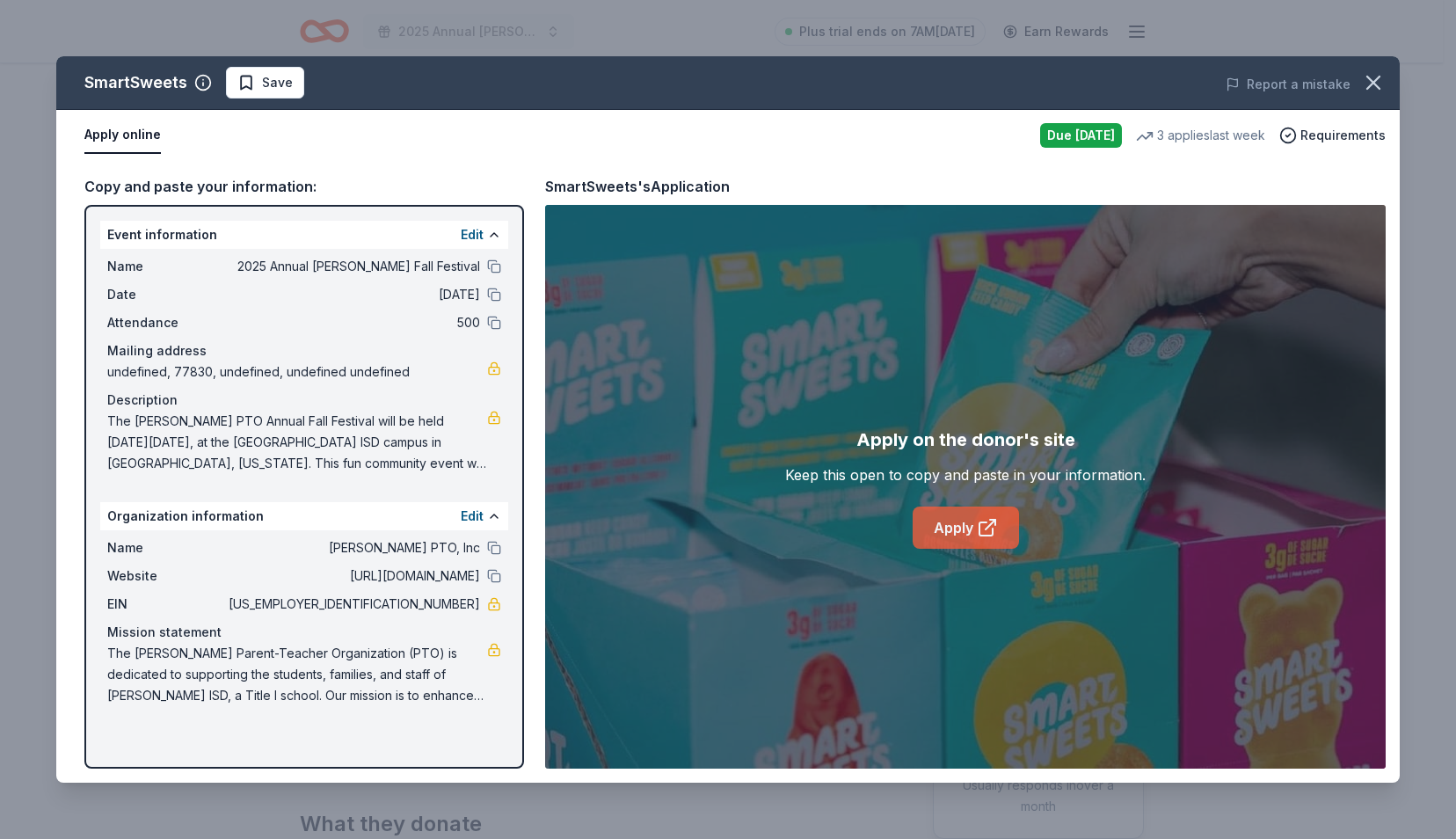
click at [971, 540] on link "Apply" at bounding box center [966, 527] width 106 height 42
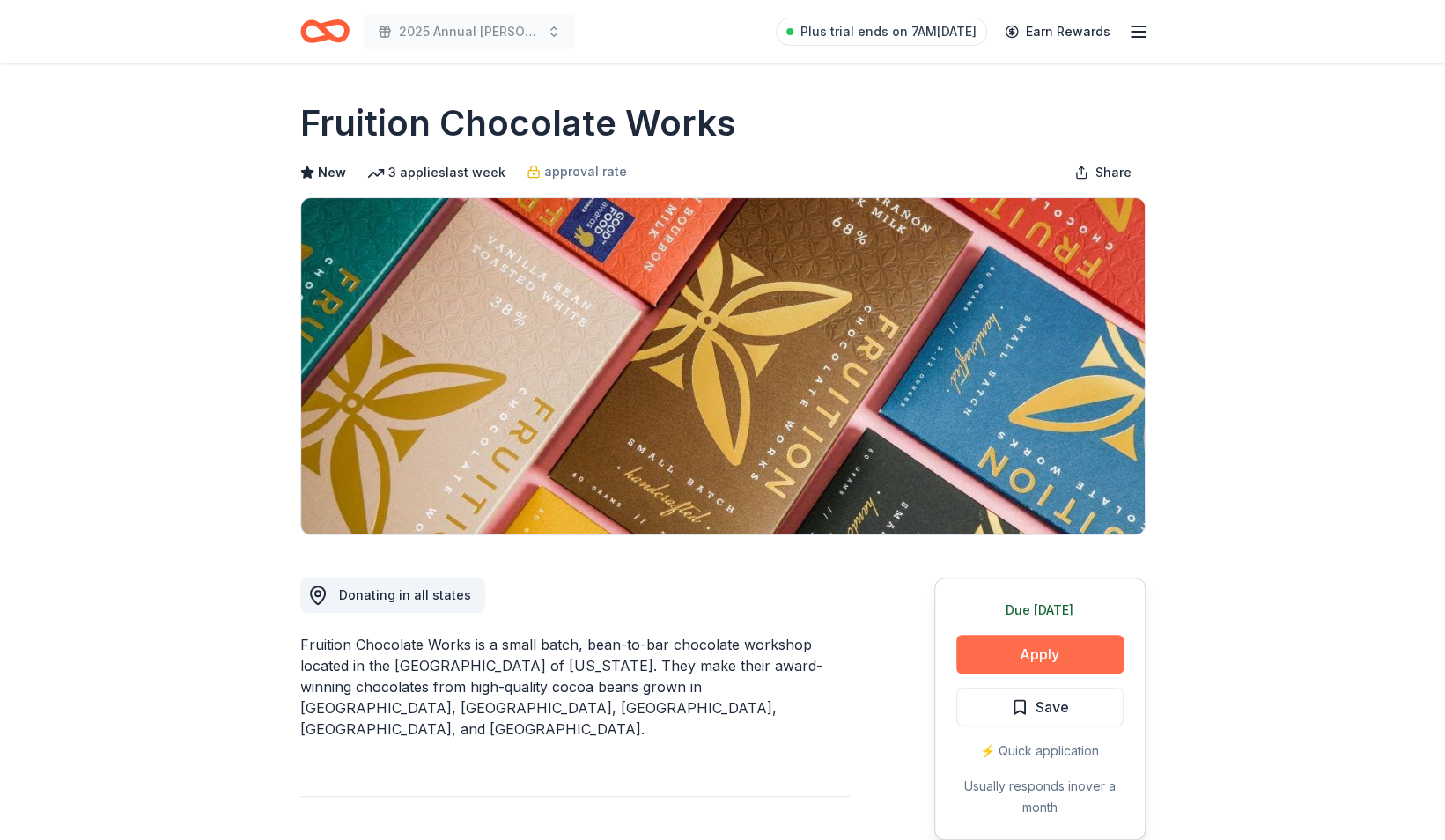
click at [1002, 655] on button "Apply" at bounding box center [1040, 654] width 167 height 39
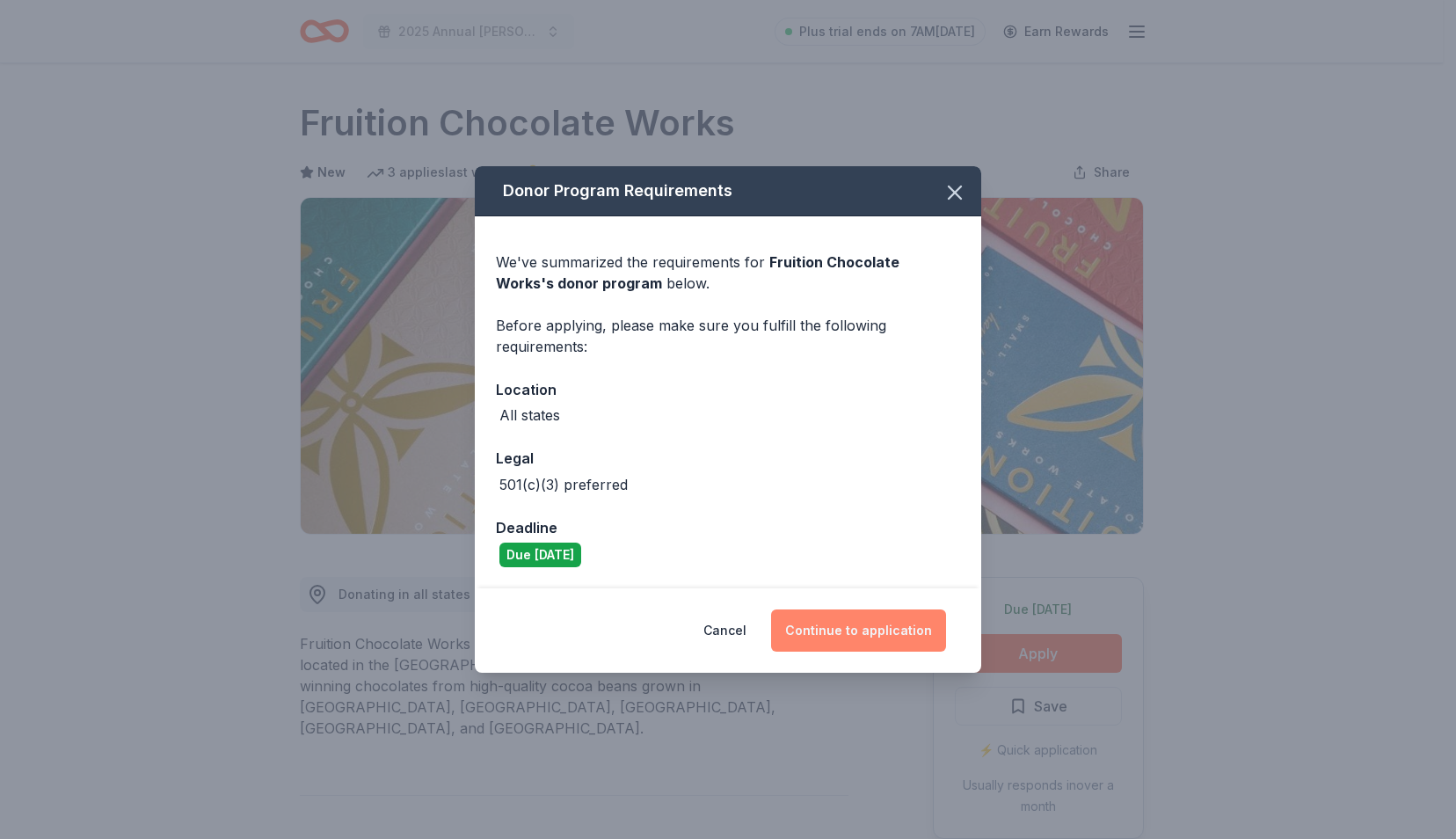
click at [823, 629] on button "Continue to application" at bounding box center [859, 630] width 175 height 42
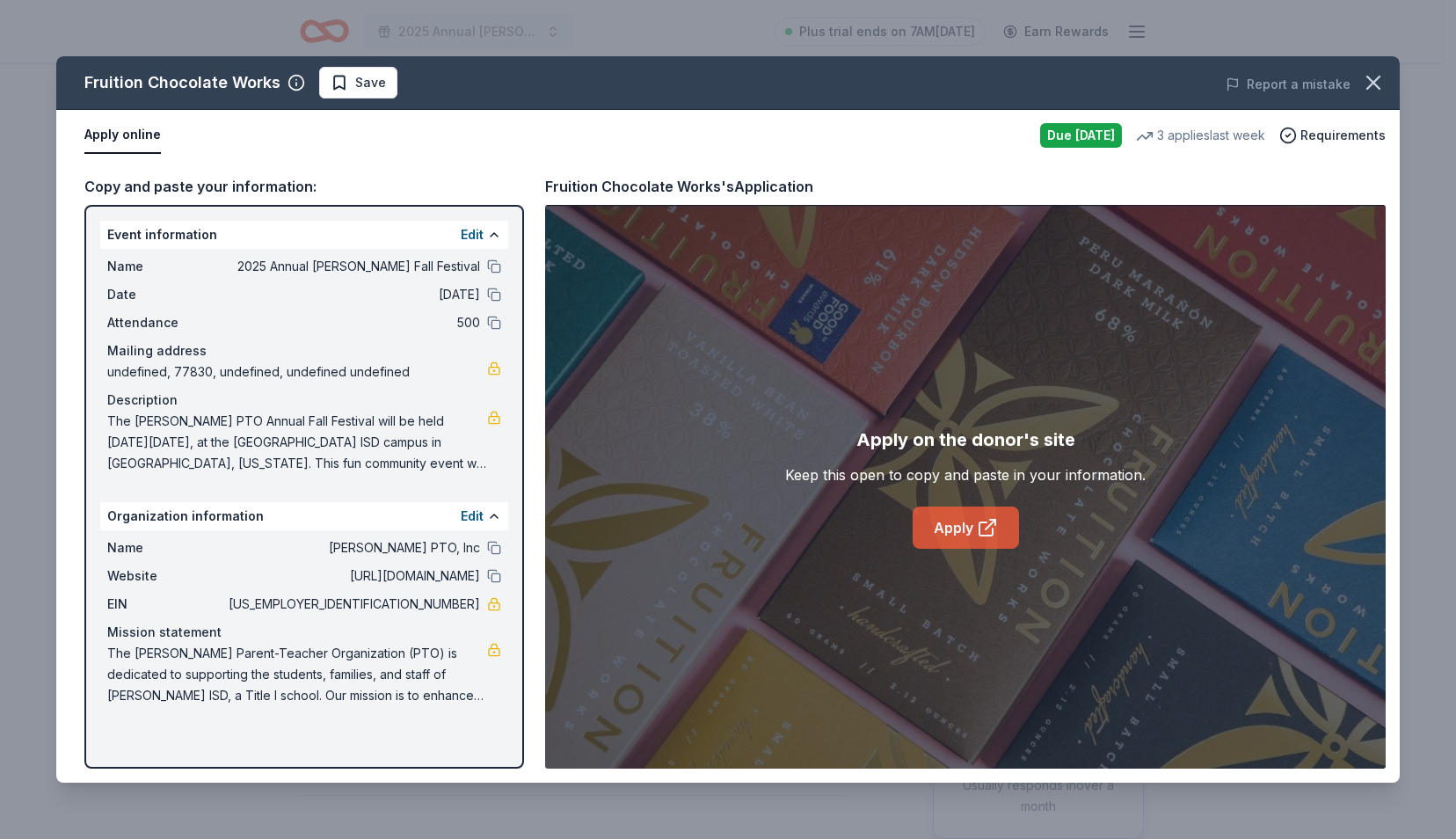
click at [949, 531] on link "Apply" at bounding box center [966, 527] width 106 height 42
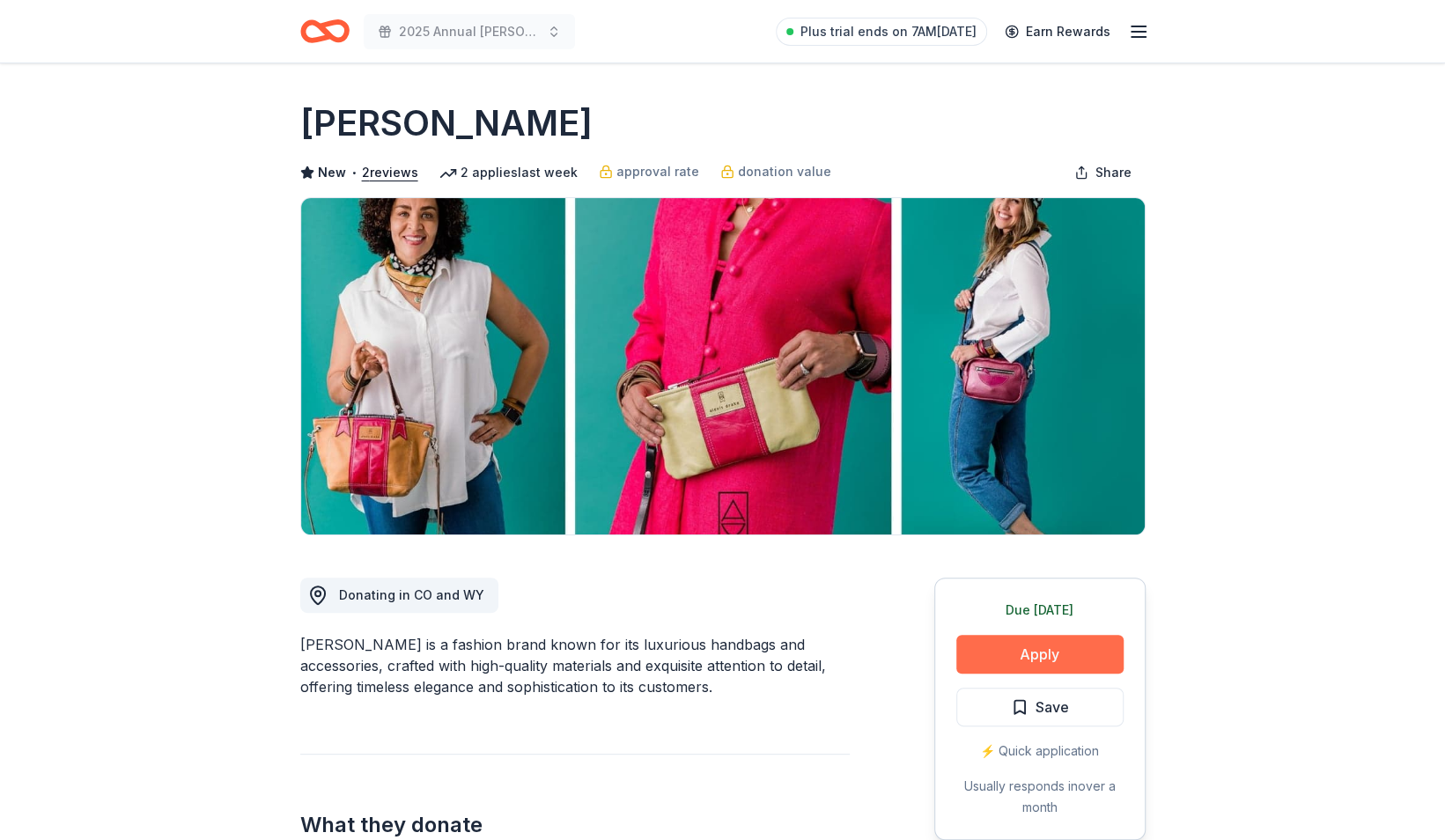
click at [995, 636] on button "Apply" at bounding box center [1040, 654] width 167 height 39
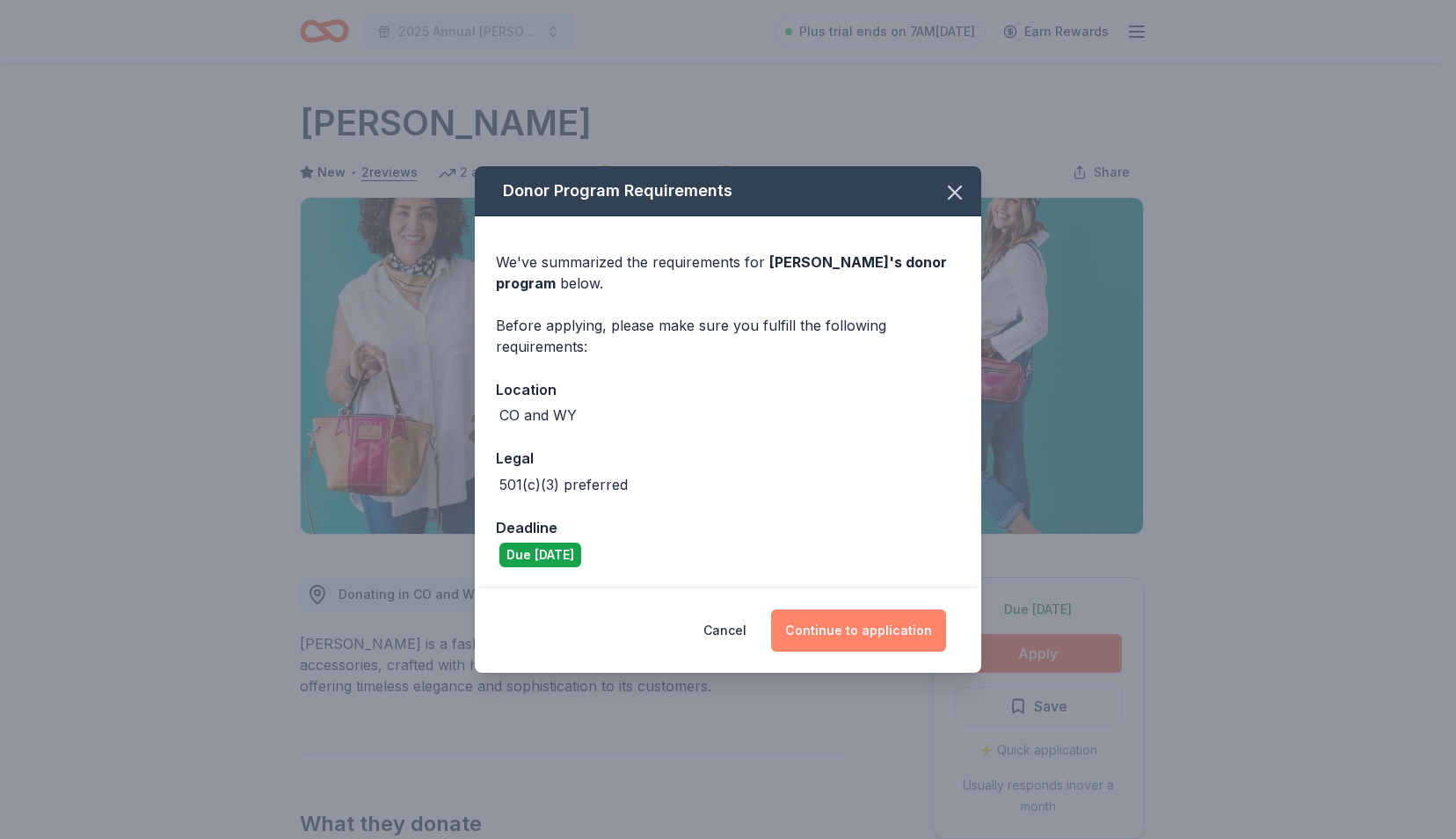
click at [882, 632] on button "Continue to application" at bounding box center [859, 630] width 175 height 42
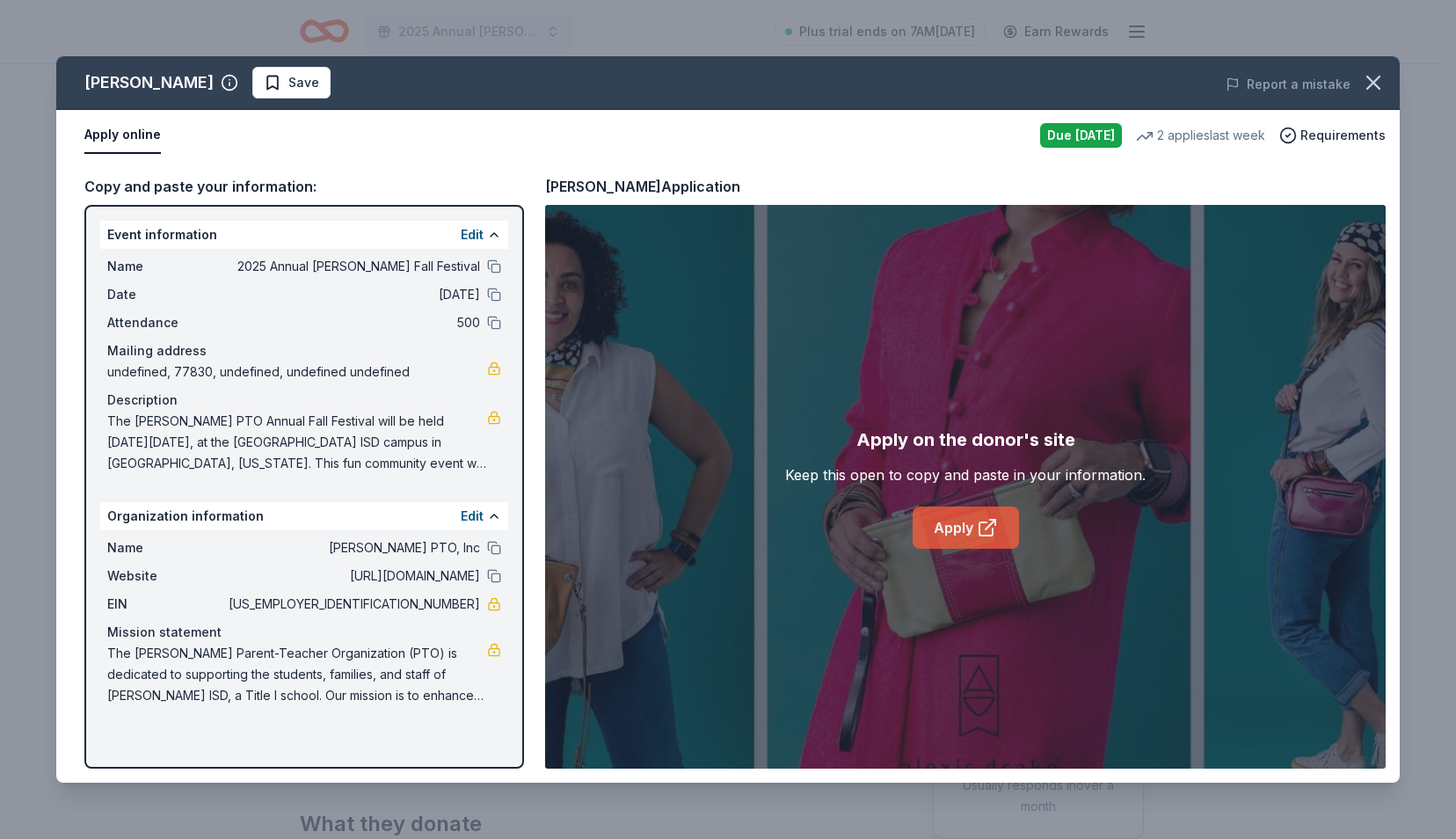
click at [992, 528] on icon at bounding box center [986, 529] width 13 height 13
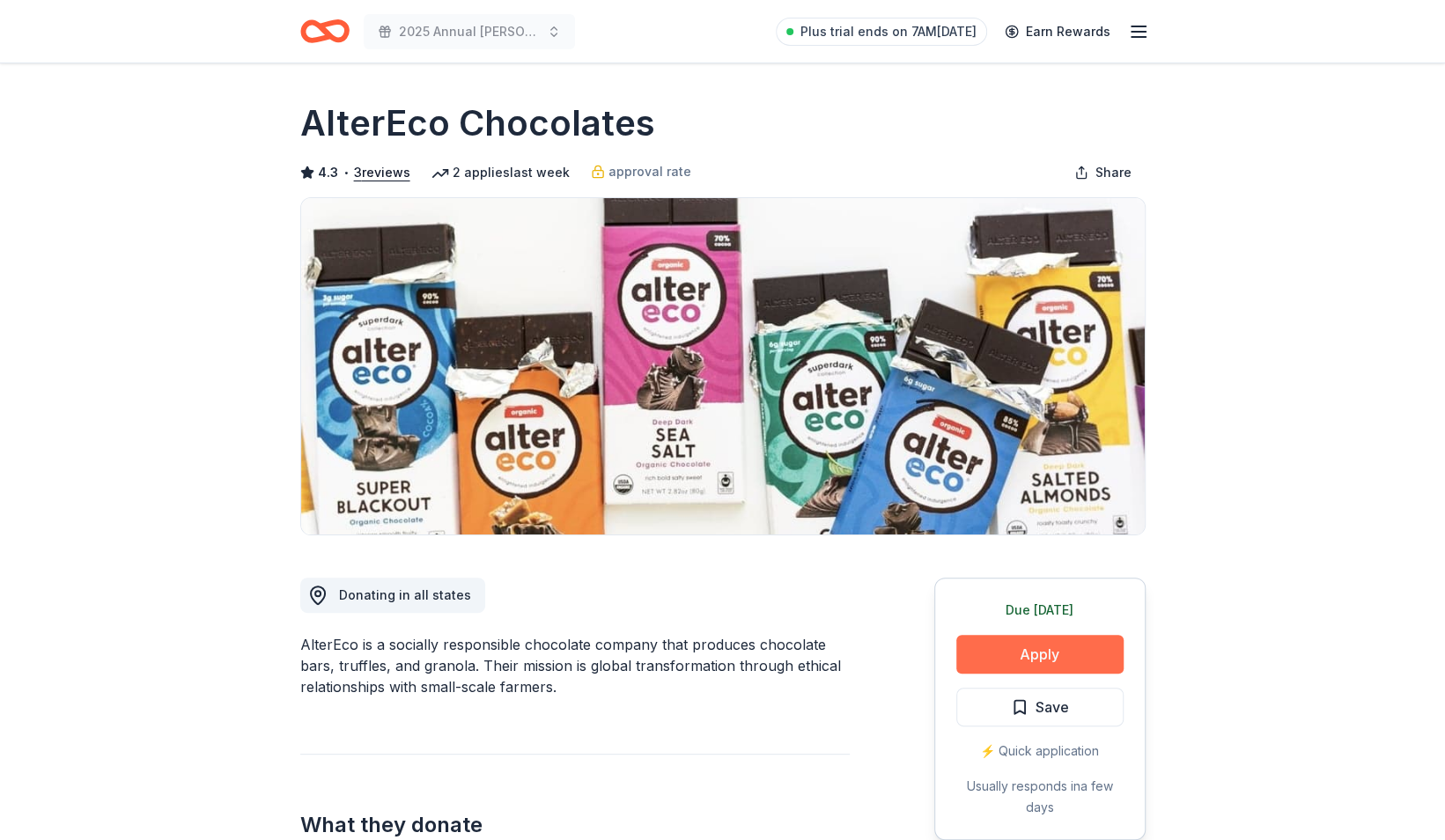
click at [1012, 660] on button "Apply" at bounding box center [1040, 654] width 167 height 39
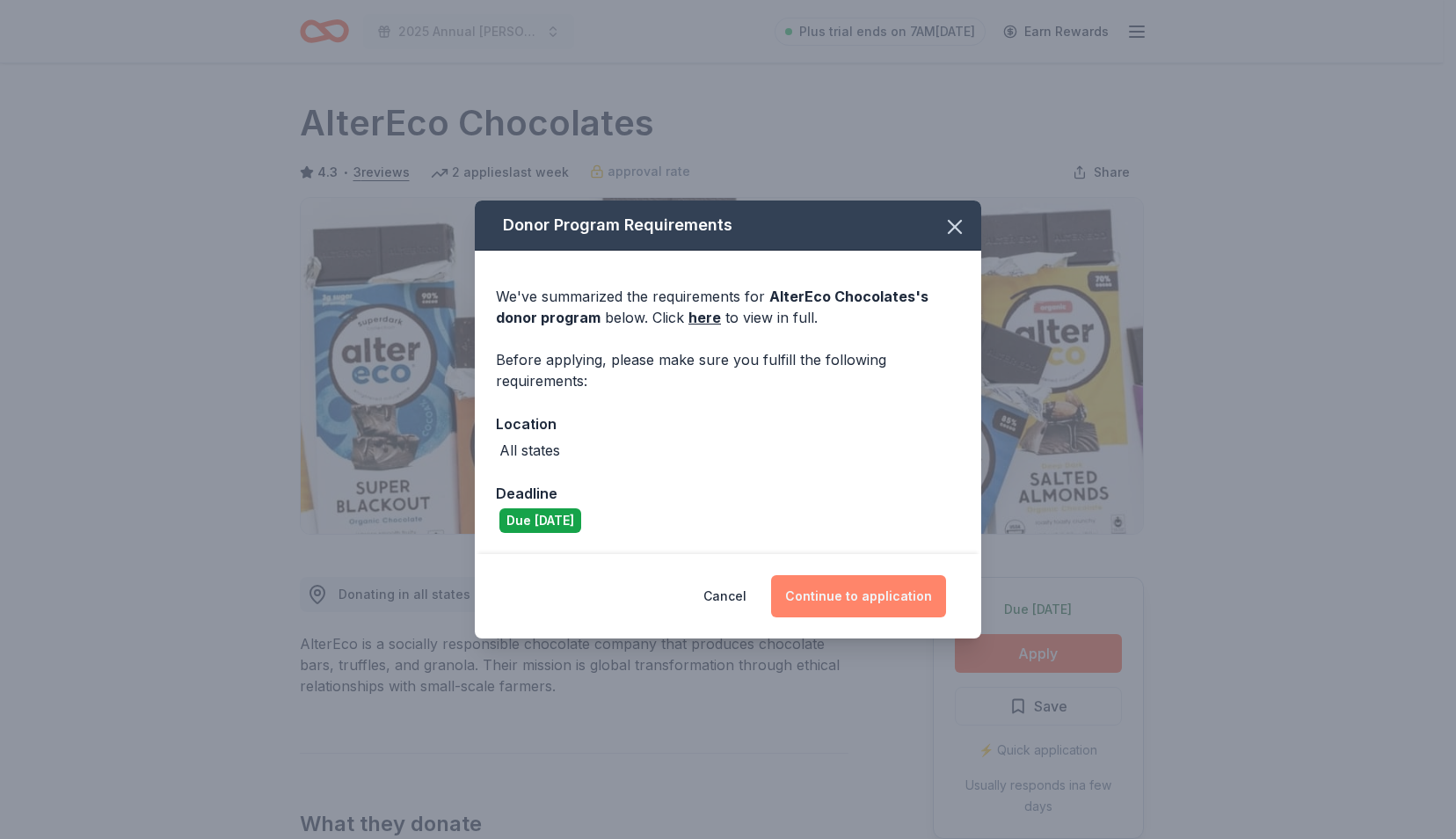
click at [848, 605] on button "Continue to application" at bounding box center [859, 596] width 175 height 42
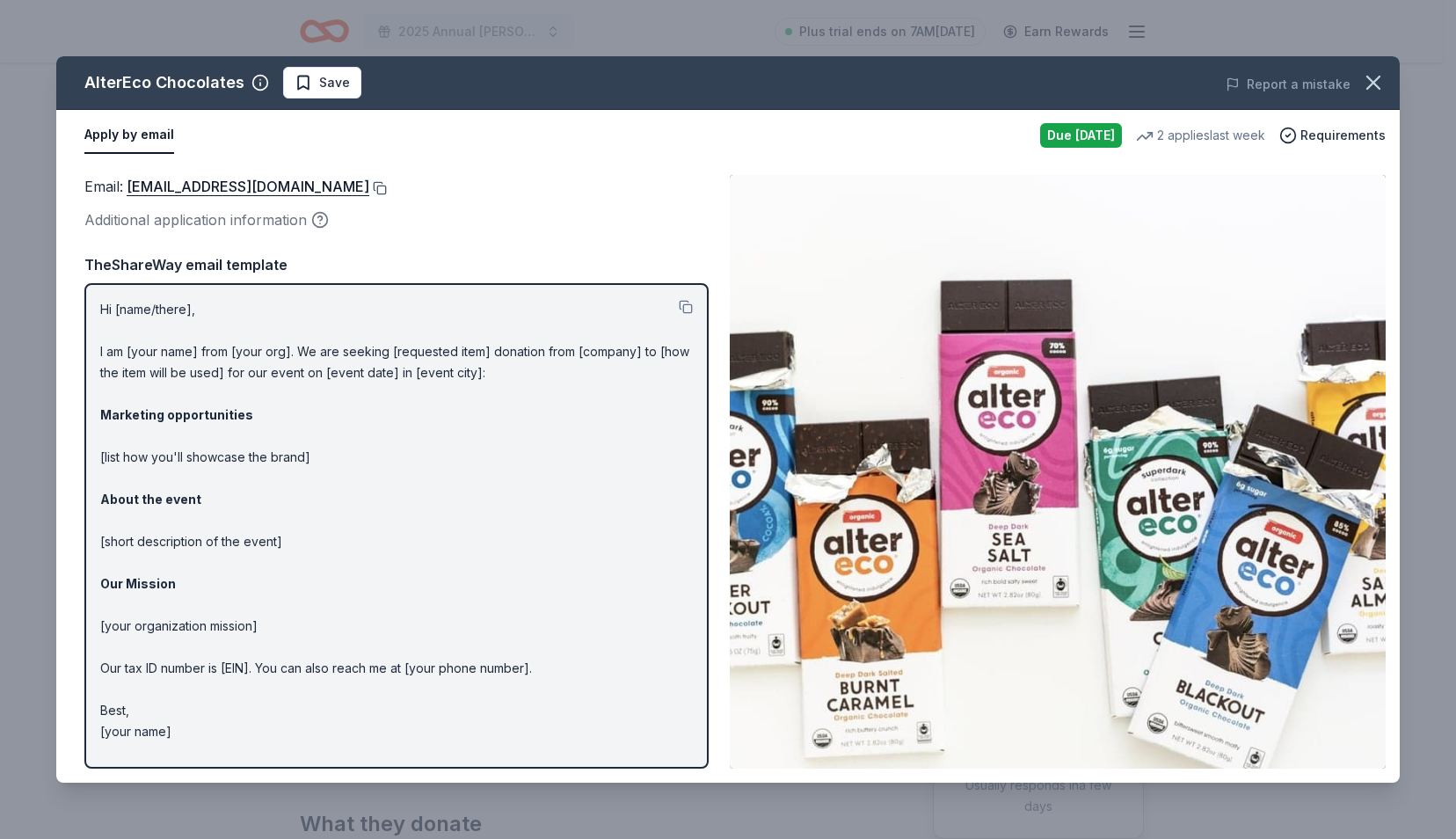
click at [369, 191] on button at bounding box center [378, 188] width 18 height 14
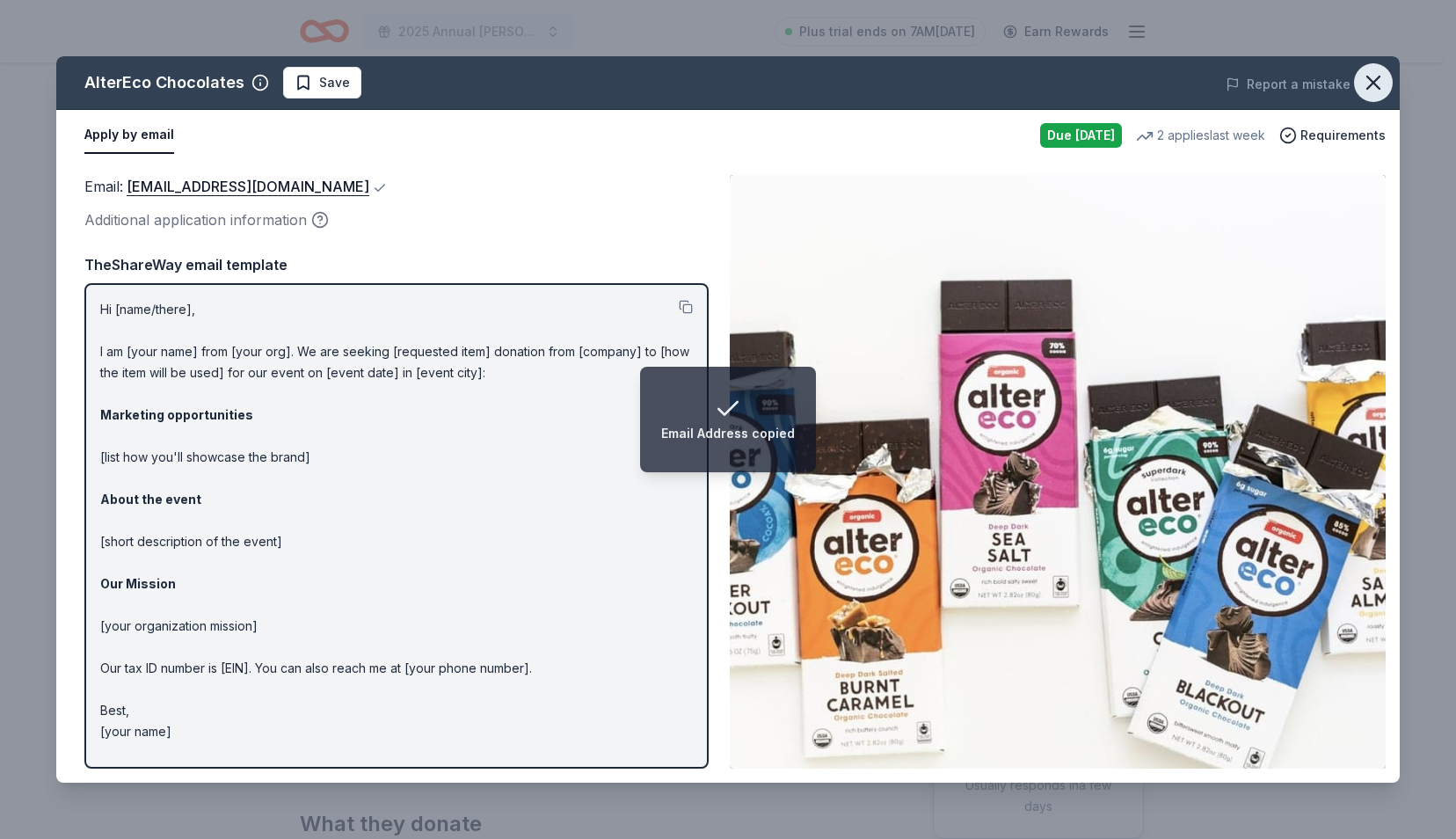
click at [1378, 86] on icon "button" at bounding box center [1373, 83] width 25 height 25
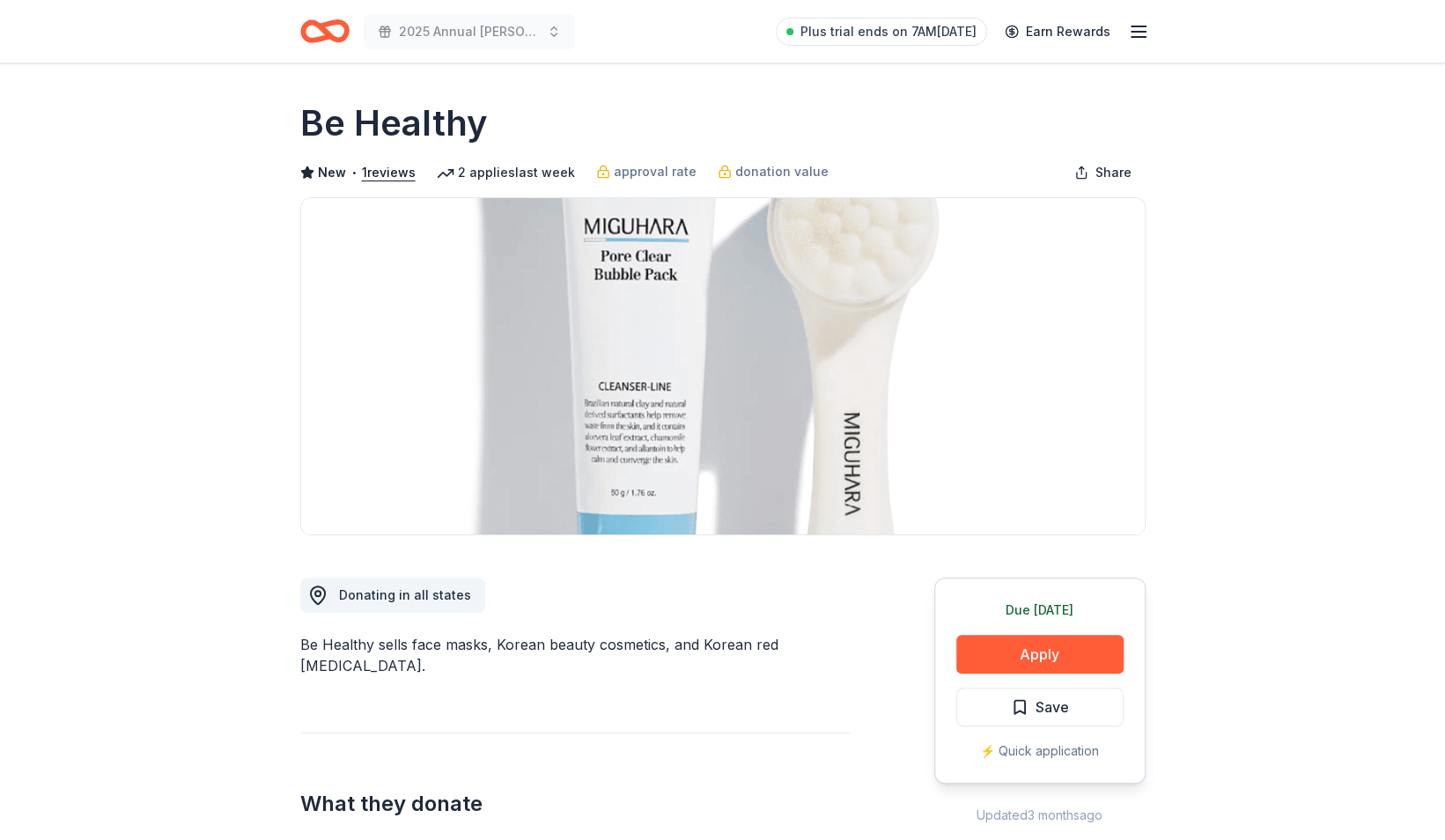
click at [1016, 629] on div "Due [DATE] Apply Save ⚡️ Quick application" at bounding box center [1040, 680] width 211 height 206
click at [1020, 656] on button "Apply" at bounding box center [1040, 654] width 167 height 39
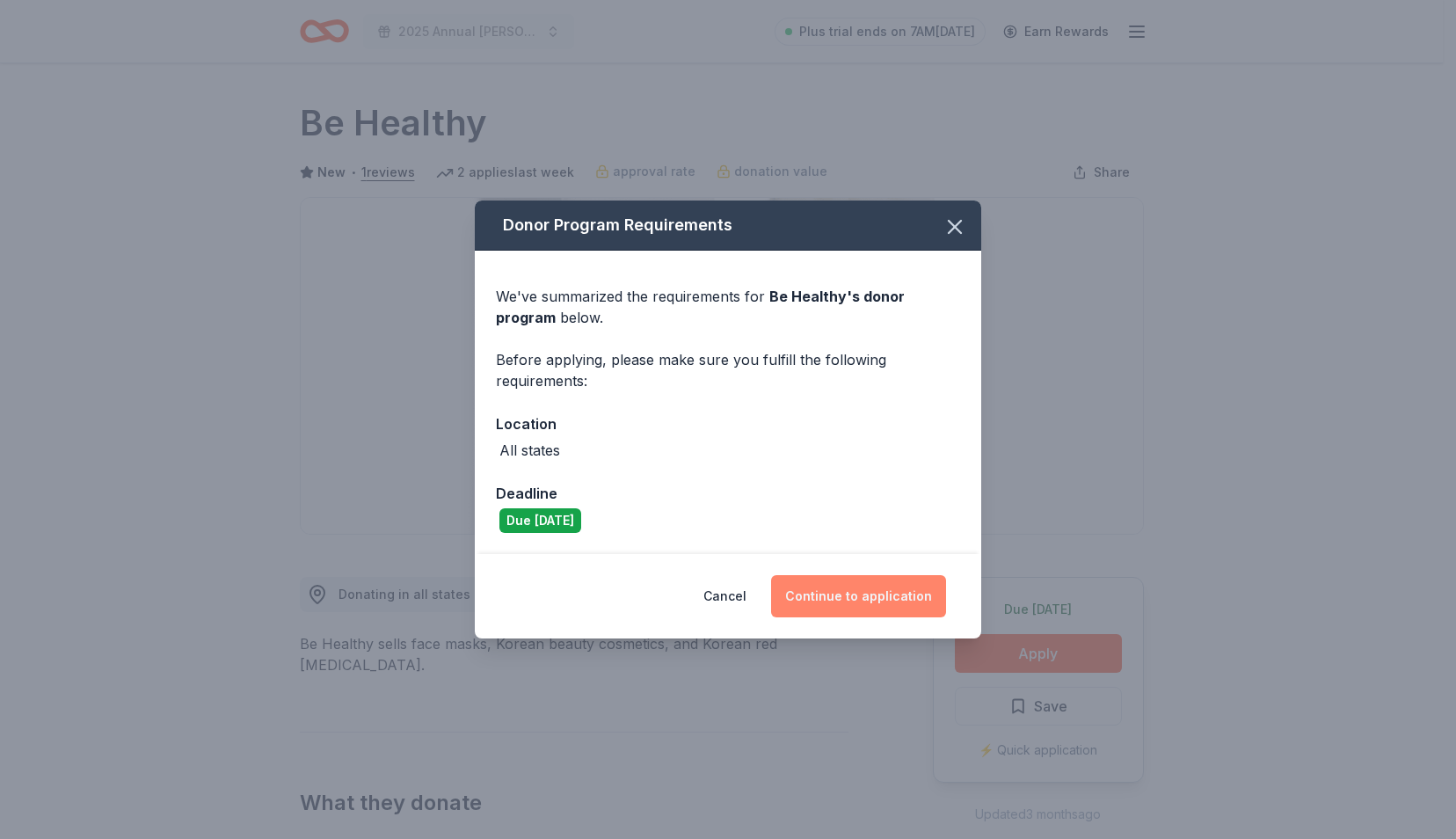
click at [868, 591] on button "Continue to application" at bounding box center [859, 596] width 175 height 42
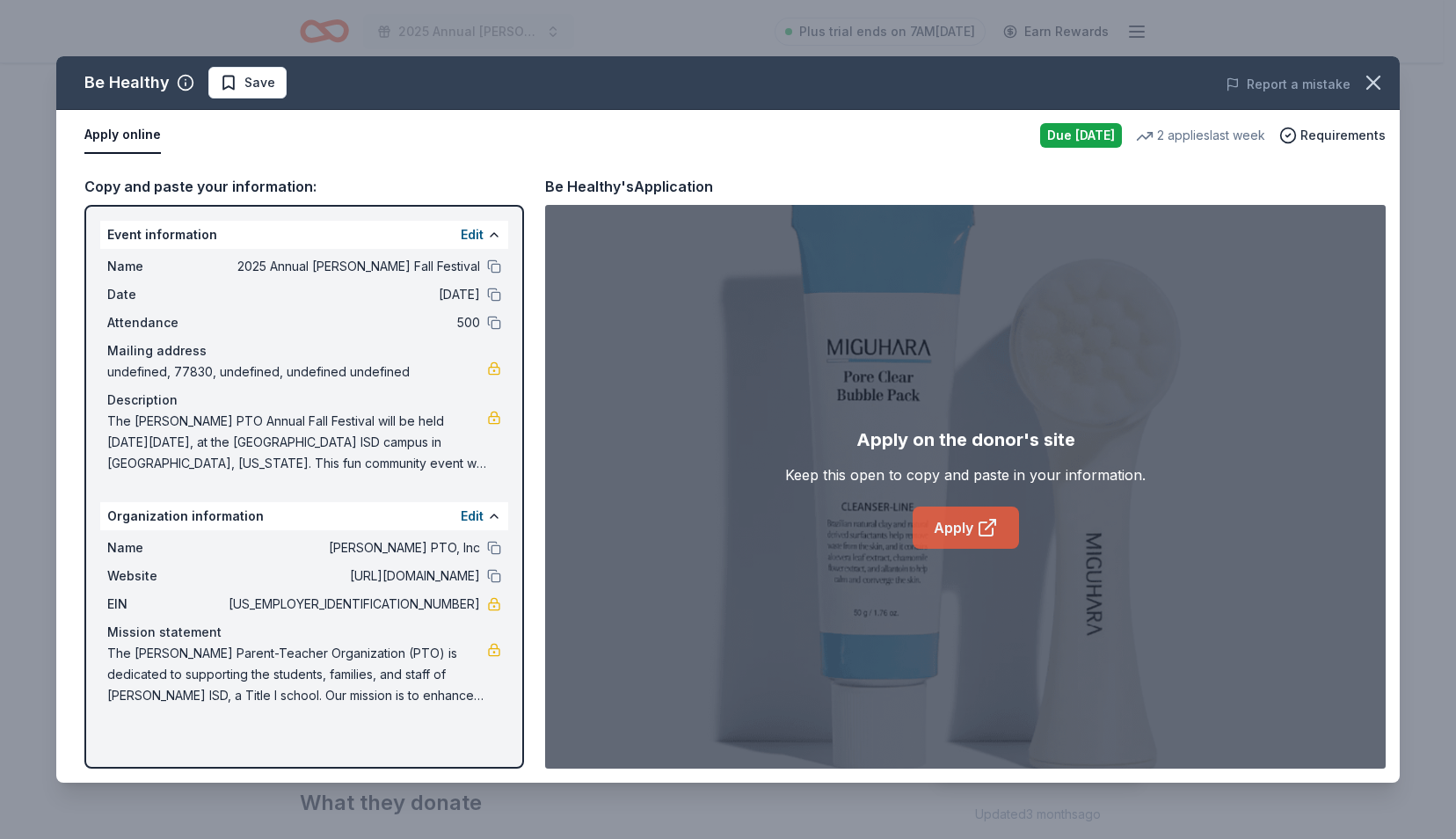
click at [962, 521] on link "Apply" at bounding box center [966, 527] width 106 height 42
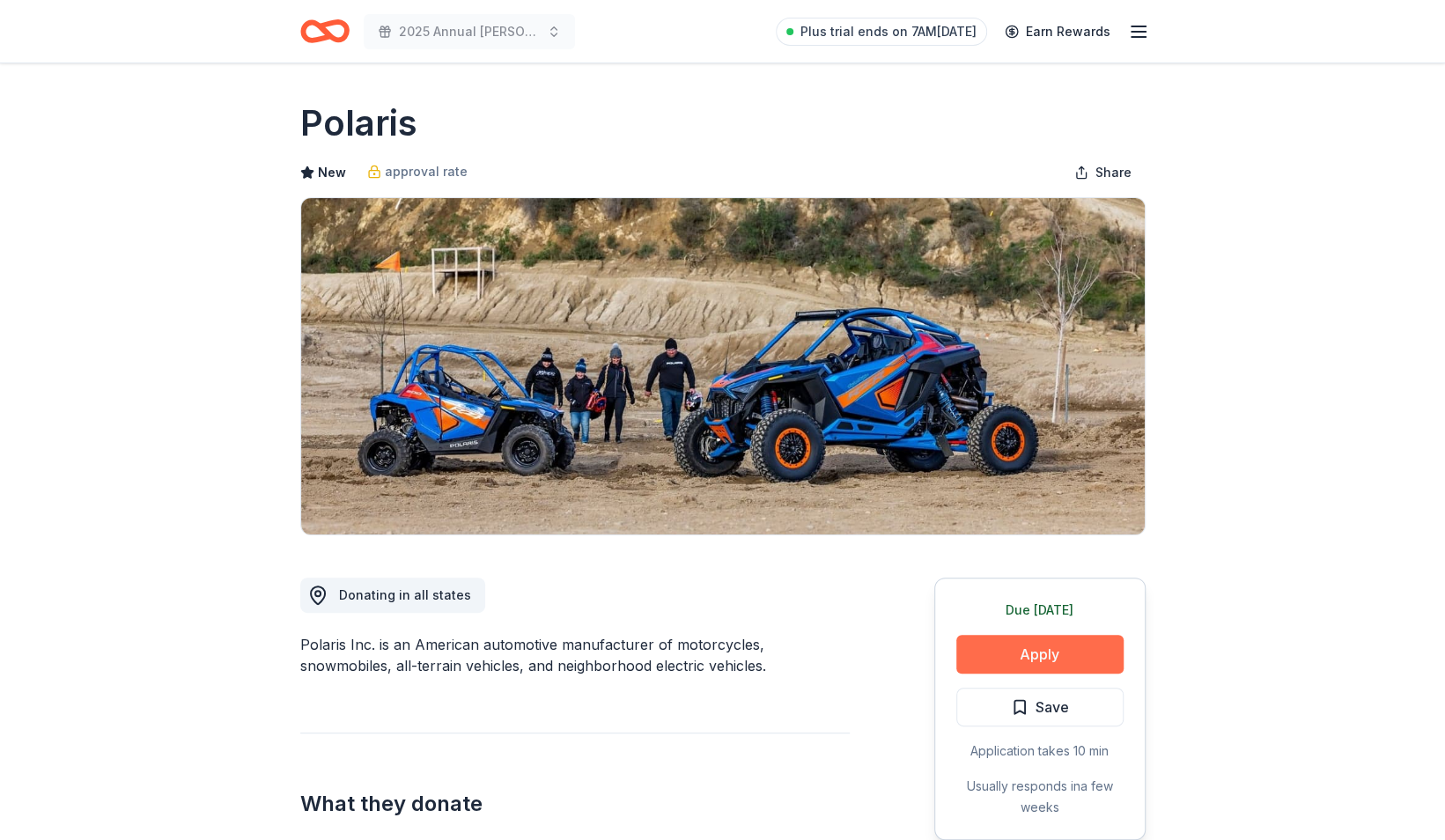
click at [1010, 661] on button "Apply" at bounding box center [1040, 654] width 167 height 39
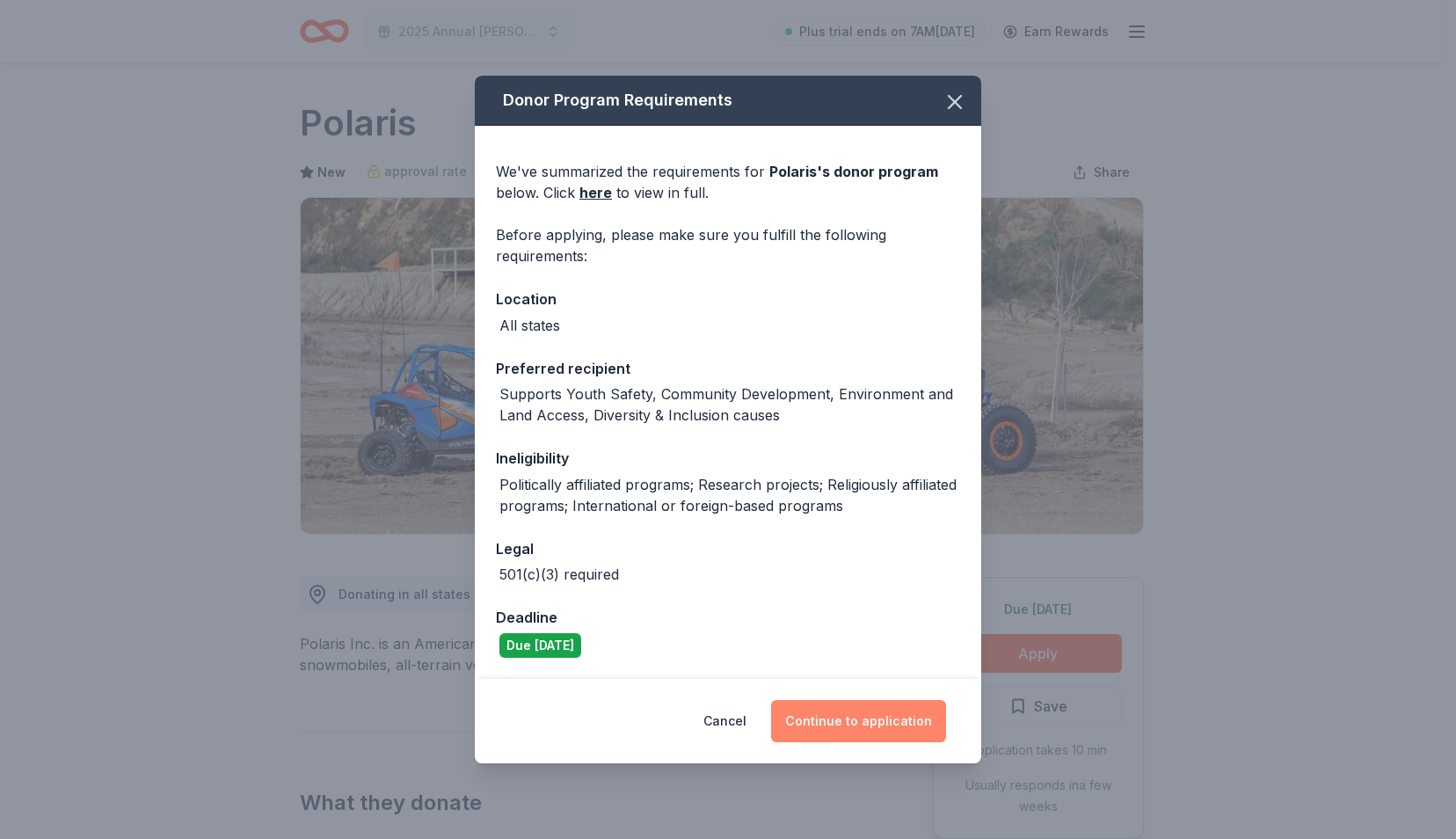
click at [814, 709] on button "Continue to application" at bounding box center [859, 721] width 175 height 42
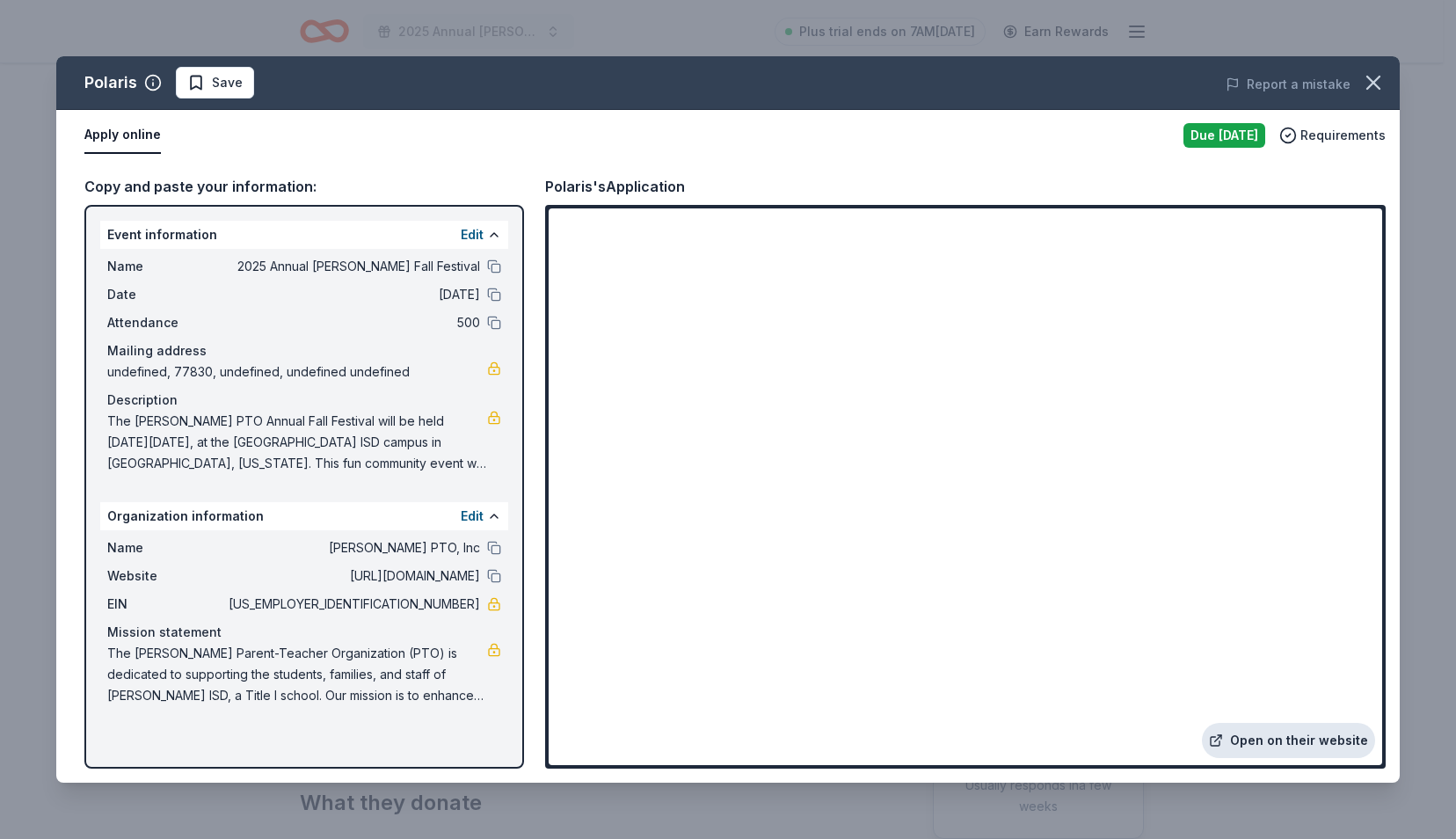
click at [1293, 733] on link "Open on their website" at bounding box center [1288, 740] width 173 height 35
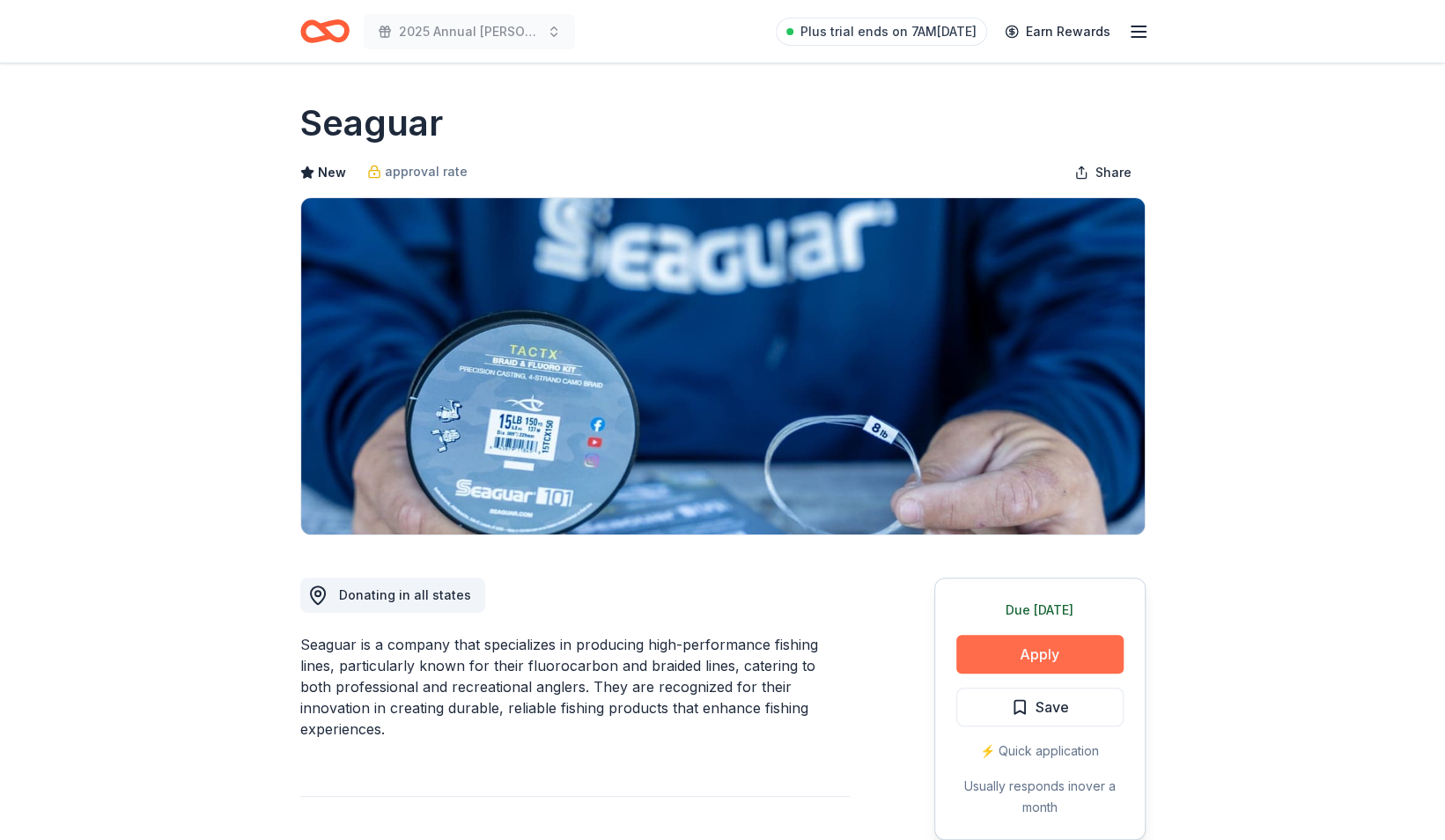
click at [1028, 654] on button "Apply" at bounding box center [1040, 654] width 167 height 39
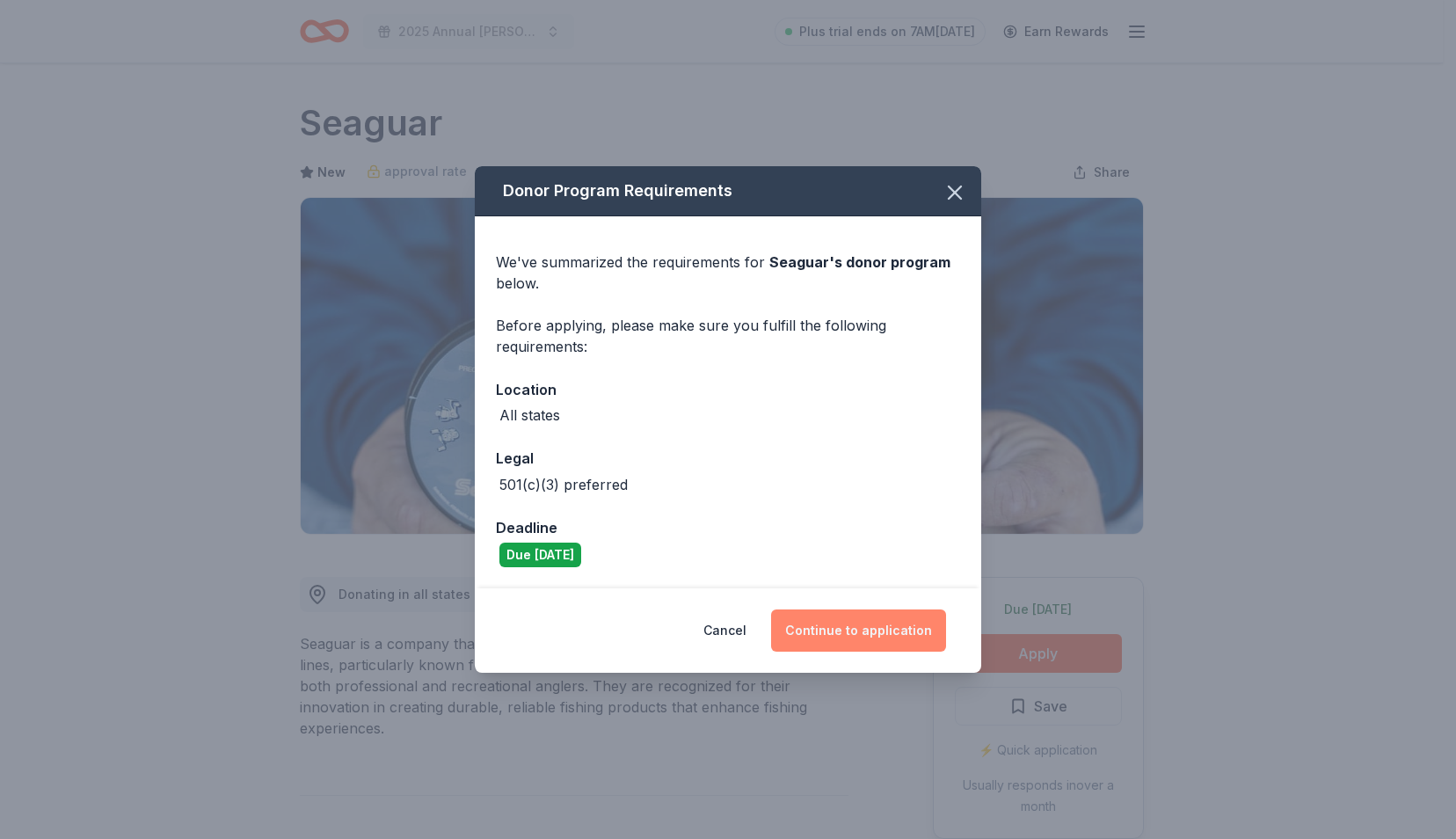
click at [912, 633] on button "Continue to application" at bounding box center [859, 630] width 175 height 42
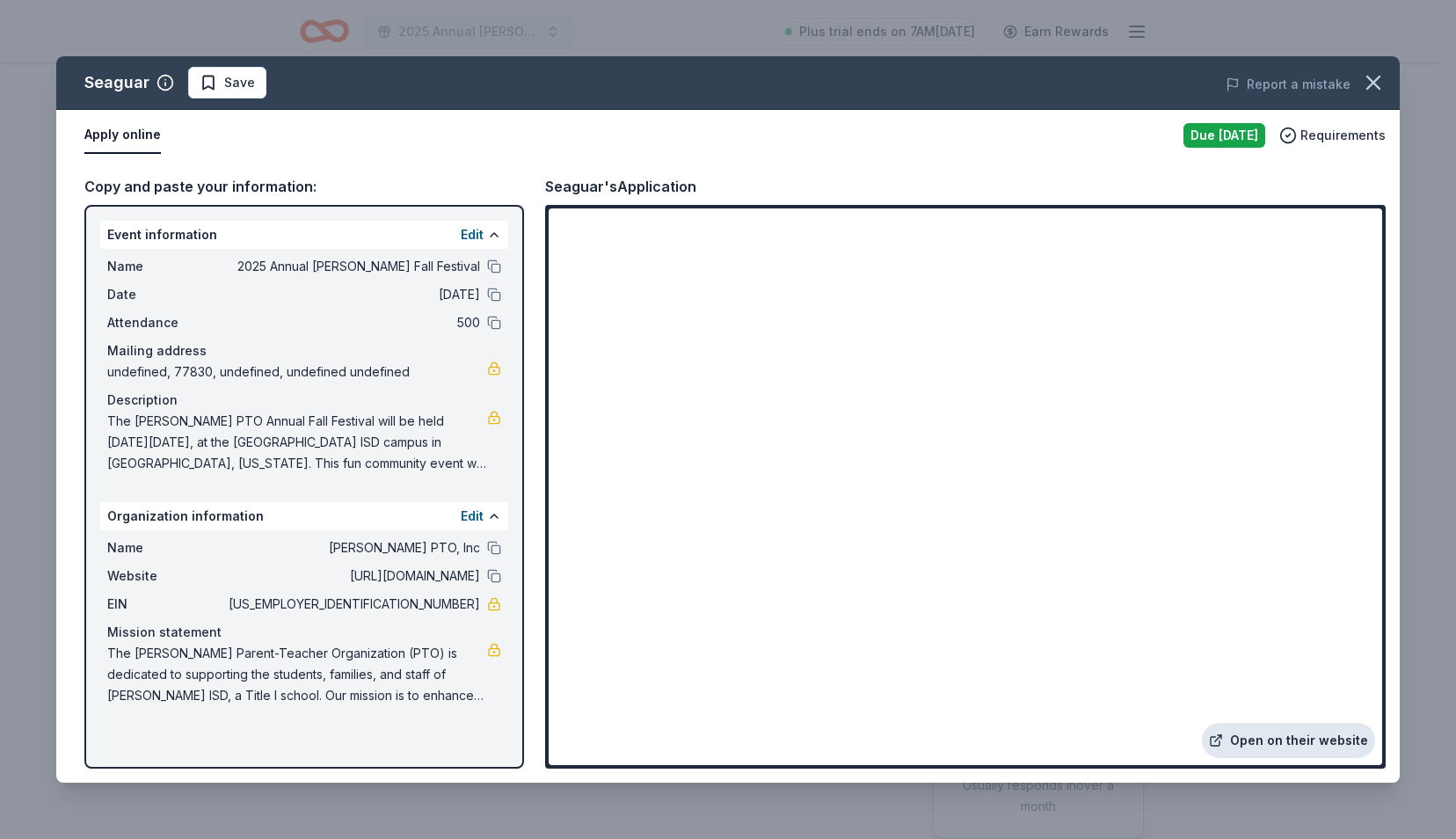
click at [1241, 735] on link "Open on their website" at bounding box center [1288, 740] width 173 height 35
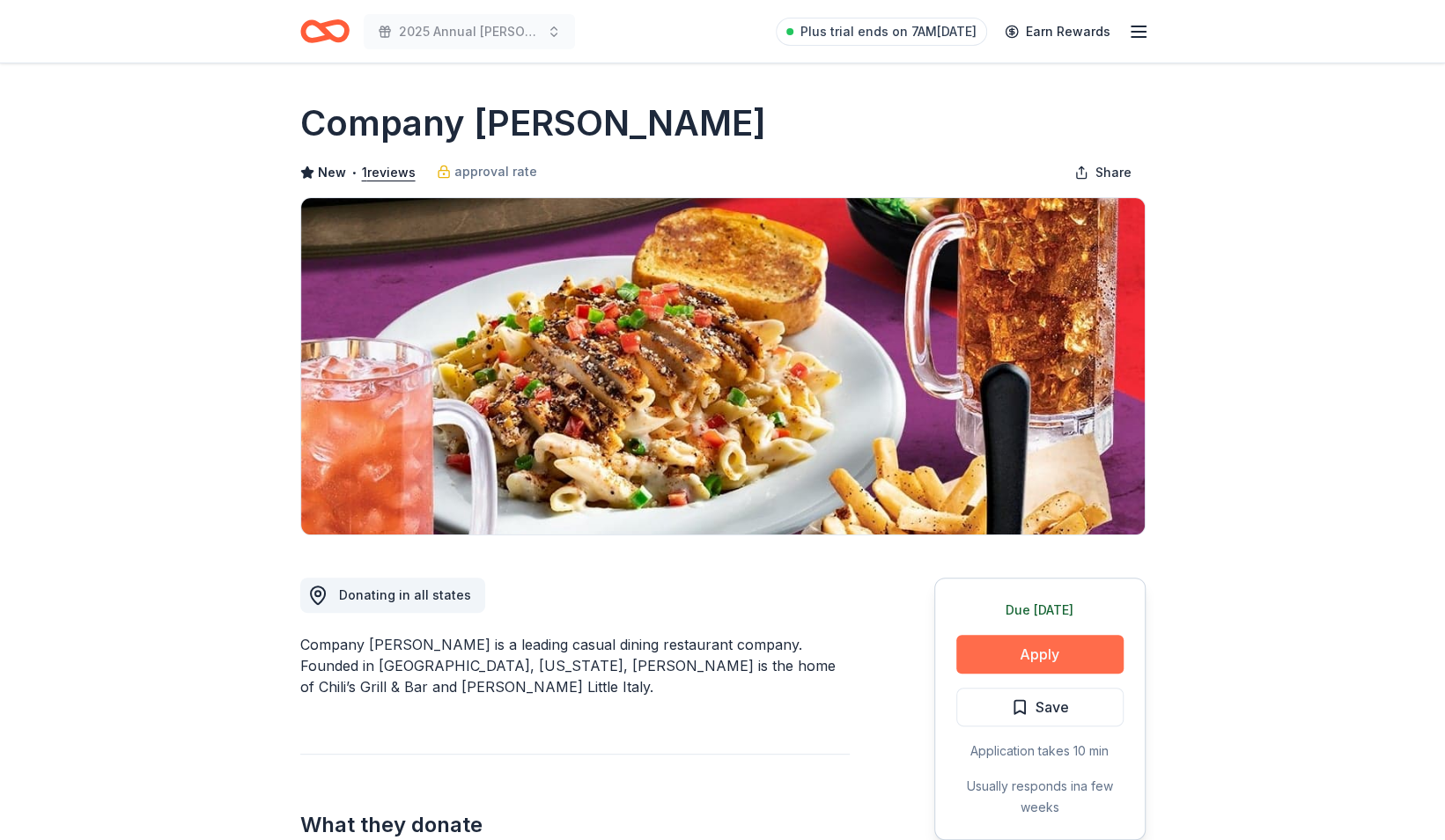
click at [1089, 654] on button "Apply" at bounding box center [1040, 654] width 167 height 39
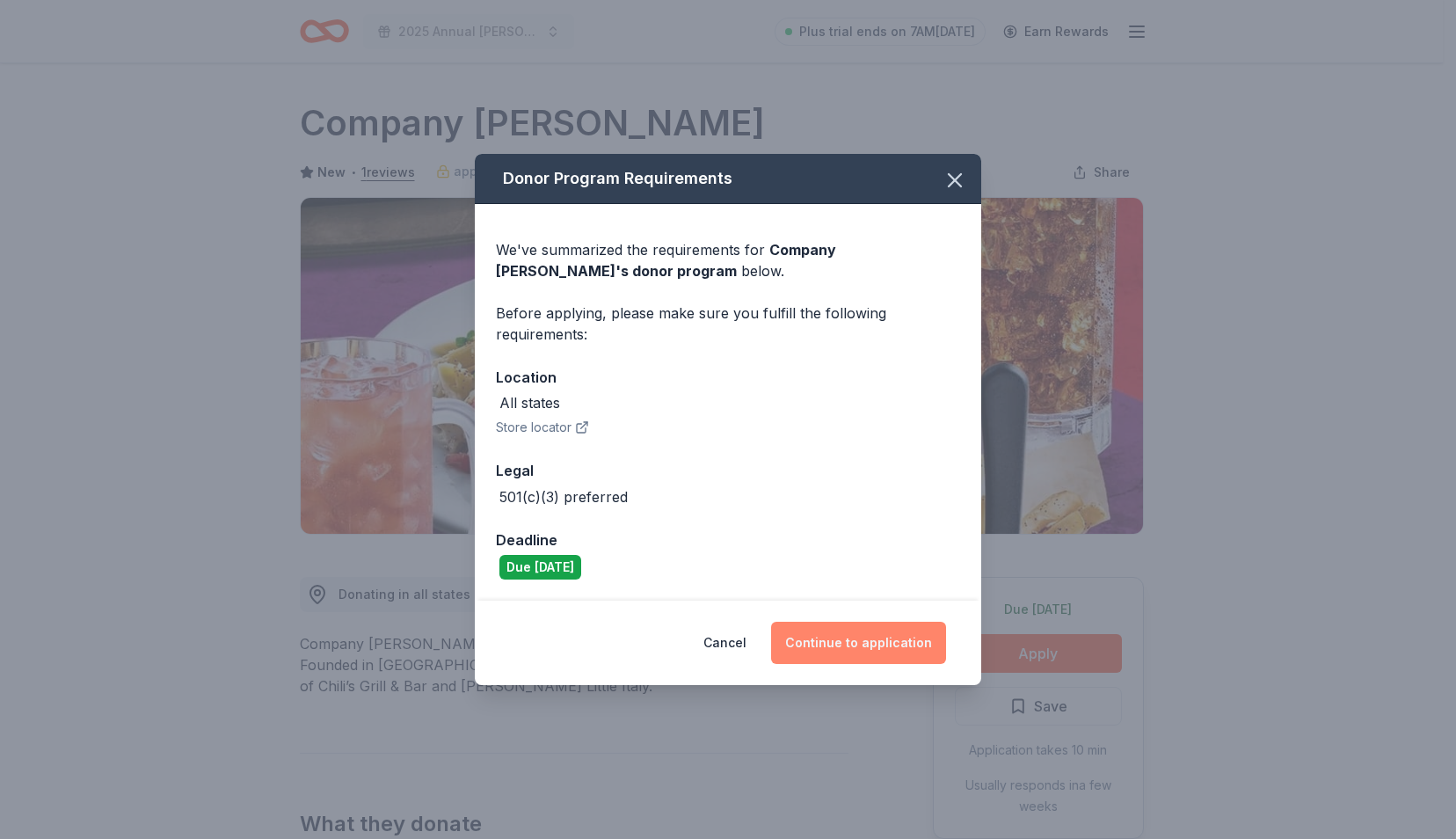
click at [847, 649] on button "Continue to application" at bounding box center [859, 642] width 175 height 42
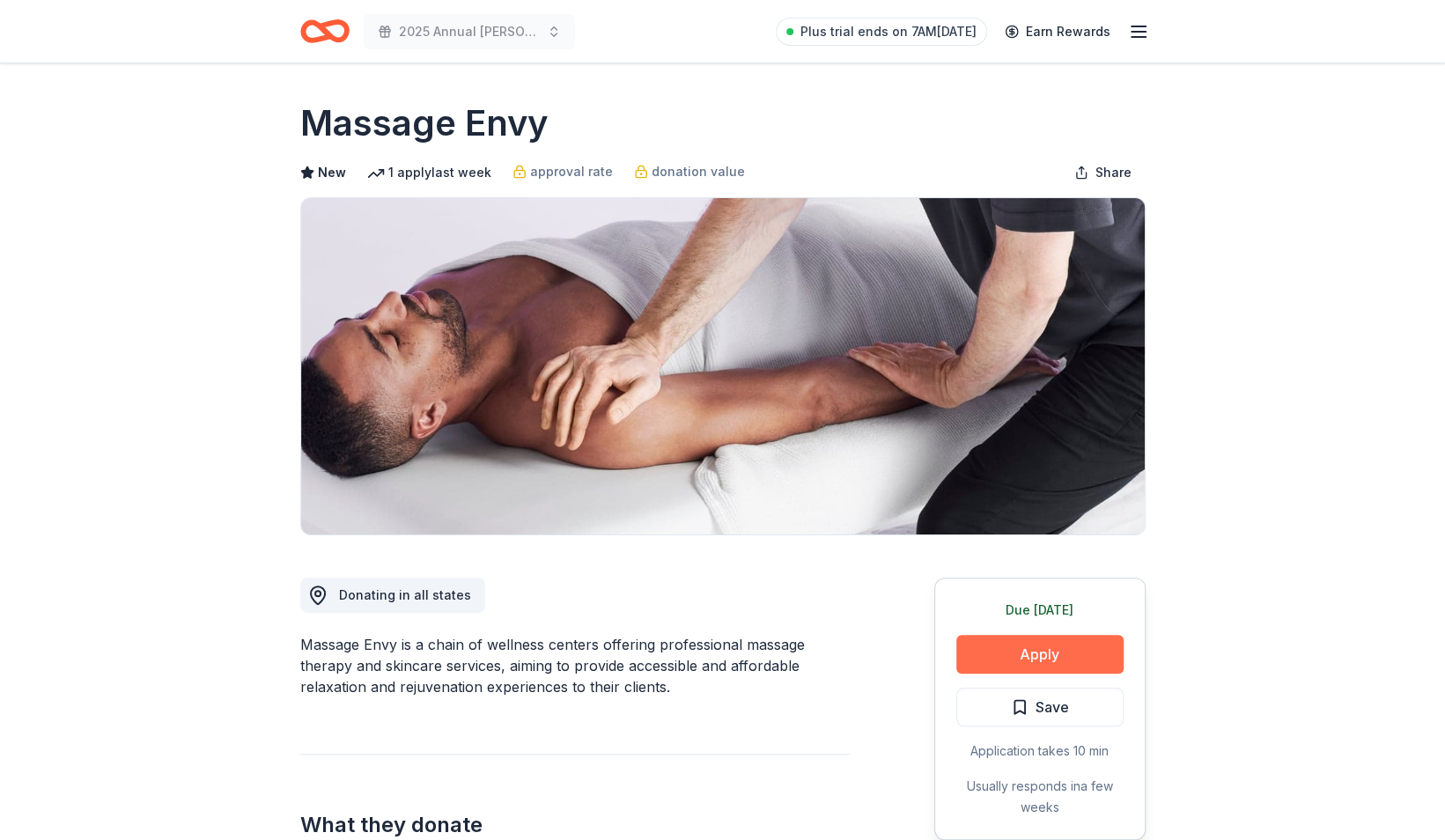
click at [1013, 655] on button "Apply" at bounding box center [1040, 654] width 167 height 39
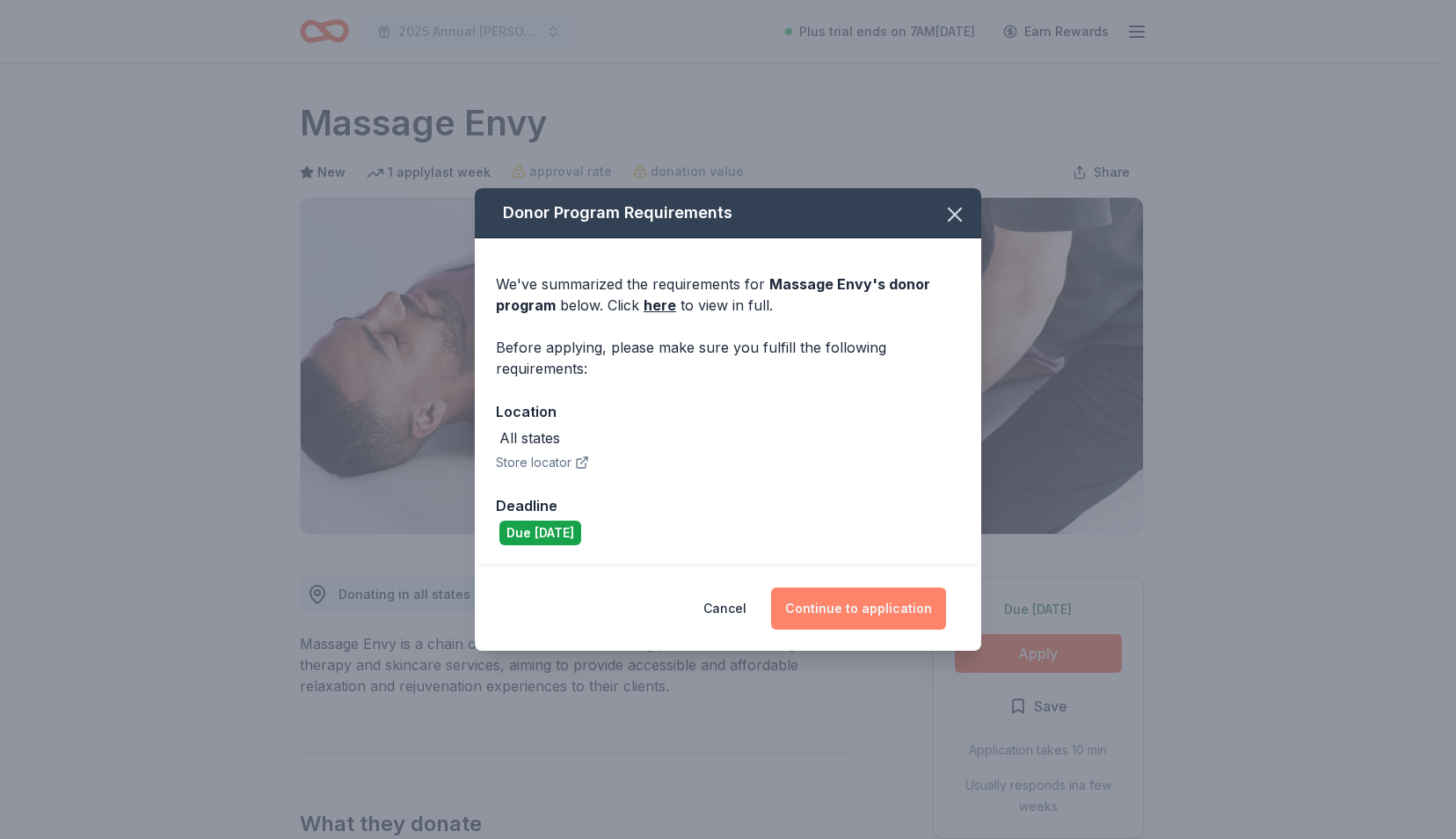
click at [823, 598] on button "Continue to application" at bounding box center [859, 608] width 175 height 42
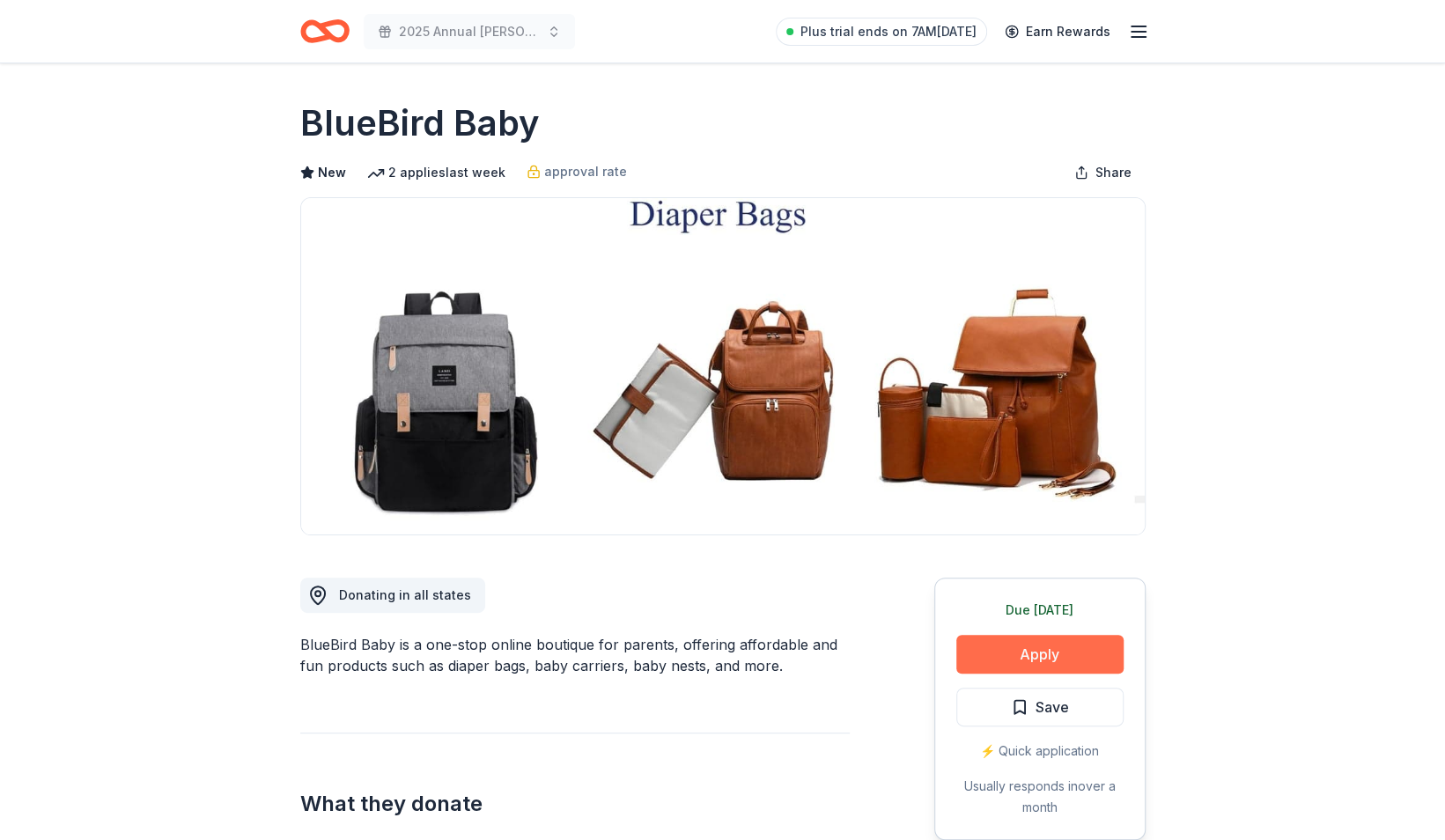
click at [1066, 648] on button "Apply" at bounding box center [1040, 654] width 167 height 39
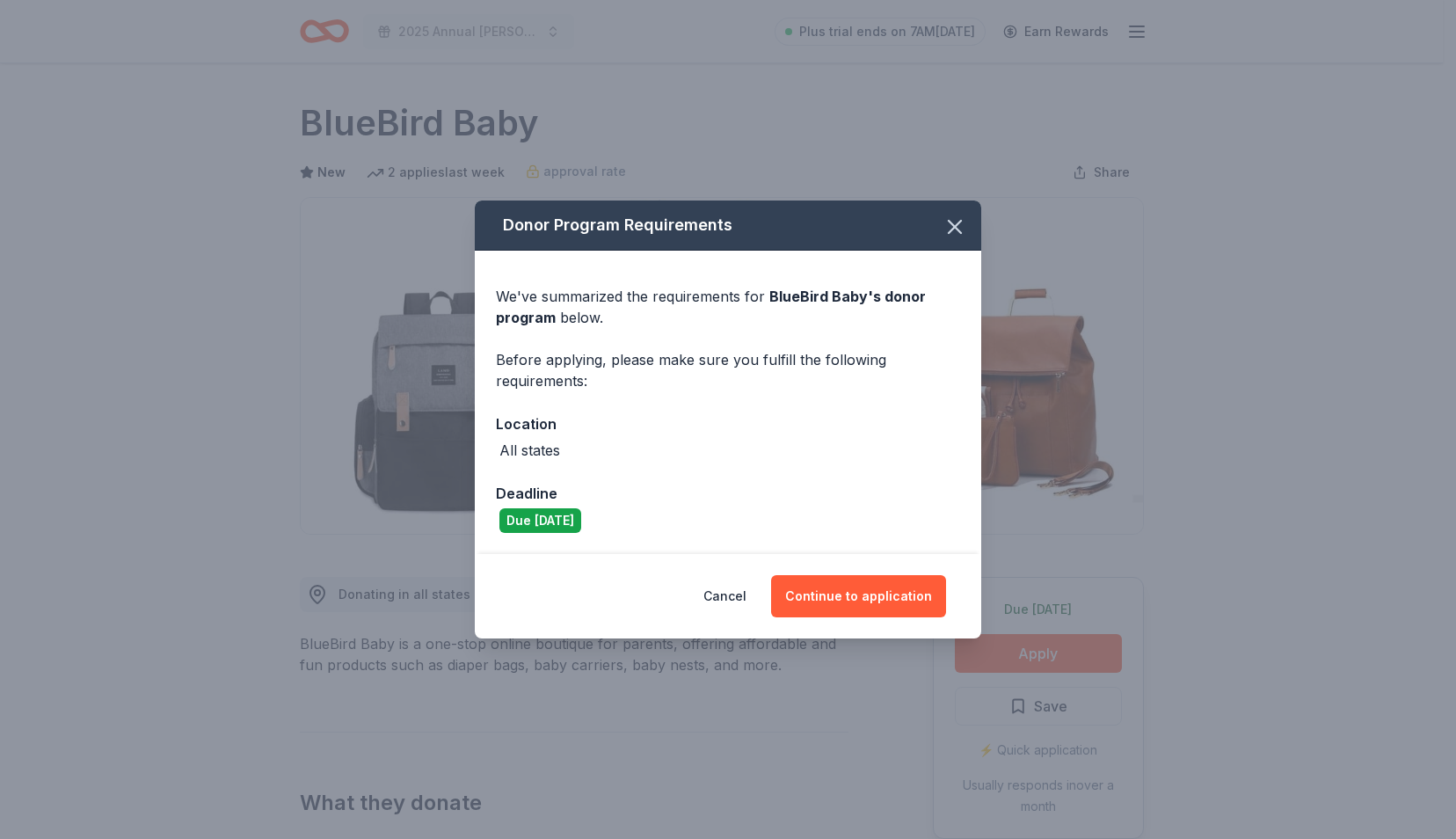
drag, startPoint x: 929, startPoint y: 601, endPoint x: 871, endPoint y: 564, distance: 68.8
click at [871, 564] on div "Cancel Continue to application" at bounding box center [728, 596] width 506 height 85
click at [865, 589] on button "Continue to application" at bounding box center [859, 596] width 175 height 42
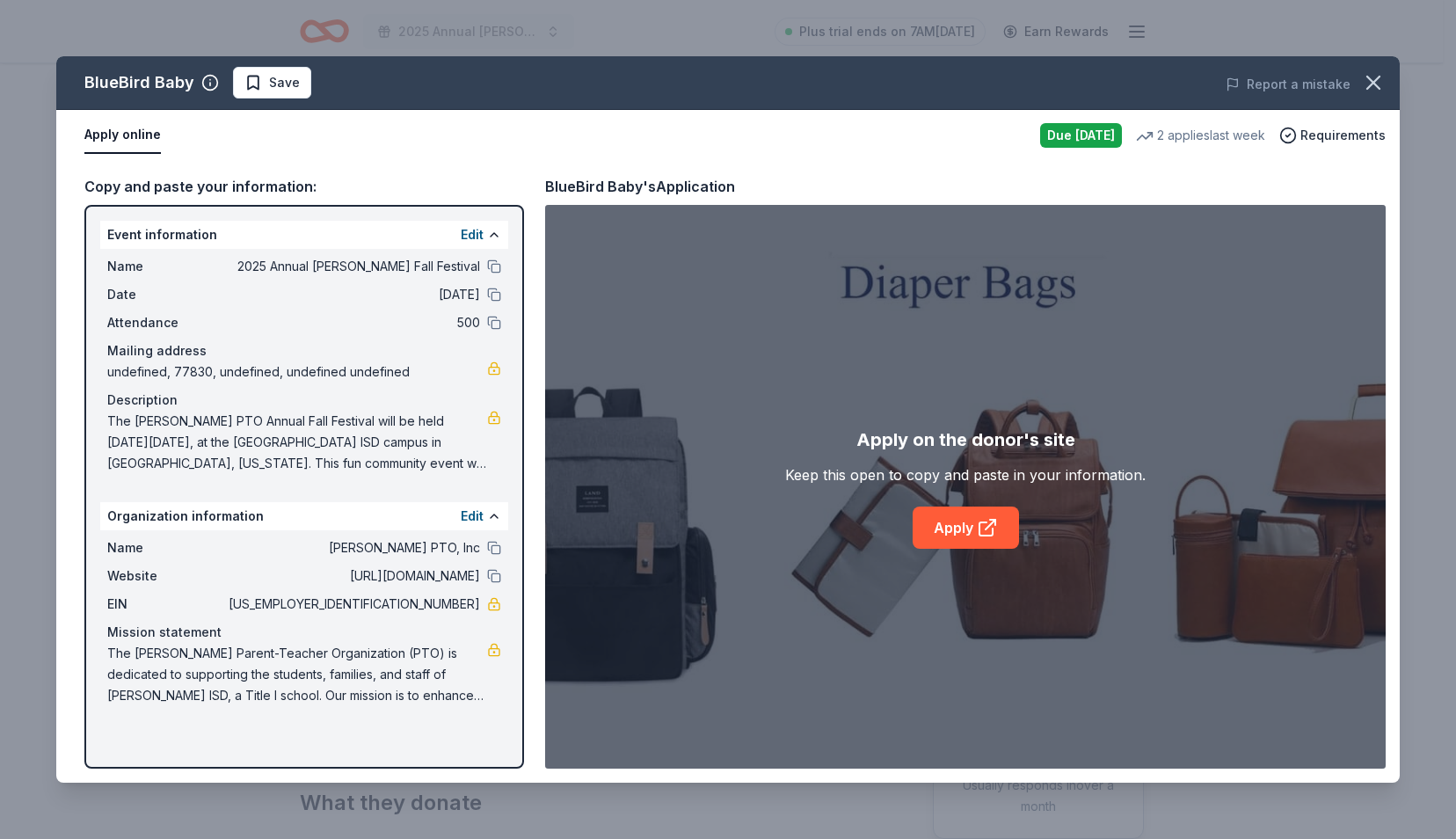
drag, startPoint x: 442, startPoint y: 102, endPoint x: 787, endPoint y: 419, distance: 468.5
click at [787, 419] on div "BlueBird Baby Save Report a mistake Apply online Due [DATE] 2 applies last week…" at bounding box center [728, 419] width 1343 height 726
click at [979, 527] on icon at bounding box center [986, 529] width 13 height 13
